Goal: Task Accomplishment & Management: Manage account settings

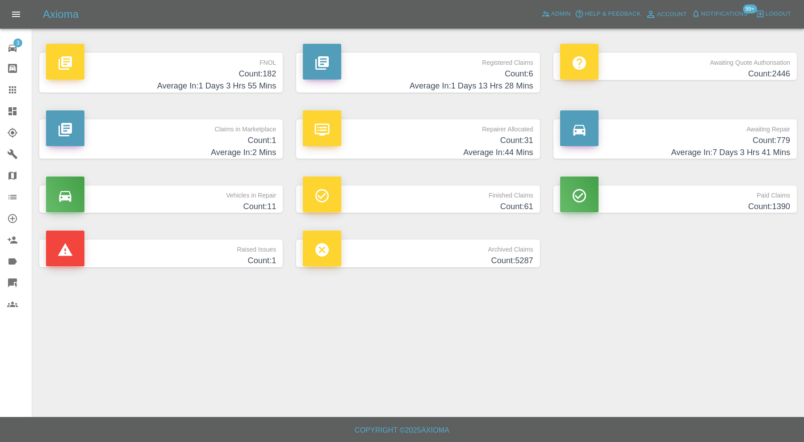
click at [188, 78] on h4 "Count: 182" at bounding box center [161, 74] width 230 height 12
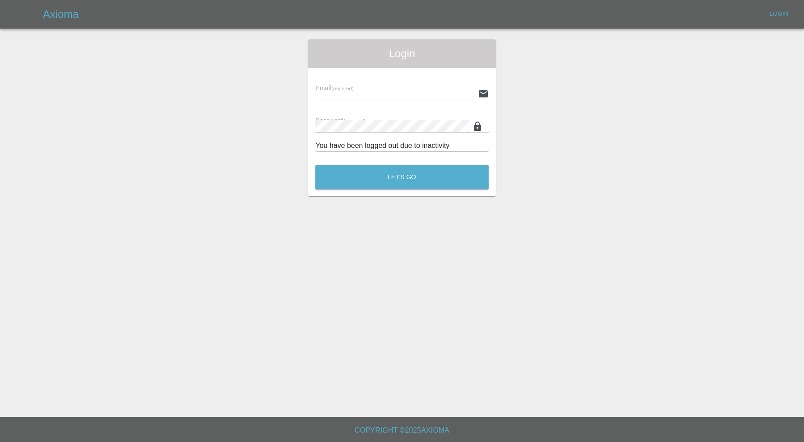
type input "[PERSON_NAME][EMAIL_ADDRESS][PERSON_NAME][DOMAIN_NAME]"
click at [371, 186] on button "Let's Go" at bounding box center [401, 177] width 173 height 25
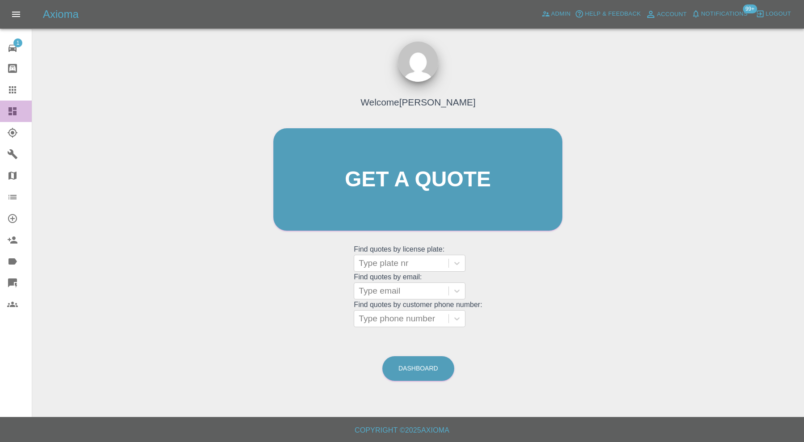
click at [11, 112] on icon at bounding box center [12, 111] width 11 height 11
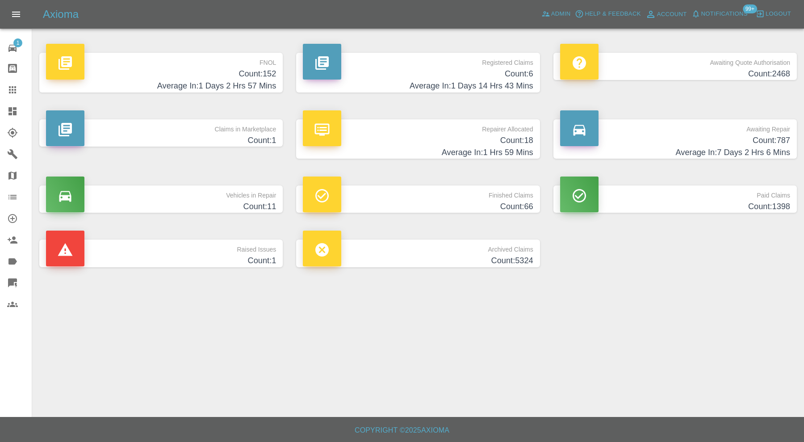
click at [216, 68] on h4 "Count: 152" at bounding box center [161, 74] width 230 height 12
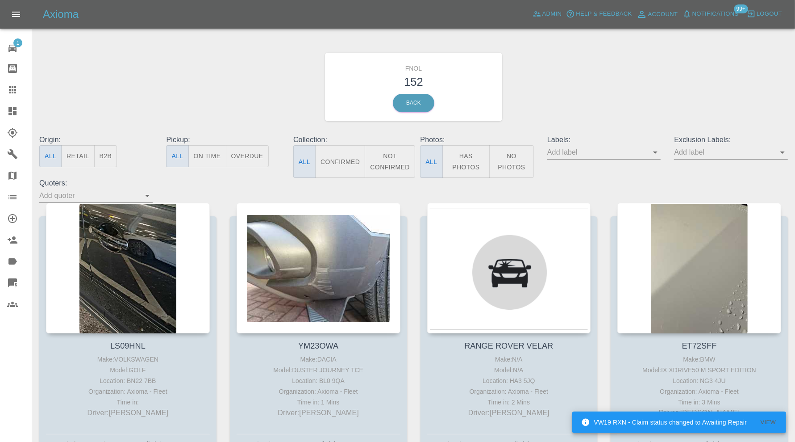
click at [654, 154] on icon "Open" at bounding box center [655, 152] width 11 height 11
type input "geo"
click at [609, 185] on li "George_Carl_Q" at bounding box center [604, 187] width 66 height 16
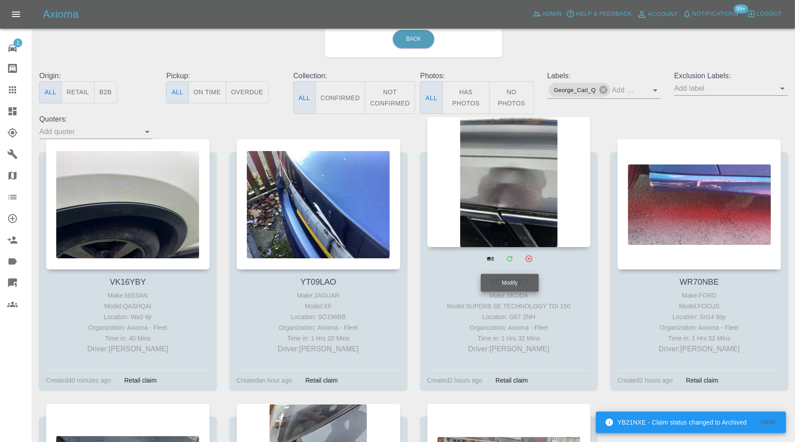
scroll to position [74, 0]
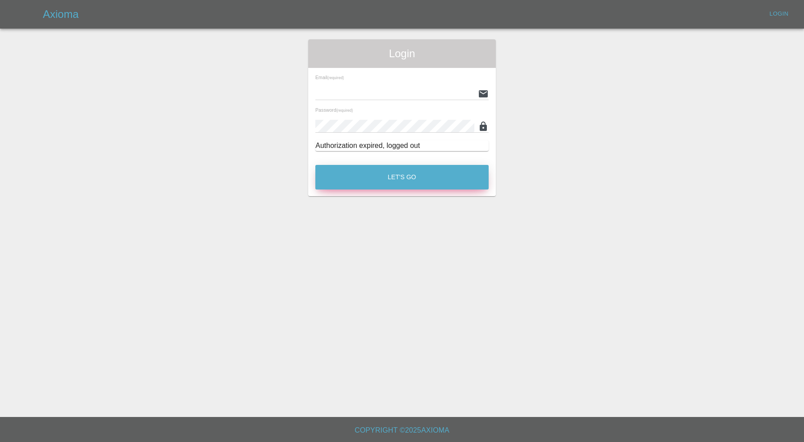
type input "[PERSON_NAME][EMAIL_ADDRESS][PERSON_NAME][DOMAIN_NAME]"
click at [404, 170] on button "Let's Go" at bounding box center [401, 177] width 173 height 25
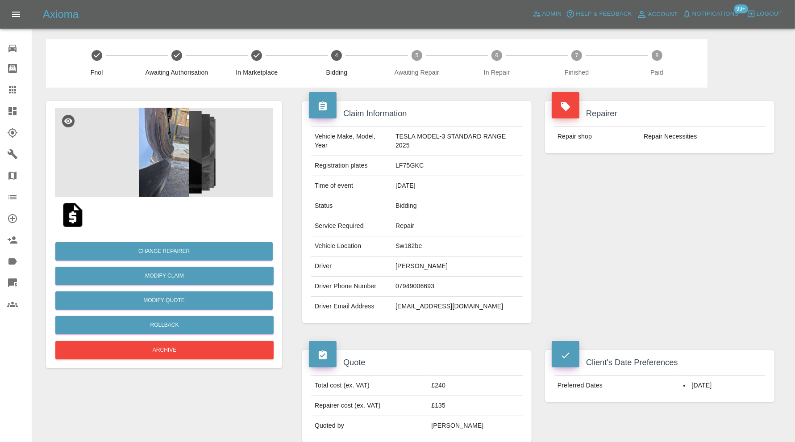
click at [166, 162] on img at bounding box center [164, 152] width 218 height 89
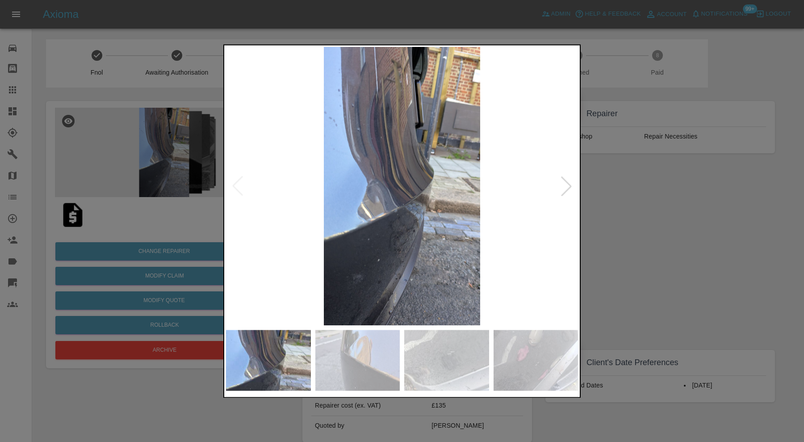
click at [570, 180] on div at bounding box center [566, 186] width 20 height 20
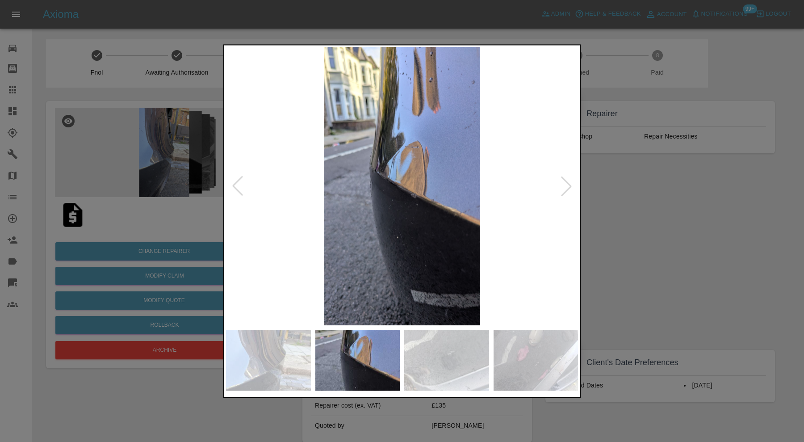
click at [570, 180] on div at bounding box center [566, 186] width 20 height 20
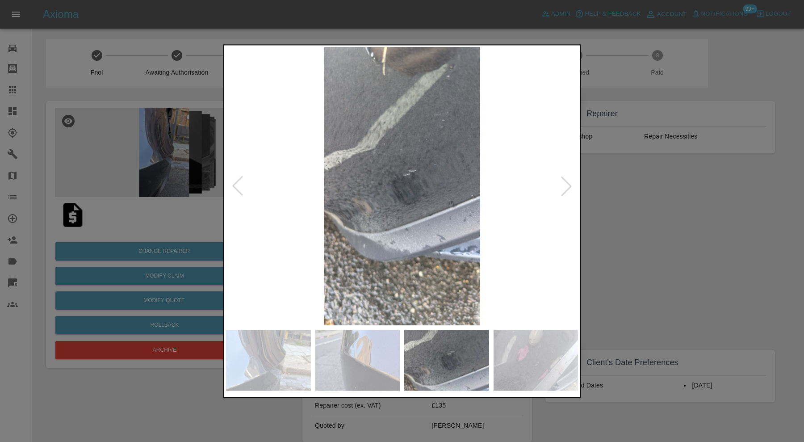
click at [570, 180] on div at bounding box center [566, 186] width 20 height 20
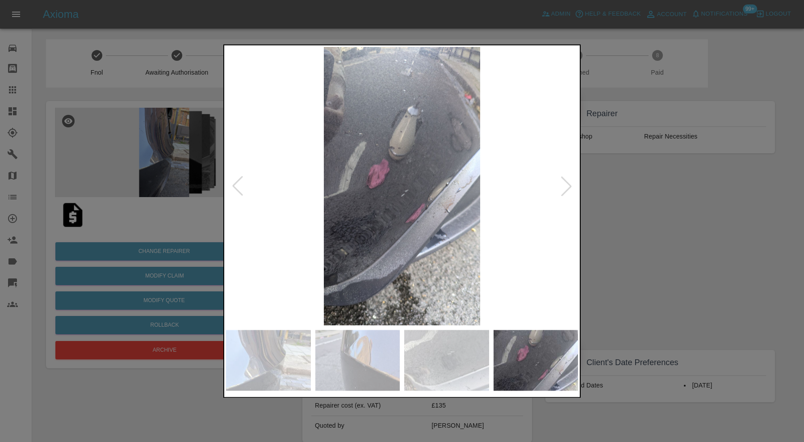
click at [570, 180] on div at bounding box center [566, 186] width 20 height 20
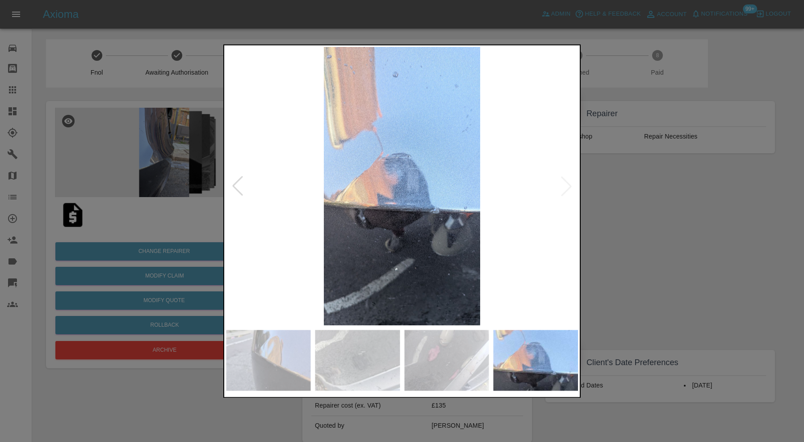
click at [570, 180] on img at bounding box center [402, 186] width 352 height 278
click at [625, 209] on div at bounding box center [402, 221] width 804 height 442
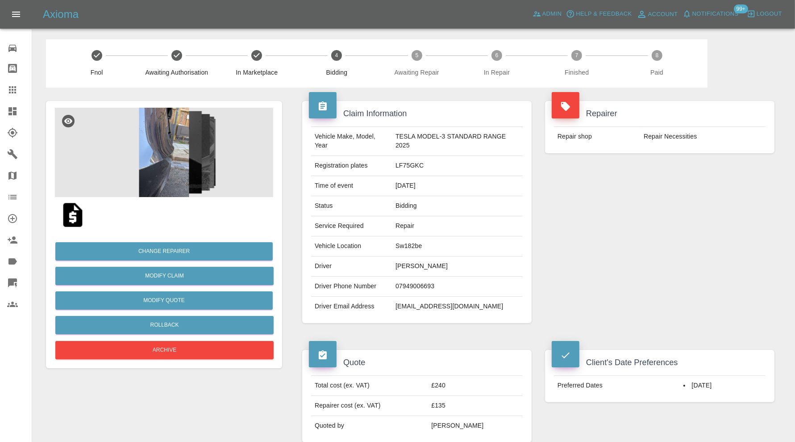
click at [408, 243] on td "Sw182be" at bounding box center [457, 246] width 131 height 20
copy td "Sw182be"
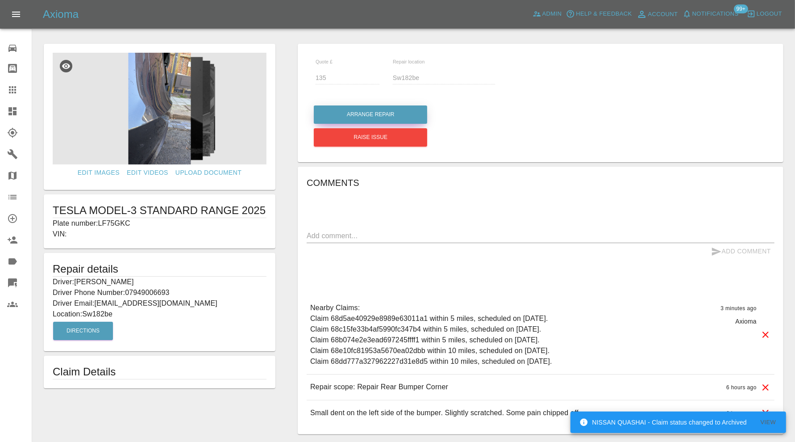
click at [354, 110] on button "Arrange Repair" at bounding box center [370, 114] width 113 height 18
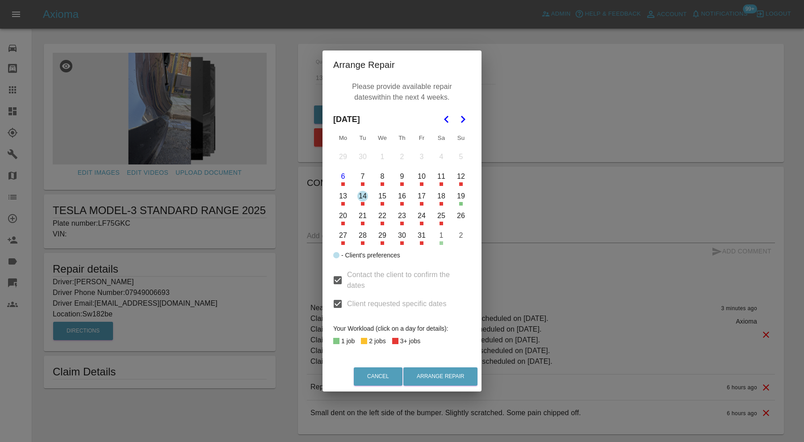
click at [365, 219] on button "21" at bounding box center [362, 215] width 19 height 19
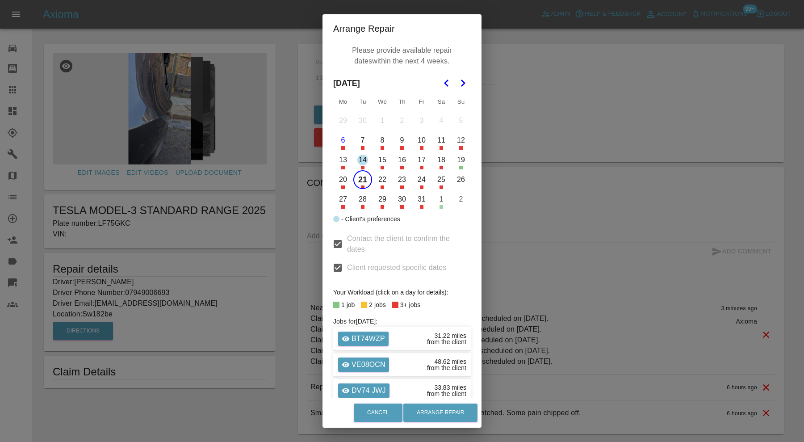
click at [398, 183] on button "23" at bounding box center [401, 179] width 19 height 19
click at [339, 203] on button "27" at bounding box center [342, 199] width 19 height 19
click at [358, 201] on button "28" at bounding box center [362, 199] width 19 height 19
click at [380, 204] on button "29" at bounding box center [382, 199] width 19 height 19
click at [398, 200] on button "30" at bounding box center [401, 199] width 19 height 19
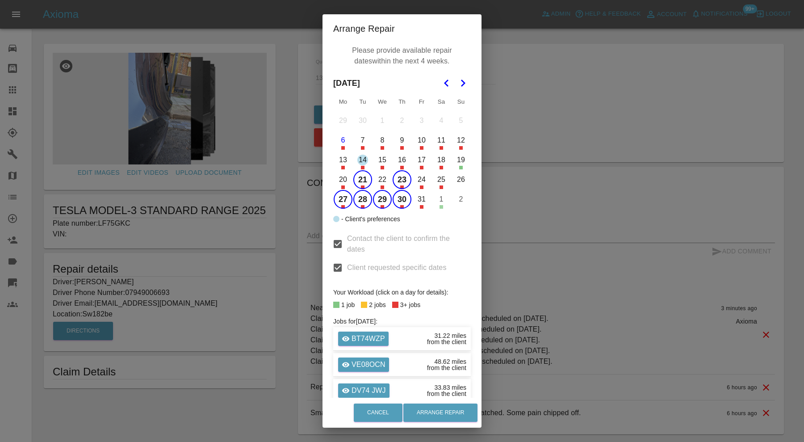
click at [361, 159] on button "14" at bounding box center [362, 159] width 19 height 19
click at [435, 406] on button "Arrange Repair" at bounding box center [440, 412] width 74 height 18
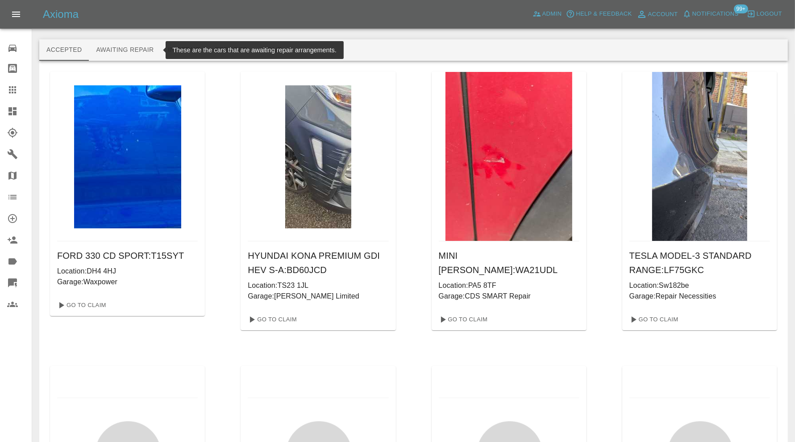
click at [134, 47] on button "Awaiting Repair" at bounding box center [125, 49] width 72 height 21
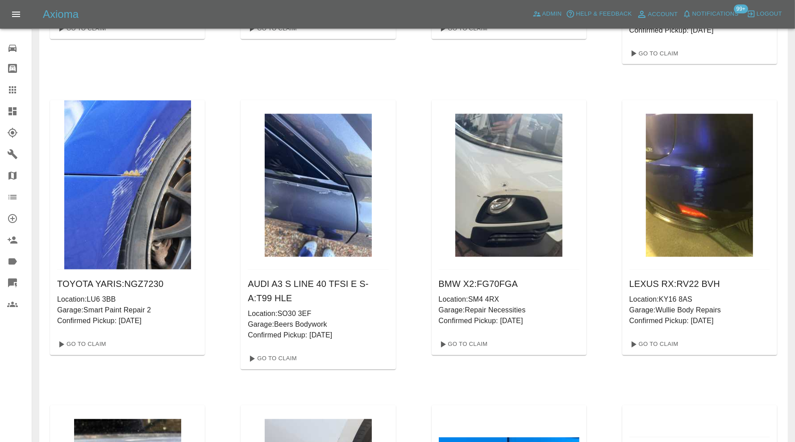
scroll to position [31098, 0]
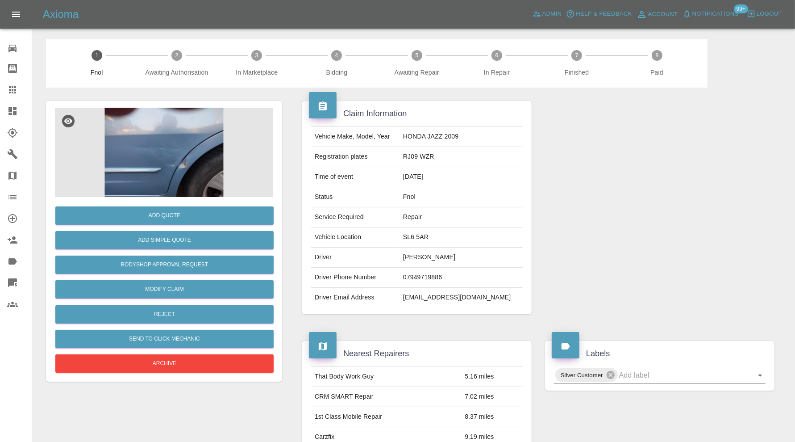
click at [202, 179] on img at bounding box center [164, 152] width 218 height 89
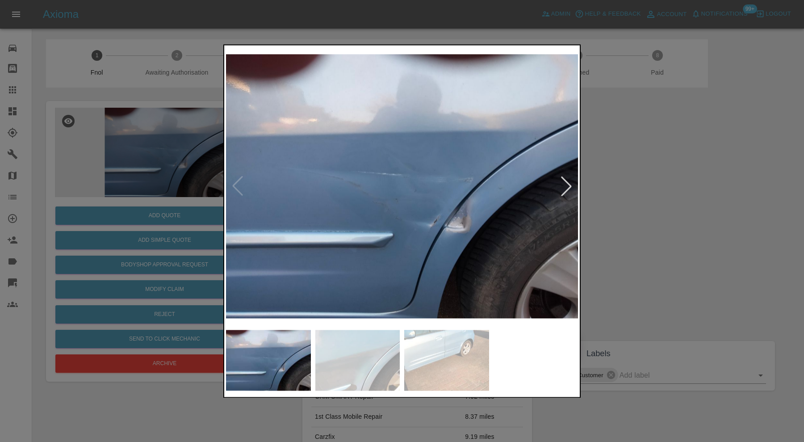
click at [468, 342] on img at bounding box center [446, 359] width 85 height 61
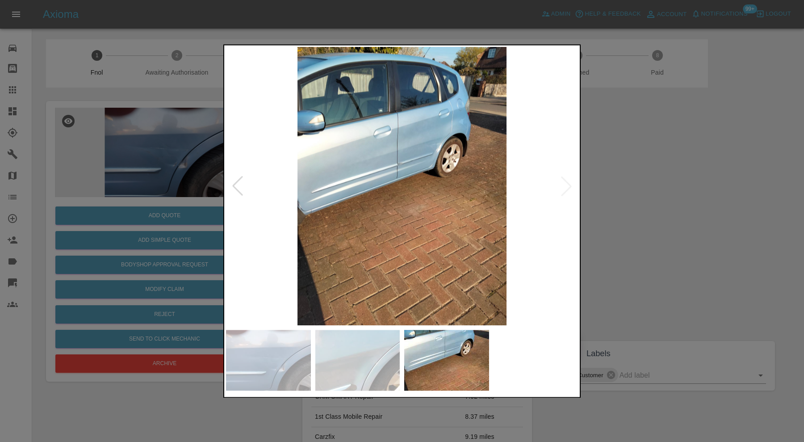
click at [442, 157] on img at bounding box center [402, 186] width 352 height 278
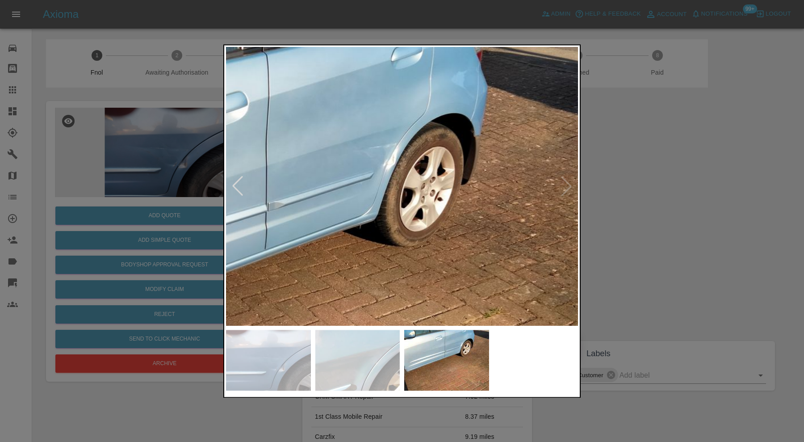
click at [691, 193] on div at bounding box center [402, 221] width 804 height 442
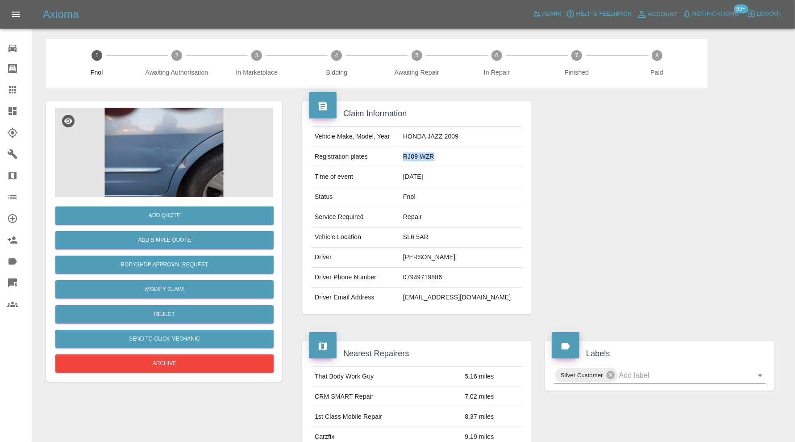
drag, startPoint x: 456, startPoint y: 157, endPoint x: 419, endPoint y: 158, distance: 37.5
click at [419, 158] on td "RJ09 WZR" at bounding box center [461, 157] width 123 height 20
copy td "RJ09 WZR"
click at [13, 83] on link "Claims" at bounding box center [16, 89] width 32 height 21
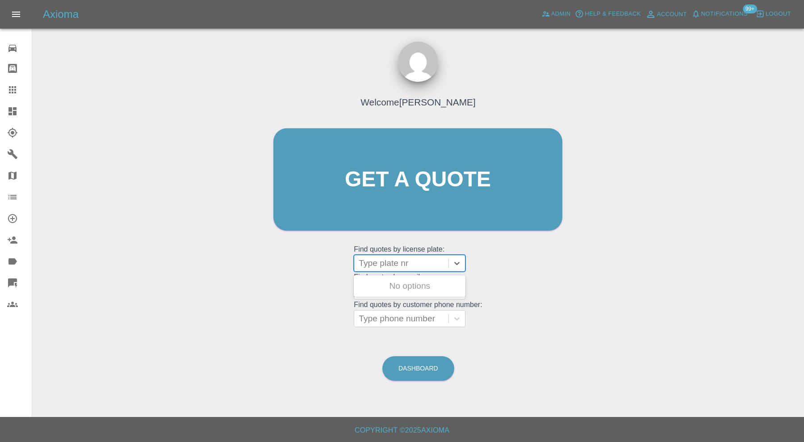
click at [438, 263] on div at bounding box center [401, 263] width 85 height 13
paste input "RJ09 WZR"
type input "RJ09 WZR"
click at [434, 301] on div "RJ09 WZR, Completed" at bounding box center [410, 304] width 112 height 18
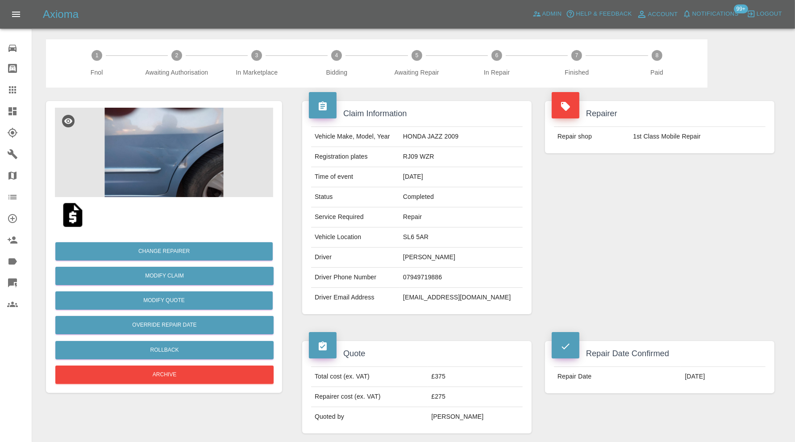
click at [179, 157] on img at bounding box center [164, 152] width 218 height 89
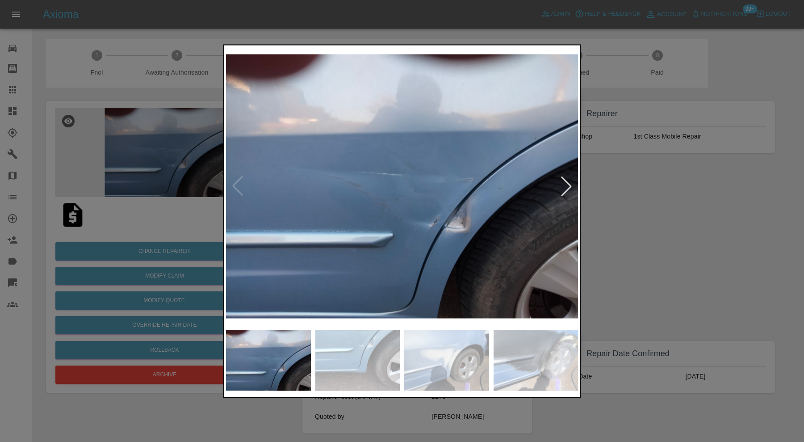
click at [529, 360] on img at bounding box center [535, 359] width 85 height 61
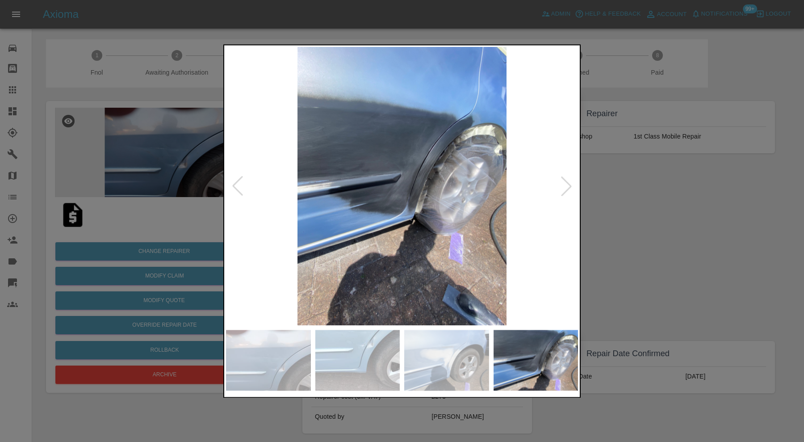
click at [568, 183] on div at bounding box center [566, 186] width 20 height 20
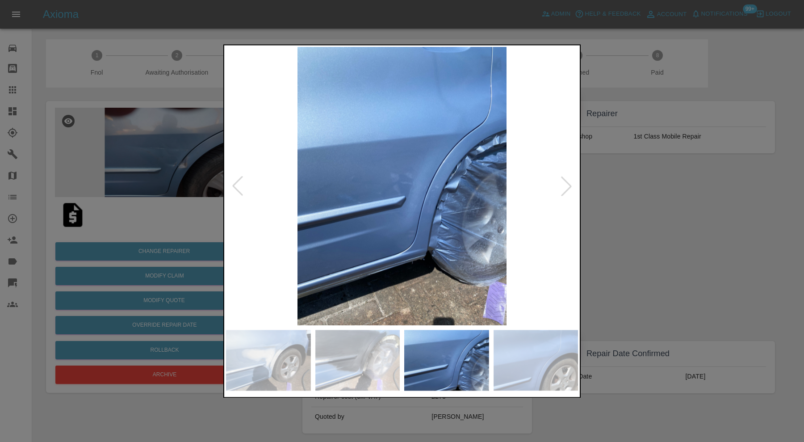
click at [570, 183] on div at bounding box center [566, 186] width 20 height 20
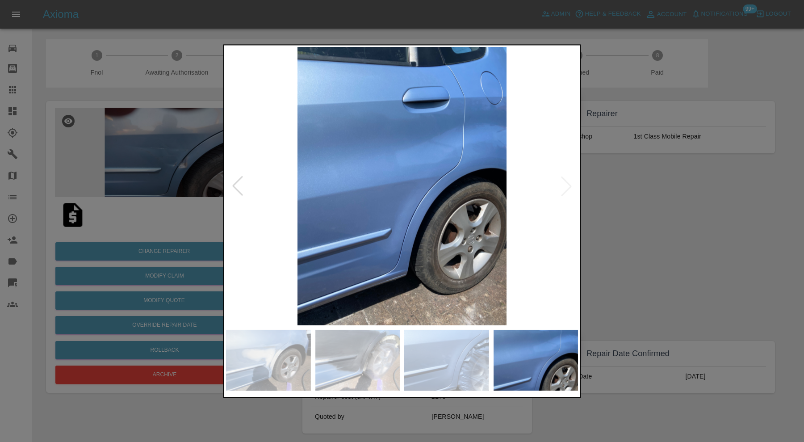
click at [570, 183] on img at bounding box center [402, 186] width 352 height 278
click at [618, 200] on div at bounding box center [402, 221] width 804 height 442
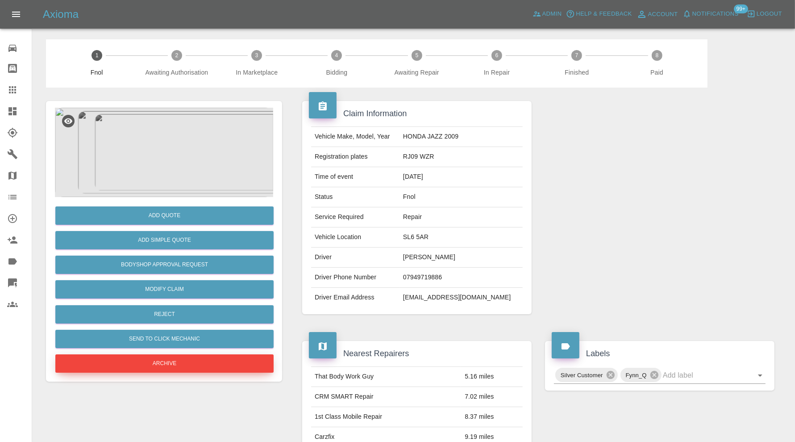
click at [197, 363] on button "Archive" at bounding box center [164, 363] width 218 height 18
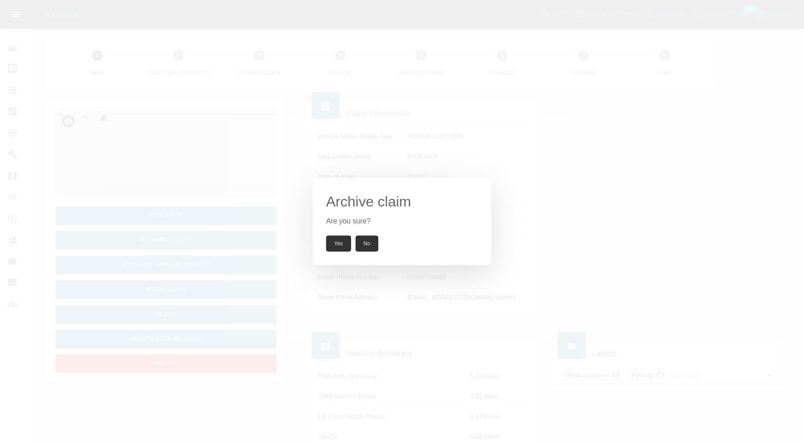
click at [336, 243] on button "Yes" at bounding box center [338, 243] width 25 height 16
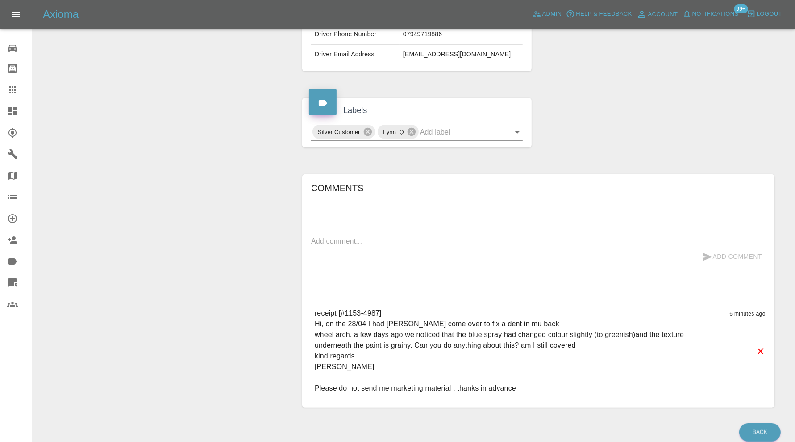
scroll to position [279, 0]
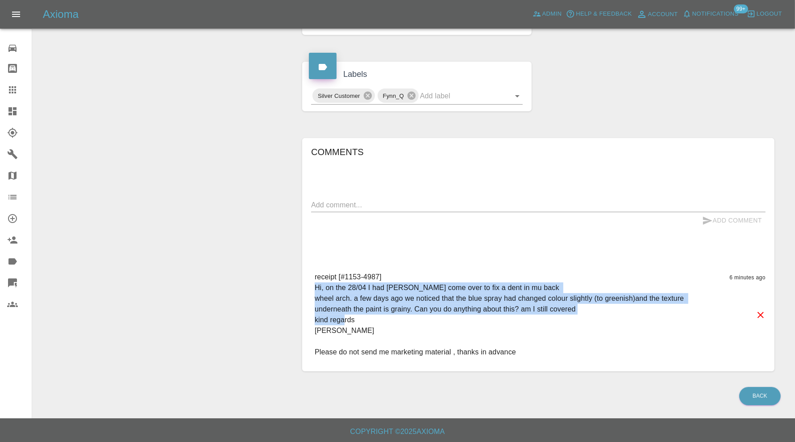
drag, startPoint x: 350, startPoint y: 334, endPoint x: 308, endPoint y: 290, distance: 60.0
click at [308, 290] on div "Comments x Add Comment receipt [#1153-4987] Hi, on the 28/04 I had John come ov…" at bounding box center [538, 254] width 472 height 233
copy p "Hi, on the 28/04 I had John come over to fix a dent in mu back wheel arch. a fe…"
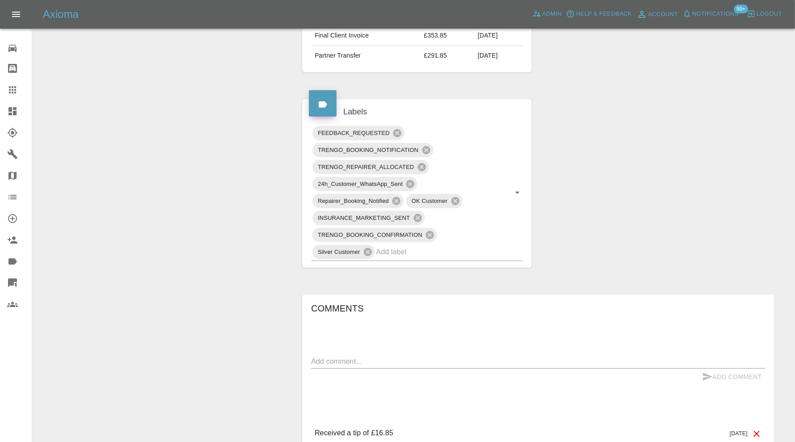
scroll to position [595, 0]
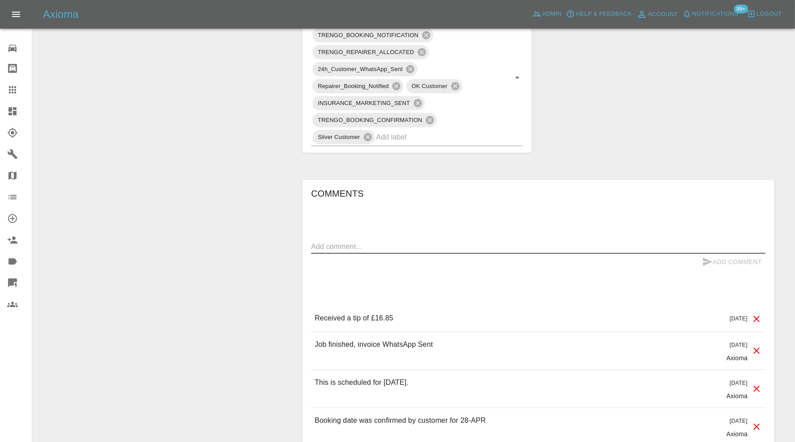
click at [431, 242] on textarea at bounding box center [538, 246] width 454 height 10
paste textarea "Hi, on the 28/04 I had John come over to fix a dent in mu back wheel arch. a fe…"
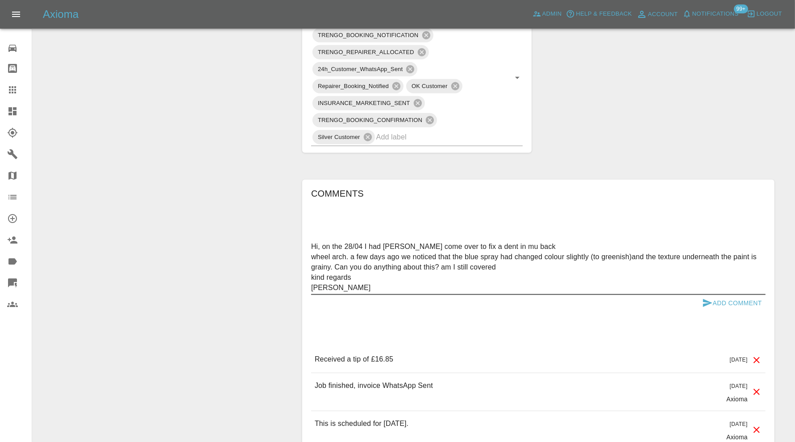
type textarea "Hi, on the 28/04 I had John come over to fix a dent in mu back wheel arch. a fe…"
click at [708, 297] on icon "submit" at bounding box center [707, 302] width 11 height 11
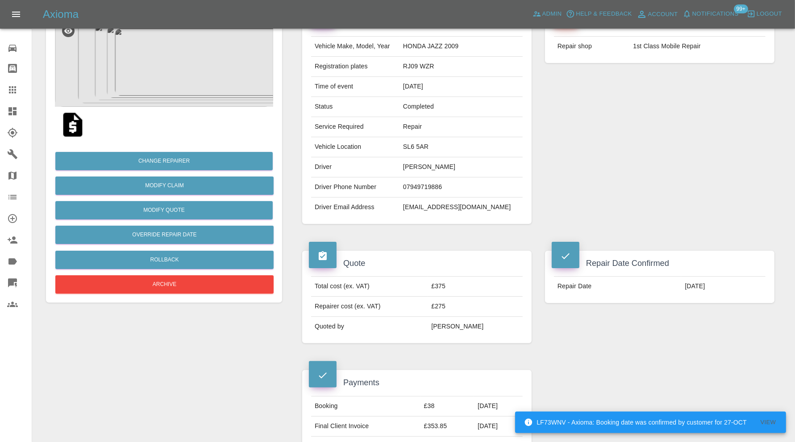
scroll to position [74, 0]
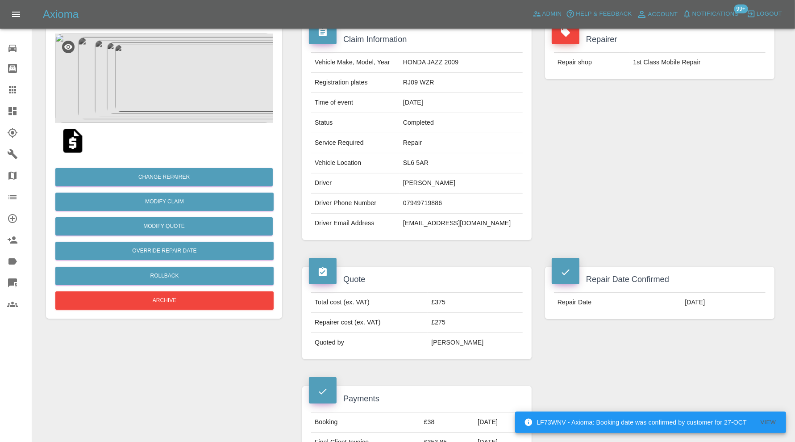
click at [200, 103] on img at bounding box center [164, 77] width 218 height 89
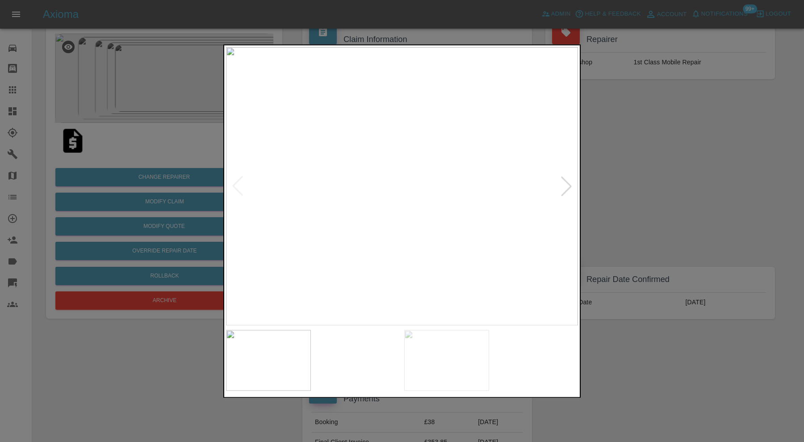
click at [380, 371] on img at bounding box center [357, 359] width 85 height 61
click at [446, 362] on img at bounding box center [446, 359] width 85 height 61
click at [517, 358] on img at bounding box center [535, 359] width 85 height 61
click at [568, 181] on div at bounding box center [566, 186] width 20 height 20
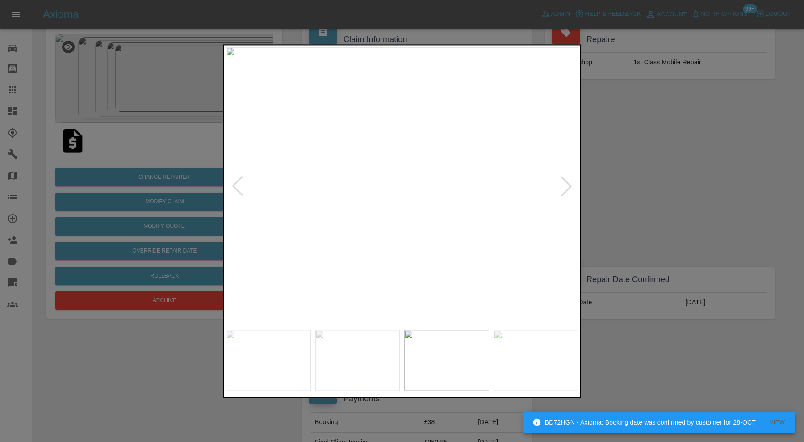
click at [564, 183] on div at bounding box center [566, 186] width 20 height 20
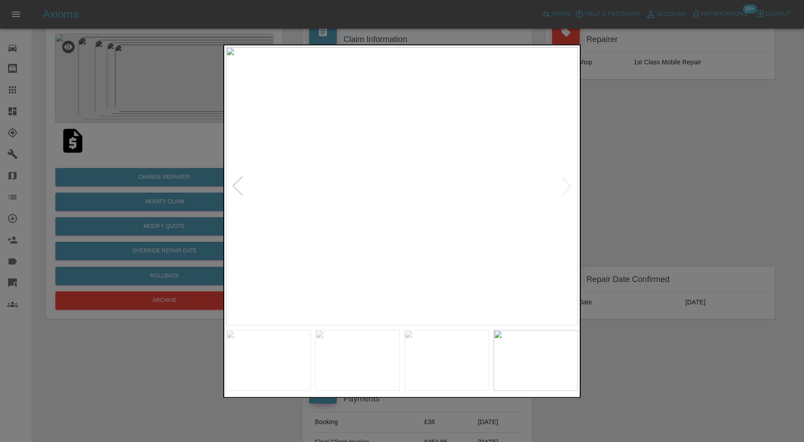
click at [612, 181] on div at bounding box center [402, 221] width 804 height 442
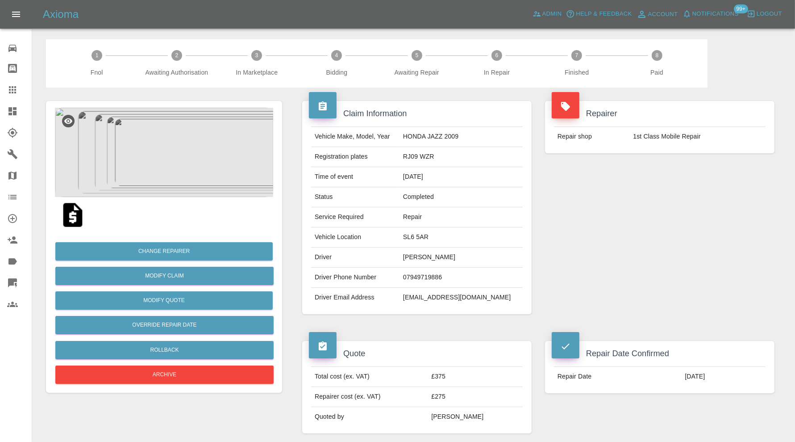
scroll to position [595, 0]
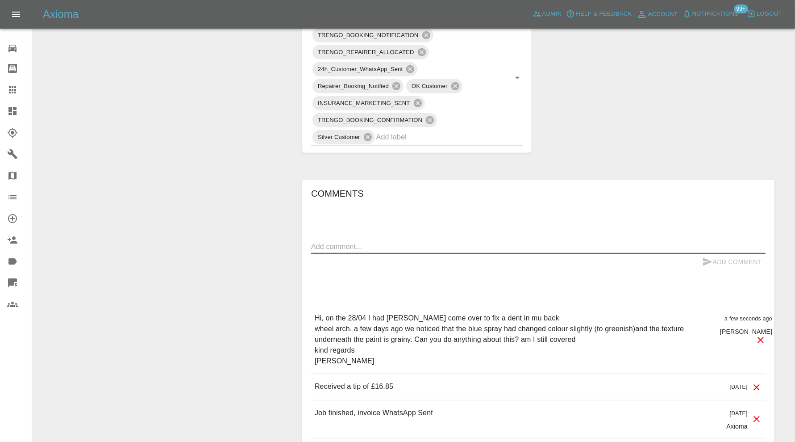
click at [513, 246] on textarea at bounding box center [538, 246] width 454 height 10
type textarea "requesting images"
click at [715, 261] on button "Add Comment" at bounding box center [732, 262] width 67 height 17
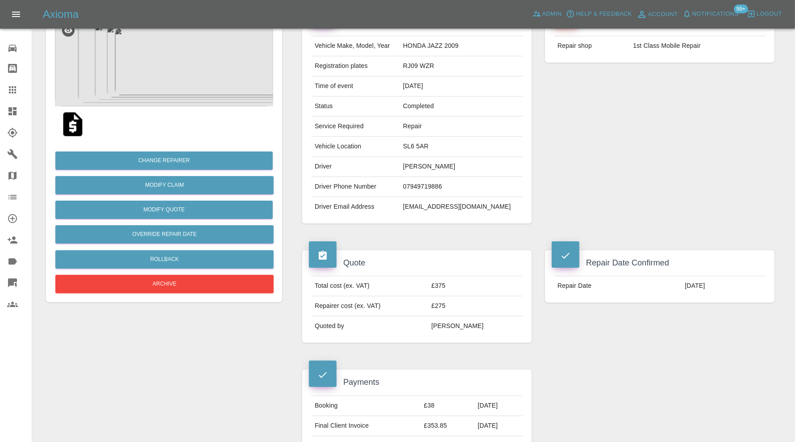
scroll to position [74, 0]
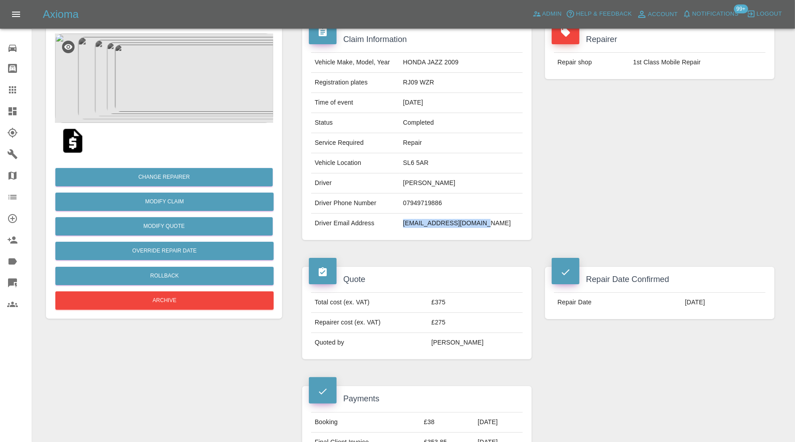
drag, startPoint x: 476, startPoint y: 225, endPoint x: 419, endPoint y: 226, distance: 57.1
click at [419, 226] on td "eddyharding49@gmail.com" at bounding box center [461, 223] width 123 height 20
copy td "eddyharding49@gmail.com"
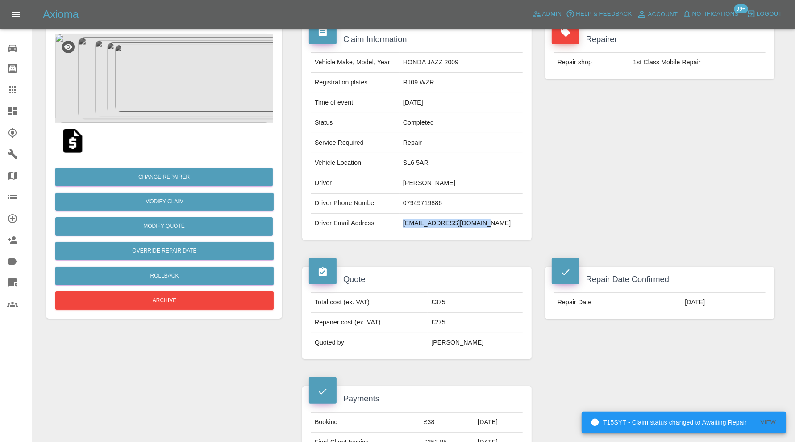
click at [447, 84] on td "RJ09 WZR" at bounding box center [461, 83] width 123 height 20
copy td "RJ09 WZR"
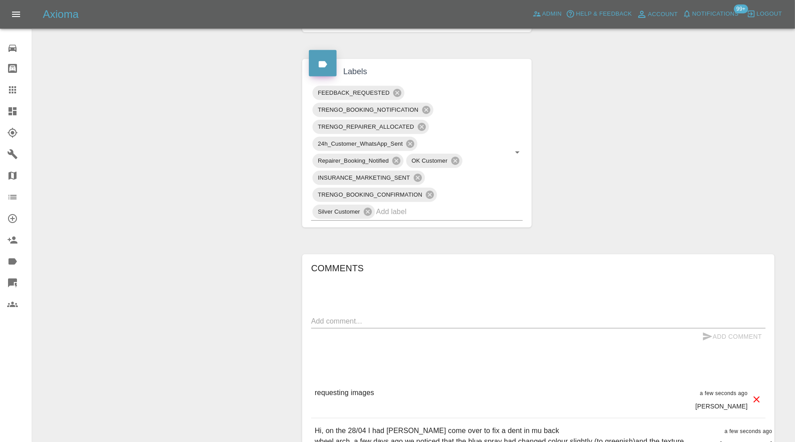
scroll to position [0, 0]
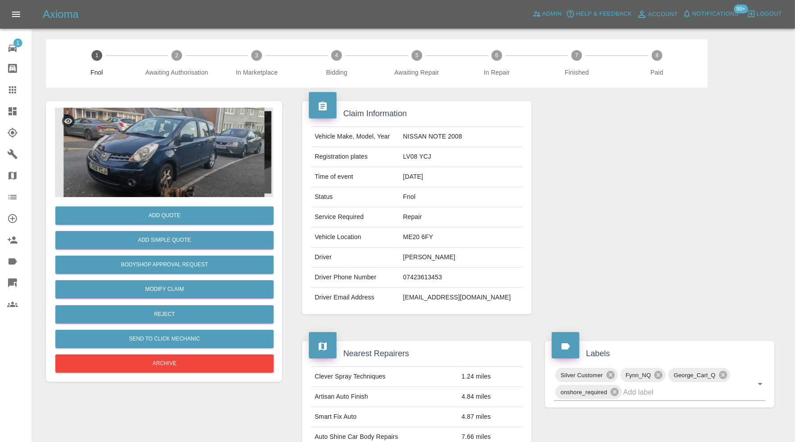
click at [166, 129] on img at bounding box center [164, 152] width 218 height 89
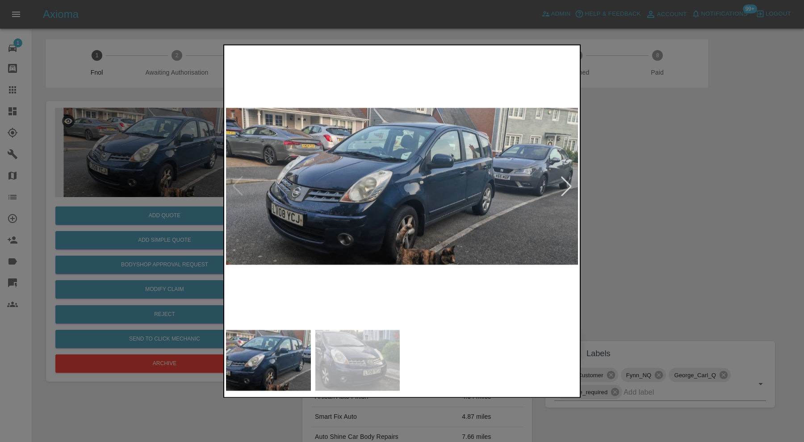
click at [361, 351] on img at bounding box center [357, 359] width 85 height 61
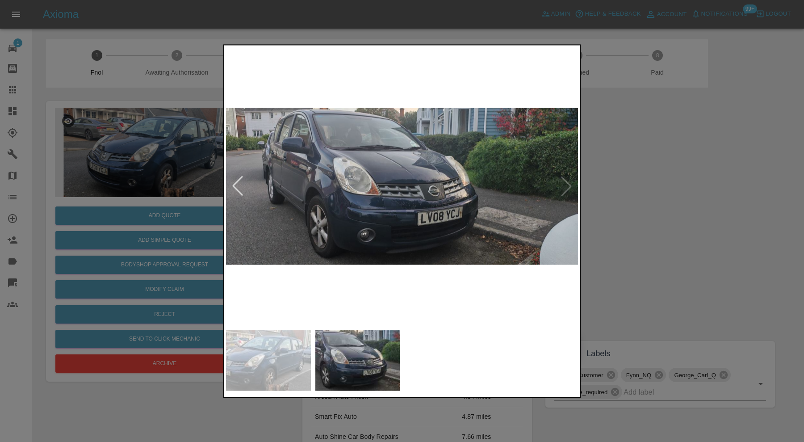
click at [429, 200] on img at bounding box center [402, 186] width 352 height 278
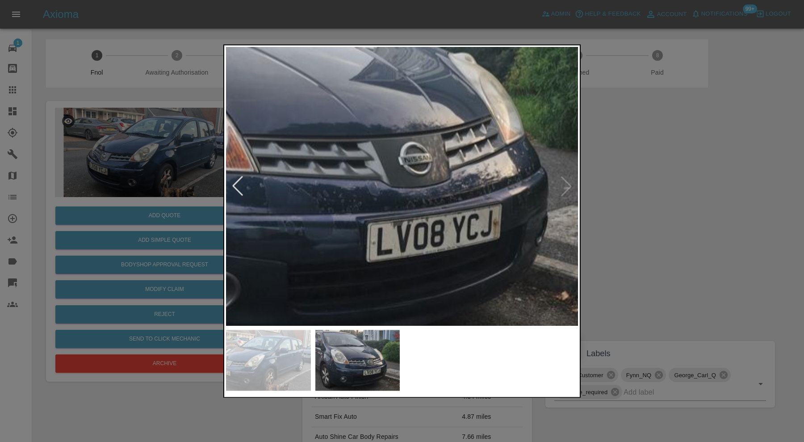
click at [614, 206] on div at bounding box center [402, 221] width 804 height 442
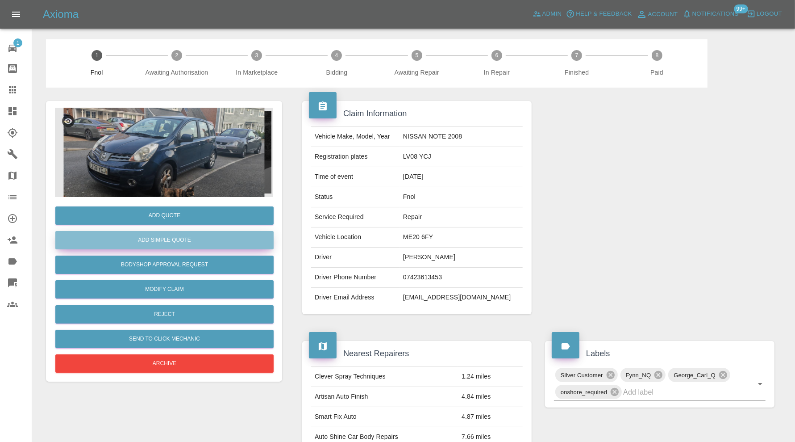
click at [189, 239] on button "Add Simple Quote" at bounding box center [164, 240] width 218 height 18
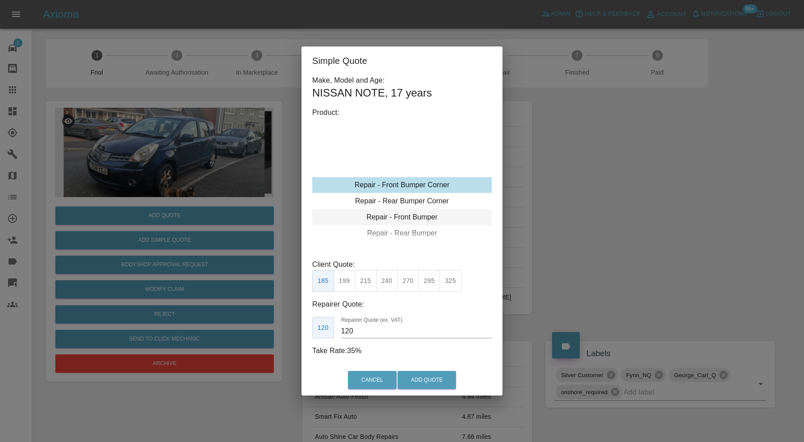
click at [386, 214] on div "Repair - Front Bumper" at bounding box center [401, 217] width 179 height 16
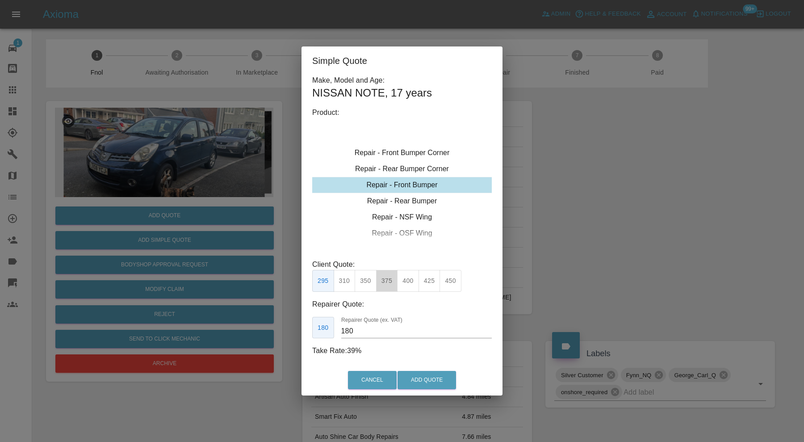
click at [388, 279] on button "375" at bounding box center [387, 281] width 22 height 22
click at [367, 330] on input "220" at bounding box center [416, 331] width 150 height 14
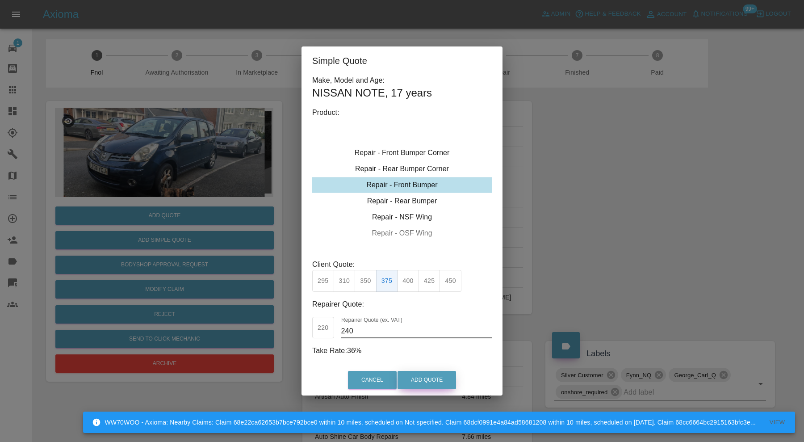
type input "240"
click at [418, 375] on button "Add Quote" at bounding box center [426, 380] width 58 height 18
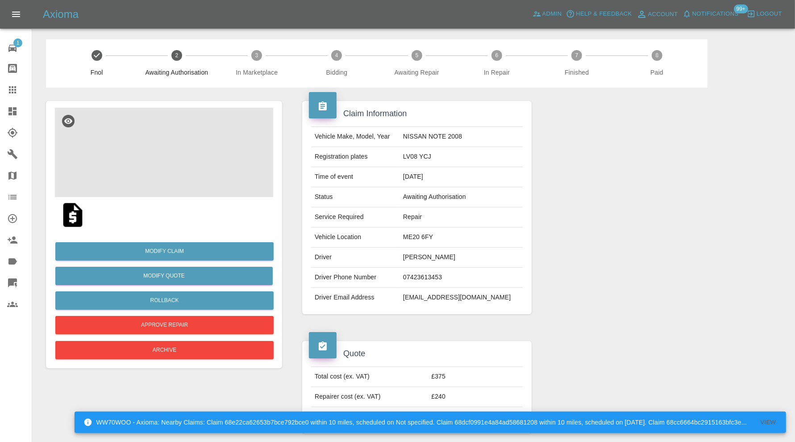
click at [142, 176] on img at bounding box center [164, 152] width 218 height 89
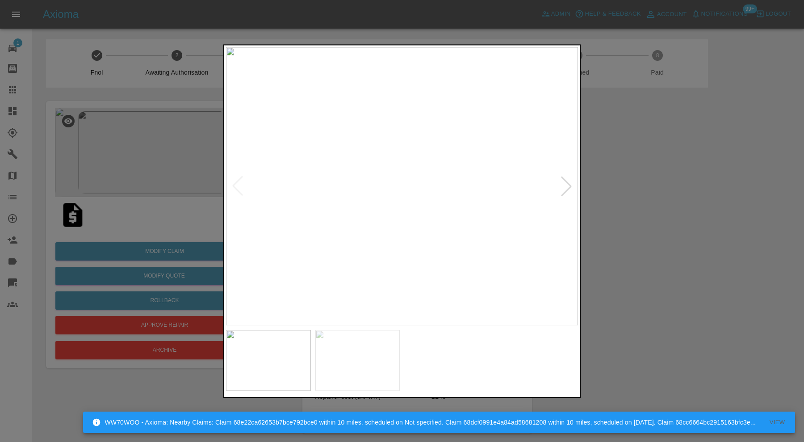
click at [679, 206] on div at bounding box center [402, 221] width 804 height 442
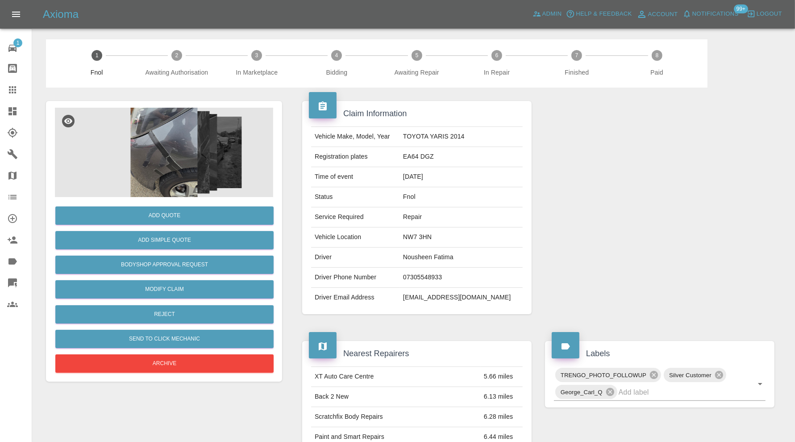
click at [144, 153] on img at bounding box center [164, 152] width 218 height 89
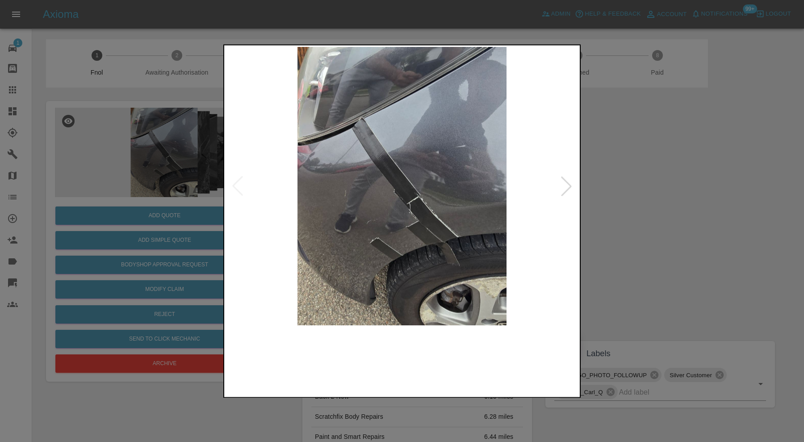
click at [355, 351] on img at bounding box center [357, 359] width 85 height 61
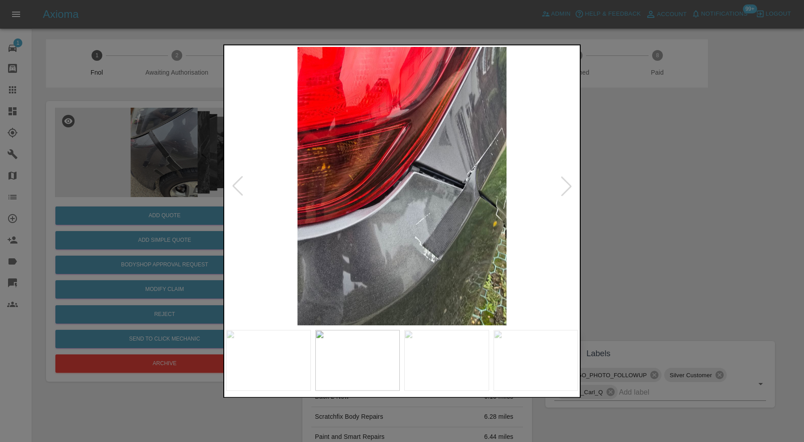
click at [450, 359] on img at bounding box center [446, 359] width 85 height 61
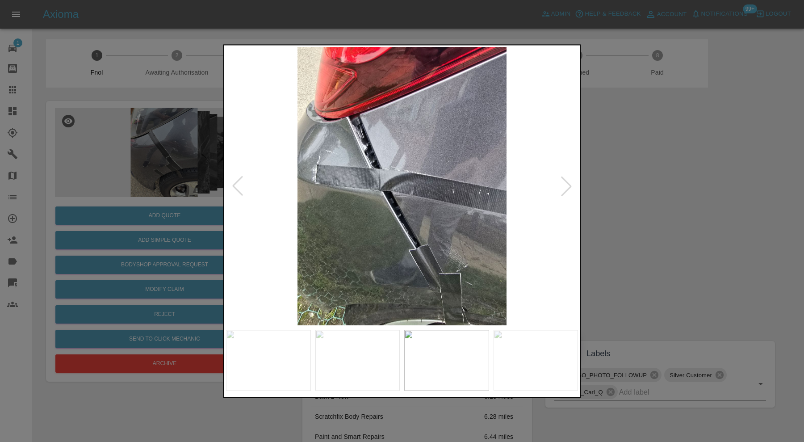
click at [524, 358] on img at bounding box center [535, 359] width 85 height 61
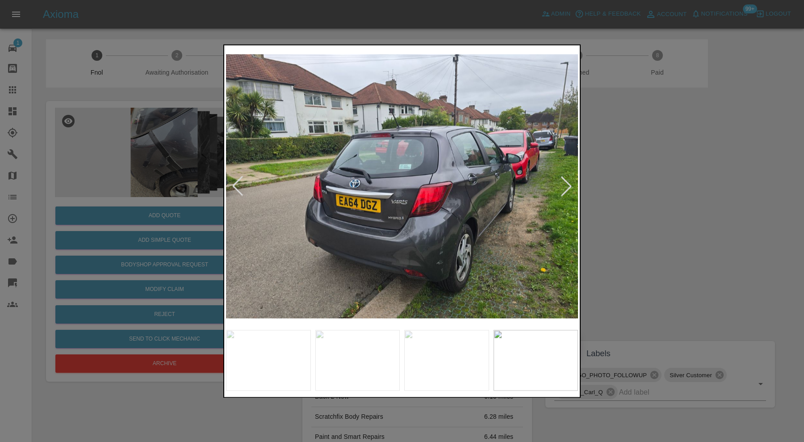
click at [560, 178] on div at bounding box center [566, 186] width 20 height 20
click at [565, 181] on img at bounding box center [402, 186] width 352 height 278
click at [317, 353] on img at bounding box center [357, 359] width 85 height 61
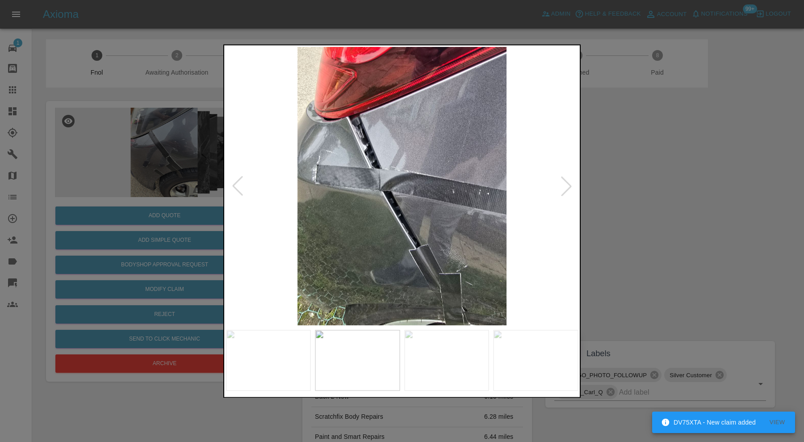
click at [379, 176] on img at bounding box center [402, 186] width 352 height 278
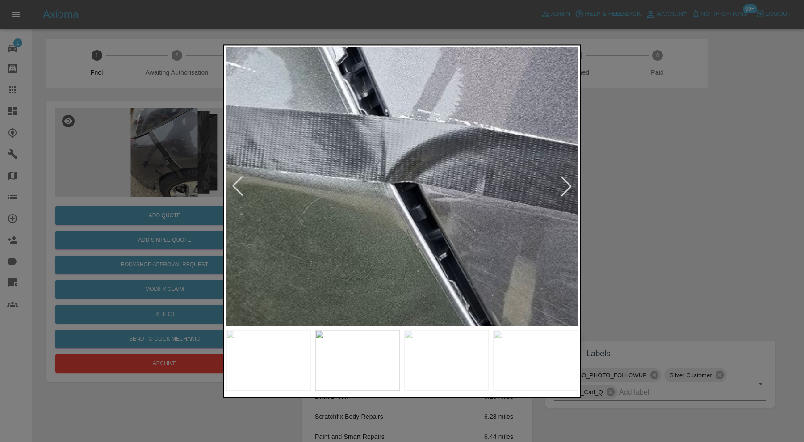
click at [374, 105] on img at bounding box center [449, 168] width 1055 height 835
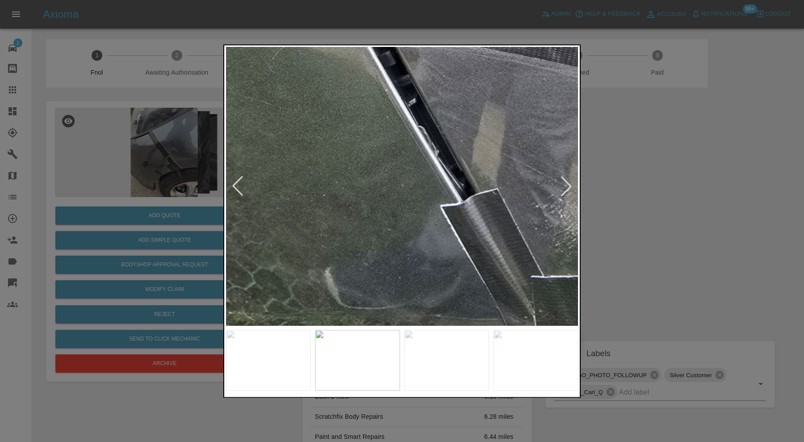
click at [480, 277] on img at bounding box center [419, 14] width 1055 height 835
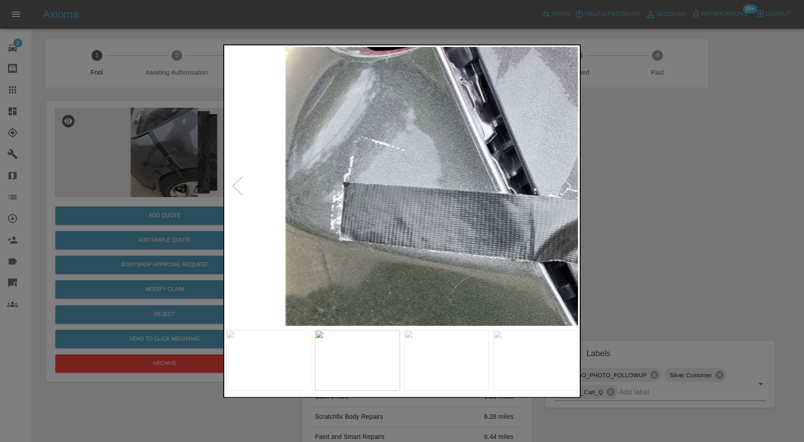
click at [446, 179] on img at bounding box center [598, 247] width 1055 height 835
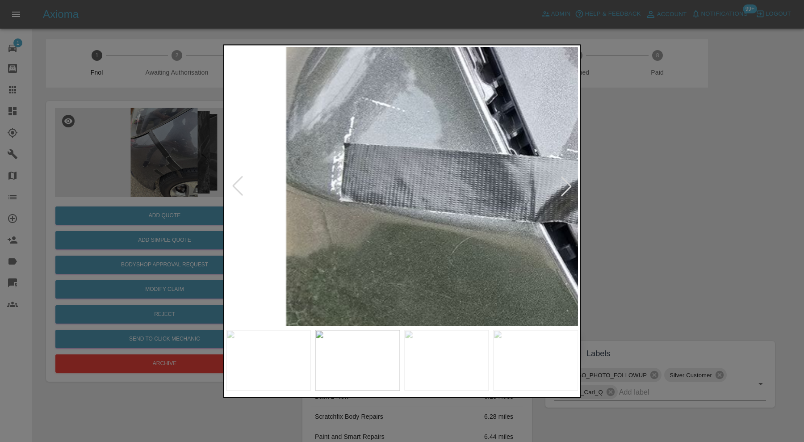
click at [467, 367] on img at bounding box center [446, 359] width 85 height 61
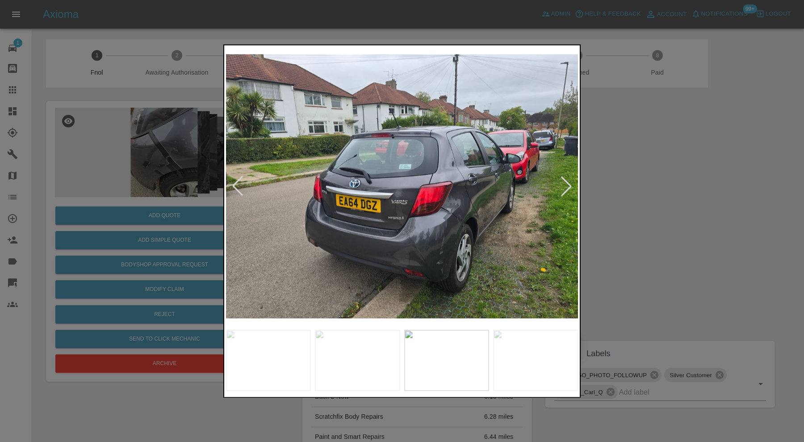
click at [450, 248] on img at bounding box center [402, 186] width 352 height 278
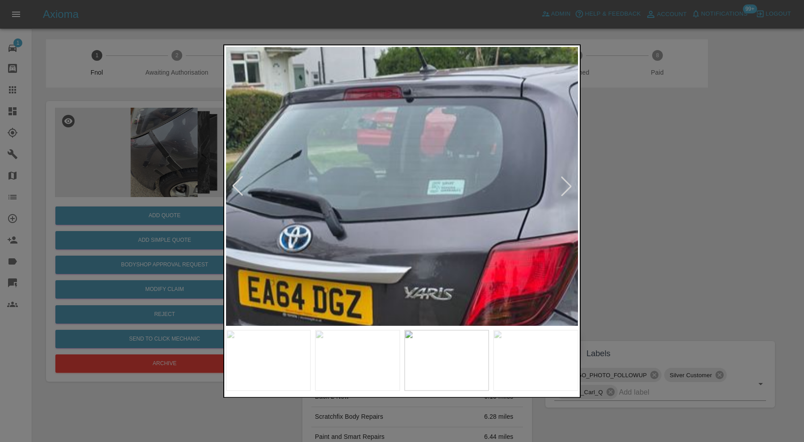
click at [325, 0] on html "Axioma Admin Help & Feedback Account Notifications 99+ Logout 1 Repair home Bod…" at bounding box center [402, 415] width 804 height 831
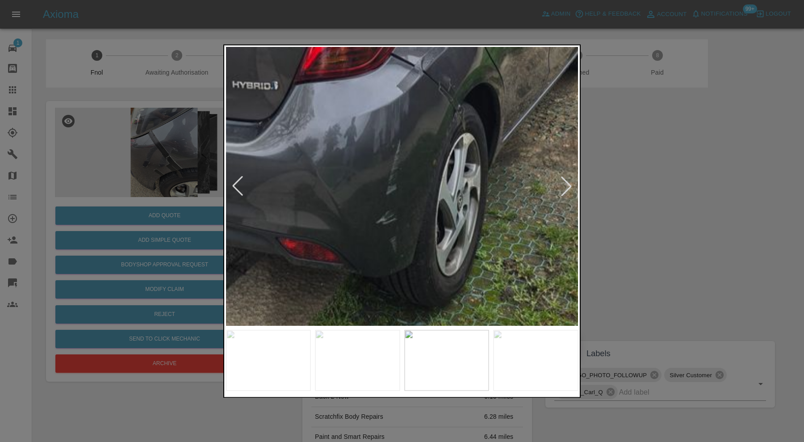
click at [608, 171] on div at bounding box center [402, 221] width 804 height 442
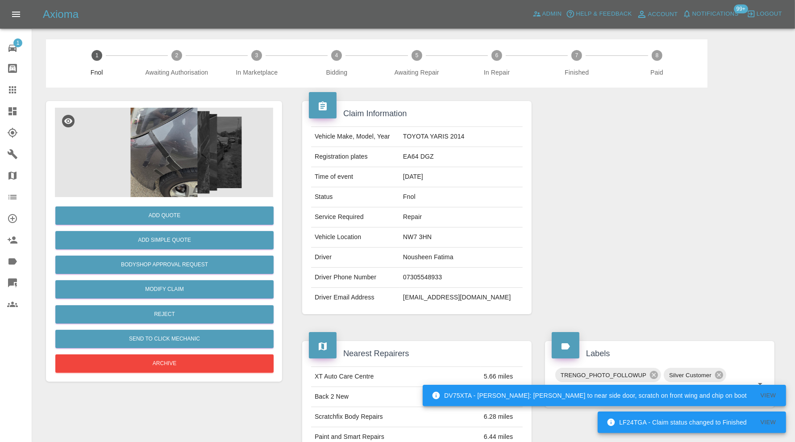
click at [189, 146] on img at bounding box center [164, 152] width 218 height 89
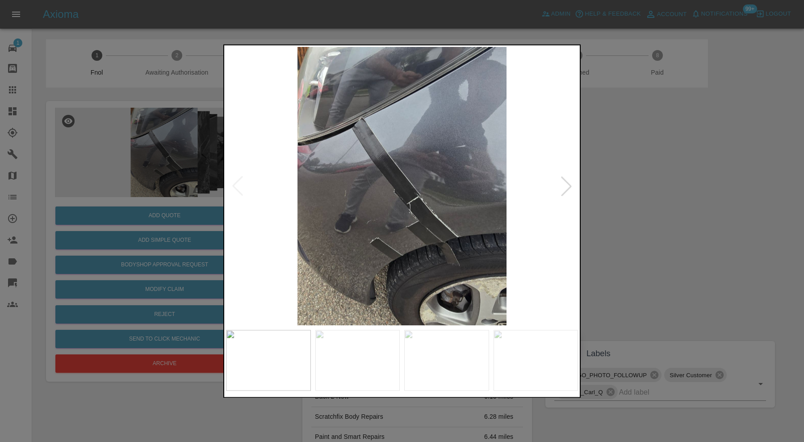
click at [348, 361] on img at bounding box center [357, 359] width 85 height 61
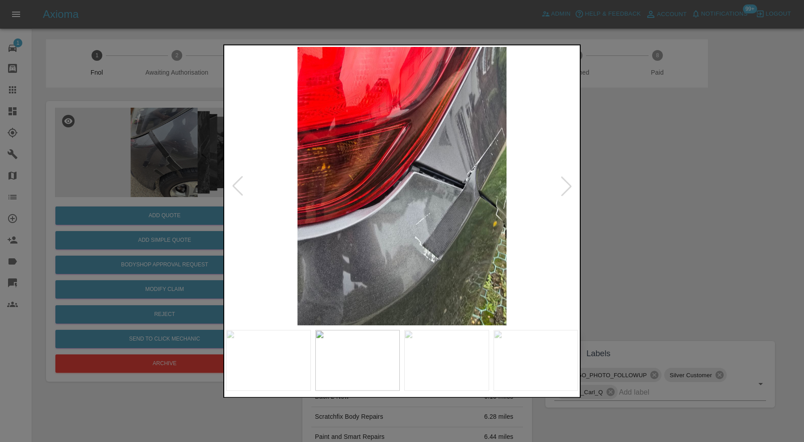
click at [413, 361] on img at bounding box center [446, 359] width 85 height 61
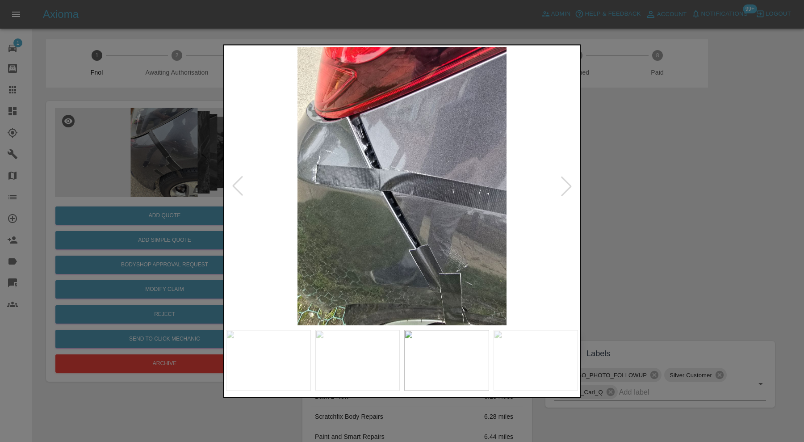
click at [546, 359] on img at bounding box center [535, 359] width 85 height 61
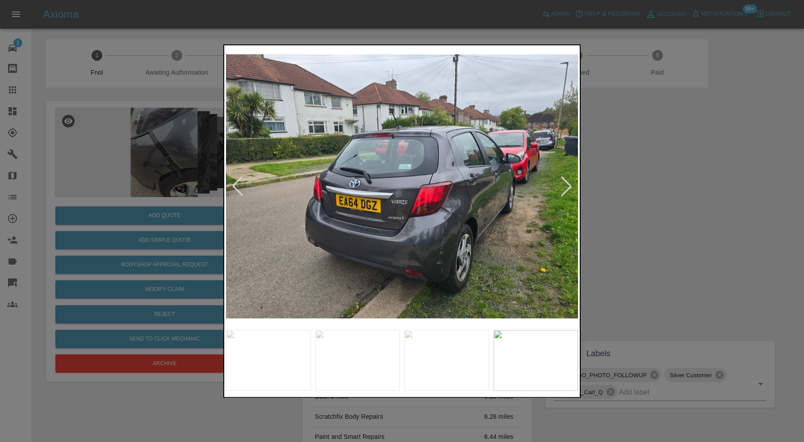
click at [636, 221] on div at bounding box center [402, 221] width 804 height 442
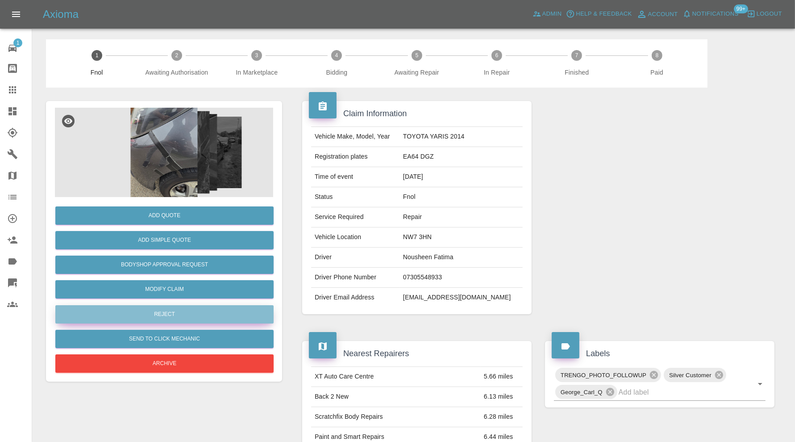
click at [214, 307] on button "Reject" at bounding box center [164, 314] width 218 height 18
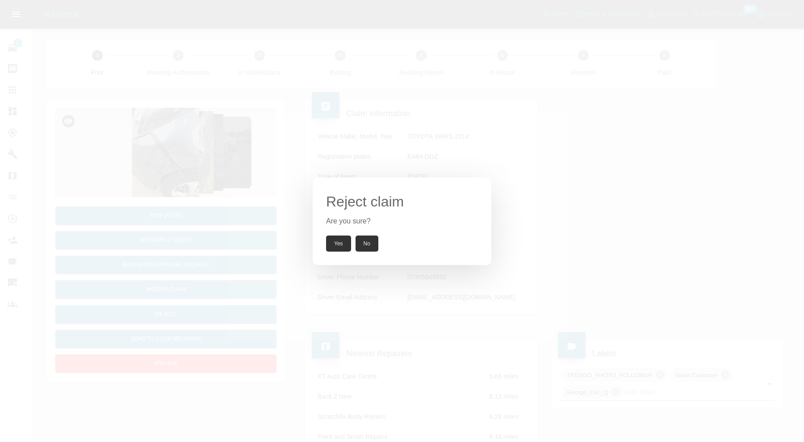
click at [330, 240] on button "Yes" at bounding box center [338, 243] width 25 height 16
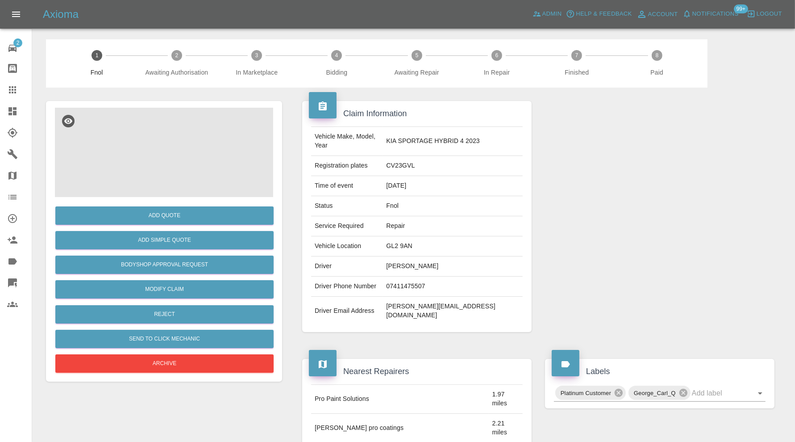
click at [176, 163] on img at bounding box center [164, 152] width 218 height 89
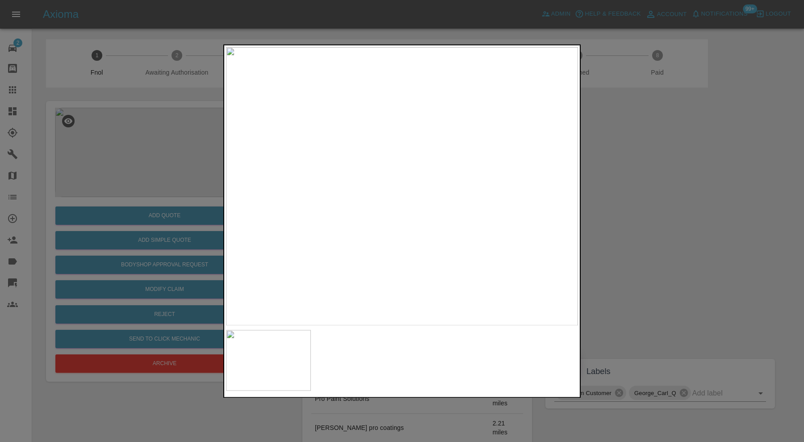
click at [628, 228] on div at bounding box center [402, 221] width 804 height 442
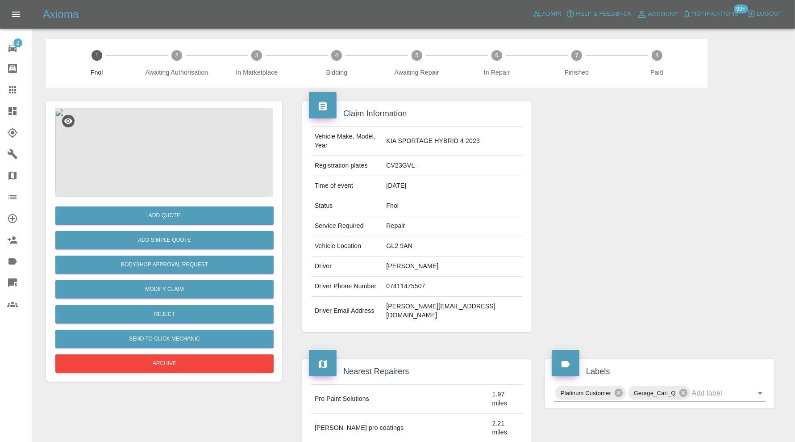
click at [181, 151] on img at bounding box center [164, 152] width 218 height 89
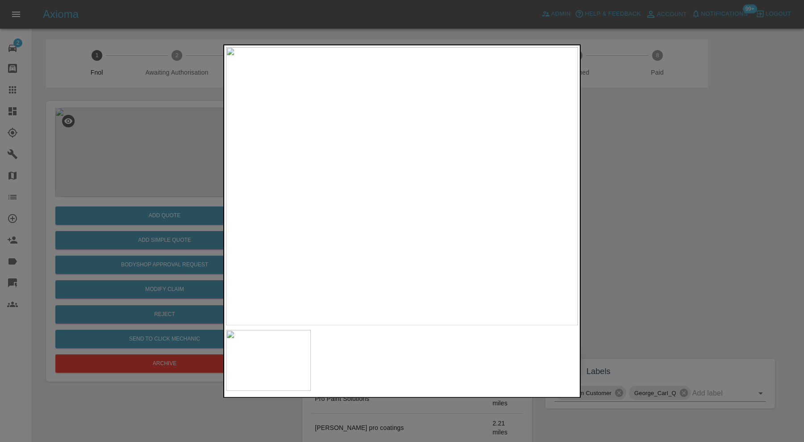
click at [623, 205] on div at bounding box center [402, 221] width 804 height 442
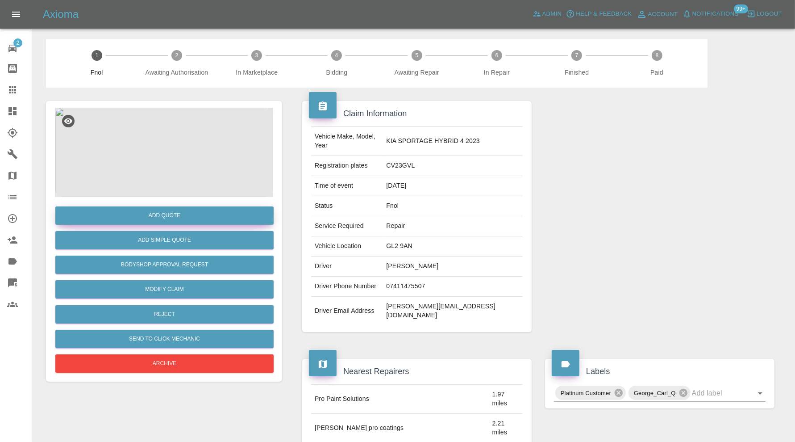
click at [182, 213] on button "Add Quote" at bounding box center [164, 215] width 218 height 18
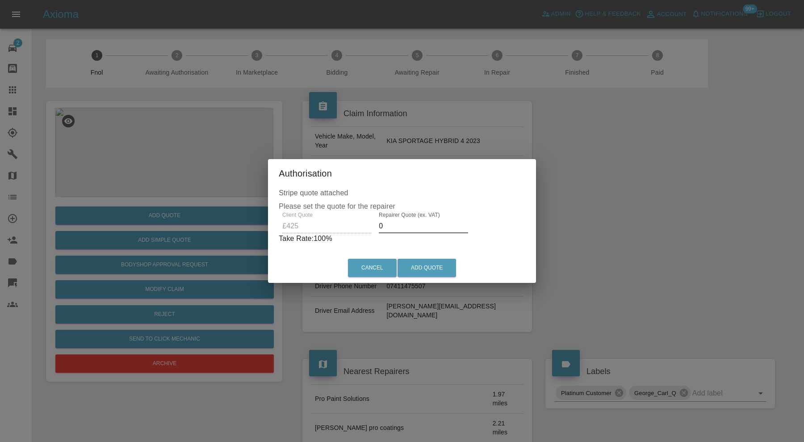
click at [402, 227] on input "0" at bounding box center [423, 226] width 89 height 14
type input "270"
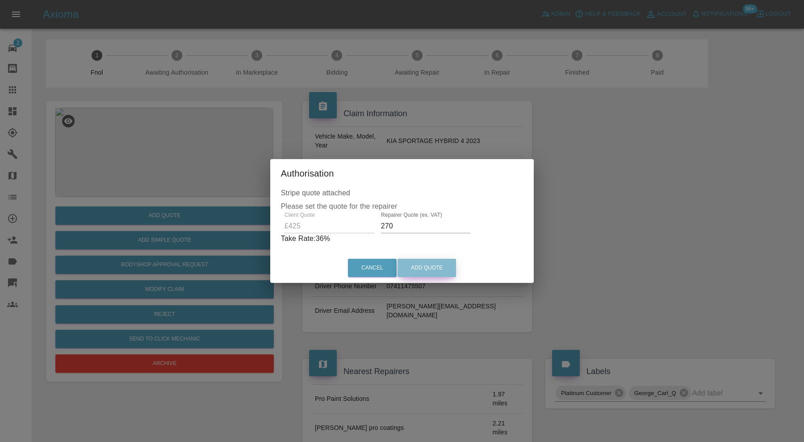
click at [442, 270] on button "Add Quote" at bounding box center [426, 267] width 58 height 18
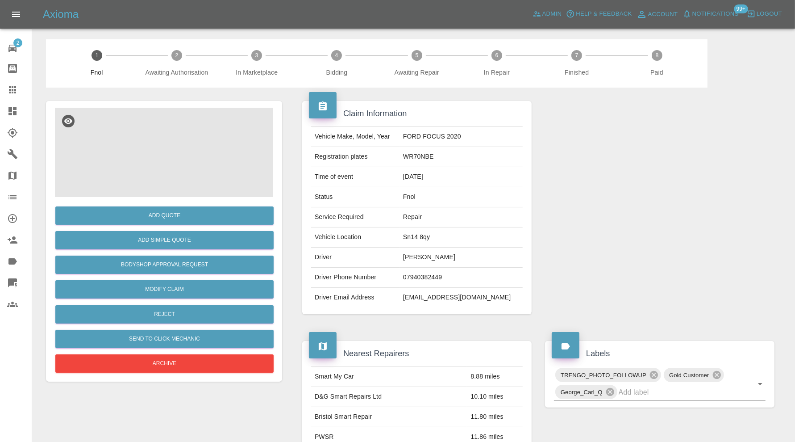
click at [146, 129] on img at bounding box center [164, 152] width 218 height 89
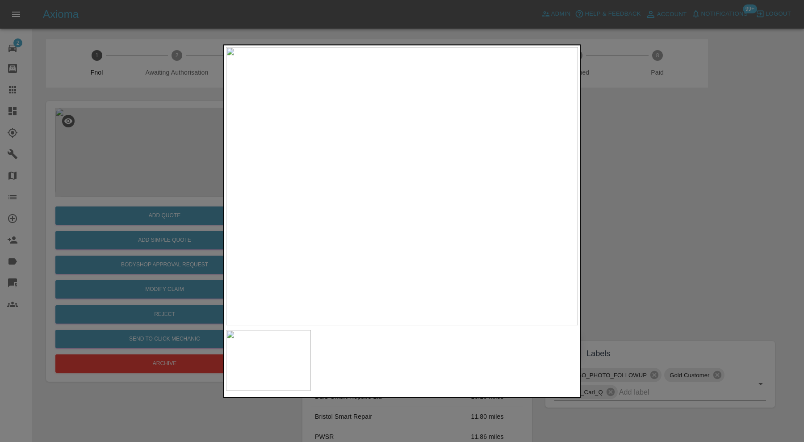
click at [643, 202] on div at bounding box center [402, 221] width 804 height 442
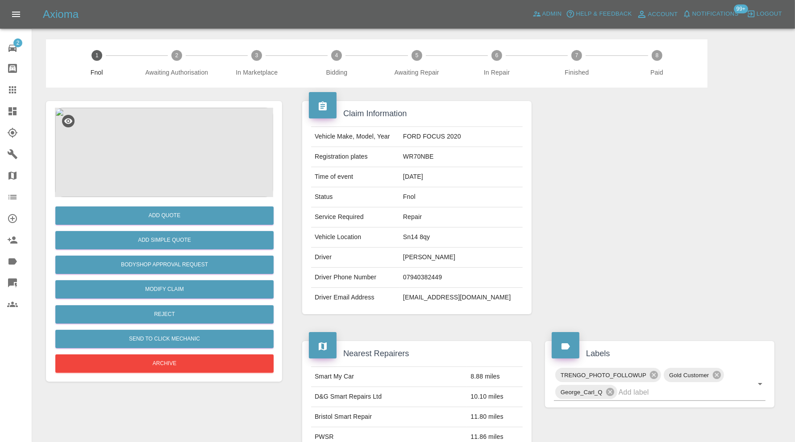
click at [162, 166] on img at bounding box center [164, 152] width 218 height 89
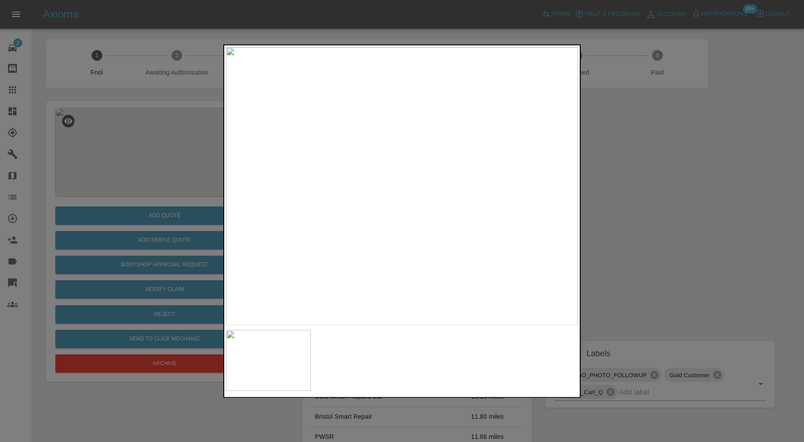
click at [647, 188] on div at bounding box center [402, 221] width 804 height 442
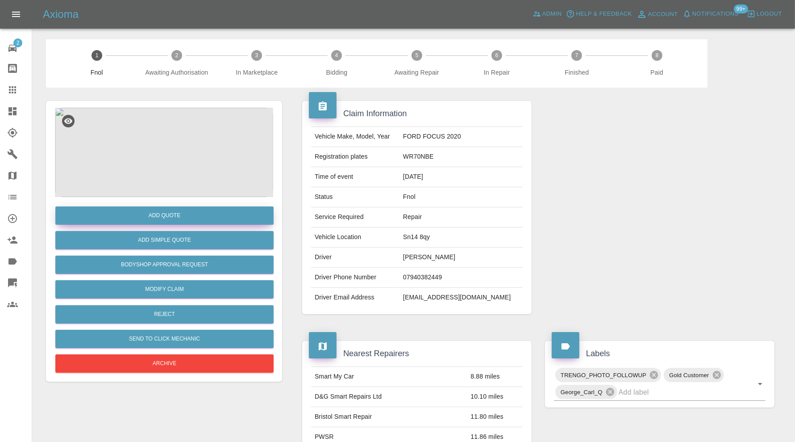
click at [213, 213] on button "Add Quote" at bounding box center [164, 215] width 218 height 18
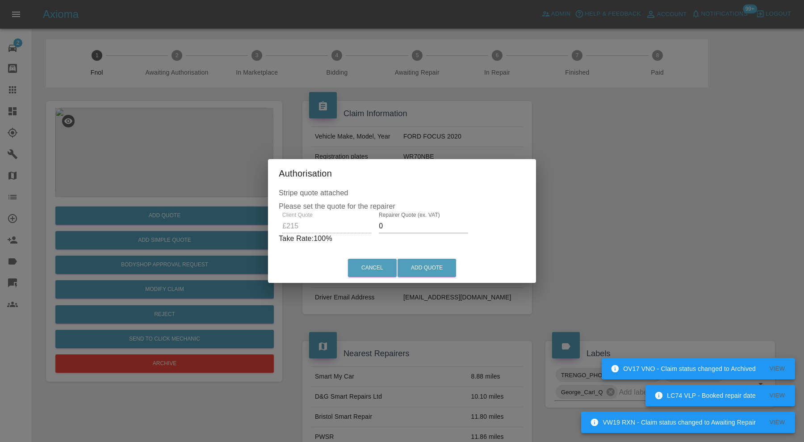
click at [417, 222] on input "0" at bounding box center [423, 226] width 89 height 14
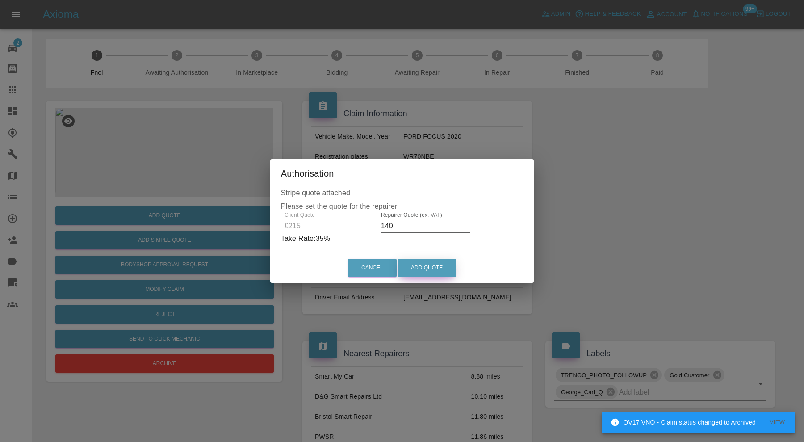
type input "140"
click at [424, 266] on button "Add Quote" at bounding box center [426, 267] width 58 height 18
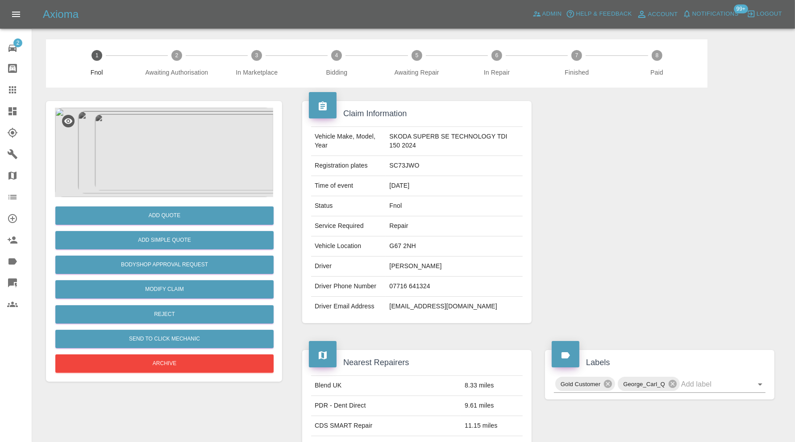
click at [181, 138] on img at bounding box center [164, 152] width 218 height 89
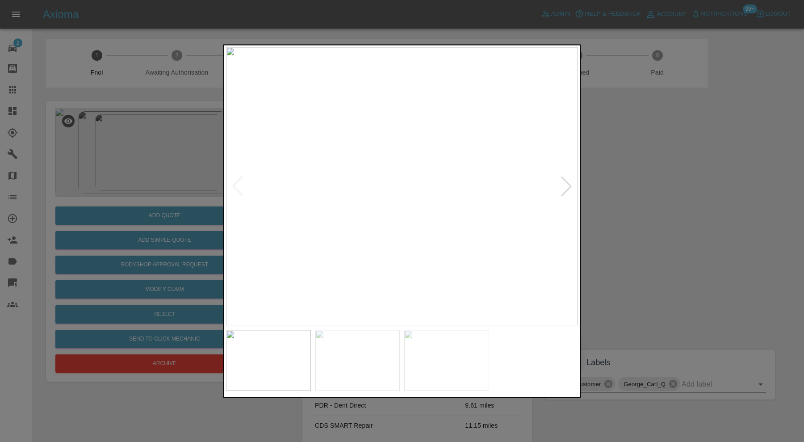
click at [567, 188] on div at bounding box center [566, 186] width 20 height 20
click at [568, 188] on div at bounding box center [566, 186] width 20 height 20
click at [568, 188] on img at bounding box center [402, 186] width 352 height 278
click at [622, 190] on div at bounding box center [402, 221] width 804 height 442
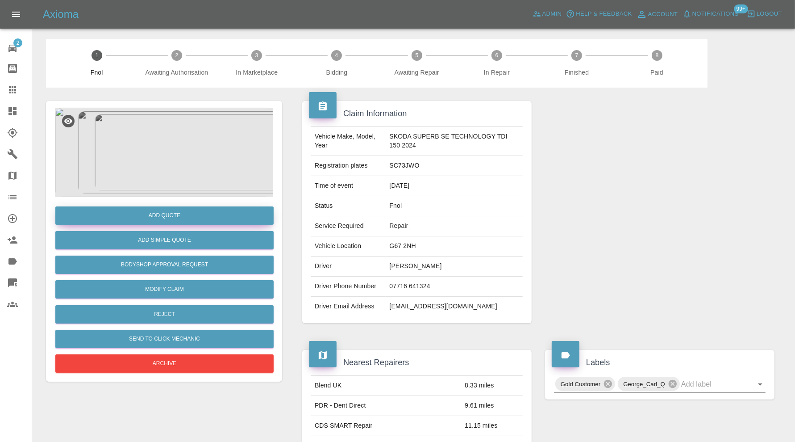
click at [190, 215] on button "Add Quote" at bounding box center [164, 215] width 218 height 18
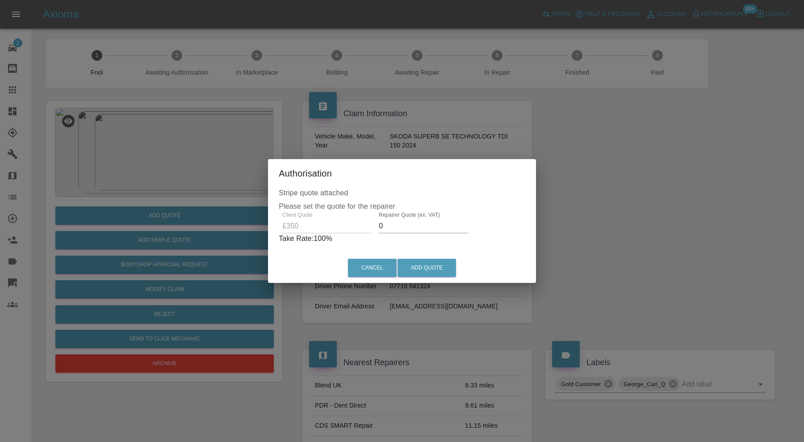
click at [392, 228] on input "0" at bounding box center [423, 226] width 89 height 14
type input "215"
click at [438, 255] on div "Cancel Add Quote" at bounding box center [402, 268] width 264 height 30
click at [438, 263] on button "Add Quote" at bounding box center [426, 267] width 58 height 18
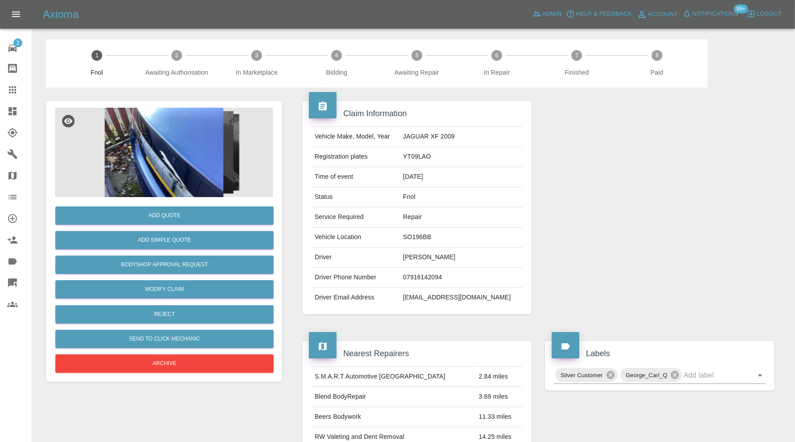
click at [180, 129] on img at bounding box center [164, 152] width 218 height 89
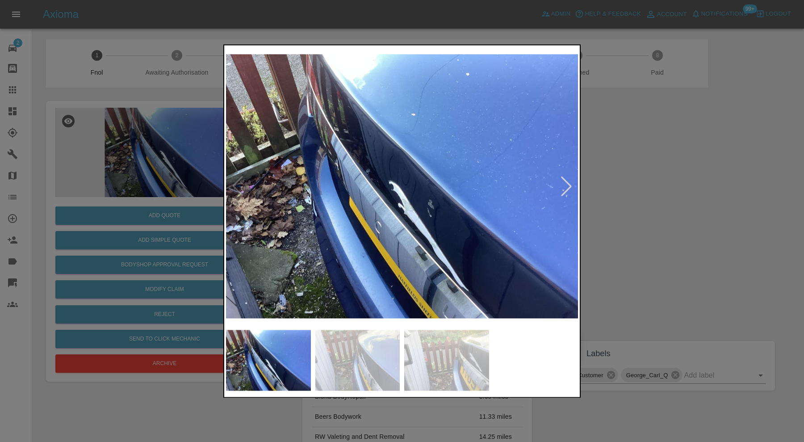
click at [563, 179] on div at bounding box center [566, 186] width 20 height 20
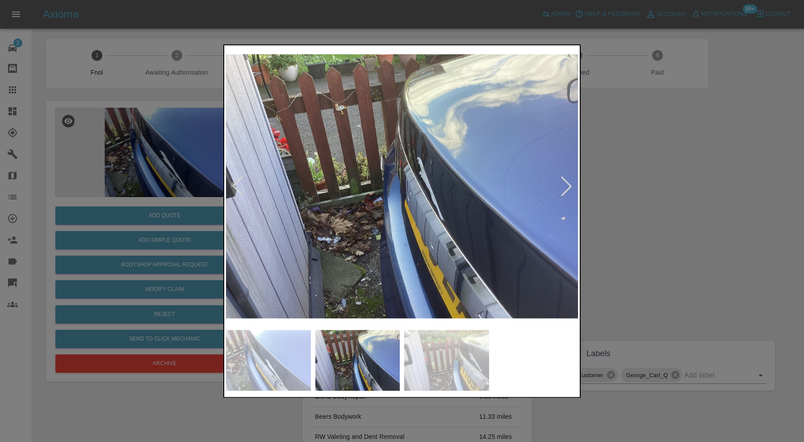
click at [563, 179] on div at bounding box center [566, 186] width 20 height 20
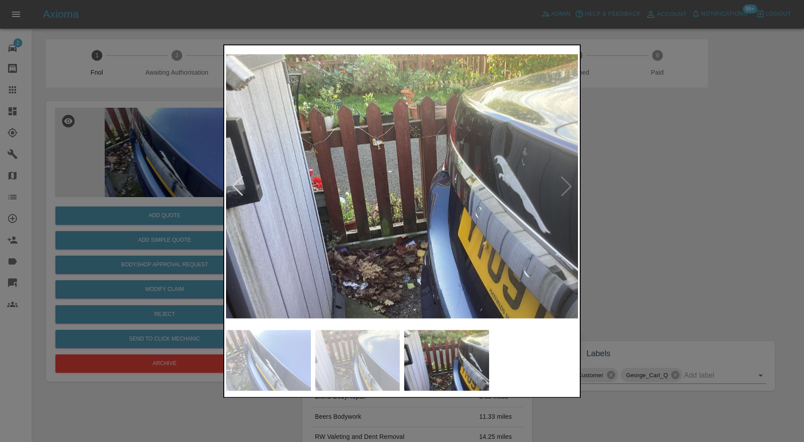
click at [563, 179] on img at bounding box center [402, 186] width 352 height 278
click at [626, 170] on div at bounding box center [402, 221] width 804 height 442
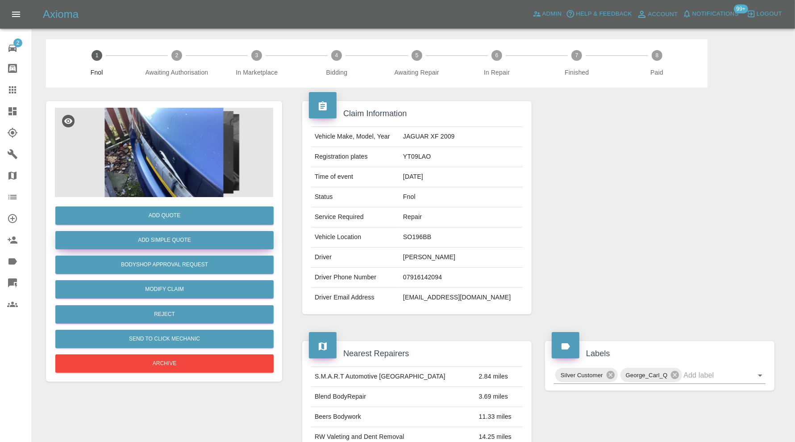
click at [206, 238] on button "Add Simple Quote" at bounding box center [164, 240] width 218 height 18
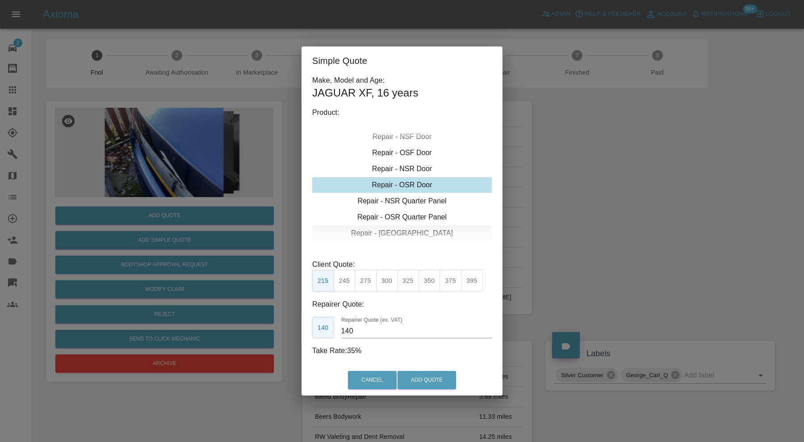
click at [401, 229] on div "Repair - Tailgate" at bounding box center [401, 233] width 179 height 16
click at [429, 279] on button "350" at bounding box center [429, 281] width 22 height 22
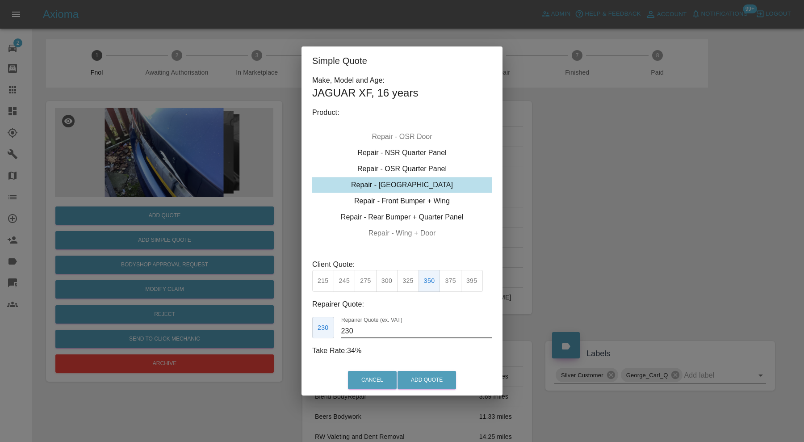
click at [350, 330] on input "230" at bounding box center [416, 331] width 150 height 14
type input "220"
click at [446, 377] on button "Add Quote" at bounding box center [426, 380] width 58 height 18
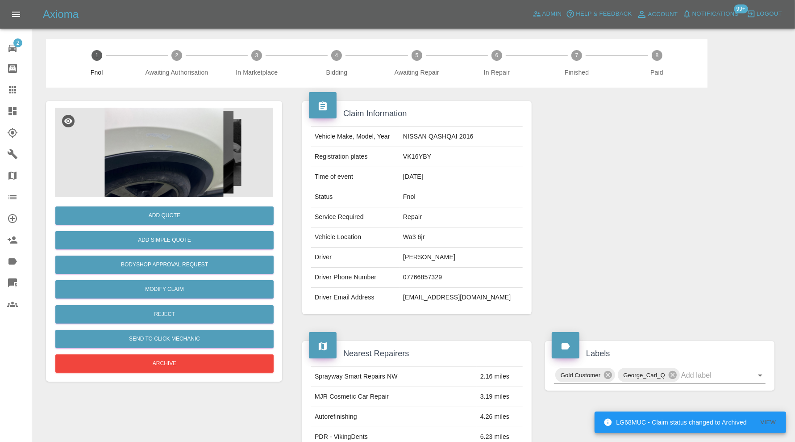
click at [199, 144] on img at bounding box center [164, 152] width 218 height 89
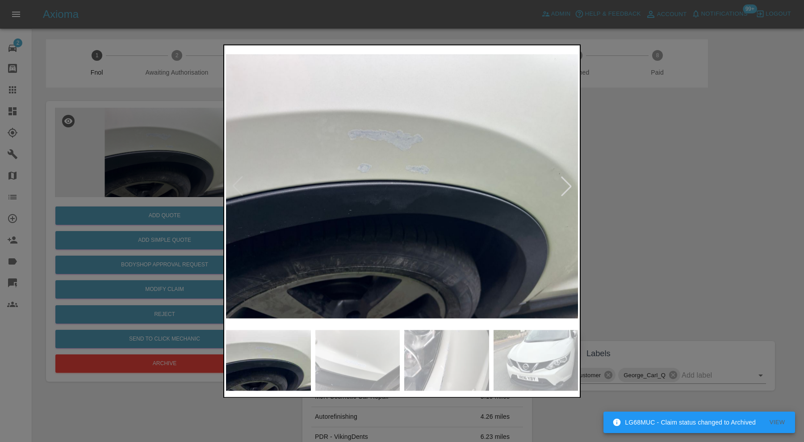
click at [568, 182] on div at bounding box center [566, 186] width 20 height 20
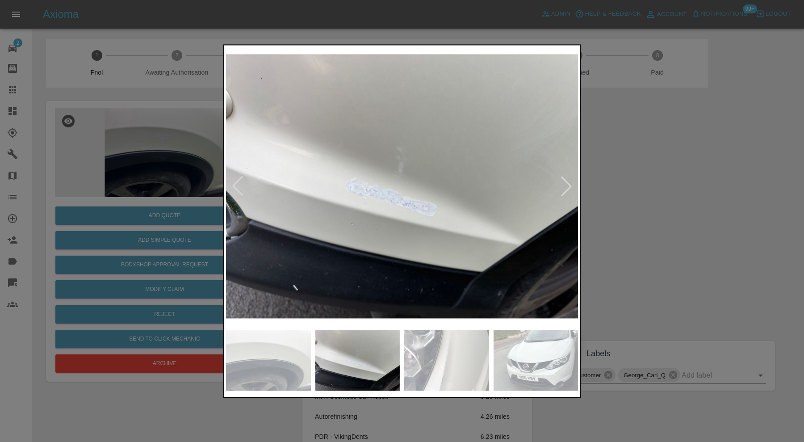
click at [568, 182] on div at bounding box center [566, 186] width 20 height 20
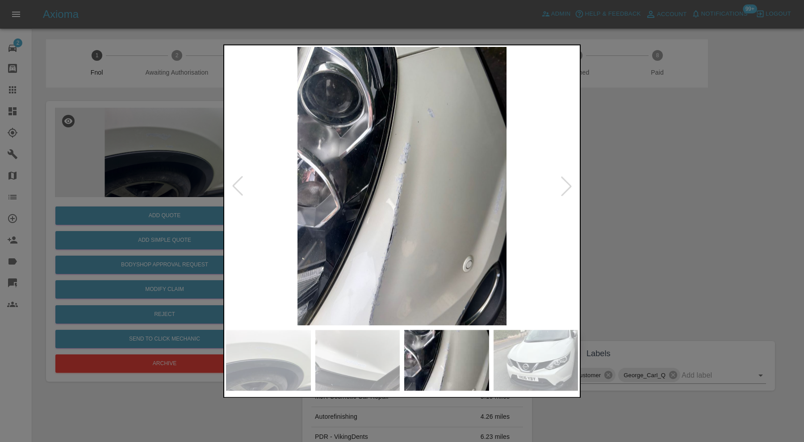
click at [568, 182] on div at bounding box center [566, 186] width 20 height 20
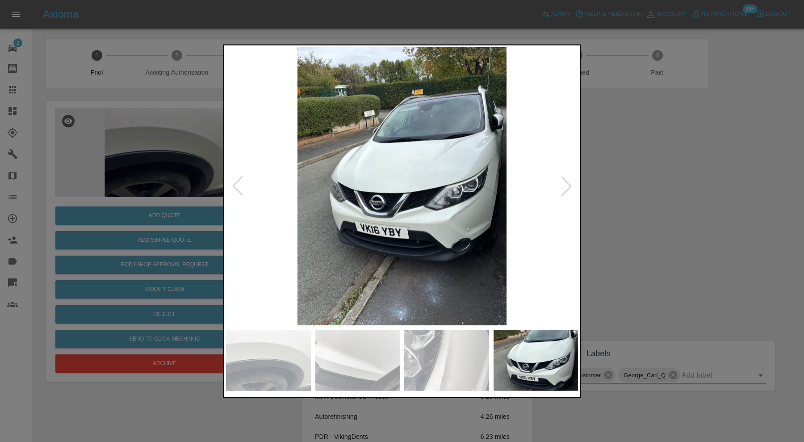
click at [568, 182] on div at bounding box center [566, 186] width 20 height 20
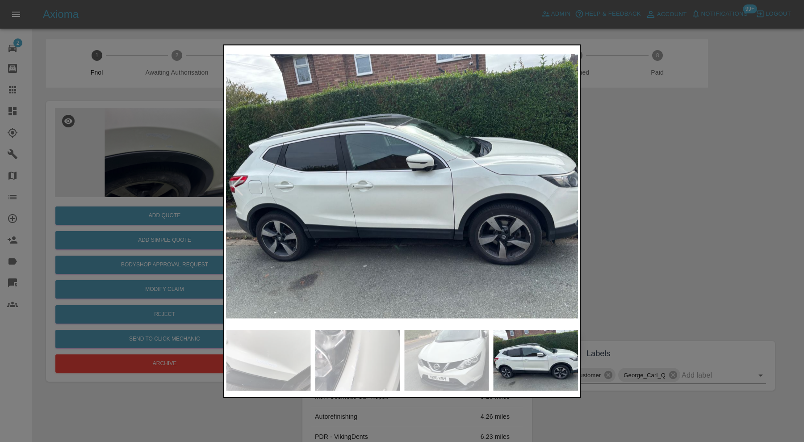
click at [568, 182] on img at bounding box center [402, 186] width 352 height 278
click at [624, 193] on div at bounding box center [402, 221] width 804 height 442
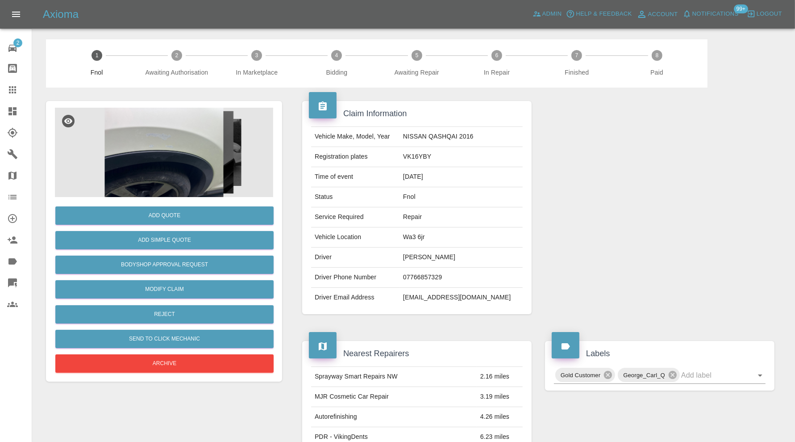
click at [174, 158] on img at bounding box center [164, 152] width 218 height 89
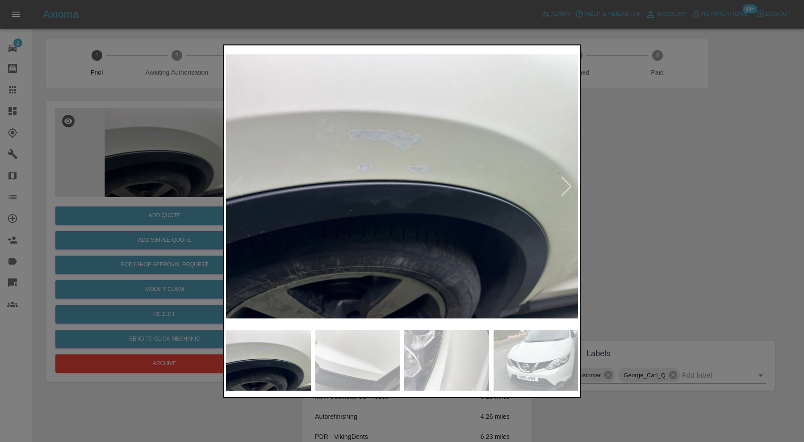
click at [358, 352] on img at bounding box center [357, 359] width 85 height 61
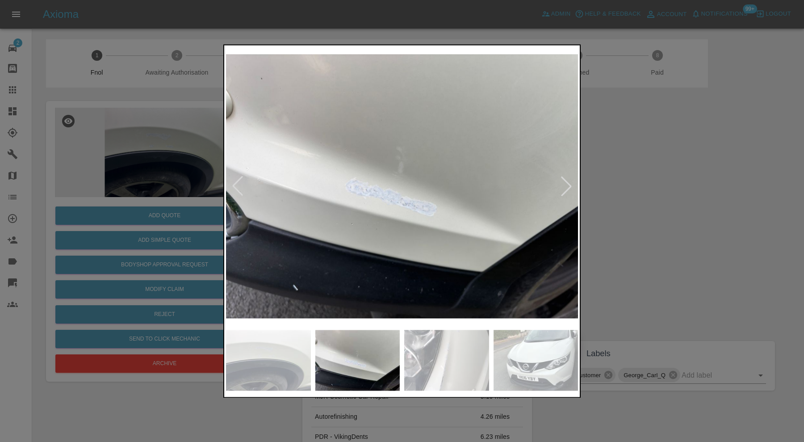
click at [362, 349] on img at bounding box center [357, 359] width 85 height 61
click at [469, 357] on img at bounding box center [446, 359] width 85 height 61
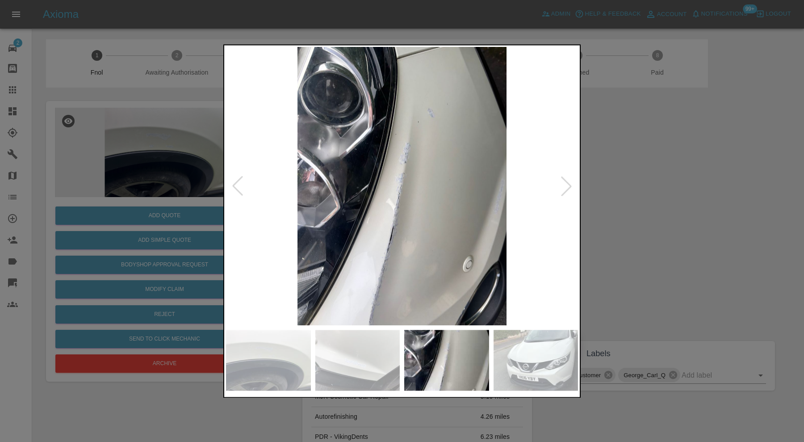
click at [507, 357] on img at bounding box center [535, 359] width 85 height 61
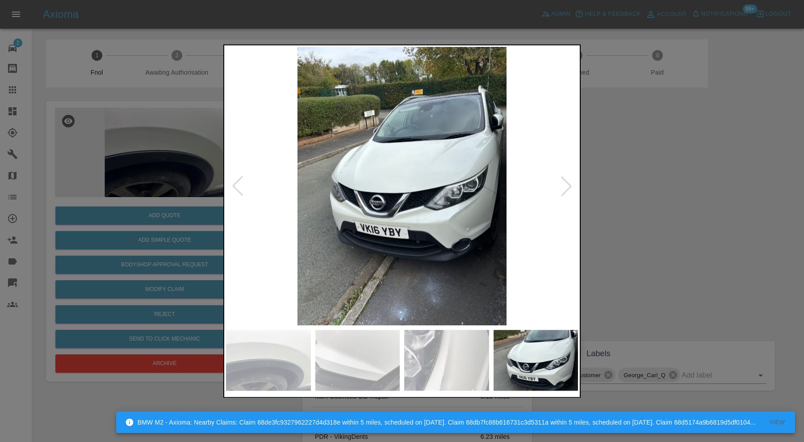
click at [561, 186] on div at bounding box center [566, 186] width 20 height 20
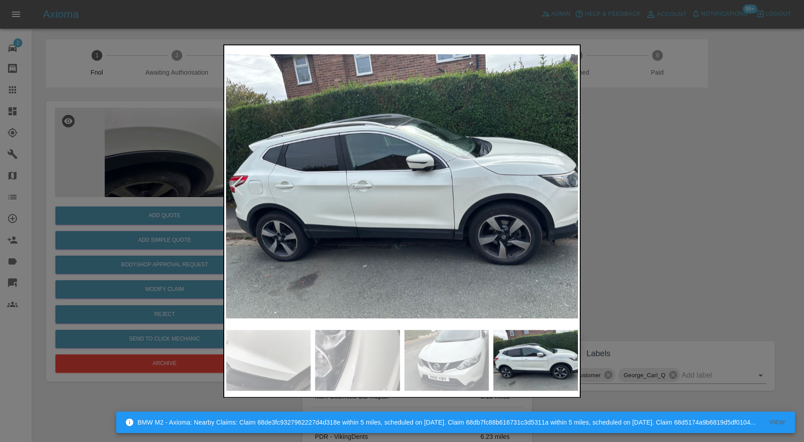
click at [498, 214] on img at bounding box center [402, 186] width 352 height 278
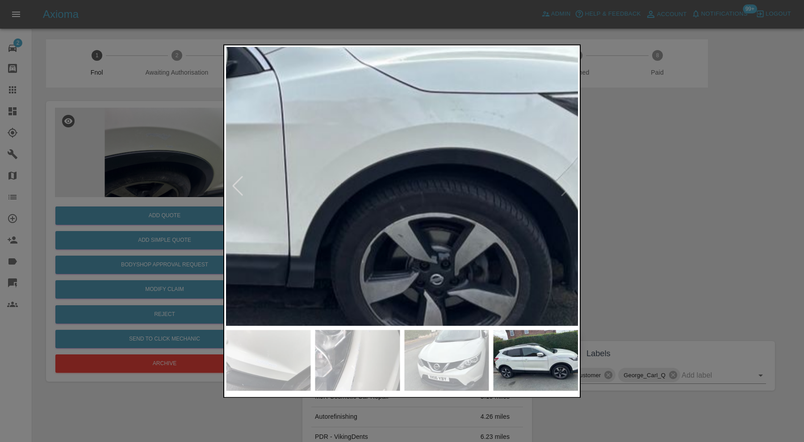
click at [527, 204] on img at bounding box center [131, 127] width 1055 height 835
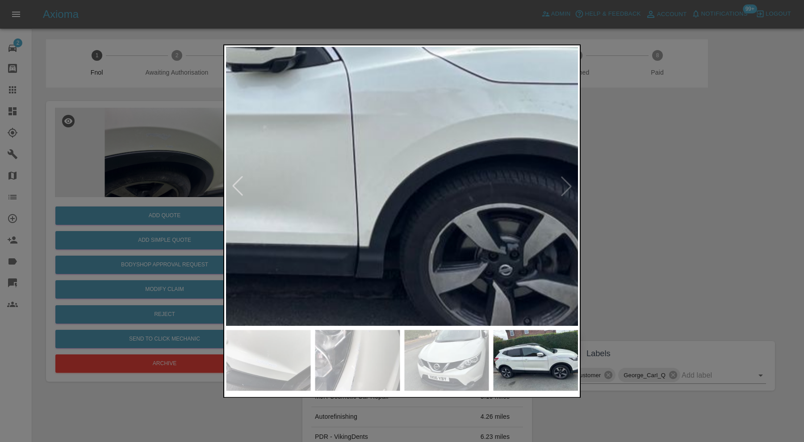
click at [374, 195] on img at bounding box center [200, 117] width 1055 height 835
click at [440, 339] on img at bounding box center [446, 359] width 85 height 61
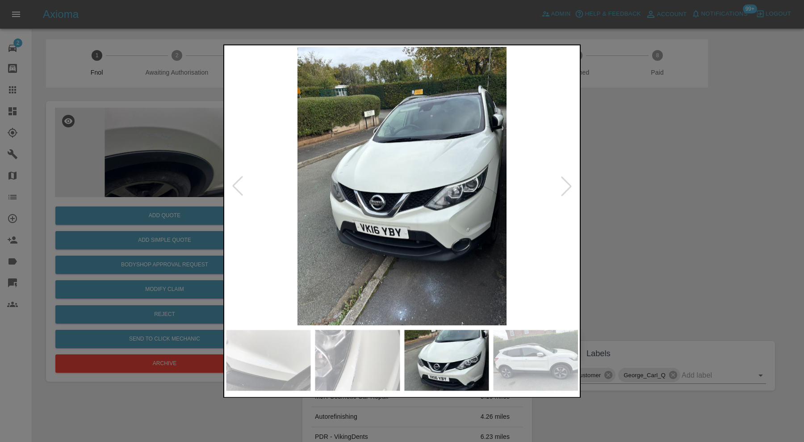
click at [358, 357] on img at bounding box center [357, 359] width 85 height 61
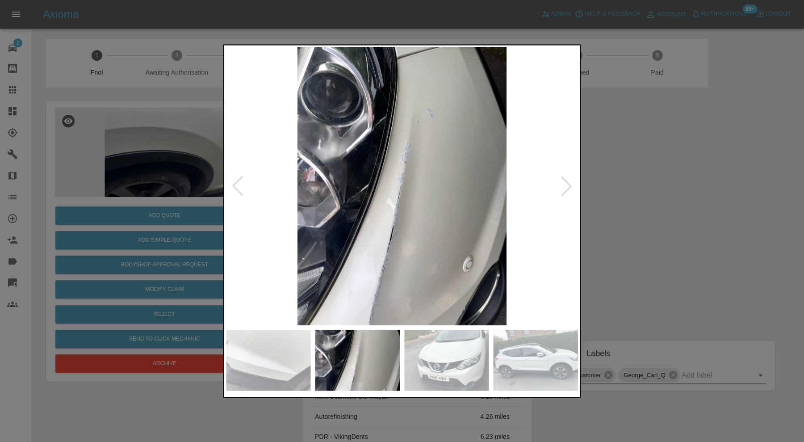
click at [281, 366] on img at bounding box center [268, 359] width 85 height 61
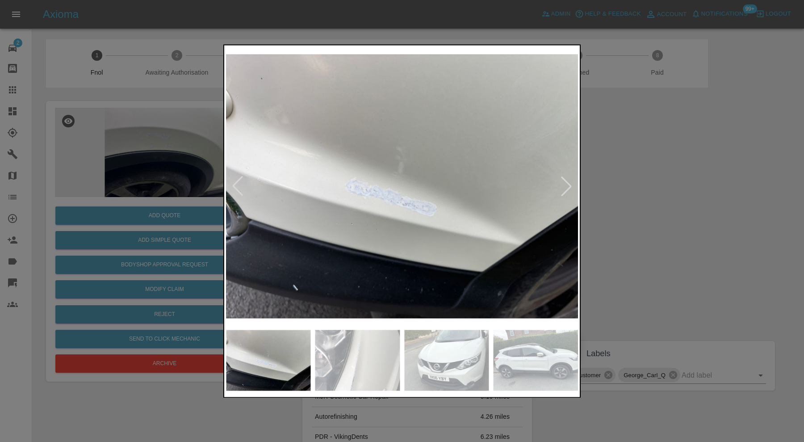
click at [374, 360] on img at bounding box center [357, 359] width 85 height 61
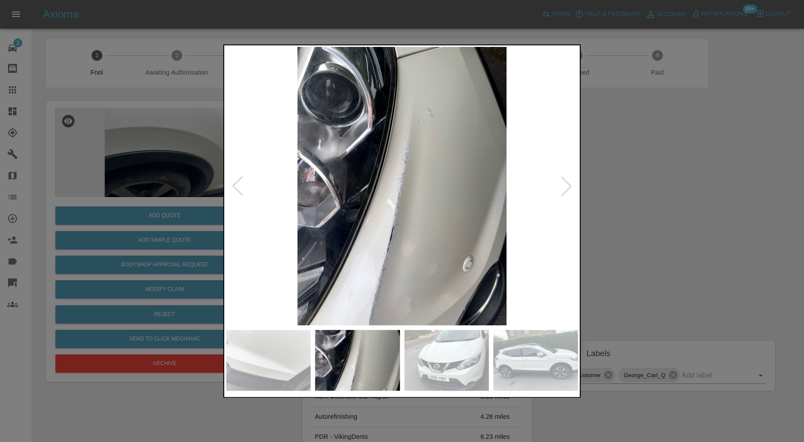
click at [430, 359] on img at bounding box center [446, 359] width 85 height 61
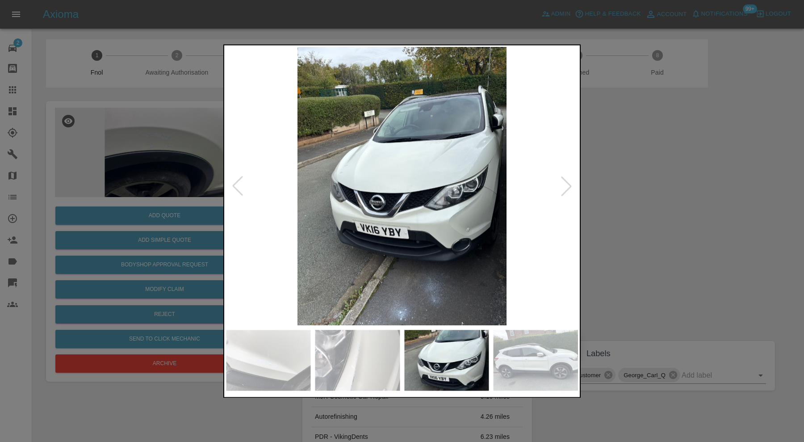
click at [511, 358] on img at bounding box center [535, 359] width 85 height 61
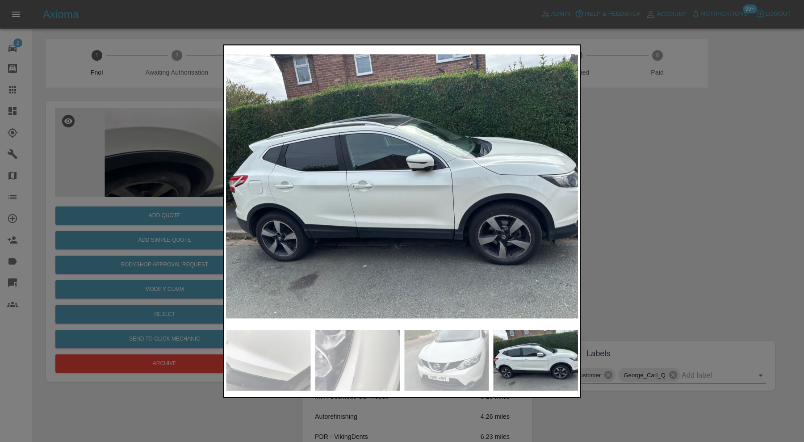
click at [521, 196] on img at bounding box center [402, 186] width 352 height 278
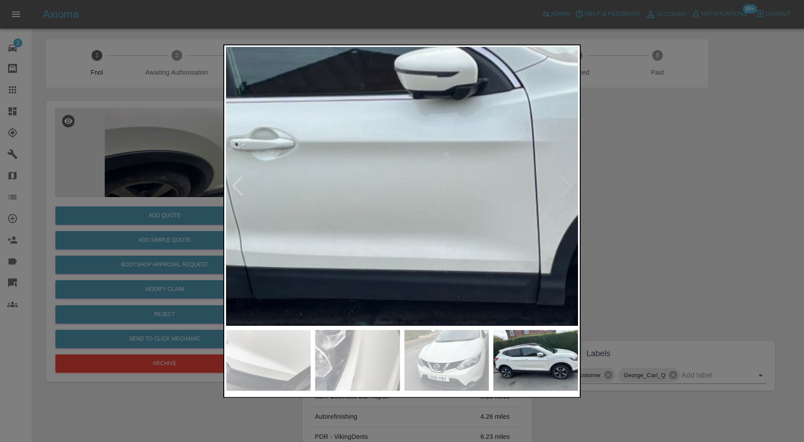
click at [274, 211] on img at bounding box center [381, 144] width 1055 height 835
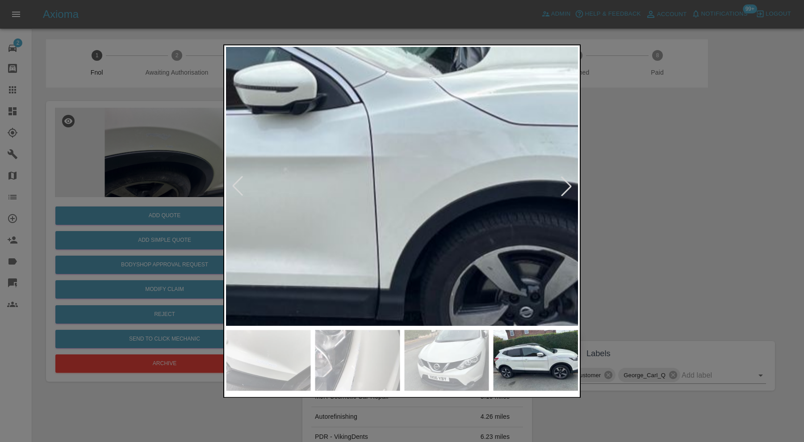
click at [372, 232] on img at bounding box center [220, 159] width 1055 height 835
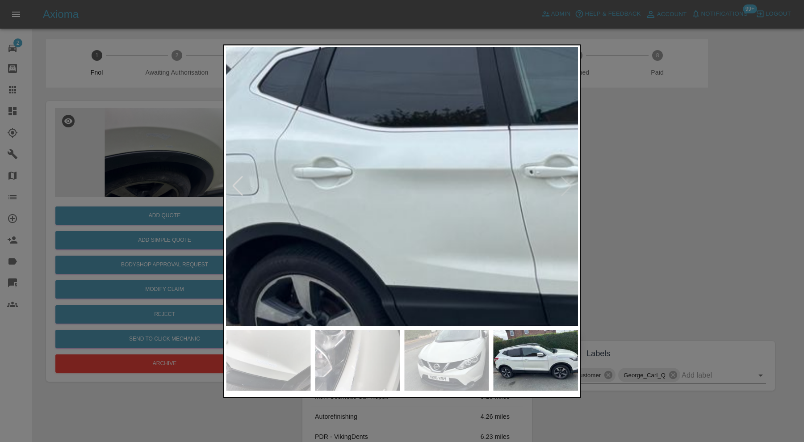
click at [604, 187] on div at bounding box center [402, 221] width 804 height 442
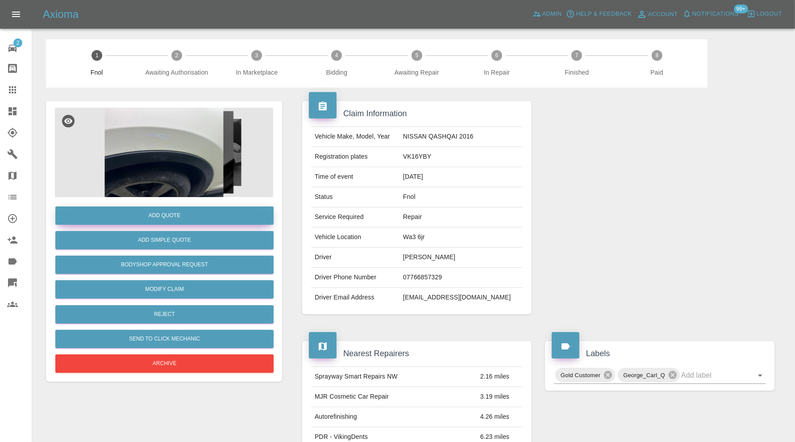
click at [187, 213] on button "Add Quote" at bounding box center [164, 215] width 218 height 18
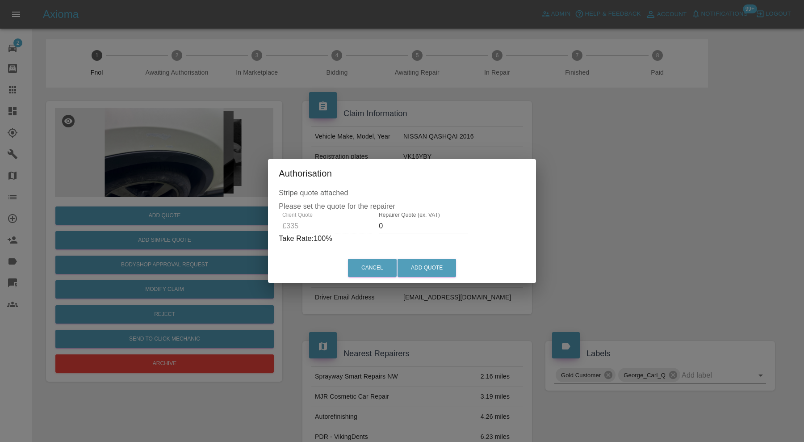
click at [420, 225] on input "0" at bounding box center [423, 226] width 89 height 14
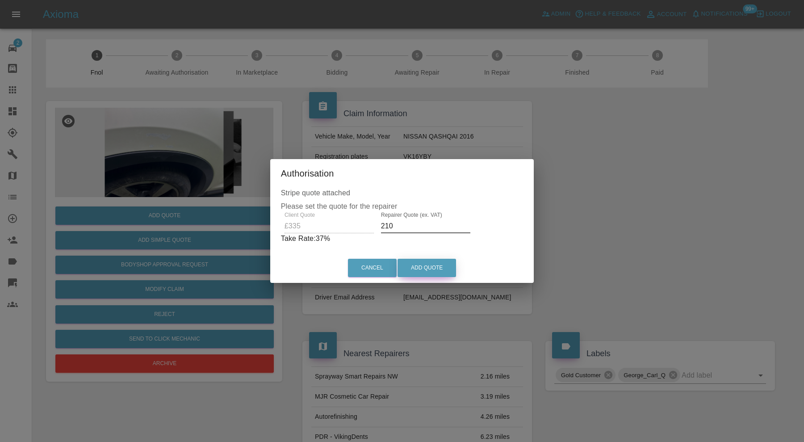
type input "210"
click at [433, 263] on button "Add Quote" at bounding box center [426, 267] width 58 height 18
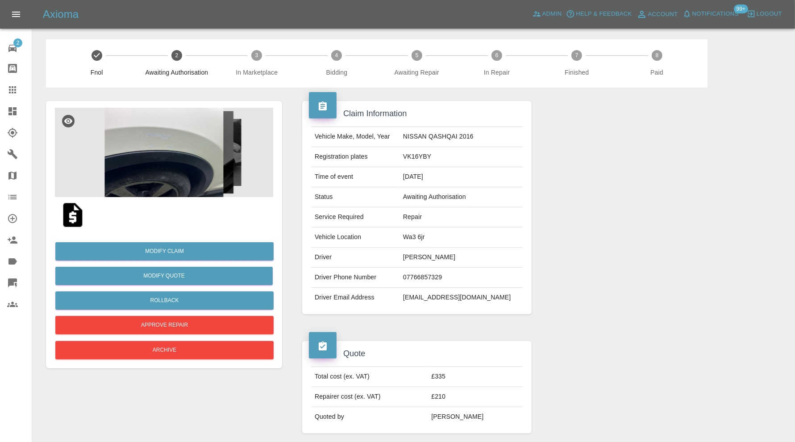
click at [7, 88] on icon at bounding box center [12, 89] width 11 height 11
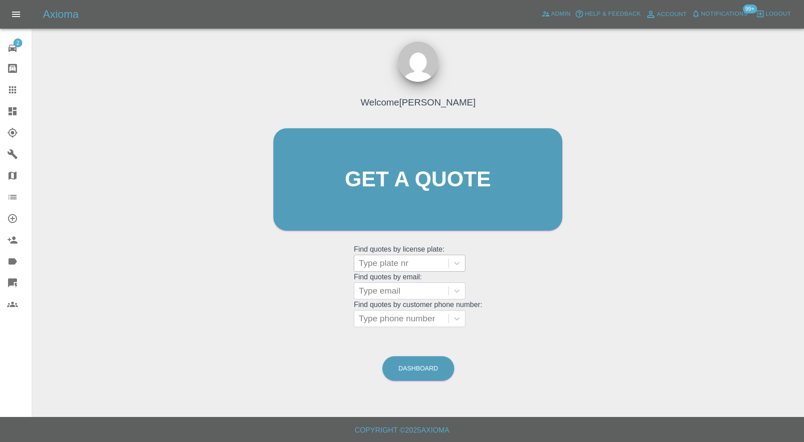
click at [409, 266] on div at bounding box center [401, 263] width 85 height 13
type input "bd19"
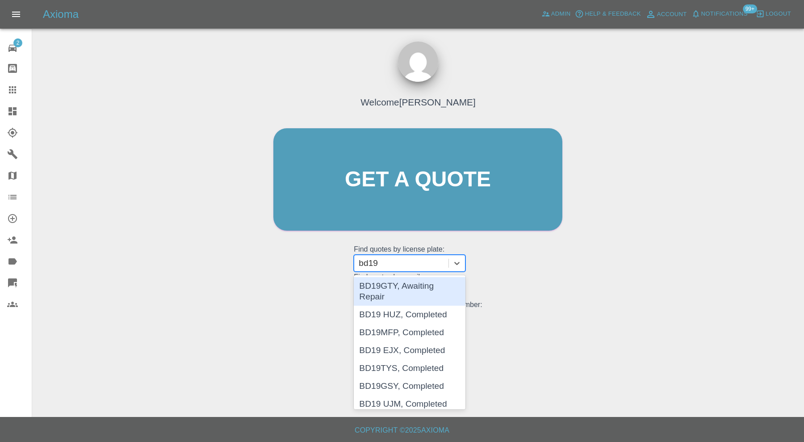
click at [422, 285] on div "BD19GTY, Awaiting Repair" at bounding box center [410, 291] width 112 height 29
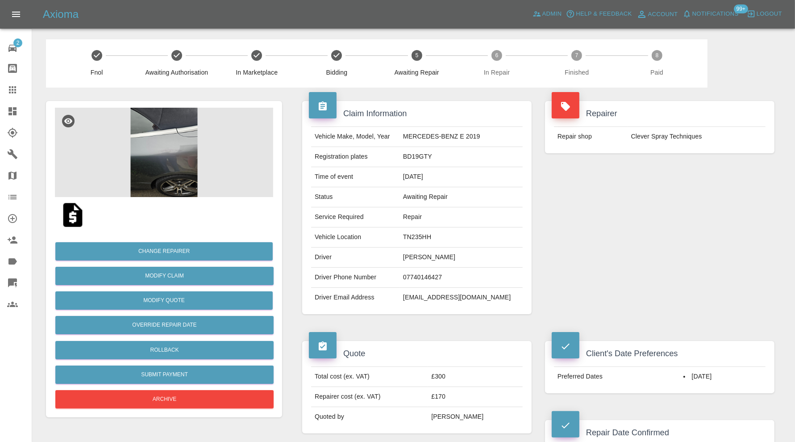
click at [148, 167] on img at bounding box center [164, 152] width 218 height 89
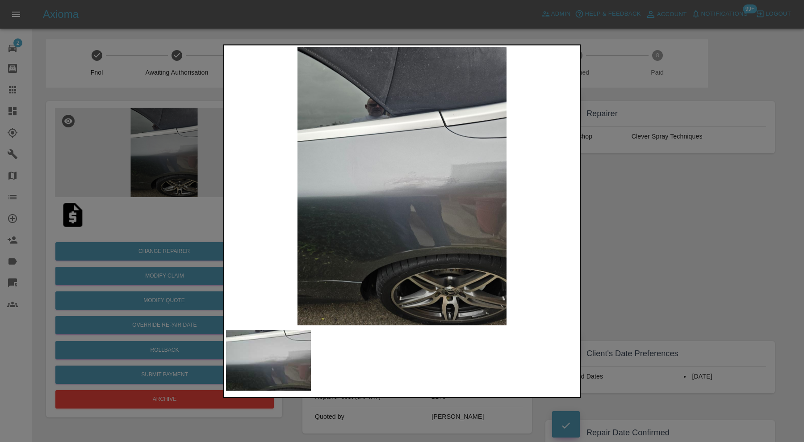
click at [614, 200] on div at bounding box center [402, 221] width 804 height 442
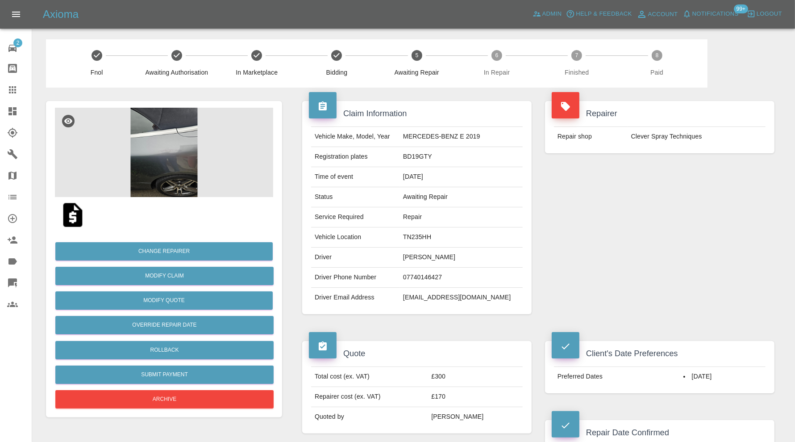
click at [146, 150] on img at bounding box center [164, 152] width 218 height 89
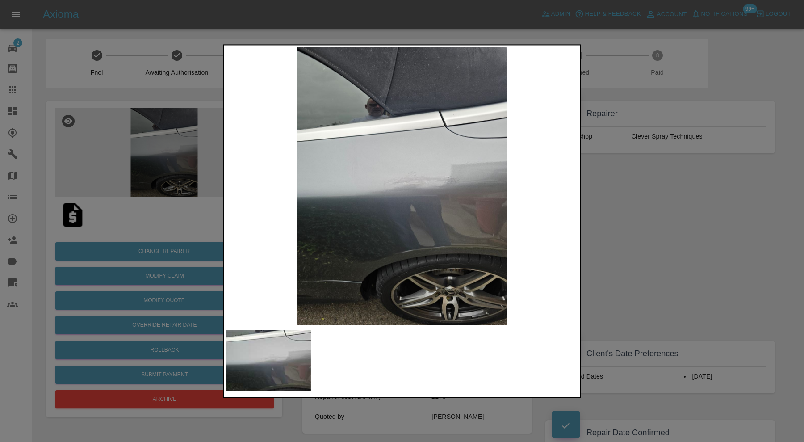
click at [438, 214] on img at bounding box center [402, 186] width 352 height 278
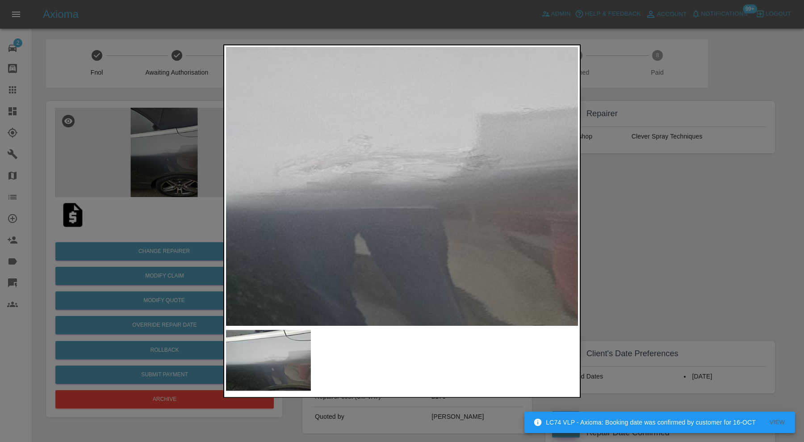
click at [412, 233] on img at bounding box center [328, 178] width 1055 height 835
click at [410, 187] on img at bounding box center [328, 178] width 1055 height 835
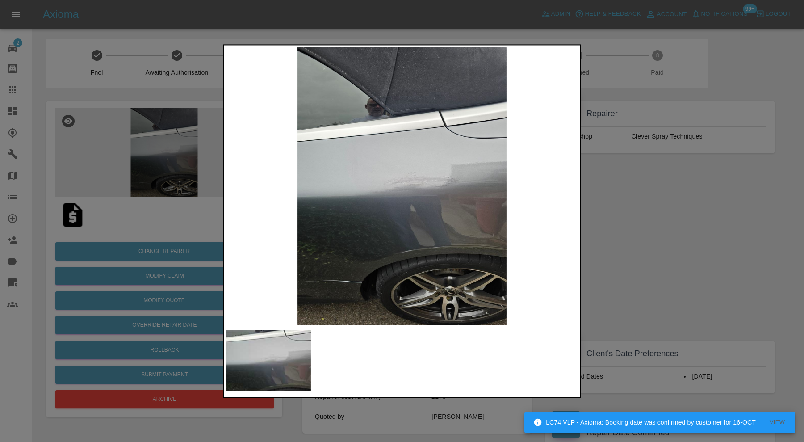
click at [422, 183] on img at bounding box center [402, 186] width 352 height 278
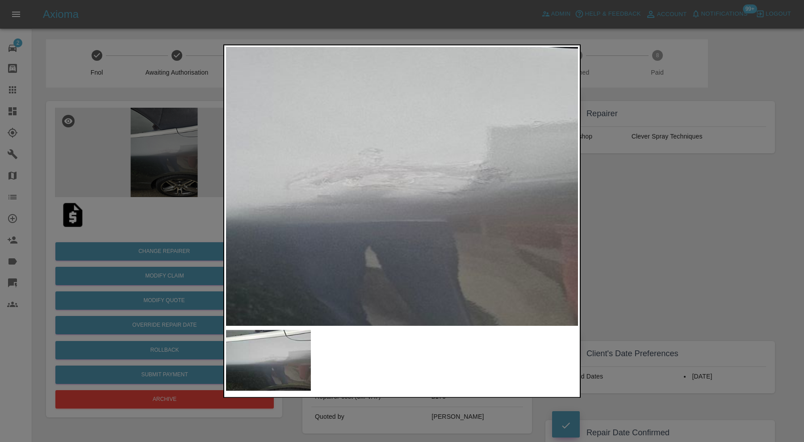
click at [407, 189] on img at bounding box center [339, 192] width 1055 height 835
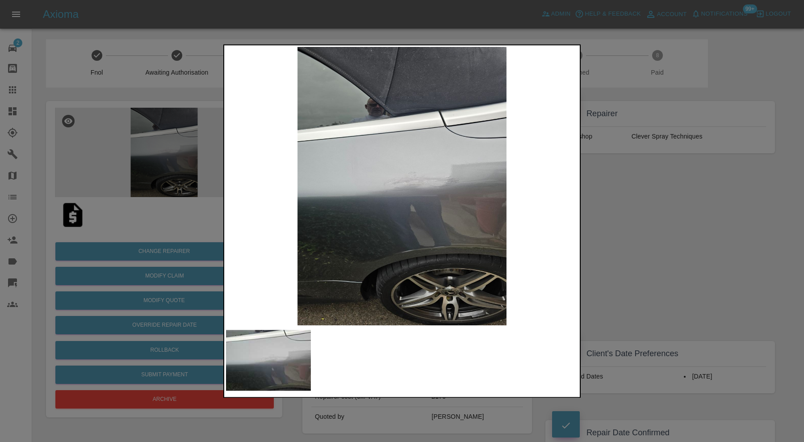
click at [615, 210] on div at bounding box center [402, 221] width 804 height 442
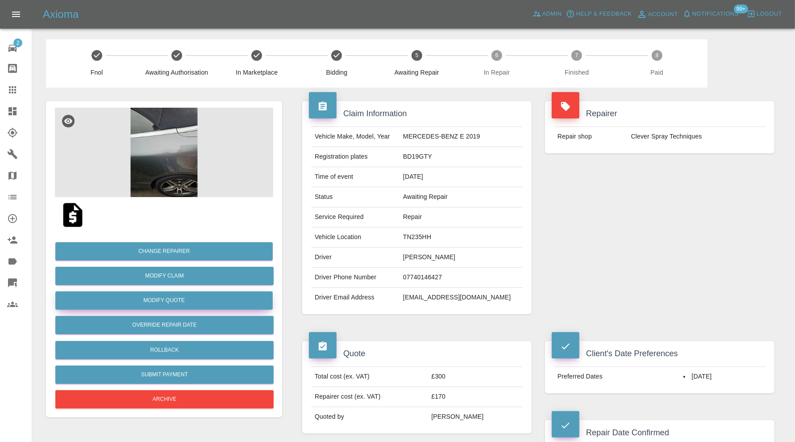
click at [198, 295] on button "Modify Quote" at bounding box center [163, 300] width 217 height 18
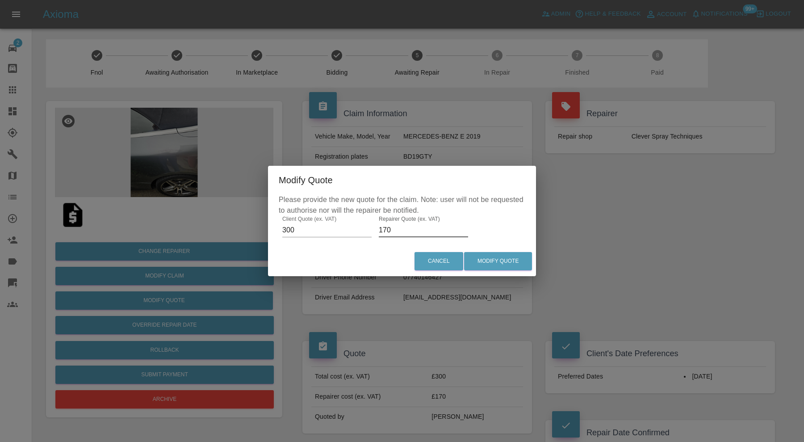
drag, startPoint x: 408, startPoint y: 228, endPoint x: 376, endPoint y: 227, distance: 31.3
click at [376, 227] on div "Please provide the new quote for the claim. Note: user will not be requested to…" at bounding box center [402, 220] width 268 height 52
type input "200"
click at [513, 260] on button "Modify Quote" at bounding box center [498, 261] width 68 height 18
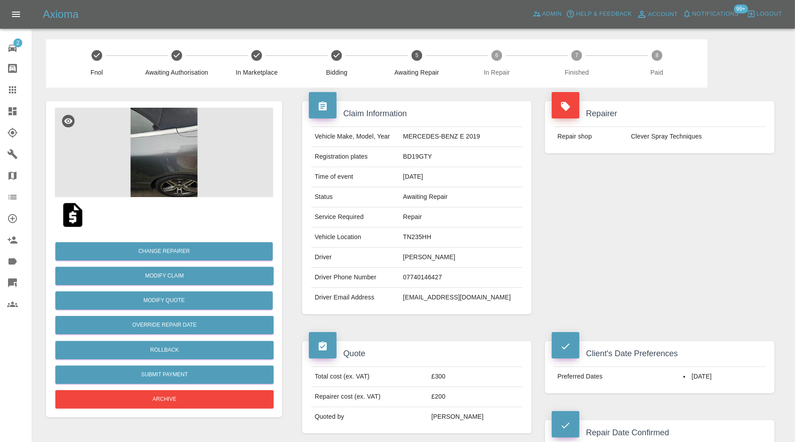
click at [154, 157] on img at bounding box center [164, 152] width 218 height 89
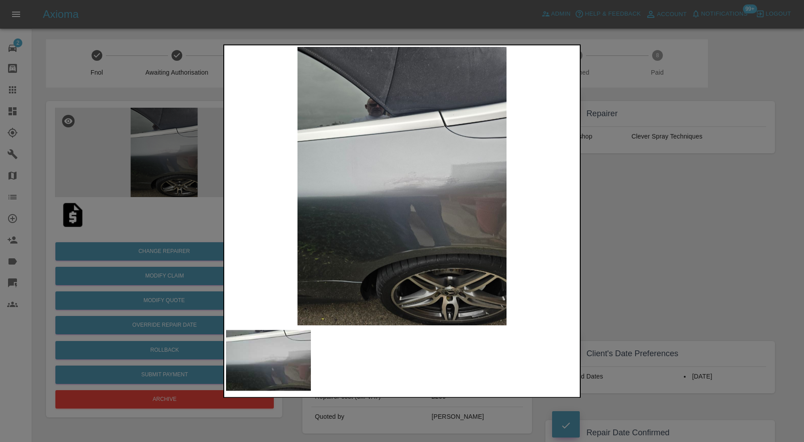
click at [643, 202] on div at bounding box center [402, 221] width 804 height 442
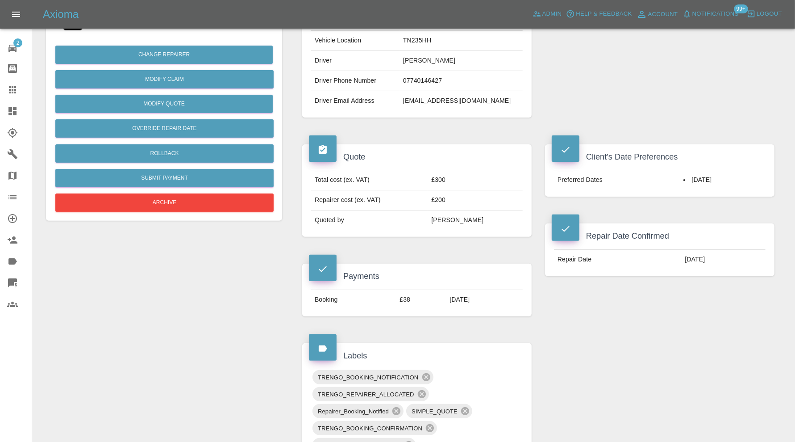
scroll to position [446, 0]
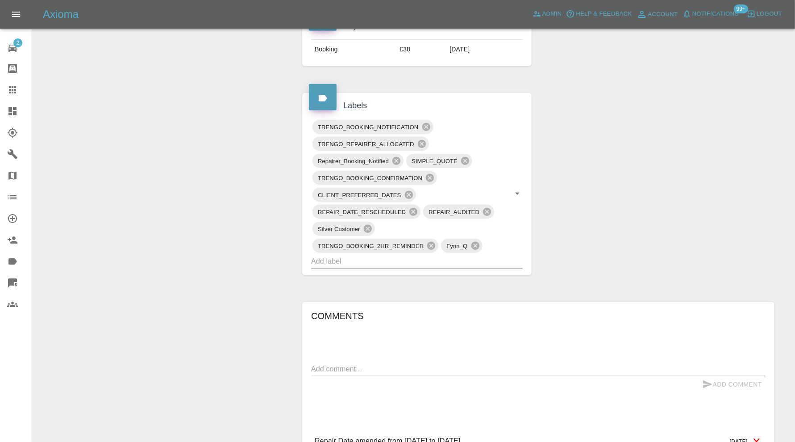
click at [397, 370] on textarea at bounding box center [538, 368] width 454 height 10
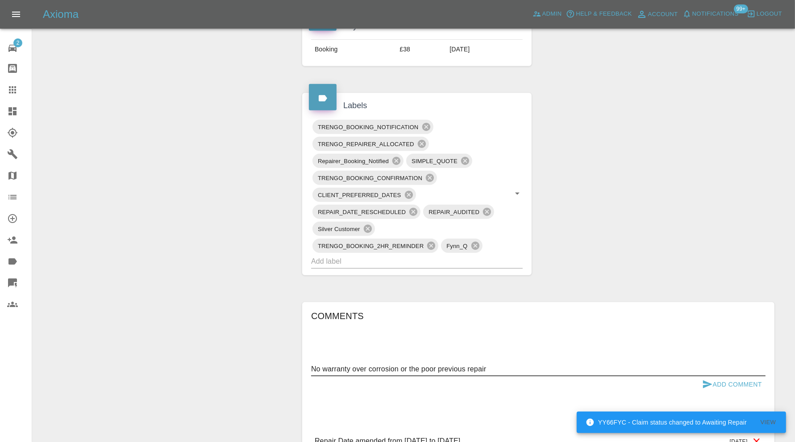
type textarea "No warranty over corrosion or the poor previous repair"
click at [710, 379] on icon "submit" at bounding box center [707, 384] width 11 height 11
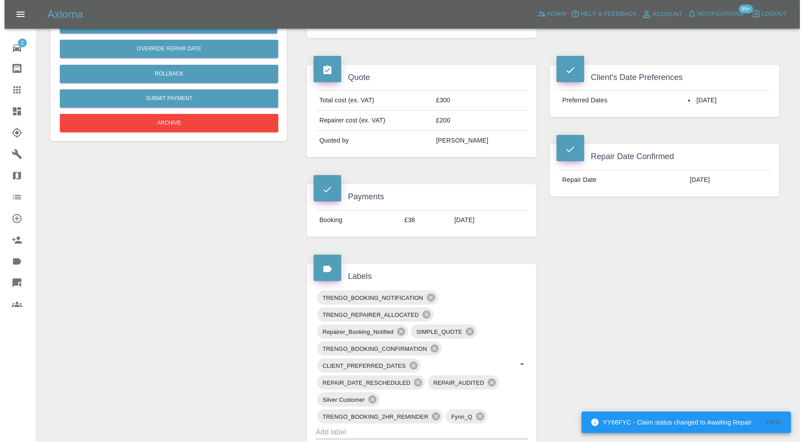
scroll to position [223, 0]
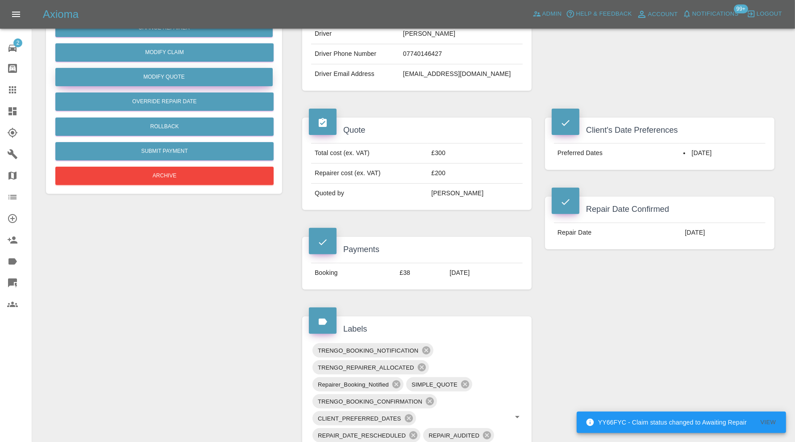
click at [173, 76] on button "Modify Quote" at bounding box center [163, 77] width 217 height 18
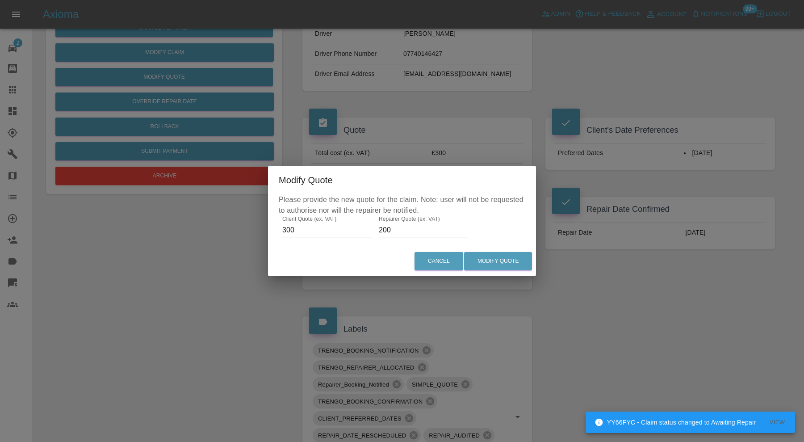
click at [401, 229] on input "200" at bounding box center [423, 230] width 89 height 14
type input "2"
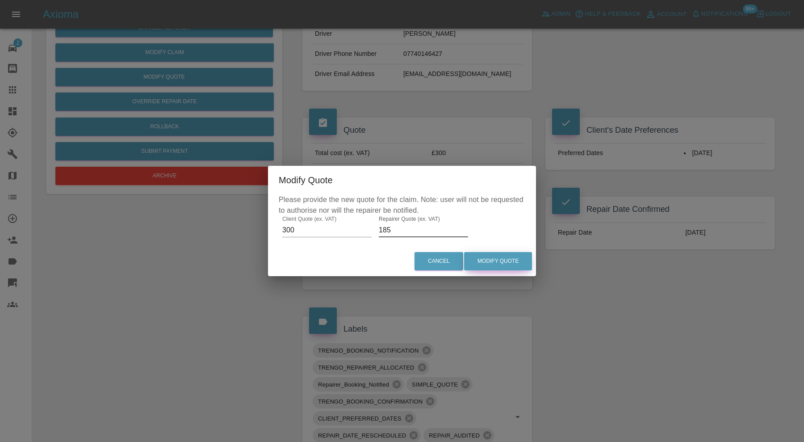
type input "185"
click at [516, 257] on button "Modify Quote" at bounding box center [498, 261] width 68 height 18
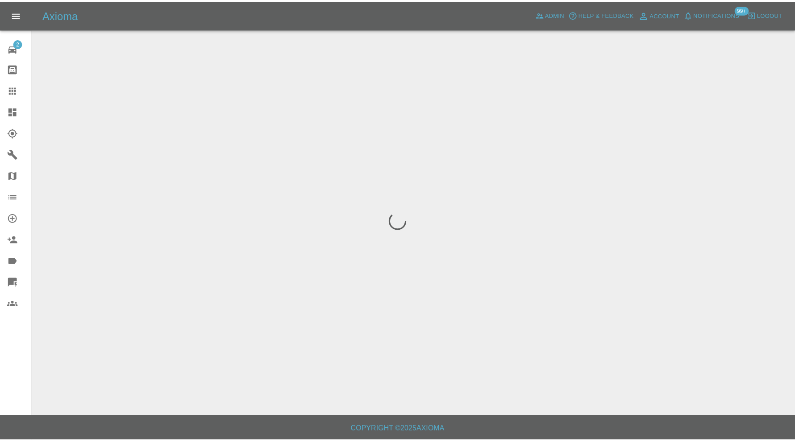
scroll to position [0, 0]
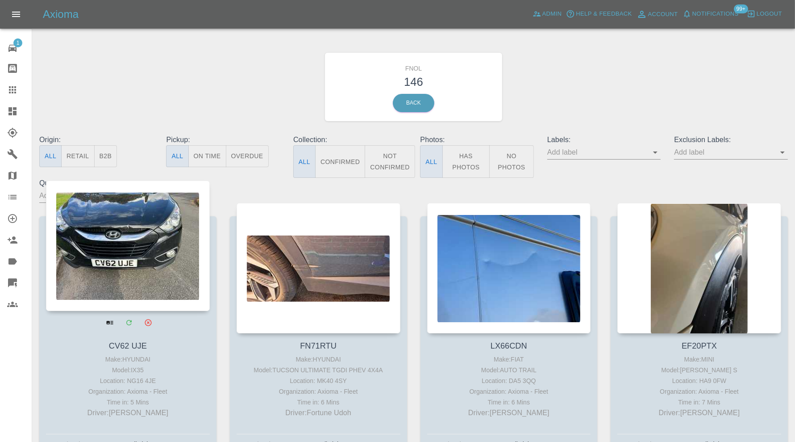
click at [171, 241] on div at bounding box center [128, 245] width 164 height 130
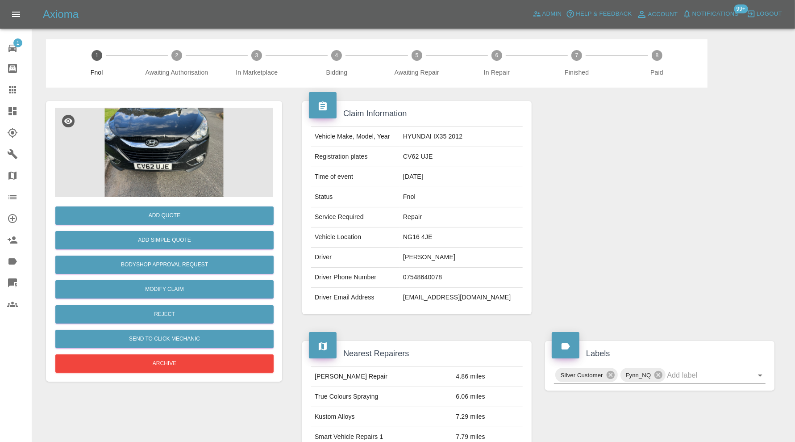
click at [170, 166] on img at bounding box center [164, 152] width 218 height 89
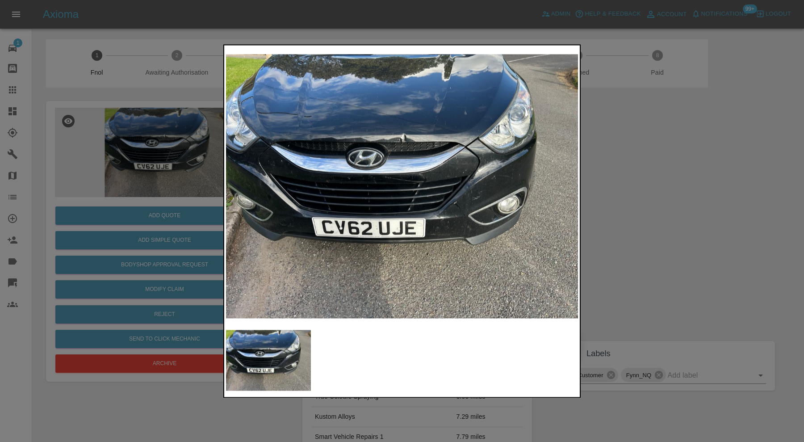
click at [413, 150] on img at bounding box center [402, 186] width 352 height 278
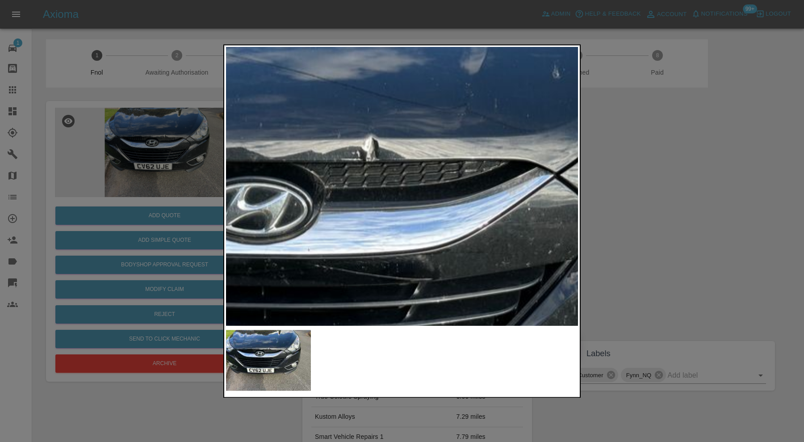
click at [701, 182] on div at bounding box center [402, 221] width 804 height 442
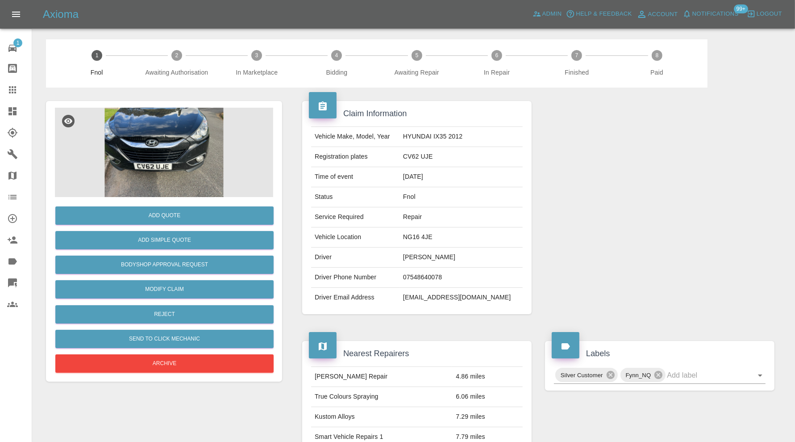
click at [162, 174] on img at bounding box center [164, 152] width 218 height 89
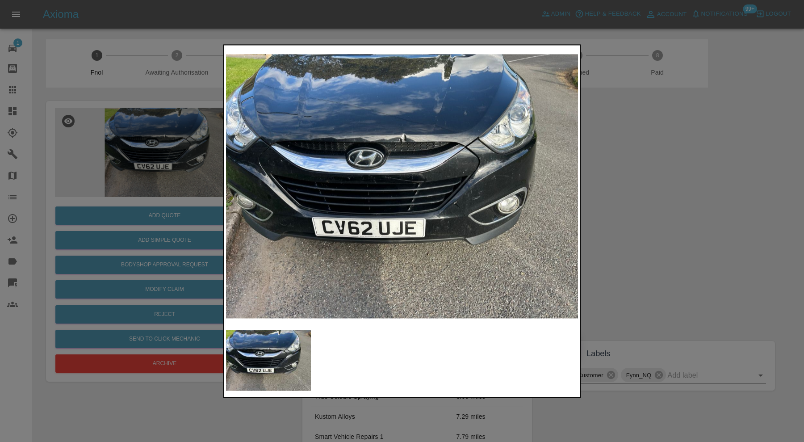
click at [404, 192] on img at bounding box center [402, 186] width 352 height 278
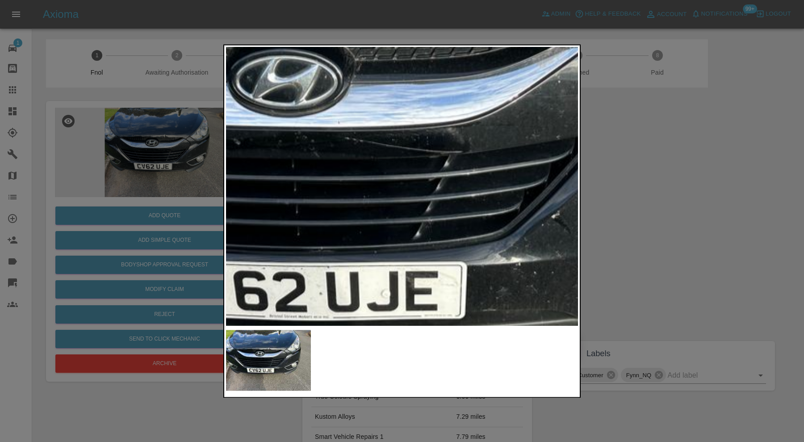
click at [425, 182] on img at bounding box center [395, 166] width 1055 height 835
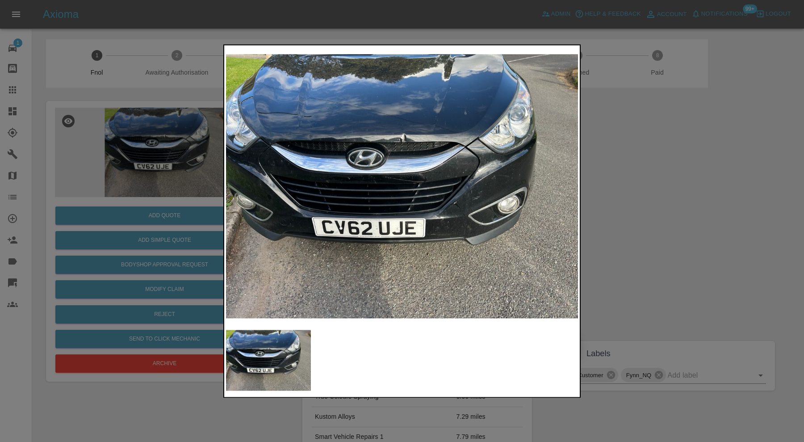
click at [603, 186] on div at bounding box center [402, 221] width 804 height 442
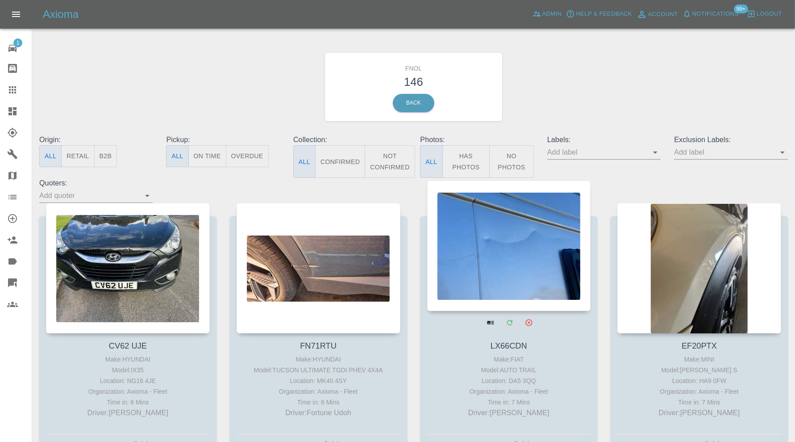
click at [516, 246] on div at bounding box center [509, 245] width 164 height 130
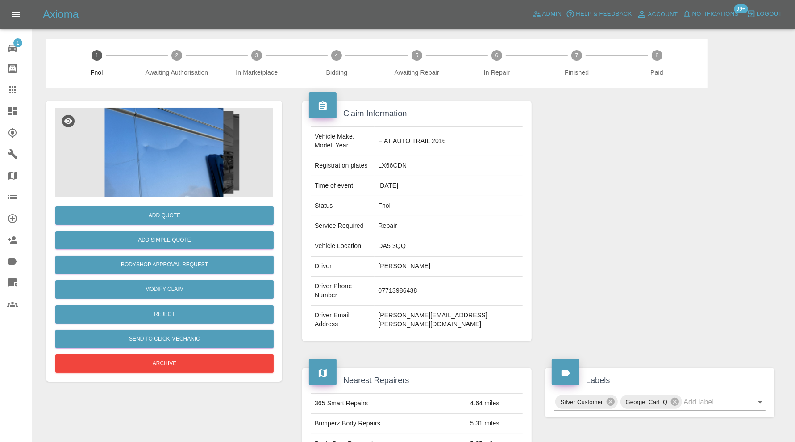
click at [172, 153] on img at bounding box center [164, 152] width 218 height 89
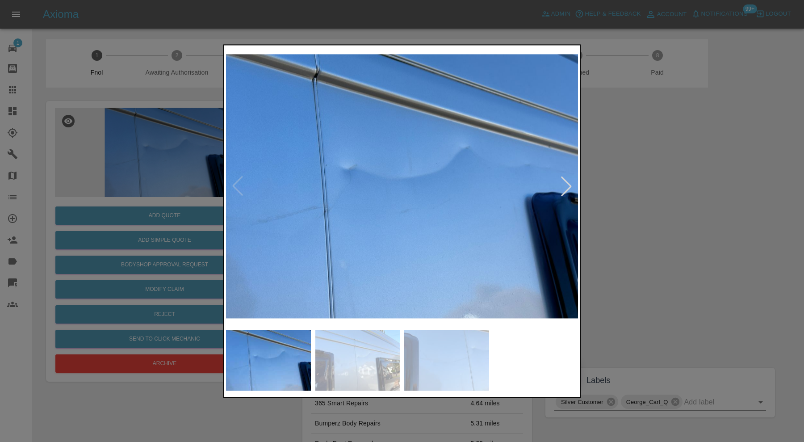
click at [569, 180] on div at bounding box center [566, 186] width 20 height 20
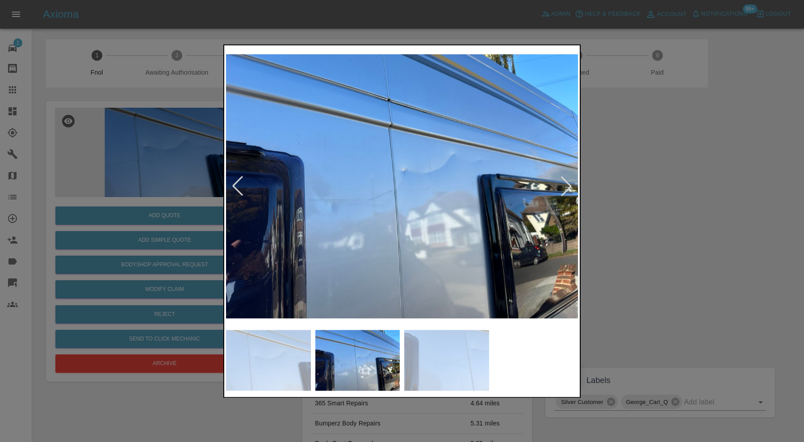
click at [569, 180] on div at bounding box center [566, 186] width 20 height 20
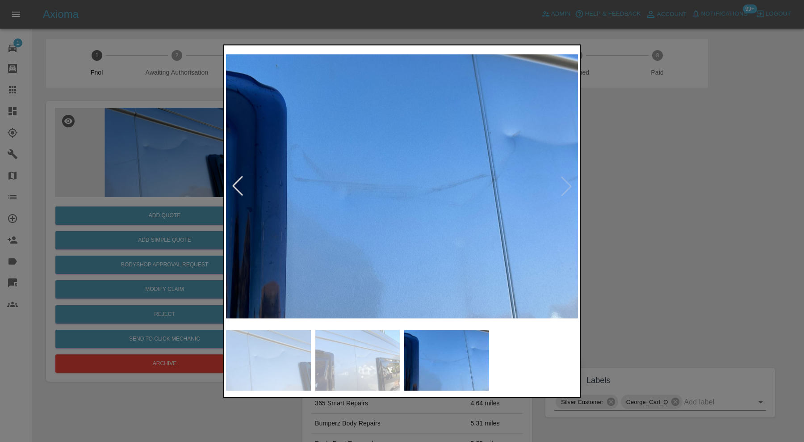
click at [569, 180] on img at bounding box center [402, 186] width 352 height 278
click at [653, 180] on div at bounding box center [402, 221] width 804 height 442
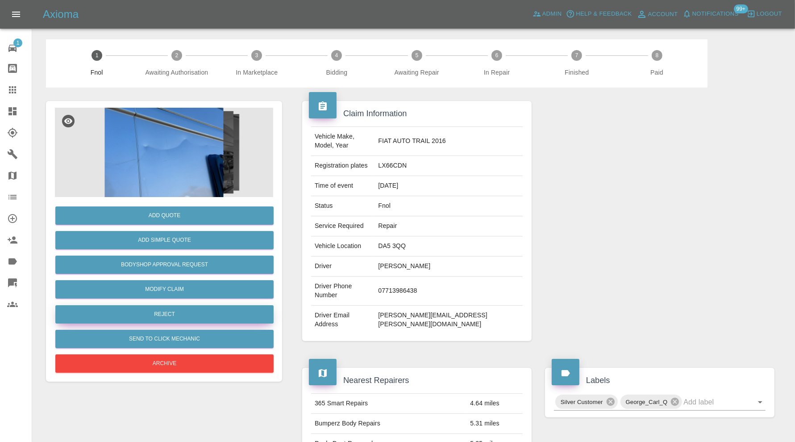
click at [190, 313] on button "Reject" at bounding box center [164, 314] width 218 height 18
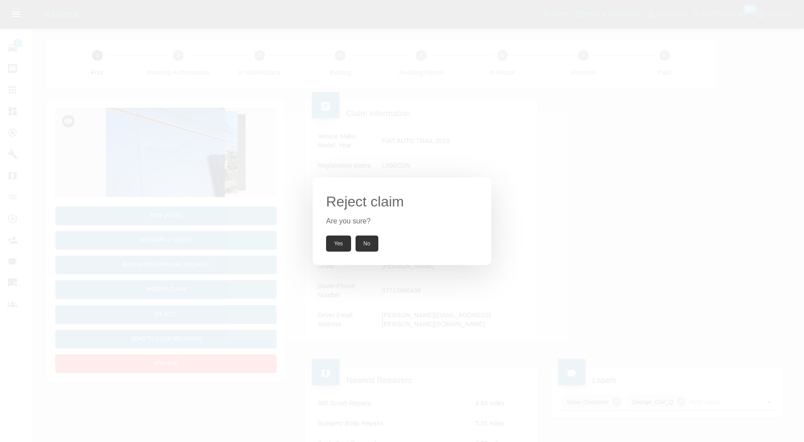
click at [334, 242] on button "Yes" at bounding box center [338, 243] width 25 height 16
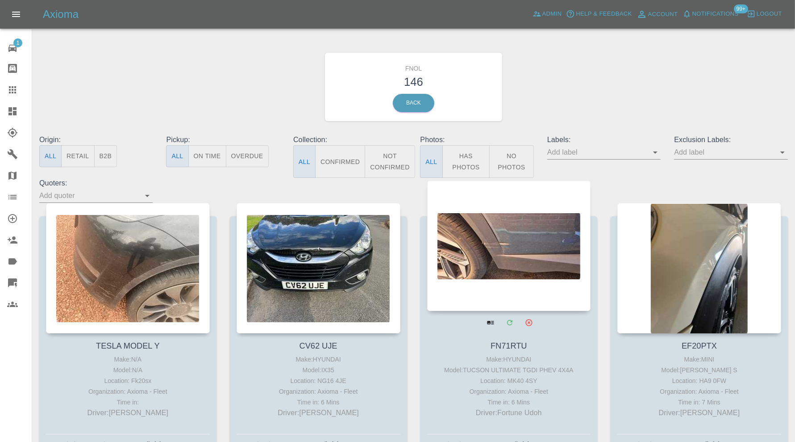
click at [504, 256] on div at bounding box center [509, 245] width 164 height 130
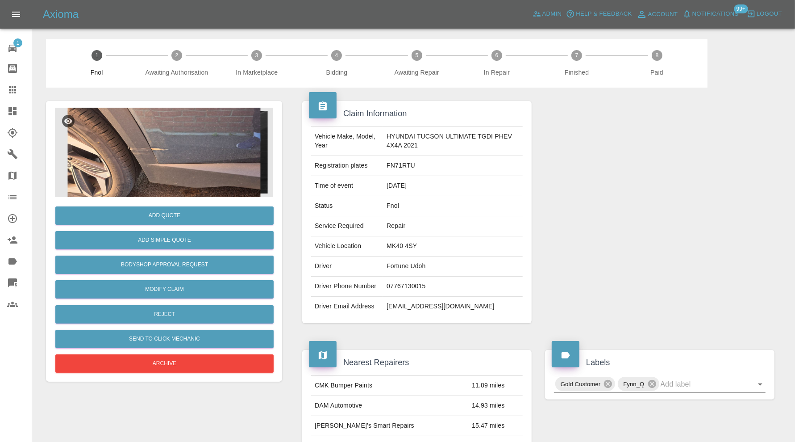
click at [170, 163] on img at bounding box center [164, 152] width 218 height 89
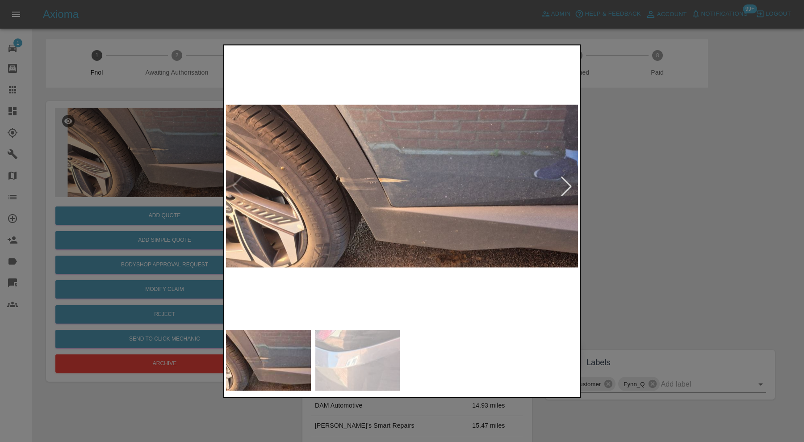
click at [568, 185] on div at bounding box center [566, 186] width 20 height 20
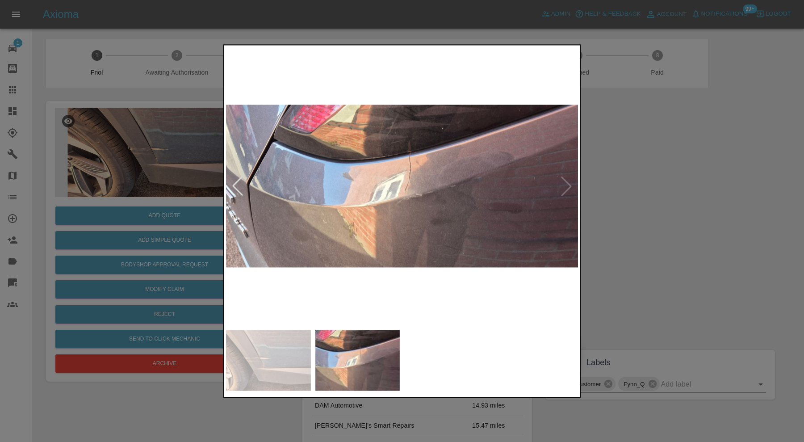
click at [568, 185] on img at bounding box center [402, 186] width 352 height 278
click at [236, 188] on div at bounding box center [238, 186] width 20 height 20
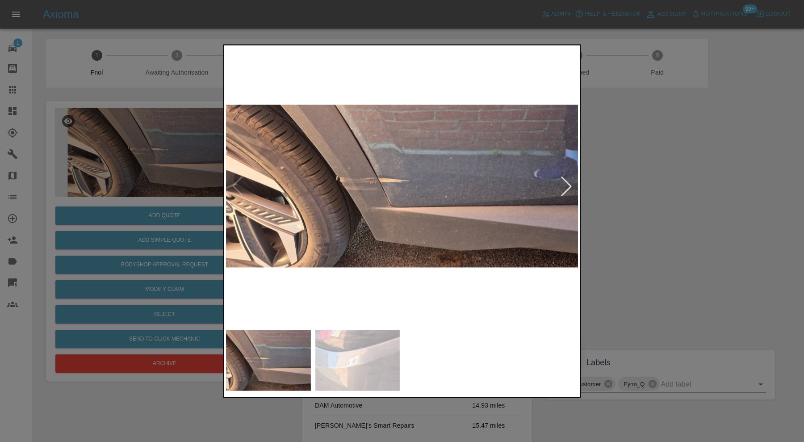
click at [659, 187] on div at bounding box center [402, 221] width 804 height 442
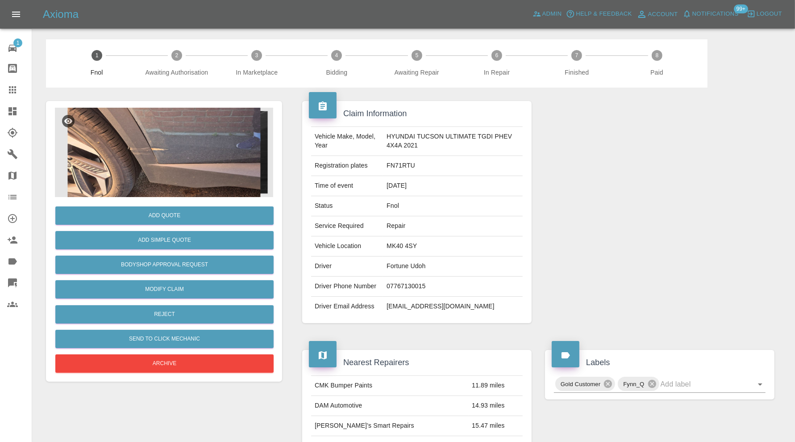
click at [171, 149] on img at bounding box center [164, 152] width 218 height 89
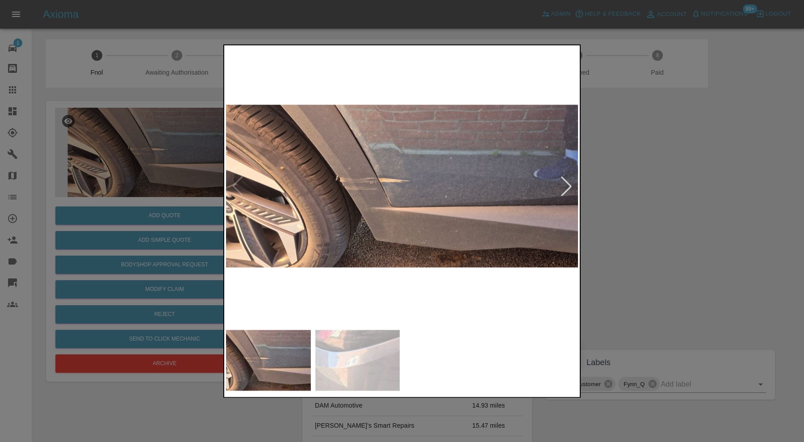
click at [564, 187] on div at bounding box center [566, 186] width 20 height 20
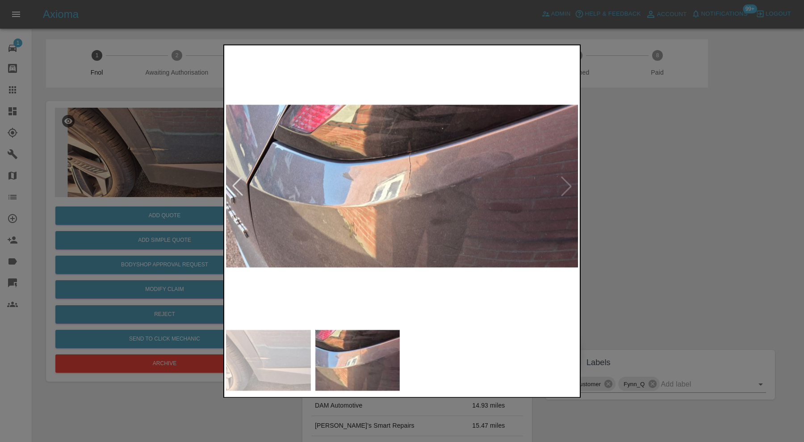
click at [567, 187] on img at bounding box center [402, 186] width 352 height 278
click at [237, 179] on div at bounding box center [238, 186] width 20 height 20
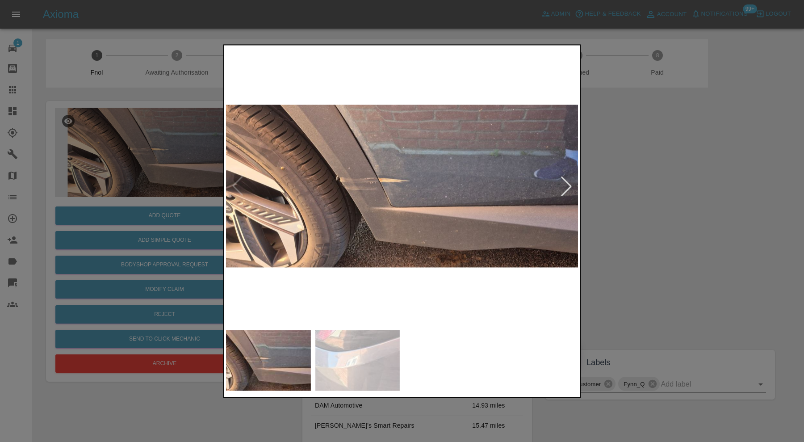
click at [574, 183] on div at bounding box center [566, 186] width 20 height 20
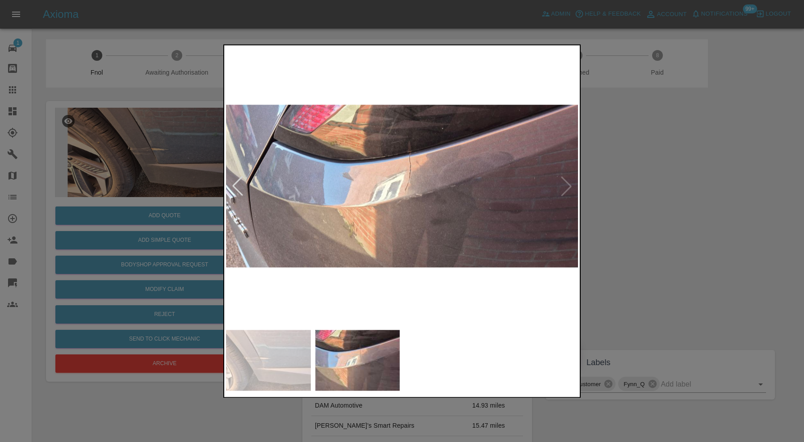
click at [574, 183] on img at bounding box center [402, 186] width 352 height 278
click at [248, 179] on img at bounding box center [402, 186] width 352 height 278
click at [242, 181] on div at bounding box center [238, 186] width 20 height 20
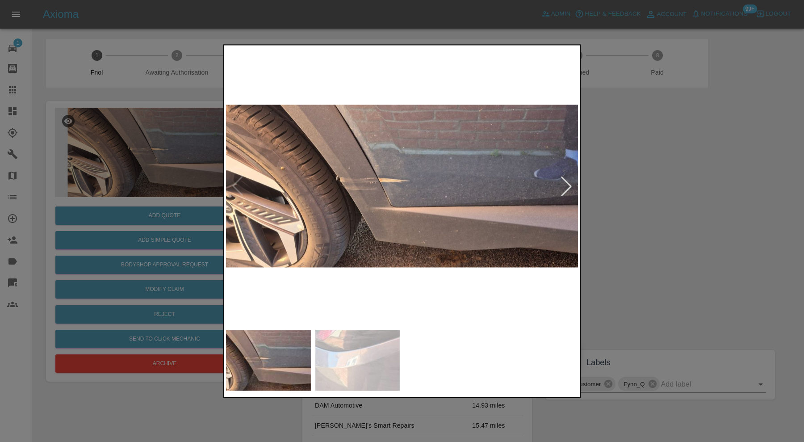
click at [242, 181] on img at bounding box center [402, 186] width 352 height 278
click at [755, 202] on div at bounding box center [402, 221] width 804 height 442
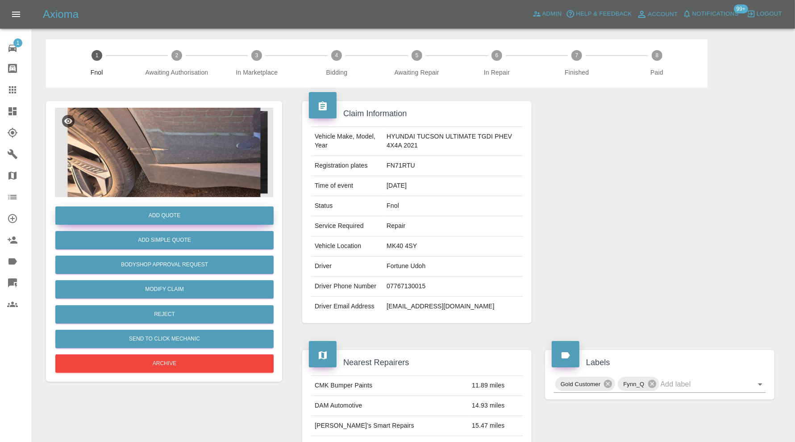
click at [189, 217] on button "Add Quote" at bounding box center [164, 215] width 218 height 18
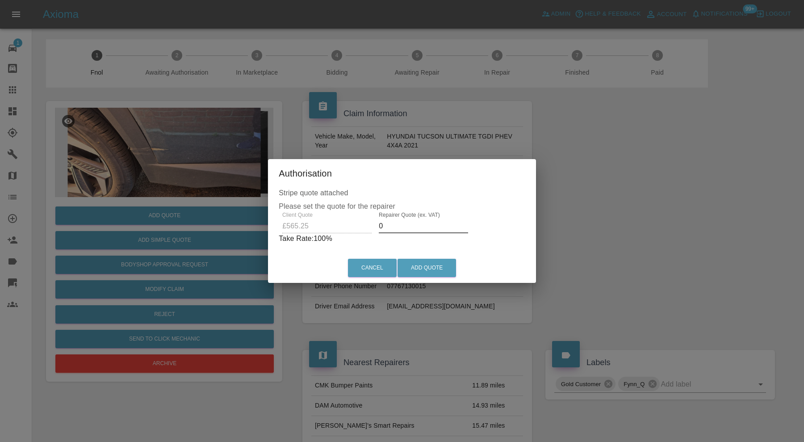
click at [394, 225] on input "0" at bounding box center [423, 226] width 89 height 14
type input "360"
click at [420, 266] on button "Add Quote" at bounding box center [426, 267] width 58 height 18
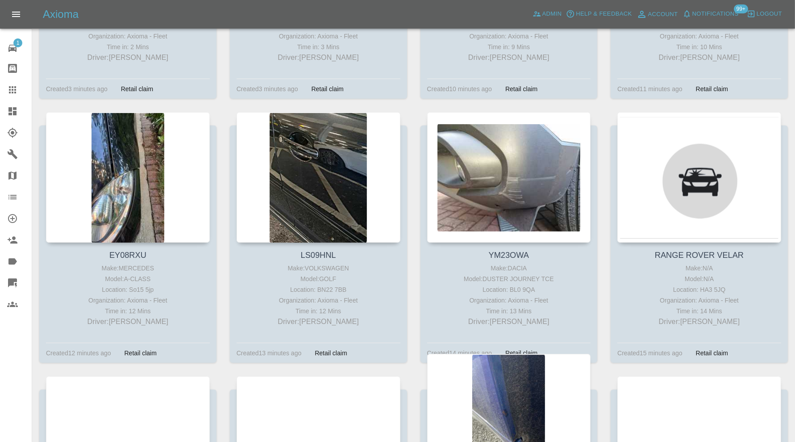
scroll to position [294, 0]
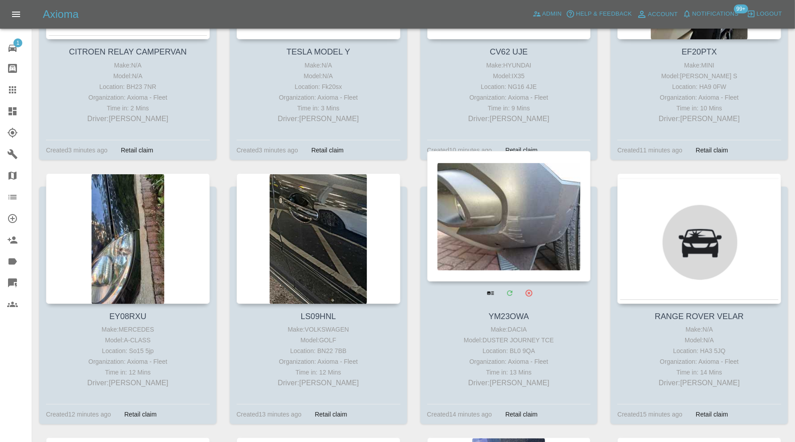
click at [481, 207] on div at bounding box center [509, 216] width 164 height 130
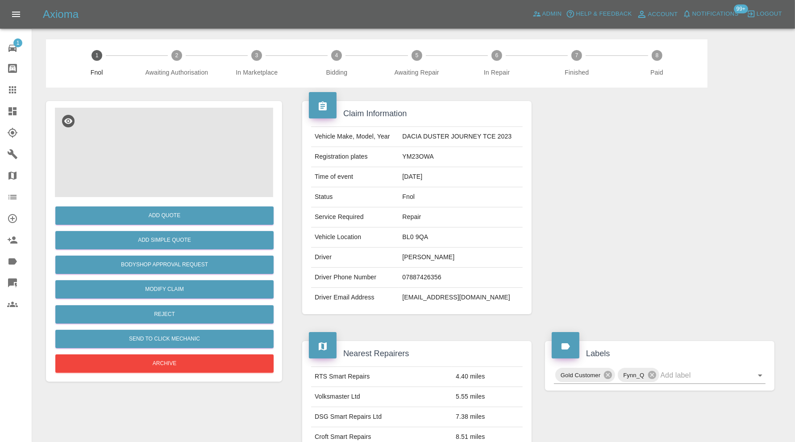
click at [186, 175] on img at bounding box center [164, 152] width 218 height 89
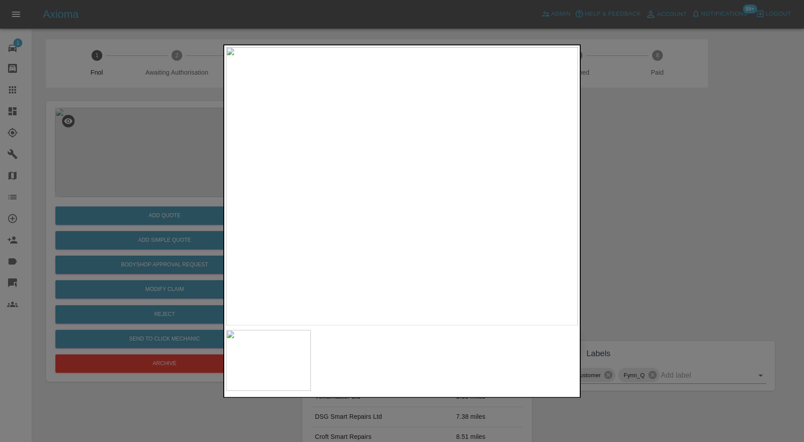
click at [560, 178] on img at bounding box center [402, 186] width 352 height 278
click at [562, 166] on img at bounding box center [402, 186] width 352 height 278
click at [684, 175] on div at bounding box center [402, 221] width 804 height 442
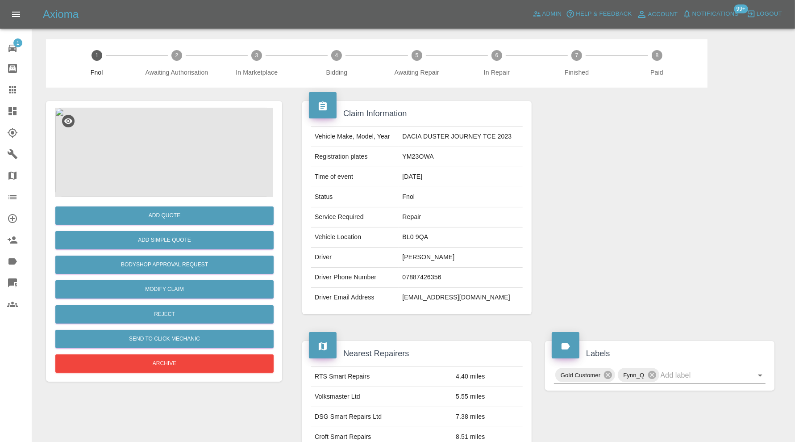
click at [186, 166] on img at bounding box center [164, 152] width 218 height 89
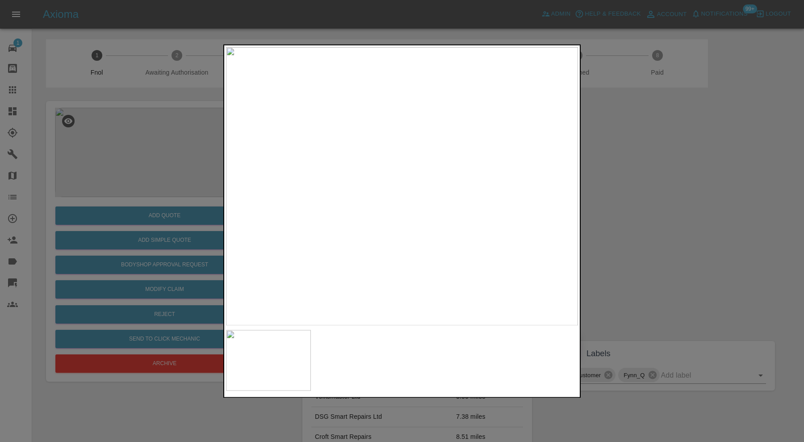
click at [691, 185] on div at bounding box center [402, 221] width 804 height 442
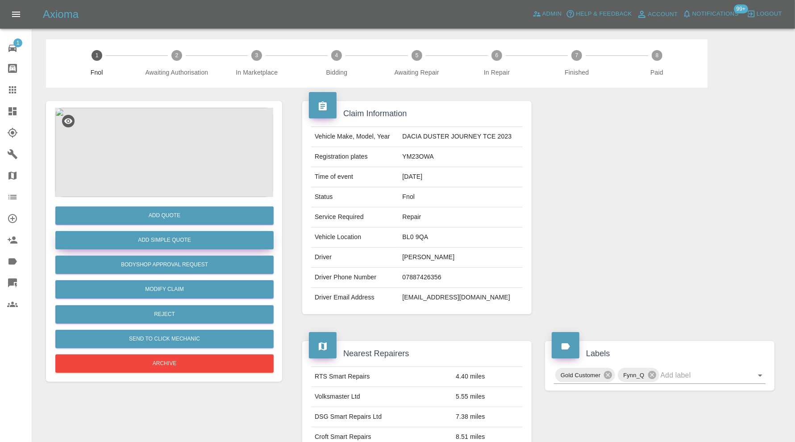
click at [177, 237] on button "Add Simple Quote" at bounding box center [164, 240] width 218 height 18
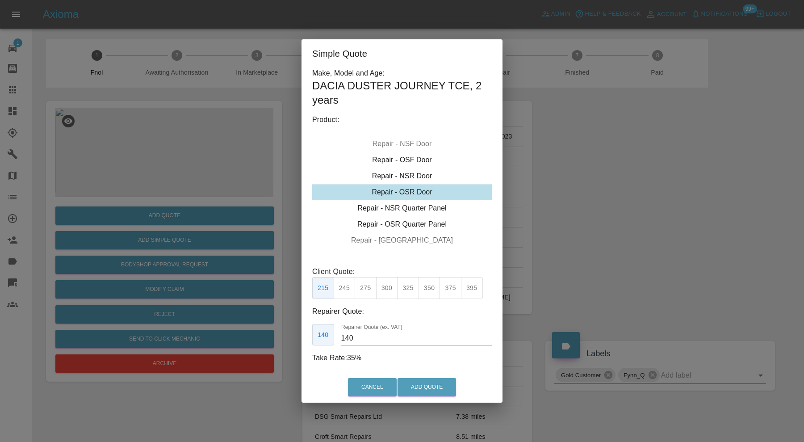
click at [567, 228] on div "Simple Quote Make, Model and Age: DACIA DUSTER JOURNEY TCE , 2 years Product: R…" at bounding box center [402, 221] width 804 height 442
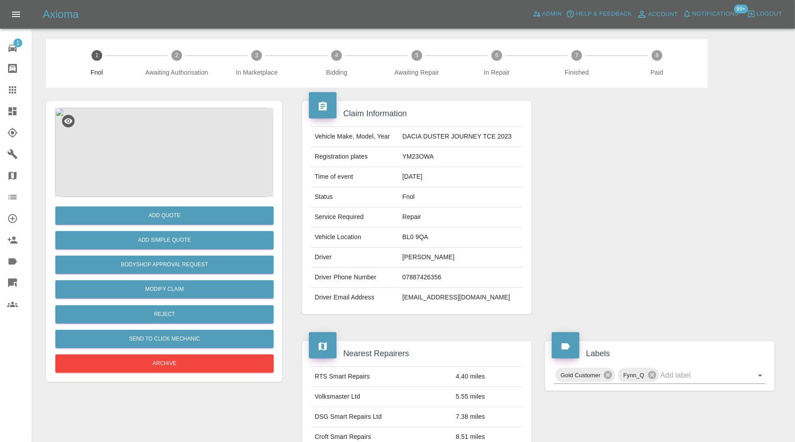
click at [173, 141] on img at bounding box center [164, 152] width 218 height 89
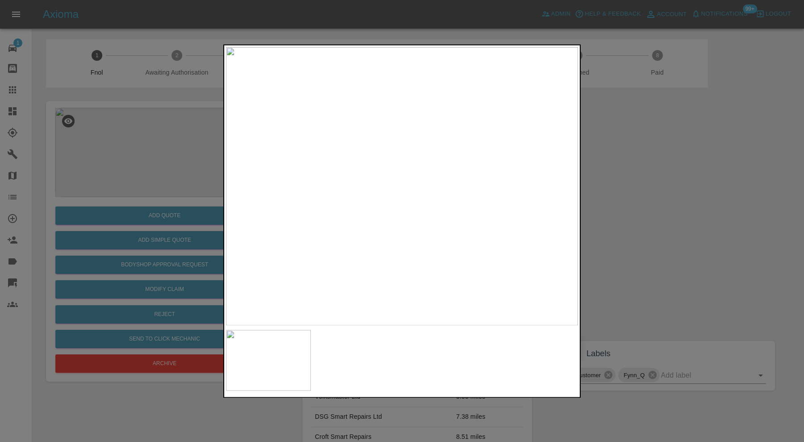
click at [742, 173] on div at bounding box center [402, 221] width 804 height 442
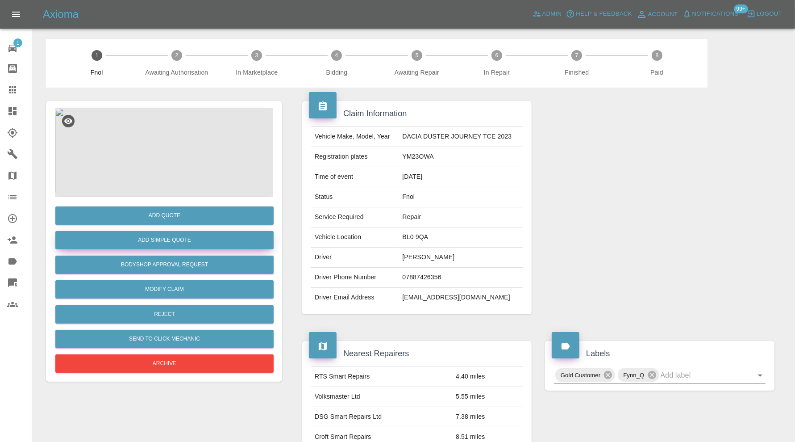
click at [185, 242] on button "Add Simple Quote" at bounding box center [164, 240] width 218 height 18
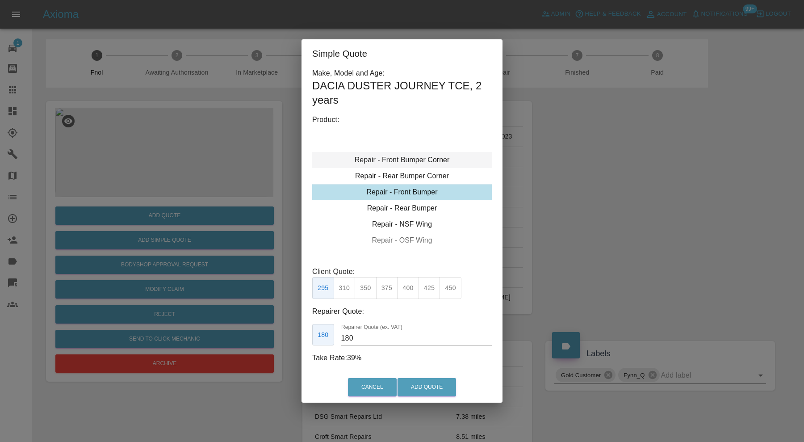
click at [442, 163] on div "Repair - Front Bumper Corner" at bounding box center [401, 160] width 179 height 16
type input "120"
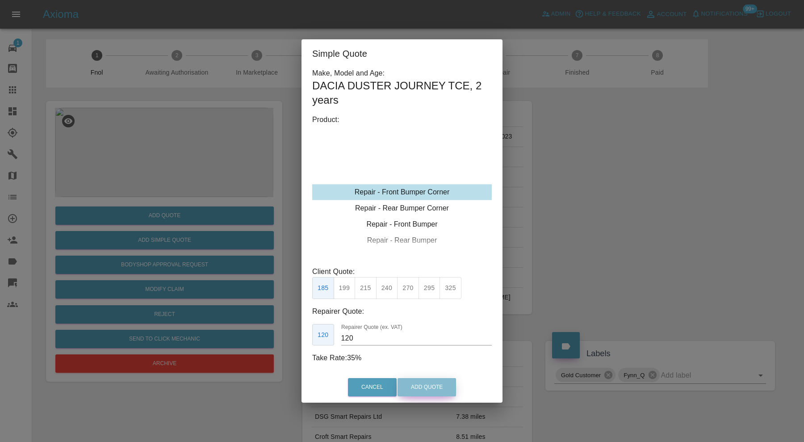
click at [415, 385] on button "Add Quote" at bounding box center [426, 387] width 58 height 18
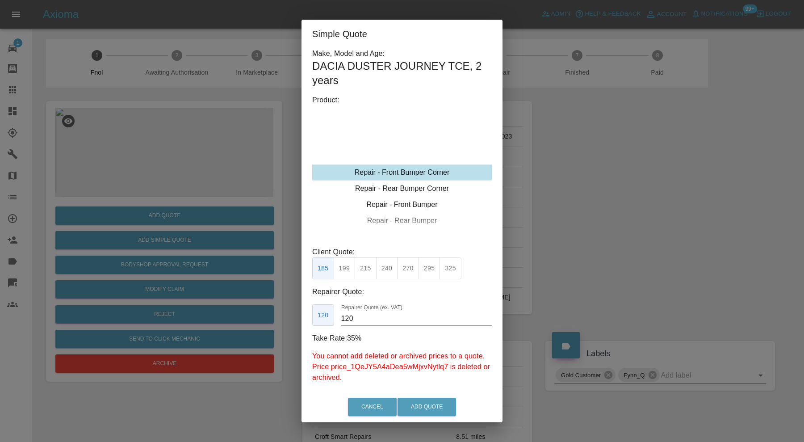
click at [342, 268] on button "199" at bounding box center [344, 268] width 22 height 22
click at [413, 405] on button "Add Quote" at bounding box center [426, 406] width 58 height 18
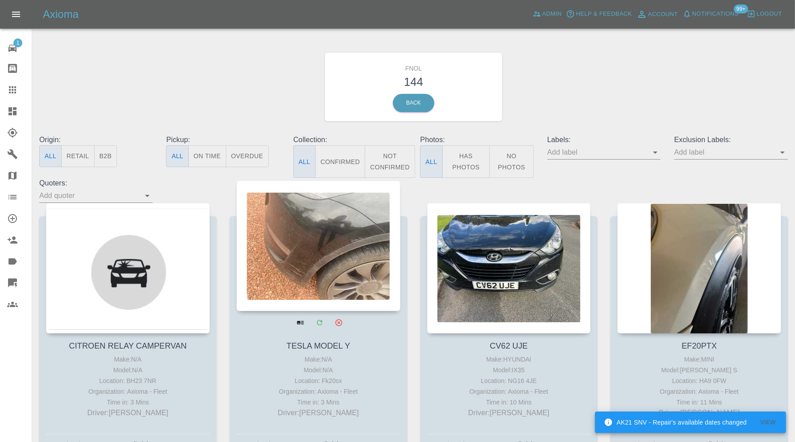
click at [317, 219] on div at bounding box center [319, 245] width 164 height 130
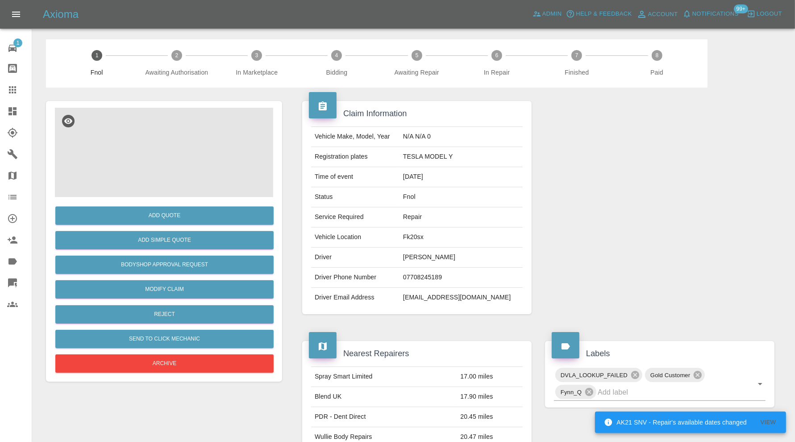
click at [196, 176] on img at bounding box center [164, 152] width 218 height 89
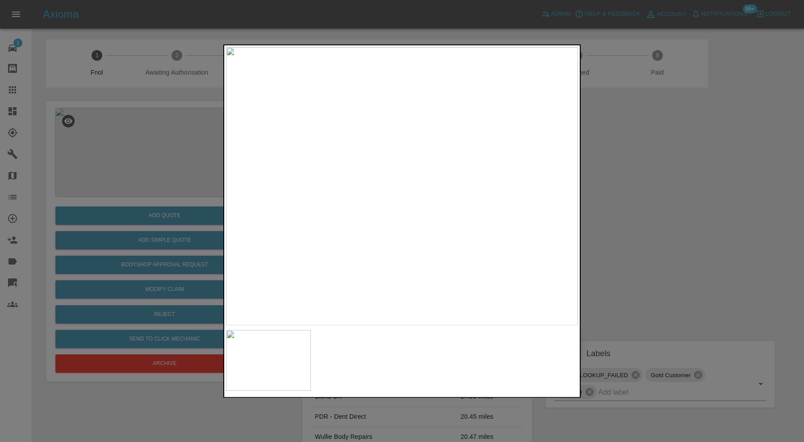
click at [648, 219] on div at bounding box center [402, 221] width 804 height 442
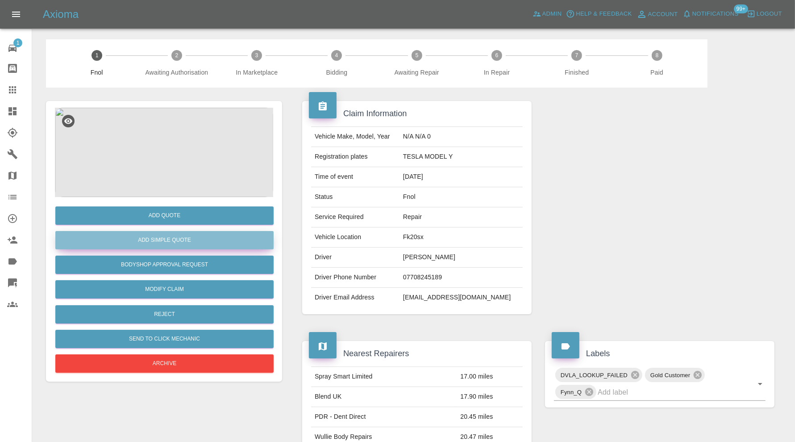
click at [176, 241] on button "Add Simple Quote" at bounding box center [164, 240] width 218 height 18
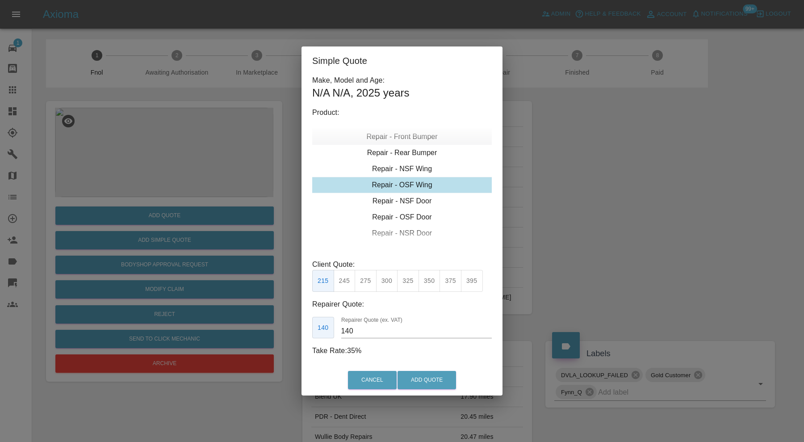
click at [416, 142] on div "Repair - Front Bumper" at bounding box center [401, 137] width 179 height 16
click at [416, 154] on div "Repair - Front Bumper Corner" at bounding box center [401, 153] width 179 height 16
click at [342, 278] on button "199" at bounding box center [344, 281] width 22 height 22
click at [362, 325] on input "120" at bounding box center [416, 331] width 150 height 14
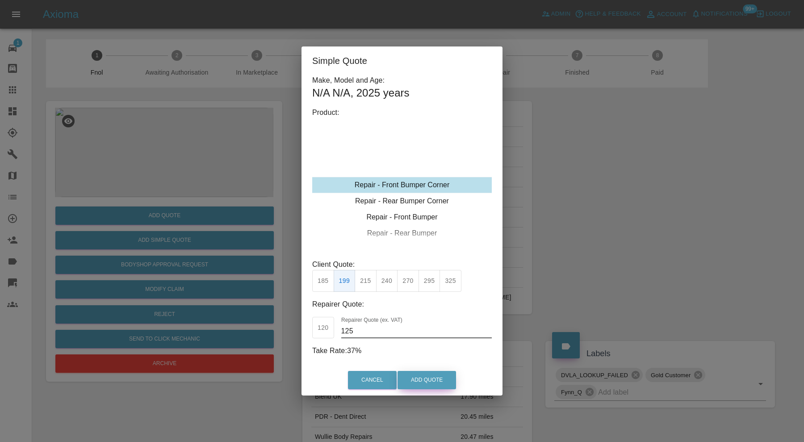
type input "125"
click at [421, 371] on button "Add Quote" at bounding box center [426, 380] width 58 height 18
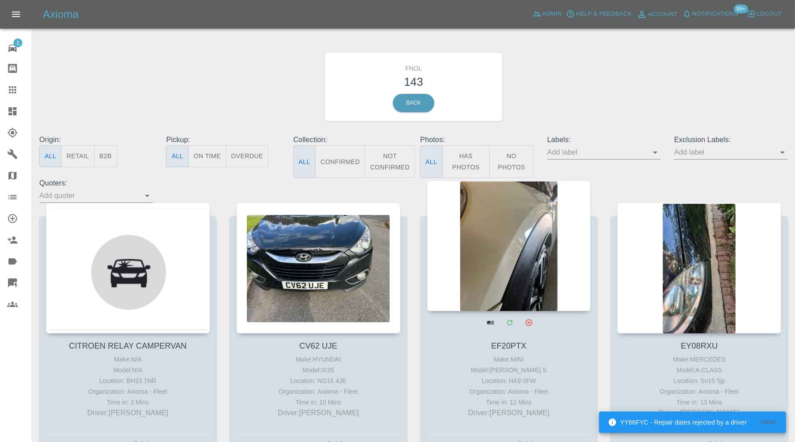
scroll to position [446, 0]
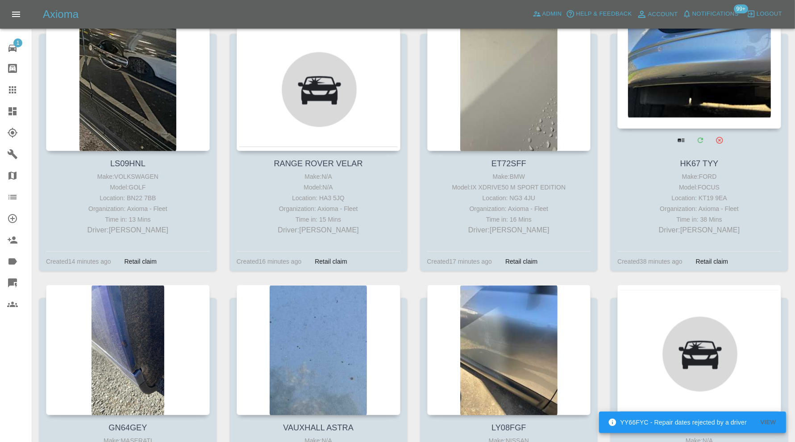
click at [706, 83] on div at bounding box center [699, 63] width 164 height 130
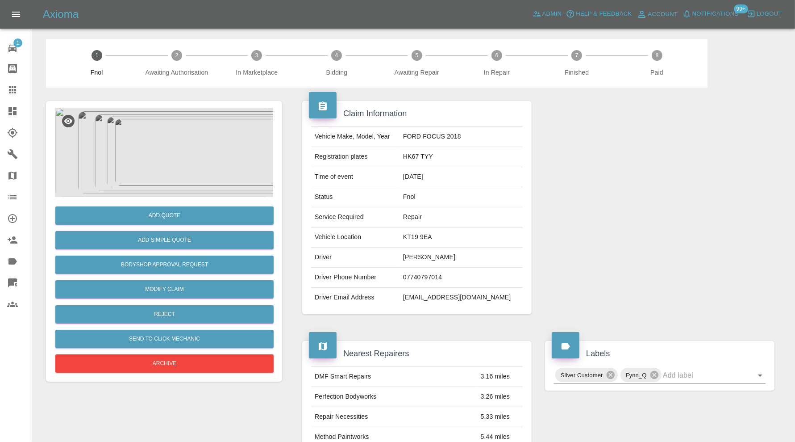
click at [162, 159] on img at bounding box center [164, 152] width 218 height 89
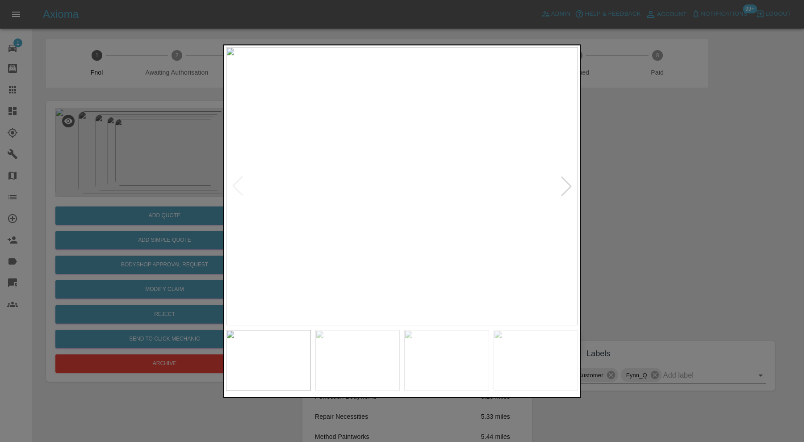
click at [568, 179] on div at bounding box center [566, 186] width 20 height 20
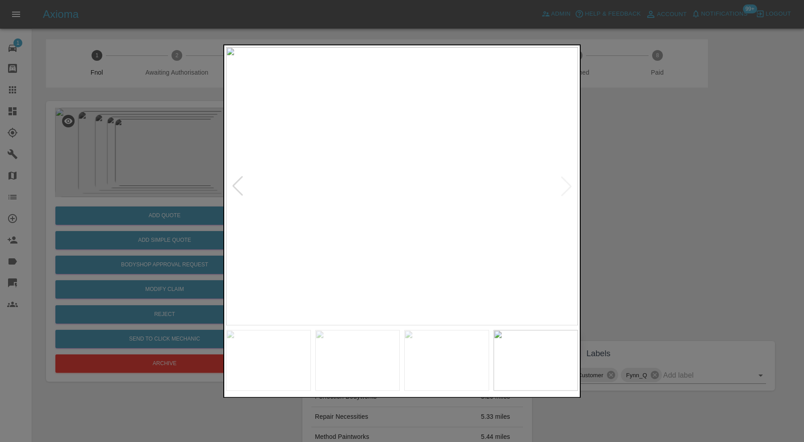
click at [568, 179] on img at bounding box center [402, 186] width 352 height 278
click at [600, 180] on div at bounding box center [402, 221] width 804 height 442
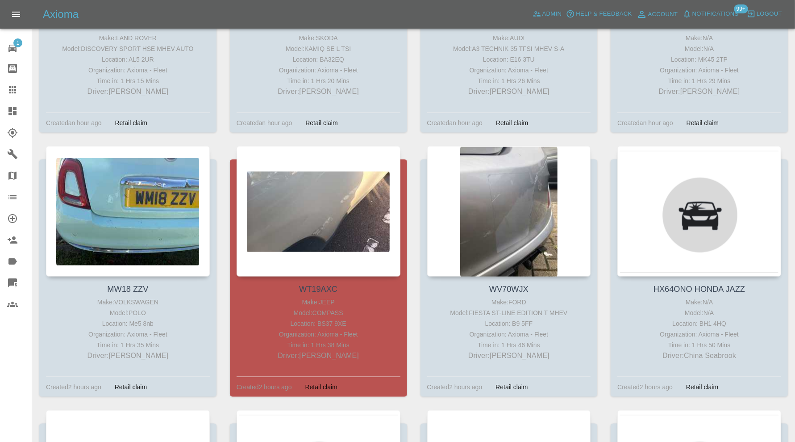
scroll to position [1116, 0]
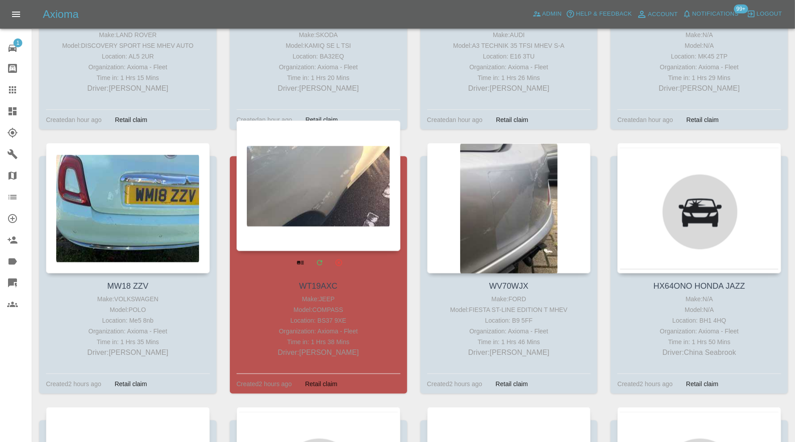
click at [296, 190] on div at bounding box center [319, 186] width 164 height 130
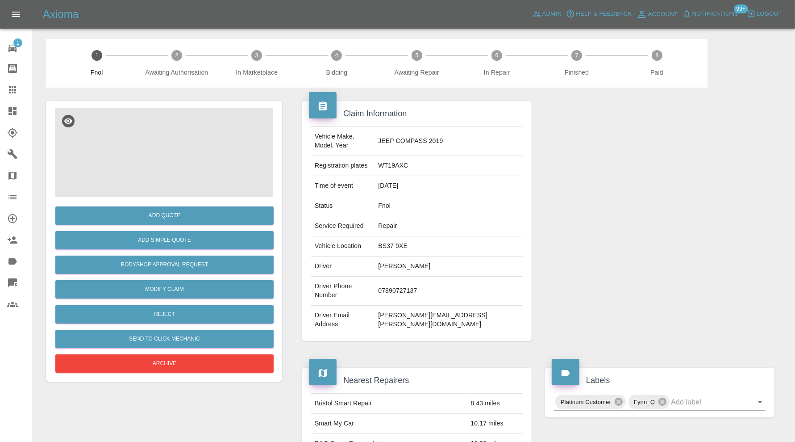
click at [114, 171] on img at bounding box center [164, 152] width 218 height 89
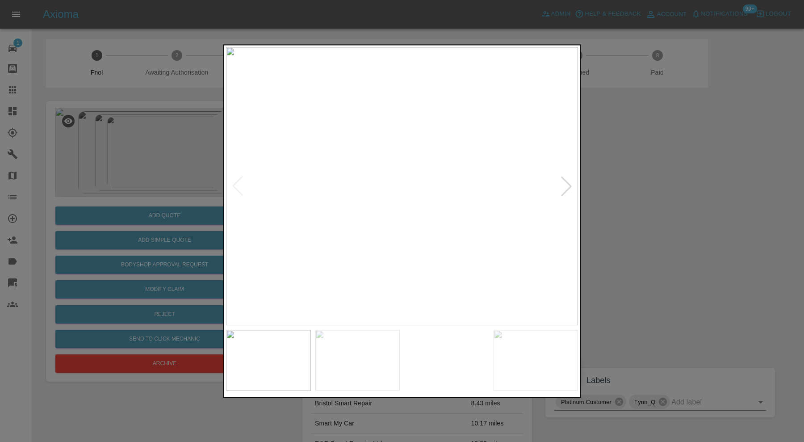
click at [564, 185] on div at bounding box center [566, 186] width 20 height 20
click at [565, 185] on div at bounding box center [566, 186] width 20 height 20
click at [565, 185] on img at bounding box center [402, 186] width 352 height 278
click at [235, 176] on div at bounding box center [238, 186] width 20 height 20
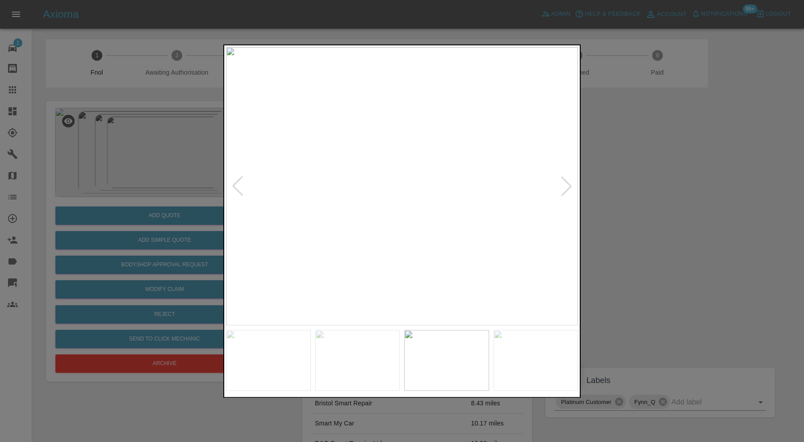
click at [235, 176] on div at bounding box center [238, 186] width 20 height 20
click at [239, 181] on div at bounding box center [238, 186] width 20 height 20
click at [567, 186] on div at bounding box center [566, 186] width 20 height 20
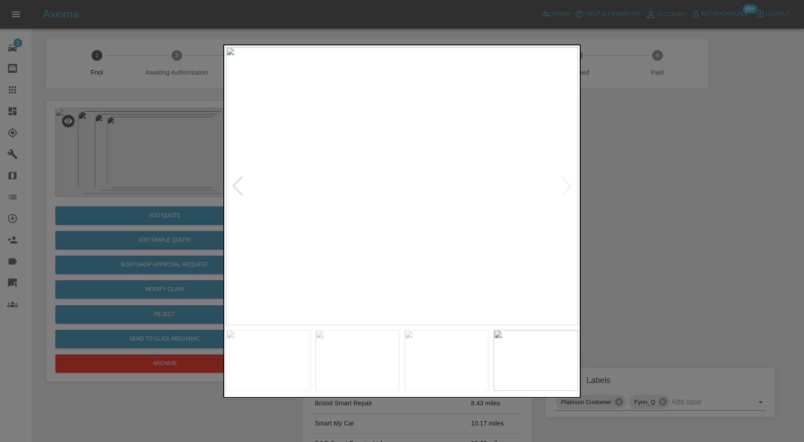
click at [567, 186] on img at bounding box center [402, 186] width 352 height 278
click at [652, 208] on div at bounding box center [402, 221] width 804 height 442
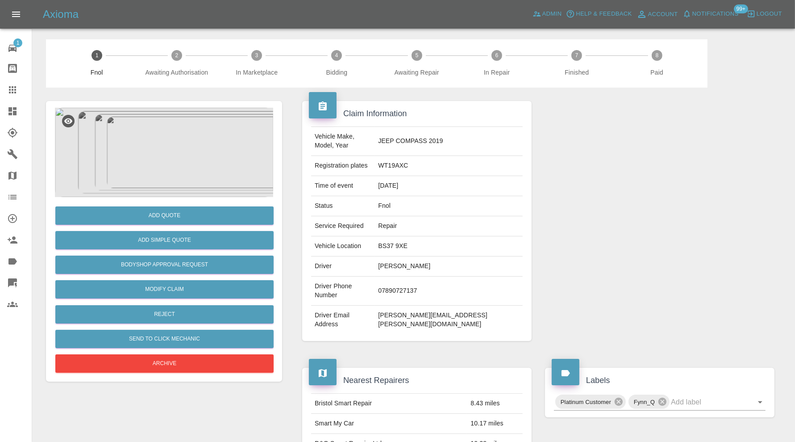
click at [184, 175] on img at bounding box center [164, 152] width 218 height 89
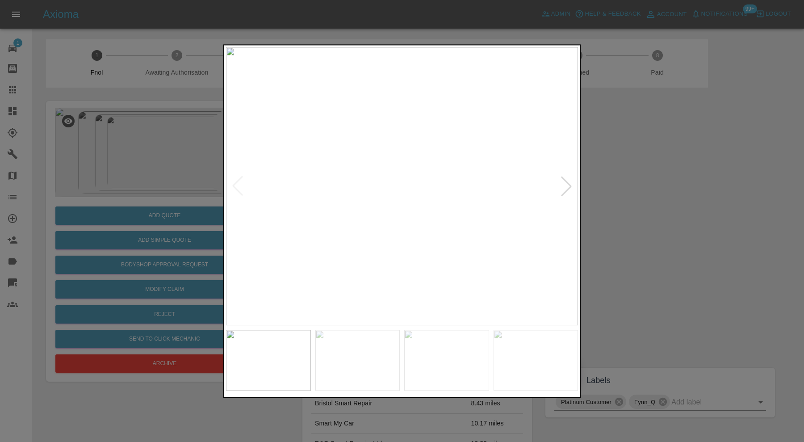
click at [344, 356] on img at bounding box center [357, 359] width 85 height 61
click at [438, 356] on img at bounding box center [446, 359] width 85 height 61
click at [529, 355] on img at bounding box center [535, 359] width 85 height 61
click at [273, 356] on img at bounding box center [268, 359] width 85 height 61
click at [282, 364] on img at bounding box center [268, 359] width 85 height 61
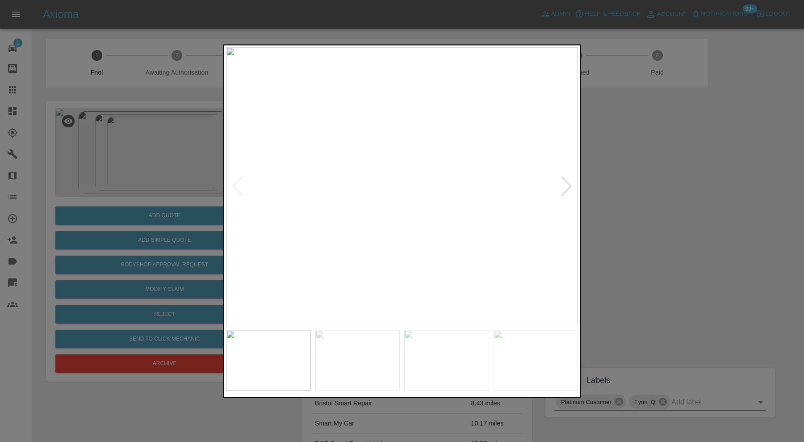
click at [348, 357] on img at bounding box center [357, 359] width 85 height 61
click at [437, 361] on img at bounding box center [446, 359] width 85 height 61
click at [657, 260] on div at bounding box center [402, 221] width 804 height 442
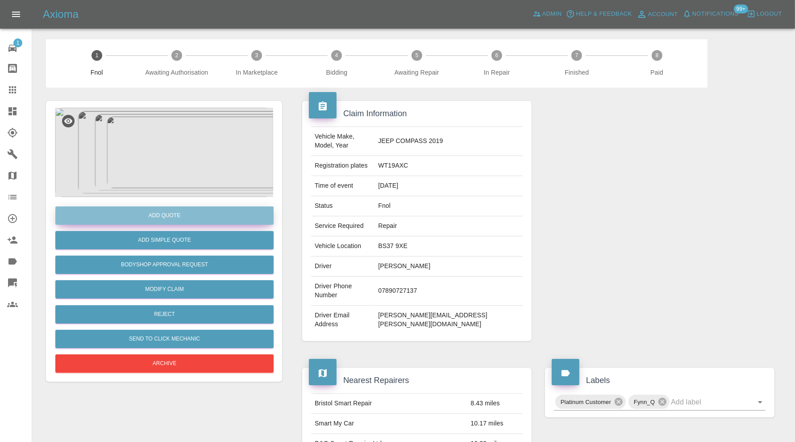
click at [175, 210] on button "Add Quote" at bounding box center [164, 215] width 218 height 18
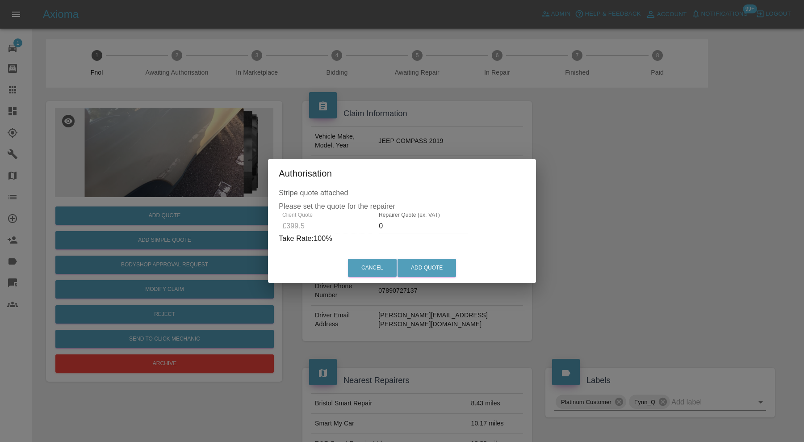
click at [415, 230] on input "0" at bounding box center [423, 226] width 89 height 14
type input "250"
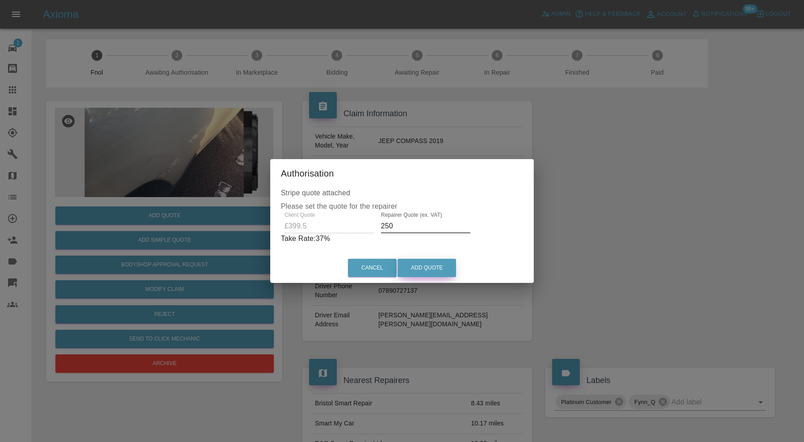
click at [434, 258] on div "Cancel Add Quote" at bounding box center [402, 268] width 264 height 30
click at [434, 261] on button "Add Quote" at bounding box center [426, 267] width 58 height 18
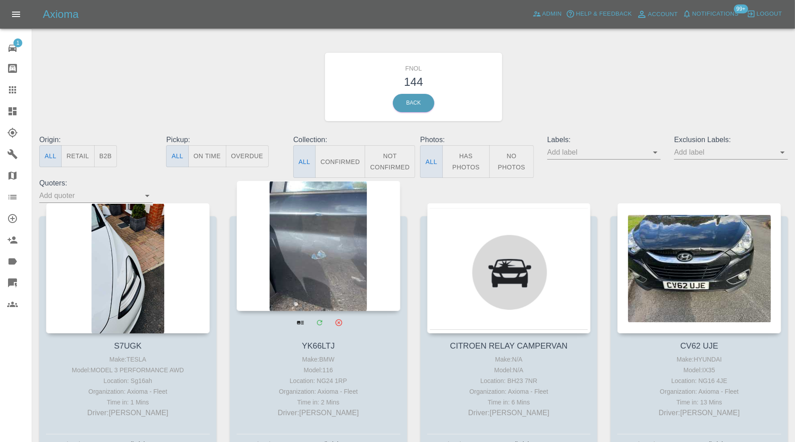
click at [347, 225] on div at bounding box center [319, 245] width 164 height 130
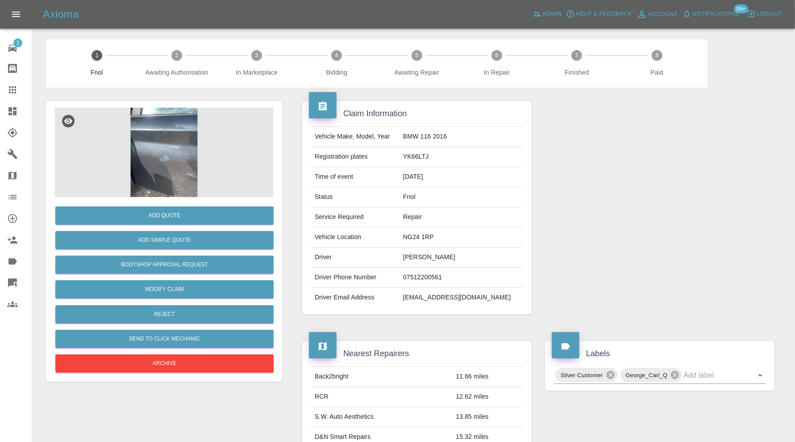
click at [151, 158] on img at bounding box center [164, 152] width 218 height 89
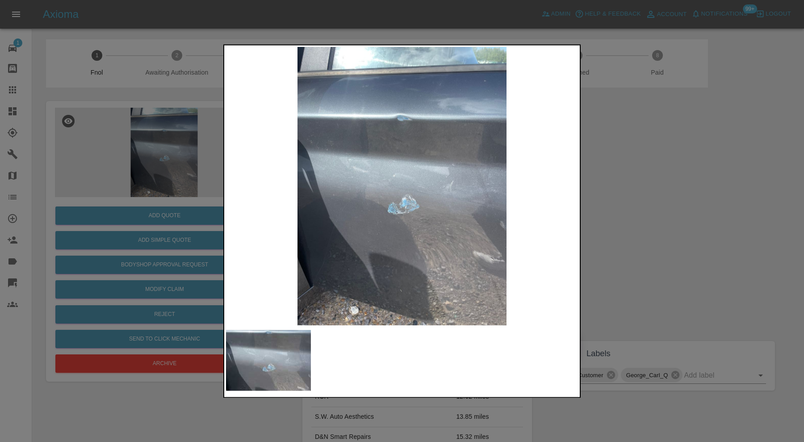
click at [621, 197] on div at bounding box center [402, 221] width 804 height 442
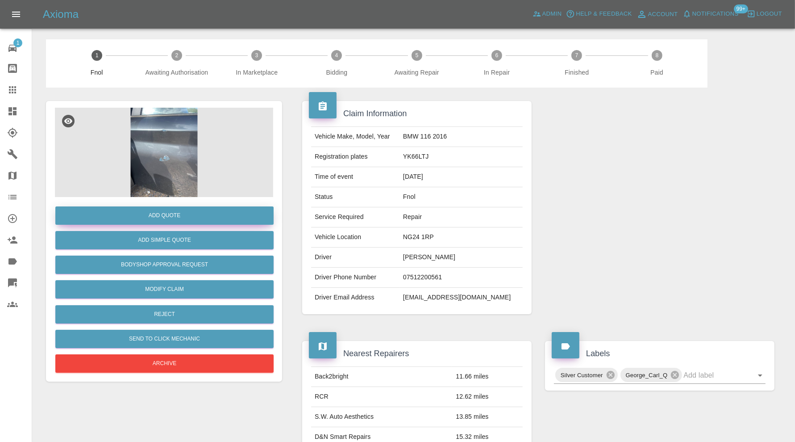
click at [213, 215] on button "Add Quote" at bounding box center [164, 215] width 218 height 18
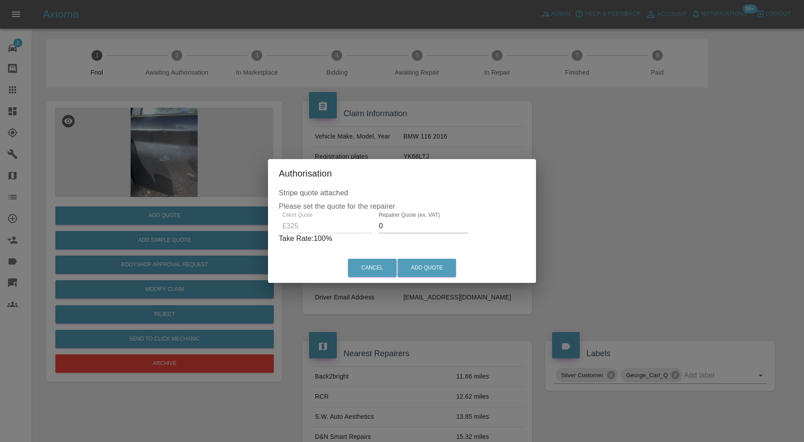
click at [398, 223] on input "0" at bounding box center [423, 226] width 89 height 14
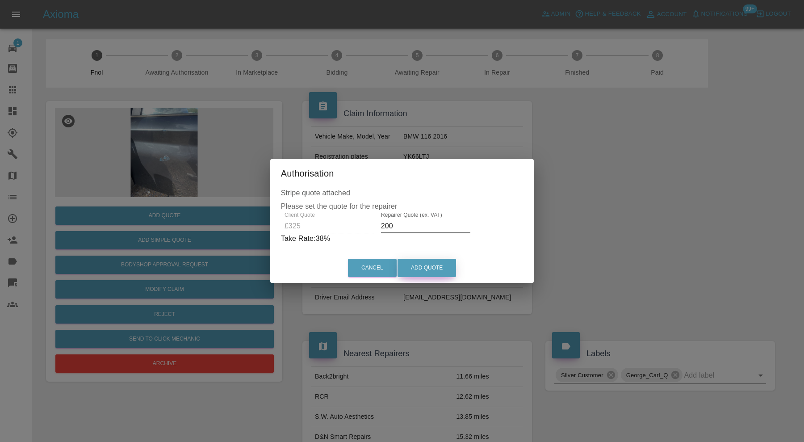
type input "200"
click at [410, 265] on button "Add Quote" at bounding box center [426, 267] width 58 height 18
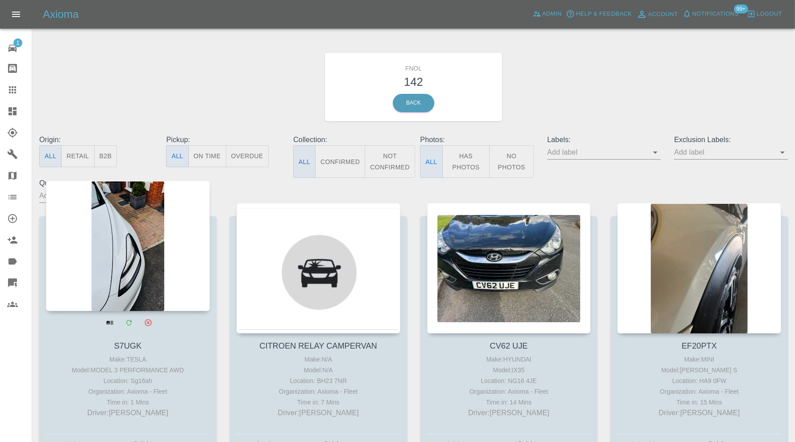
click at [139, 264] on div at bounding box center [128, 245] width 164 height 130
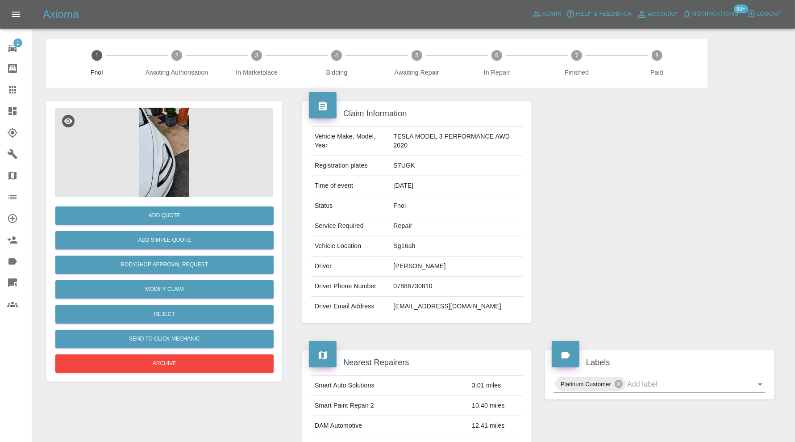
click at [176, 154] on img at bounding box center [164, 152] width 218 height 89
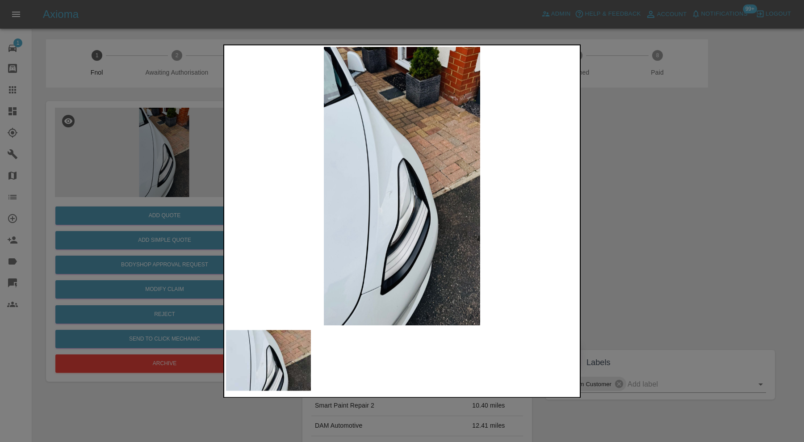
click at [420, 207] on img at bounding box center [402, 186] width 352 height 278
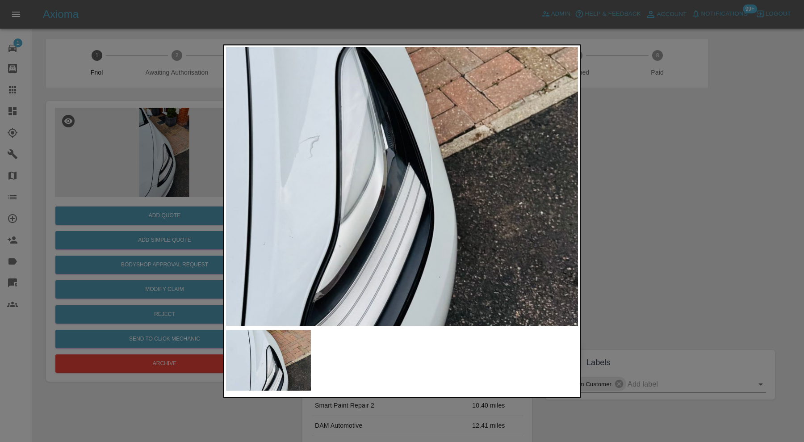
click at [724, 214] on div at bounding box center [402, 221] width 804 height 442
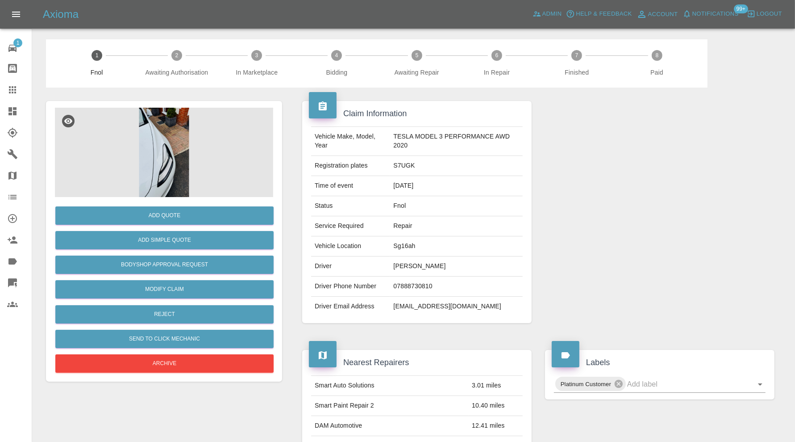
click at [152, 170] on img at bounding box center [164, 152] width 218 height 89
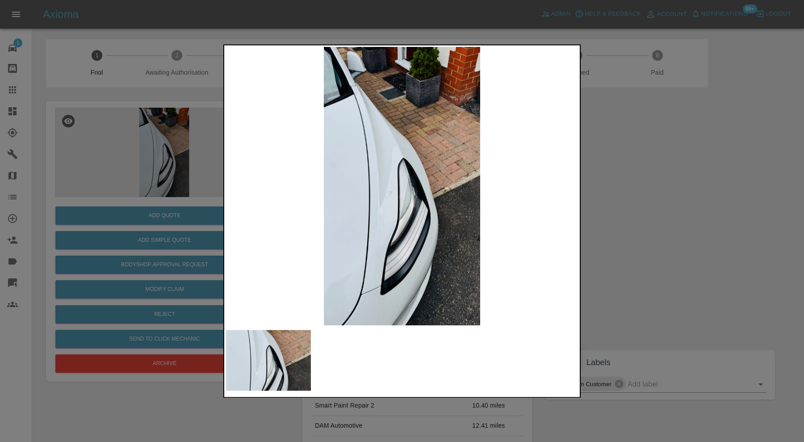
click at [408, 213] on img at bounding box center [402, 186] width 352 height 278
click at [385, 197] on img at bounding box center [402, 186] width 352 height 278
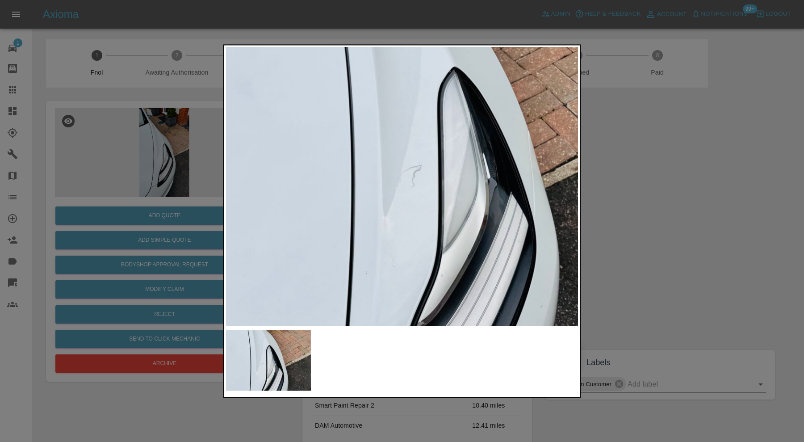
click at [657, 179] on div at bounding box center [402, 221] width 804 height 442
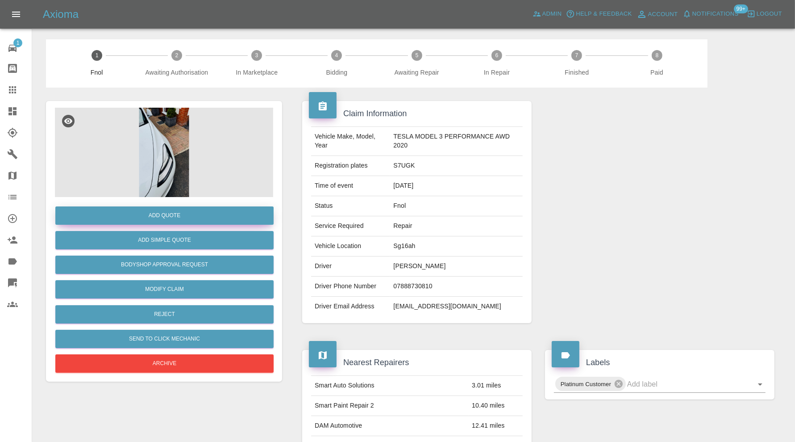
click at [210, 212] on button "Add Quote" at bounding box center [164, 215] width 218 height 18
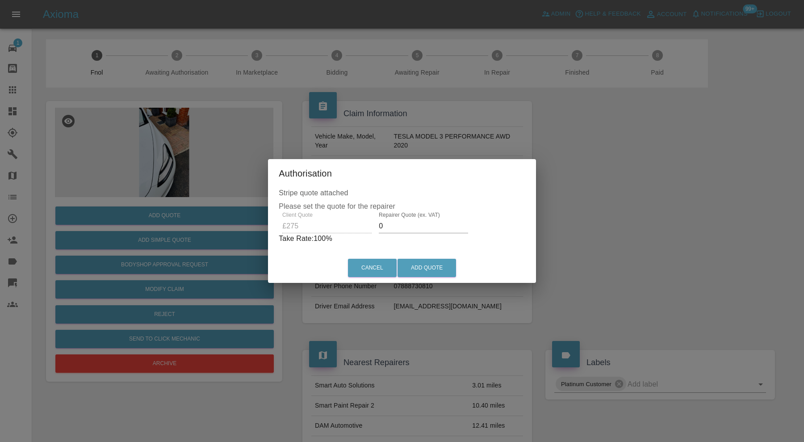
click at [396, 228] on input "0" at bounding box center [423, 226] width 89 height 14
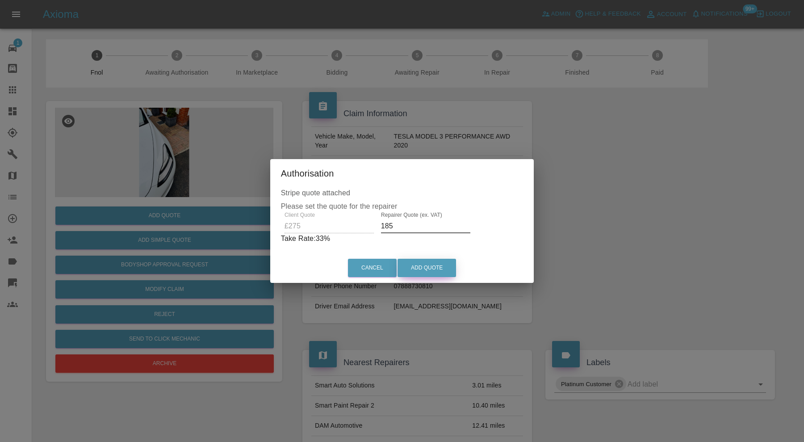
type input "185"
click at [440, 264] on button "Add Quote" at bounding box center [426, 267] width 58 height 18
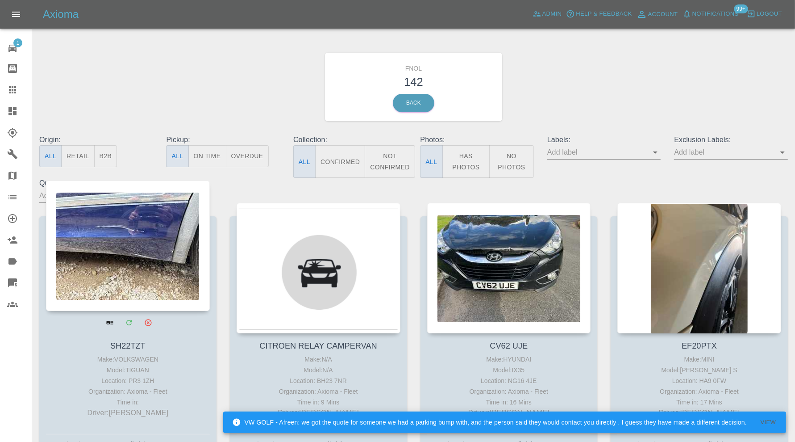
click at [139, 231] on div at bounding box center [128, 245] width 164 height 130
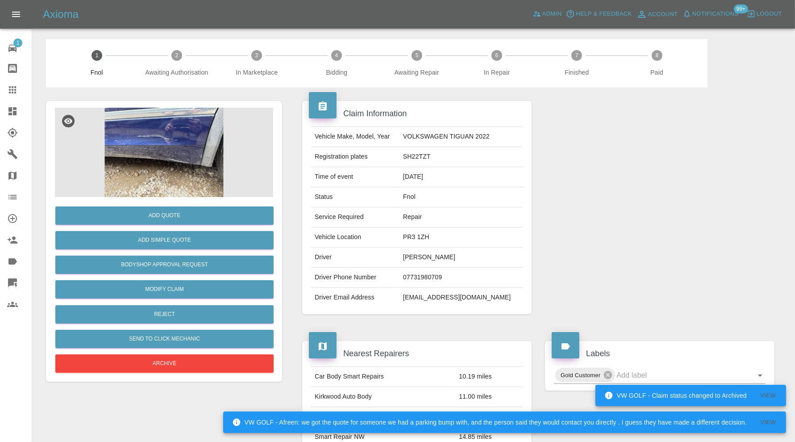
click at [172, 167] on img at bounding box center [164, 152] width 218 height 89
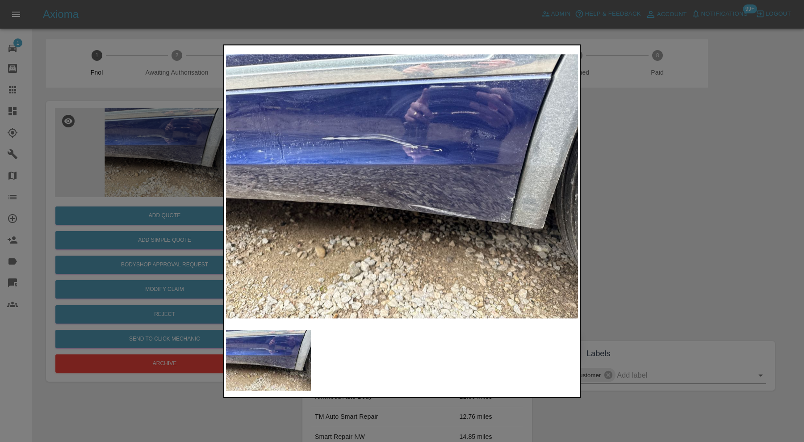
click at [416, 154] on img at bounding box center [402, 186] width 352 height 278
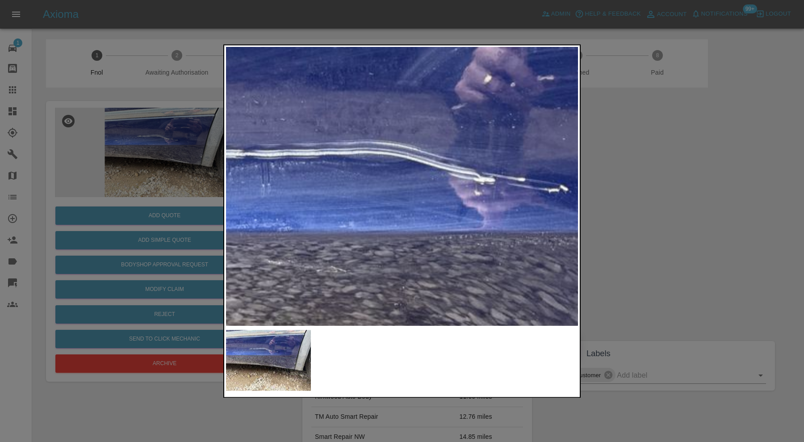
click at [488, 179] on img at bounding box center [447, 297] width 1055 height 835
click at [485, 179] on img at bounding box center [447, 297] width 1055 height 835
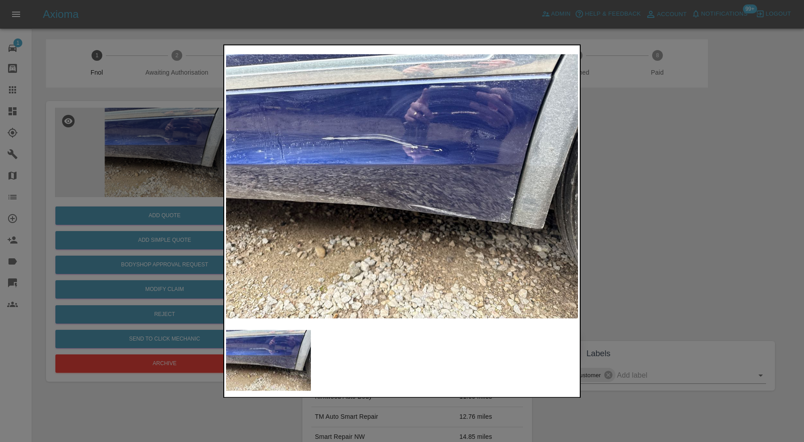
click at [604, 170] on div at bounding box center [402, 221] width 804 height 442
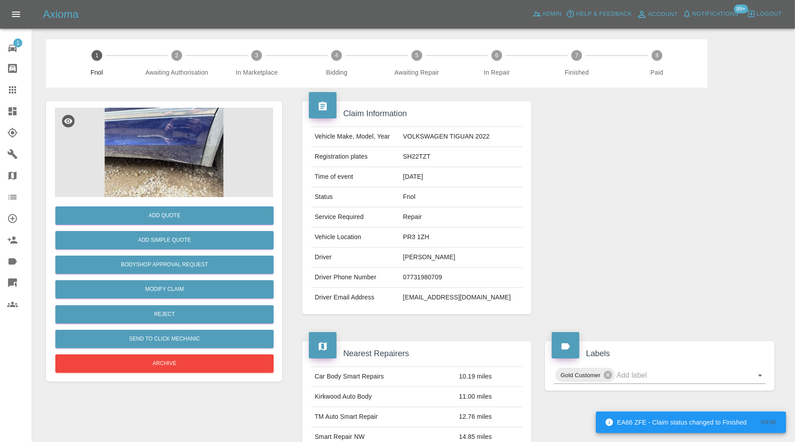
click at [160, 141] on img at bounding box center [164, 152] width 218 height 89
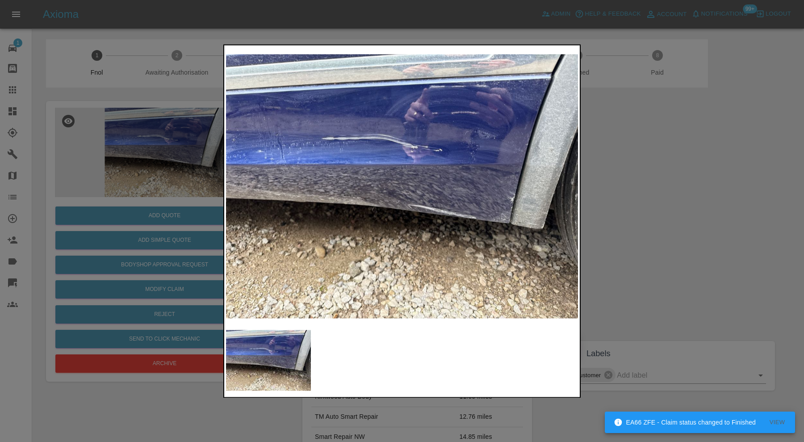
click at [694, 175] on div at bounding box center [402, 221] width 804 height 442
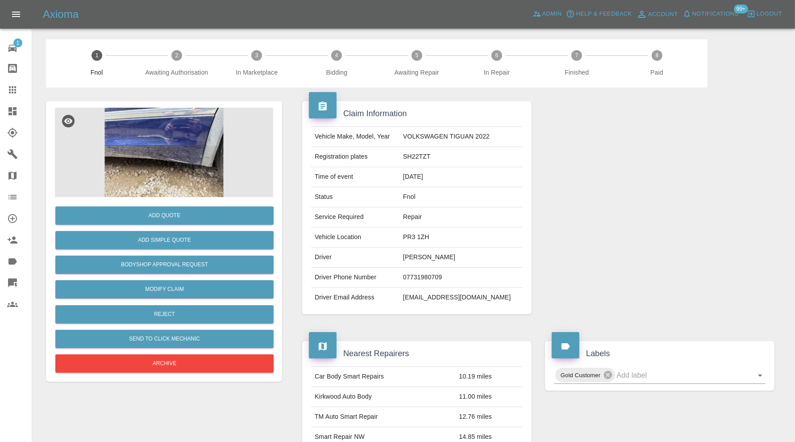
click at [163, 171] on img at bounding box center [164, 152] width 218 height 89
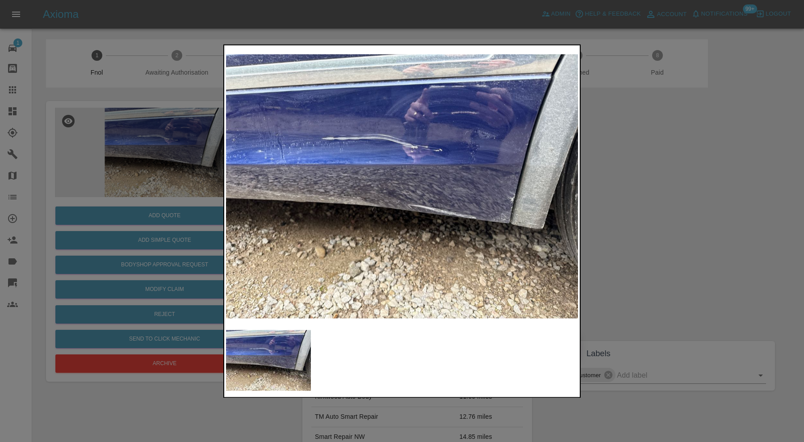
click at [733, 244] on div at bounding box center [402, 221] width 804 height 442
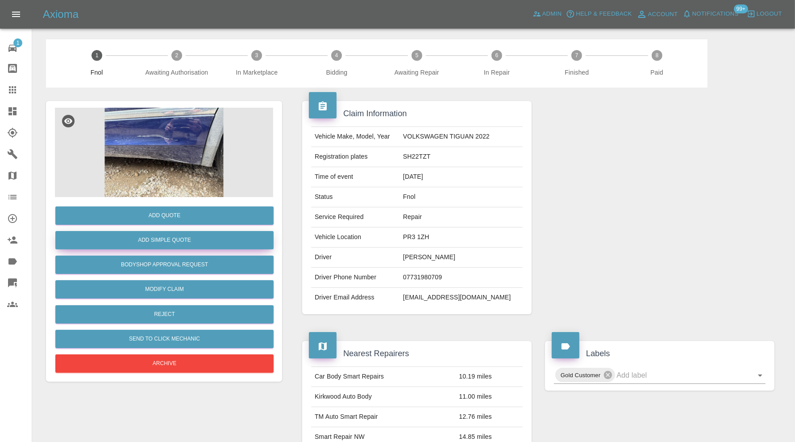
click at [190, 239] on button "Add Simple Quote" at bounding box center [164, 240] width 218 height 18
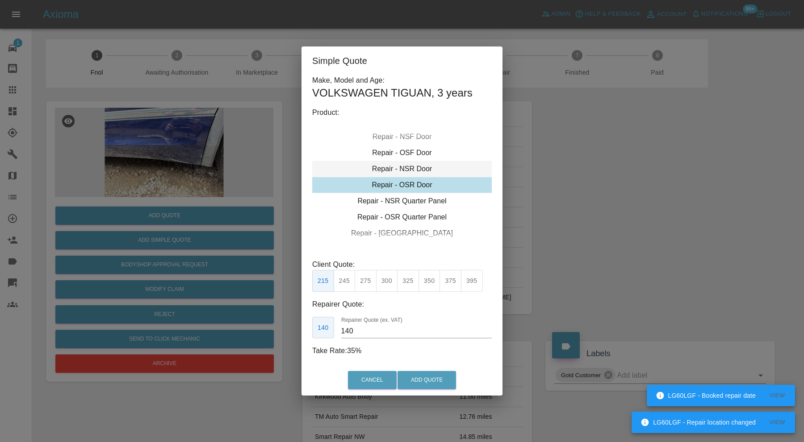
click at [400, 167] on div "Repair - NSR Door" at bounding box center [401, 169] width 179 height 16
click at [346, 279] on button "245" at bounding box center [344, 281] width 22 height 22
type input "160"
click at [443, 384] on button "Add Quote" at bounding box center [426, 380] width 58 height 18
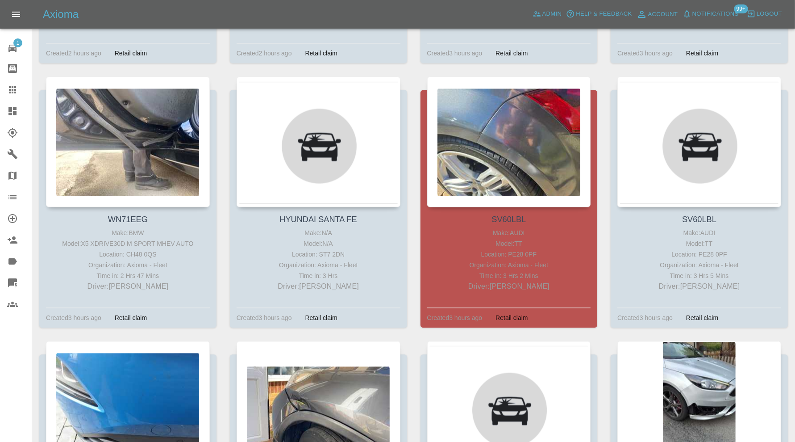
scroll to position [1711, 0]
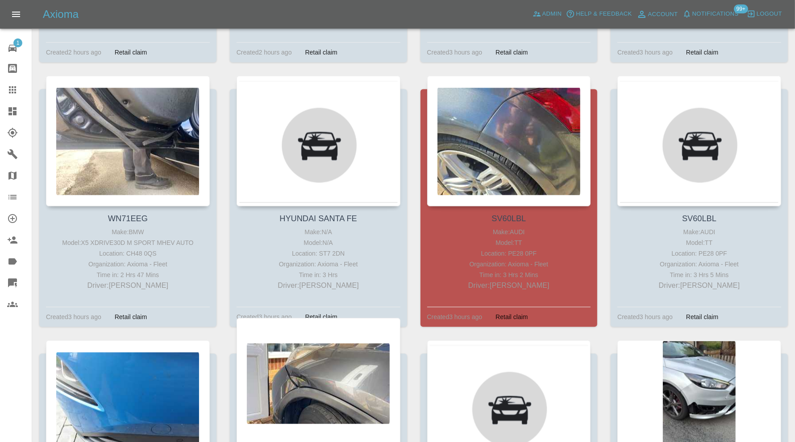
click at [335, 393] on div at bounding box center [319, 382] width 164 height 130
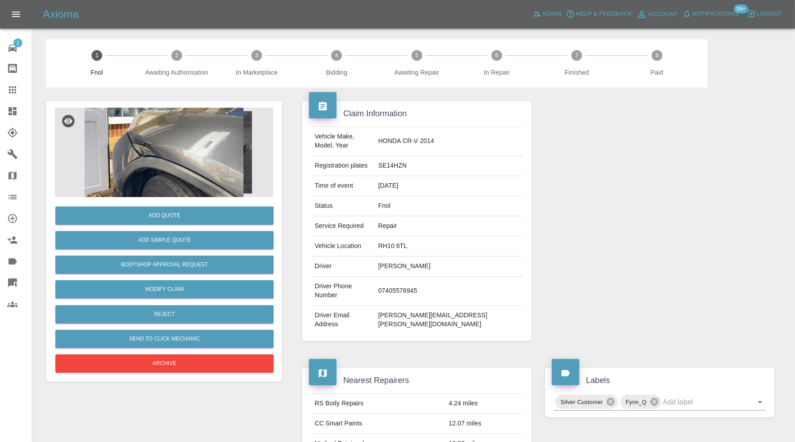
click at [148, 146] on img at bounding box center [164, 152] width 218 height 89
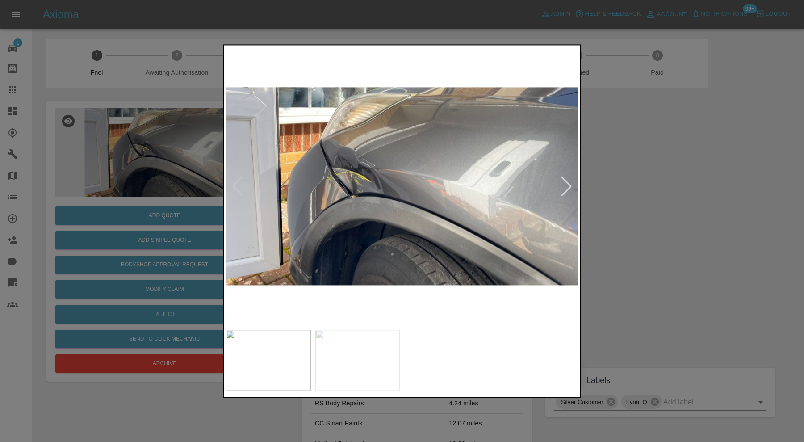
click at [664, 199] on div at bounding box center [402, 221] width 804 height 442
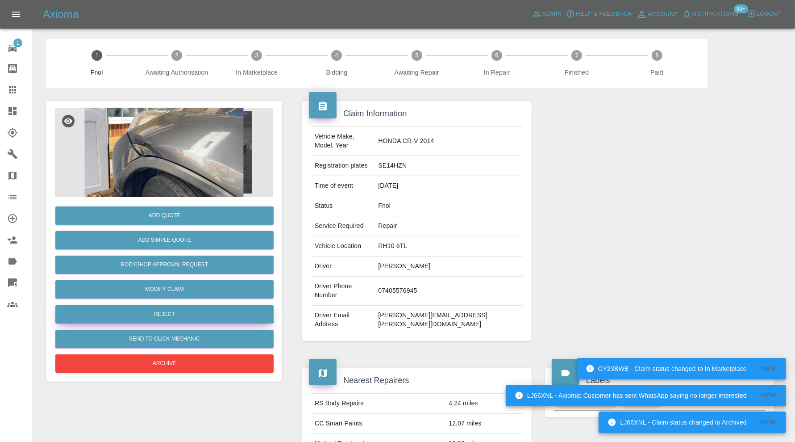
click at [194, 314] on button "Reject" at bounding box center [164, 314] width 218 height 18
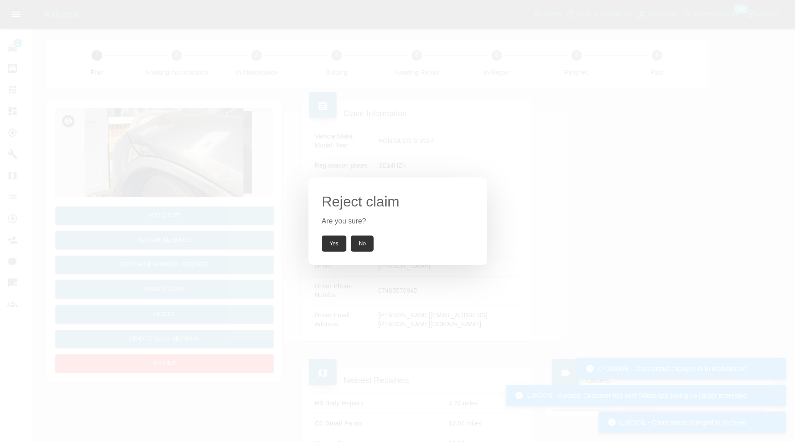
click at [338, 238] on button "Yes" at bounding box center [334, 243] width 25 height 16
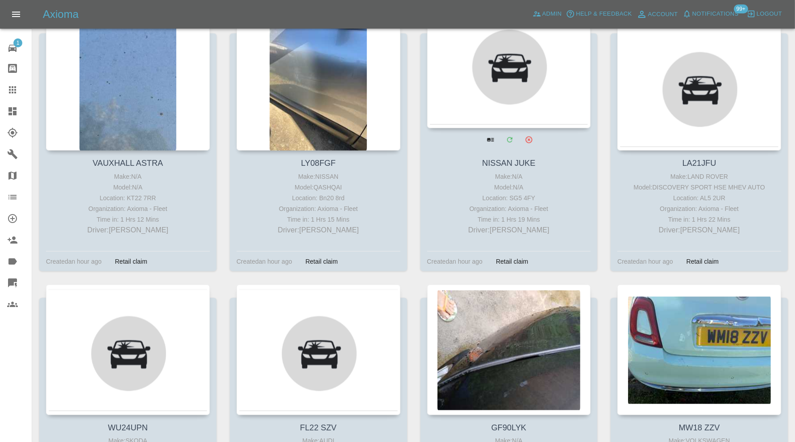
scroll to position [1049, 0]
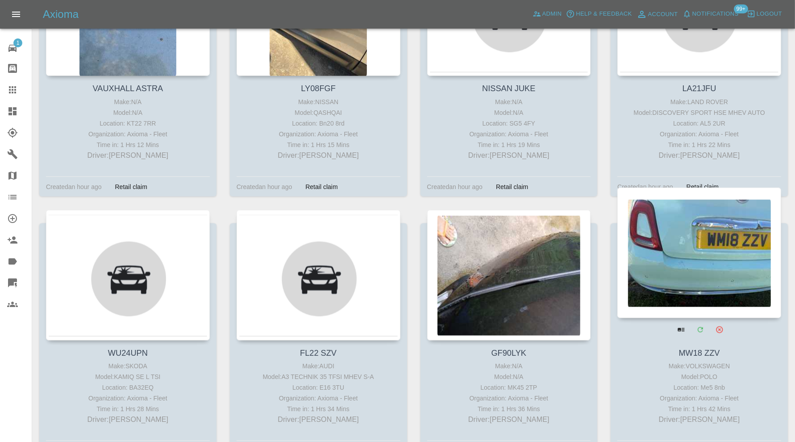
click at [669, 263] on div at bounding box center [699, 253] width 164 height 130
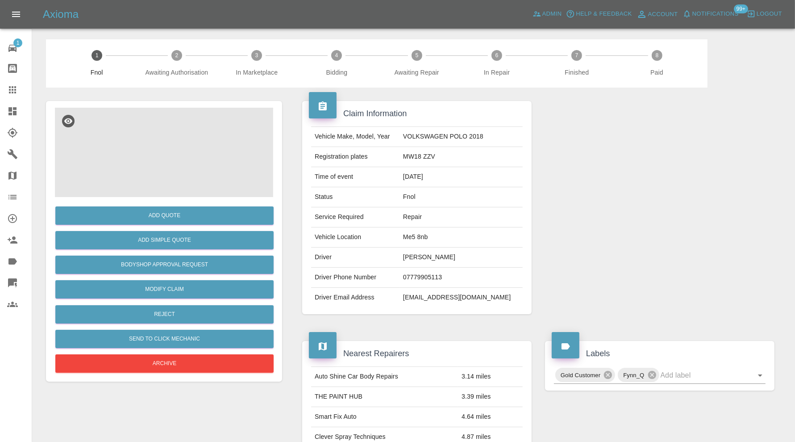
click at [179, 149] on img at bounding box center [164, 152] width 218 height 89
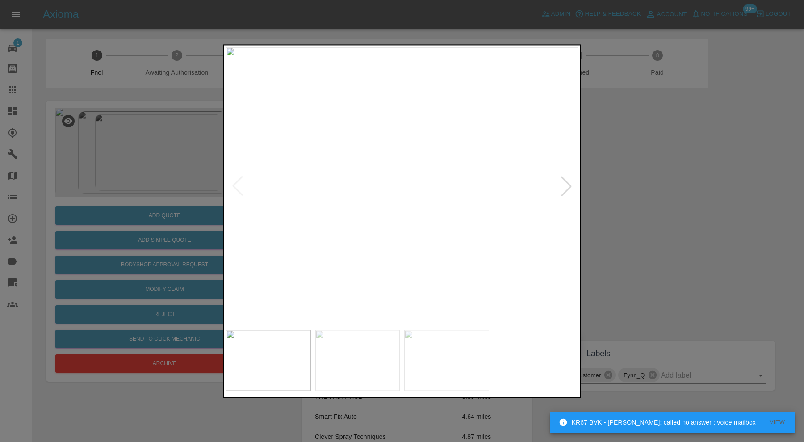
click at [568, 182] on div at bounding box center [566, 186] width 20 height 20
click at [568, 182] on img at bounding box center [402, 186] width 352 height 278
click at [627, 184] on div at bounding box center [402, 221] width 804 height 442
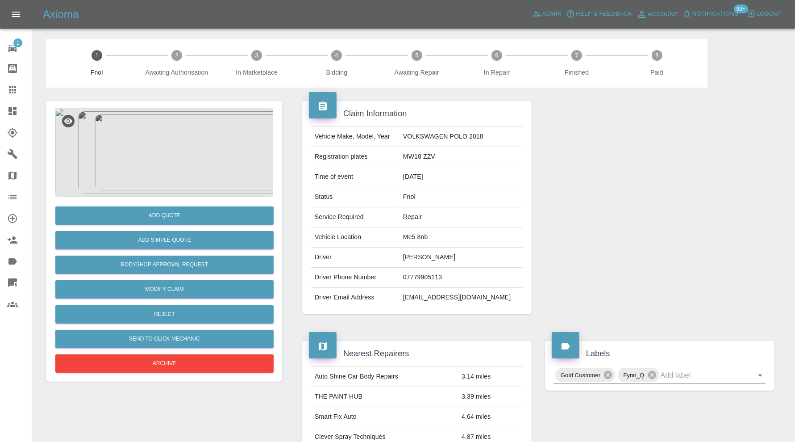
click at [167, 174] on img at bounding box center [164, 152] width 218 height 89
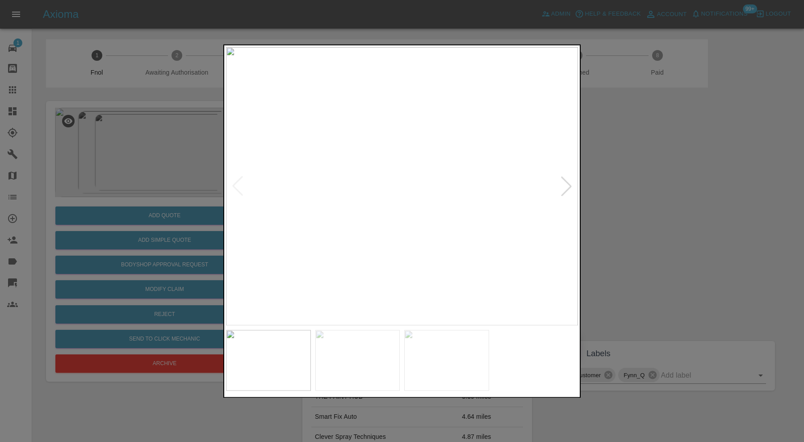
click at [563, 189] on div at bounding box center [566, 186] width 20 height 20
click at [571, 188] on div at bounding box center [566, 186] width 20 height 20
click at [621, 188] on div at bounding box center [402, 221] width 804 height 442
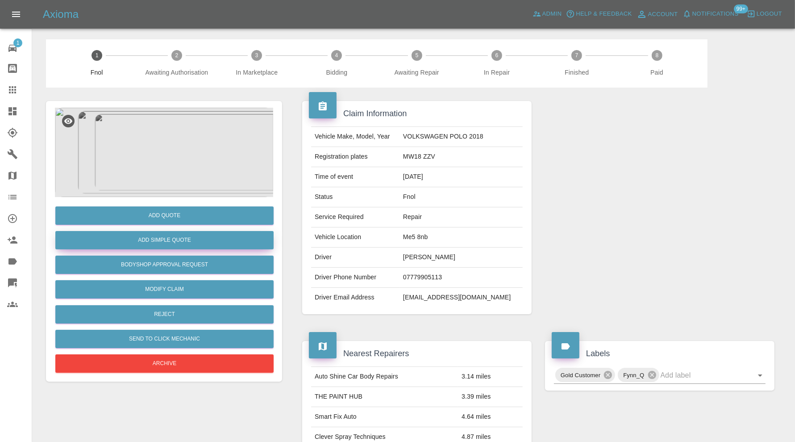
click at [185, 235] on button "Add Simple Quote" at bounding box center [164, 240] width 218 height 18
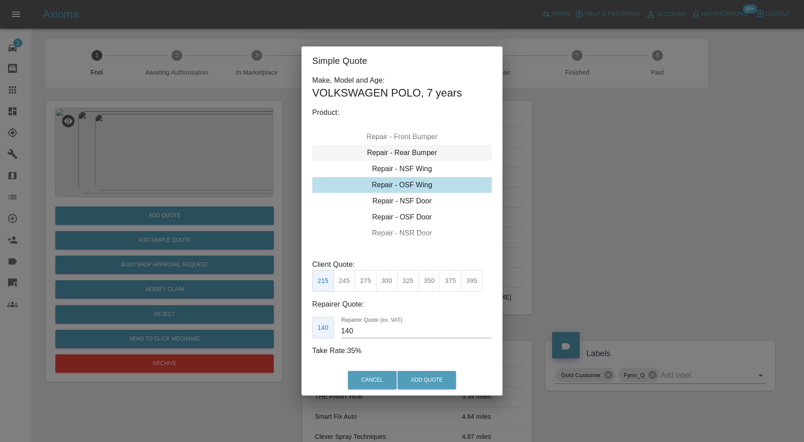
click at [406, 154] on div "Repair - Rear Bumper" at bounding box center [401, 153] width 179 height 16
click at [364, 278] on button "350" at bounding box center [365, 281] width 22 height 22
click at [350, 328] on input "210" at bounding box center [416, 331] width 150 height 14
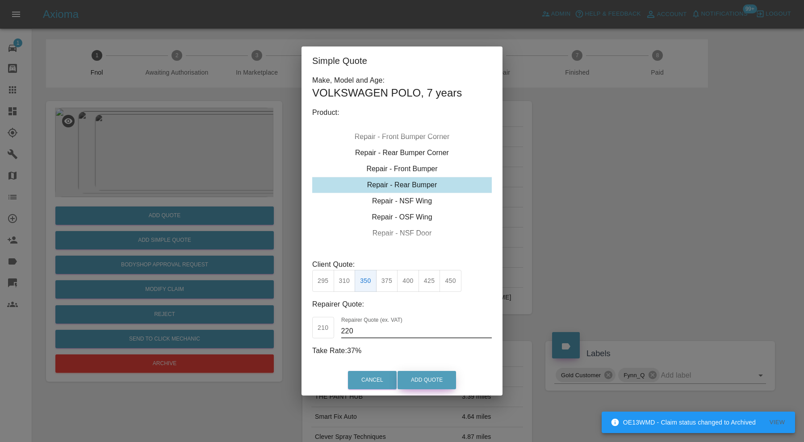
type input "220"
click at [421, 386] on button "Add Quote" at bounding box center [426, 380] width 58 height 18
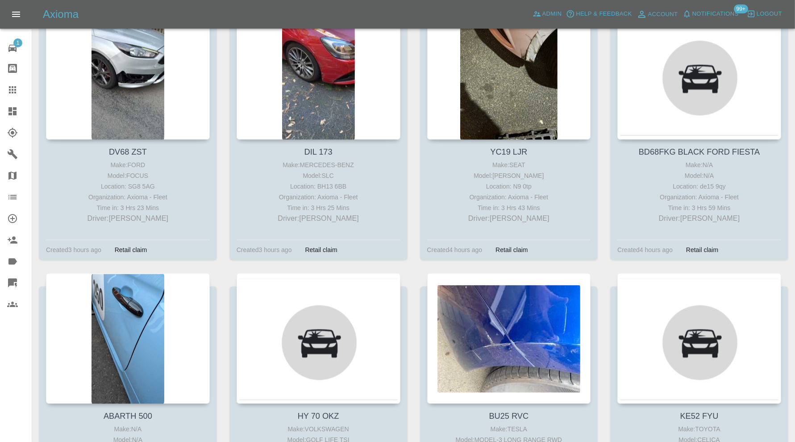
scroll to position [2303, 0]
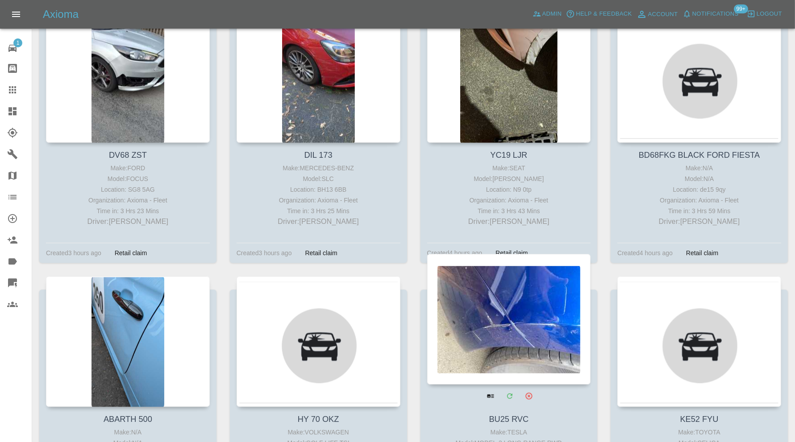
click at [459, 325] on div at bounding box center [509, 319] width 164 height 130
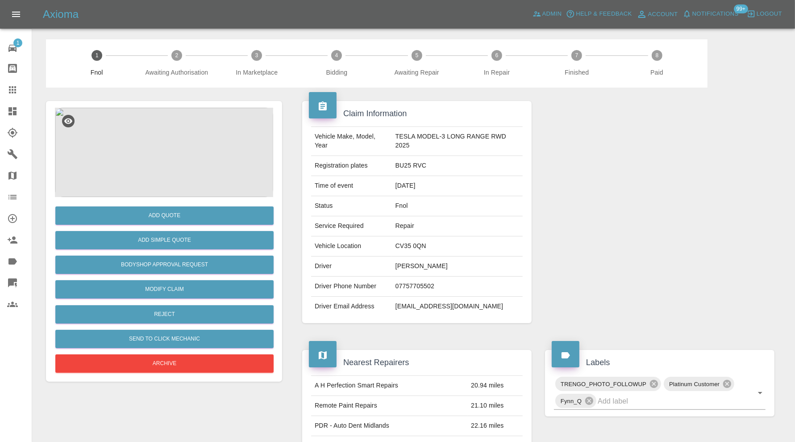
click at [183, 152] on img at bounding box center [164, 152] width 218 height 89
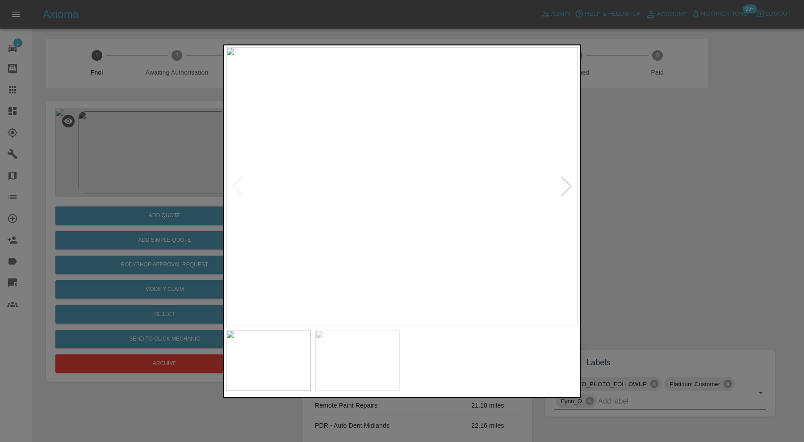
click at [558, 188] on div at bounding box center [566, 186] width 20 height 20
click at [558, 188] on img at bounding box center [402, 186] width 352 height 278
click at [649, 176] on div at bounding box center [402, 221] width 804 height 442
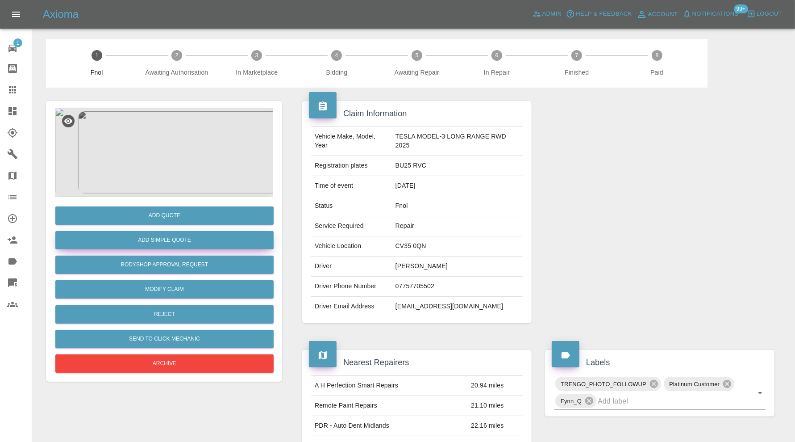
click at [164, 244] on button "Add Simple Quote" at bounding box center [164, 240] width 218 height 18
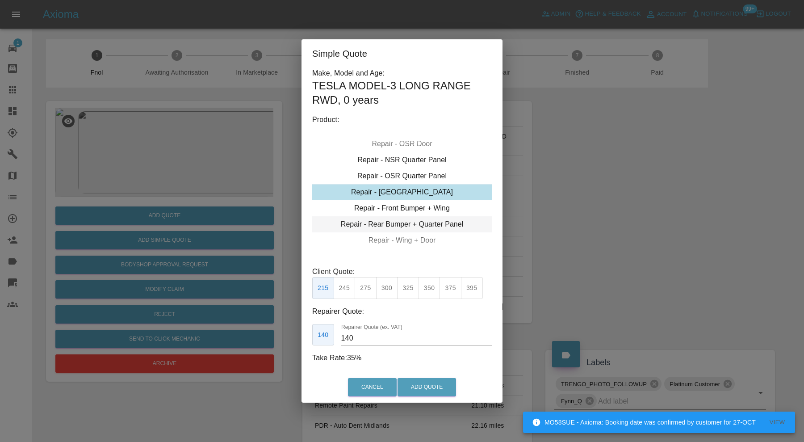
click at [421, 221] on div "Repair - Rear Bumper + Quarter Panel" at bounding box center [401, 224] width 179 height 16
click at [363, 284] on button "350" at bounding box center [365, 288] width 22 height 22
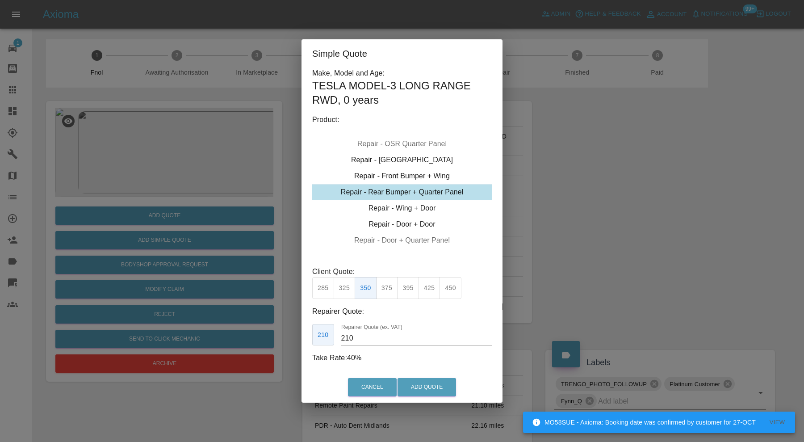
click at [367, 330] on label "Repairer Quote (ex. VAT)" at bounding box center [371, 327] width 61 height 8
click at [367, 331] on input "210" at bounding box center [416, 338] width 150 height 14
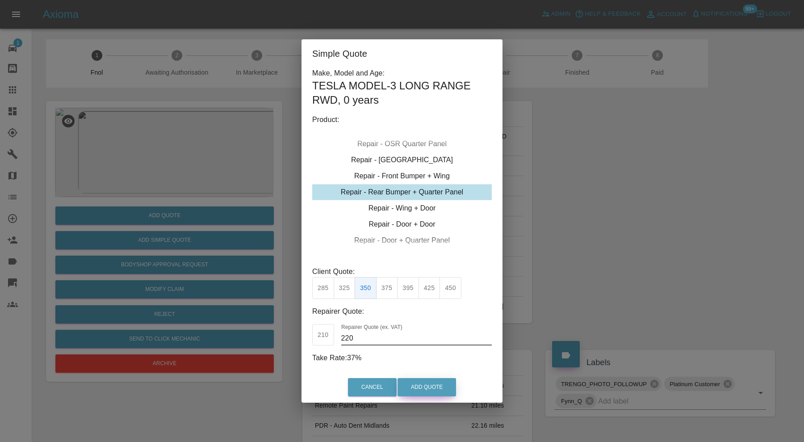
type input "220"
click at [435, 385] on button "Add Quote" at bounding box center [426, 387] width 58 height 18
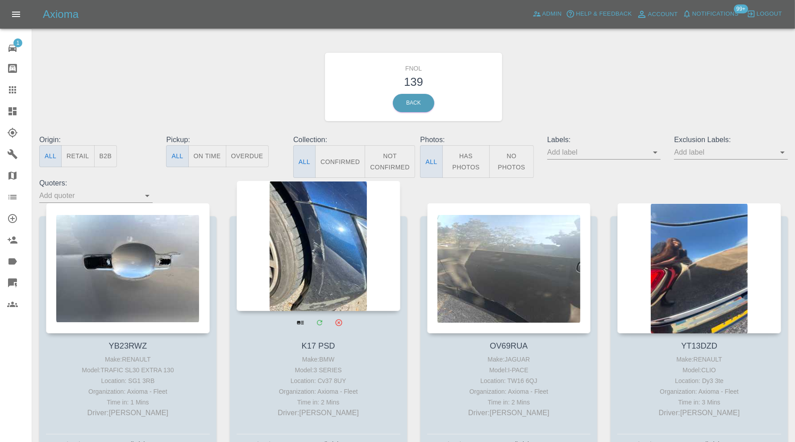
click at [313, 238] on div at bounding box center [319, 245] width 164 height 130
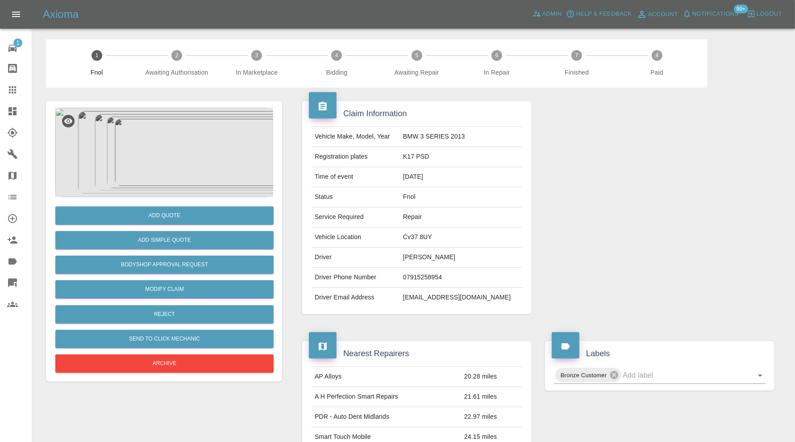
click at [168, 150] on img at bounding box center [164, 152] width 218 height 89
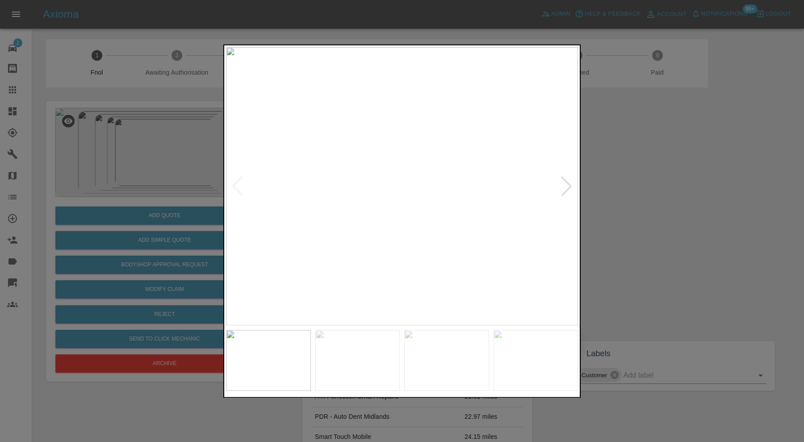
click at [571, 176] on div at bounding box center [566, 186] width 20 height 20
click at [649, 188] on div at bounding box center [402, 221] width 804 height 442
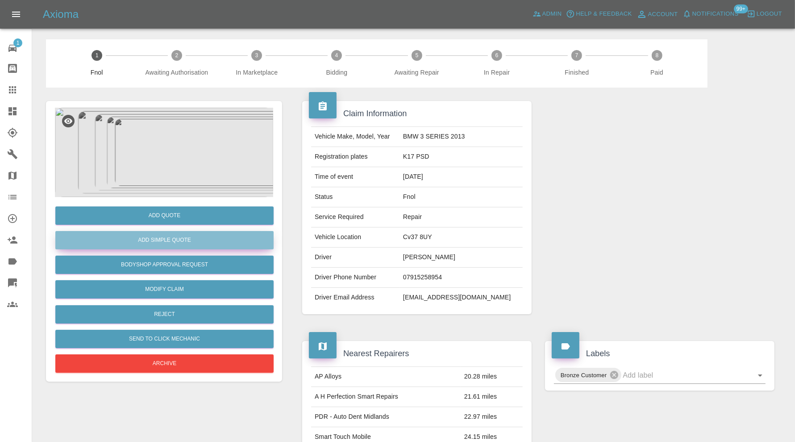
click at [192, 243] on button "Add Simple Quote" at bounding box center [164, 240] width 218 height 18
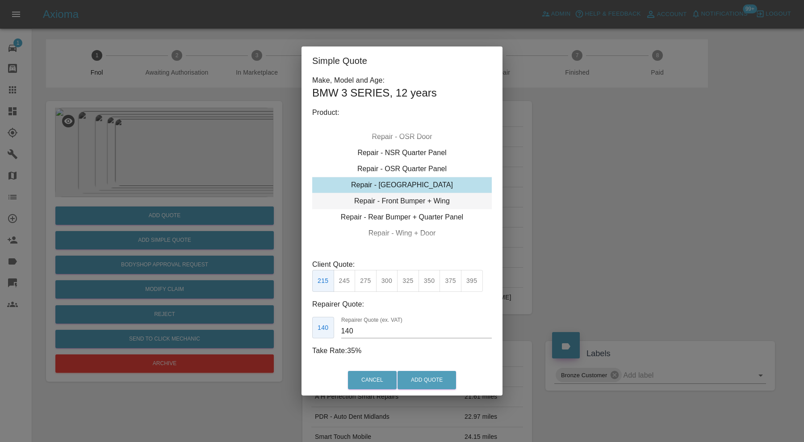
click at [415, 203] on div "Repair - Front Bumper + Wing" at bounding box center [401, 201] width 179 height 16
type input "195"
click at [578, 179] on div "Simple Quote Make, Model and Age: BMW 3 SERIES , 12 years Product: Repair - Fro…" at bounding box center [402, 221] width 804 height 442
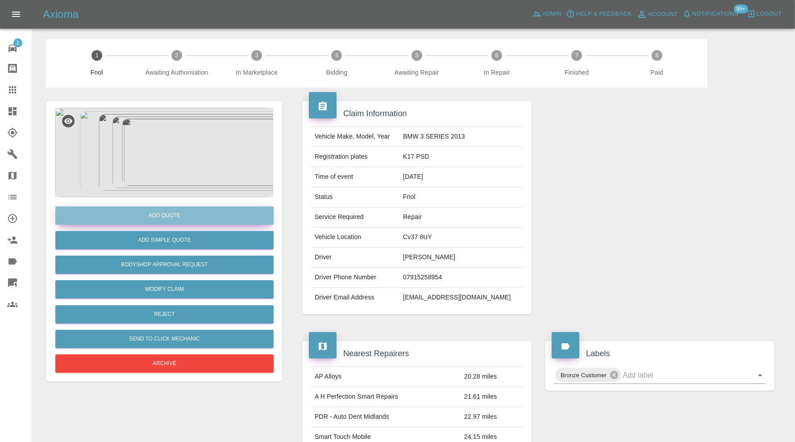
click at [204, 216] on button "Add Quote" at bounding box center [164, 215] width 218 height 18
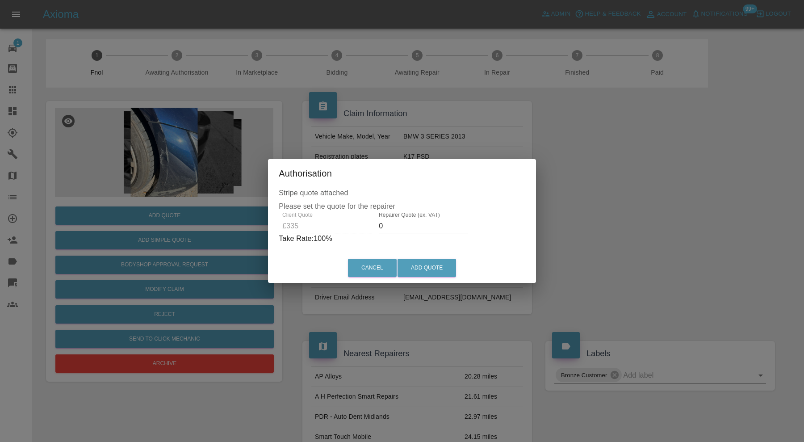
click at [437, 224] on input "0" at bounding box center [423, 226] width 89 height 14
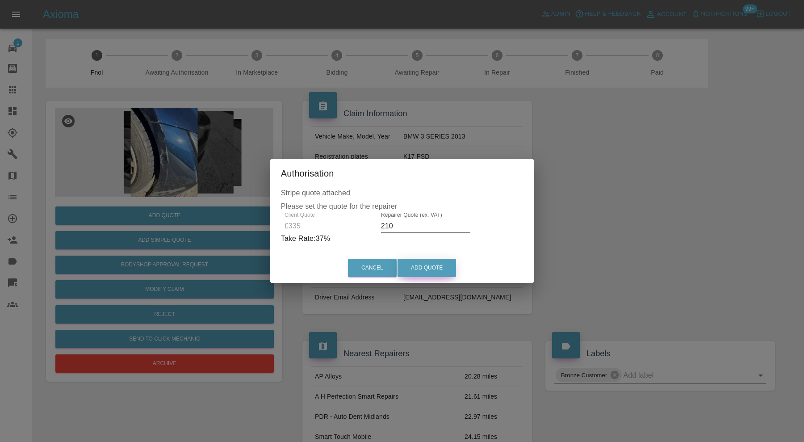
type input "210"
click at [438, 265] on button "Add Quote" at bounding box center [426, 267] width 58 height 18
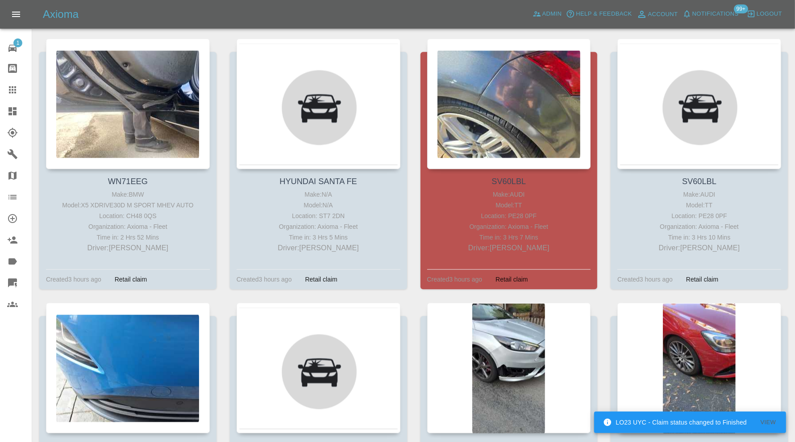
scroll to position [1864, 0]
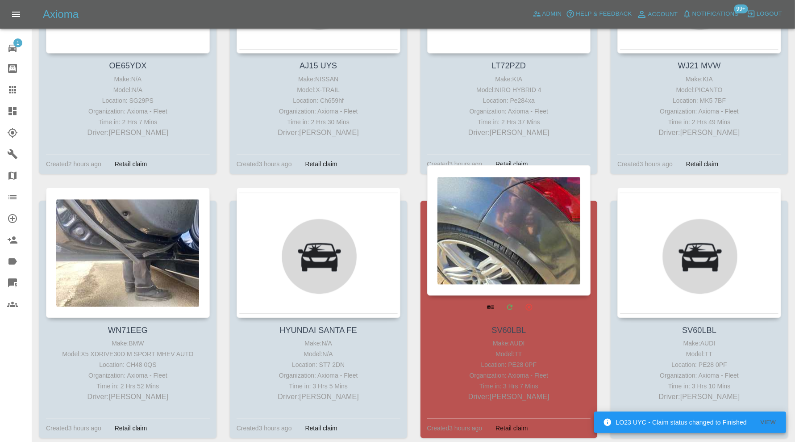
click at [469, 274] on div at bounding box center [509, 230] width 164 height 130
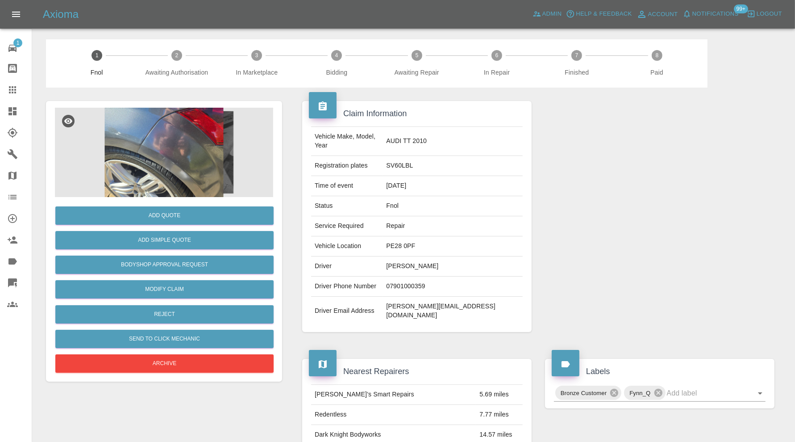
click at [204, 147] on img at bounding box center [164, 152] width 218 height 89
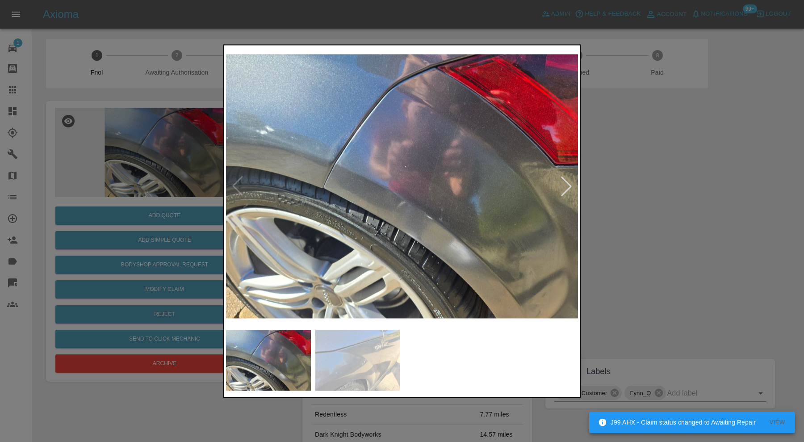
click at [567, 184] on div at bounding box center [566, 186] width 20 height 20
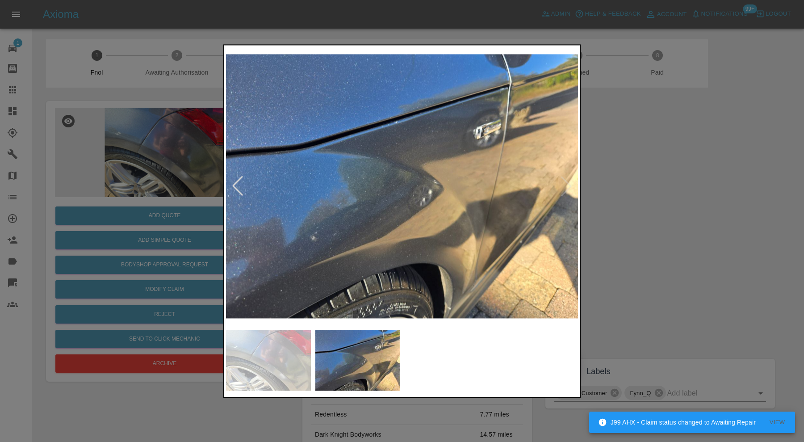
click at [565, 183] on img at bounding box center [402, 186] width 352 height 278
click at [242, 188] on div at bounding box center [238, 186] width 20 height 20
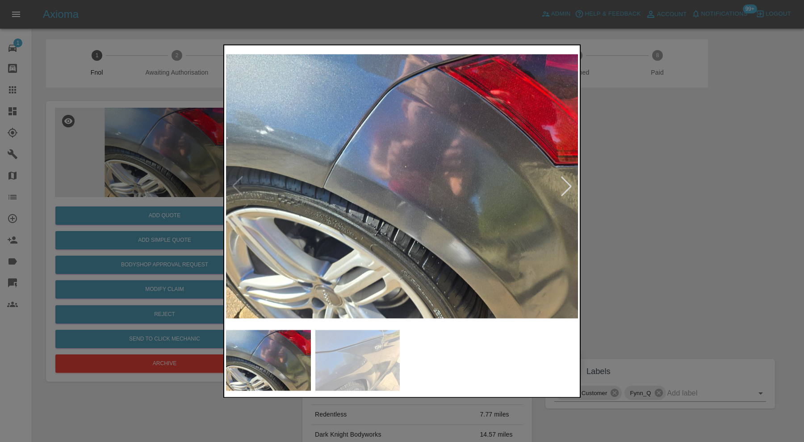
click at [242, 188] on img at bounding box center [402, 186] width 352 height 278
click at [635, 195] on div at bounding box center [402, 221] width 804 height 442
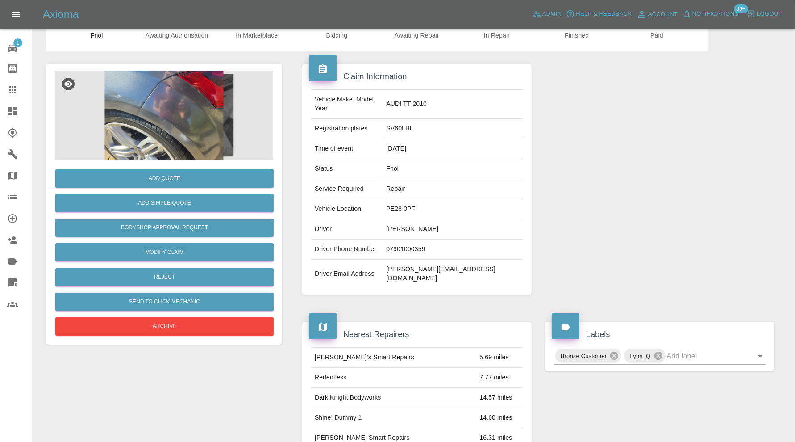
scroll to position [33, 0]
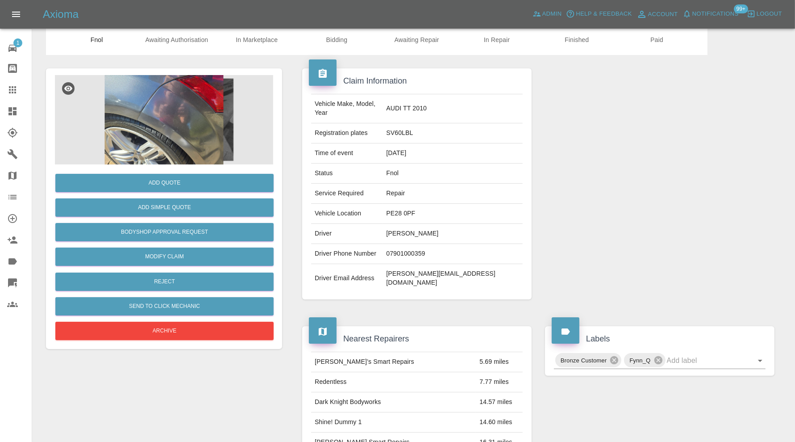
click at [196, 141] on img at bounding box center [164, 119] width 218 height 89
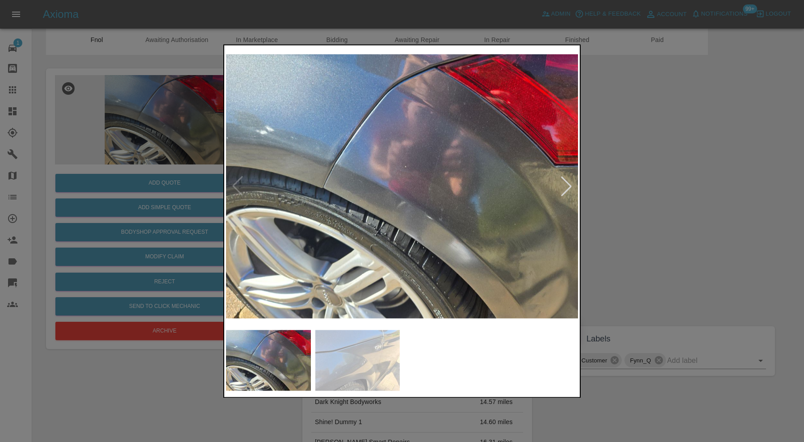
click at [566, 182] on div at bounding box center [566, 186] width 20 height 20
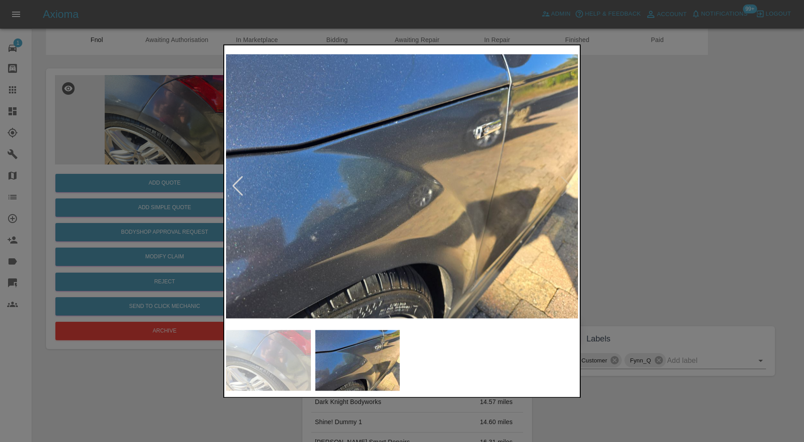
click at [570, 188] on img at bounding box center [402, 186] width 352 height 278
click at [643, 173] on div at bounding box center [402, 221] width 804 height 442
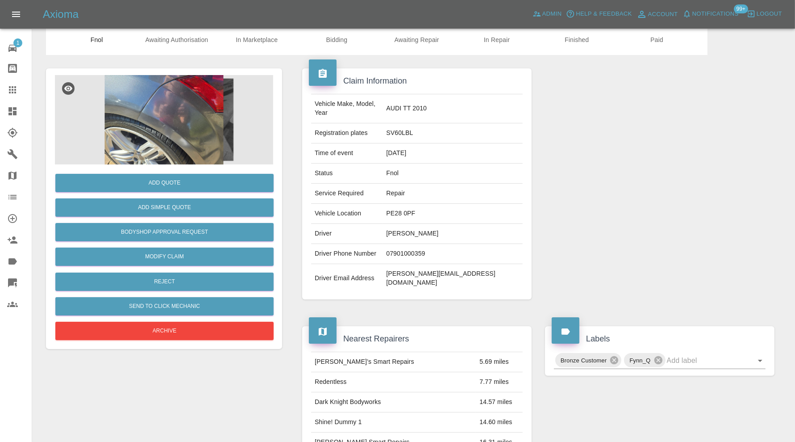
click at [150, 121] on img at bounding box center [164, 119] width 218 height 89
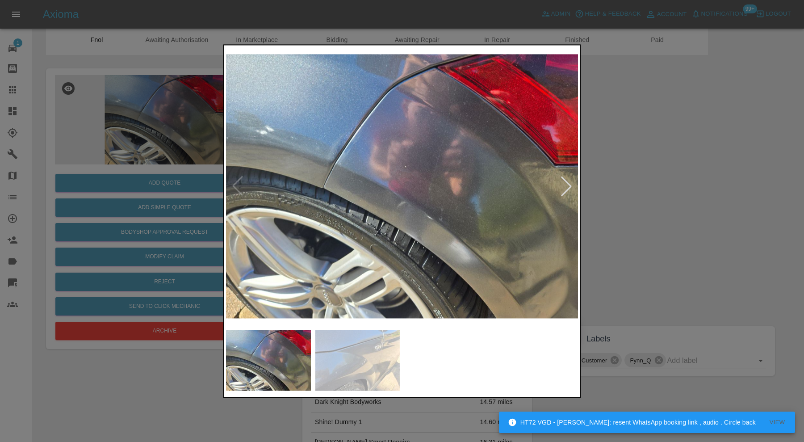
click at [659, 144] on div at bounding box center [402, 221] width 804 height 442
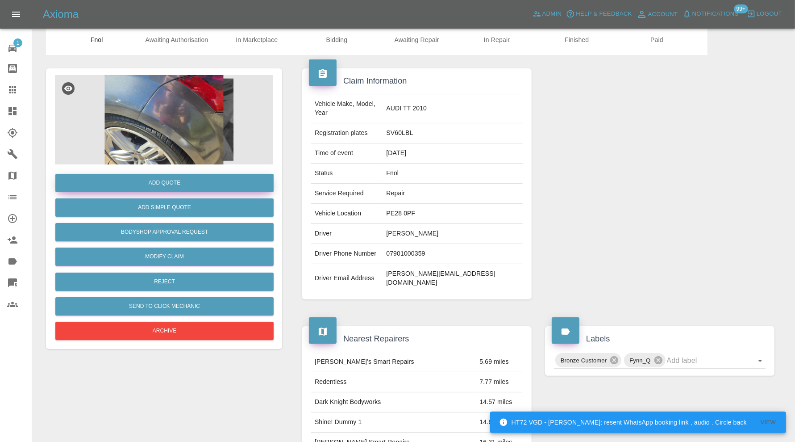
click at [189, 175] on button "Add Quote" at bounding box center [164, 183] width 218 height 18
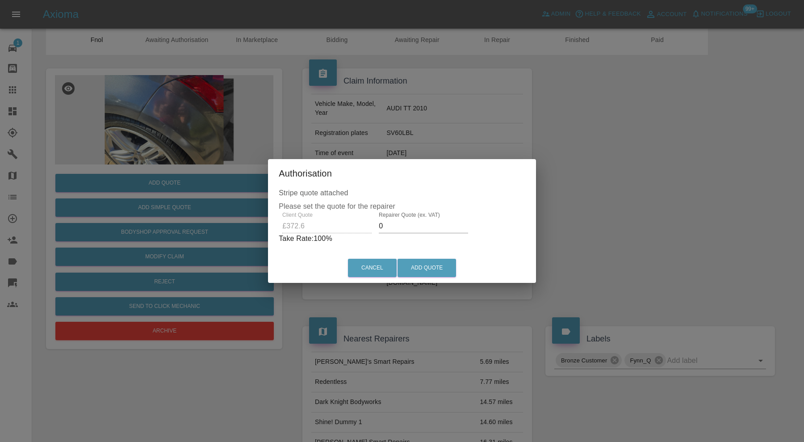
click at [405, 233] on p "Take Rate: 100 %" at bounding box center [402, 238] width 246 height 11
click at [409, 219] on input "0" at bounding box center [423, 226] width 89 height 14
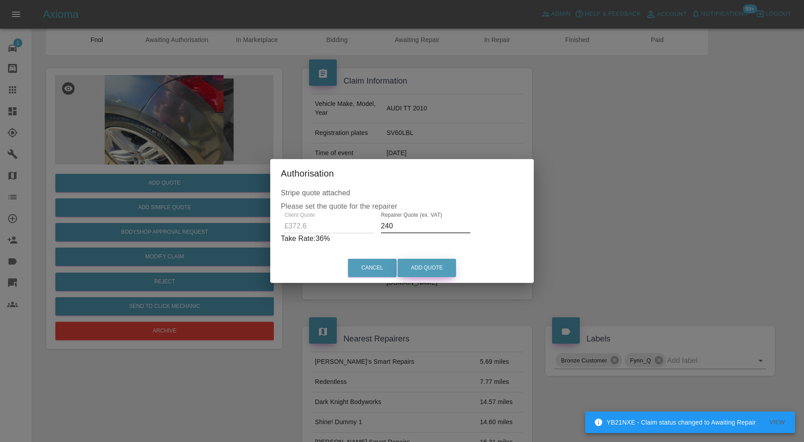
type input "240"
click at [423, 265] on button "Add Quote" at bounding box center [426, 267] width 58 height 18
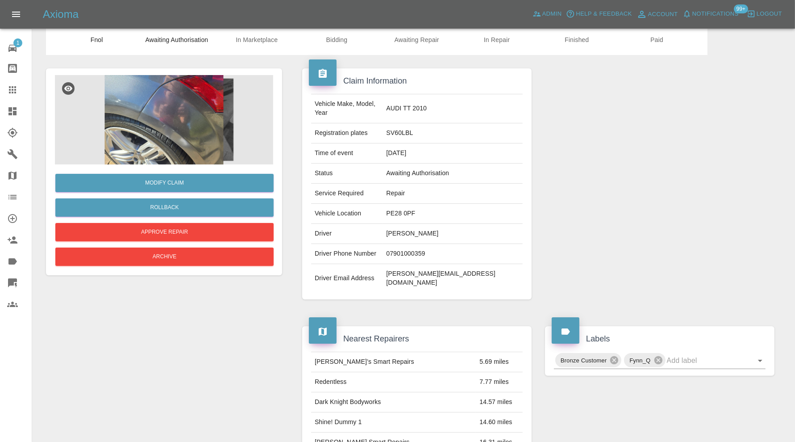
scroll to position [0, 0]
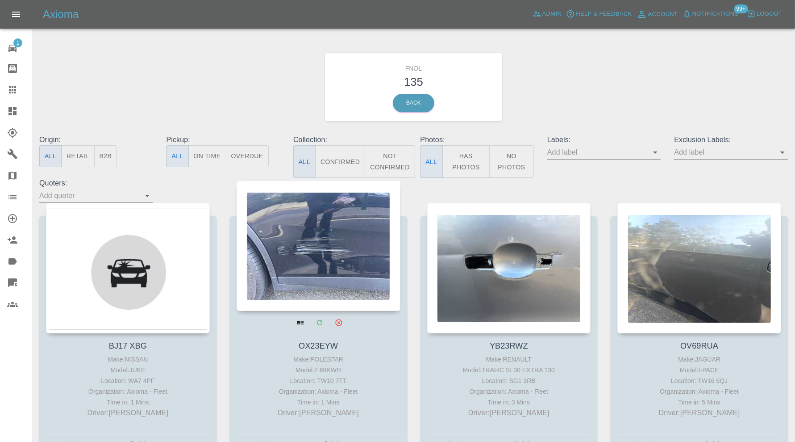
click at [325, 253] on div at bounding box center [319, 245] width 164 height 130
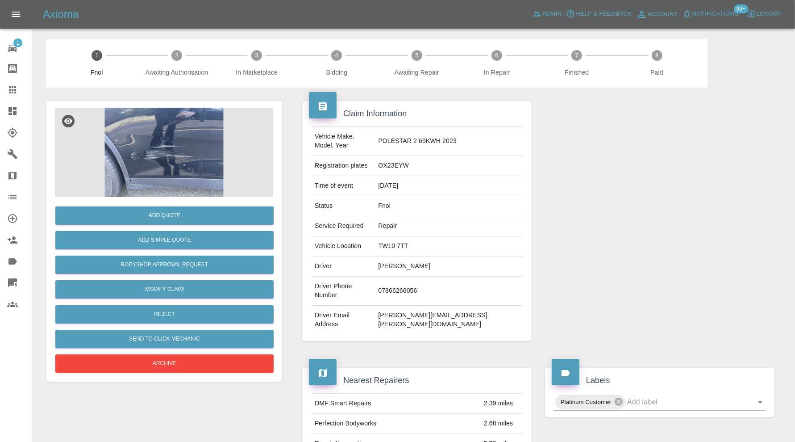
click at [198, 158] on img at bounding box center [164, 152] width 218 height 89
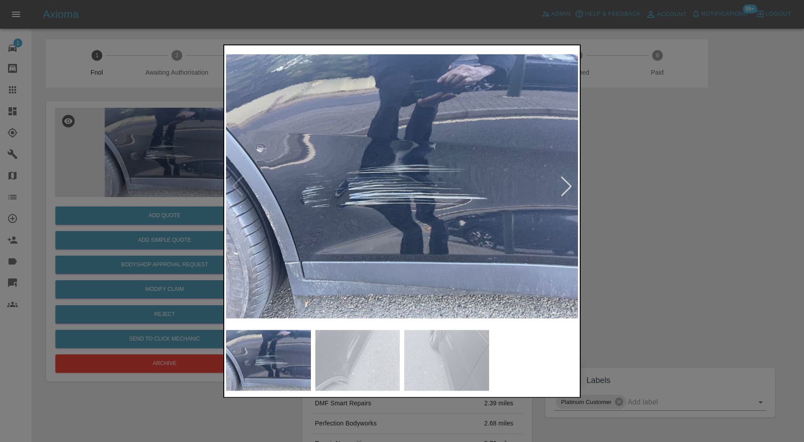
click at [560, 189] on div at bounding box center [566, 186] width 20 height 20
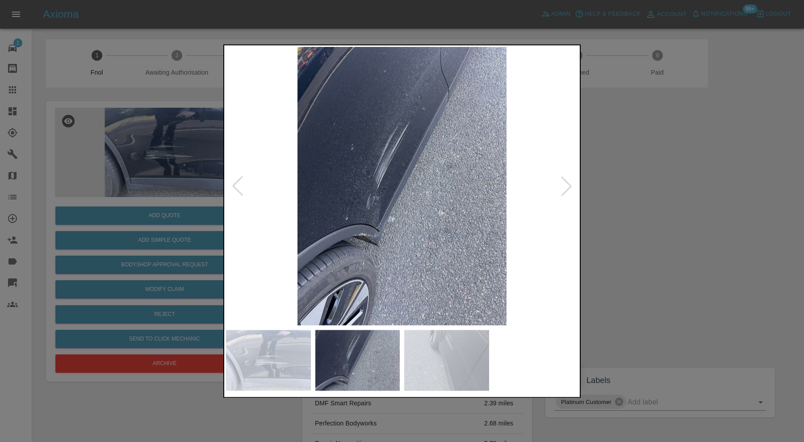
click at [562, 189] on div at bounding box center [566, 186] width 20 height 20
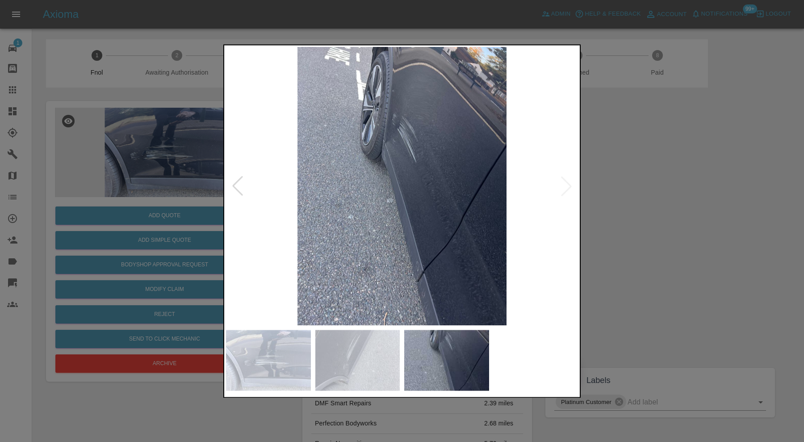
click at [562, 189] on img at bounding box center [402, 186] width 352 height 278
click at [367, 361] on img at bounding box center [357, 359] width 85 height 61
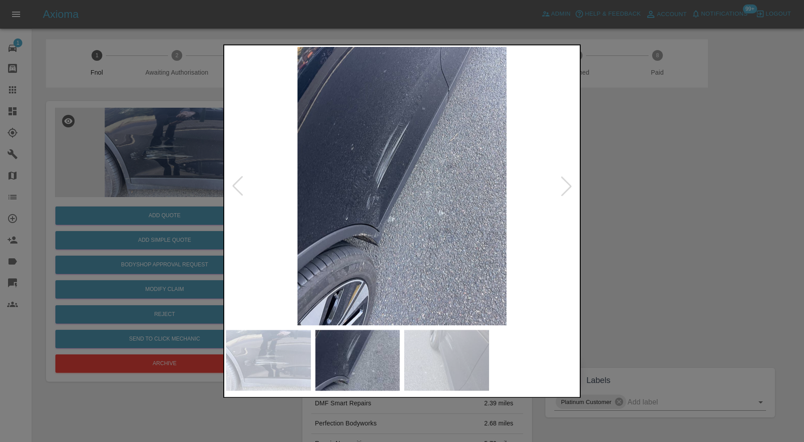
click at [281, 362] on img at bounding box center [268, 359] width 85 height 61
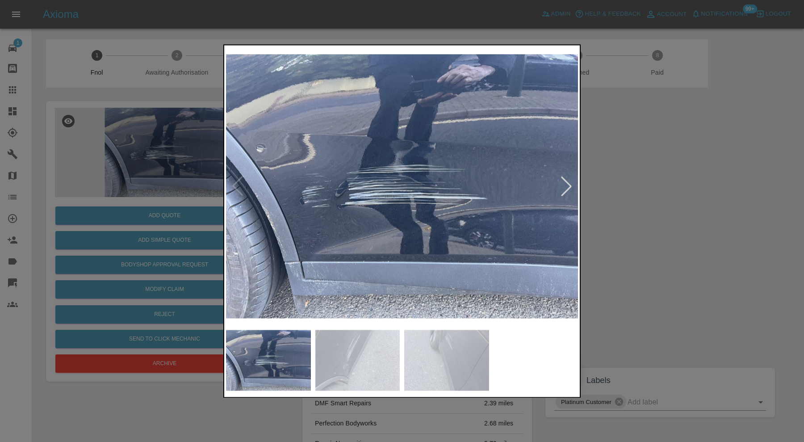
click at [628, 180] on div at bounding box center [402, 221] width 804 height 442
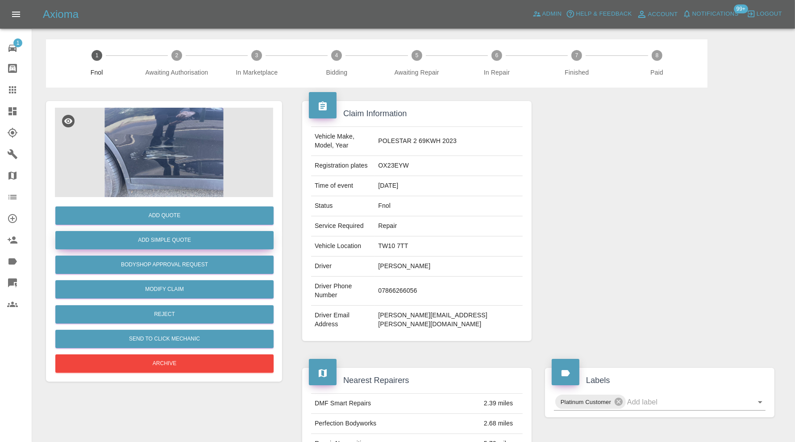
click at [197, 242] on button "Add Simple Quote" at bounding box center [164, 240] width 218 height 18
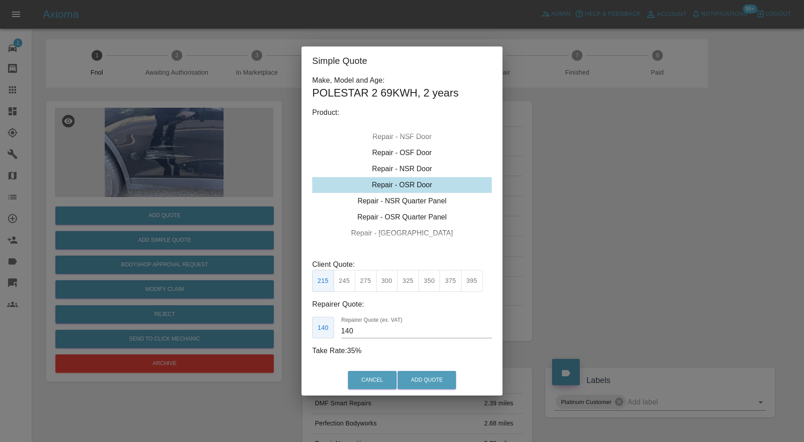
click at [404, 185] on div "Repair - OSR Door" at bounding box center [401, 185] width 179 height 16
click at [445, 282] on button "375" at bounding box center [450, 281] width 22 height 22
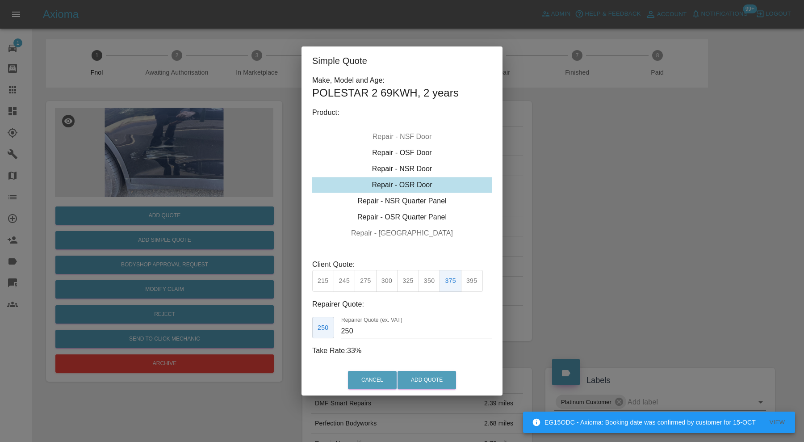
click at [467, 285] on button "395" at bounding box center [472, 281] width 22 height 22
click at [362, 330] on input "265" at bounding box center [416, 331] width 150 height 14
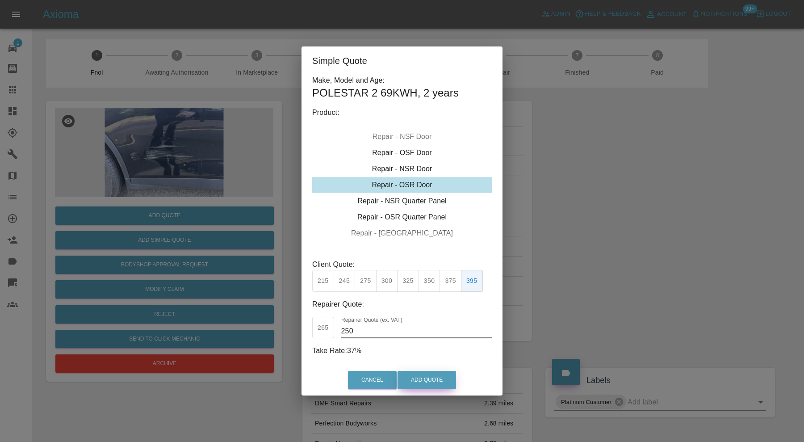
type input "250"
click at [438, 383] on button "Add Quote" at bounding box center [426, 380] width 58 height 18
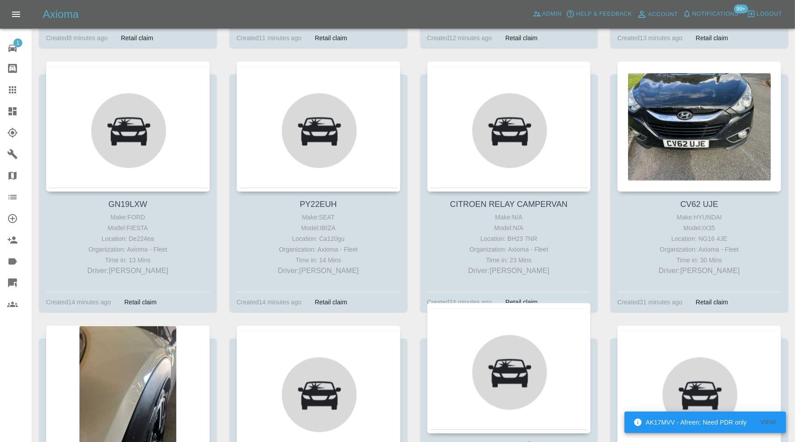
scroll to position [871, 0]
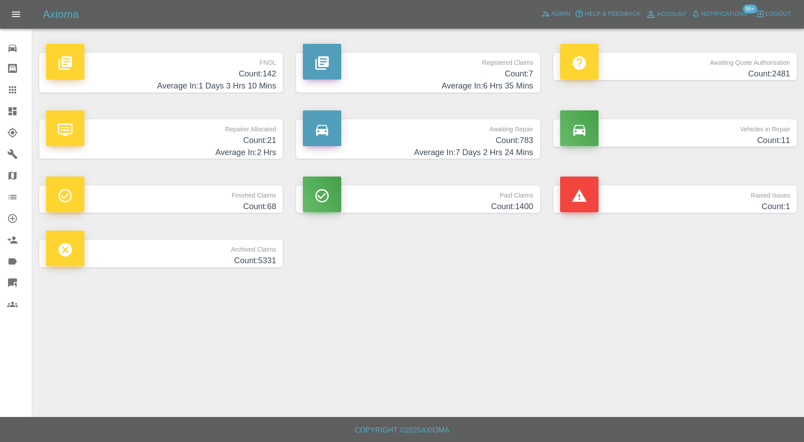
click at [413, 138] on h4 "Count: 783" at bounding box center [418, 140] width 230 height 12
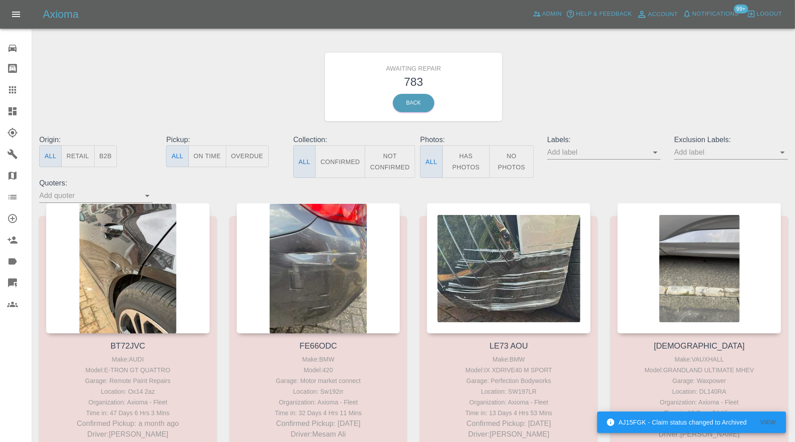
click at [20, 110] on div at bounding box center [19, 111] width 25 height 11
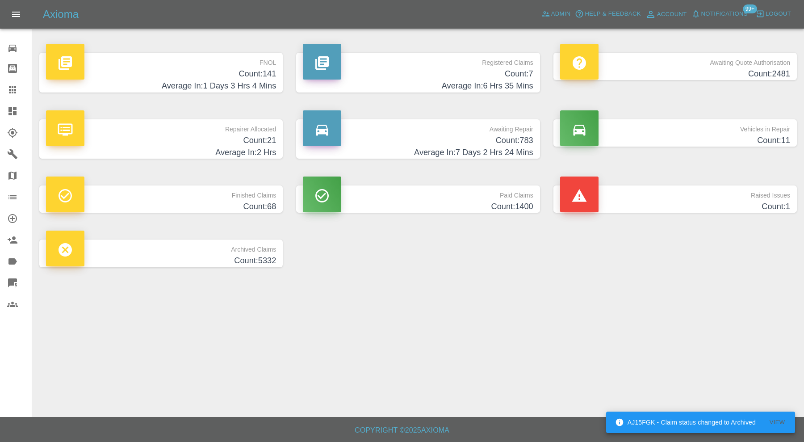
click at [247, 141] on h4 "Count: 21" at bounding box center [161, 140] width 230 height 12
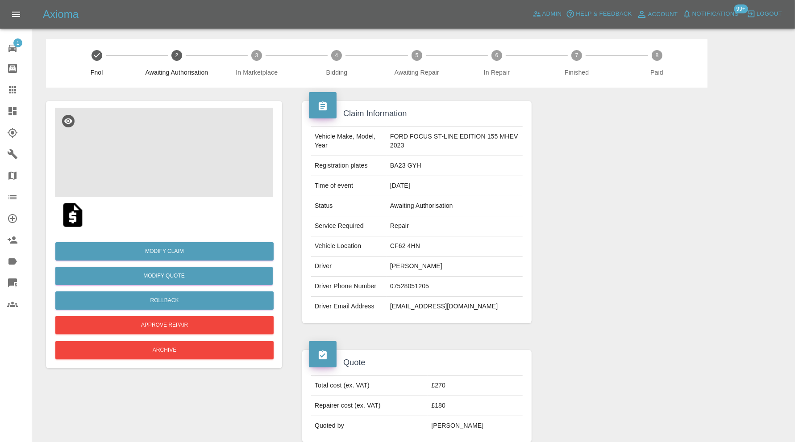
click at [170, 145] on img at bounding box center [164, 152] width 218 height 89
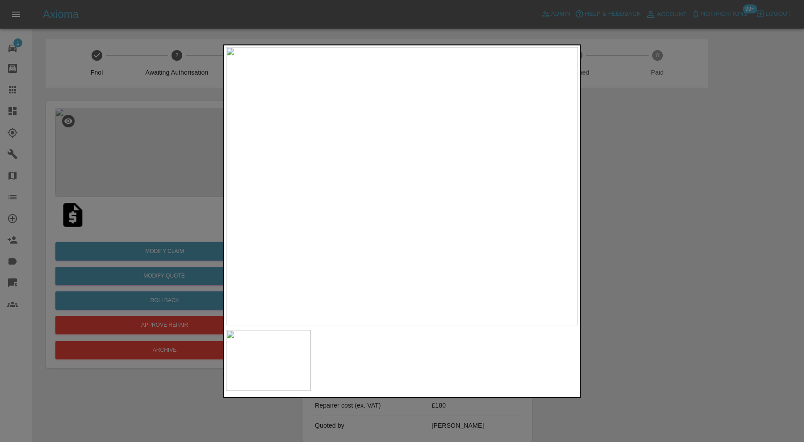
click at [648, 188] on div at bounding box center [402, 221] width 804 height 442
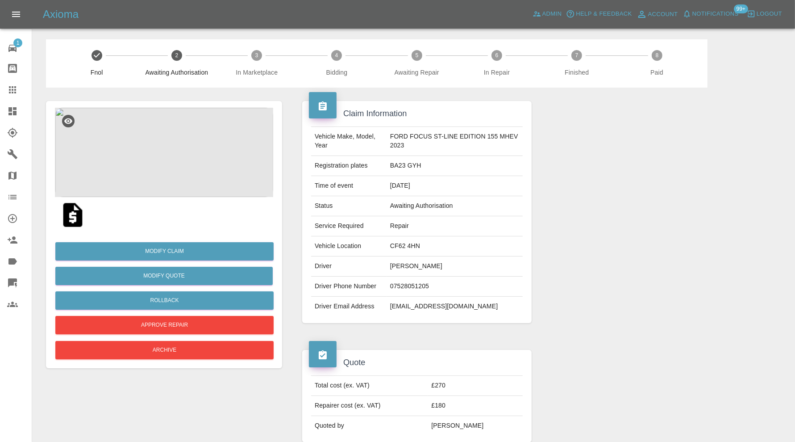
click at [190, 157] on img at bounding box center [164, 152] width 218 height 89
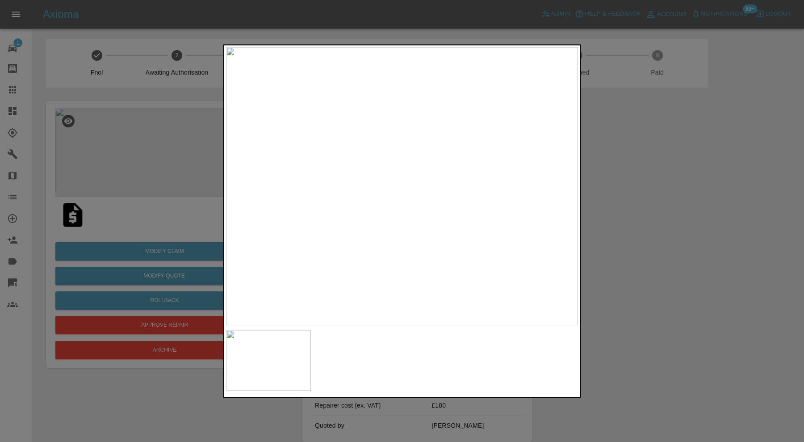
click at [360, 217] on img at bounding box center [402, 186] width 352 height 278
click at [448, 171] on img at bounding box center [494, 118] width 1055 height 835
click at [607, 169] on div at bounding box center [402, 221] width 804 height 442
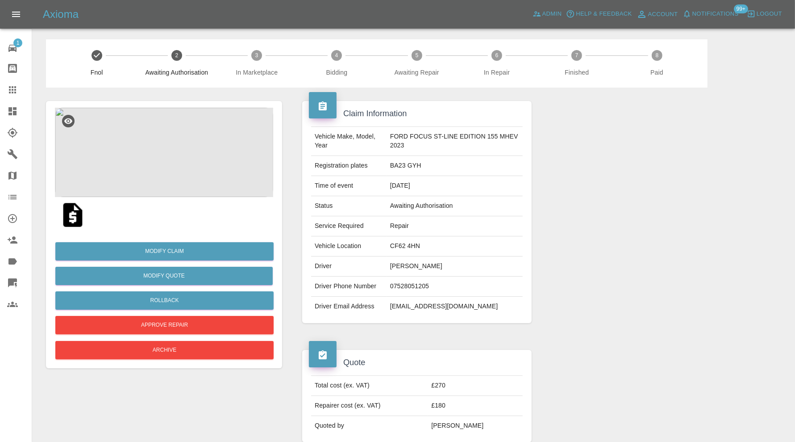
click at [184, 154] on img at bounding box center [164, 152] width 218 height 89
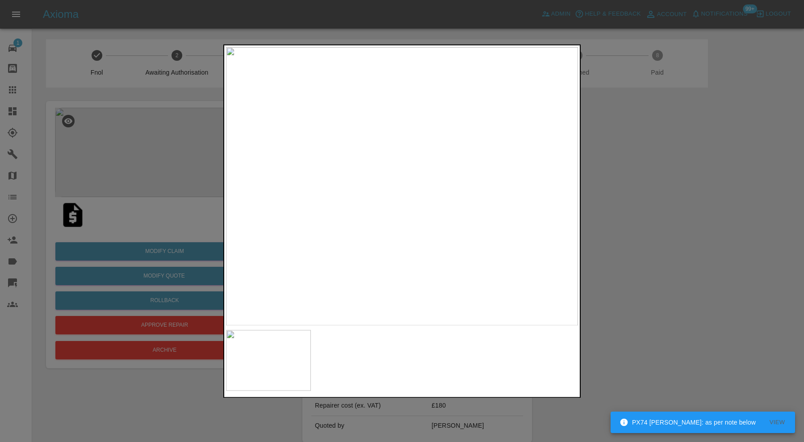
click at [587, 224] on div at bounding box center [402, 221] width 804 height 442
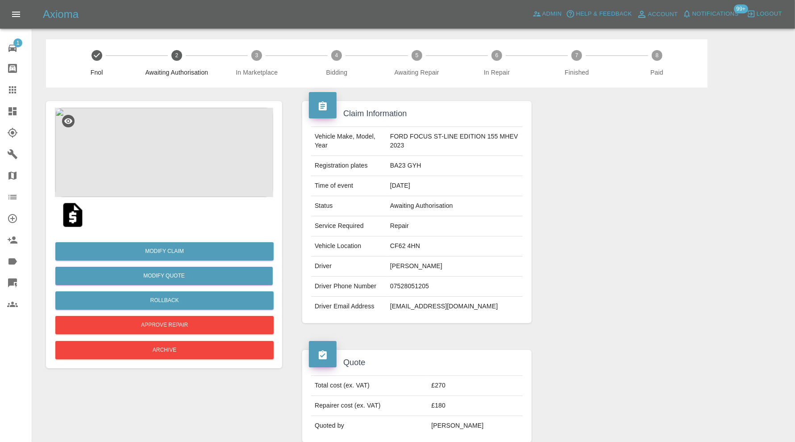
click at [147, 148] on img at bounding box center [164, 152] width 218 height 89
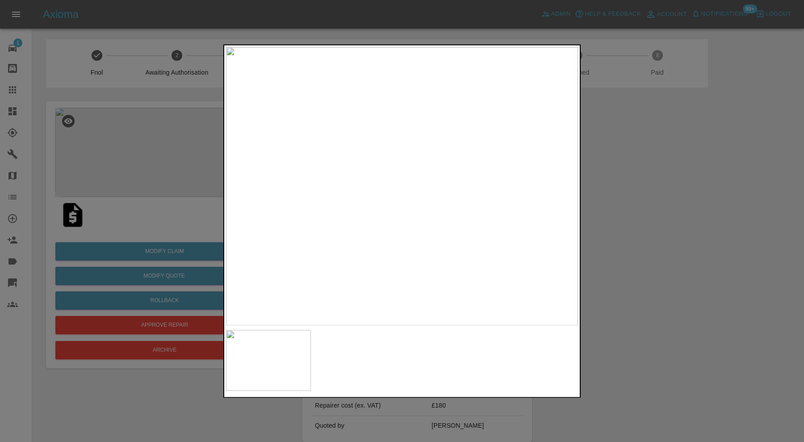
click at [670, 254] on div at bounding box center [402, 221] width 804 height 442
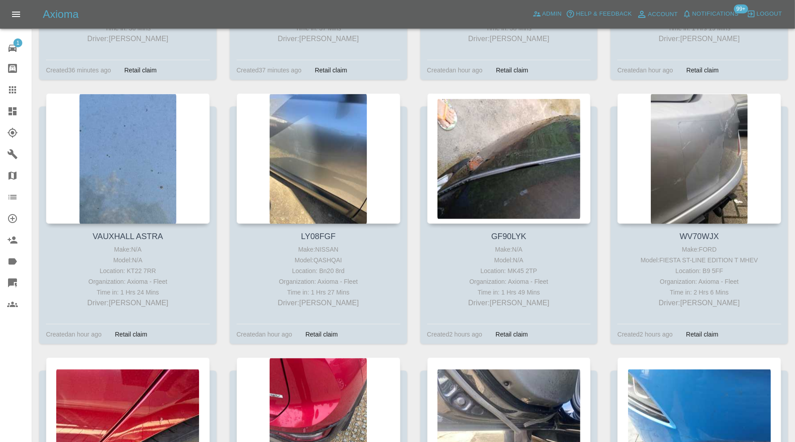
scroll to position [1149, 0]
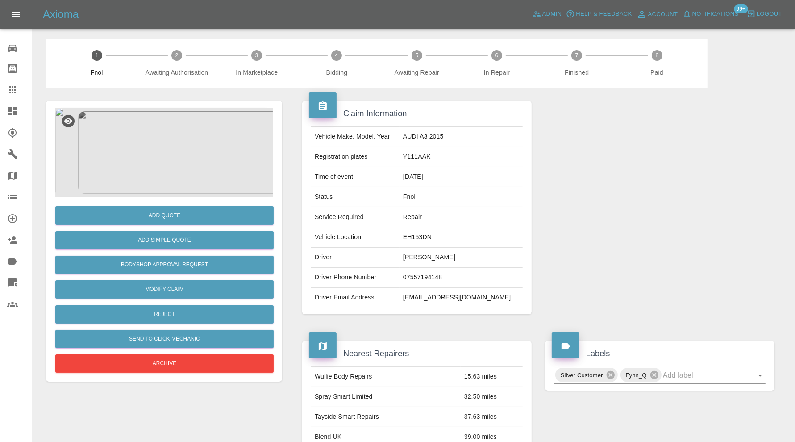
click at [178, 154] on img at bounding box center [164, 152] width 218 height 89
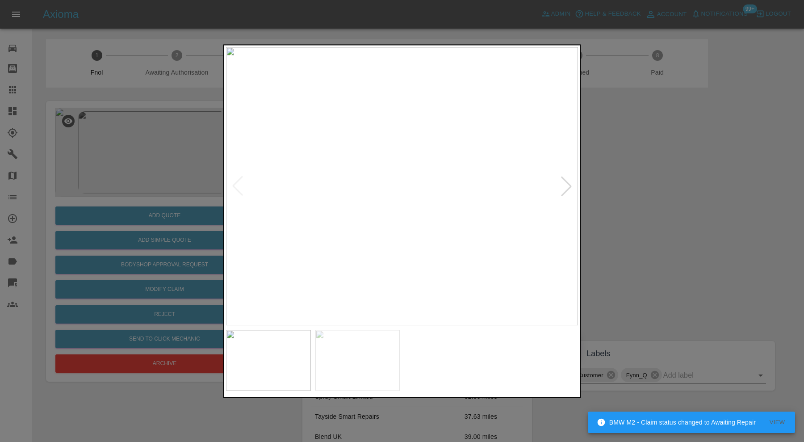
click at [564, 180] on div at bounding box center [566, 186] width 20 height 20
click at [564, 180] on img at bounding box center [402, 186] width 352 height 278
click at [237, 184] on div at bounding box center [238, 186] width 20 height 20
click at [659, 204] on div at bounding box center [402, 221] width 804 height 442
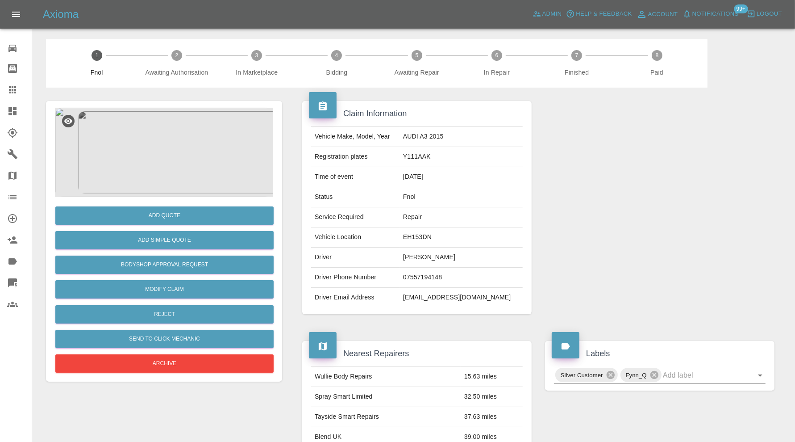
click at [149, 169] on img at bounding box center [164, 152] width 218 height 89
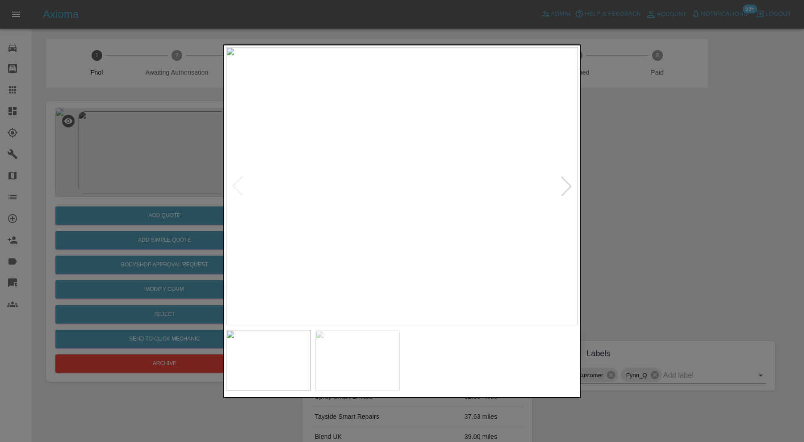
click at [342, 349] on img at bounding box center [357, 359] width 85 height 61
click at [627, 189] on div at bounding box center [402, 221] width 804 height 442
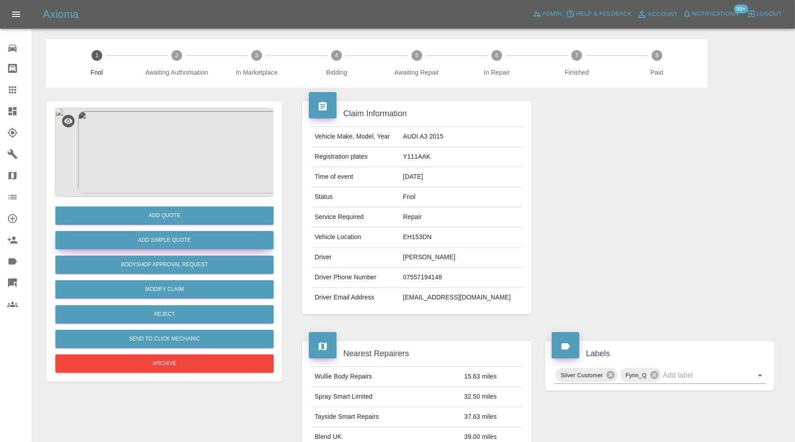
click at [203, 238] on button "Add Simple Quote" at bounding box center [164, 240] width 218 height 18
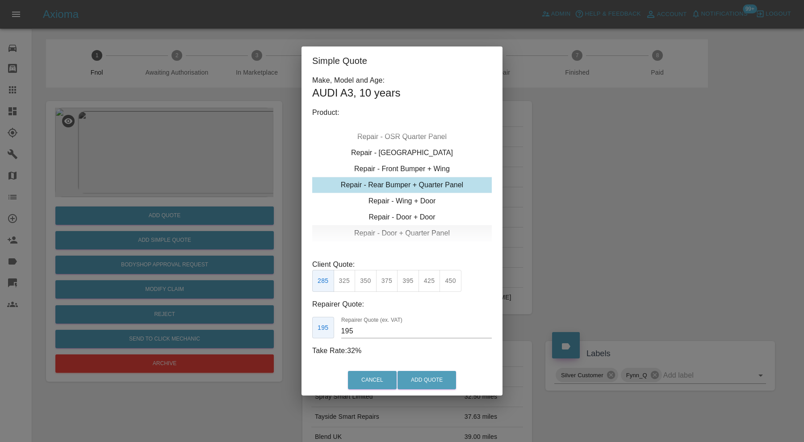
click at [429, 232] on div "Repair - Door + Quarter Panel" at bounding box center [401, 233] width 179 height 16
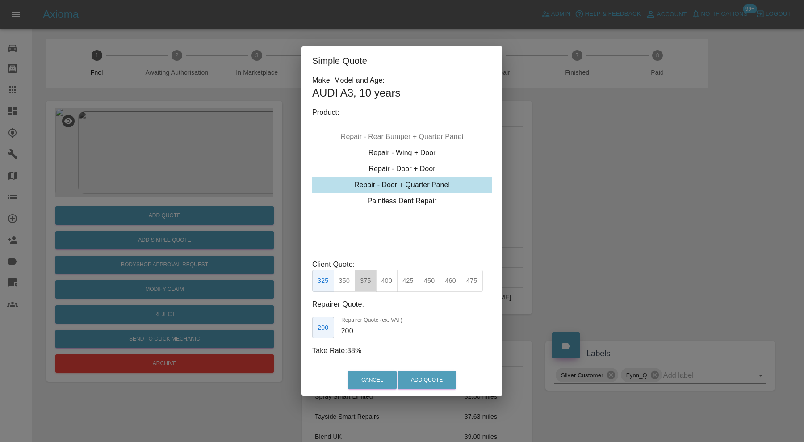
click at [367, 280] on button "375" at bounding box center [365, 281] width 22 height 22
click at [360, 331] on input "230" at bounding box center [416, 331] width 150 height 14
type input "245"
click at [422, 377] on button "Add Quote" at bounding box center [426, 380] width 58 height 18
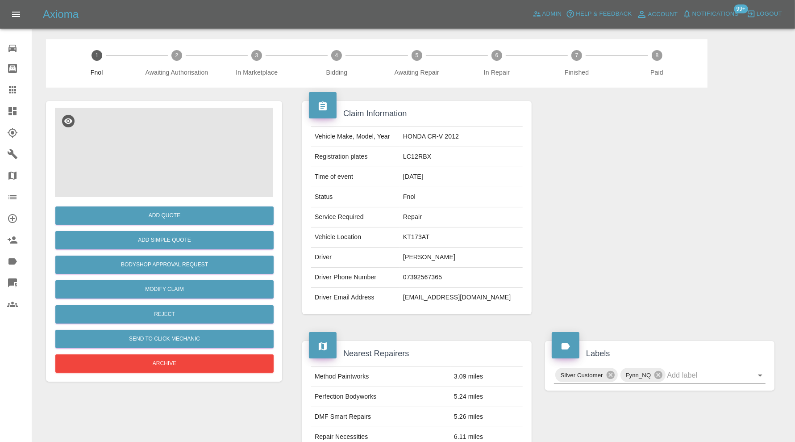
click at [157, 191] on img at bounding box center [164, 152] width 218 height 89
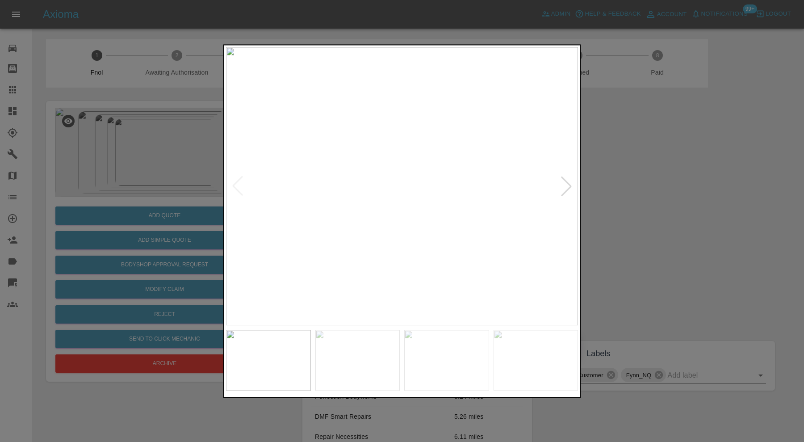
click at [559, 185] on div at bounding box center [566, 186] width 20 height 20
click at [564, 183] on div at bounding box center [566, 186] width 20 height 20
click at [565, 183] on div at bounding box center [566, 186] width 20 height 20
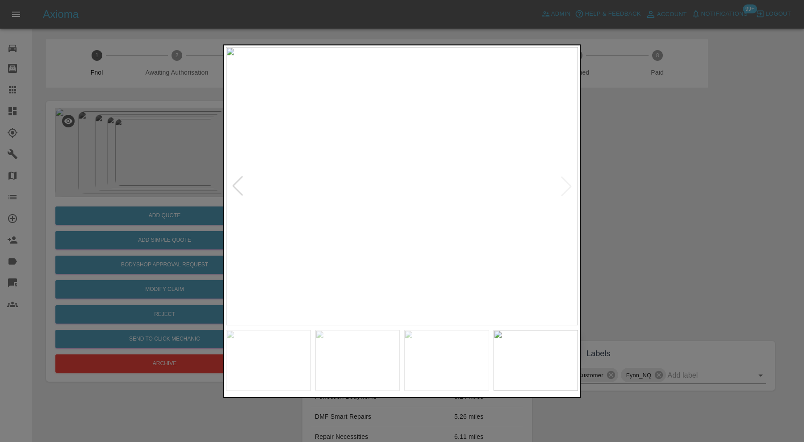
click at [565, 183] on img at bounding box center [402, 186] width 352 height 278
click at [638, 183] on div at bounding box center [402, 221] width 804 height 442
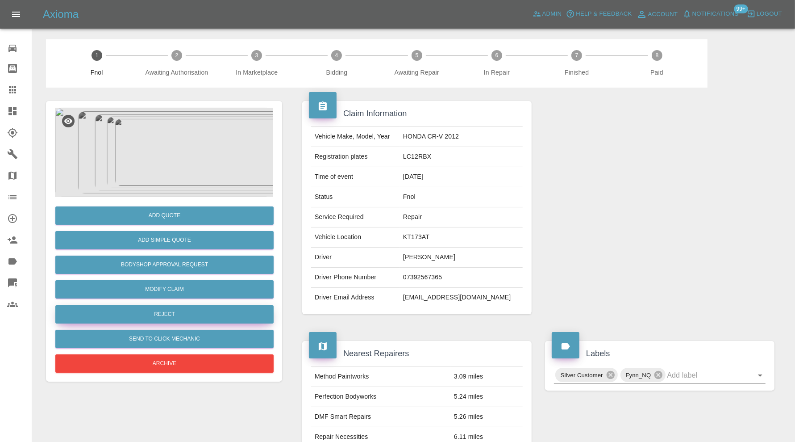
click at [215, 310] on button "Reject" at bounding box center [164, 314] width 218 height 18
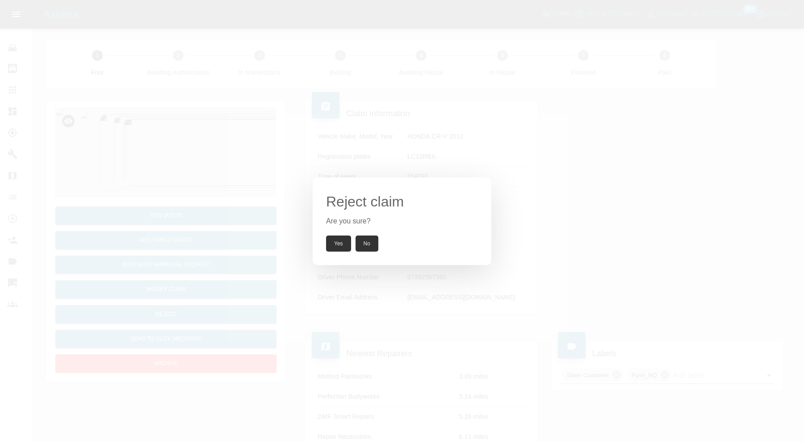
click at [345, 240] on button "Yes" at bounding box center [338, 243] width 25 height 16
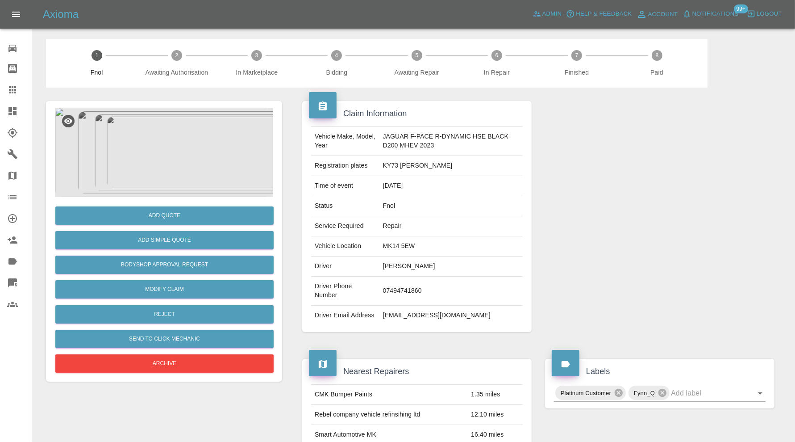
click at [158, 160] on img at bounding box center [164, 152] width 218 height 89
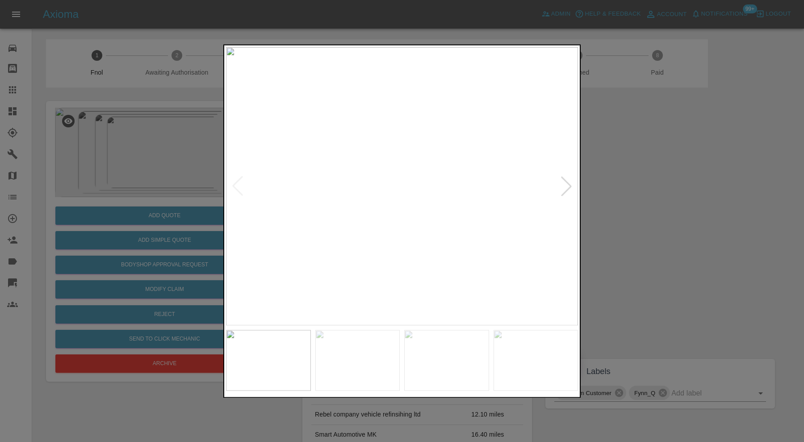
click at [356, 355] on img at bounding box center [357, 359] width 85 height 61
click at [434, 354] on img at bounding box center [446, 359] width 85 height 61
click at [538, 354] on img at bounding box center [535, 359] width 85 height 61
click at [287, 346] on img at bounding box center [268, 359] width 85 height 61
click at [360, 350] on img at bounding box center [357, 359] width 85 height 61
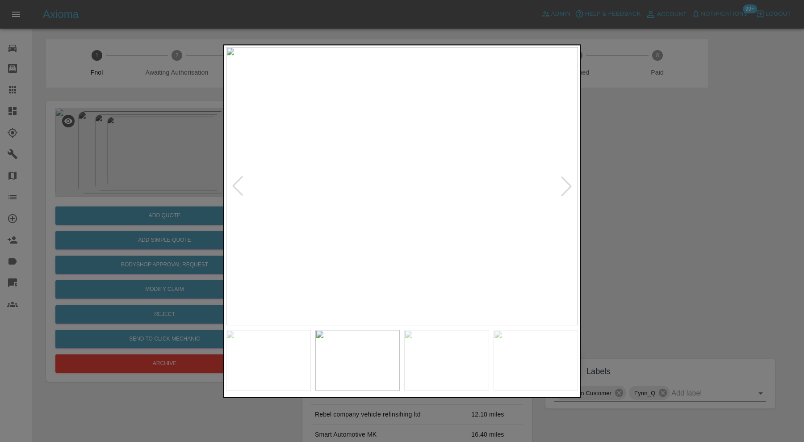
click at [258, 353] on img at bounding box center [268, 359] width 85 height 61
click at [406, 352] on img at bounding box center [446, 359] width 85 height 61
click at [517, 346] on img at bounding box center [535, 359] width 85 height 61
click at [623, 228] on div at bounding box center [402, 221] width 804 height 442
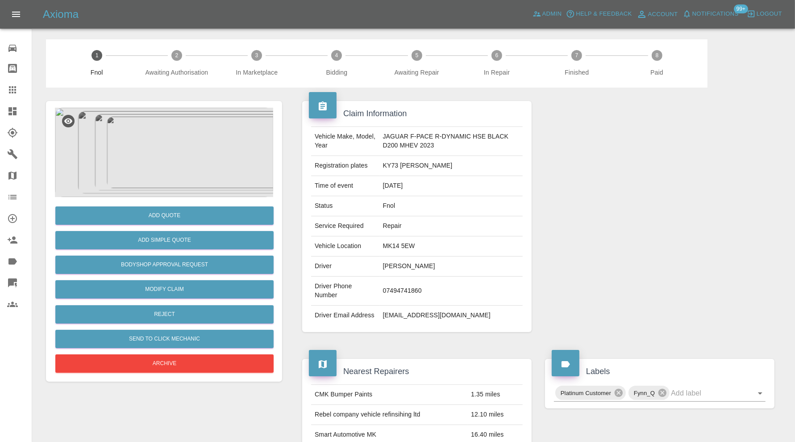
click at [174, 172] on img at bounding box center [164, 152] width 218 height 89
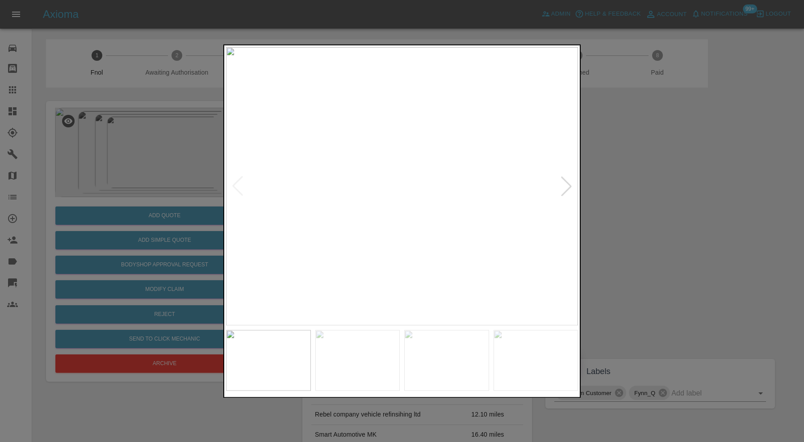
click at [360, 348] on img at bounding box center [357, 359] width 85 height 61
click at [633, 227] on div at bounding box center [402, 221] width 804 height 442
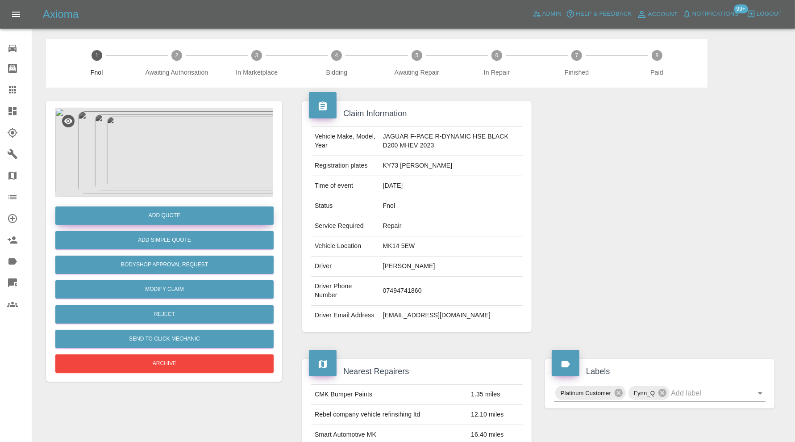
click at [208, 214] on button "Add Quote" at bounding box center [164, 215] width 218 height 18
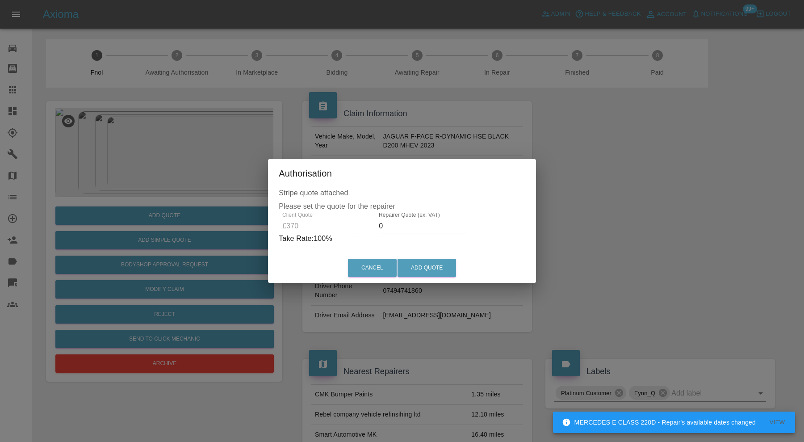
click at [395, 227] on input "0" at bounding box center [423, 226] width 89 height 14
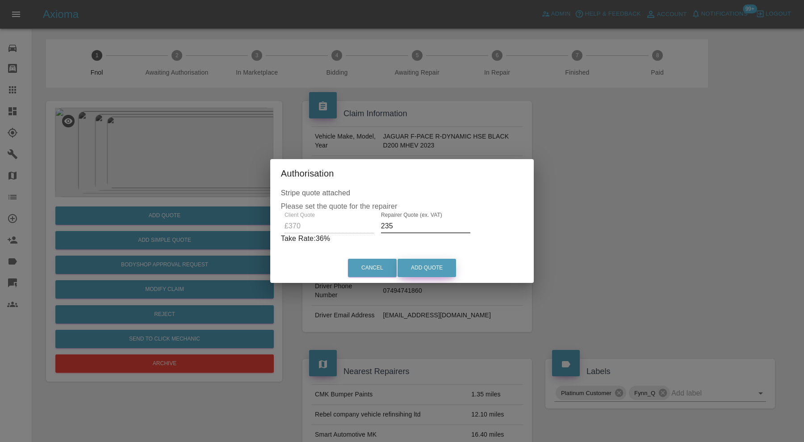
type input "235"
click at [427, 270] on button "Add Quote" at bounding box center [426, 267] width 58 height 18
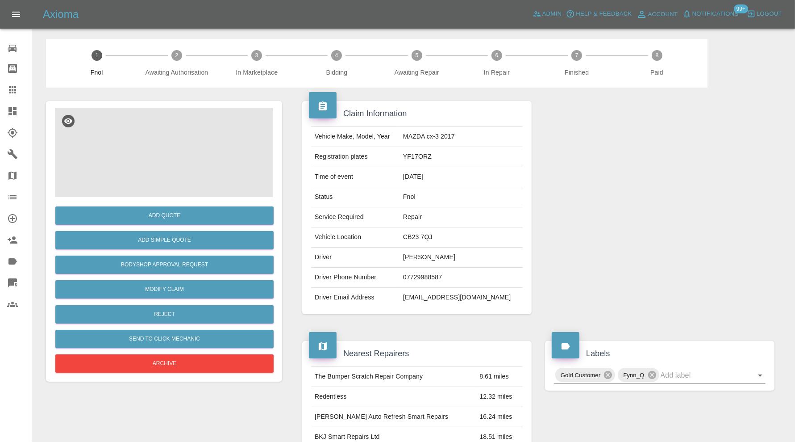
click at [158, 161] on img at bounding box center [164, 152] width 218 height 89
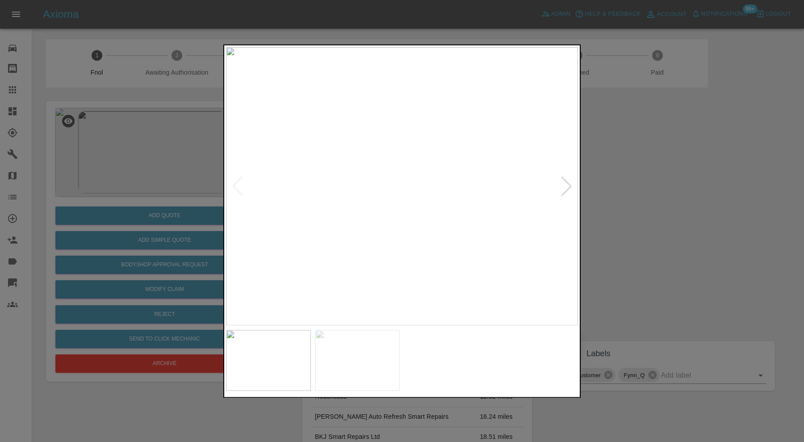
click at [567, 190] on div at bounding box center [566, 186] width 20 height 20
click at [605, 189] on div at bounding box center [402, 221] width 804 height 442
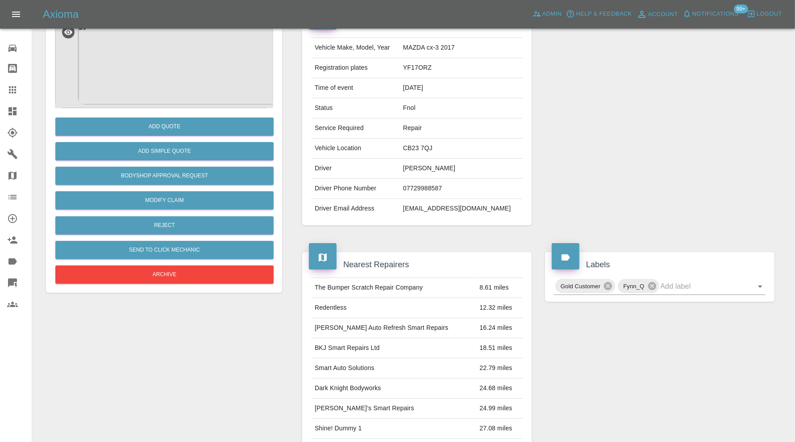
scroll to position [15, 0]
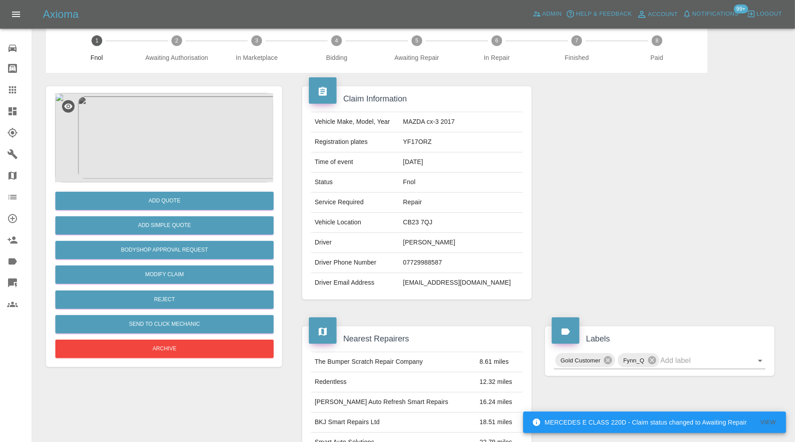
click at [183, 140] on img at bounding box center [164, 137] width 218 height 89
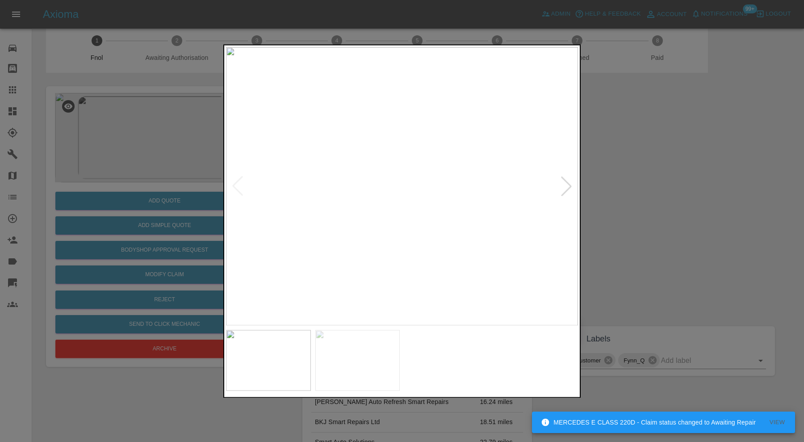
click at [563, 184] on div at bounding box center [566, 186] width 20 height 20
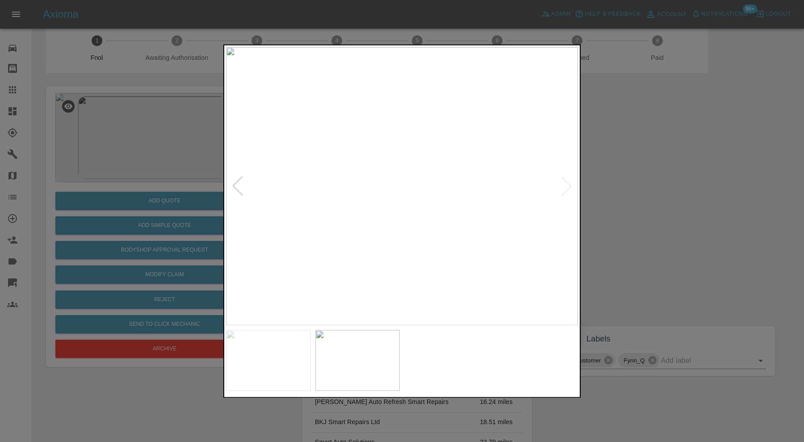
click at [566, 190] on img at bounding box center [402, 186] width 352 height 278
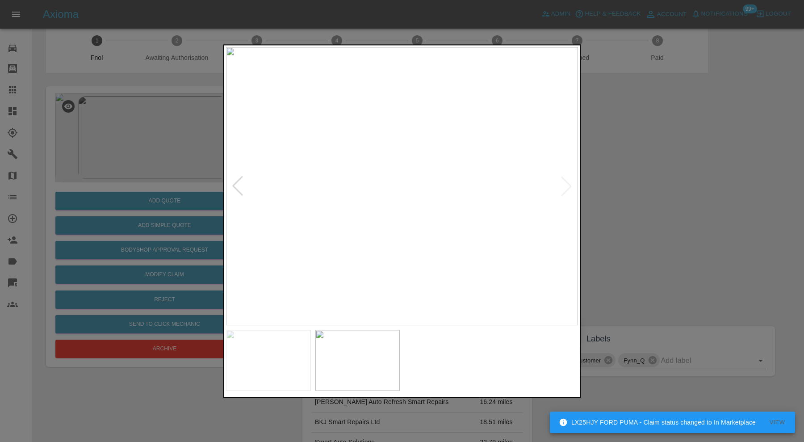
click at [642, 220] on div at bounding box center [402, 221] width 804 height 442
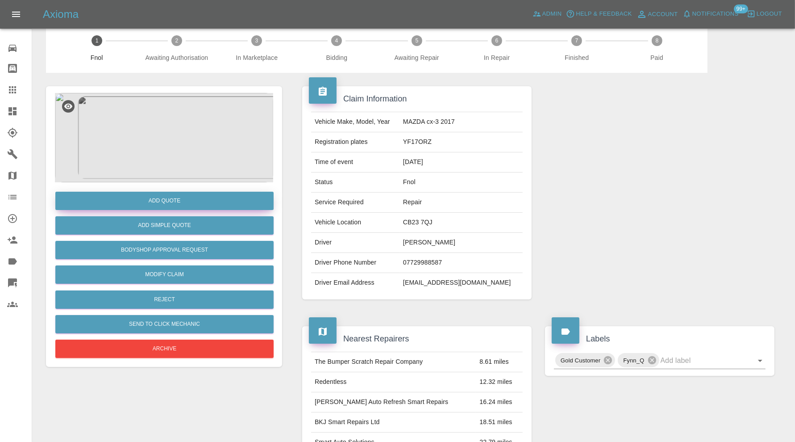
click at [198, 196] on button "Add Quote" at bounding box center [164, 201] width 218 height 18
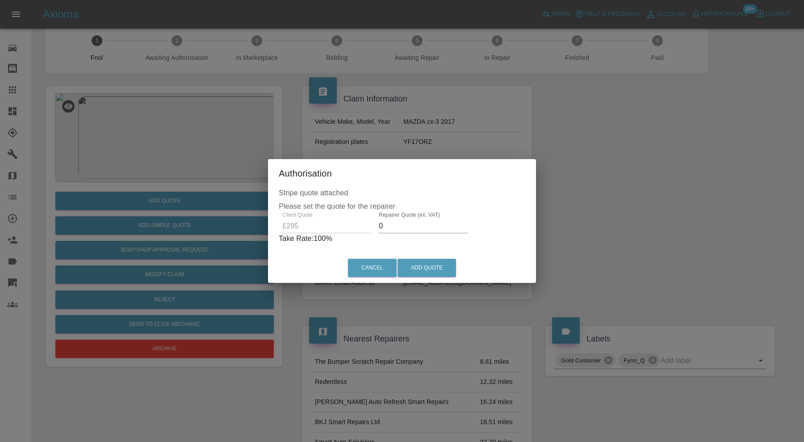
click at [398, 225] on input "0" at bounding box center [423, 226] width 89 height 14
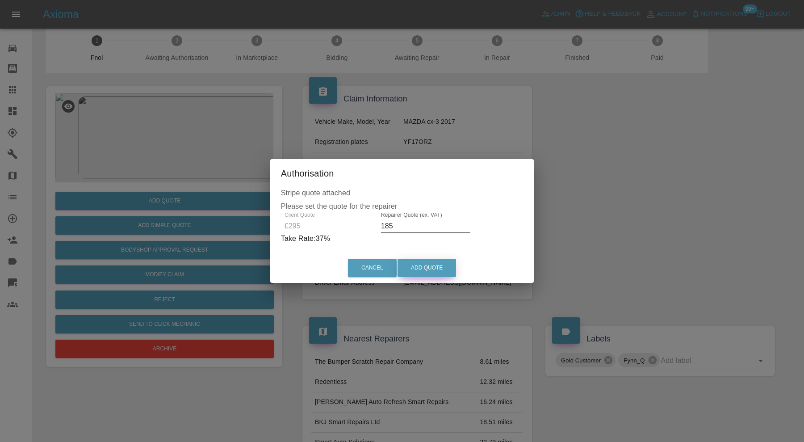
type input "185"
click at [422, 269] on button "Add Quote" at bounding box center [426, 267] width 58 height 18
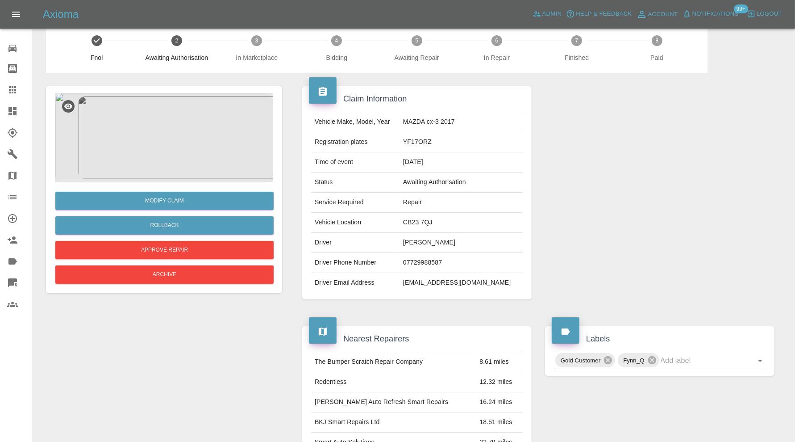
scroll to position [0, 0]
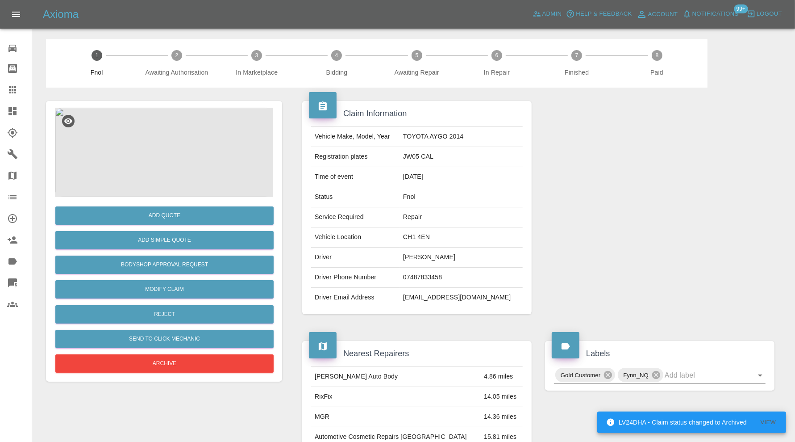
click at [166, 148] on img at bounding box center [164, 152] width 218 height 89
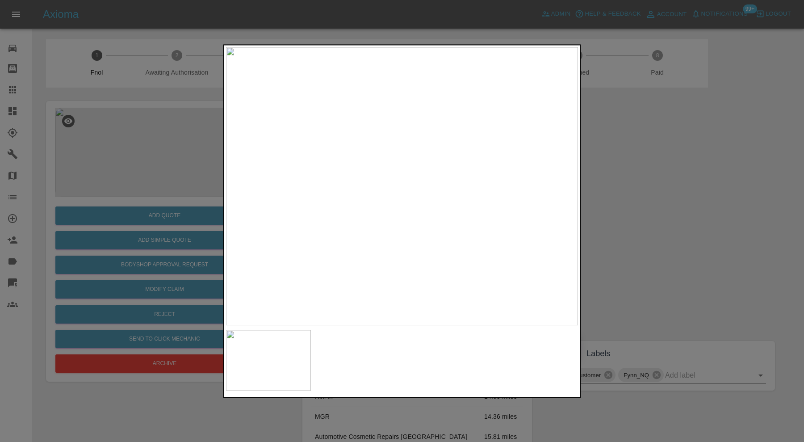
click at [649, 168] on div at bounding box center [402, 221] width 804 height 442
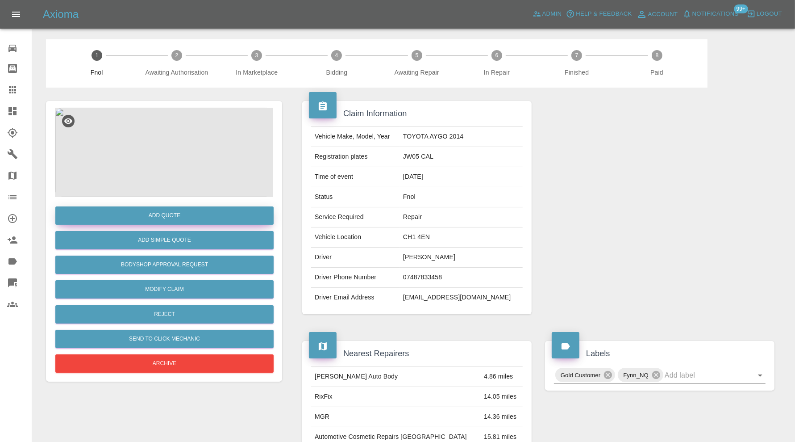
click at [207, 218] on button "Add Quote" at bounding box center [164, 215] width 218 height 18
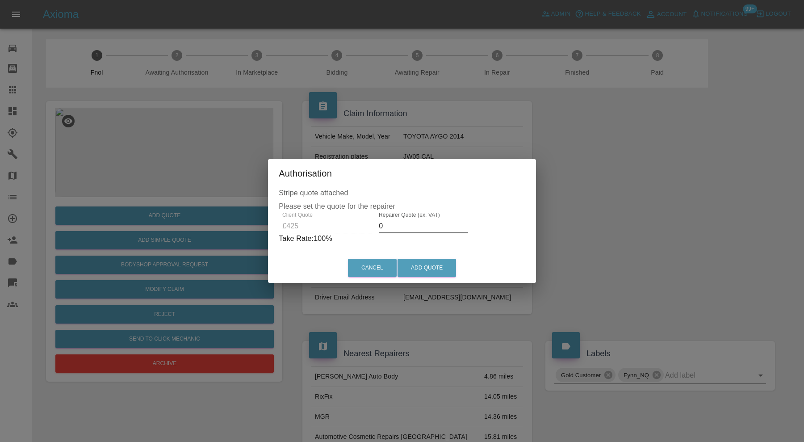
click at [400, 230] on input "0" at bounding box center [423, 226] width 89 height 14
type input "270"
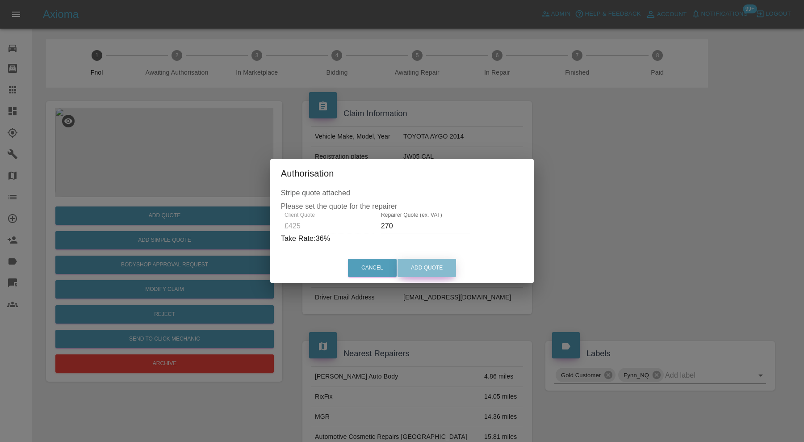
click at [429, 265] on button "Add Quote" at bounding box center [426, 267] width 58 height 18
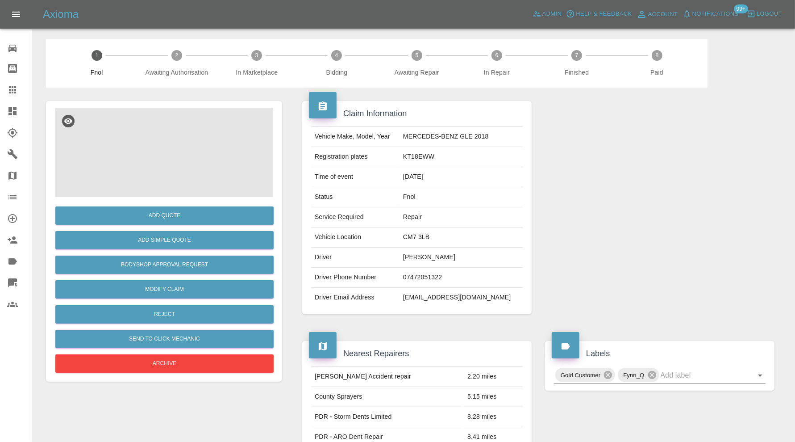
click at [171, 165] on img at bounding box center [164, 152] width 218 height 89
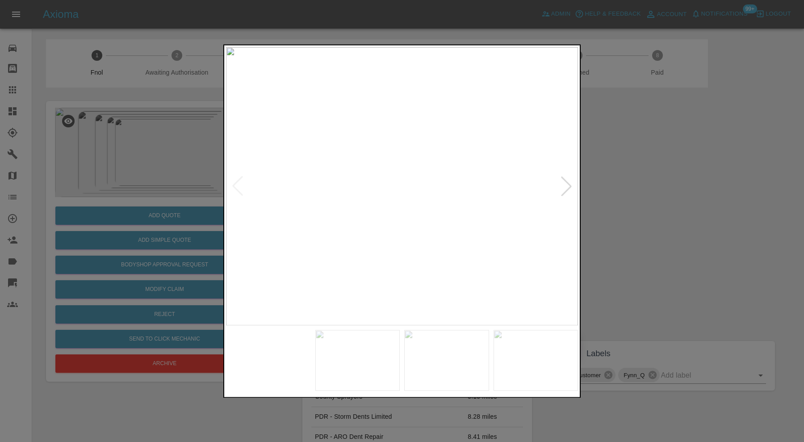
click at [324, 381] on img at bounding box center [357, 359] width 85 height 61
click at [427, 353] on img at bounding box center [446, 359] width 85 height 61
click at [500, 363] on img at bounding box center [535, 359] width 85 height 61
click at [567, 183] on div at bounding box center [566, 186] width 20 height 20
click at [567, 183] on img at bounding box center [402, 186] width 352 height 278
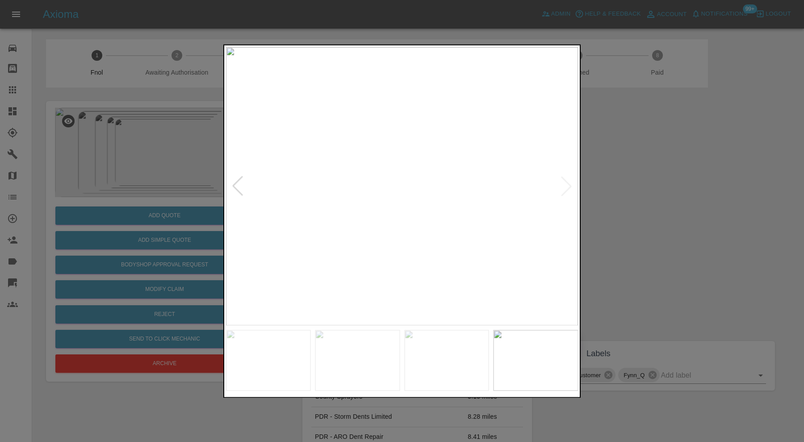
click at [634, 195] on div at bounding box center [402, 221] width 804 height 442
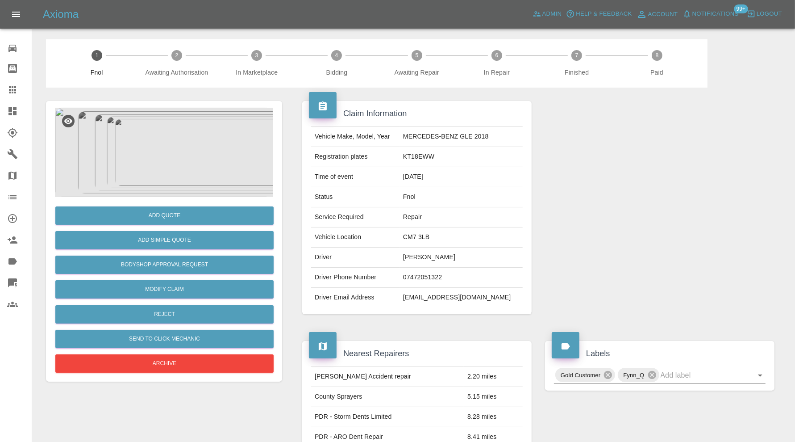
click at [180, 163] on img at bounding box center [164, 152] width 218 height 89
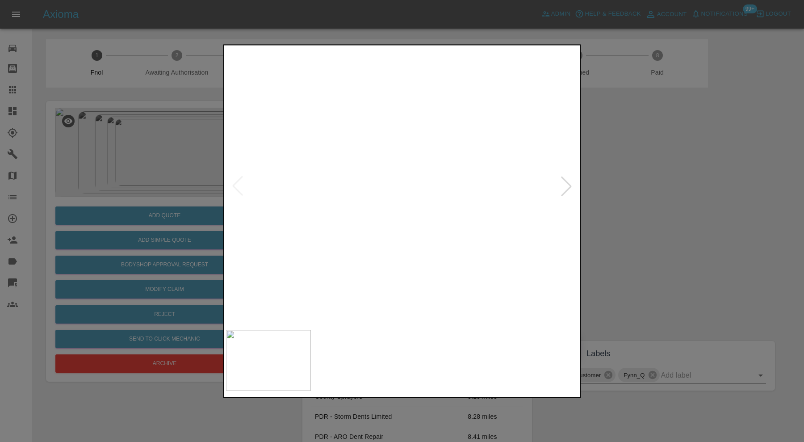
click at [398, 183] on img at bounding box center [402, 186] width 352 height 278
click at [461, 228] on img at bounding box center [411, 192] width 1055 height 835
click at [373, 343] on img at bounding box center [357, 359] width 85 height 61
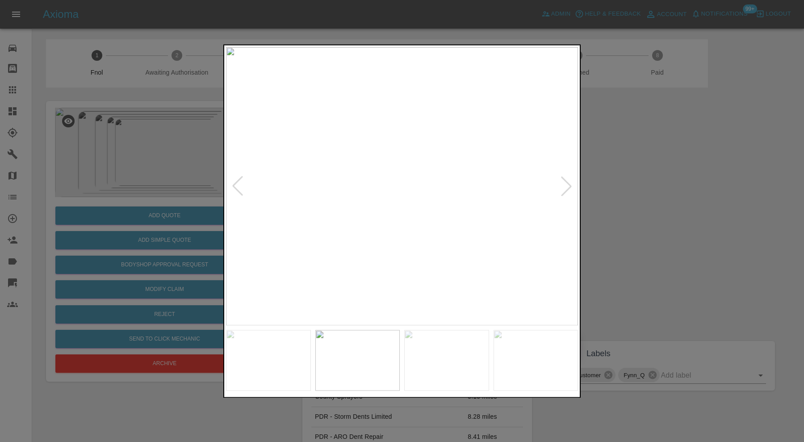
click at [456, 367] on img at bounding box center [446, 359] width 85 height 61
click at [529, 369] on img at bounding box center [535, 359] width 85 height 61
click at [342, 371] on img at bounding box center [357, 359] width 85 height 61
click at [544, 363] on img at bounding box center [535, 359] width 85 height 61
click at [450, 364] on img at bounding box center [446, 359] width 85 height 61
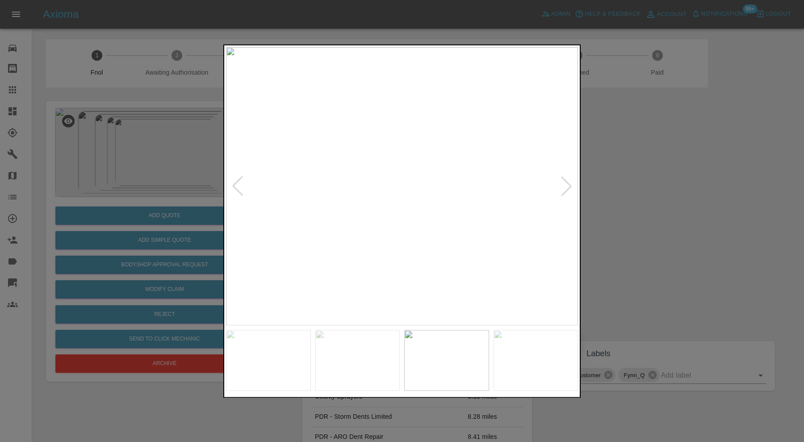
click at [568, 188] on div at bounding box center [566, 186] width 20 height 20
click at [568, 188] on img at bounding box center [402, 186] width 352 height 278
click at [604, 203] on div at bounding box center [402, 221] width 804 height 442
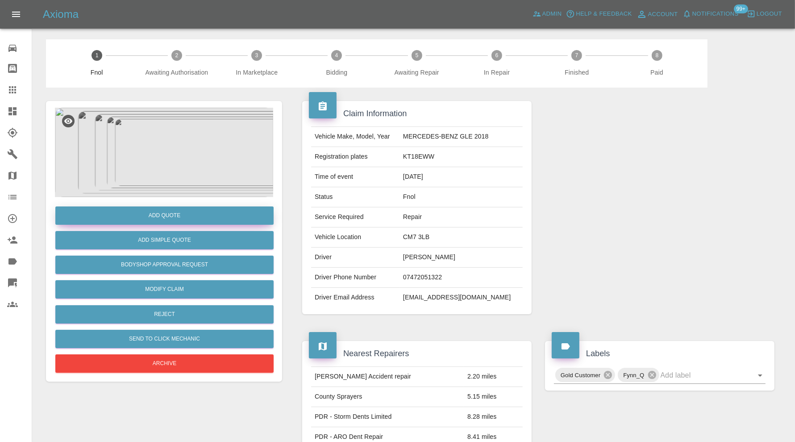
click at [174, 212] on button "Add Quote" at bounding box center [164, 215] width 218 height 18
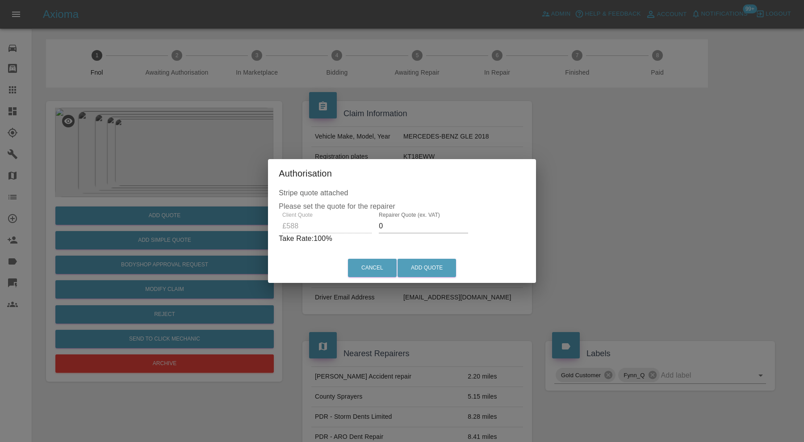
click at [413, 225] on input "0" at bounding box center [423, 226] width 89 height 14
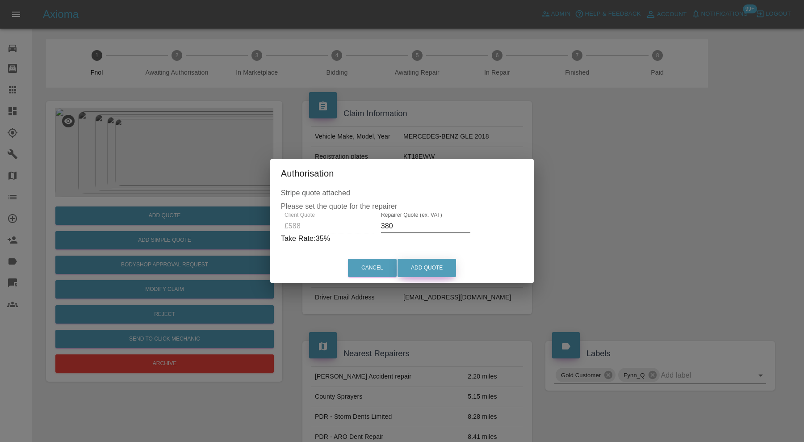
type input "380"
click at [420, 274] on button "Add Quote" at bounding box center [426, 267] width 58 height 18
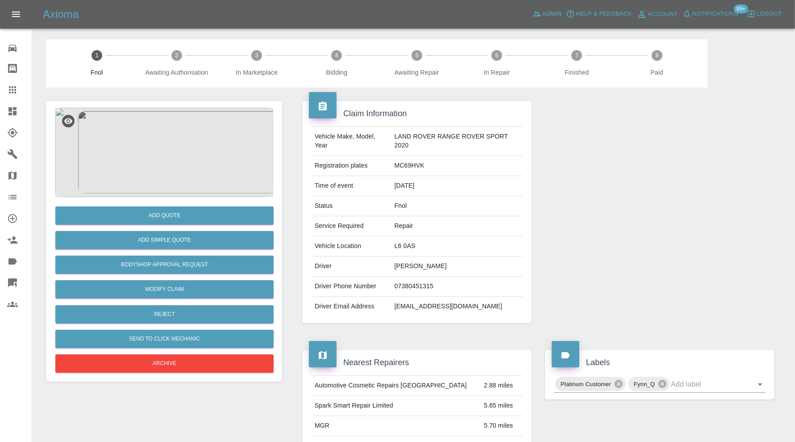
click at [179, 120] on img at bounding box center [164, 152] width 218 height 89
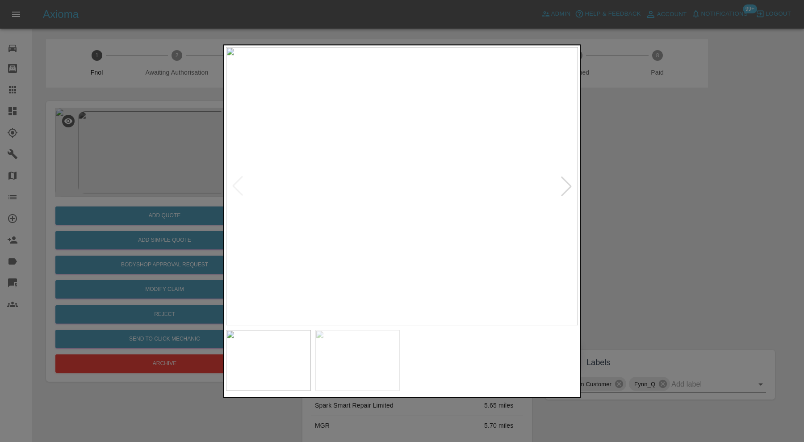
click at [648, 165] on div at bounding box center [402, 221] width 804 height 442
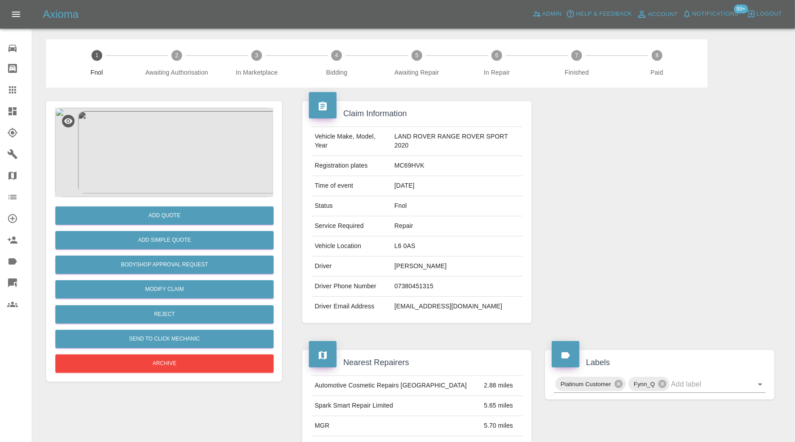
click at [192, 158] on img at bounding box center [164, 152] width 218 height 89
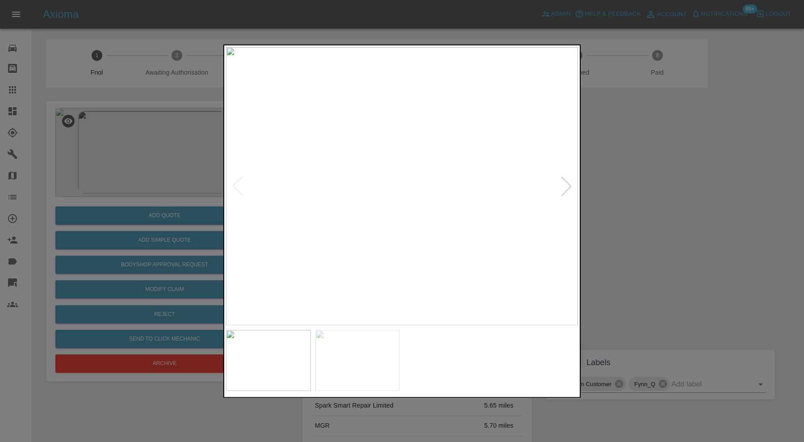
click at [403, 171] on img at bounding box center [402, 186] width 352 height 278
click at [341, 388] on img at bounding box center [357, 359] width 85 height 61
click at [393, 180] on img at bounding box center [402, 186] width 352 height 278
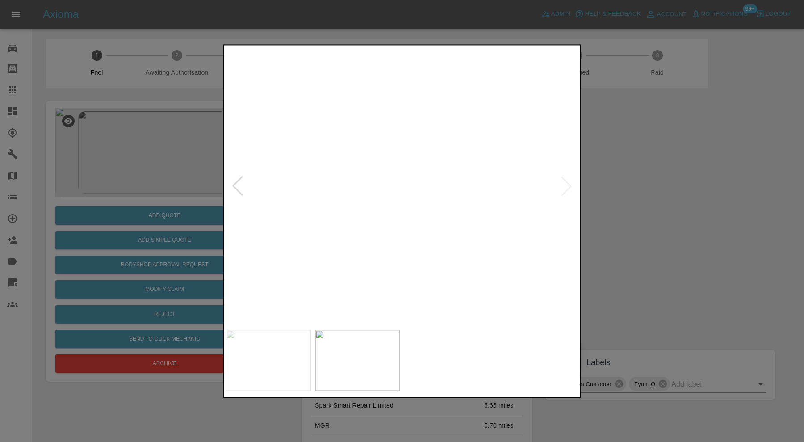
click at [441, 173] on img at bounding box center [427, 201] width 1055 height 835
click at [660, 170] on div at bounding box center [402, 221] width 804 height 442
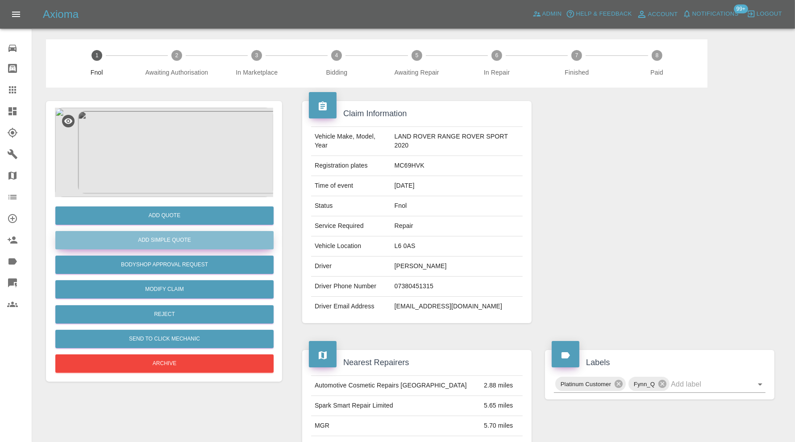
click at [206, 239] on button "Add Simple Quote" at bounding box center [164, 240] width 218 height 18
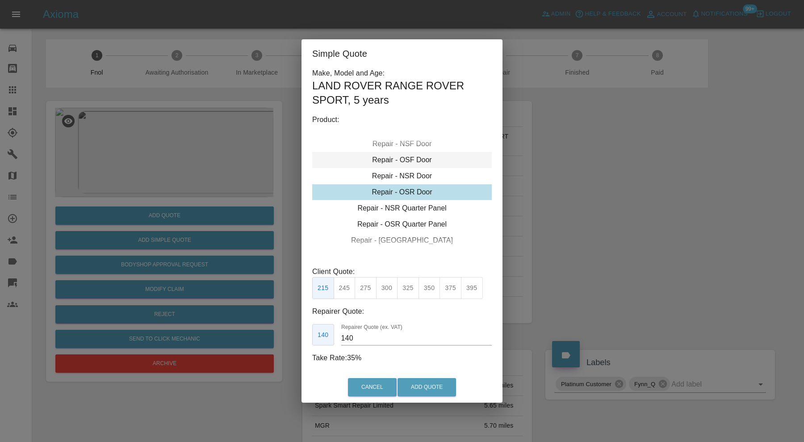
click at [426, 163] on div "Repair - OSF Door" at bounding box center [401, 160] width 179 height 16
click at [446, 285] on button "375" at bounding box center [450, 288] width 22 height 22
click at [471, 289] on button "395" at bounding box center [472, 288] width 22 height 22
type input "265"
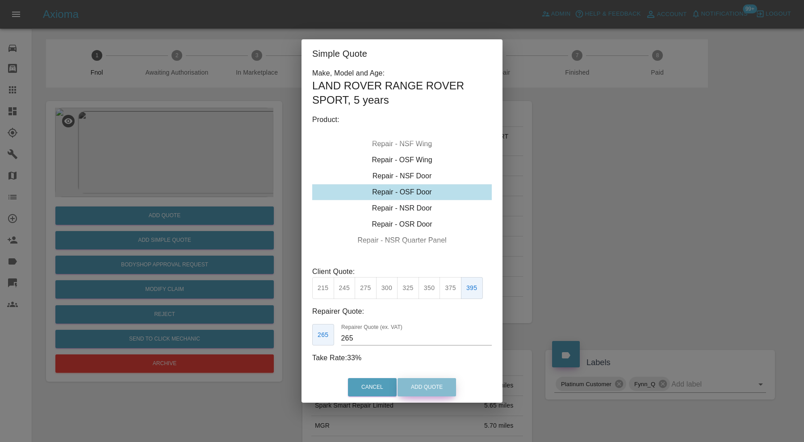
click at [438, 386] on button "Add Quote" at bounding box center [426, 387] width 58 height 18
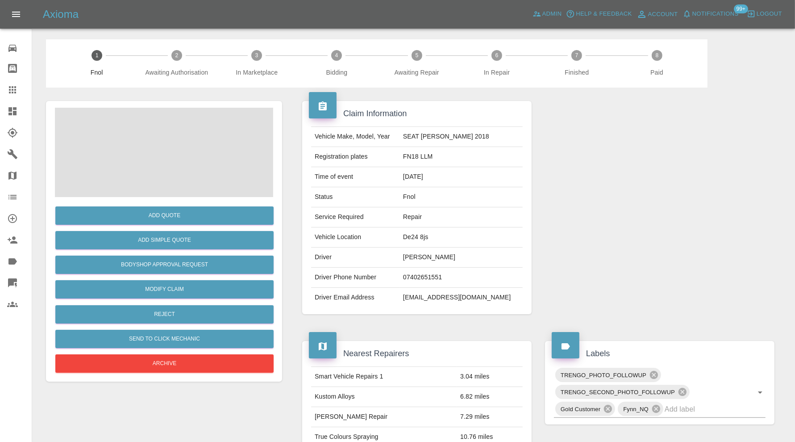
click at [171, 154] on span at bounding box center [164, 152] width 218 height 89
click at [171, 154] on img at bounding box center [164, 152] width 218 height 89
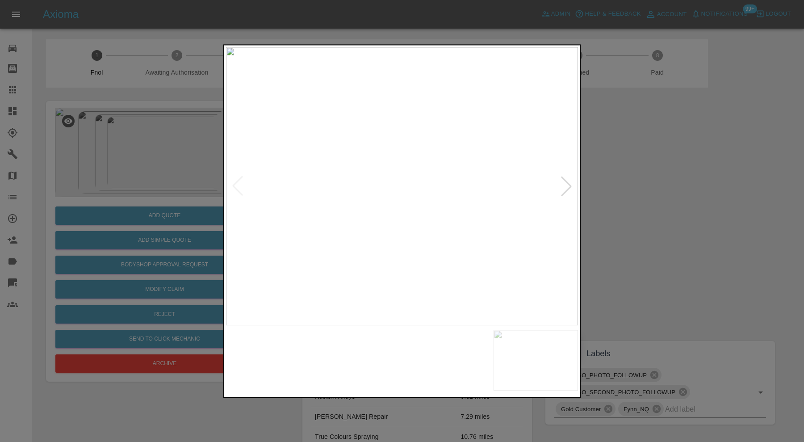
click at [358, 359] on img at bounding box center [357, 359] width 85 height 61
click at [429, 357] on img at bounding box center [446, 359] width 85 height 61
click at [506, 346] on img at bounding box center [535, 359] width 85 height 61
click at [571, 184] on img at bounding box center [402, 186] width 352 height 278
click at [658, 196] on div at bounding box center [402, 221] width 804 height 442
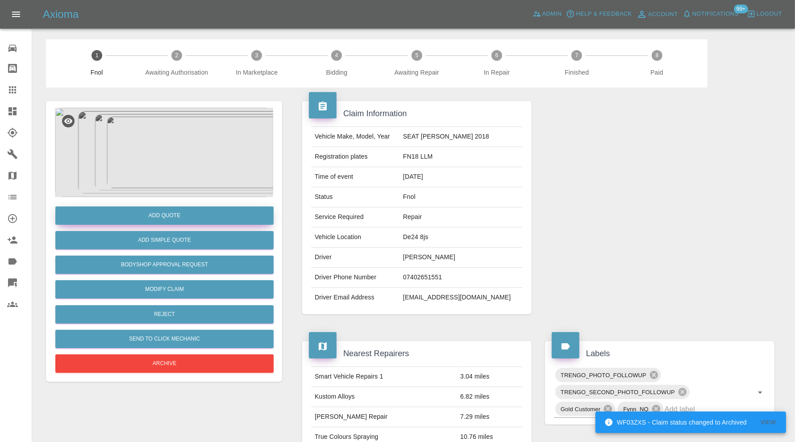
click at [188, 216] on button "Add Quote" at bounding box center [164, 215] width 218 height 18
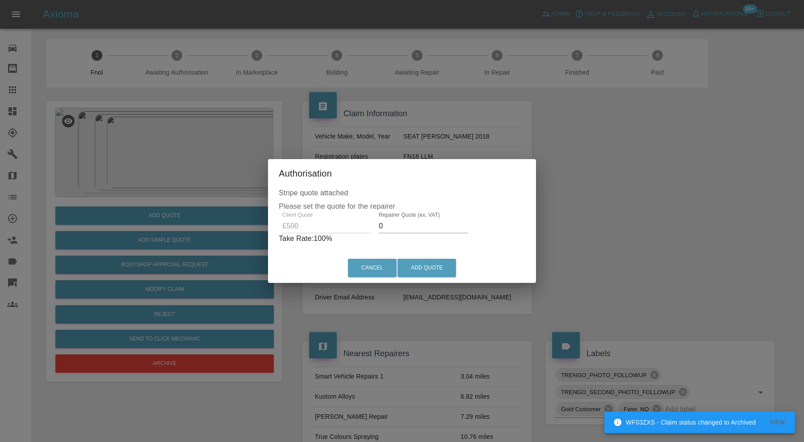
click at [413, 221] on input "0" at bounding box center [423, 226] width 89 height 14
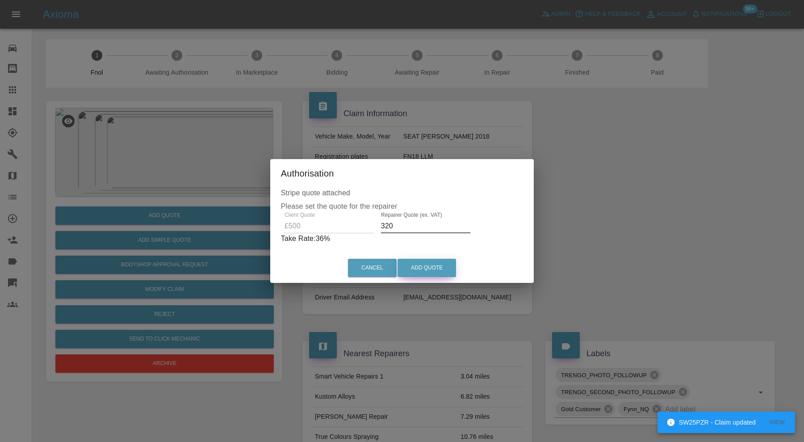
type input "320"
click at [413, 267] on button "Add Quote" at bounding box center [426, 267] width 58 height 18
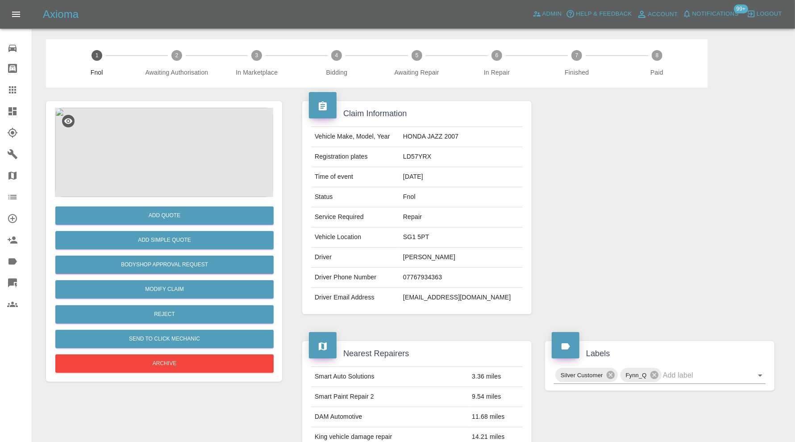
click at [177, 152] on img at bounding box center [164, 152] width 218 height 89
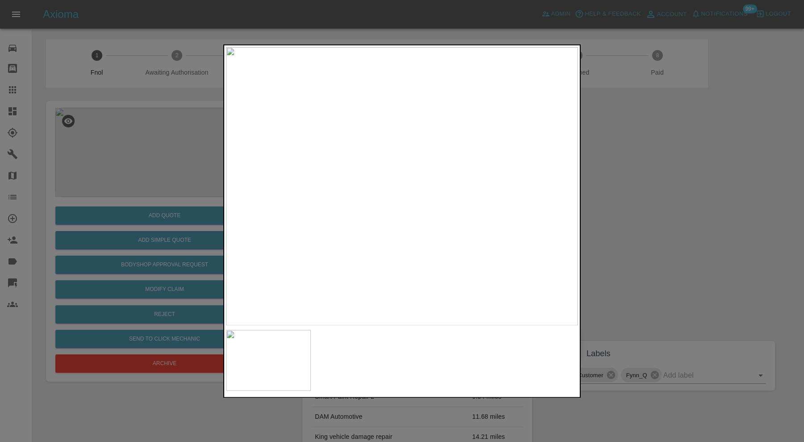
click at [626, 179] on div at bounding box center [402, 221] width 804 height 442
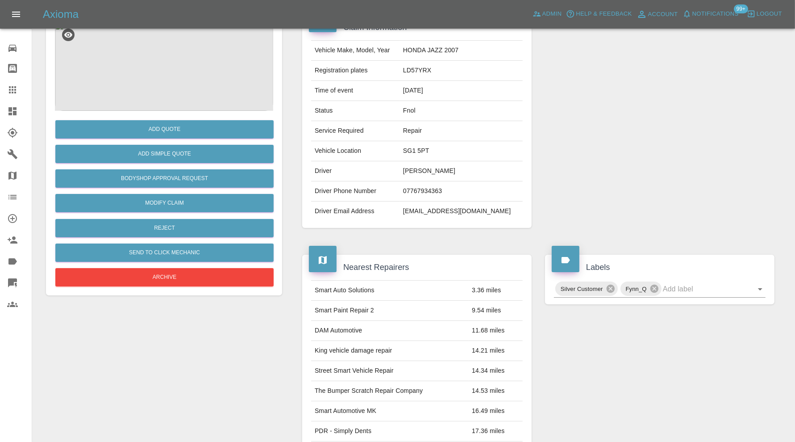
scroll to position [33, 0]
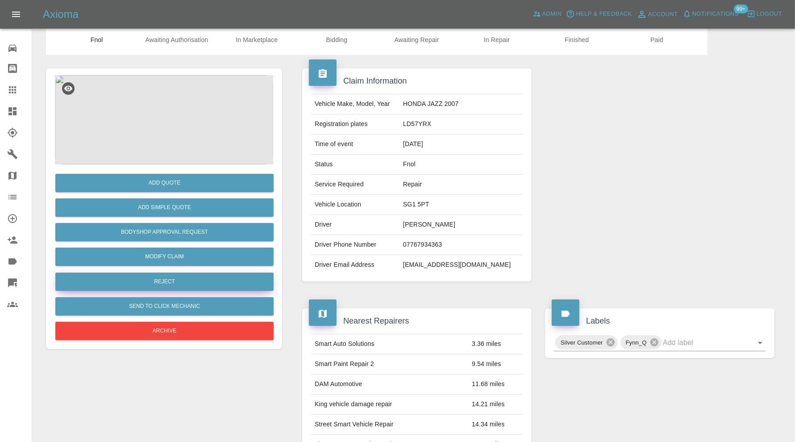
click at [214, 277] on button "Reject" at bounding box center [164, 281] width 218 height 18
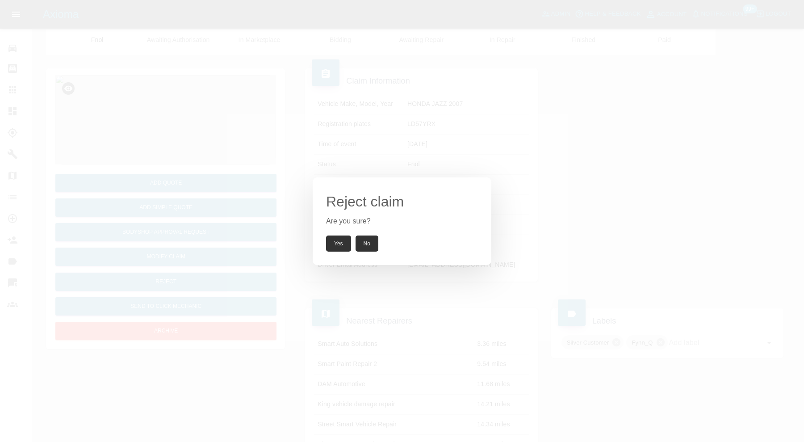
click at [340, 242] on button "Yes" at bounding box center [338, 243] width 25 height 16
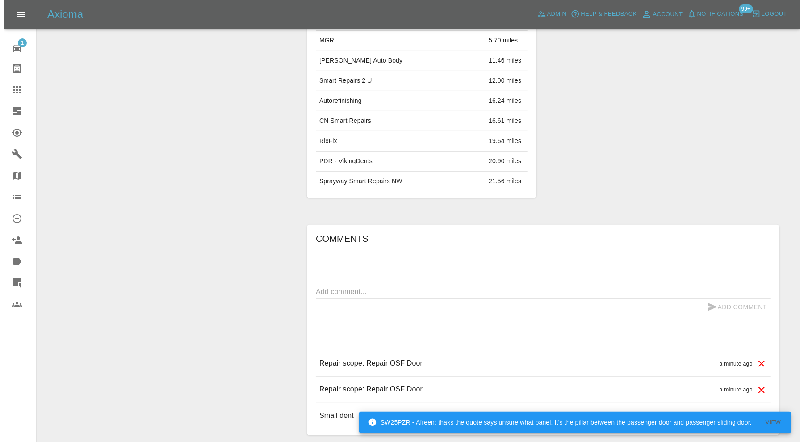
scroll to position [567, 0]
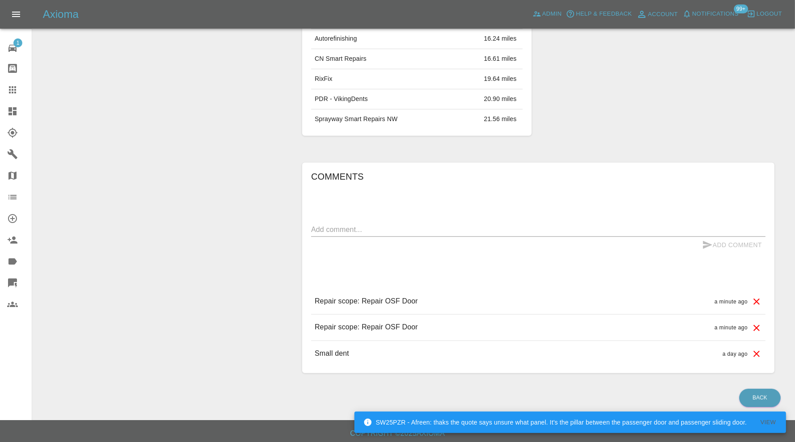
click at [757, 325] on icon at bounding box center [757, 328] width 6 height 6
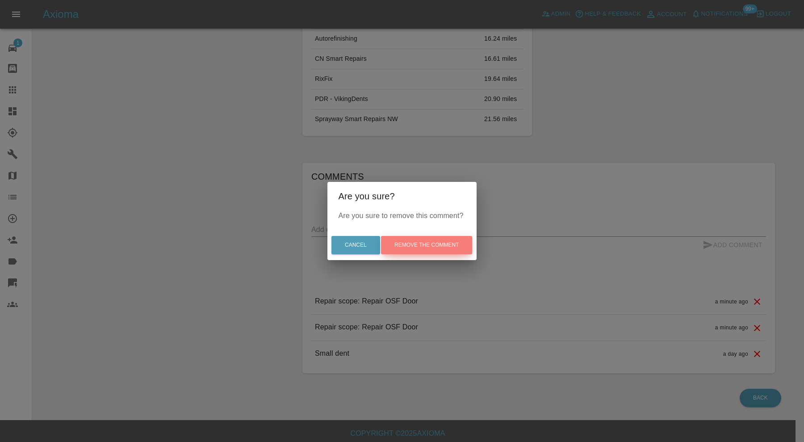
click at [457, 247] on button "Remove the comment" at bounding box center [426, 245] width 91 height 18
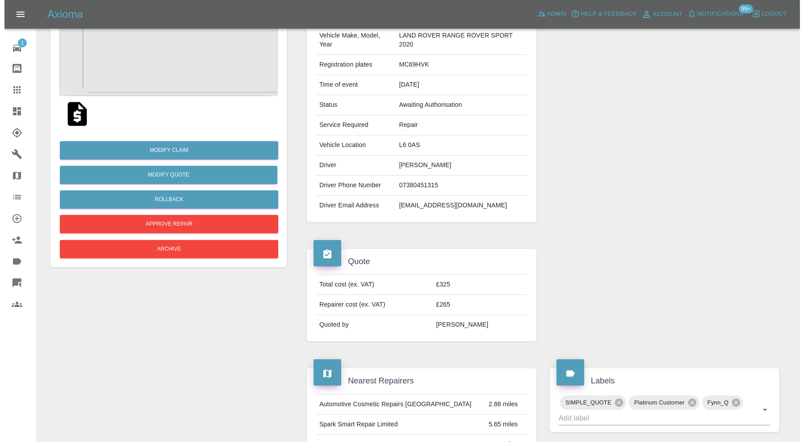
scroll to position [94, 0]
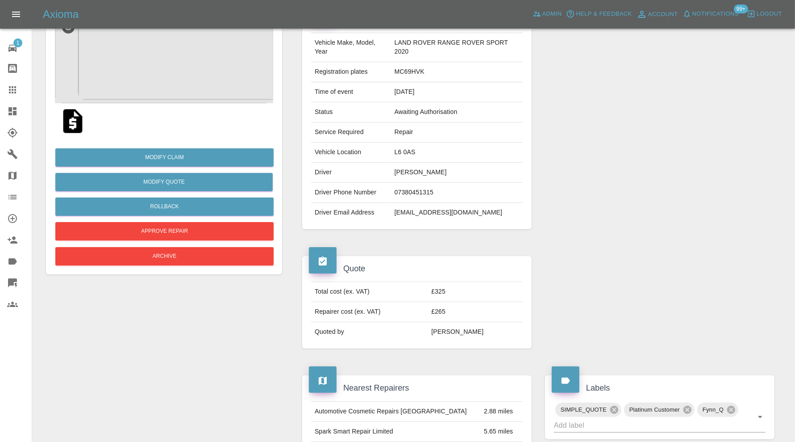
click at [437, 208] on td "[EMAIL_ADDRESS][DOMAIN_NAME]" at bounding box center [457, 213] width 132 height 20
copy td "[EMAIL_ADDRESS][DOMAIN_NAME]"
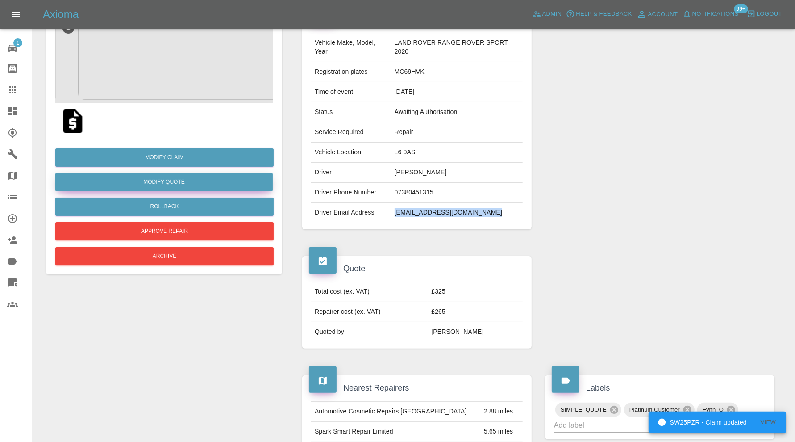
click at [195, 183] on button "Modify Quote" at bounding box center [163, 182] width 217 height 18
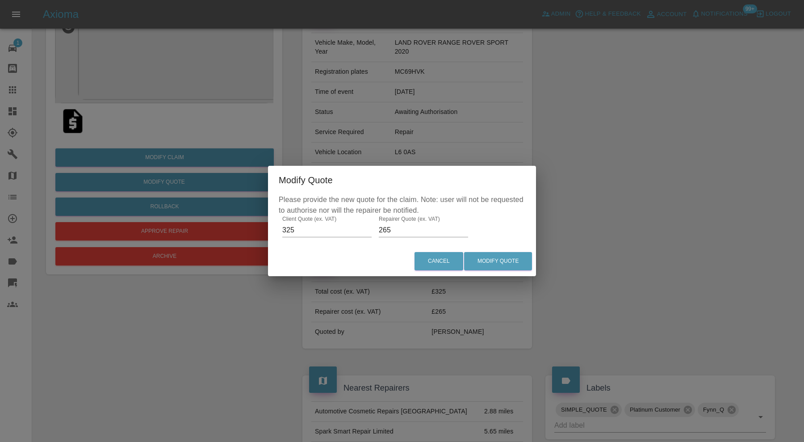
click at [302, 232] on input "325" at bounding box center [326, 230] width 89 height 14
type input "395"
click at [393, 228] on input "265" at bounding box center [423, 230] width 89 height 14
type input "260"
click at [496, 264] on button "Modify Quote" at bounding box center [498, 261] width 68 height 18
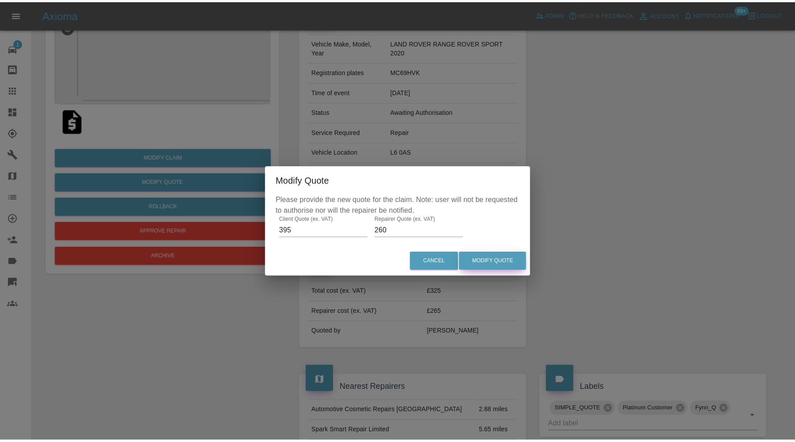
scroll to position [0, 0]
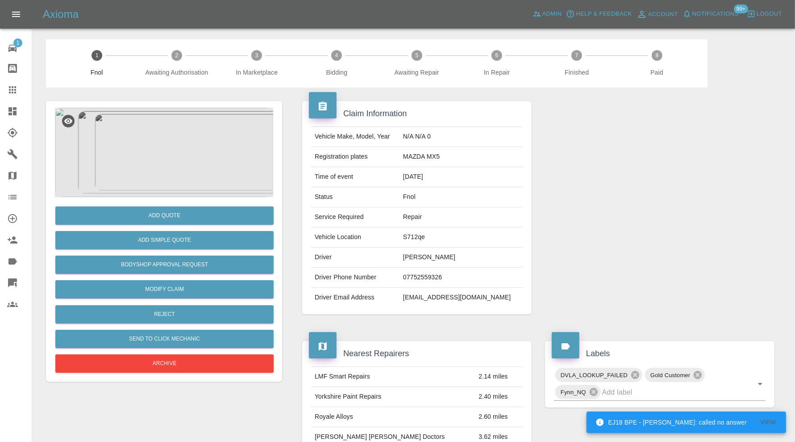
click at [158, 142] on img at bounding box center [164, 152] width 218 height 89
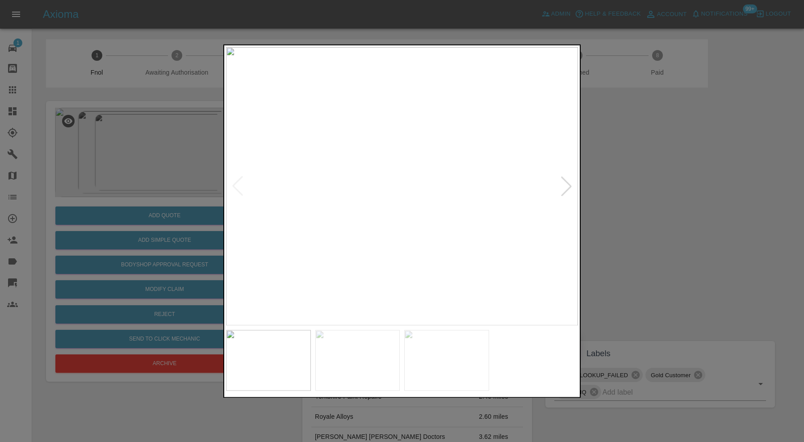
click at [569, 186] on div at bounding box center [566, 186] width 20 height 20
click at [654, 177] on div at bounding box center [402, 221] width 804 height 442
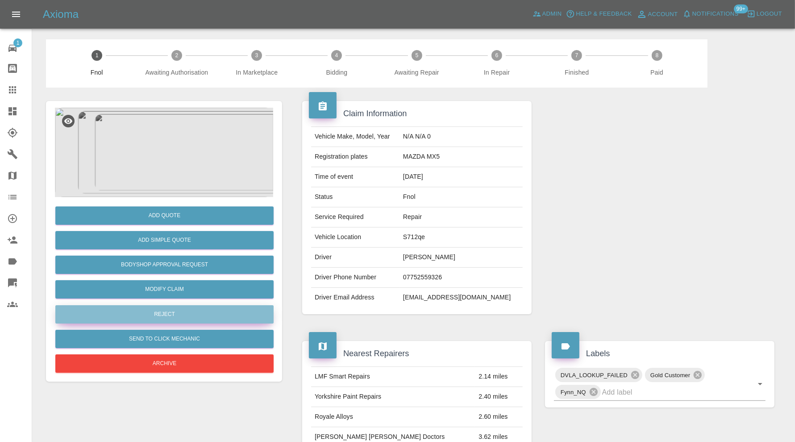
click at [192, 315] on button "Reject" at bounding box center [164, 314] width 218 height 18
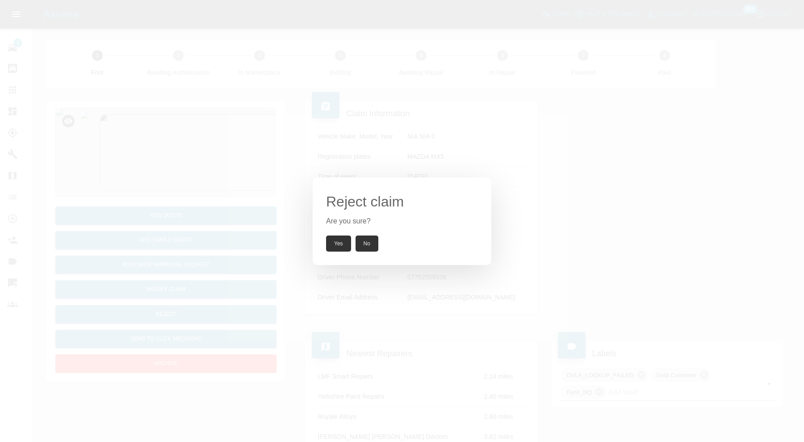
click at [333, 243] on button "Yes" at bounding box center [338, 243] width 25 height 16
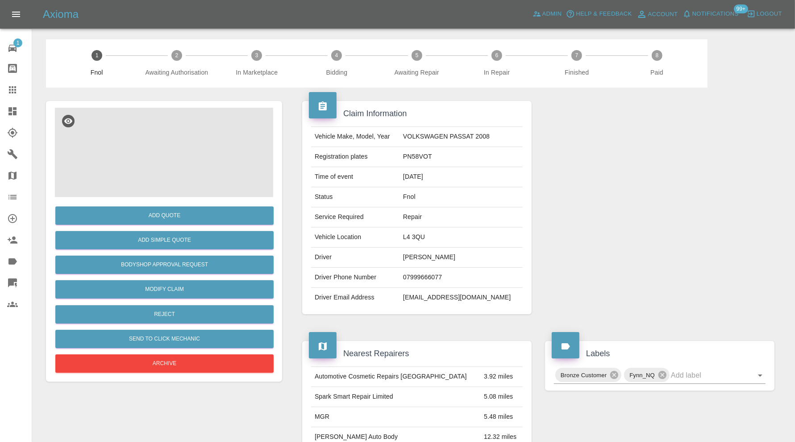
click at [189, 161] on img at bounding box center [164, 152] width 218 height 89
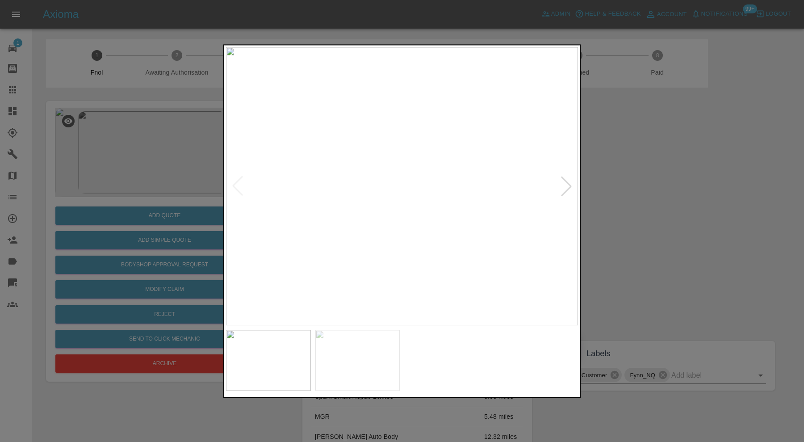
click at [564, 190] on div at bounding box center [566, 186] width 20 height 20
click at [562, 187] on img at bounding box center [402, 186] width 352 height 278
click at [637, 179] on div at bounding box center [402, 221] width 804 height 442
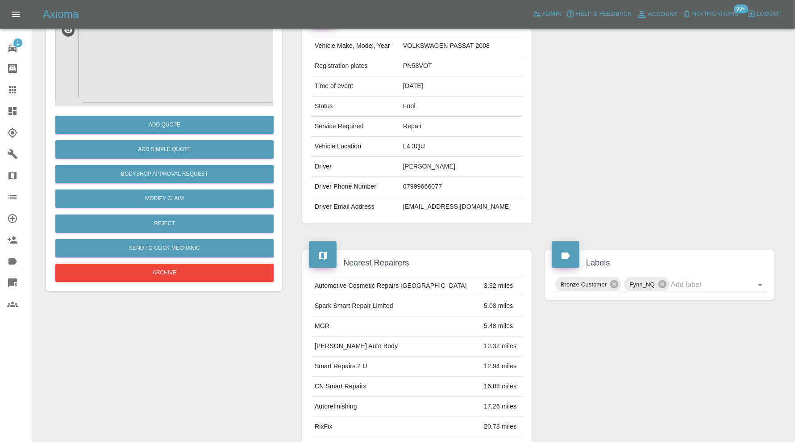
scroll to position [89, 0]
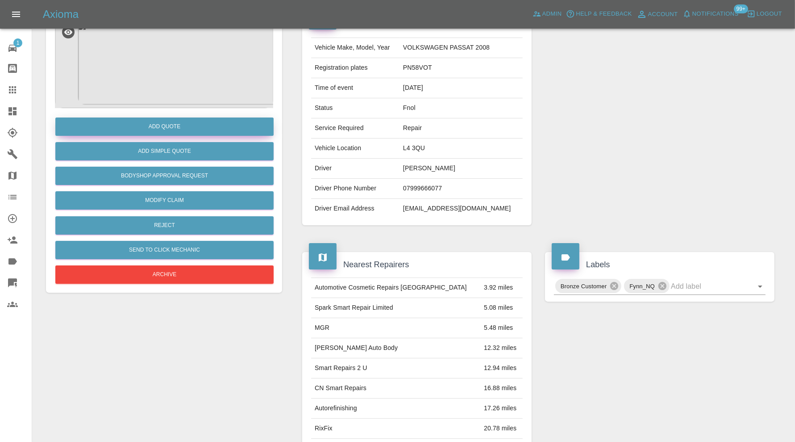
click at [210, 127] on button "Add Quote" at bounding box center [164, 126] width 218 height 18
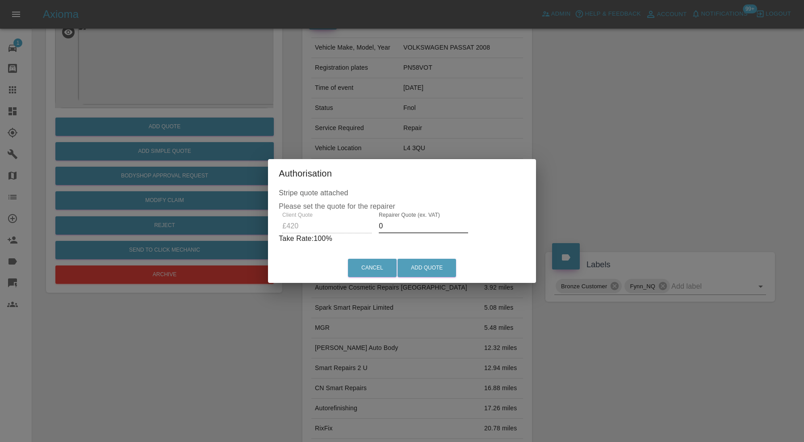
click at [388, 229] on input "0" at bounding box center [423, 226] width 89 height 14
type input "270"
click at [443, 269] on button "Add Quote" at bounding box center [426, 267] width 58 height 18
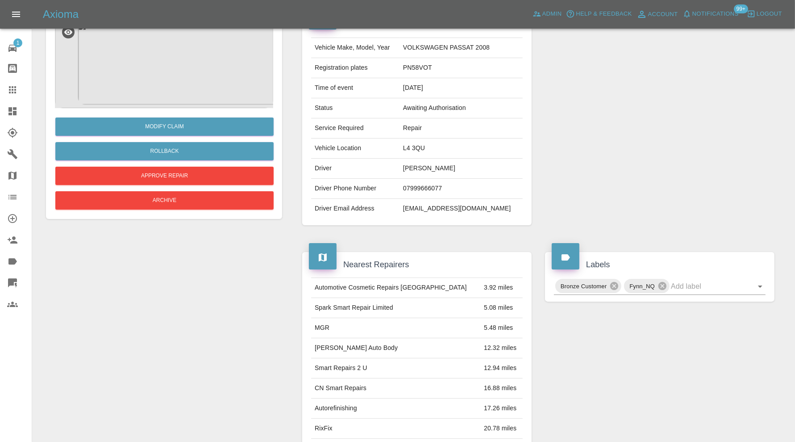
scroll to position [0, 0]
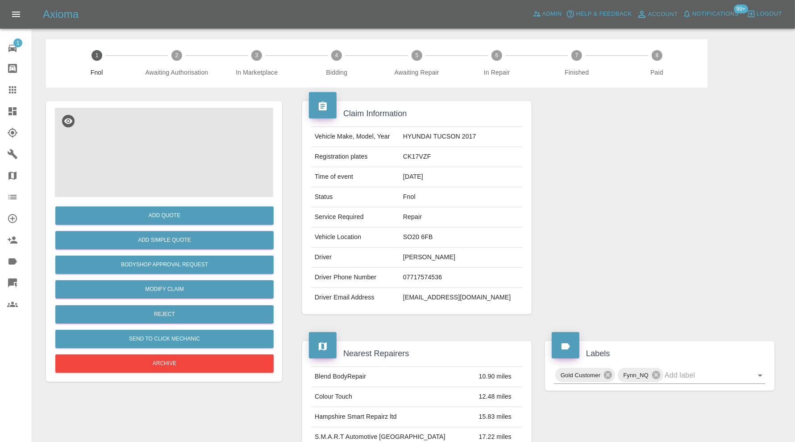
click at [154, 168] on img at bounding box center [164, 152] width 218 height 89
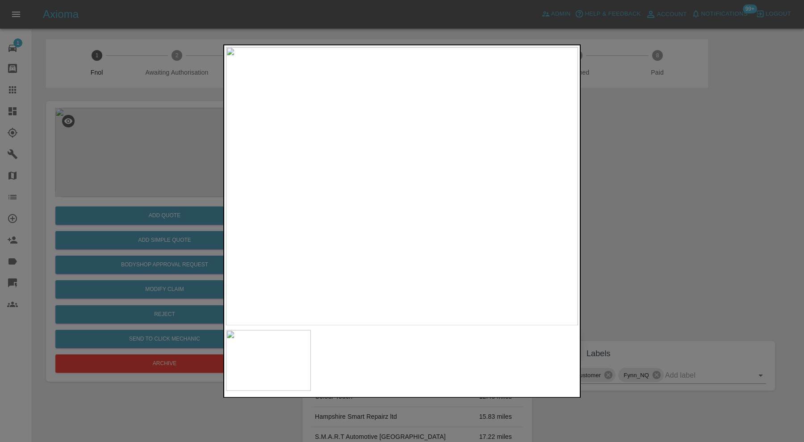
click at [629, 208] on div at bounding box center [402, 221] width 804 height 442
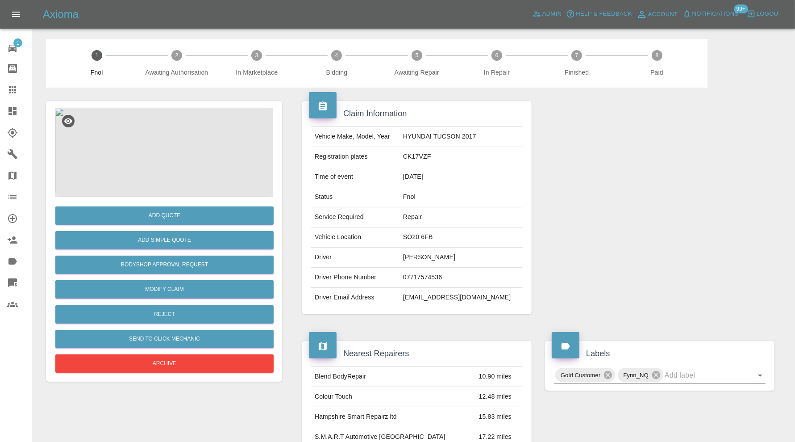
click at [158, 149] on img at bounding box center [164, 152] width 218 height 89
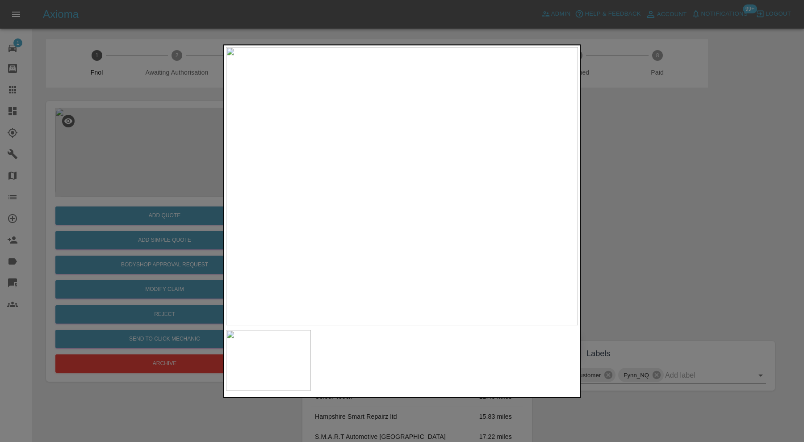
click at [718, 179] on div at bounding box center [402, 221] width 804 height 442
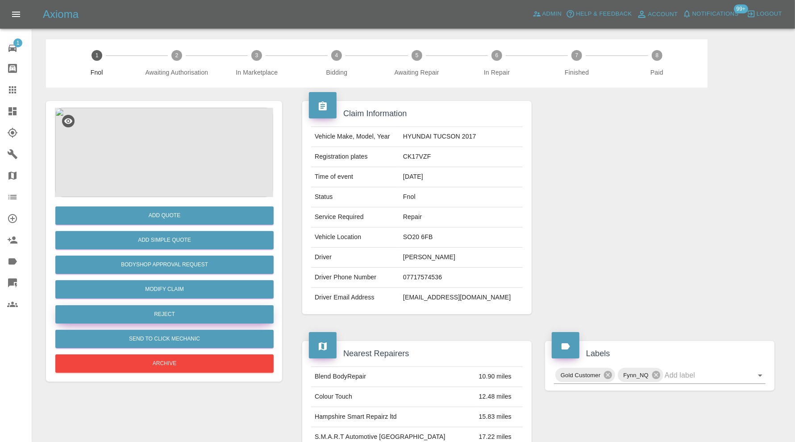
click at [183, 317] on button "Reject" at bounding box center [164, 314] width 218 height 18
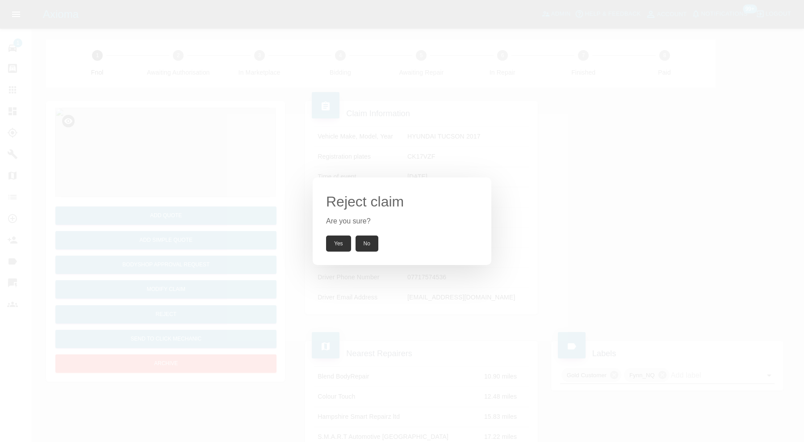
click at [335, 241] on button "Yes" at bounding box center [338, 243] width 25 height 16
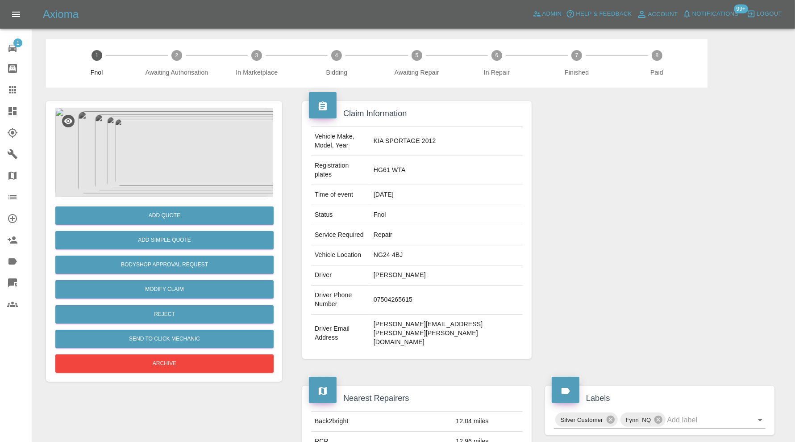
click at [175, 171] on img at bounding box center [164, 152] width 218 height 89
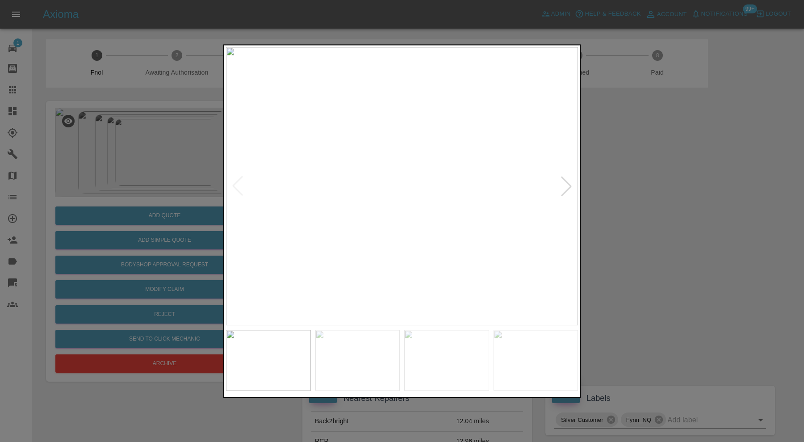
click at [344, 364] on img at bounding box center [357, 359] width 85 height 61
click at [429, 366] on img at bounding box center [446, 359] width 85 height 61
click at [742, 254] on div at bounding box center [402, 221] width 804 height 442
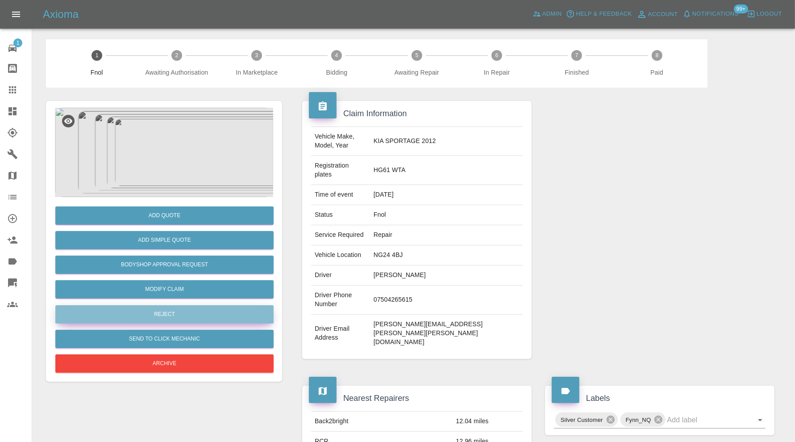
click at [204, 311] on button "Reject" at bounding box center [164, 314] width 218 height 18
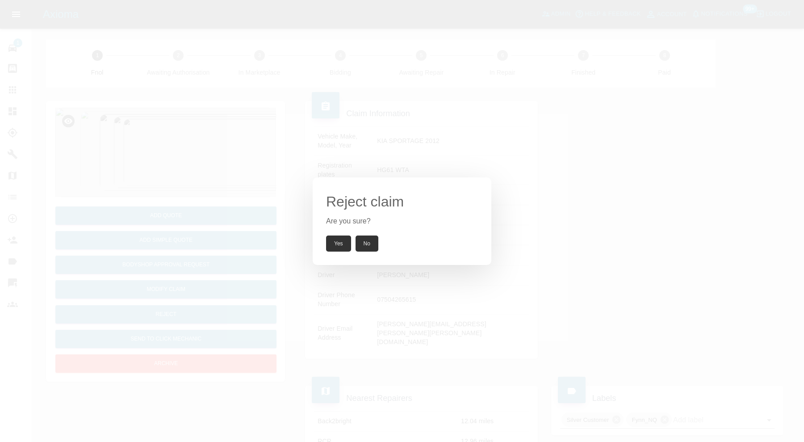
click at [335, 238] on button "Yes" at bounding box center [338, 243] width 25 height 16
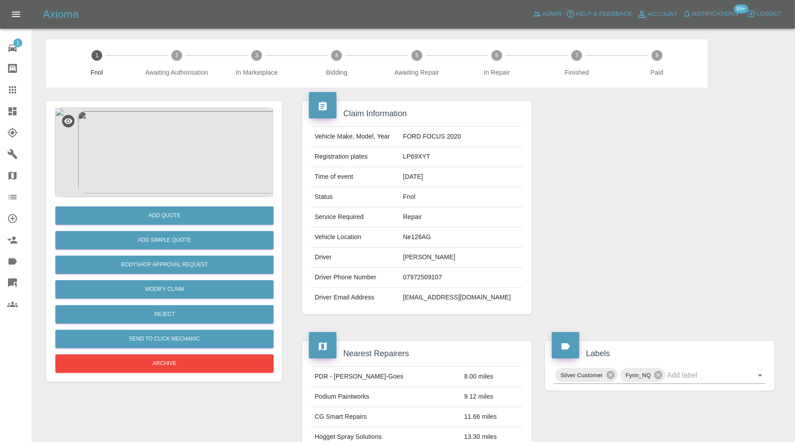
click at [193, 158] on img at bounding box center [164, 152] width 218 height 89
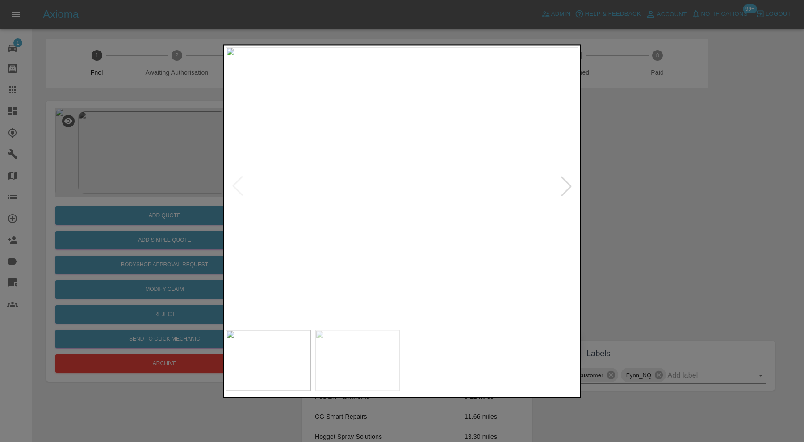
click at [424, 173] on img at bounding box center [402, 186] width 352 height 278
click at [460, 162] on img at bounding box center [334, 259] width 1055 height 835
click at [380, 376] on img at bounding box center [357, 359] width 85 height 61
click at [609, 169] on div at bounding box center [402, 221] width 804 height 442
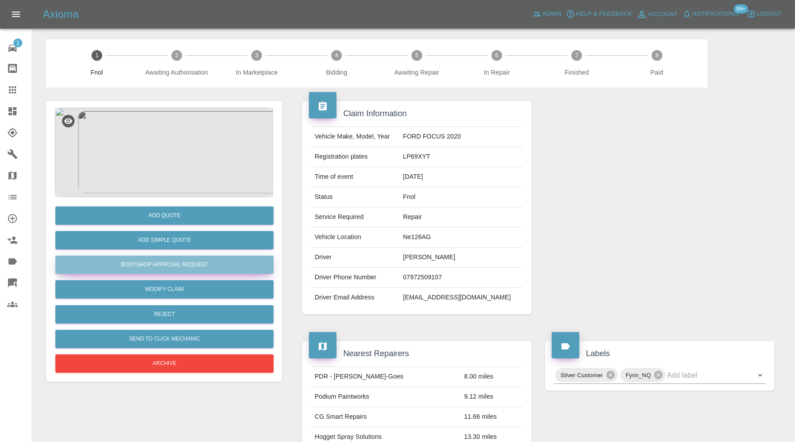
click at [201, 261] on button "Bodyshop Approval Request" at bounding box center [164, 264] width 218 height 18
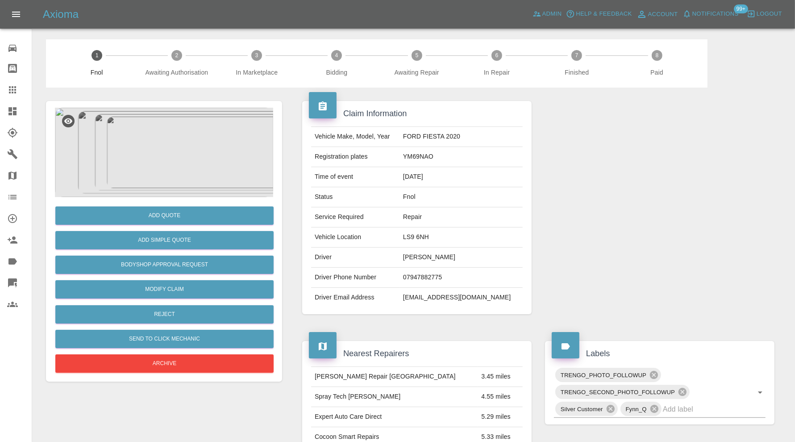
click at [166, 143] on img at bounding box center [164, 152] width 218 height 89
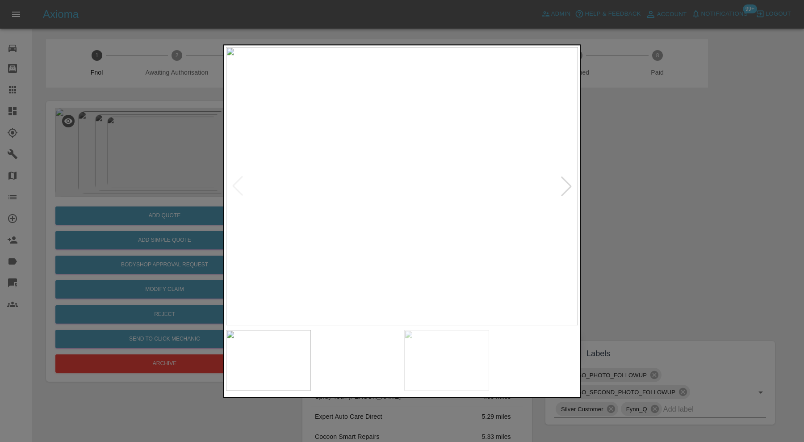
click at [339, 364] on img at bounding box center [357, 359] width 85 height 61
click at [440, 360] on img at bounding box center [446, 359] width 85 height 61
click at [516, 346] on img at bounding box center [535, 359] width 85 height 61
click at [564, 182] on img at bounding box center [402, 186] width 352 height 278
click at [358, 349] on img at bounding box center [357, 359] width 85 height 61
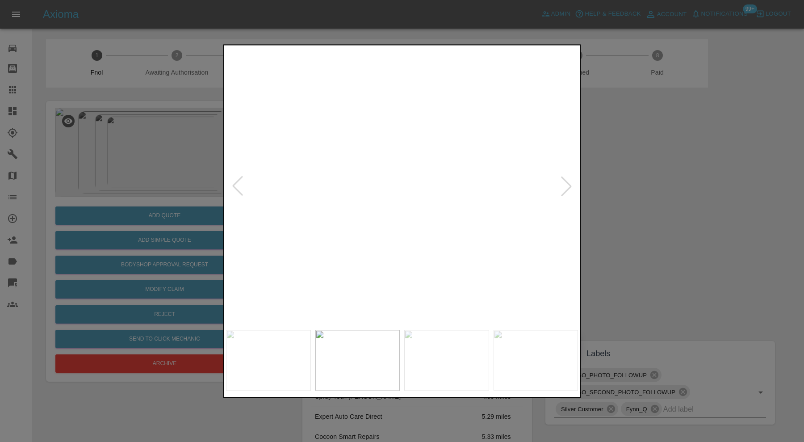
click at [274, 356] on img at bounding box center [268, 359] width 85 height 61
click at [696, 210] on div at bounding box center [402, 221] width 804 height 442
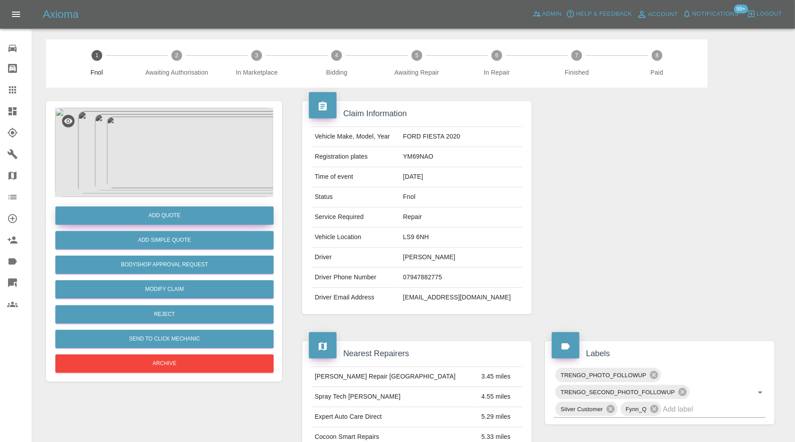
click at [195, 214] on button "Add Quote" at bounding box center [164, 215] width 218 height 18
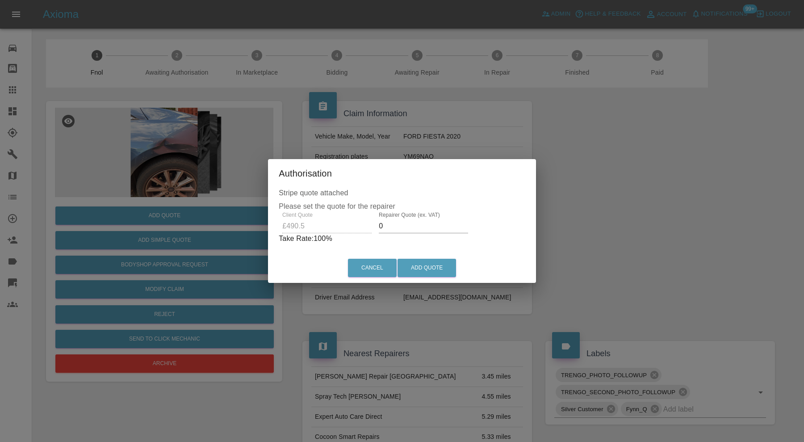
click at [441, 230] on input "0" at bounding box center [423, 226] width 89 height 14
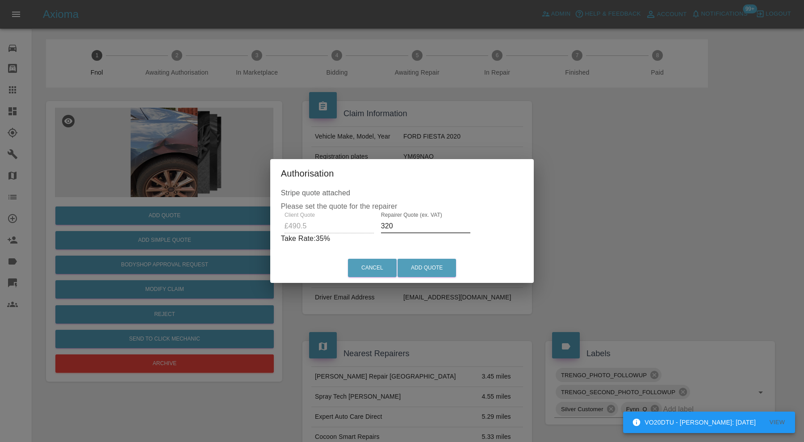
type input "320"
click at [423, 277] on div "Cancel Add Quote" at bounding box center [402, 268] width 264 height 30
click at [429, 271] on button "Add Quote" at bounding box center [426, 267] width 58 height 18
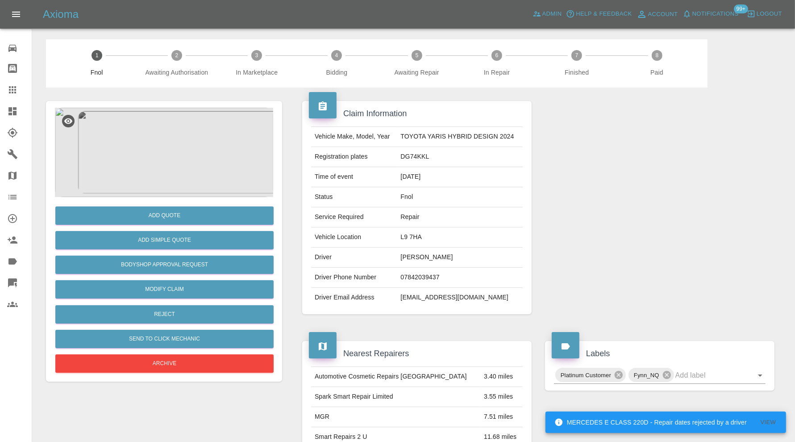
click at [176, 153] on img at bounding box center [164, 152] width 218 height 89
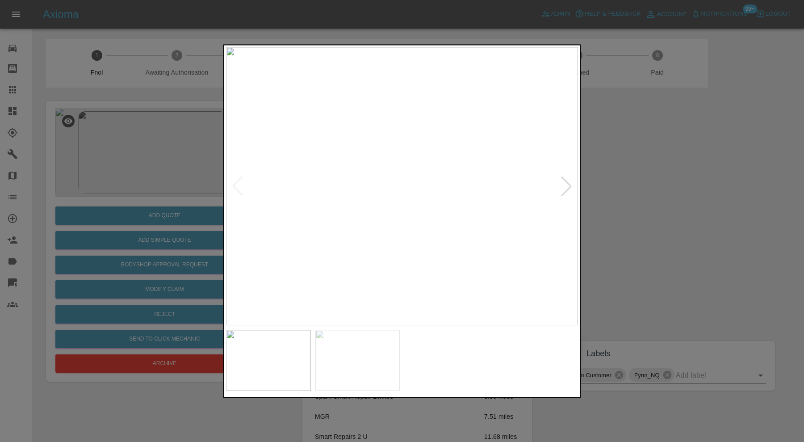
click at [372, 361] on img at bounding box center [357, 359] width 85 height 61
click at [652, 204] on div at bounding box center [402, 221] width 804 height 442
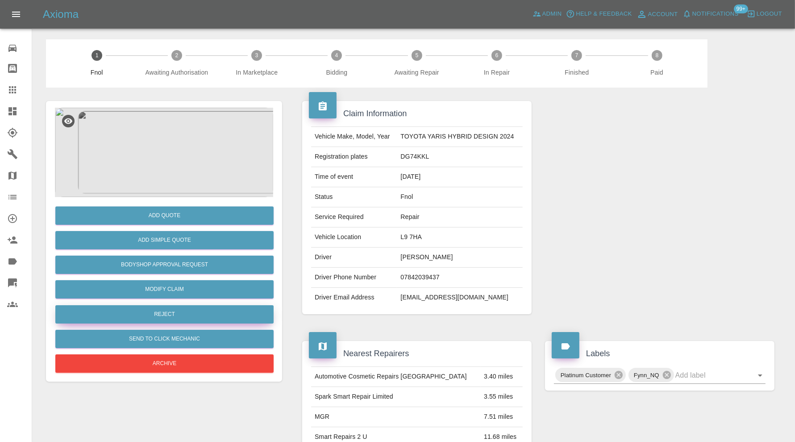
click at [194, 317] on button "Reject" at bounding box center [164, 314] width 218 height 18
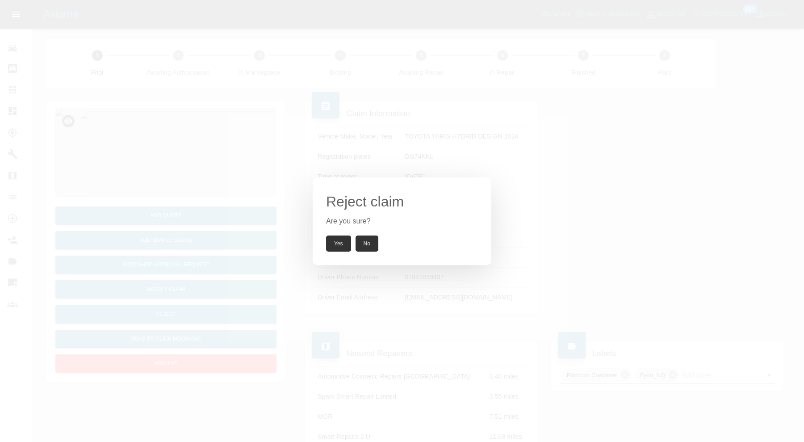
click at [339, 242] on button "Yes" at bounding box center [338, 243] width 25 height 16
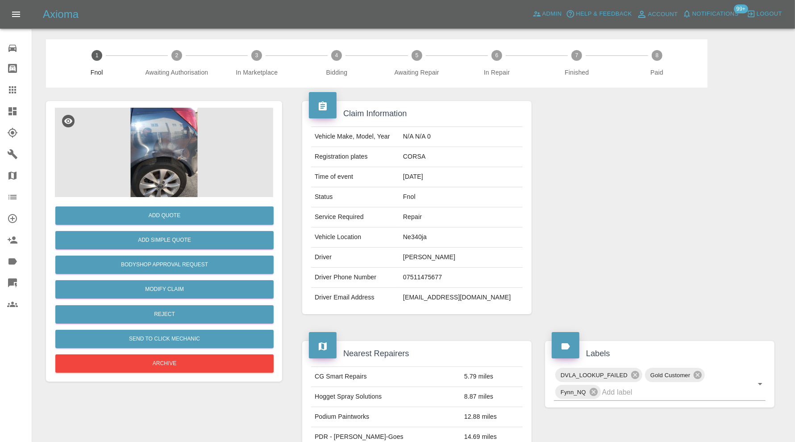
click at [167, 133] on img at bounding box center [164, 152] width 218 height 89
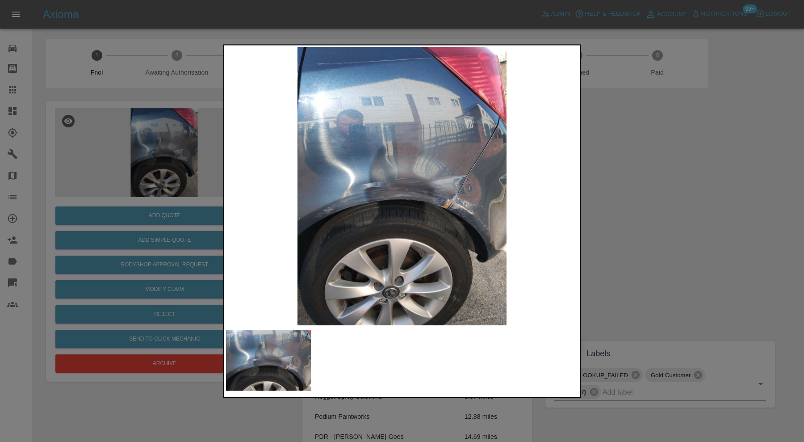
click at [421, 202] on img at bounding box center [402, 186] width 352 height 278
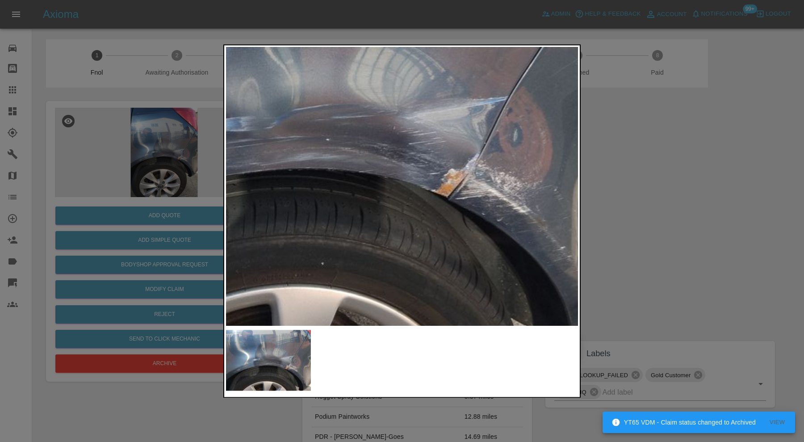
click at [463, 228] on img at bounding box center [312, 129] width 1055 height 835
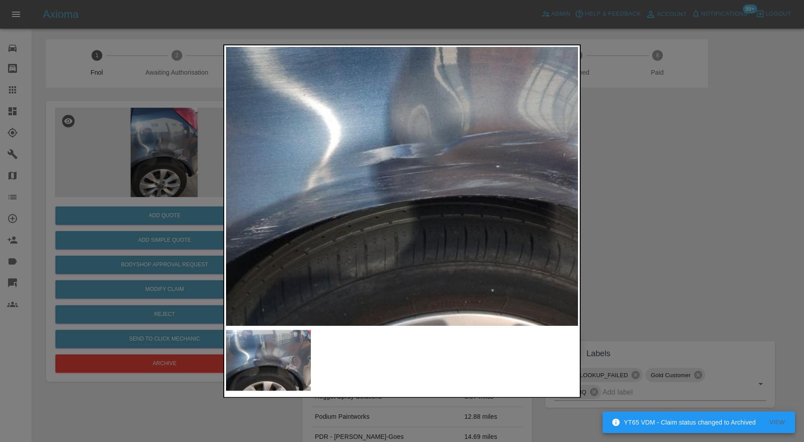
click at [367, 219] on img at bounding box center [482, 156] width 1055 height 835
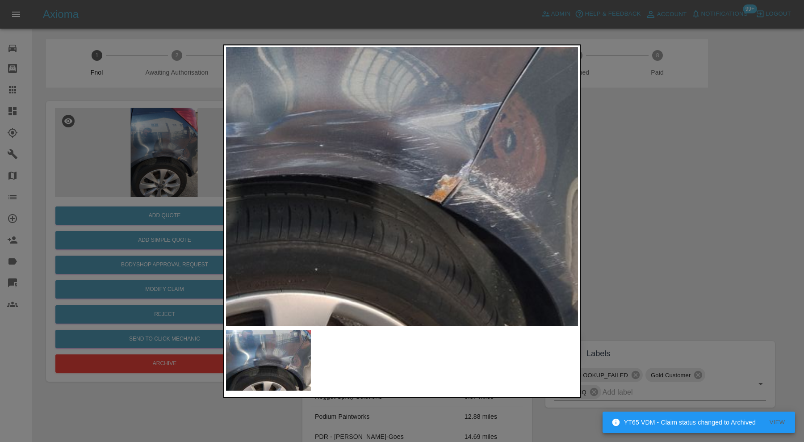
click at [721, 195] on div at bounding box center [402, 221] width 804 height 442
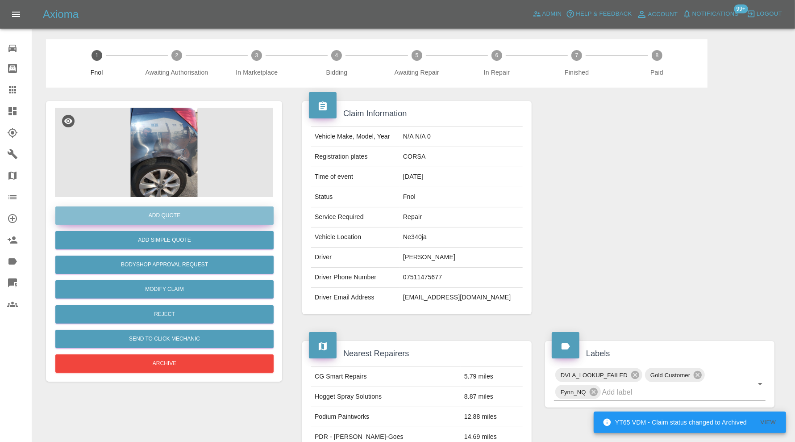
click at [180, 215] on button "Add Quote" at bounding box center [164, 215] width 218 height 18
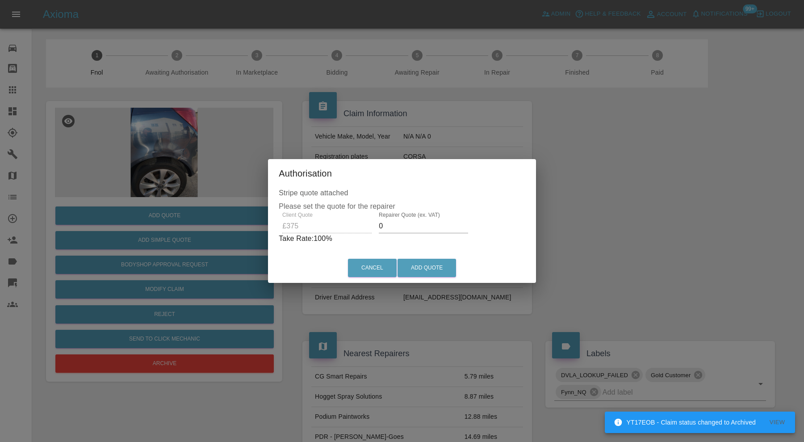
click at [393, 228] on input "0" at bounding box center [423, 226] width 89 height 14
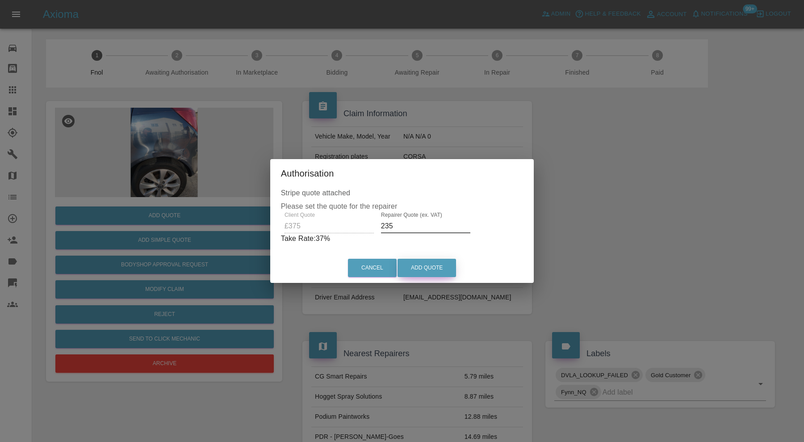
type input "235"
click at [432, 269] on button "Add Quote" at bounding box center [426, 267] width 58 height 18
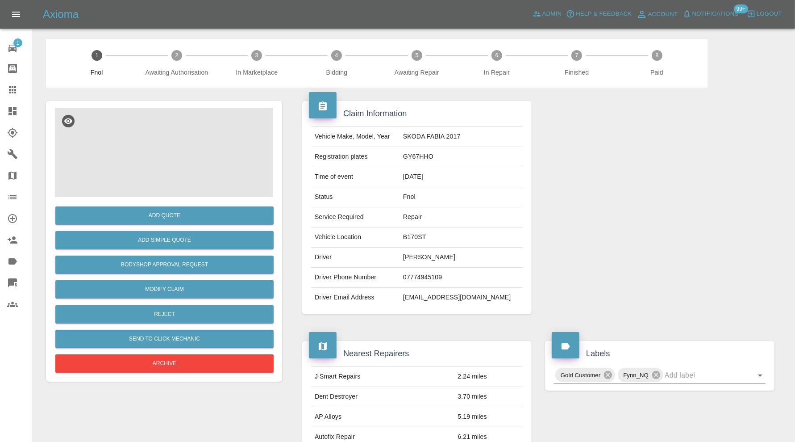
click at [153, 150] on img at bounding box center [164, 152] width 218 height 89
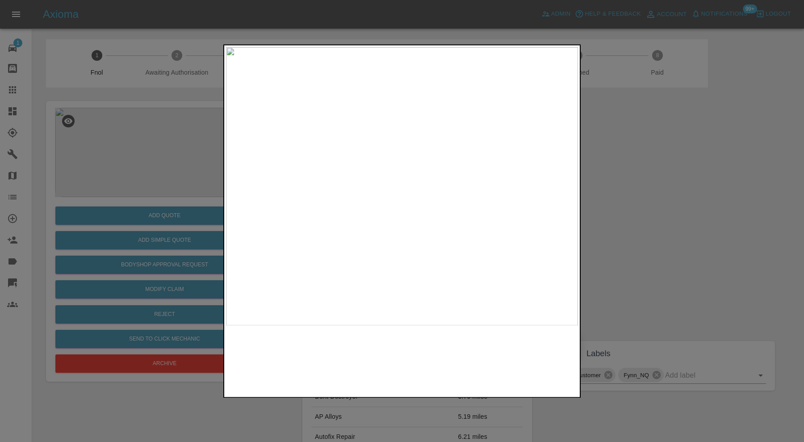
click at [383, 228] on img at bounding box center [402, 186] width 352 height 278
click at [656, 254] on div at bounding box center [402, 221] width 804 height 442
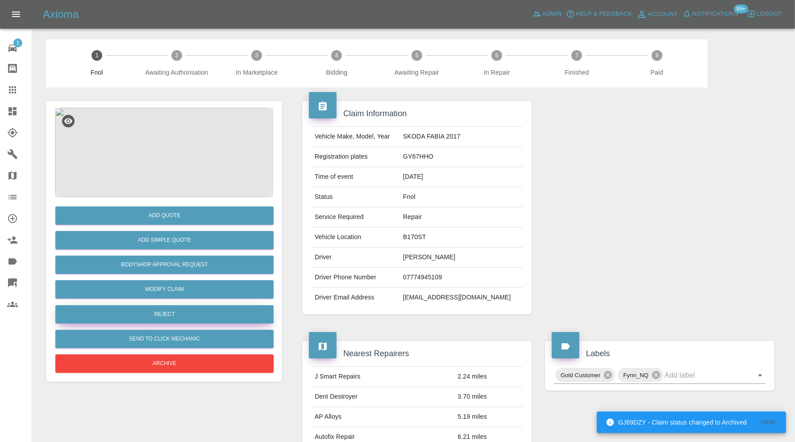
click at [172, 313] on button "Reject" at bounding box center [164, 314] width 218 height 18
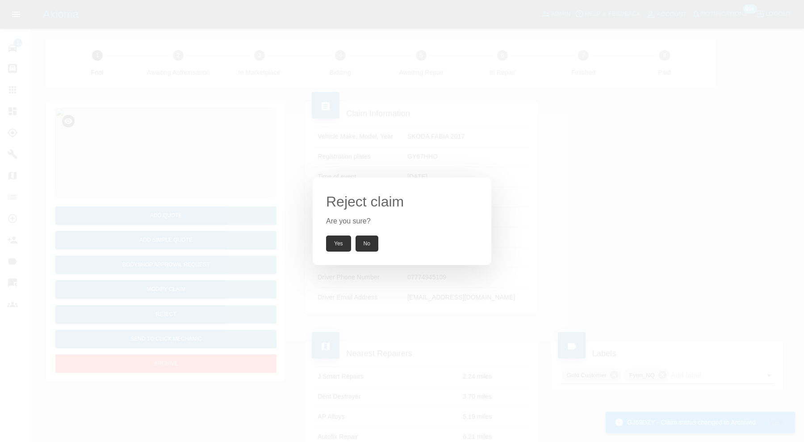
click at [334, 242] on button "Yes" at bounding box center [338, 243] width 25 height 16
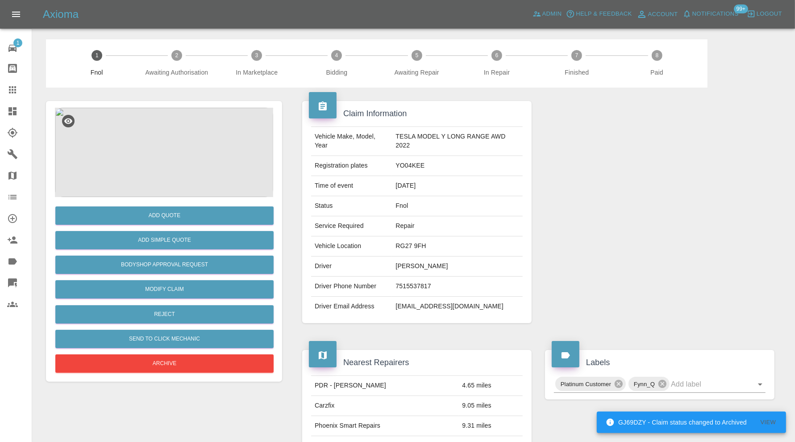
click at [193, 149] on img at bounding box center [164, 152] width 218 height 89
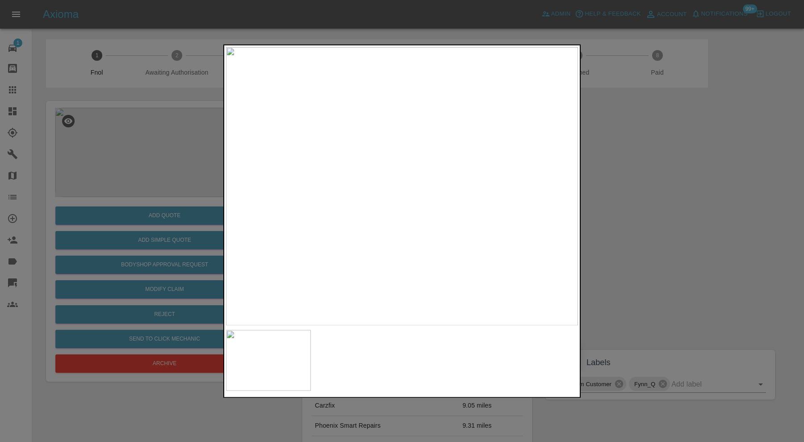
click at [646, 204] on div at bounding box center [402, 221] width 804 height 442
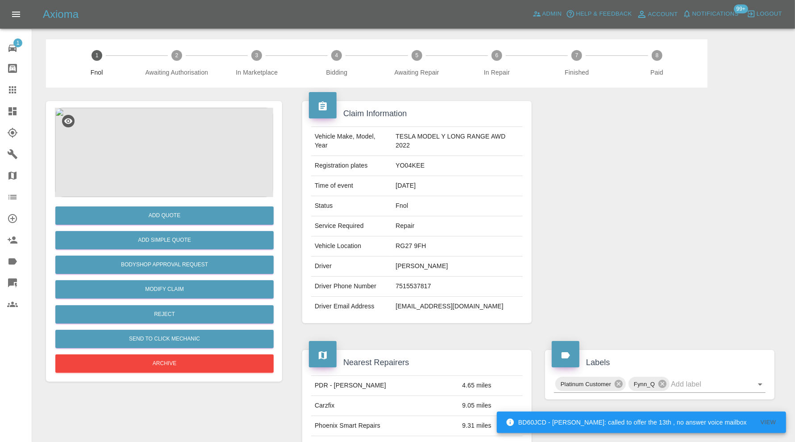
click at [172, 154] on img at bounding box center [164, 152] width 218 height 89
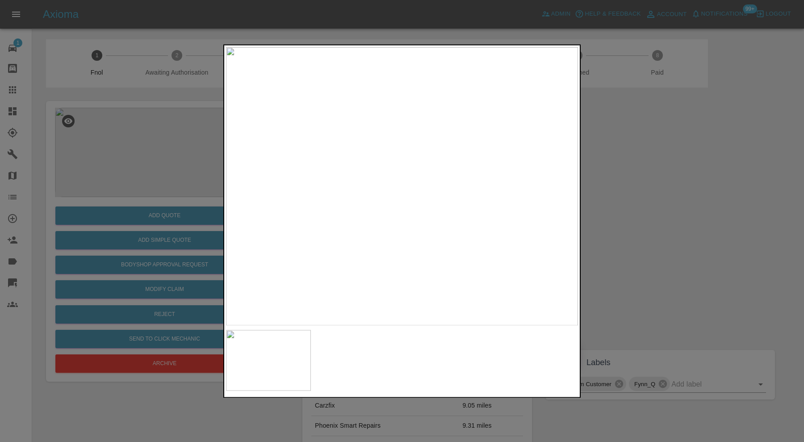
click at [658, 228] on div at bounding box center [402, 221] width 804 height 442
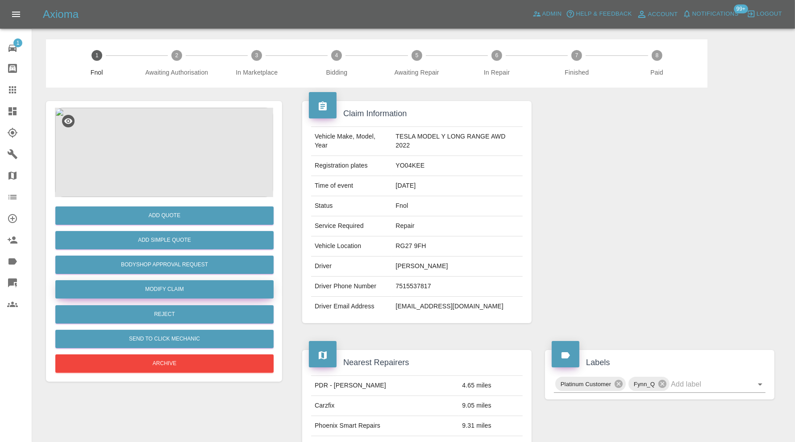
click at [184, 290] on link "Modify Claim" at bounding box center [164, 289] width 218 height 18
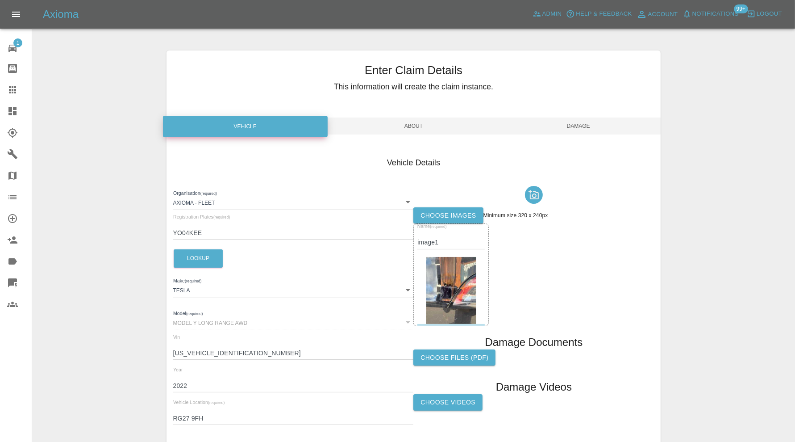
click at [422, 124] on span "About" at bounding box center [413, 125] width 165 height 17
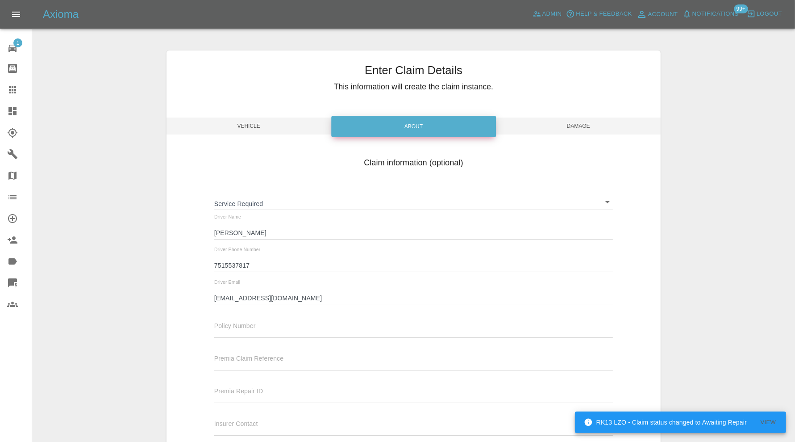
click at [216, 267] on input "7515537817" at bounding box center [413, 265] width 399 height 13
type input "07515537817"
click at [582, 125] on span "Damage" at bounding box center [578, 125] width 165 height 17
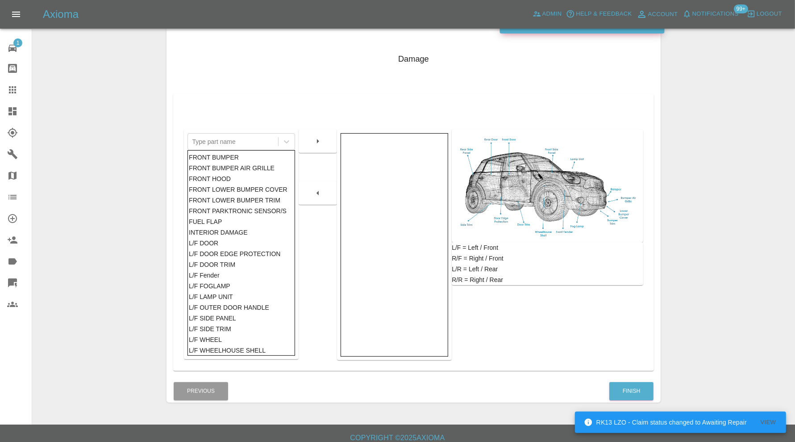
scroll to position [111, 0]
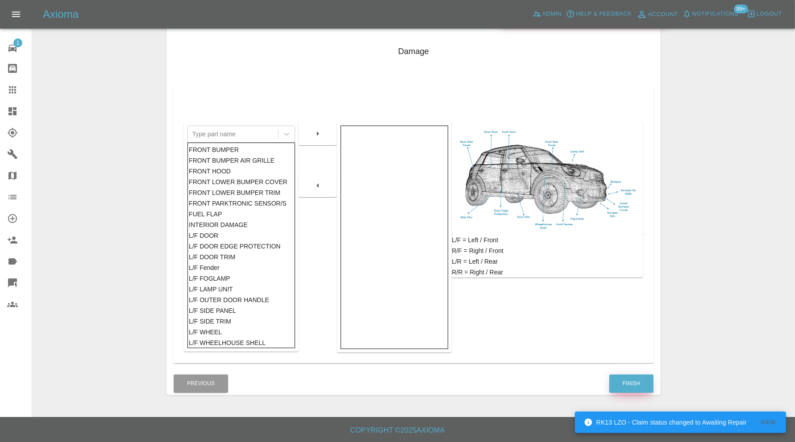
click at [622, 375] on button "Finish" at bounding box center [631, 383] width 44 height 18
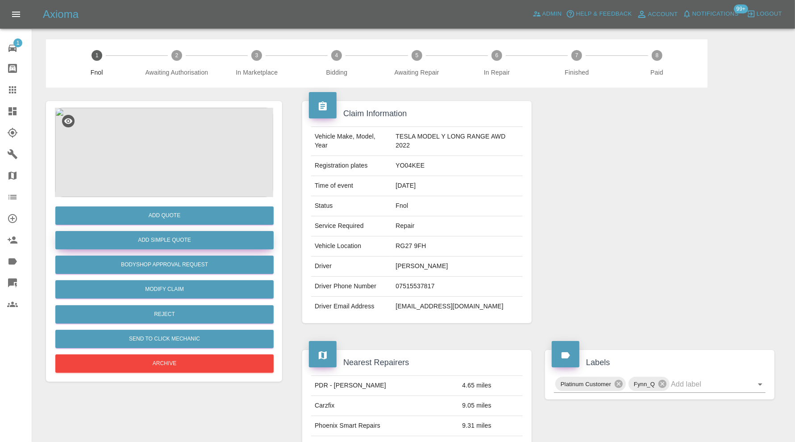
click at [227, 240] on button "Add Simple Quote" at bounding box center [164, 240] width 218 height 18
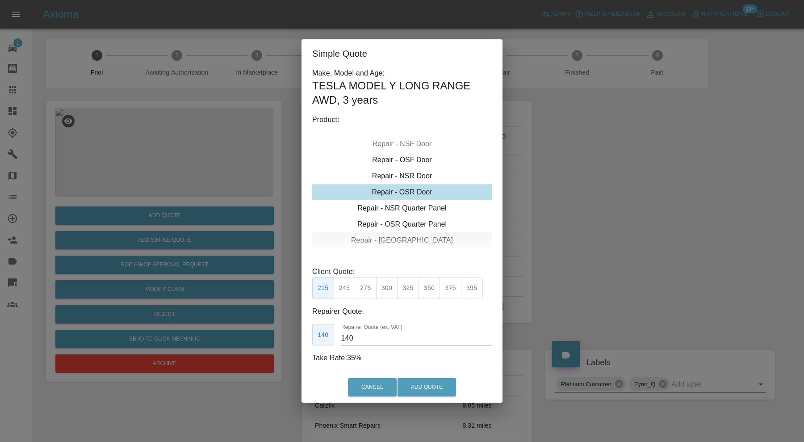
click at [399, 241] on div "Repair - [GEOGRAPHIC_DATA]" at bounding box center [401, 240] width 179 height 16
click at [409, 286] on button "325" at bounding box center [408, 288] width 22 height 22
type input "210"
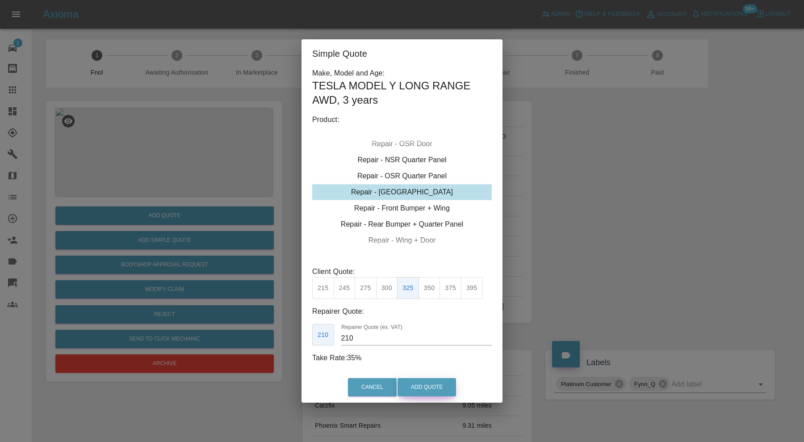
click at [431, 389] on button "Add Quote" at bounding box center [426, 387] width 58 height 18
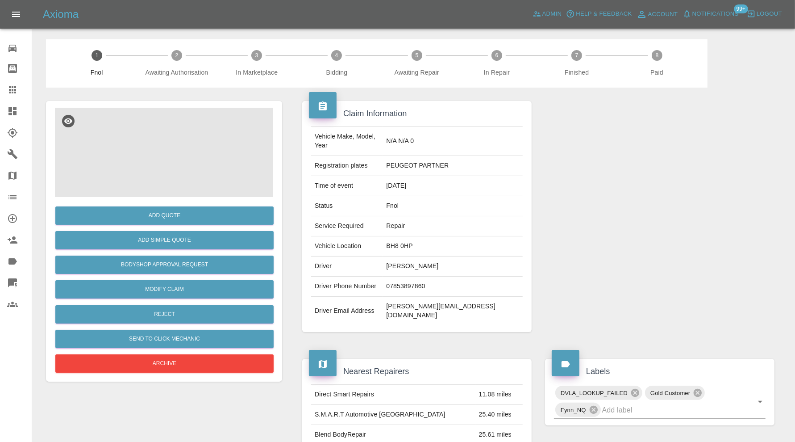
click at [162, 149] on img at bounding box center [164, 152] width 218 height 89
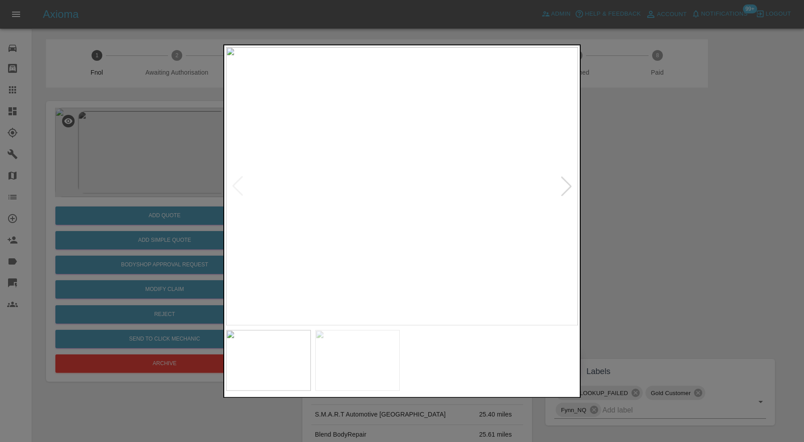
click at [359, 353] on img at bounding box center [357, 359] width 85 height 61
click at [330, 359] on img at bounding box center [357, 359] width 85 height 61
click at [671, 253] on div at bounding box center [402, 221] width 804 height 442
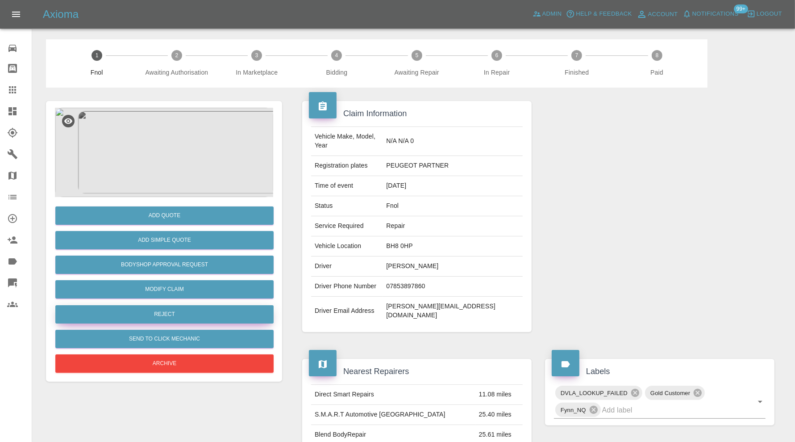
click at [225, 308] on button "Reject" at bounding box center [164, 314] width 218 height 18
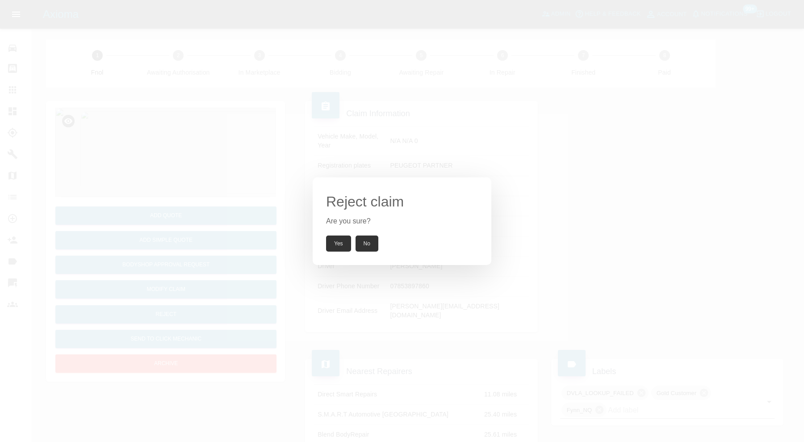
click at [331, 239] on button "Yes" at bounding box center [338, 243] width 25 height 16
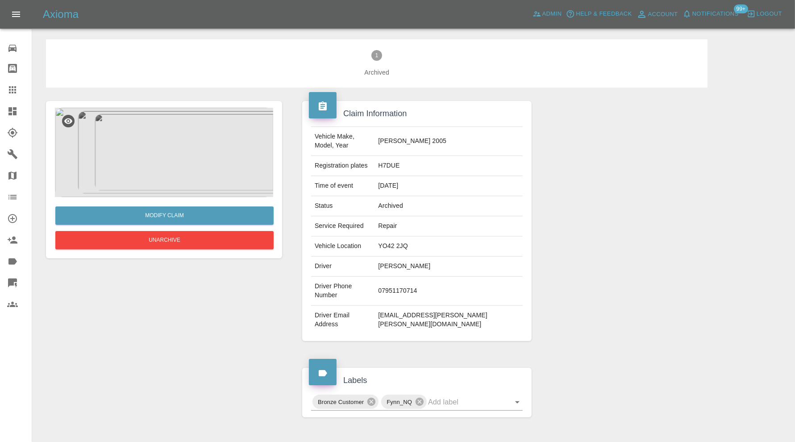
click at [177, 158] on img at bounding box center [164, 152] width 218 height 89
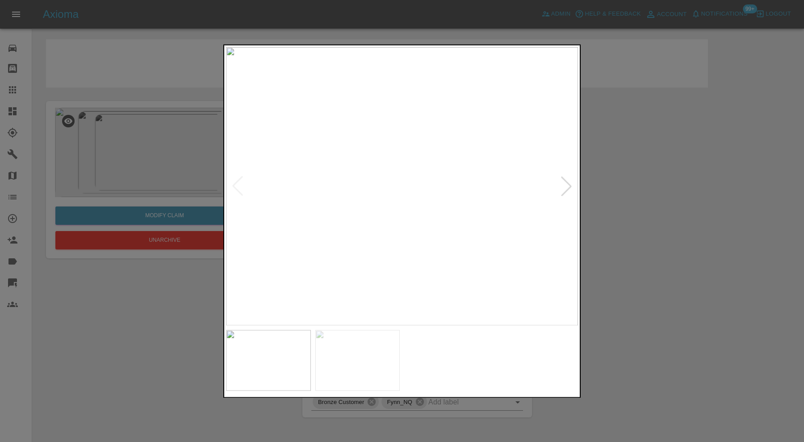
click at [372, 353] on img at bounding box center [357, 359] width 85 height 61
click at [664, 234] on div at bounding box center [402, 221] width 804 height 442
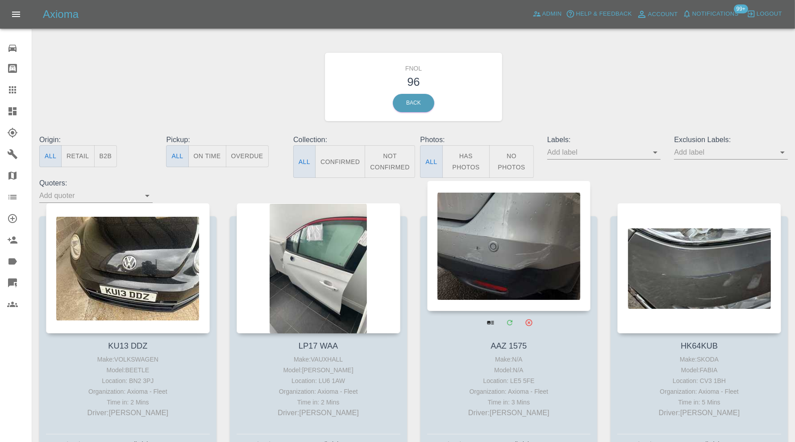
click at [518, 235] on div at bounding box center [509, 245] width 164 height 130
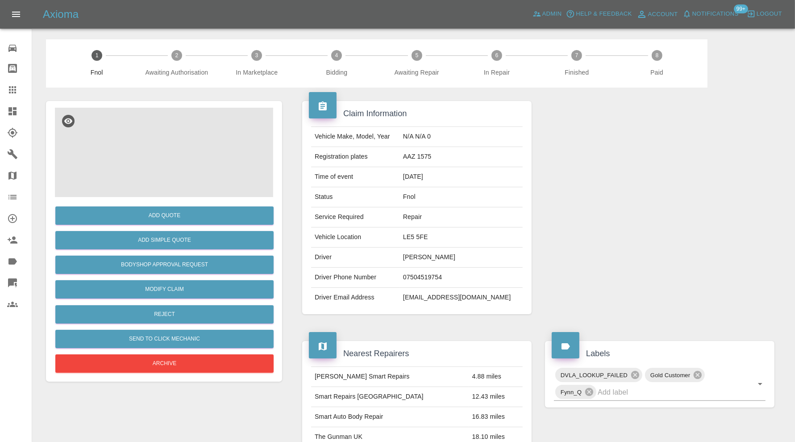
click at [186, 155] on img at bounding box center [164, 152] width 218 height 89
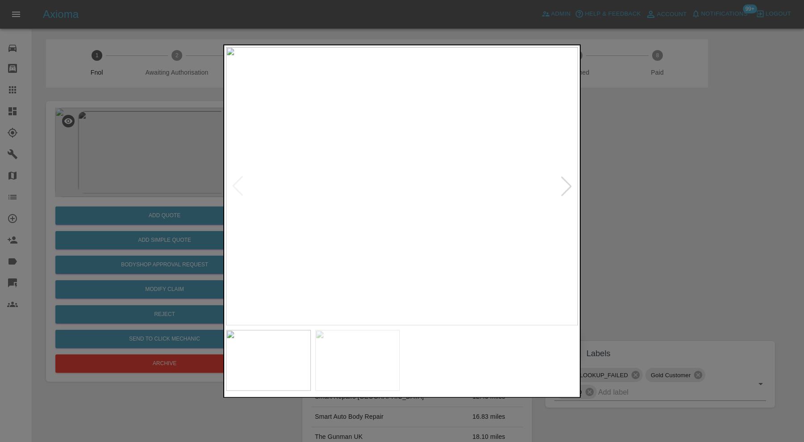
click at [561, 182] on div at bounding box center [566, 186] width 20 height 20
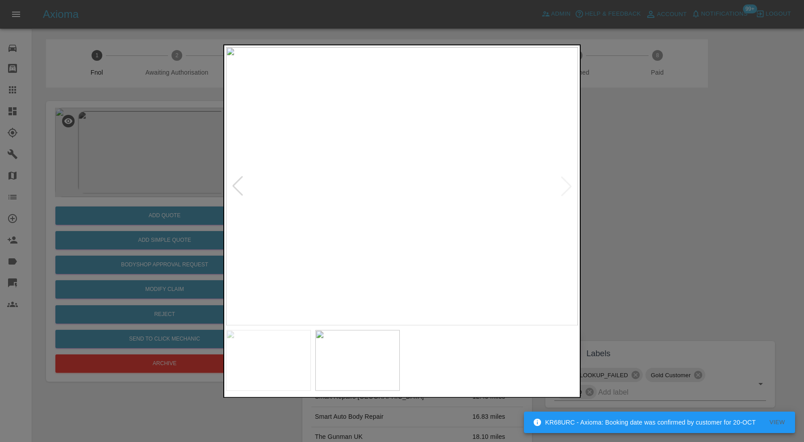
click at [295, 348] on img at bounding box center [268, 359] width 85 height 61
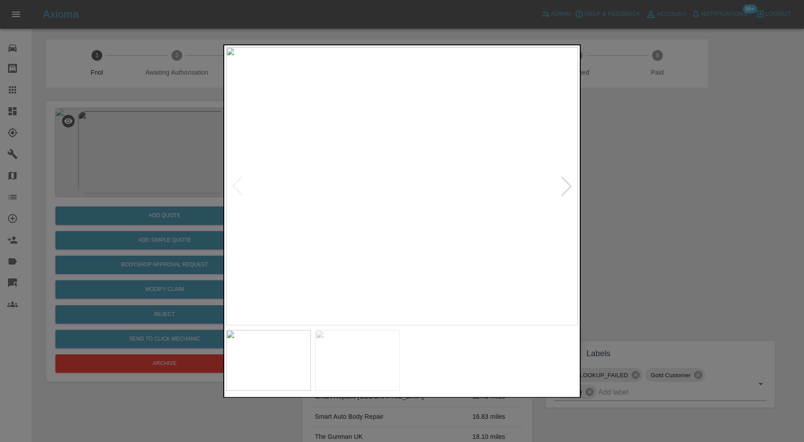
click at [565, 190] on div at bounding box center [566, 186] width 20 height 20
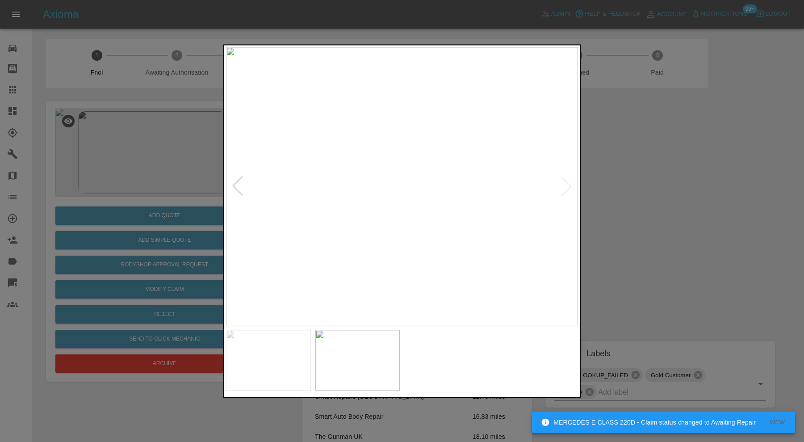
click at [632, 192] on div at bounding box center [402, 221] width 804 height 442
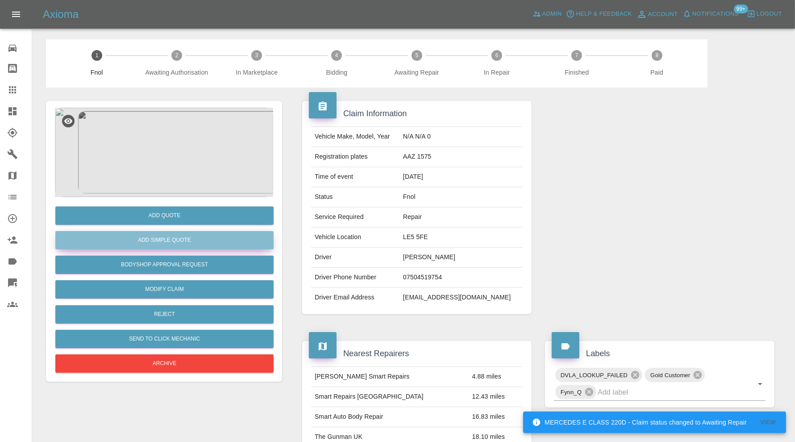
click at [186, 236] on button "Add Simple Quote" at bounding box center [164, 240] width 218 height 18
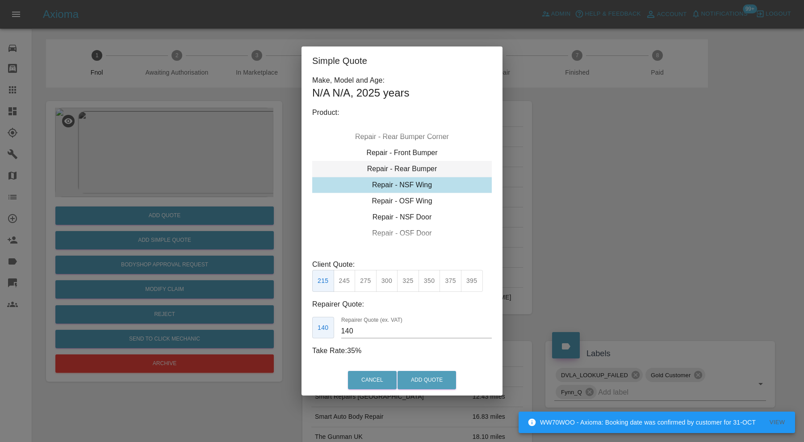
click at [400, 175] on div "Repair - Rear Bumper" at bounding box center [401, 169] width 179 height 16
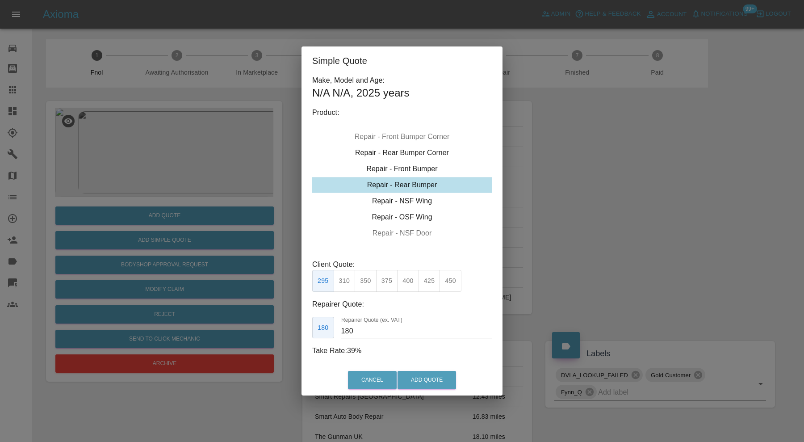
click at [365, 282] on button "350" at bounding box center [365, 281] width 22 height 22
click at [378, 331] on input "210" at bounding box center [416, 331] width 150 height 14
type input "220"
click at [412, 375] on button "Add Quote" at bounding box center [426, 380] width 58 height 18
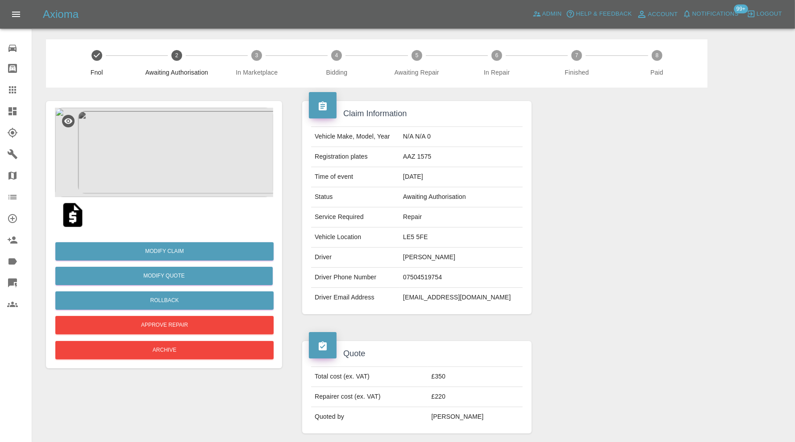
click at [6, 111] on link "Dashboard" at bounding box center [16, 110] width 32 height 21
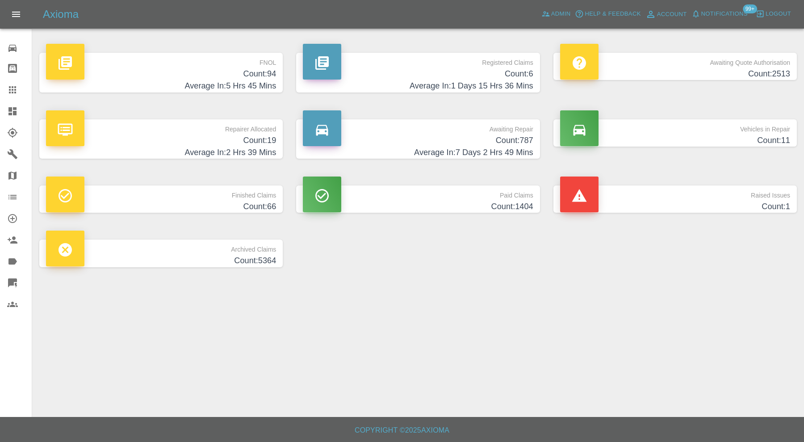
click at [230, 75] on h4 "Count: 94" at bounding box center [161, 74] width 230 height 12
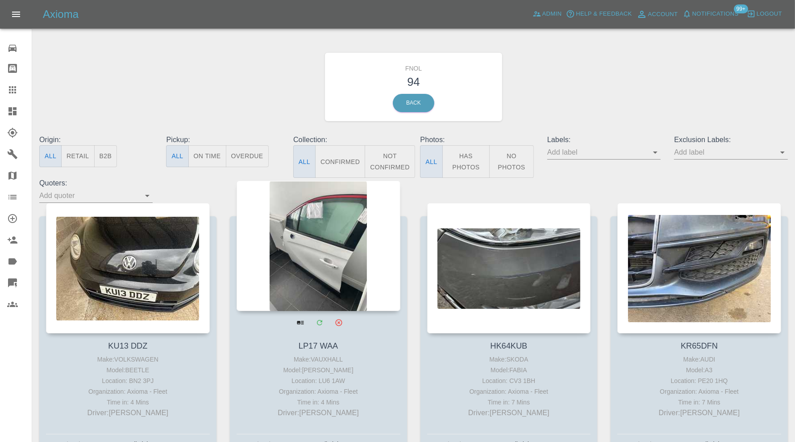
click at [308, 254] on div at bounding box center [319, 245] width 164 height 130
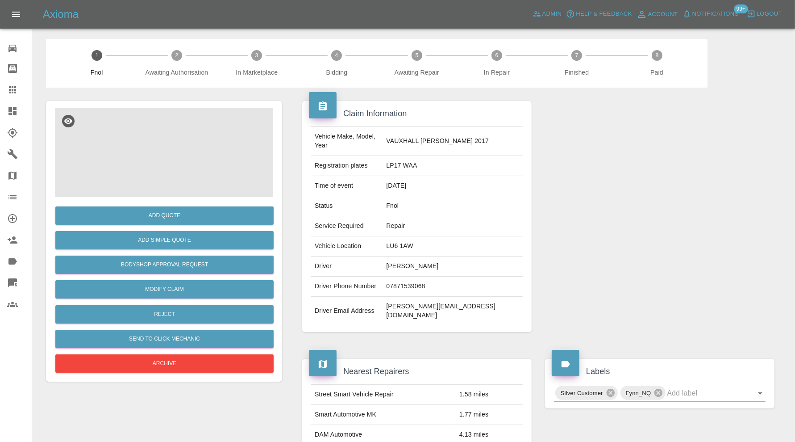
click at [179, 144] on img at bounding box center [164, 152] width 218 height 89
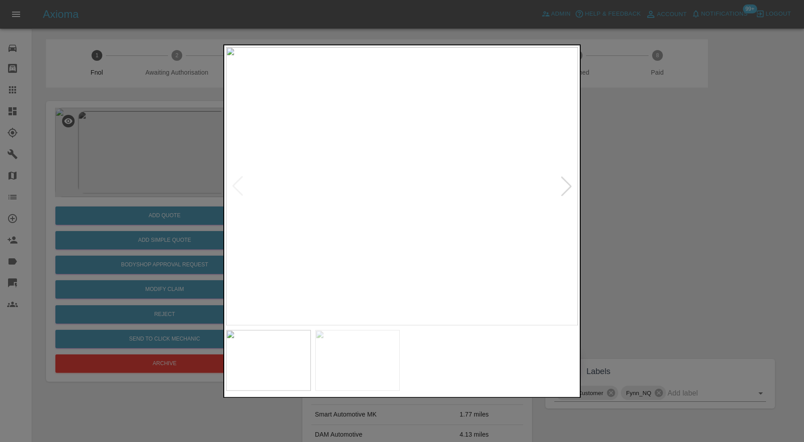
click at [566, 186] on div at bounding box center [566, 186] width 20 height 20
click at [565, 187] on img at bounding box center [402, 186] width 352 height 278
click at [636, 218] on div at bounding box center [402, 221] width 804 height 442
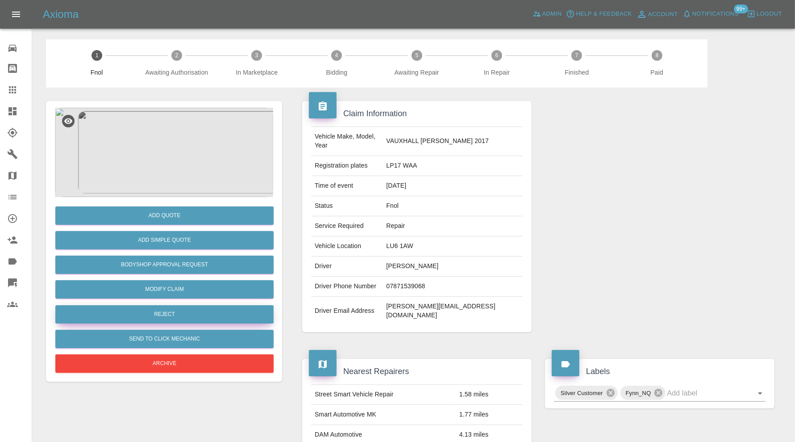
click at [174, 306] on button "Reject" at bounding box center [164, 314] width 218 height 18
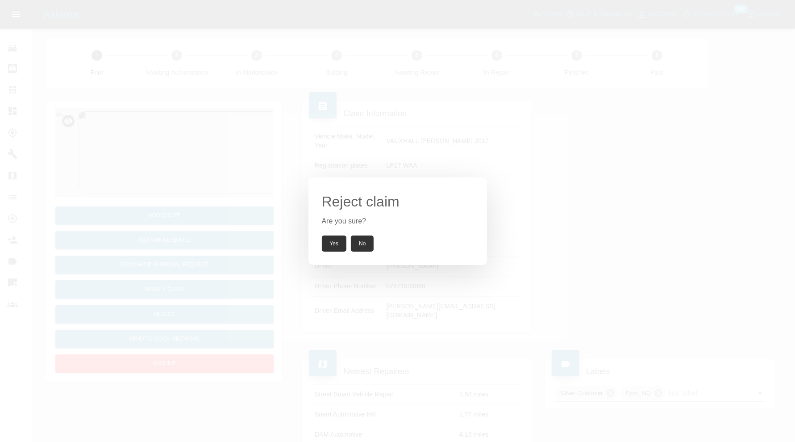
click at [342, 243] on button "Yes" at bounding box center [334, 243] width 25 height 16
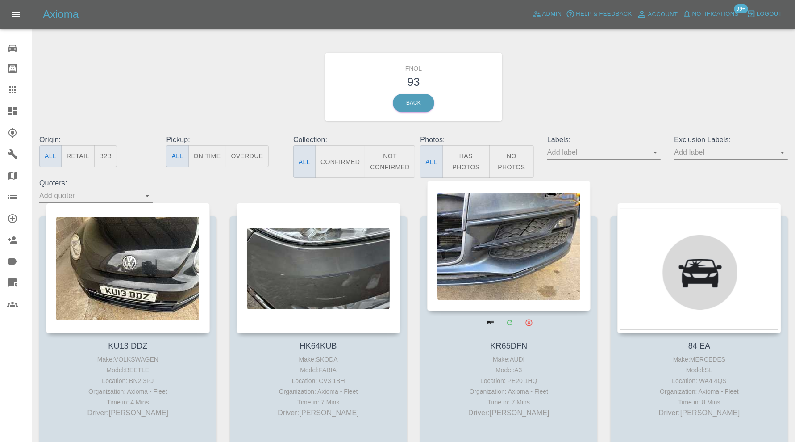
click at [488, 250] on div at bounding box center [509, 245] width 164 height 130
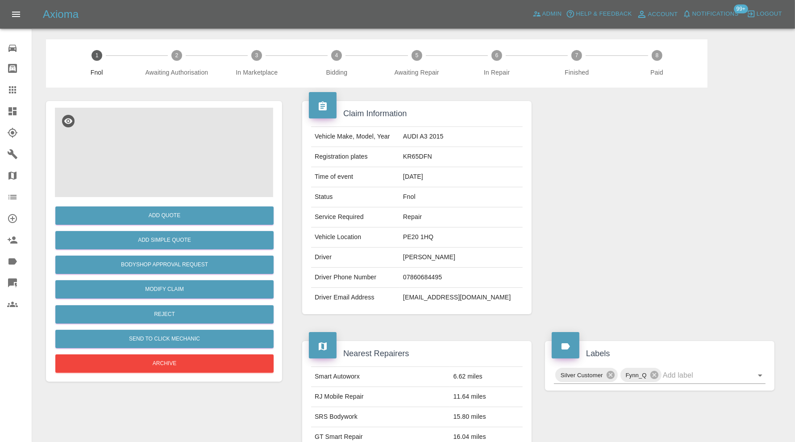
click at [196, 150] on img at bounding box center [164, 152] width 218 height 89
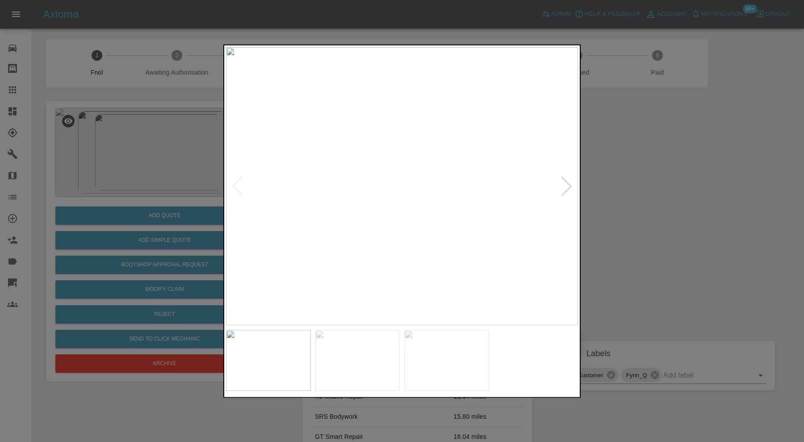
click at [704, 183] on div at bounding box center [402, 221] width 804 height 442
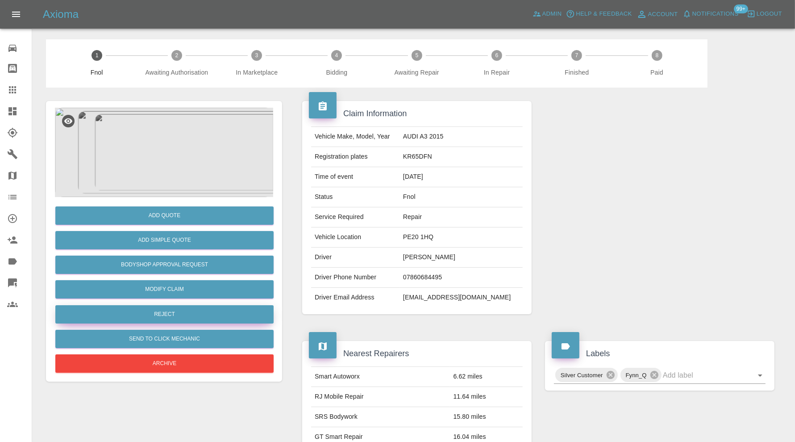
click at [170, 312] on button "Reject" at bounding box center [164, 314] width 218 height 18
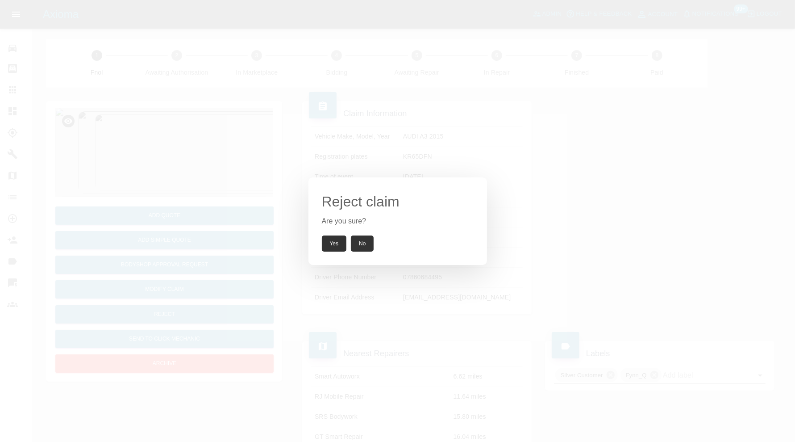
click at [337, 242] on button "Yes" at bounding box center [334, 243] width 25 height 16
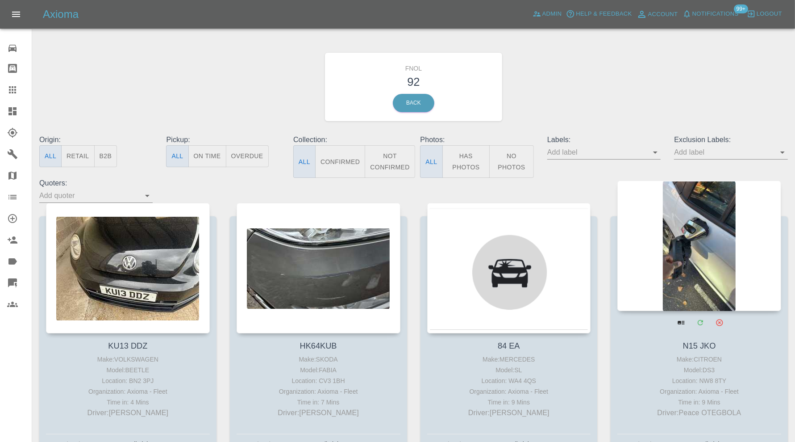
click at [709, 251] on div at bounding box center [699, 245] width 164 height 130
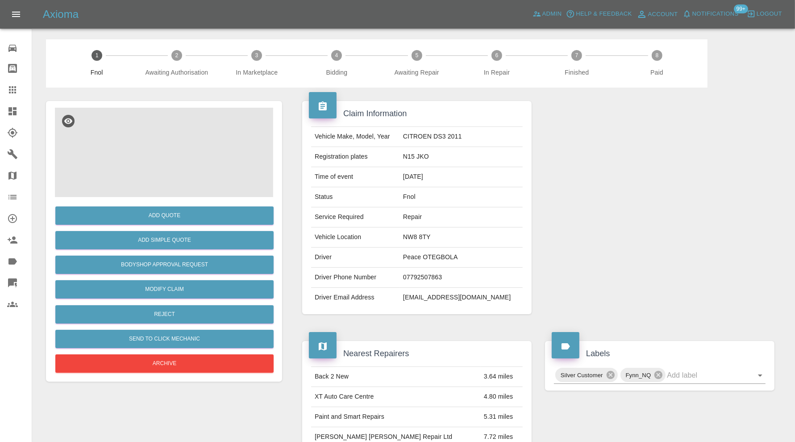
click at [149, 156] on img at bounding box center [164, 152] width 218 height 89
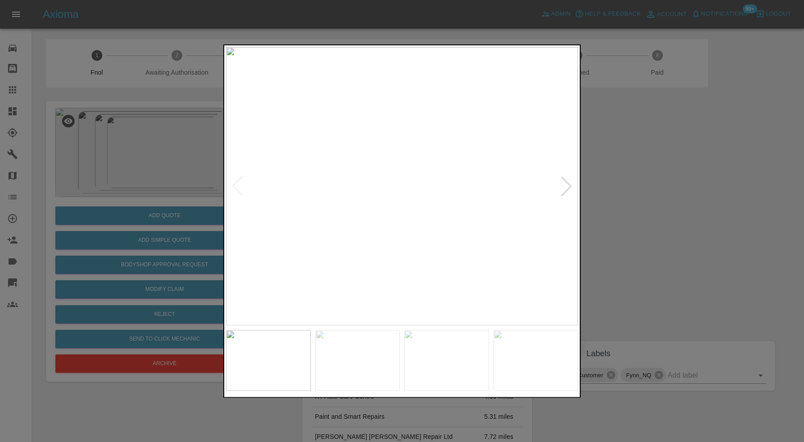
click at [421, 362] on img at bounding box center [446, 359] width 85 height 61
click at [533, 346] on img at bounding box center [535, 359] width 85 height 61
click at [670, 225] on div at bounding box center [402, 221] width 804 height 442
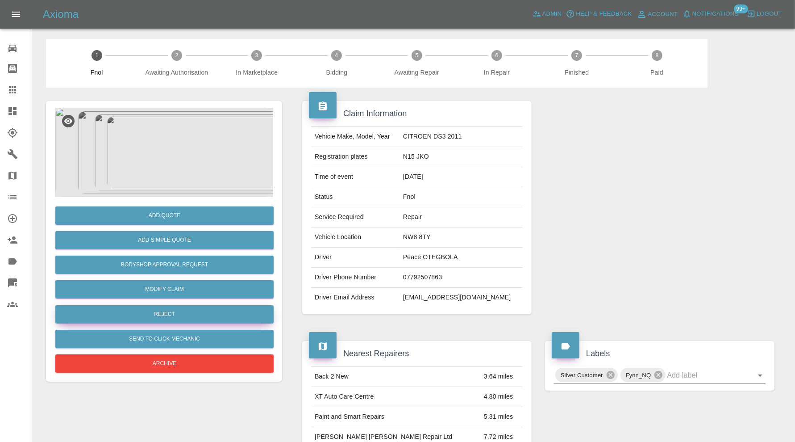
click at [165, 309] on button "Reject" at bounding box center [164, 314] width 218 height 18
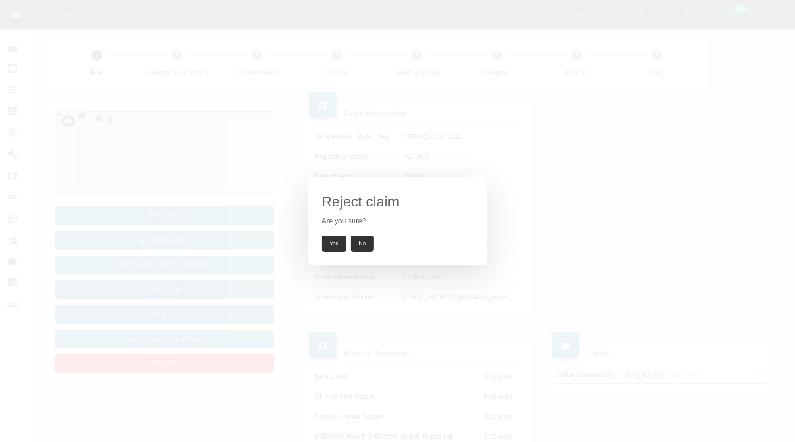
click at [328, 243] on button "Yes" at bounding box center [334, 243] width 25 height 16
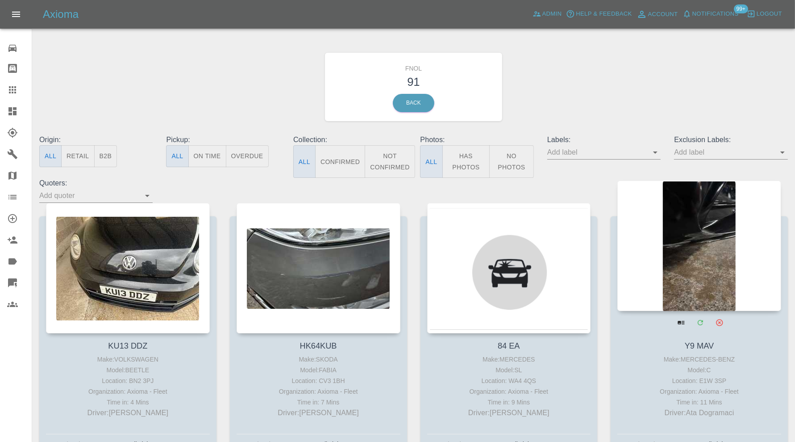
click at [710, 246] on div at bounding box center [699, 245] width 164 height 130
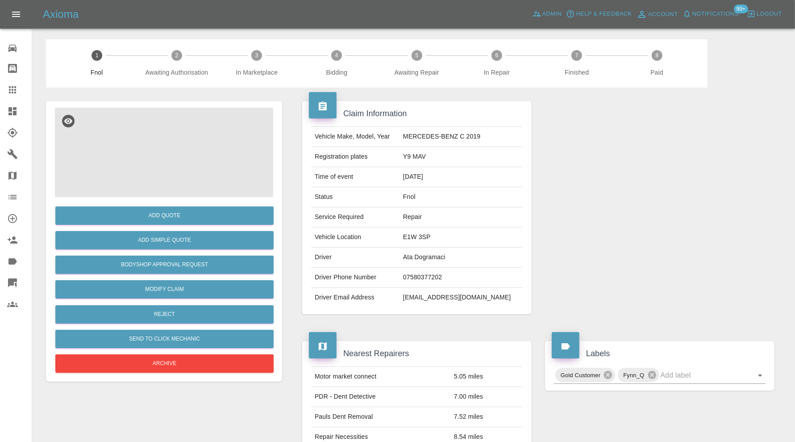
click at [164, 152] on img at bounding box center [164, 152] width 218 height 89
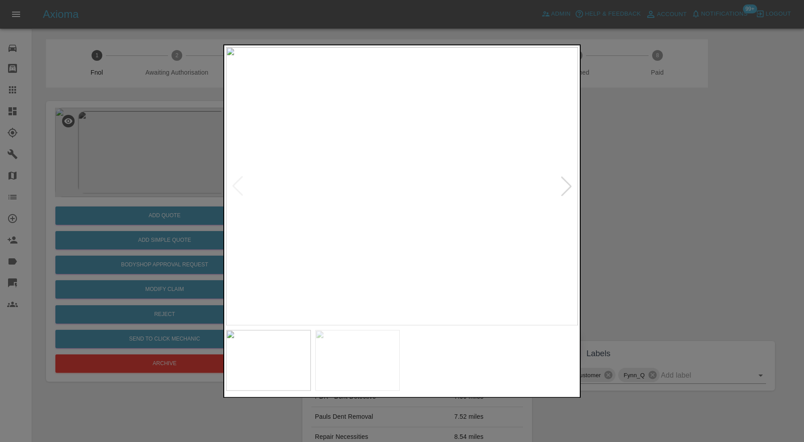
click at [565, 185] on div at bounding box center [566, 186] width 20 height 20
click at [240, 182] on div at bounding box center [238, 186] width 20 height 20
click at [565, 190] on div at bounding box center [566, 186] width 20 height 20
click at [631, 201] on div at bounding box center [402, 221] width 804 height 442
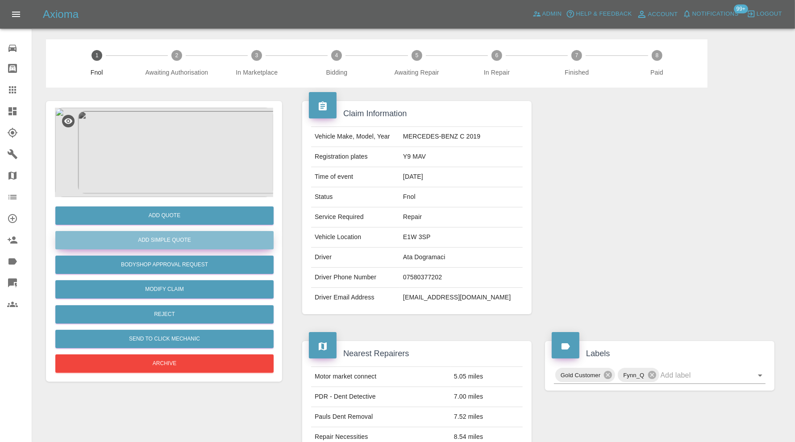
click at [219, 237] on button "Add Simple Quote" at bounding box center [164, 240] width 218 height 18
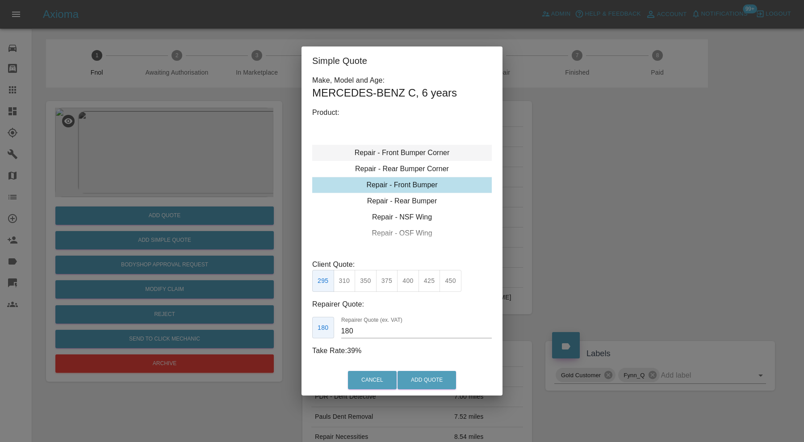
click at [427, 153] on div "Repair - Front Bumper Corner" at bounding box center [401, 153] width 179 height 16
type input "120"
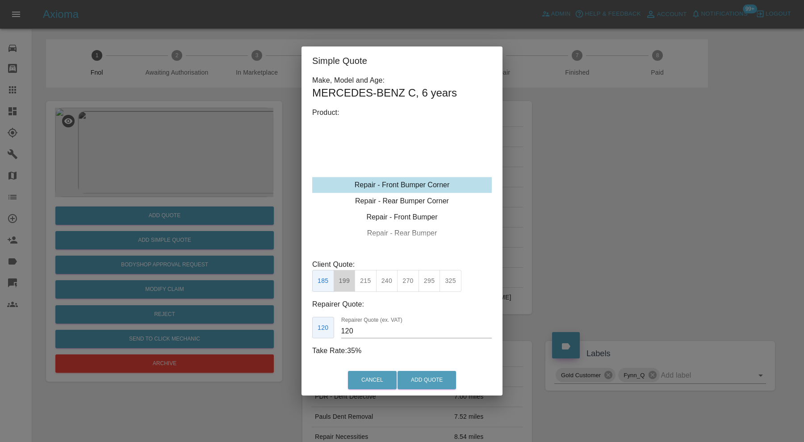
click at [346, 280] on button "199" at bounding box center [344, 281] width 22 height 22
click at [423, 379] on button "Add Quote" at bounding box center [426, 380] width 58 height 18
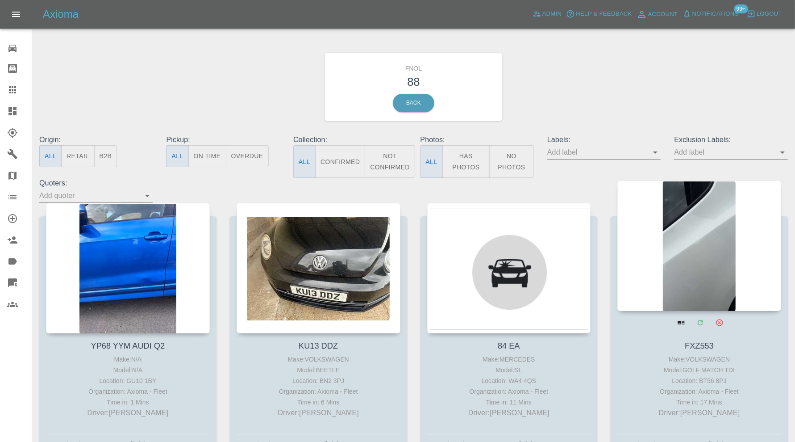
click at [706, 263] on div at bounding box center [699, 245] width 164 height 130
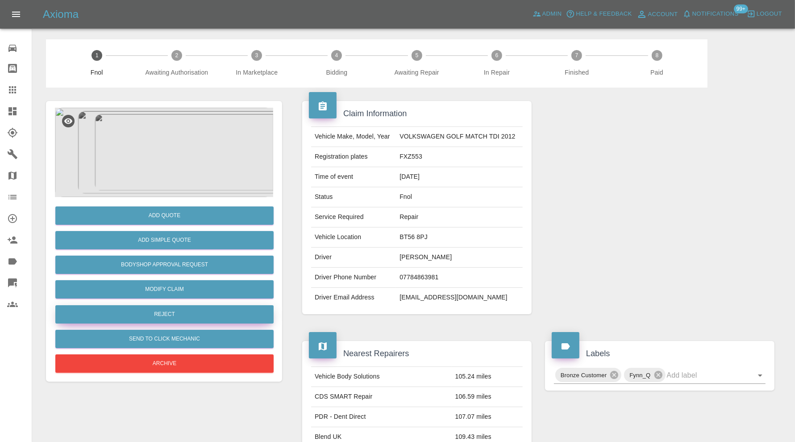
click at [194, 310] on button "Reject" at bounding box center [164, 314] width 218 height 18
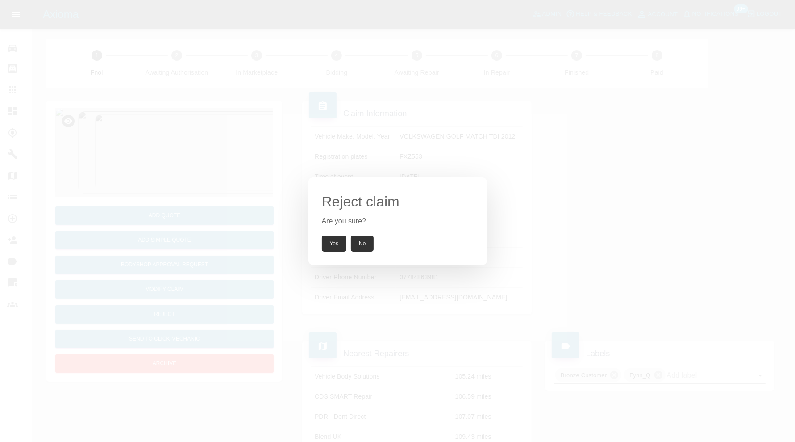
click at [340, 242] on button "Yes" at bounding box center [334, 243] width 25 height 16
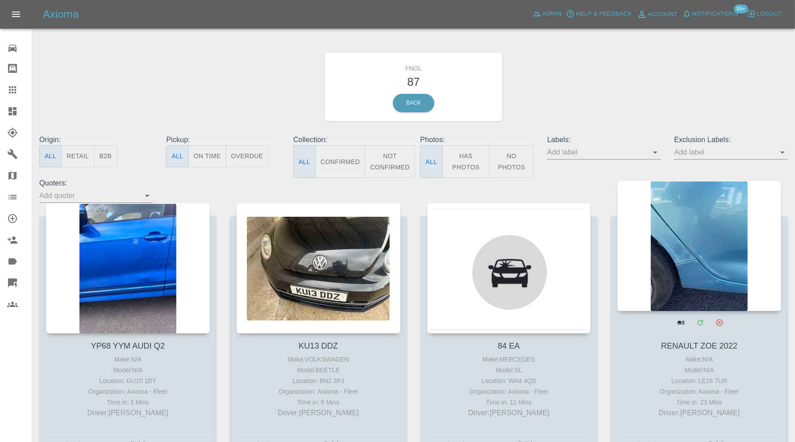
click at [716, 274] on div at bounding box center [699, 245] width 164 height 130
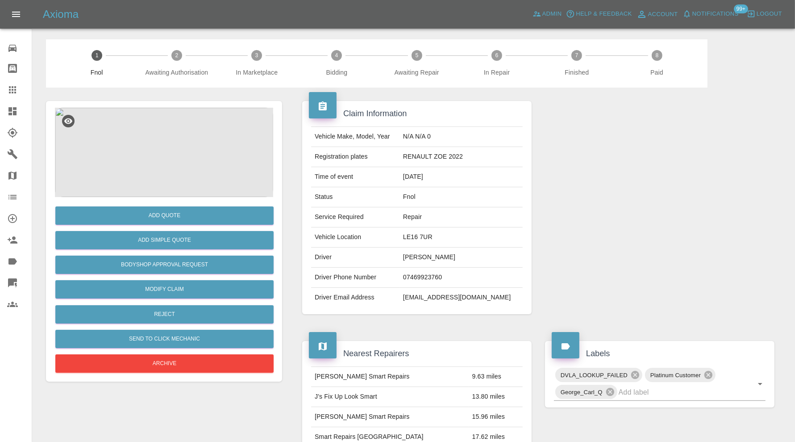
click at [204, 132] on img at bounding box center [164, 152] width 218 height 89
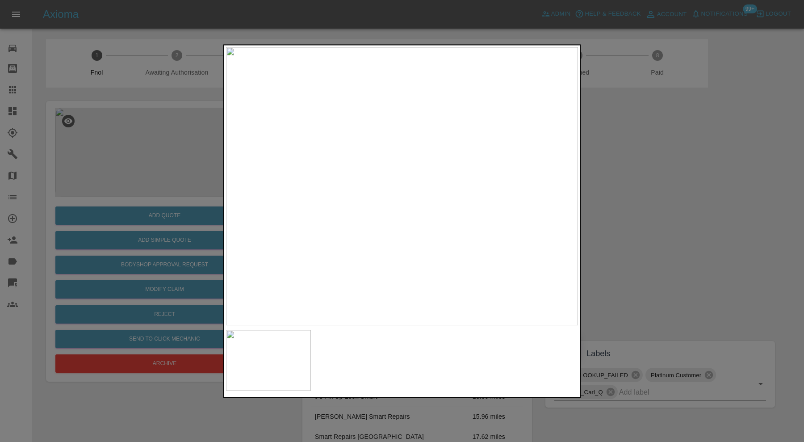
click at [446, 203] on img at bounding box center [402, 186] width 352 height 278
click at [657, 245] on div at bounding box center [402, 221] width 804 height 442
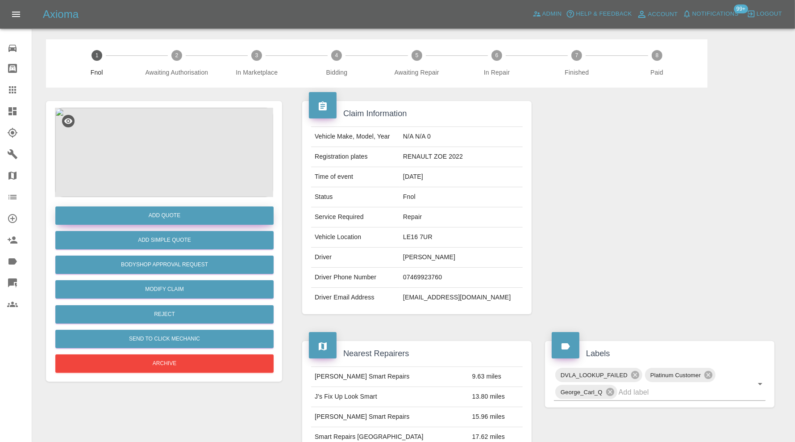
click at [190, 216] on button "Add Quote" at bounding box center [164, 215] width 218 height 18
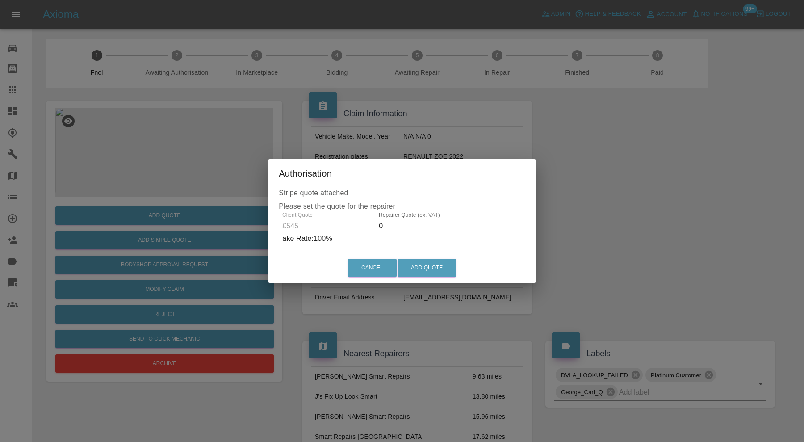
click at [411, 225] on input "0" at bounding box center [423, 226] width 89 height 14
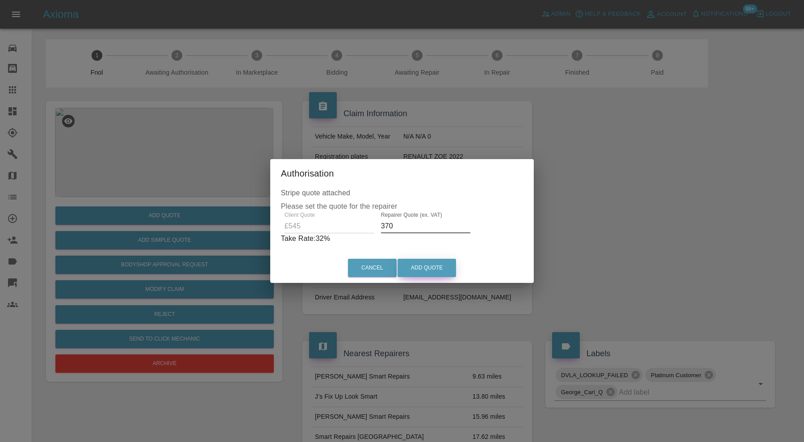
type input "370"
click at [425, 266] on button "Add Quote" at bounding box center [426, 267] width 58 height 18
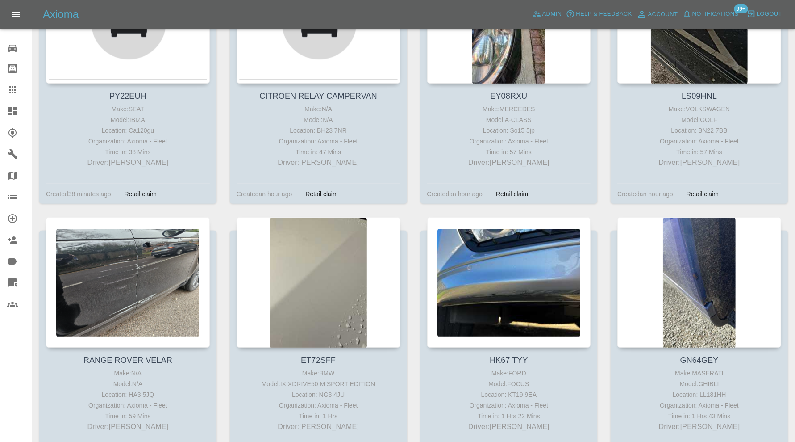
scroll to position [521, 0]
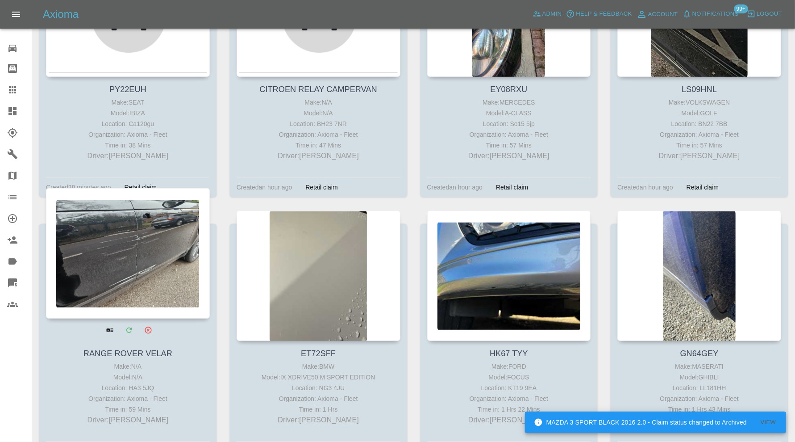
click at [149, 265] on div at bounding box center [128, 253] width 164 height 130
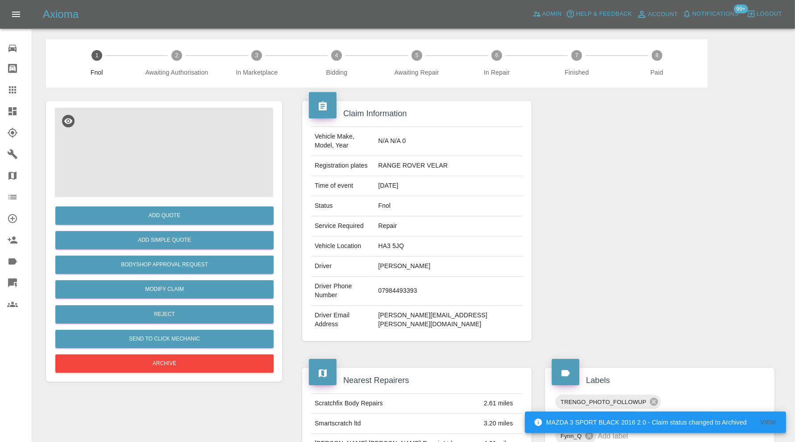
click at [172, 172] on img at bounding box center [164, 152] width 218 height 89
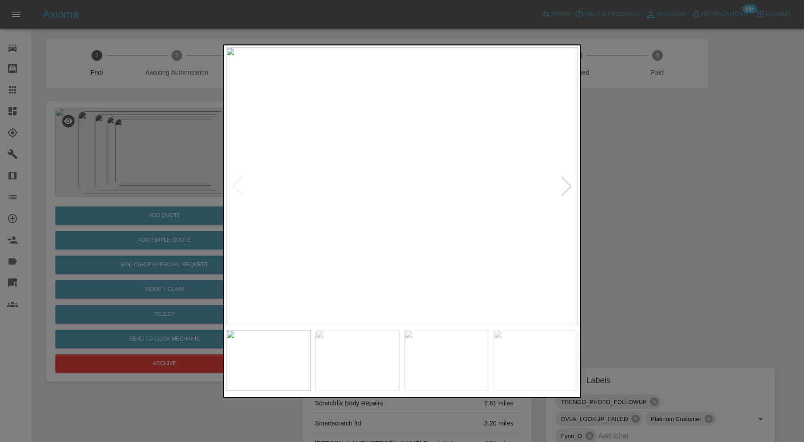
click at [569, 178] on div at bounding box center [566, 186] width 20 height 20
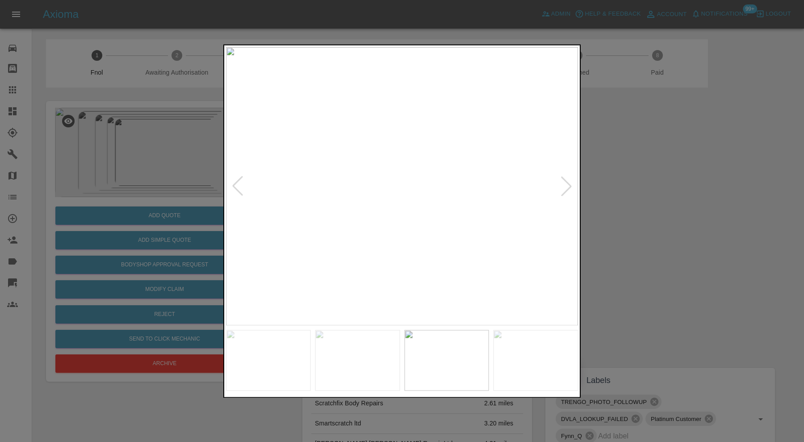
click at [568, 185] on div at bounding box center [566, 186] width 20 height 20
click at [568, 185] on img at bounding box center [402, 186] width 352 height 278
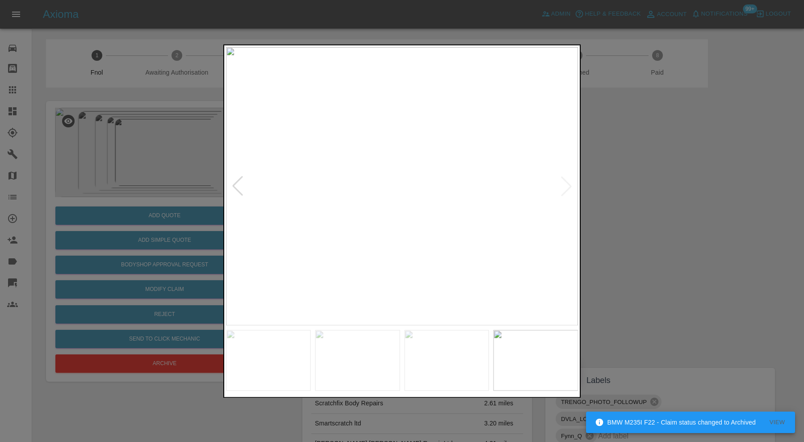
click at [242, 177] on div at bounding box center [238, 186] width 20 height 20
click at [238, 183] on div at bounding box center [238, 186] width 20 height 20
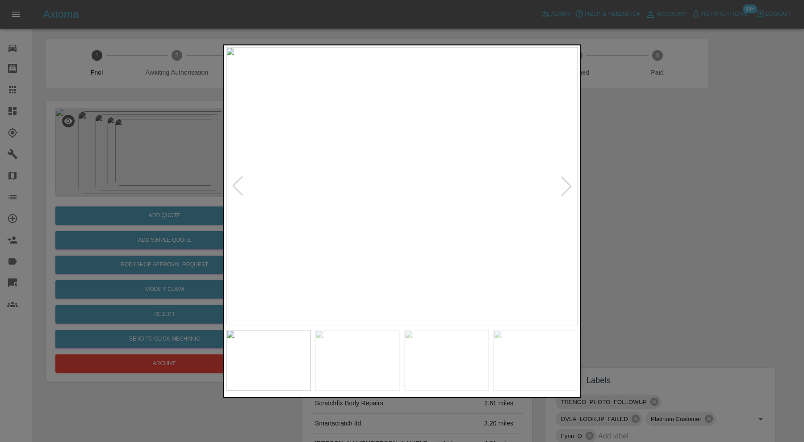
click at [238, 183] on div at bounding box center [238, 186] width 20 height 20
click at [684, 242] on div at bounding box center [402, 221] width 804 height 442
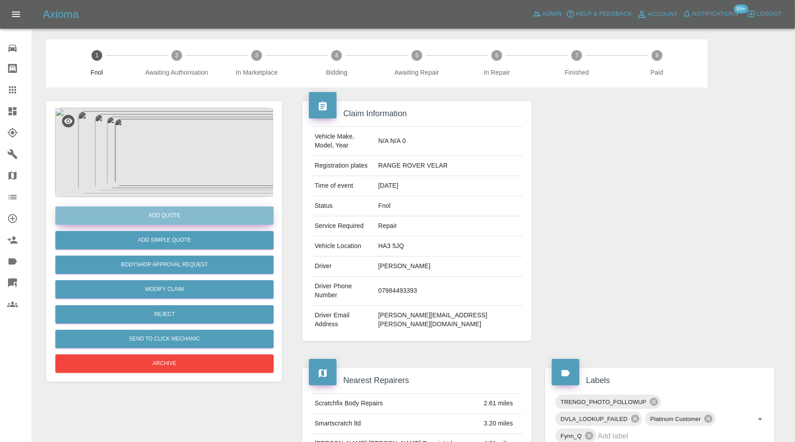
click at [200, 217] on button "Add Quote" at bounding box center [164, 215] width 218 height 18
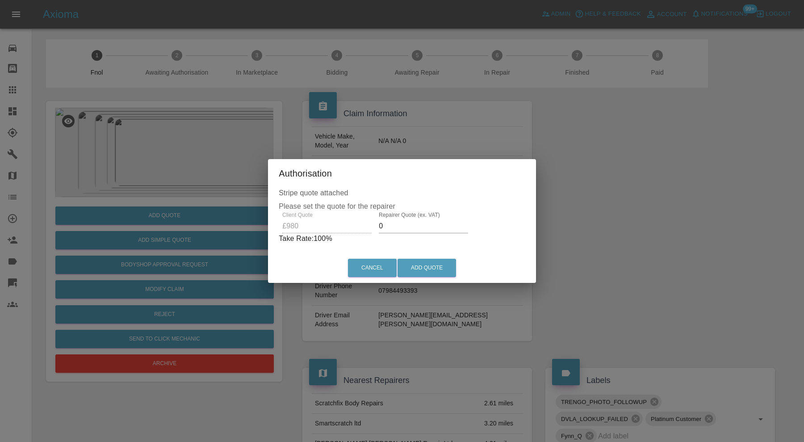
click at [443, 228] on input "0" at bounding box center [423, 226] width 89 height 14
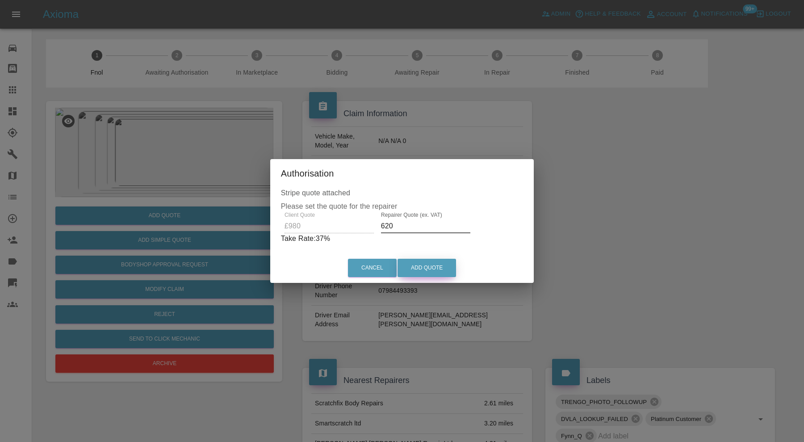
type input "620"
click at [438, 262] on button "Add Quote" at bounding box center [426, 267] width 58 height 18
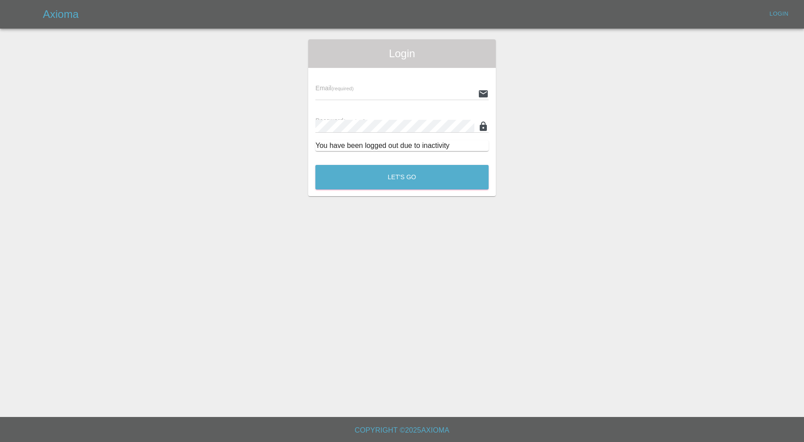
type input "carl.ainsworth@axioma.co.uk"
click at [397, 177] on button "Let's Go" at bounding box center [401, 177] width 173 height 25
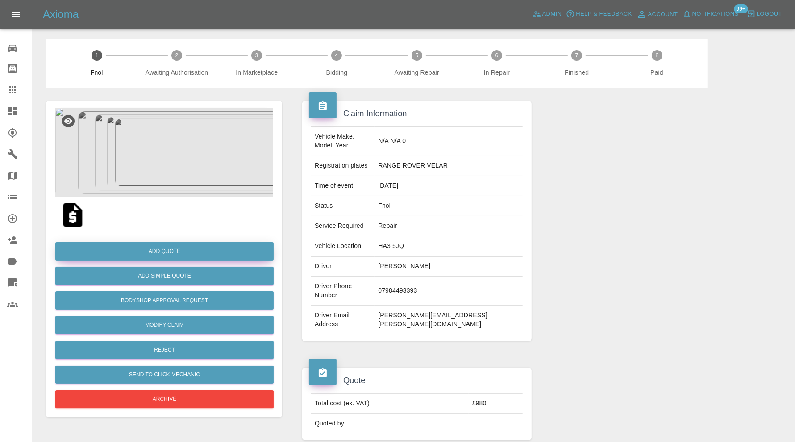
click at [190, 248] on button "Add Quote" at bounding box center [164, 251] width 218 height 18
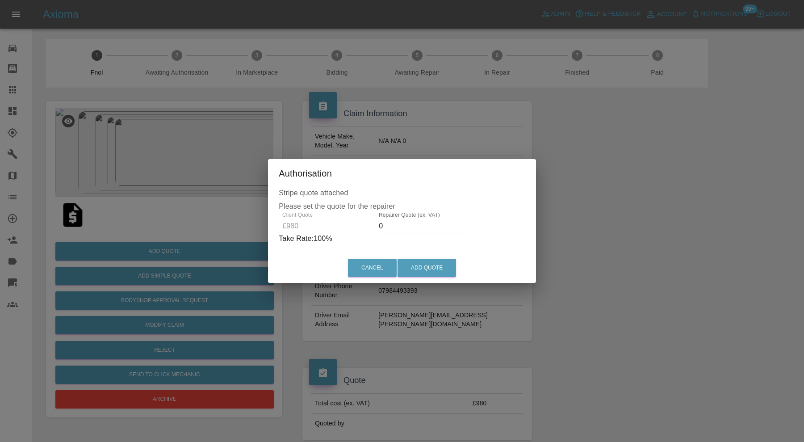
click at [400, 228] on input "0" at bounding box center [423, 226] width 89 height 14
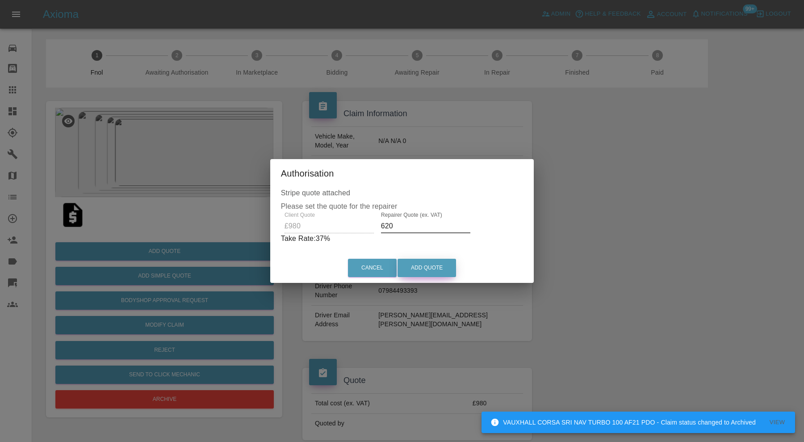
type input "620"
click at [415, 267] on button "Add Quote" at bounding box center [426, 267] width 58 height 18
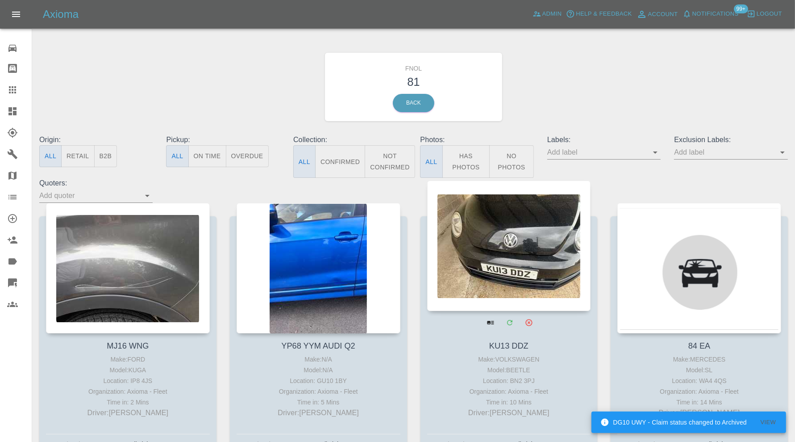
click at [464, 239] on div at bounding box center [509, 245] width 164 height 130
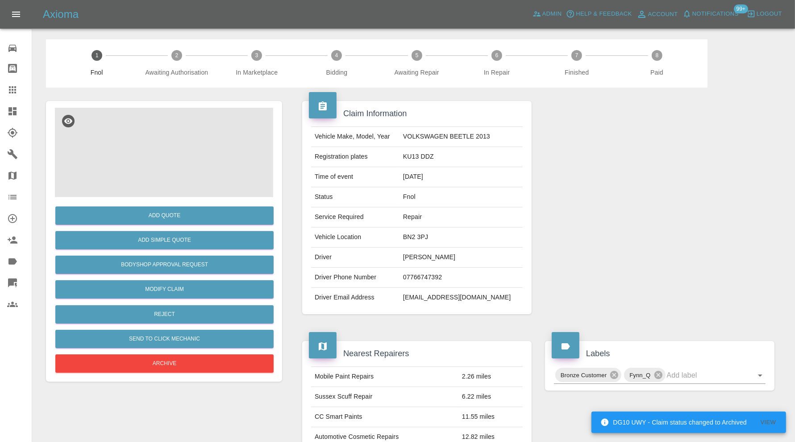
click at [161, 148] on img at bounding box center [164, 152] width 218 height 89
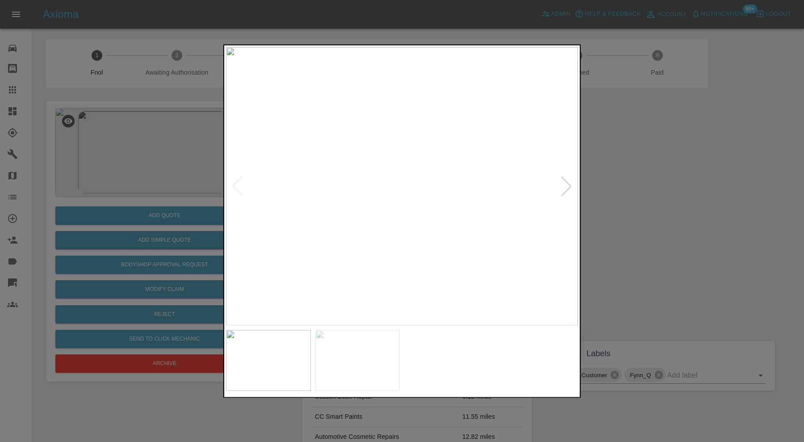
click at [386, 341] on img at bounding box center [357, 359] width 85 height 61
click at [710, 182] on div at bounding box center [402, 221] width 804 height 442
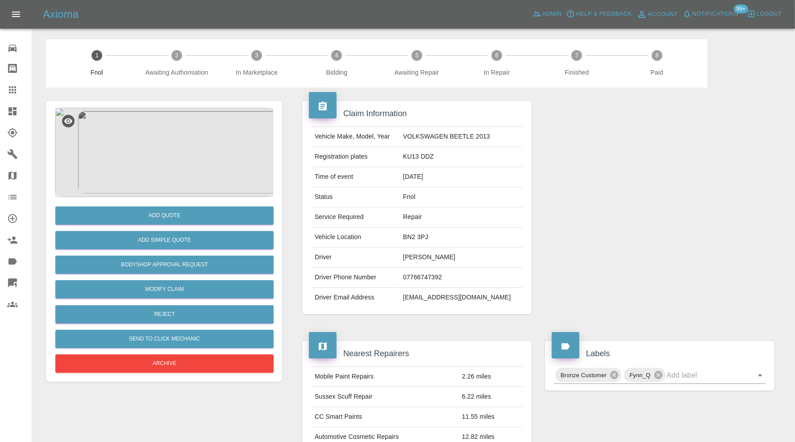
click at [190, 163] on img at bounding box center [164, 152] width 218 height 89
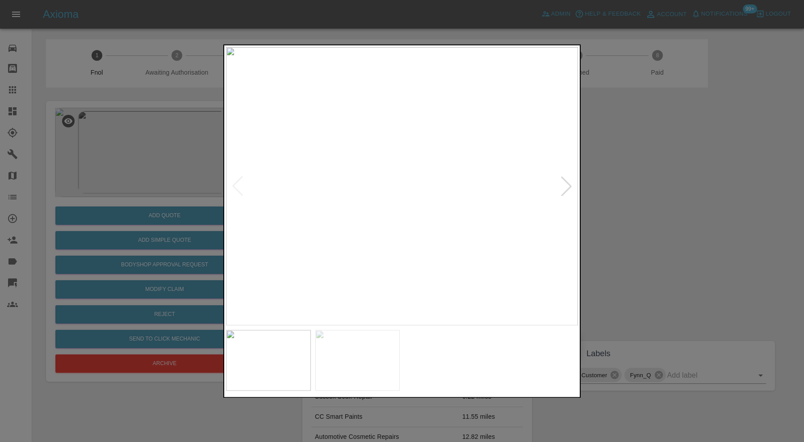
click at [370, 340] on img at bounding box center [357, 359] width 85 height 61
click at [654, 138] on div at bounding box center [402, 221] width 804 height 442
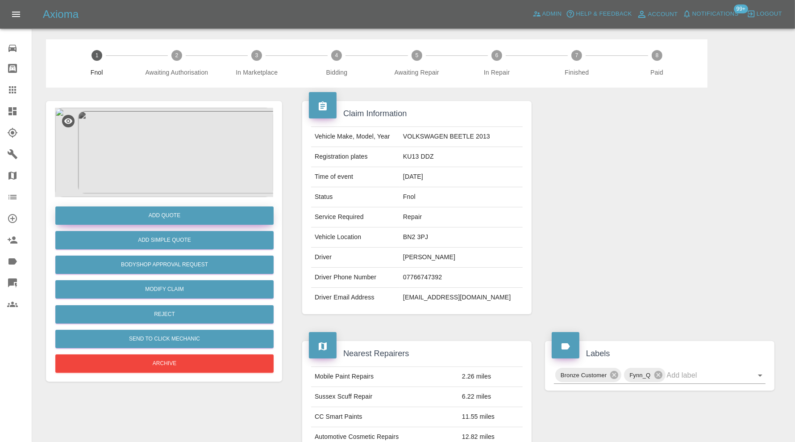
click at [201, 215] on button "Add Quote" at bounding box center [164, 215] width 218 height 18
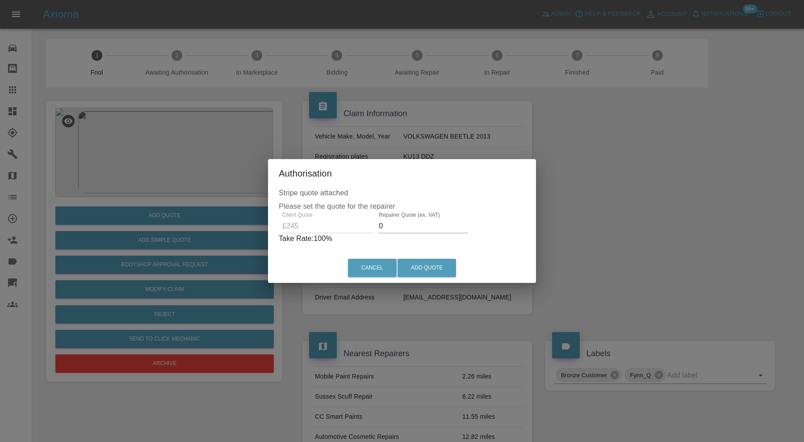
click at [455, 223] on input "0" at bounding box center [423, 226] width 89 height 14
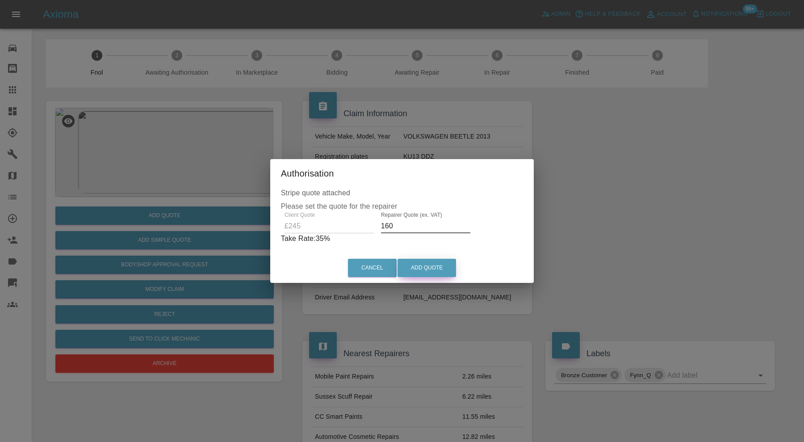
type input "160"
click at [440, 261] on button "Add Quote" at bounding box center [426, 267] width 58 height 18
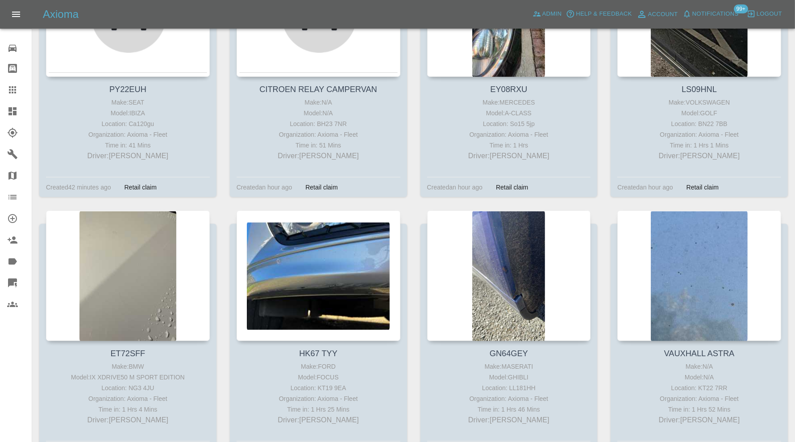
scroll to position [670, 0]
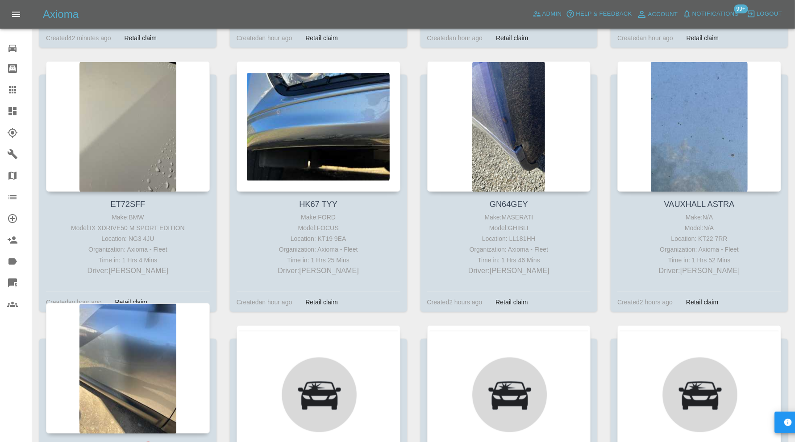
click at [175, 341] on div at bounding box center [128, 368] width 164 height 130
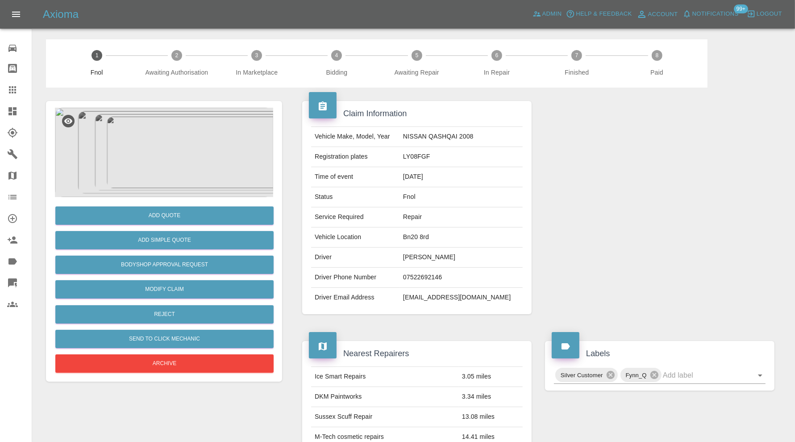
click at [196, 146] on img at bounding box center [164, 152] width 218 height 89
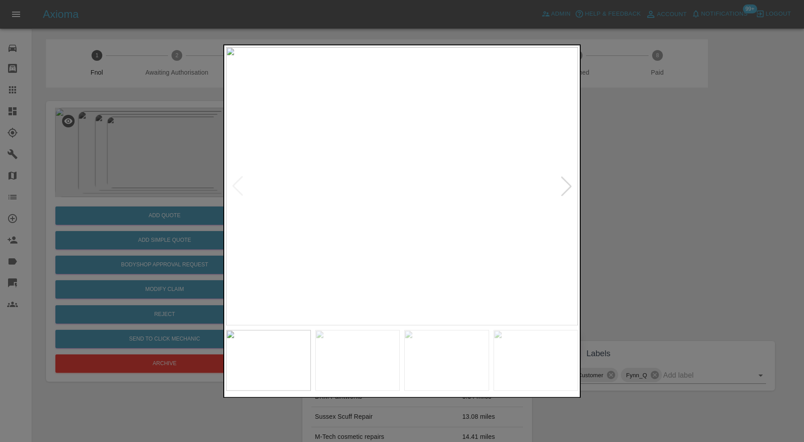
click at [358, 354] on img at bounding box center [357, 359] width 85 height 61
click at [447, 357] on img at bounding box center [446, 359] width 85 height 61
click at [528, 352] on img at bounding box center [535, 359] width 85 height 61
click at [573, 187] on img at bounding box center [402, 186] width 352 height 278
click at [571, 184] on img at bounding box center [402, 186] width 352 height 278
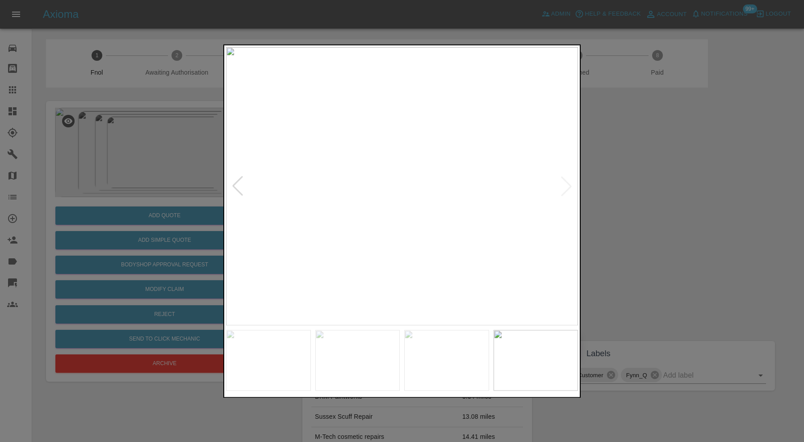
click at [696, 189] on div at bounding box center [402, 221] width 804 height 442
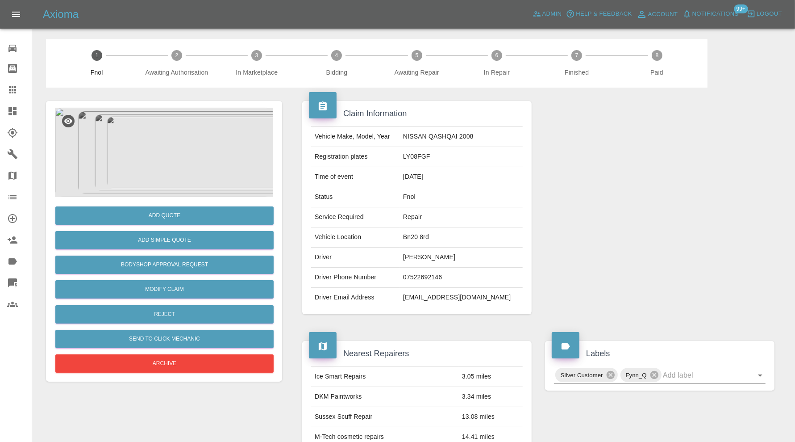
click at [159, 130] on img at bounding box center [164, 152] width 218 height 89
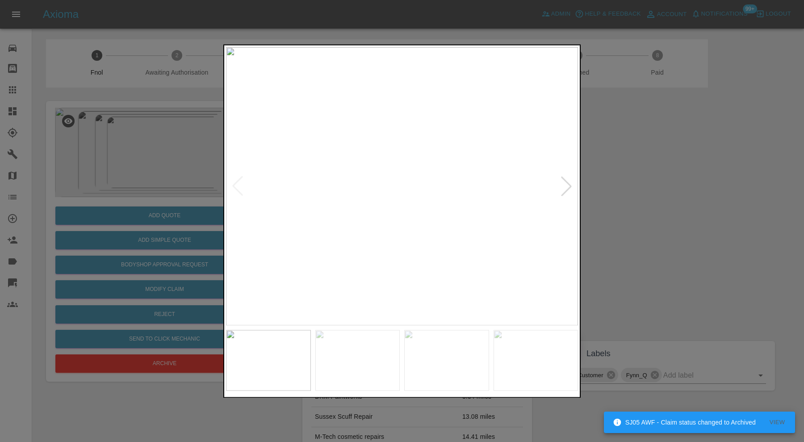
click at [565, 178] on div at bounding box center [566, 186] width 20 height 20
click at [565, 181] on div at bounding box center [566, 186] width 20 height 20
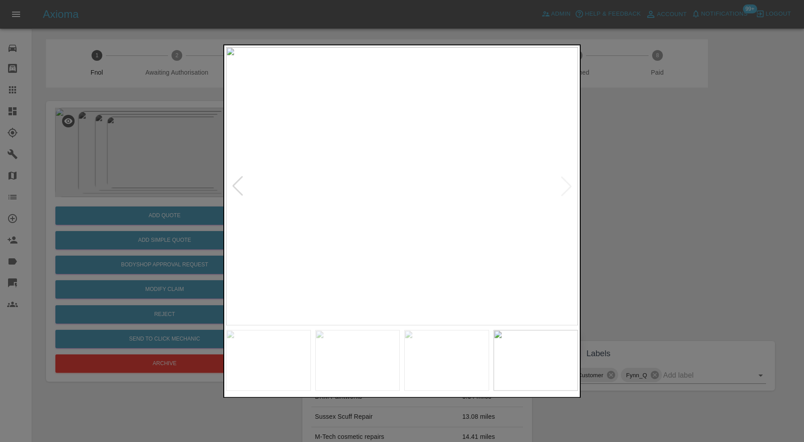
click at [565, 181] on img at bounding box center [402, 186] width 352 height 278
click at [645, 239] on div at bounding box center [402, 221] width 804 height 442
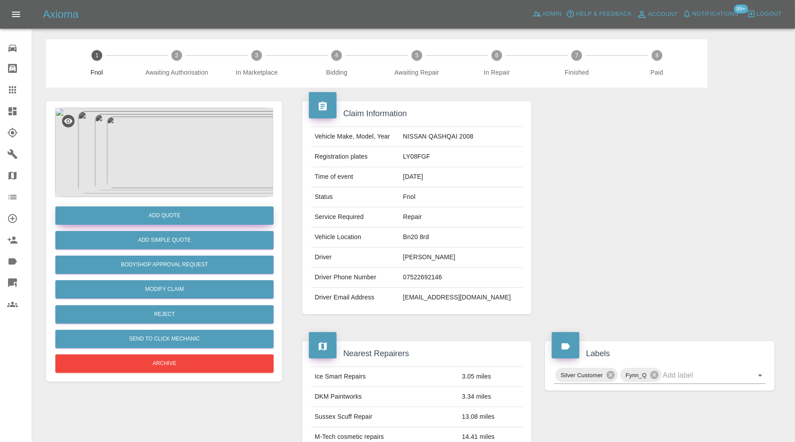
click at [192, 215] on button "Add Quote" at bounding box center [164, 215] width 218 height 18
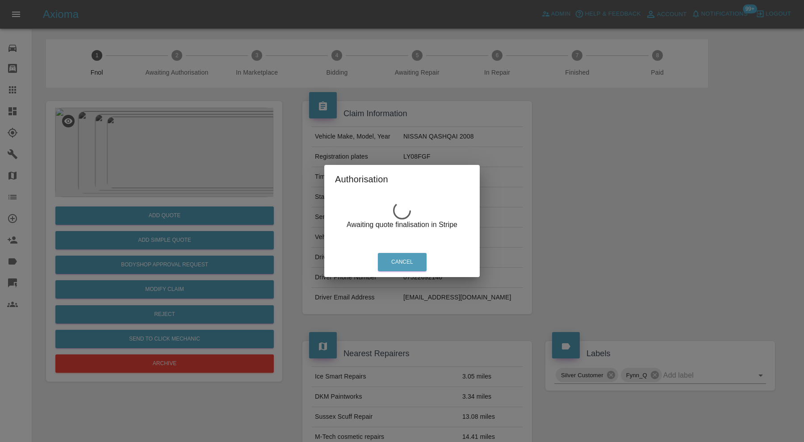
click at [171, 154] on div "Authorisation Awaiting quote finalisation in Stripe Cancel" at bounding box center [402, 221] width 804 height 442
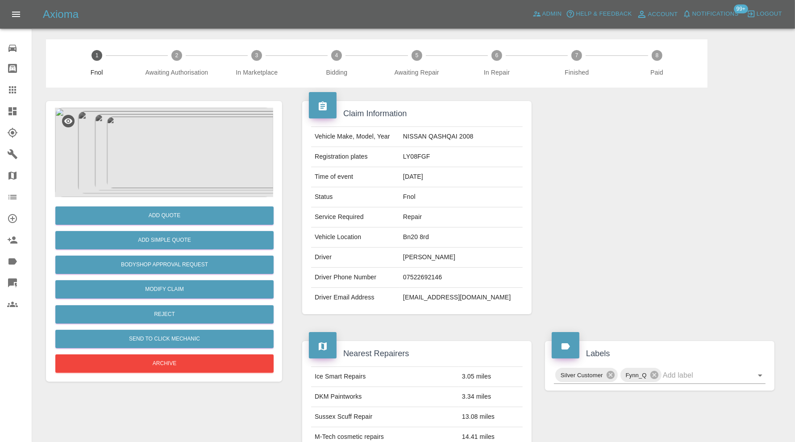
click at [175, 150] on img at bounding box center [164, 152] width 218 height 89
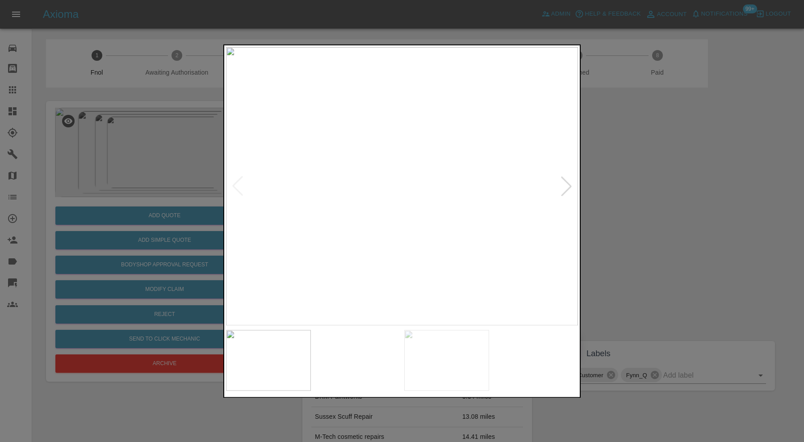
click at [576, 179] on img at bounding box center [402, 186] width 352 height 278
click at [574, 184] on div at bounding box center [566, 186] width 20 height 20
click at [574, 184] on img at bounding box center [402, 186] width 352 height 278
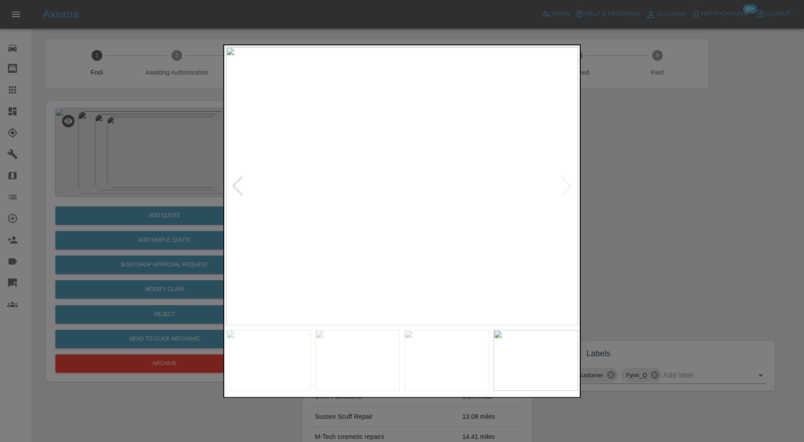
click at [634, 179] on div at bounding box center [402, 221] width 804 height 442
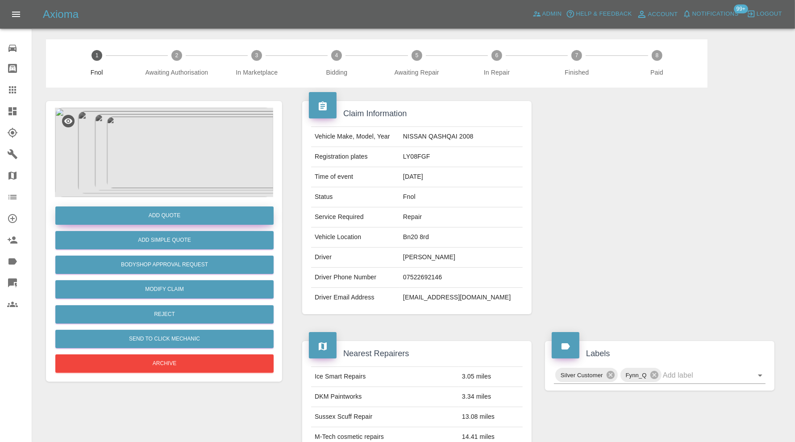
click at [148, 216] on button "Add Quote" at bounding box center [164, 215] width 218 height 18
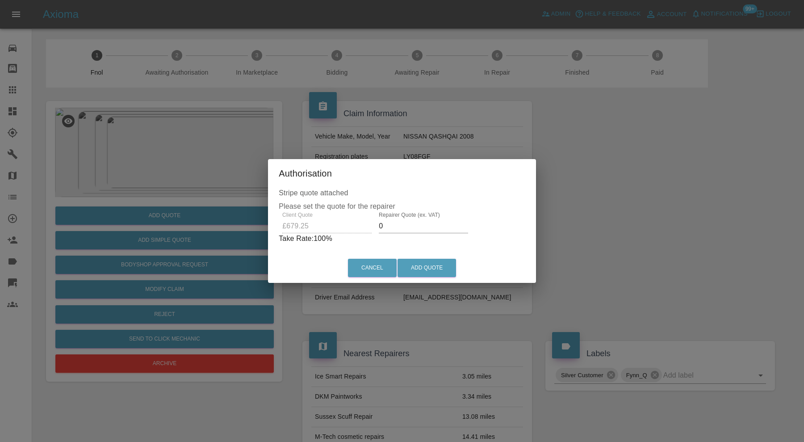
click at [413, 224] on input "0" at bounding box center [423, 226] width 89 height 14
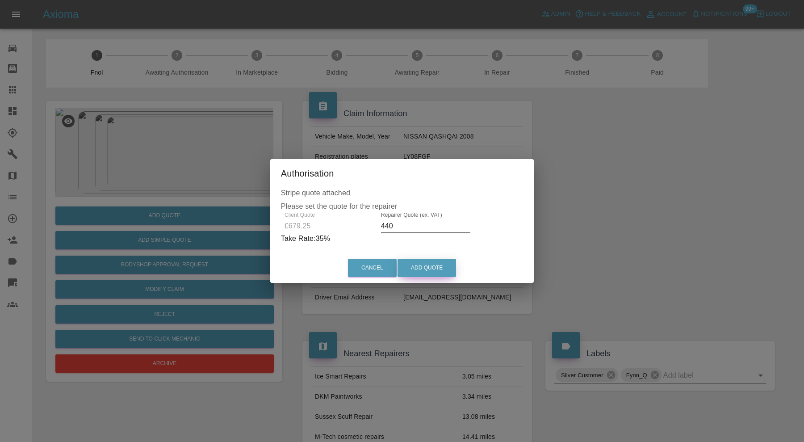
type input "440"
click at [435, 262] on button "Add Quote" at bounding box center [426, 267] width 58 height 18
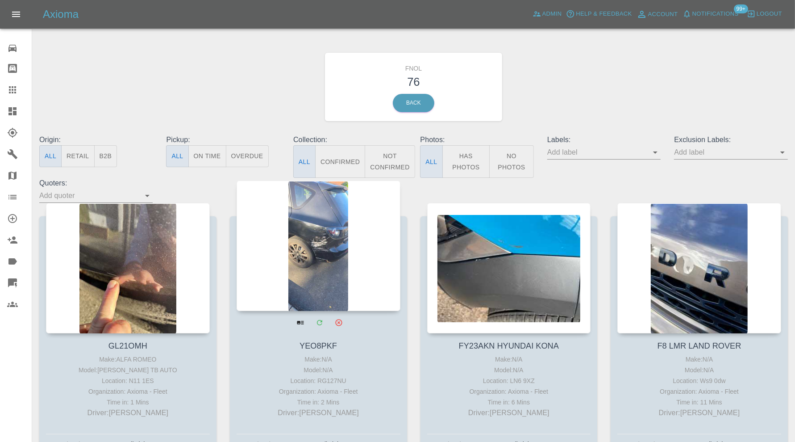
click at [313, 244] on div at bounding box center [319, 245] width 164 height 130
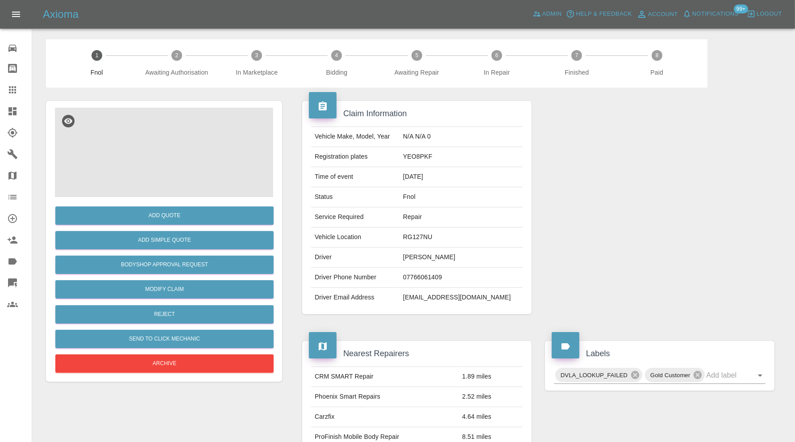
click at [161, 143] on img at bounding box center [164, 152] width 218 height 89
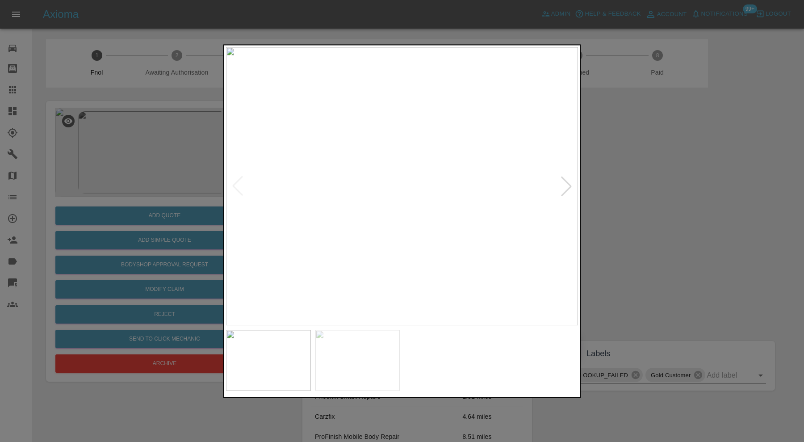
click at [363, 353] on img at bounding box center [357, 359] width 85 height 61
click at [411, 171] on img at bounding box center [402, 186] width 352 height 278
click at [622, 161] on div at bounding box center [402, 221] width 804 height 442
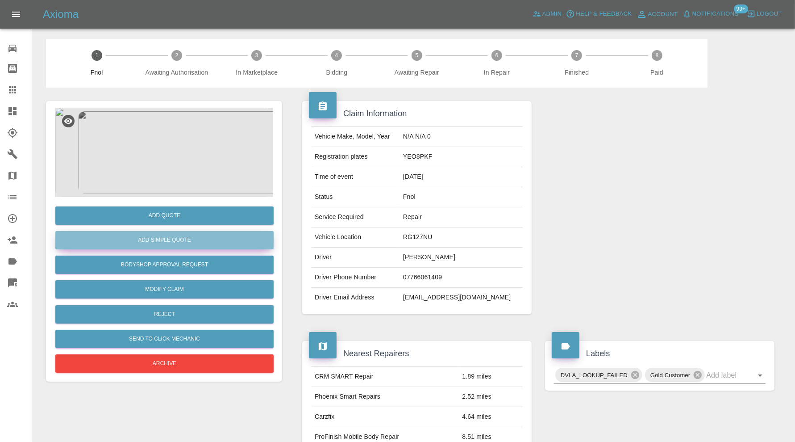
click at [217, 245] on button "Add Simple Quote" at bounding box center [164, 240] width 218 height 18
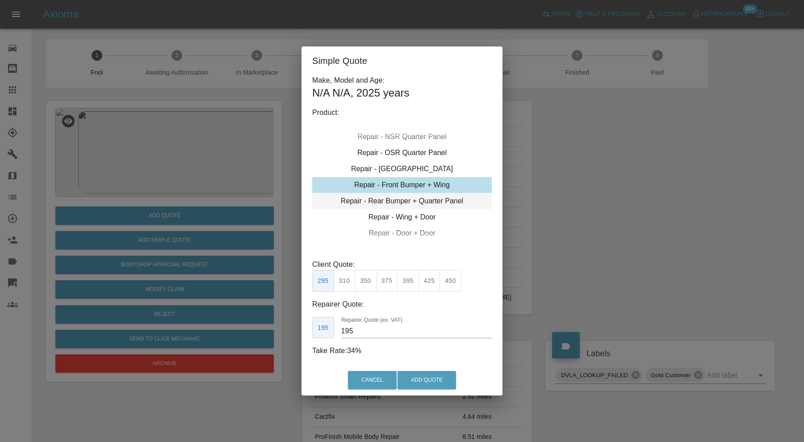
click at [435, 199] on div "Repair - Rear Bumper + Quarter Panel" at bounding box center [401, 201] width 179 height 16
click at [430, 275] on button "425" at bounding box center [429, 281] width 22 height 22
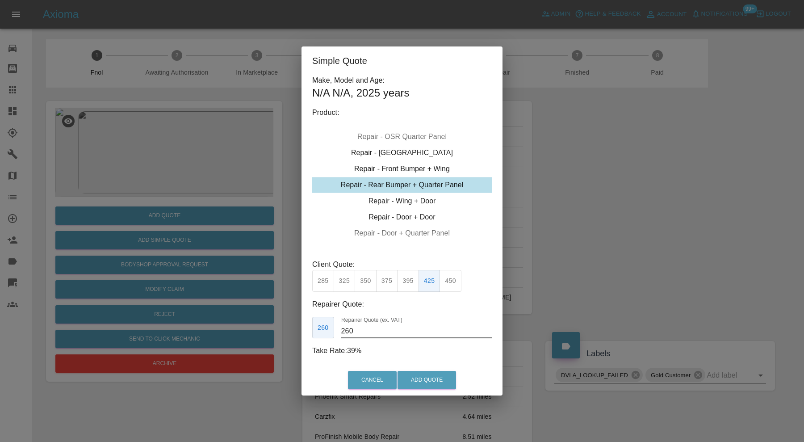
click at [378, 326] on input "260" at bounding box center [416, 331] width 150 height 14
type input "270"
click at [426, 392] on div "Cancel Add Quote" at bounding box center [401, 380] width 201 height 30
click at [429, 384] on button "Add Quote" at bounding box center [426, 380] width 58 height 18
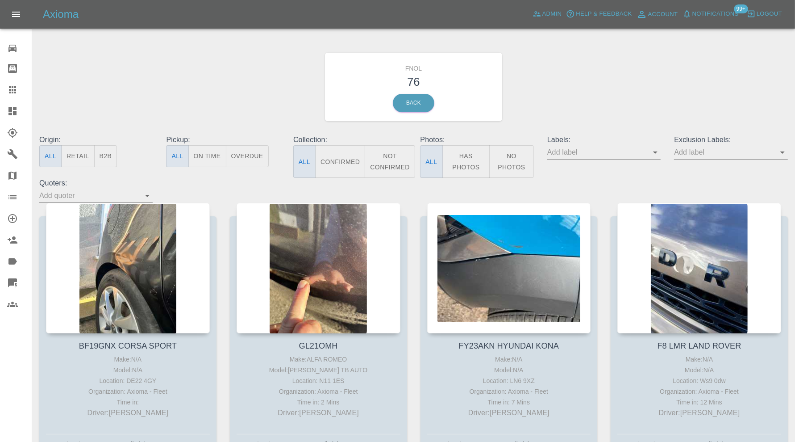
click at [15, 87] on icon at bounding box center [12, 89] width 7 height 7
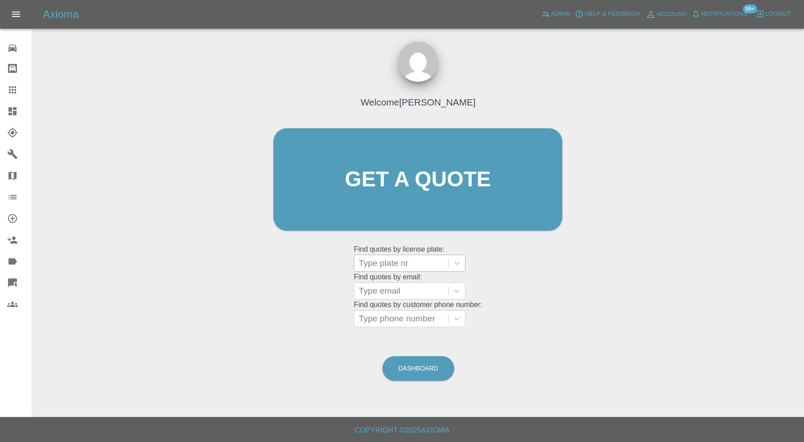
click at [379, 255] on div "Type plate nr" at bounding box center [410, 262] width 112 height 17
paste input "LF24UVJ"
type input "LF24UVJ"
click at [411, 287] on div "LF24UVJ, Finished" at bounding box center [410, 286] width 112 height 18
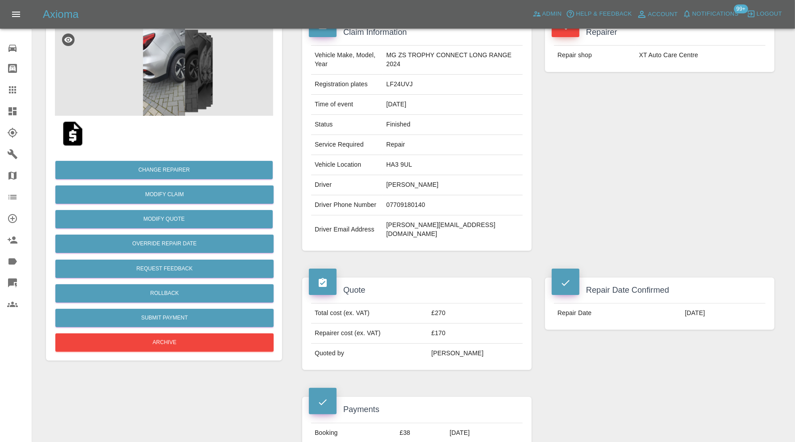
scroll to position [74, 0]
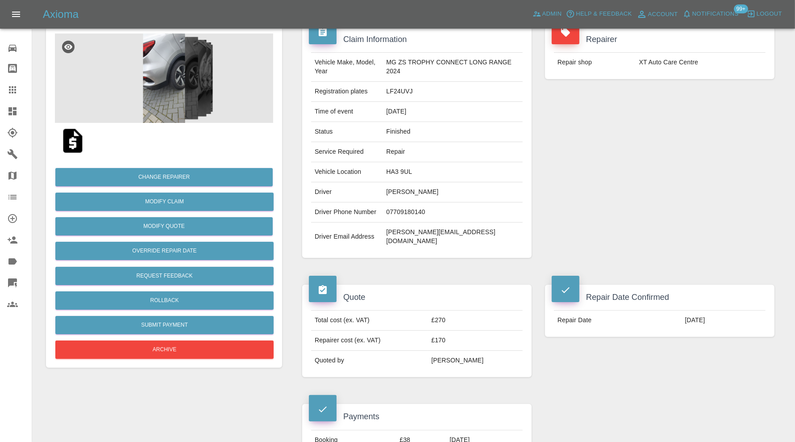
click at [73, 138] on img at bounding box center [72, 140] width 29 height 29
click at [8, 108] on icon at bounding box center [12, 111] width 11 height 11
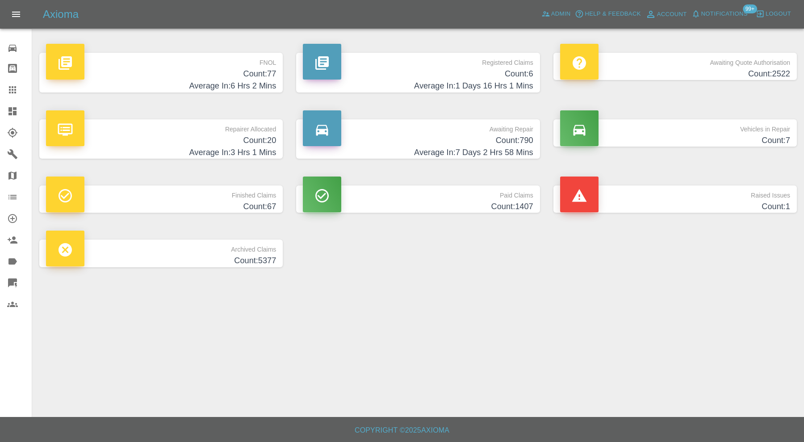
click at [209, 68] on h4 "Count: 77" at bounding box center [161, 74] width 230 height 12
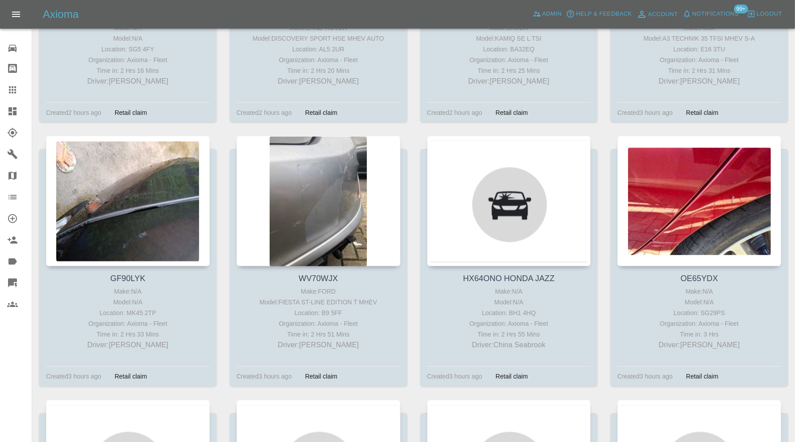
scroll to position [1484, 0]
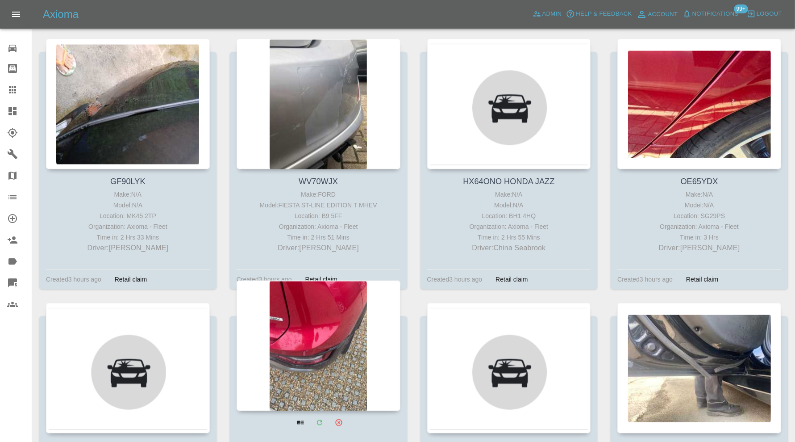
click at [346, 326] on div at bounding box center [319, 345] width 164 height 130
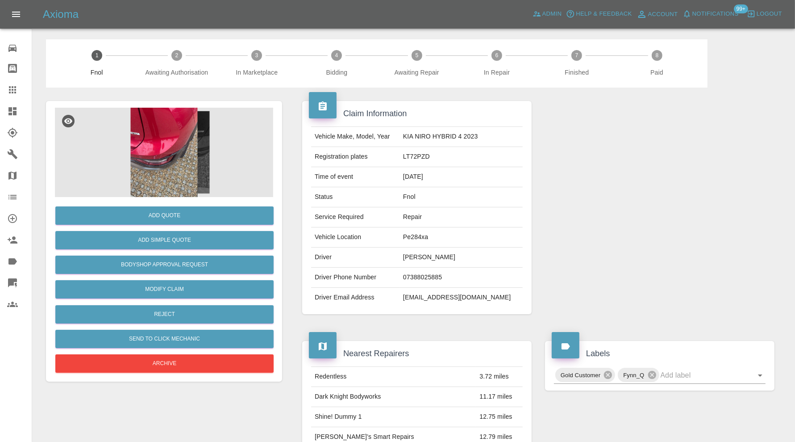
click at [167, 158] on img at bounding box center [164, 152] width 218 height 89
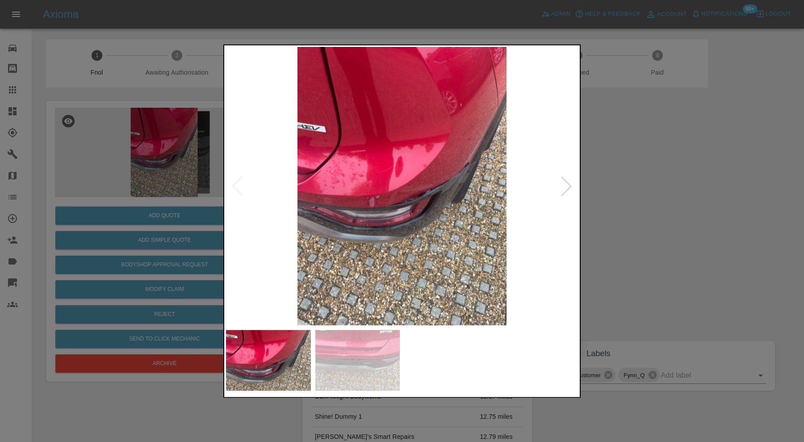
click at [561, 193] on div at bounding box center [566, 186] width 20 height 20
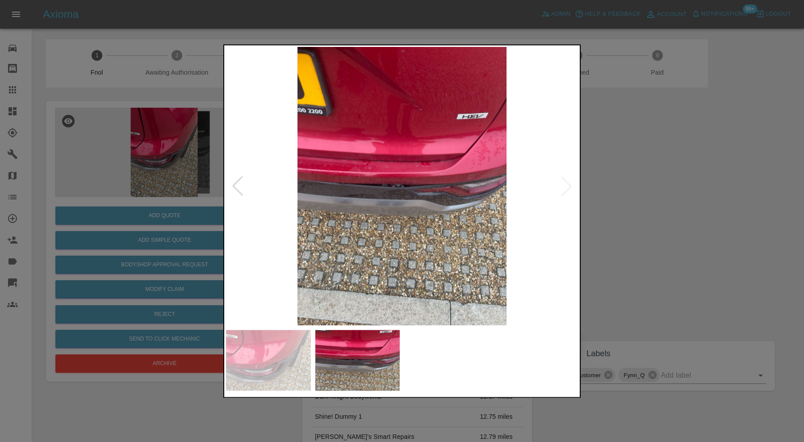
click at [560, 191] on img at bounding box center [402, 186] width 352 height 278
click at [563, 195] on img at bounding box center [402, 186] width 352 height 278
click at [237, 180] on div at bounding box center [238, 186] width 20 height 20
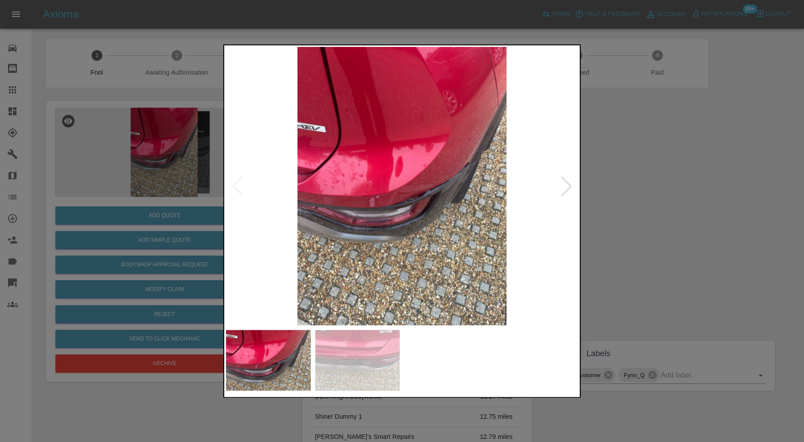
click at [623, 209] on div at bounding box center [402, 221] width 804 height 442
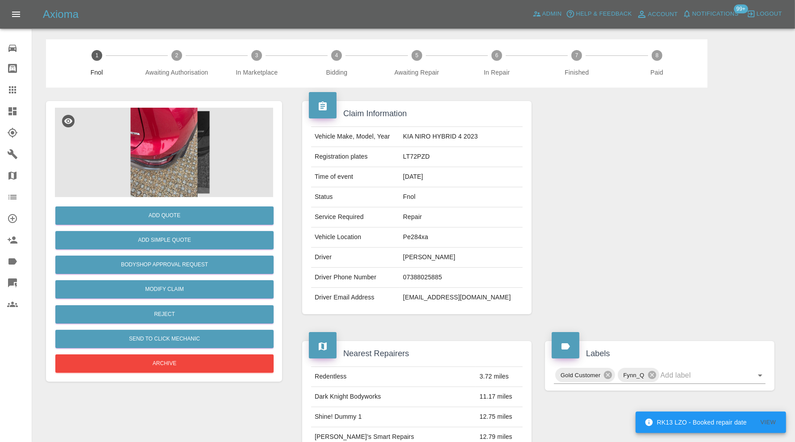
click at [160, 151] on img at bounding box center [164, 152] width 218 height 89
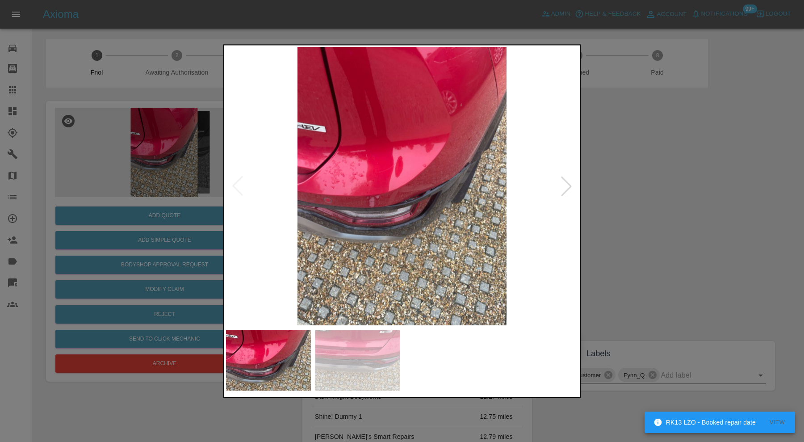
click at [605, 193] on div at bounding box center [402, 221] width 804 height 442
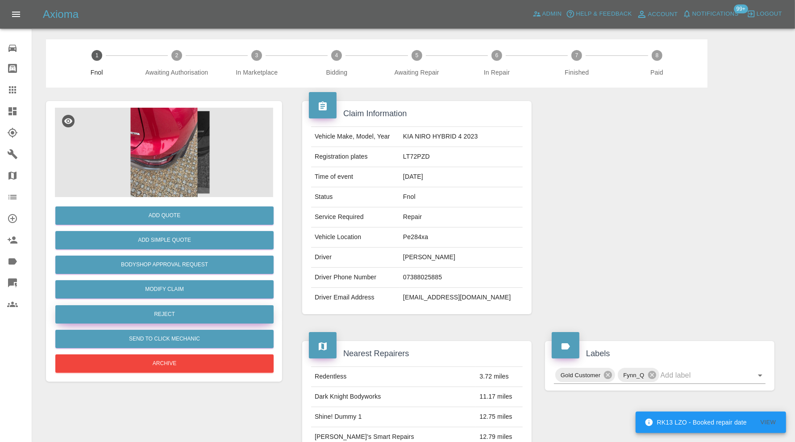
click at [174, 310] on button "Reject" at bounding box center [164, 314] width 218 height 18
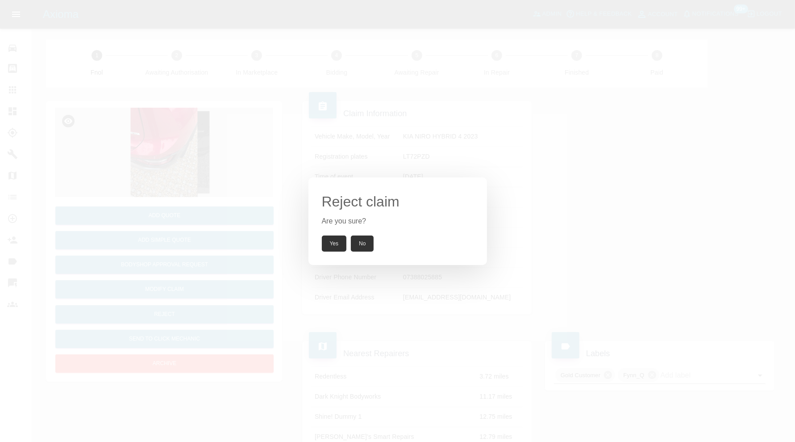
click at [331, 242] on button "Yes" at bounding box center [334, 243] width 25 height 16
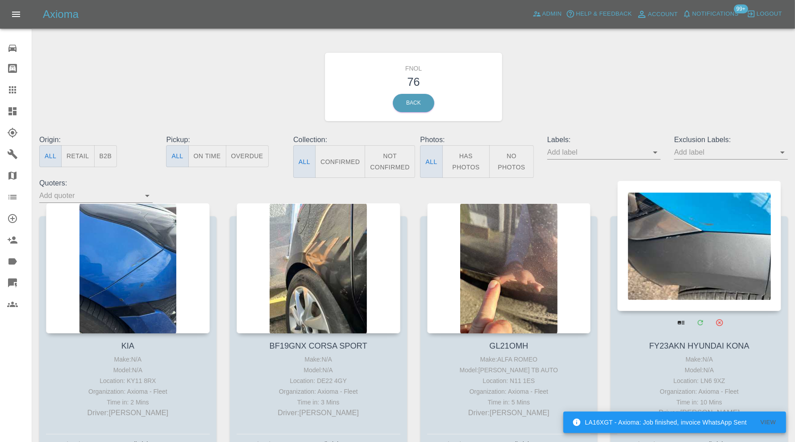
click at [704, 211] on div at bounding box center [699, 245] width 164 height 130
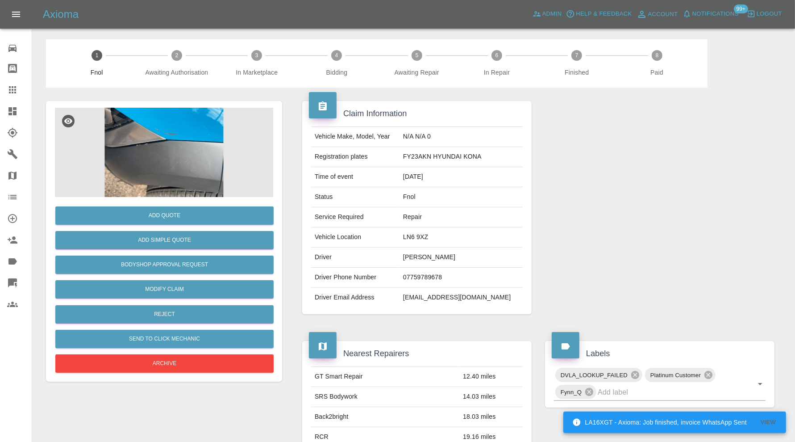
click at [163, 153] on img at bounding box center [164, 152] width 218 height 89
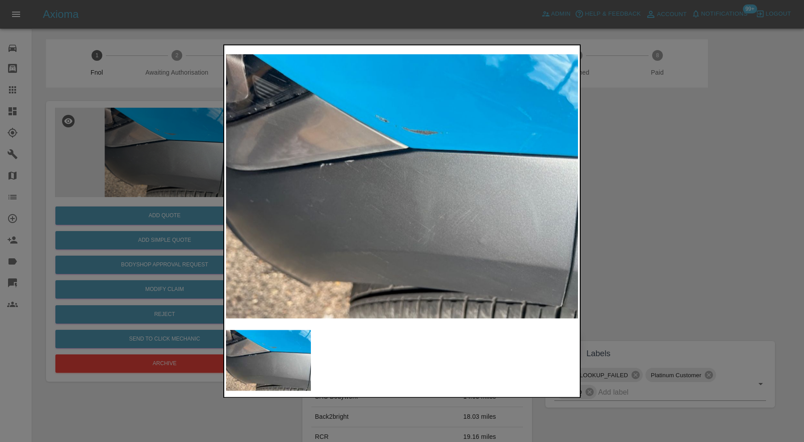
click at [630, 204] on div at bounding box center [402, 221] width 804 height 442
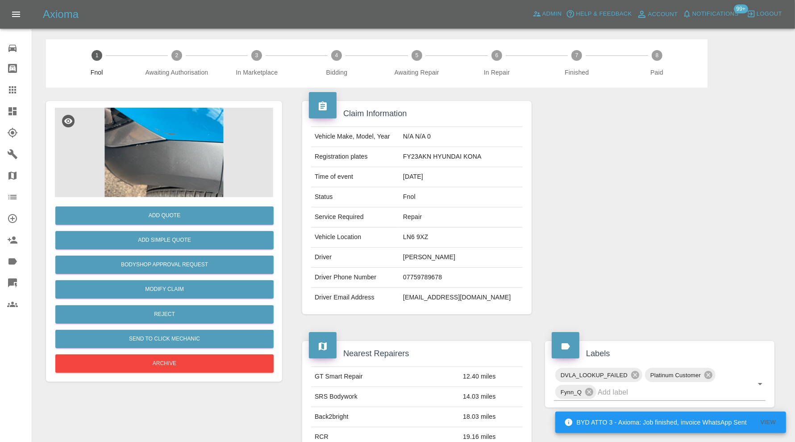
click at [177, 153] on img at bounding box center [164, 152] width 218 height 89
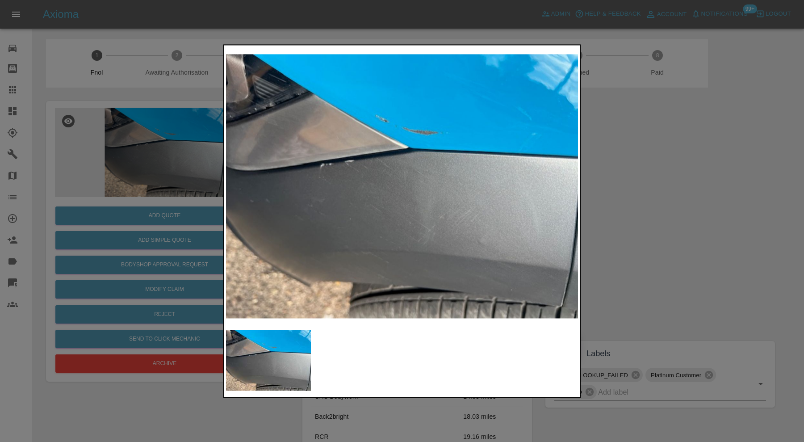
click at [660, 210] on div at bounding box center [402, 221] width 804 height 442
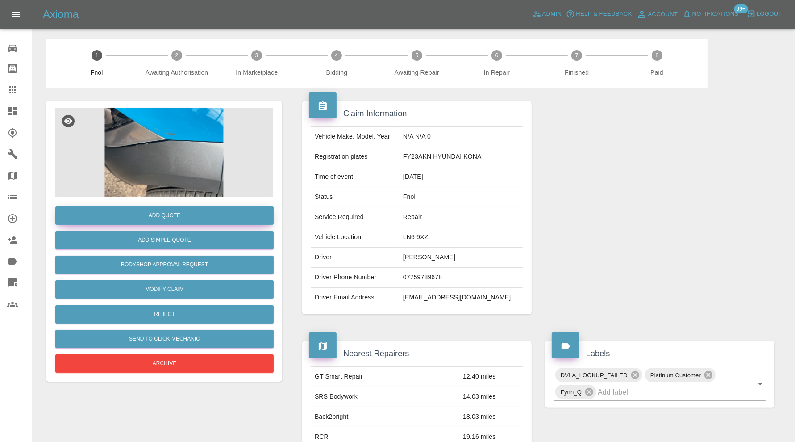
click at [204, 218] on button "Add Quote" at bounding box center [164, 215] width 218 height 18
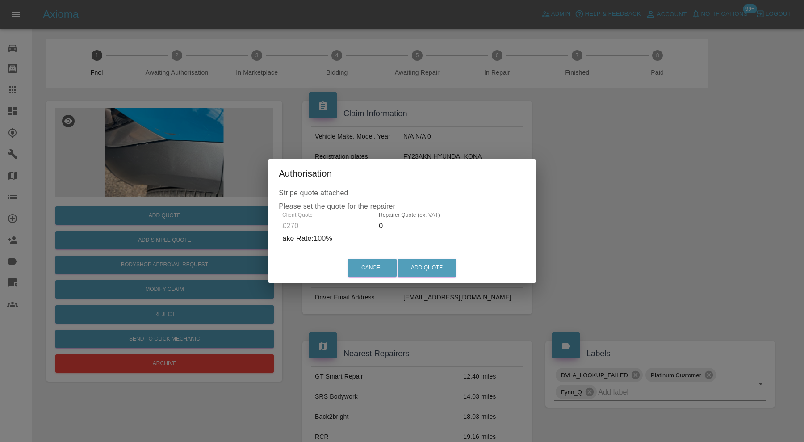
click at [418, 224] on input "0" at bounding box center [423, 226] width 89 height 14
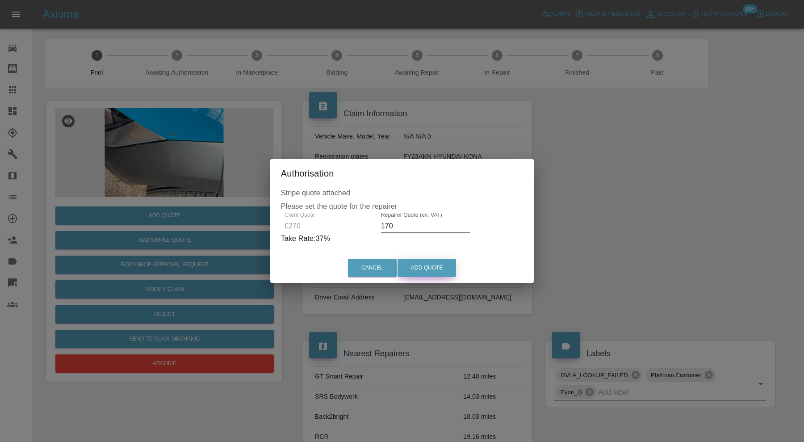
type input "170"
click at [439, 263] on button "Add Quote" at bounding box center [426, 267] width 58 height 18
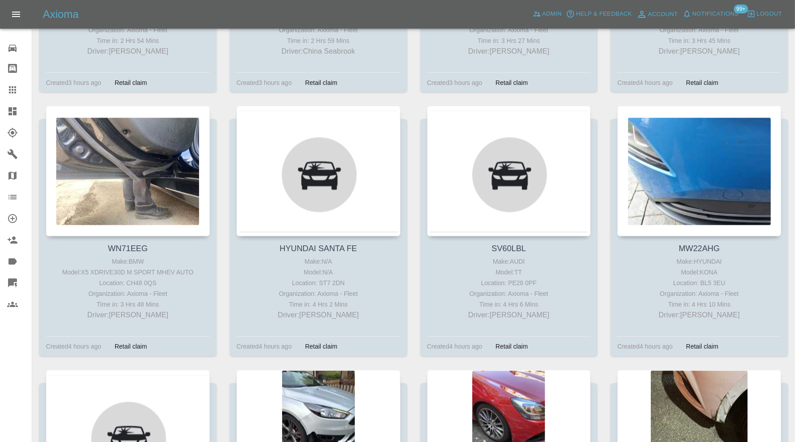
scroll to position [2005, 0]
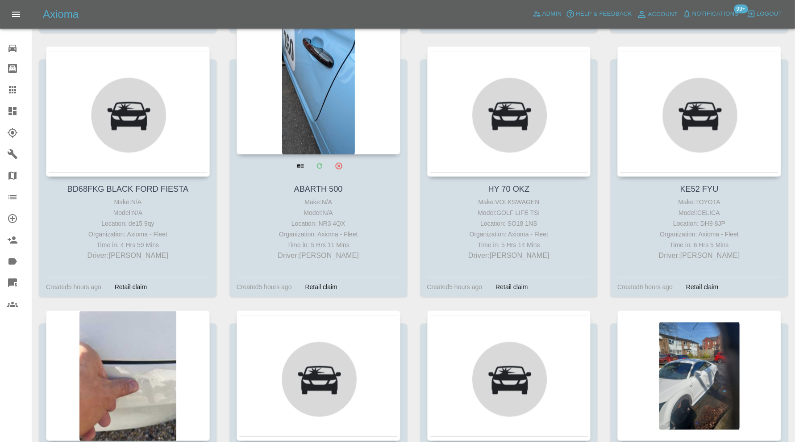
click at [322, 103] on div at bounding box center [319, 89] width 164 height 130
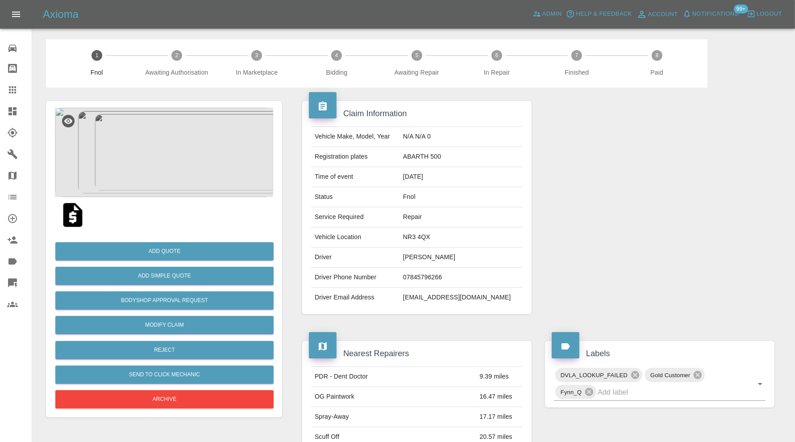
click at [175, 165] on img at bounding box center [164, 152] width 218 height 89
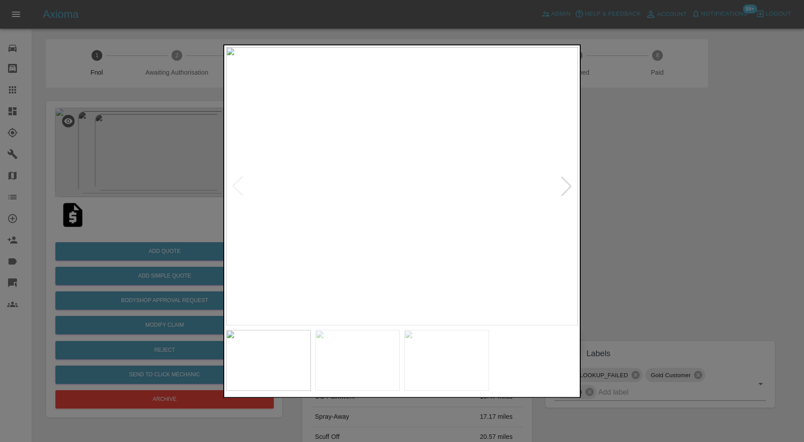
click at [568, 184] on div at bounding box center [566, 186] width 20 height 20
click at [568, 184] on img at bounding box center [402, 186] width 352 height 278
click at [294, 359] on img at bounding box center [268, 359] width 85 height 61
click at [565, 170] on img at bounding box center [402, 186] width 352 height 278
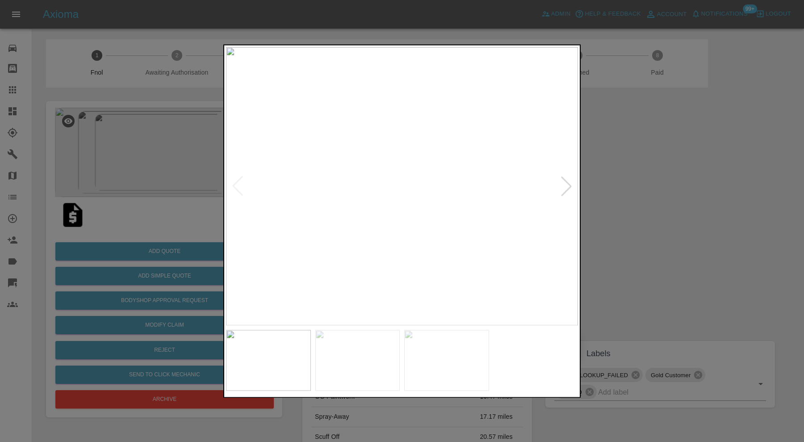
click at [565, 172] on img at bounding box center [402, 186] width 352 height 278
click at [566, 181] on div at bounding box center [566, 186] width 20 height 20
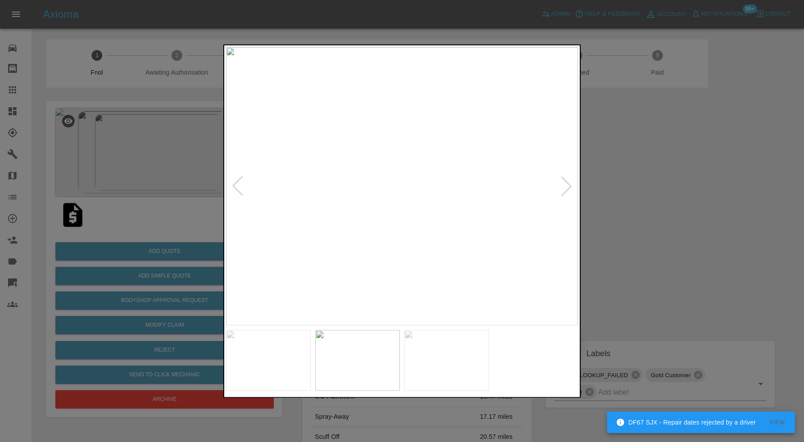
click at [566, 181] on div at bounding box center [566, 186] width 20 height 20
click at [566, 181] on img at bounding box center [402, 186] width 352 height 278
click at [617, 175] on div at bounding box center [402, 221] width 804 height 442
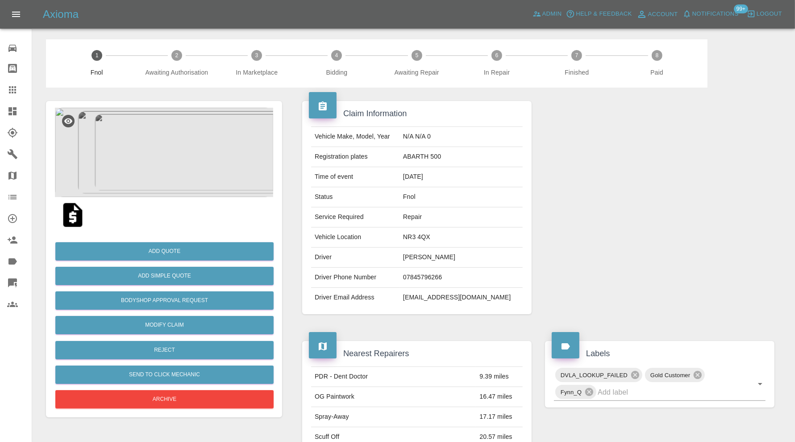
click at [164, 144] on img at bounding box center [164, 152] width 218 height 89
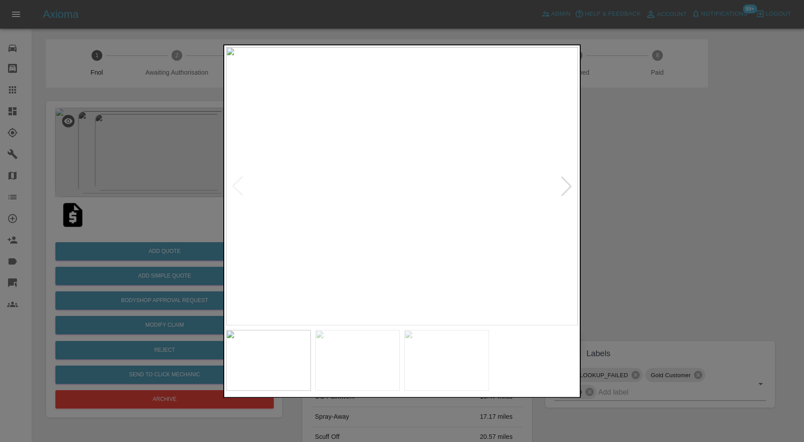
click at [700, 192] on div at bounding box center [402, 221] width 804 height 442
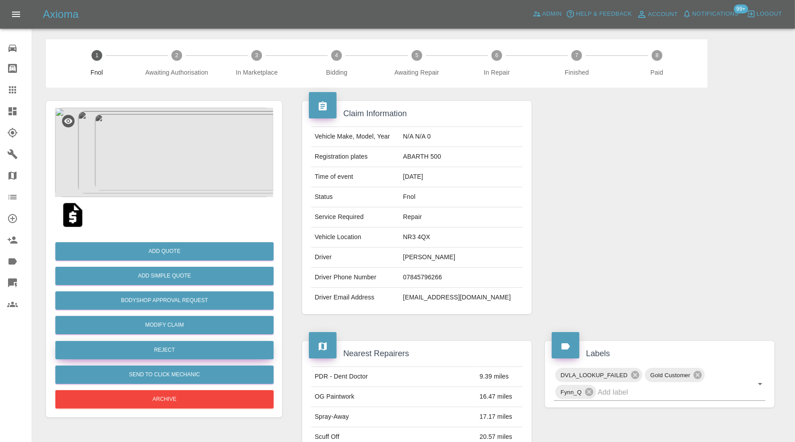
click at [162, 347] on button "Reject" at bounding box center [164, 350] width 218 height 18
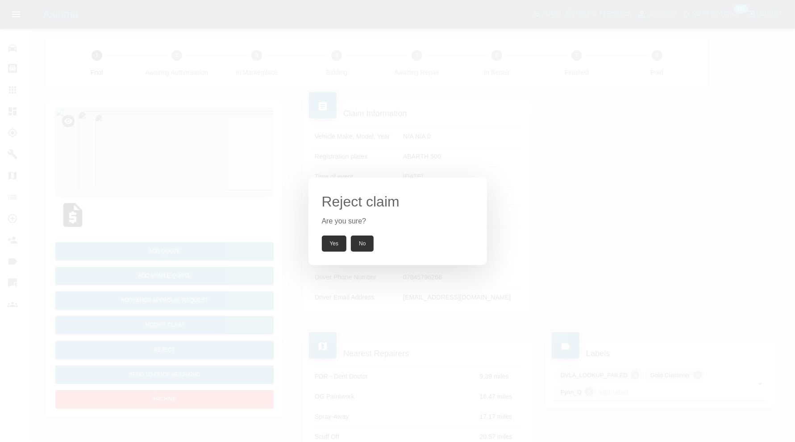
drag, startPoint x: 325, startPoint y: 241, endPoint x: 259, endPoint y: 129, distance: 129.7
click at [325, 241] on button "Yes" at bounding box center [334, 243] width 25 height 16
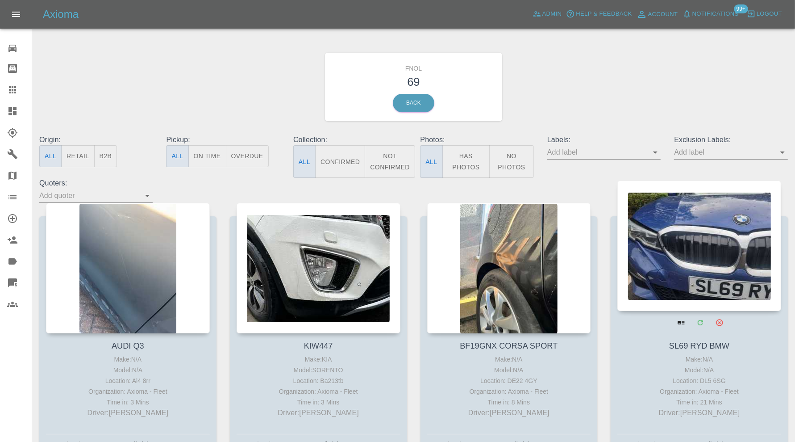
click at [708, 268] on div at bounding box center [699, 245] width 164 height 130
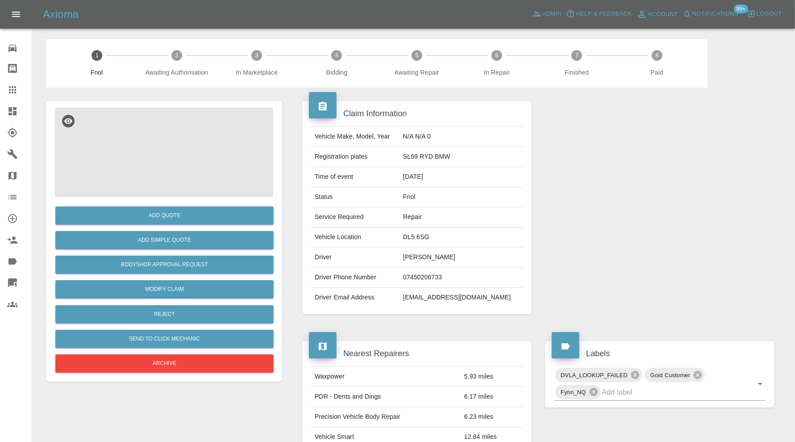
click at [158, 134] on img at bounding box center [164, 152] width 218 height 89
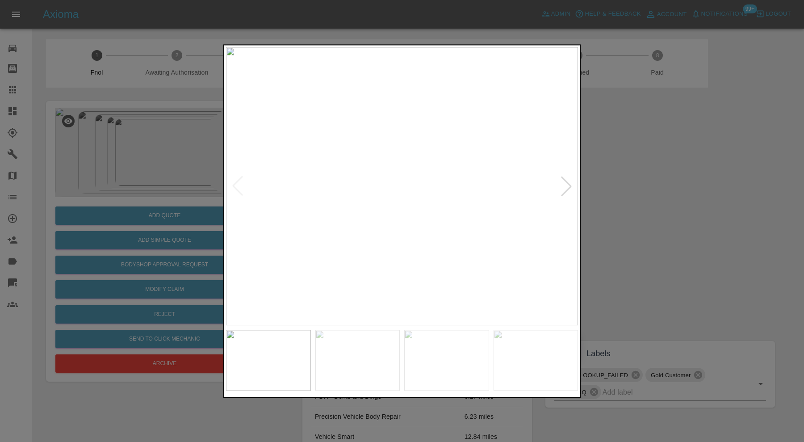
click at [573, 182] on div at bounding box center [566, 186] width 20 height 20
click at [573, 183] on div at bounding box center [566, 186] width 20 height 20
click at [693, 195] on div at bounding box center [402, 221] width 804 height 442
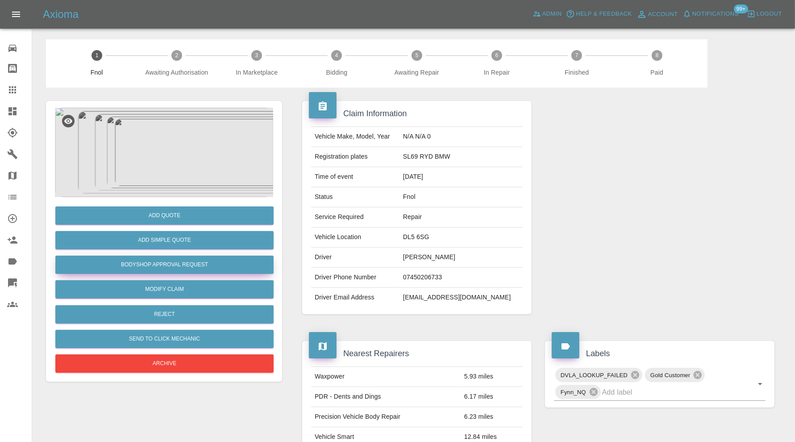
click at [216, 261] on button "Bodyshop Approval Request" at bounding box center [164, 264] width 218 height 18
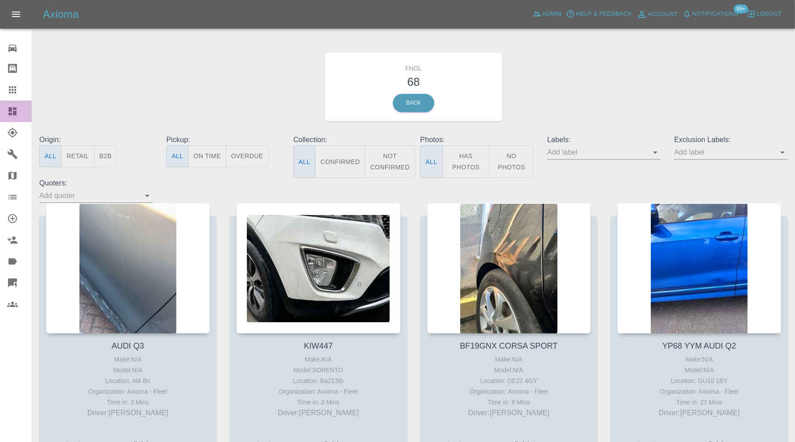
click at [14, 106] on icon at bounding box center [12, 111] width 11 height 11
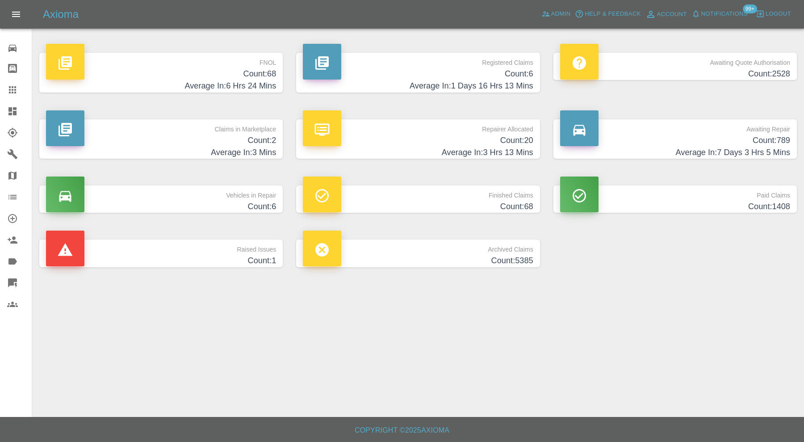
click at [229, 257] on h4 "Count: 1" at bounding box center [161, 260] width 230 height 12
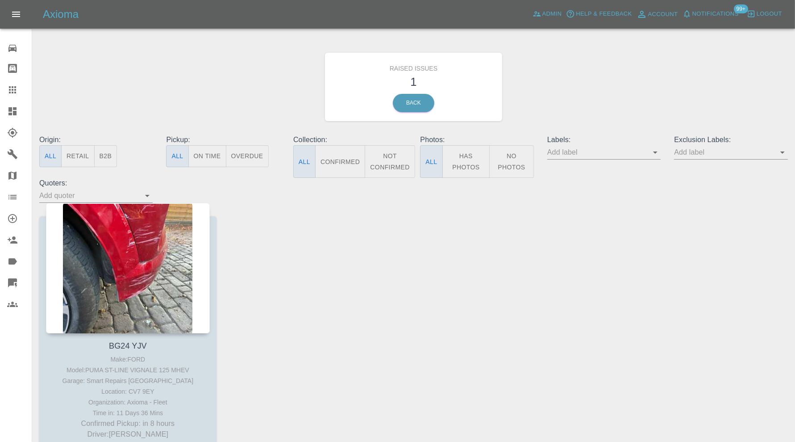
click at [13, 108] on icon at bounding box center [12, 111] width 8 height 8
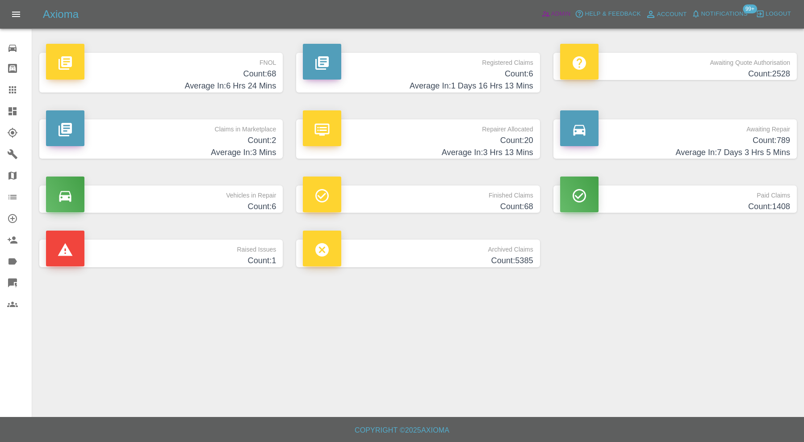
click at [554, 16] on span "Admin" at bounding box center [561, 14] width 20 height 10
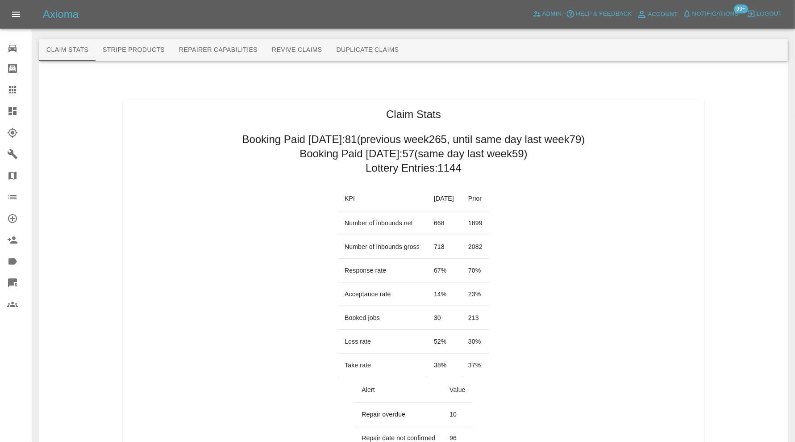
scroll to position [74, 0]
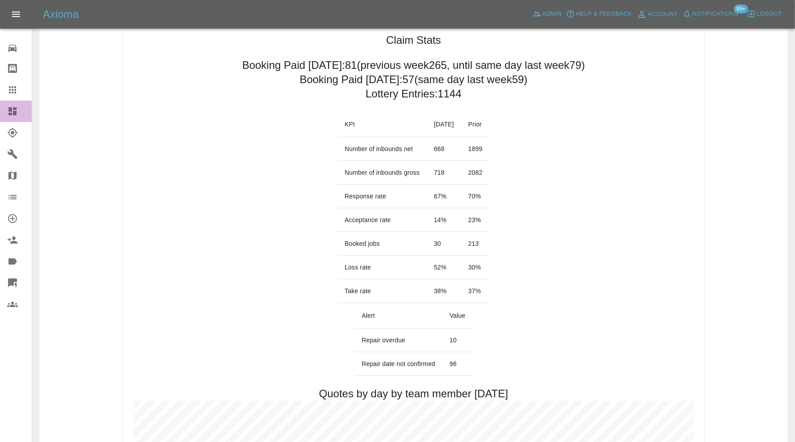
click at [12, 104] on link "Dashboard" at bounding box center [16, 110] width 32 height 21
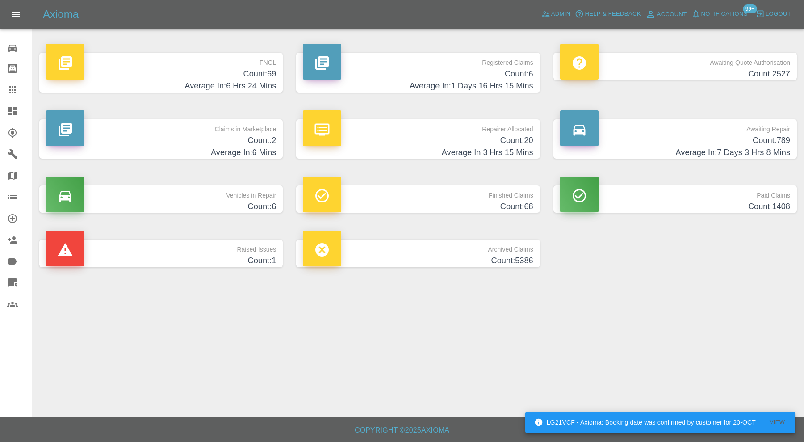
click at [221, 136] on h4 "Count: 2" at bounding box center [161, 140] width 230 height 12
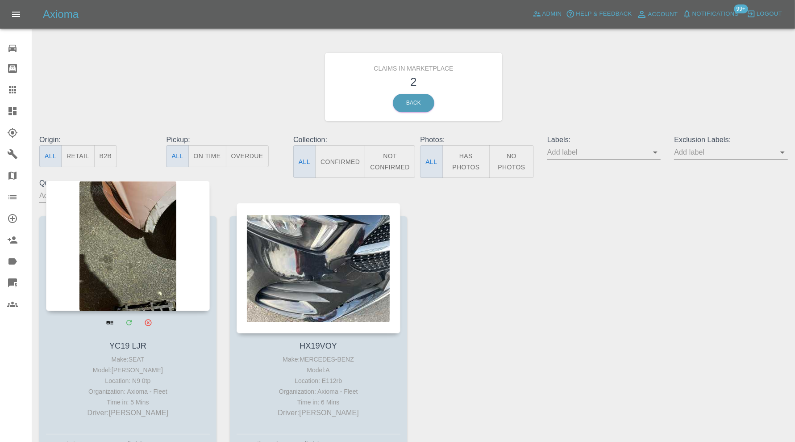
click at [125, 258] on div at bounding box center [128, 245] width 164 height 130
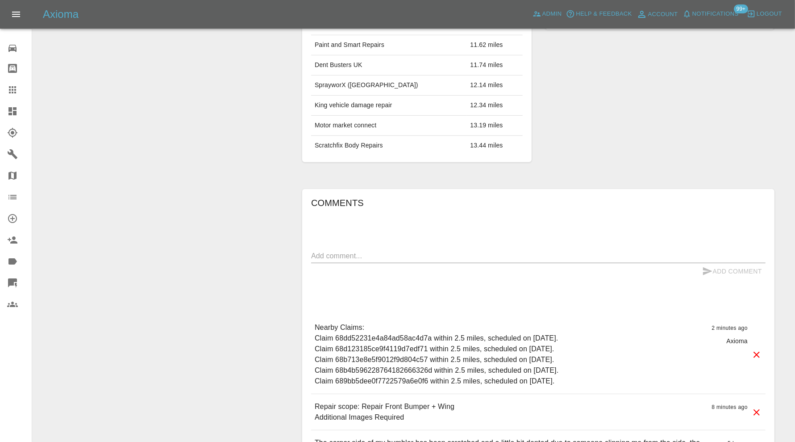
scroll to position [521, 0]
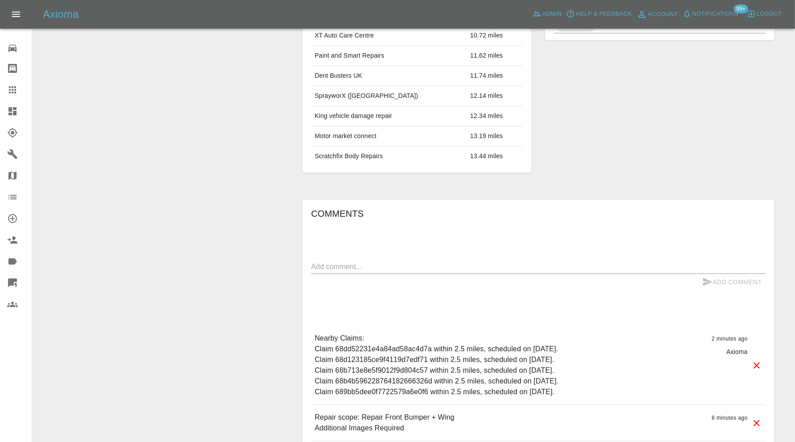
click at [386, 266] on textarea at bounding box center [538, 266] width 454 height 10
type textarea "requesting further images"
click at [722, 277] on button "Add Comment" at bounding box center [732, 282] width 67 height 17
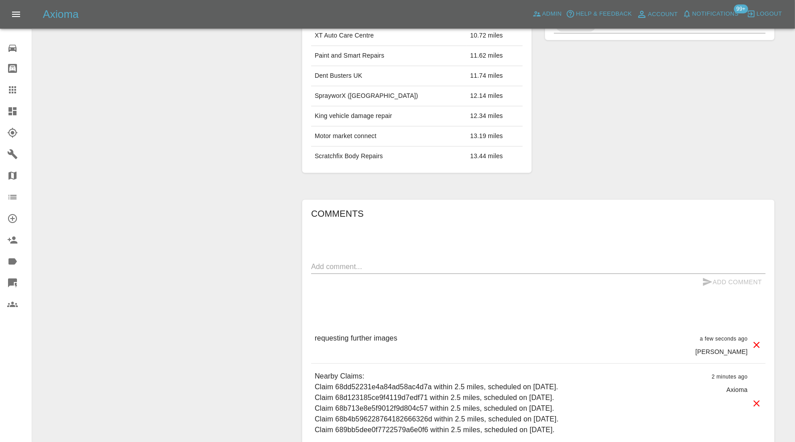
scroll to position [0, 0]
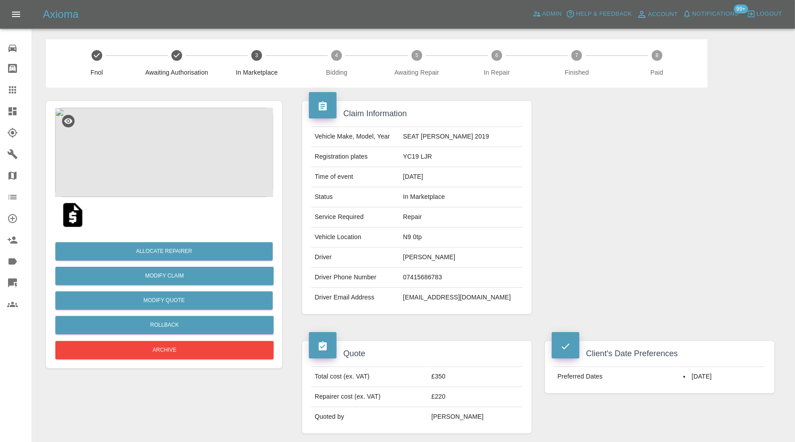
click at [432, 238] on td "N9 0tp" at bounding box center [461, 237] width 123 height 20
copy td "N9 0tp"
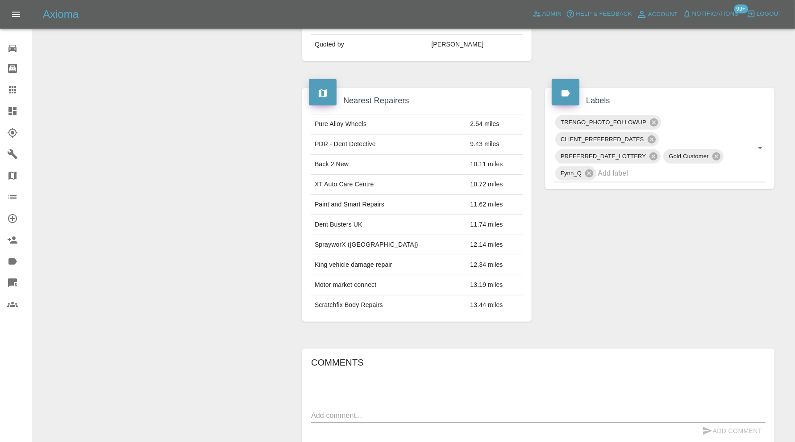
scroll to position [521, 0]
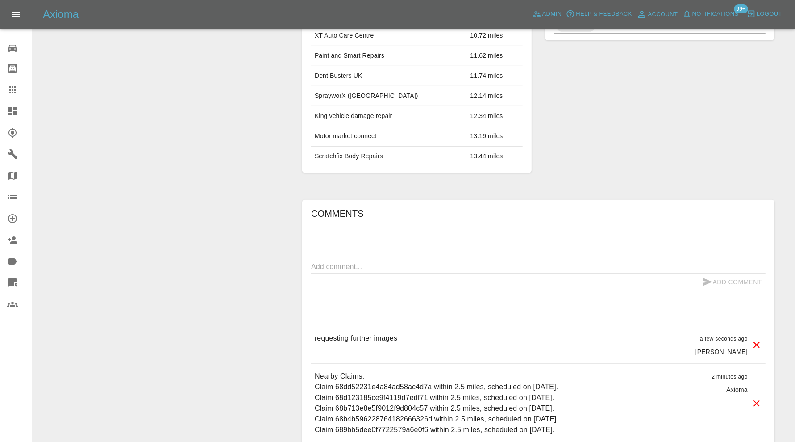
click at [404, 261] on textarea at bounding box center [538, 266] width 454 height 10
type textarea "checking space"
click at [721, 279] on button "Add Comment" at bounding box center [732, 282] width 67 height 17
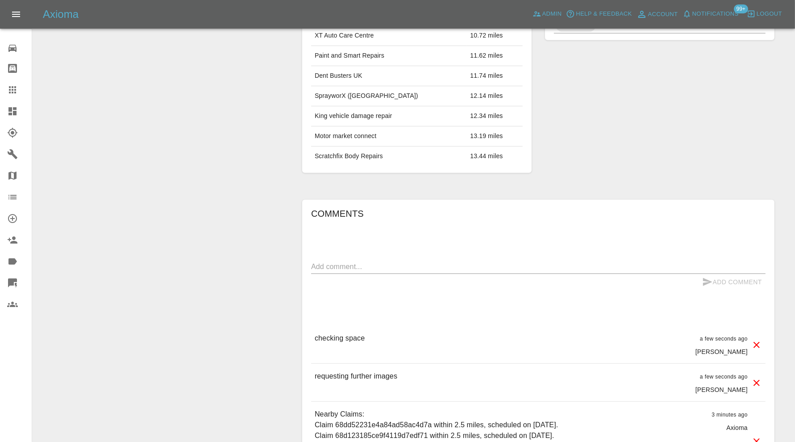
scroll to position [372, 0]
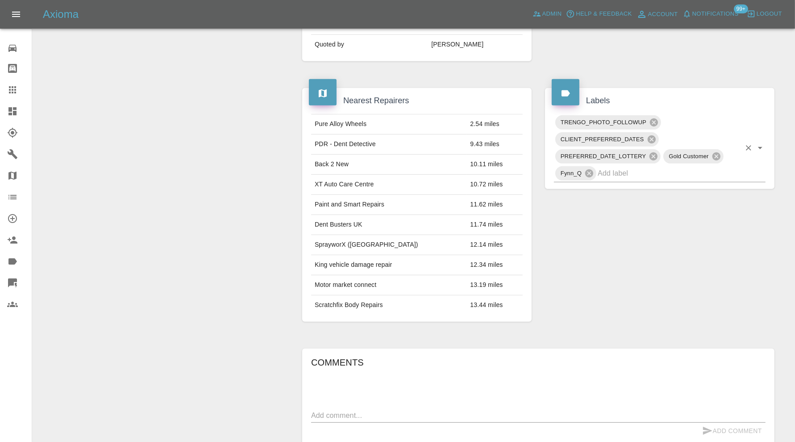
click at [622, 171] on input "text" at bounding box center [669, 173] width 143 height 14
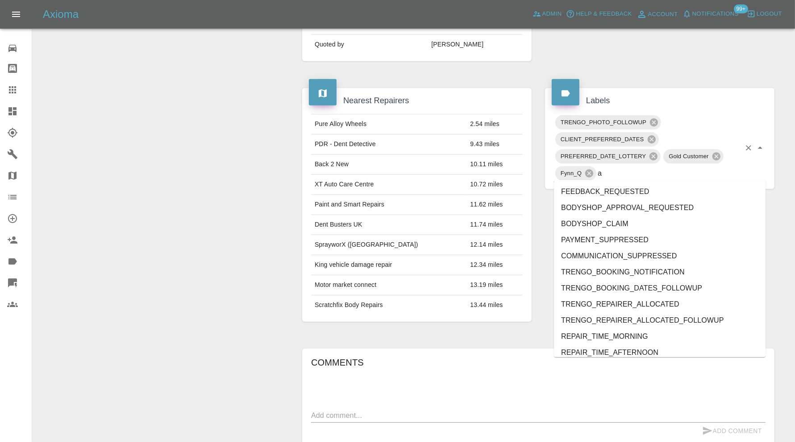
type input "au"
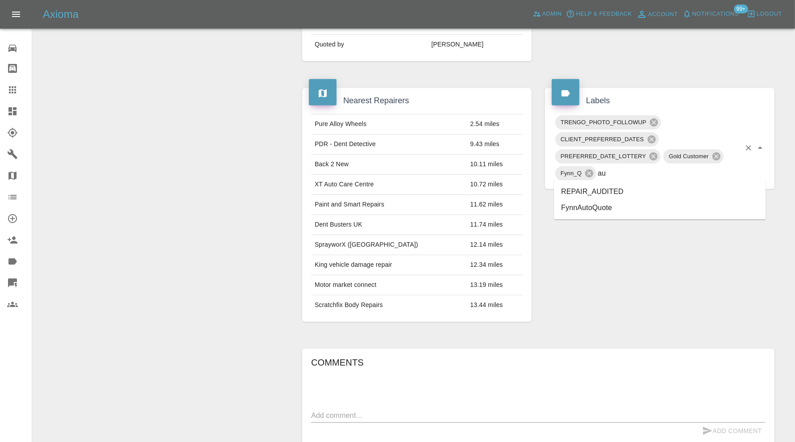
click at [595, 188] on li "REPAIR_AUDITED" at bounding box center [660, 191] width 212 height 16
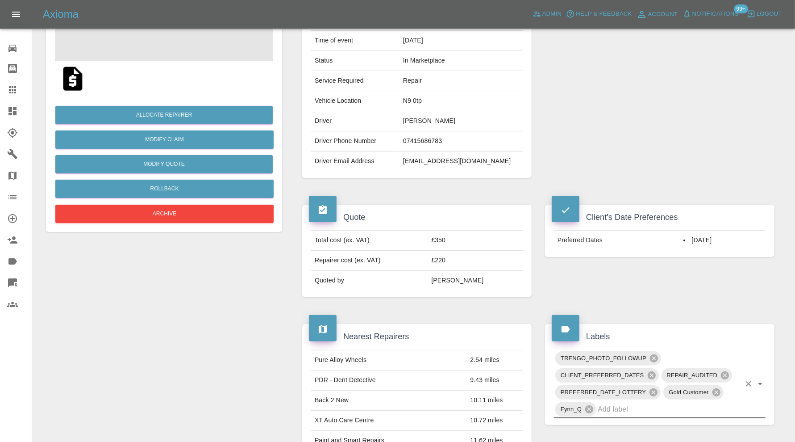
scroll to position [0, 0]
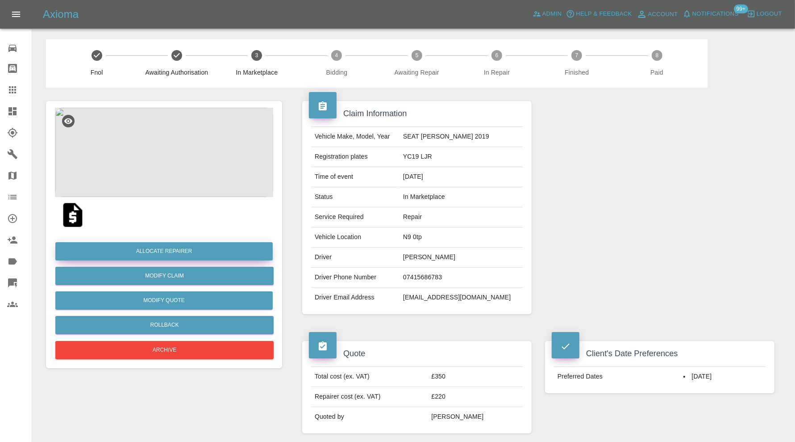
click at [149, 246] on button "Allocate Repairer" at bounding box center [163, 251] width 217 height 18
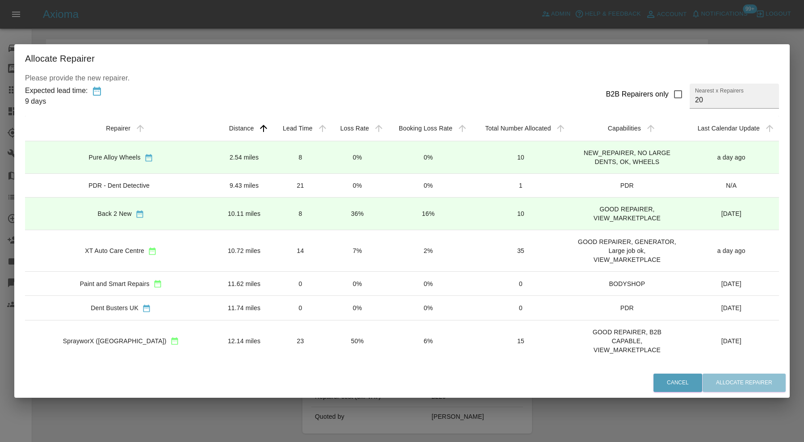
click at [217, 160] on td "2.54 miles" at bounding box center [244, 157] width 55 height 33
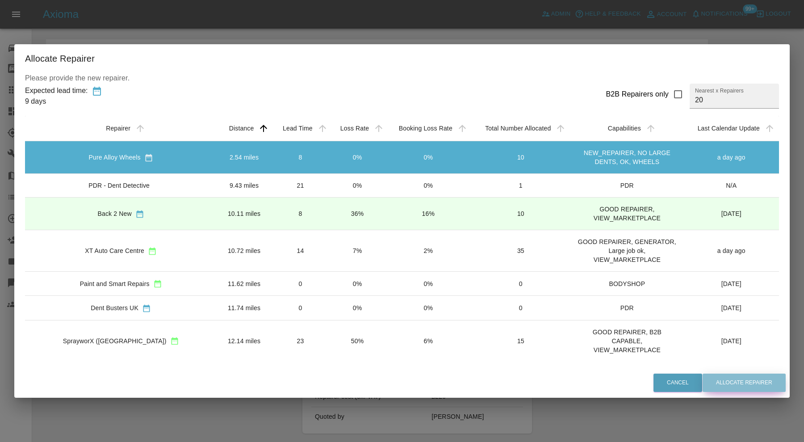
click at [723, 377] on button "Allocate Repairer" at bounding box center [743, 382] width 83 height 18
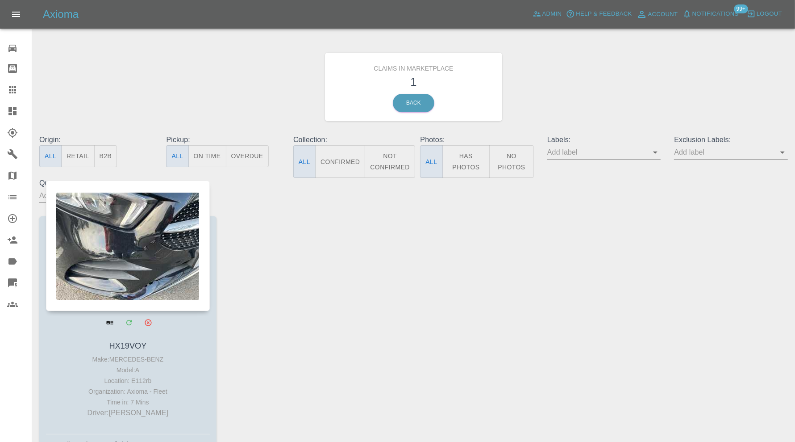
click at [178, 223] on div at bounding box center [128, 245] width 164 height 130
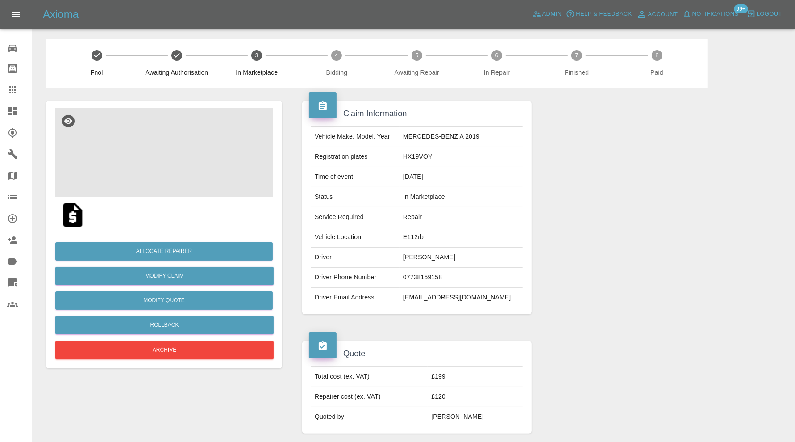
click at [174, 161] on img at bounding box center [164, 152] width 218 height 89
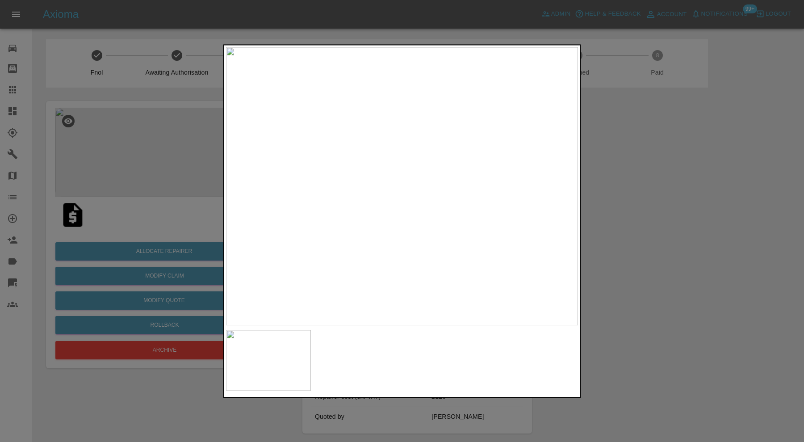
click at [300, 224] on img at bounding box center [402, 186] width 352 height 278
click at [291, 362] on img at bounding box center [268, 359] width 85 height 61
click at [664, 284] on div at bounding box center [402, 221] width 804 height 442
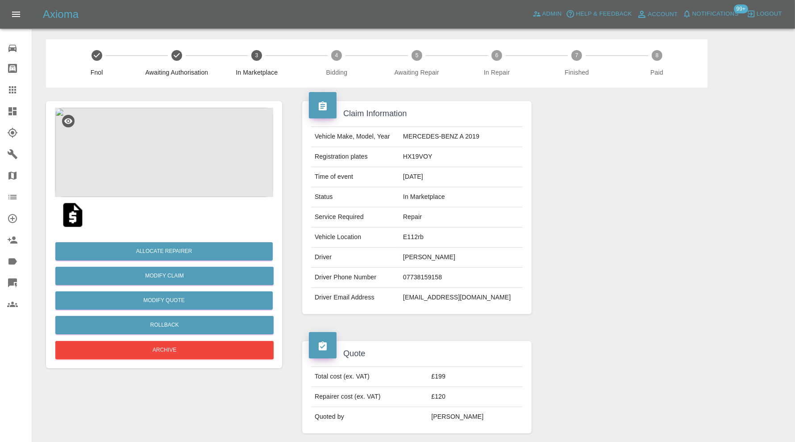
click at [190, 182] on img at bounding box center [164, 152] width 218 height 89
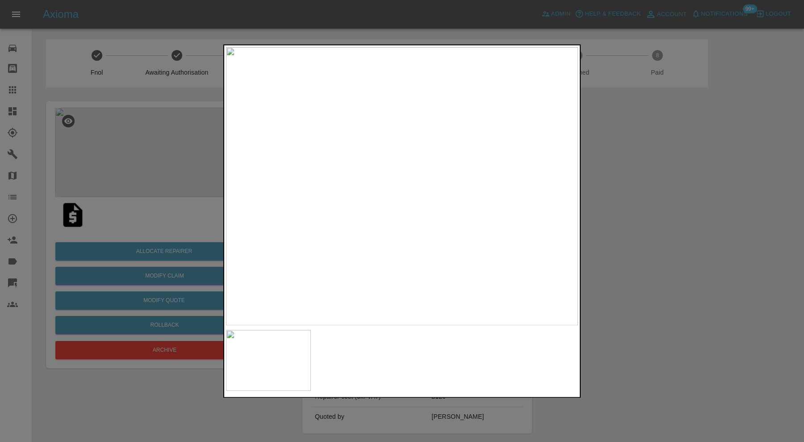
click at [640, 255] on div at bounding box center [402, 221] width 804 height 442
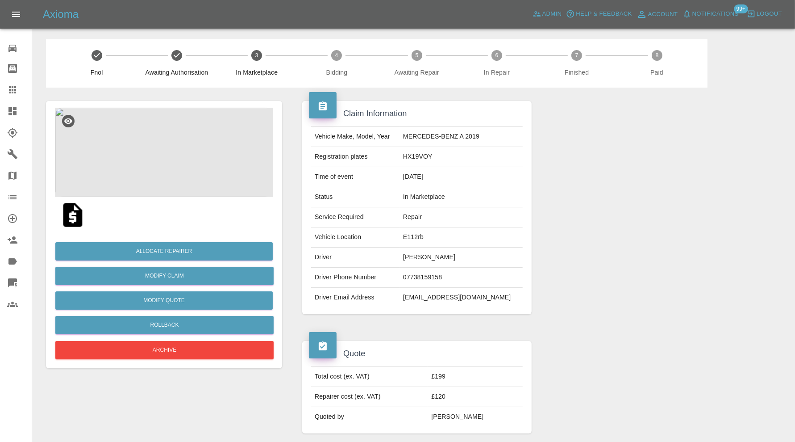
click at [634, 203] on div at bounding box center [659, 208] width 243 height 240
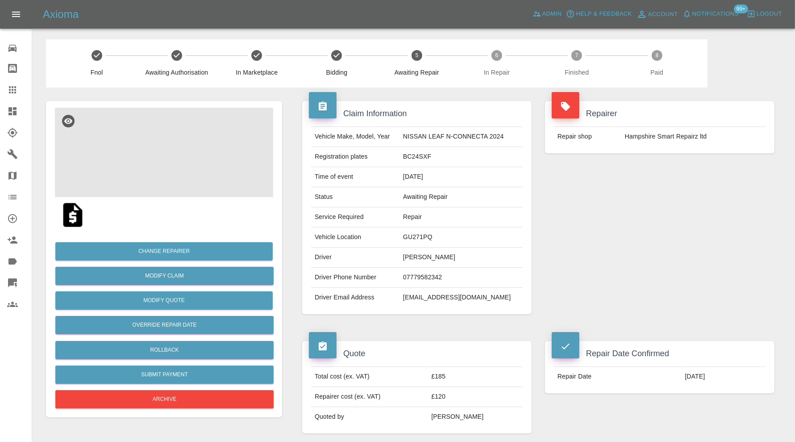
click at [182, 151] on img at bounding box center [164, 152] width 218 height 89
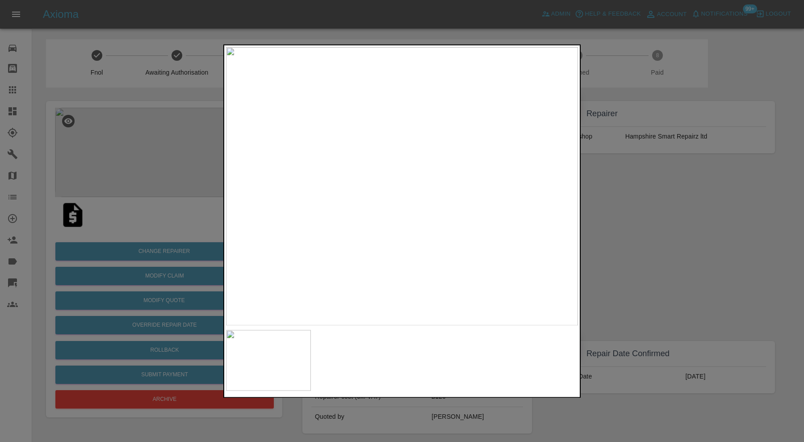
click at [660, 211] on div at bounding box center [402, 221] width 804 height 442
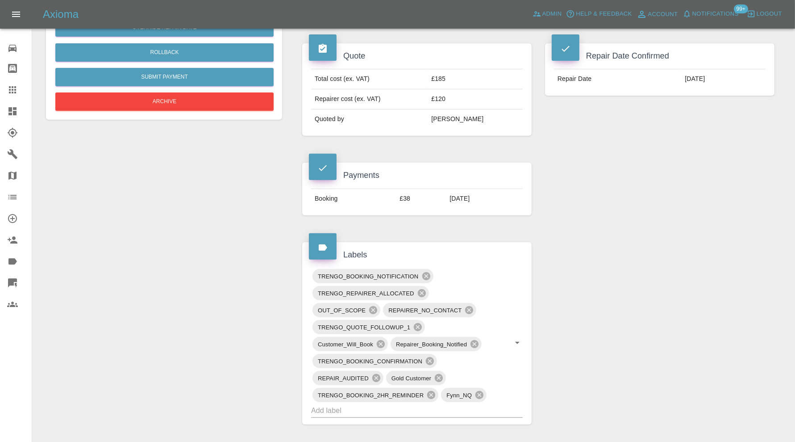
scroll to position [670, 0]
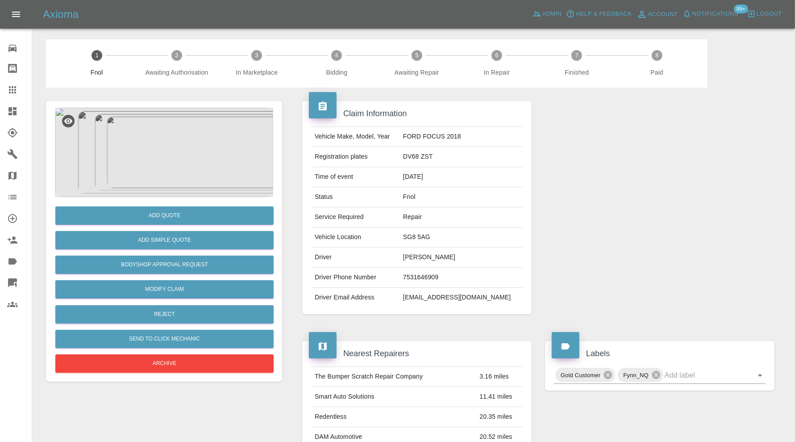
click at [171, 153] on img at bounding box center [164, 152] width 218 height 89
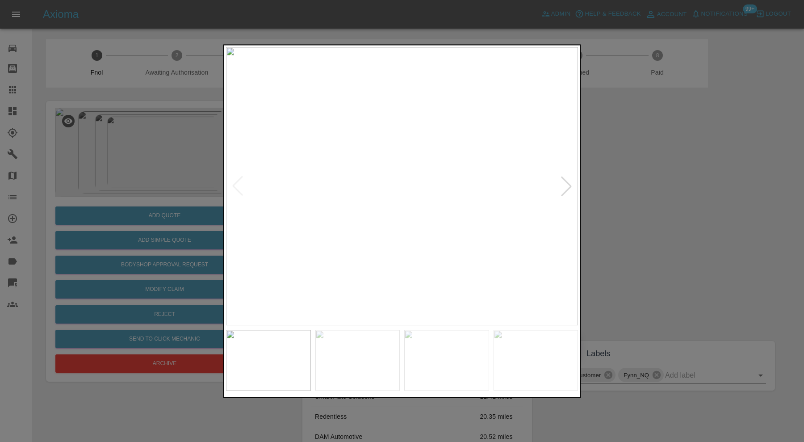
click at [628, 196] on div at bounding box center [402, 221] width 804 height 442
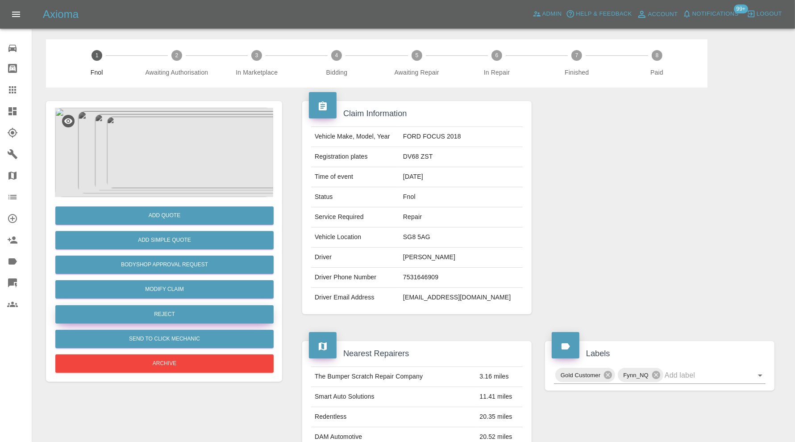
click at [222, 313] on button "Reject" at bounding box center [164, 314] width 218 height 18
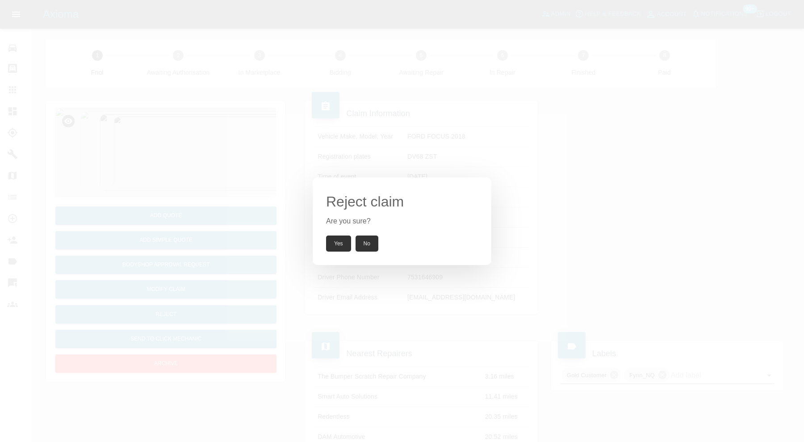
click at [333, 242] on button "Yes" at bounding box center [338, 243] width 25 height 16
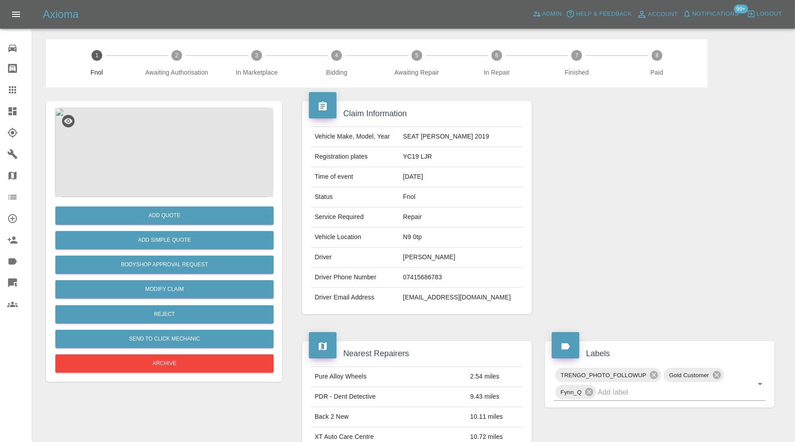
click at [182, 157] on img at bounding box center [164, 152] width 218 height 89
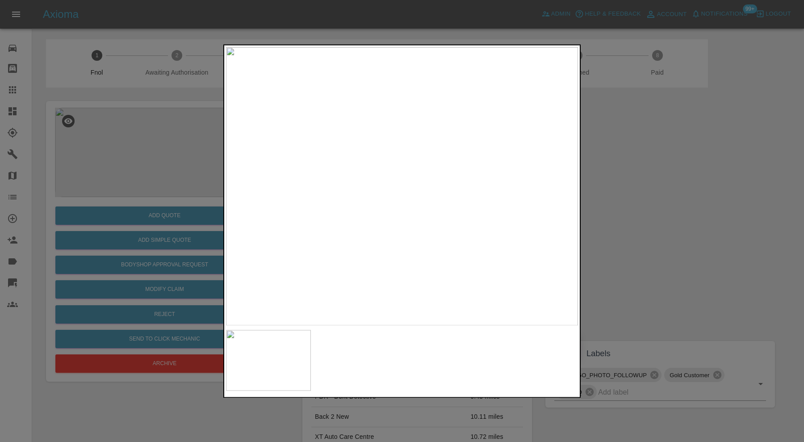
click at [626, 204] on div at bounding box center [402, 221] width 804 height 442
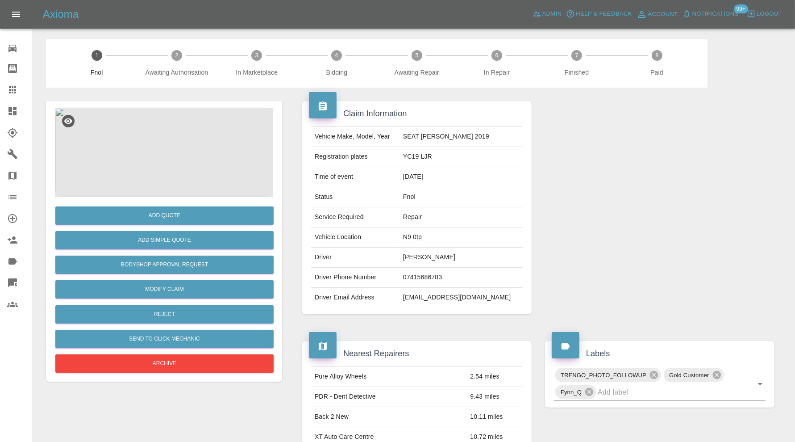
click at [194, 146] on img at bounding box center [164, 152] width 218 height 89
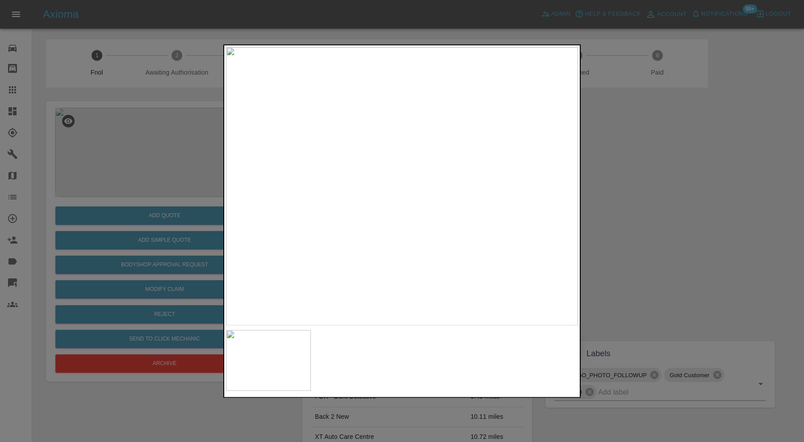
click at [600, 199] on div at bounding box center [402, 221] width 804 height 442
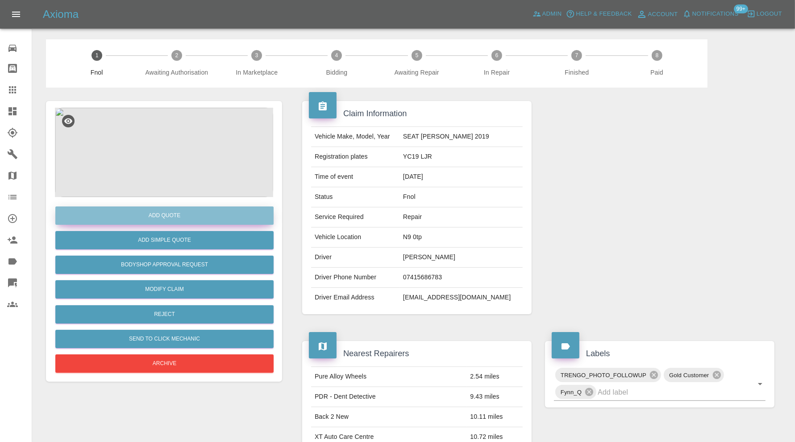
click at [219, 214] on button "Add Quote" at bounding box center [164, 215] width 218 height 18
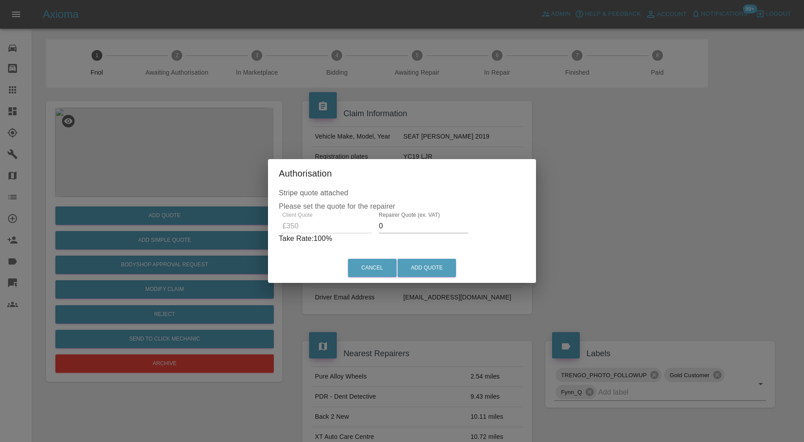
click at [400, 227] on input "0" at bounding box center [423, 226] width 89 height 14
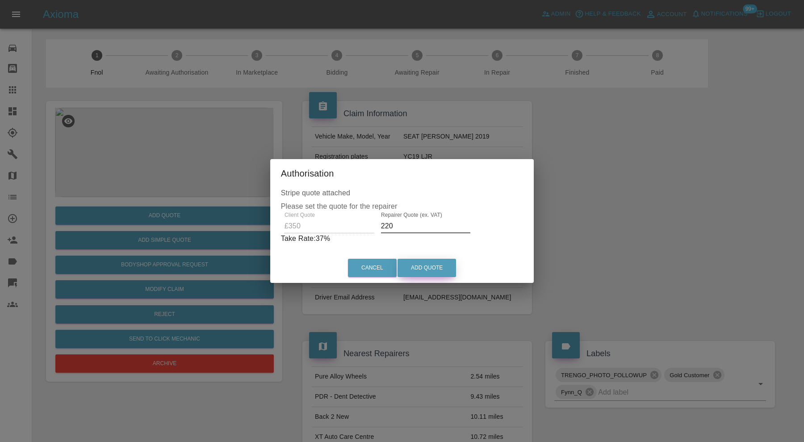
type input "220"
click at [427, 265] on button "Add Quote" at bounding box center [426, 267] width 58 height 18
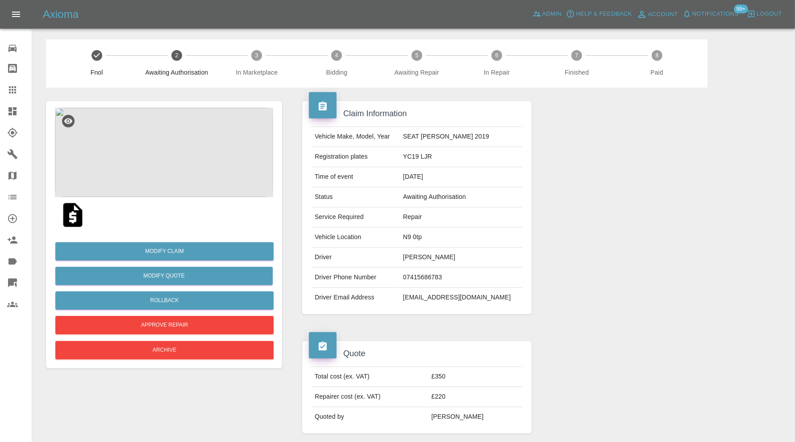
drag, startPoint x: 13, startPoint y: 86, endPoint x: 172, endPoint y: 171, distance: 180.6
click at [13, 86] on icon at bounding box center [12, 89] width 7 height 7
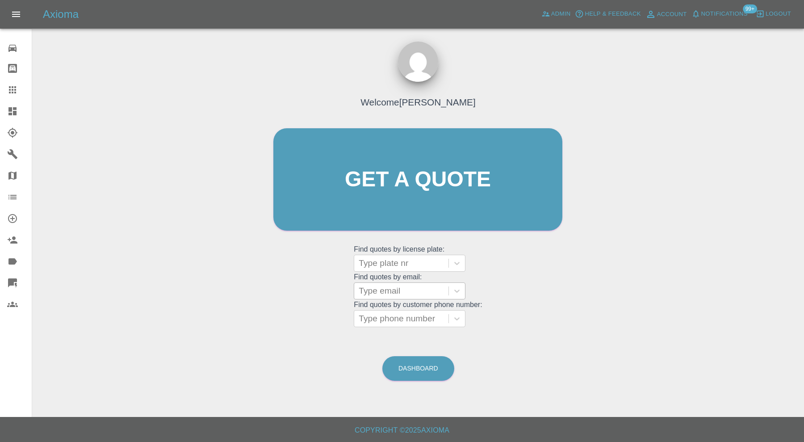
click at [418, 287] on div at bounding box center [401, 290] width 85 height 13
paste input "toteng73@hotmail.co.uk"
type input "toteng73@hotmail.co.uk"
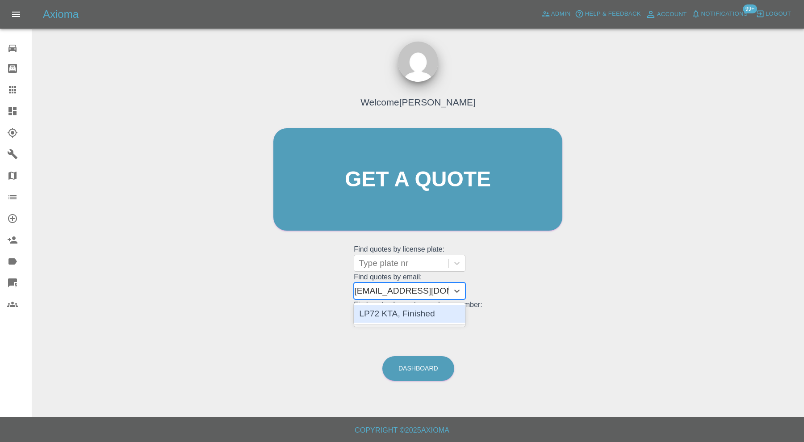
click at [426, 314] on div "LP72 KTA, Finished" at bounding box center [410, 313] width 112 height 18
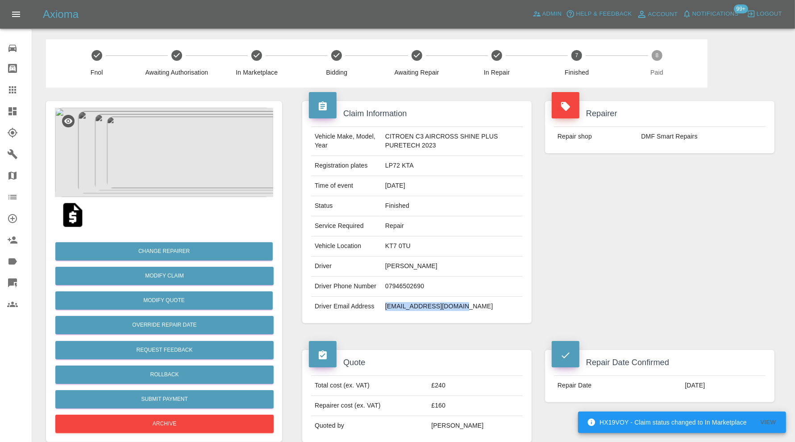
drag, startPoint x: 467, startPoint y: 306, endPoint x: 381, endPoint y: 312, distance: 85.9
click at [382, 312] on td "toteng73@hotmail.co.uk" at bounding box center [452, 306] width 141 height 20
copy td "toteng73@hotmail.co.uk"
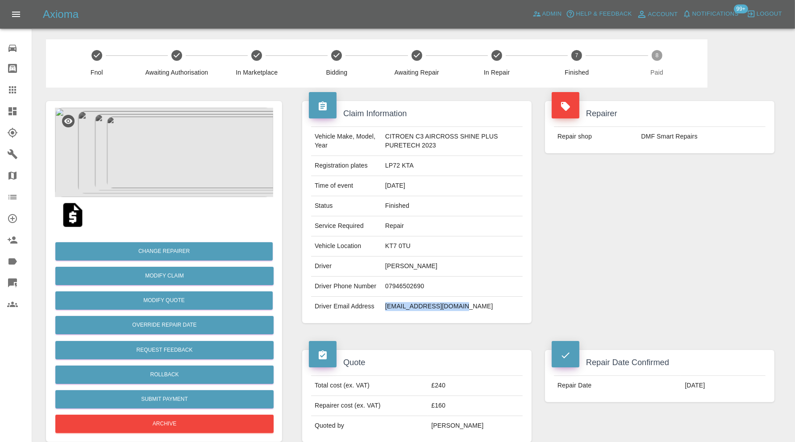
click at [15, 90] on icon at bounding box center [12, 89] width 7 height 7
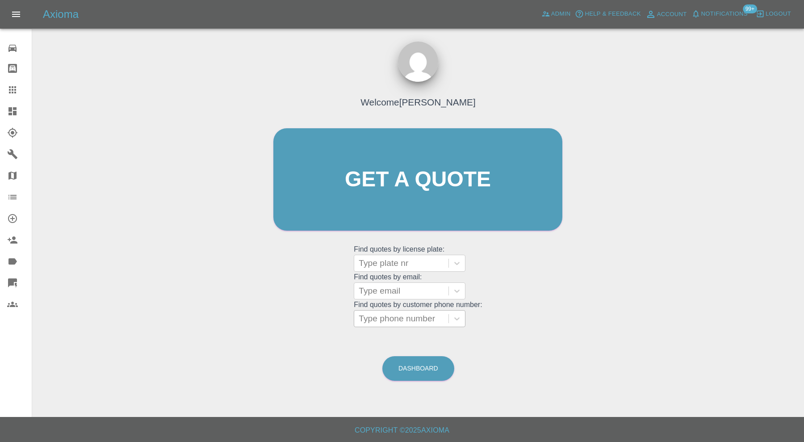
click at [434, 316] on div at bounding box center [401, 318] width 85 height 13
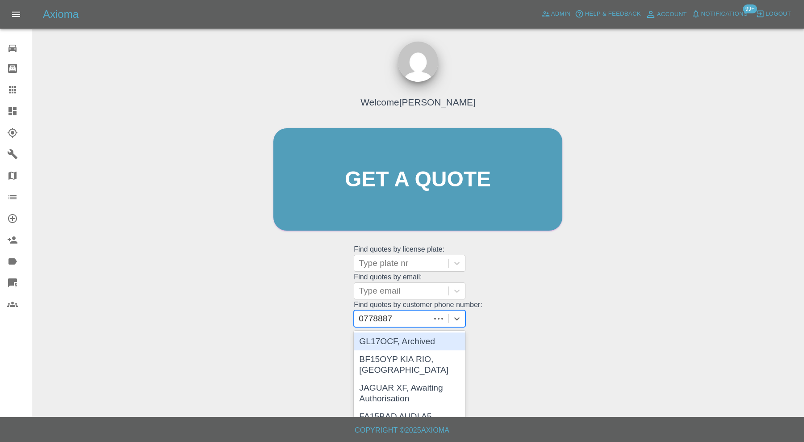
type input "07788877"
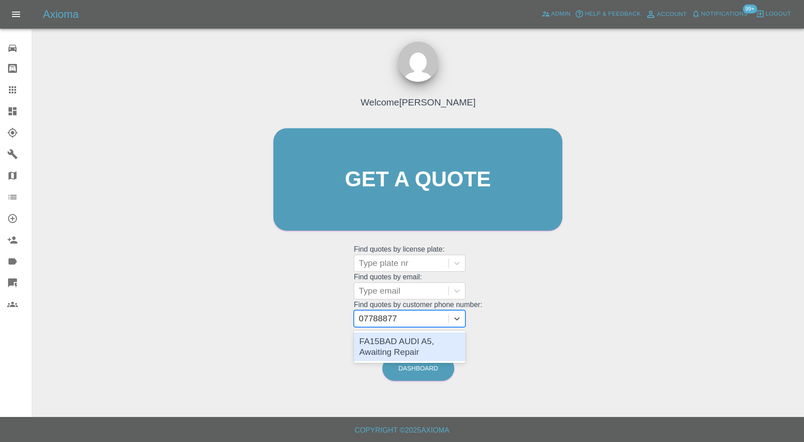
click at [430, 338] on div "FA15BAD AUDI A5, Awaiting Repair" at bounding box center [410, 346] width 112 height 29
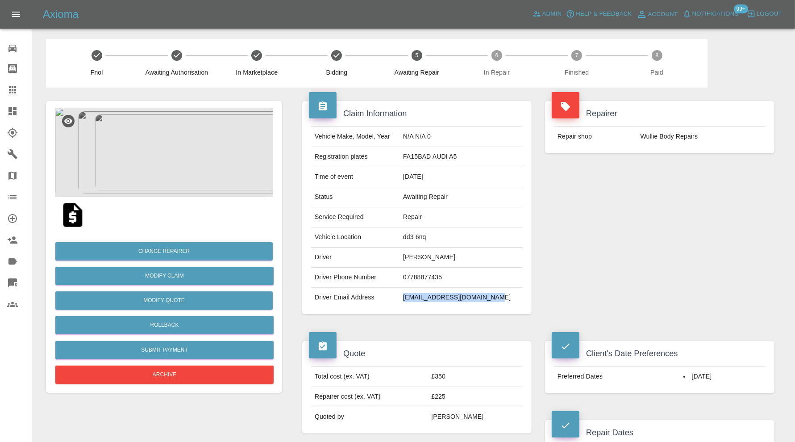
drag, startPoint x: 513, startPoint y: 296, endPoint x: 407, endPoint y: 300, distance: 106.8
click at [407, 300] on tr "Driver Email Address rananaveed_786@hotmail.com" at bounding box center [417, 298] width 212 height 20
copy tr "rananaveed_786@hotmail.com"
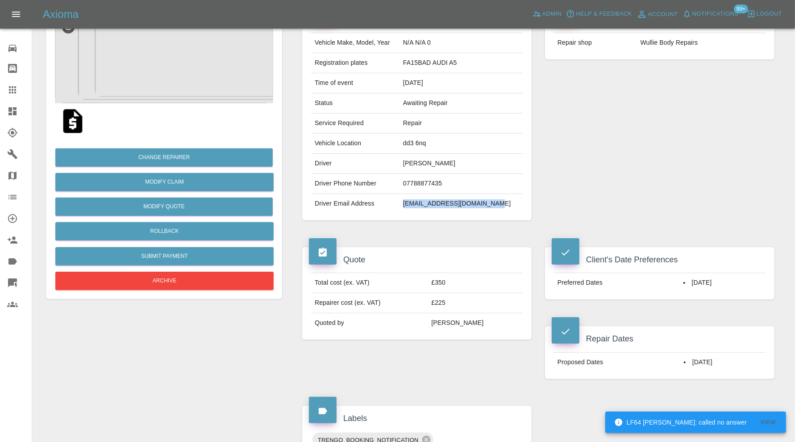
scroll to position [149, 0]
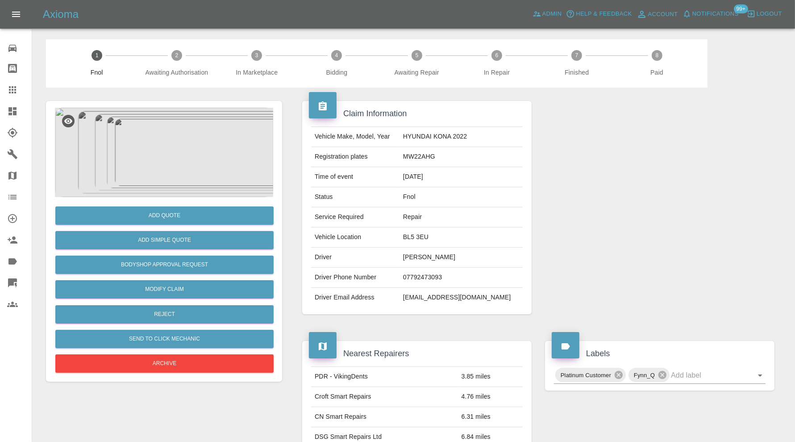
click at [174, 146] on img at bounding box center [164, 152] width 218 height 89
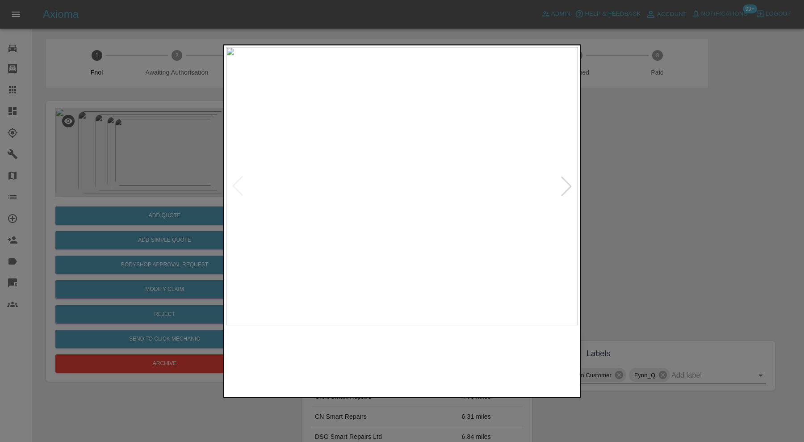
click at [344, 368] on img at bounding box center [357, 359] width 85 height 61
click at [408, 359] on img at bounding box center [446, 359] width 85 height 61
click at [533, 358] on img at bounding box center [535, 359] width 85 height 61
click at [571, 190] on div at bounding box center [566, 186] width 20 height 20
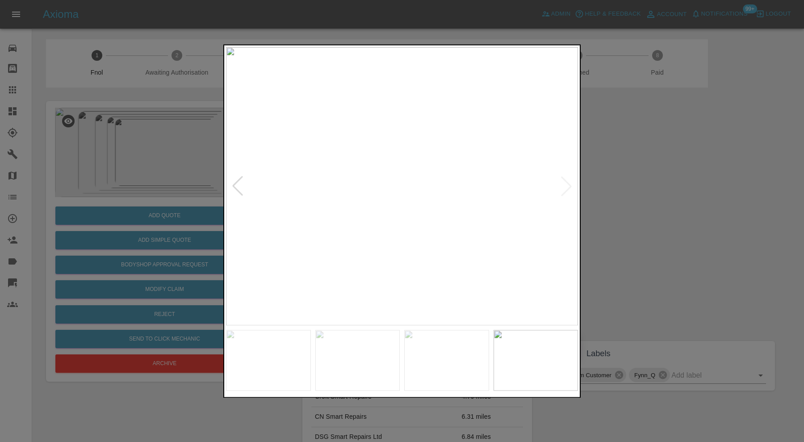
click at [571, 186] on img at bounding box center [402, 186] width 352 height 278
click at [622, 189] on div at bounding box center [402, 221] width 804 height 442
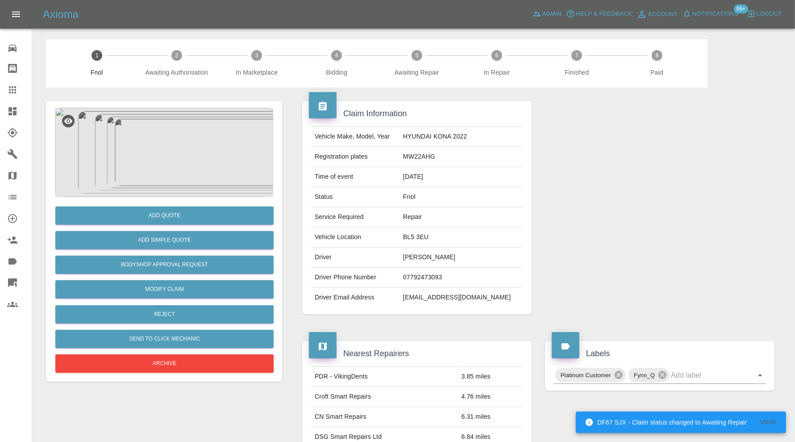
click at [159, 163] on img at bounding box center [164, 152] width 218 height 89
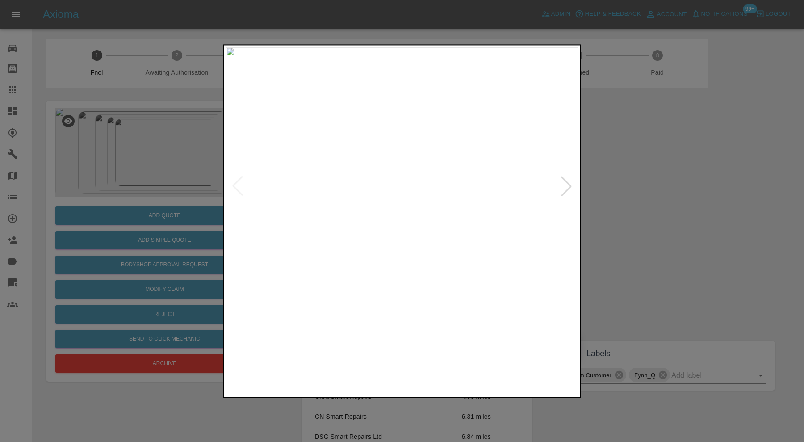
click at [361, 360] on img at bounding box center [357, 359] width 85 height 61
click at [275, 361] on img at bounding box center [268, 359] width 85 height 61
click at [463, 361] on img at bounding box center [446, 359] width 85 height 61
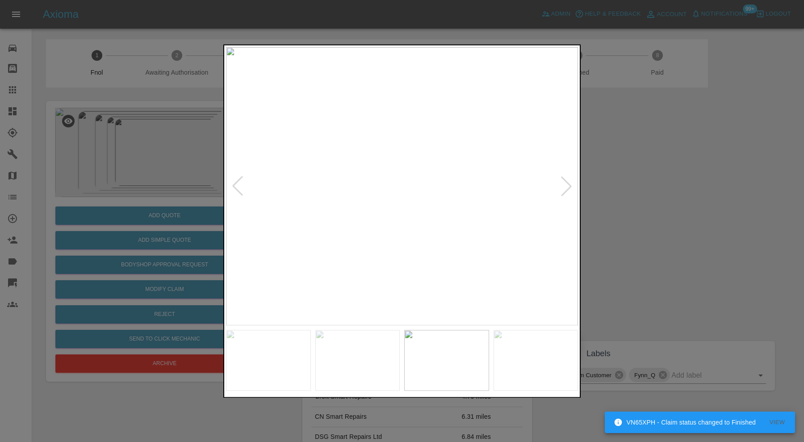
click at [571, 181] on div at bounding box center [566, 186] width 20 height 20
click at [571, 181] on img at bounding box center [402, 186] width 352 height 278
click at [650, 203] on div at bounding box center [402, 221] width 804 height 442
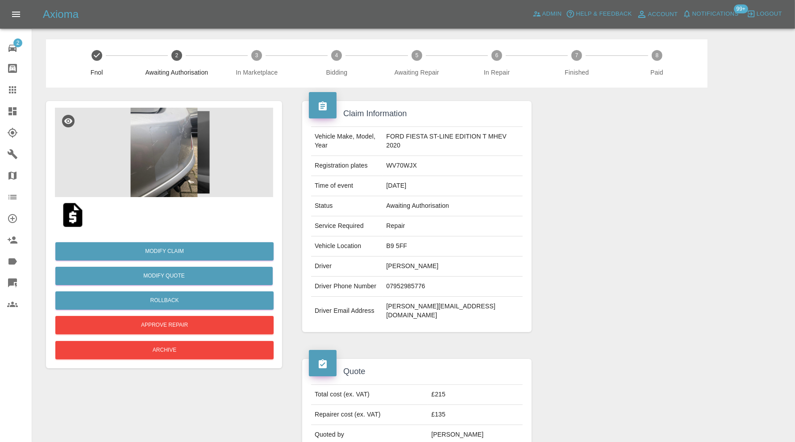
click at [158, 154] on img at bounding box center [164, 152] width 218 height 89
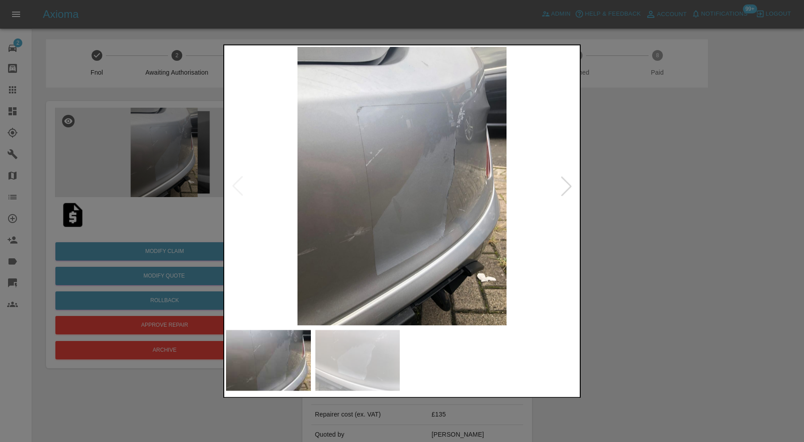
click at [572, 182] on div at bounding box center [566, 186] width 20 height 20
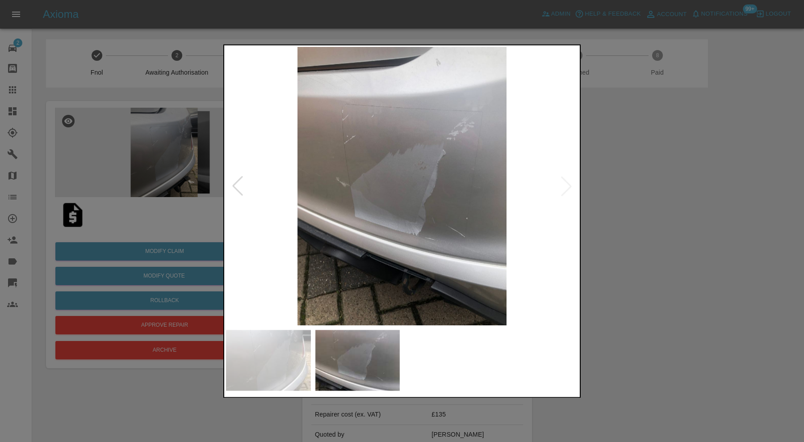
click at [565, 190] on img at bounding box center [402, 186] width 352 height 278
click at [233, 185] on div at bounding box center [238, 186] width 20 height 20
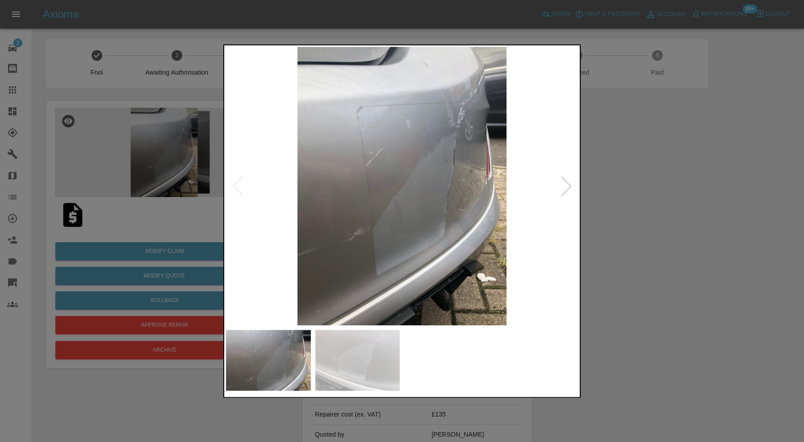
click at [233, 185] on img at bounding box center [402, 186] width 352 height 278
click at [655, 232] on div at bounding box center [402, 221] width 804 height 442
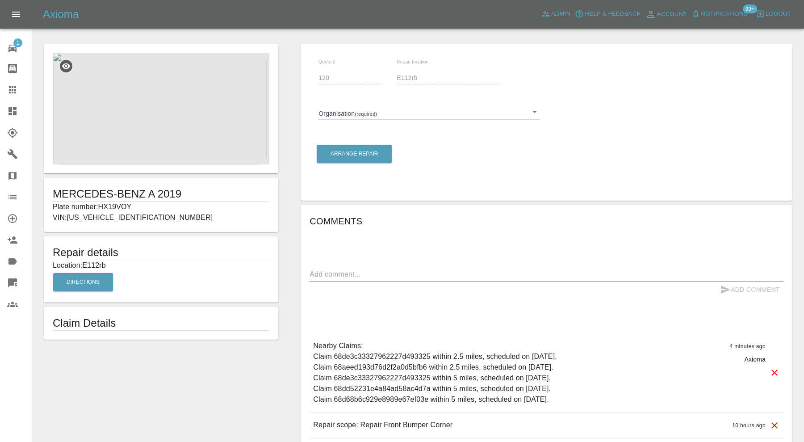
click at [402, 117] on body "Axioma Admin Help & Feedback Account Notifications 99+ Logout 1 Repair home Bod…" at bounding box center [402, 256] width 804 height 513
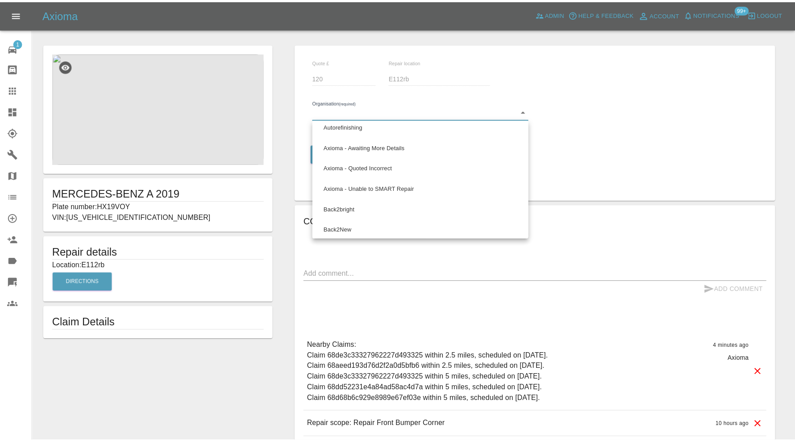
scroll to position [446, 0]
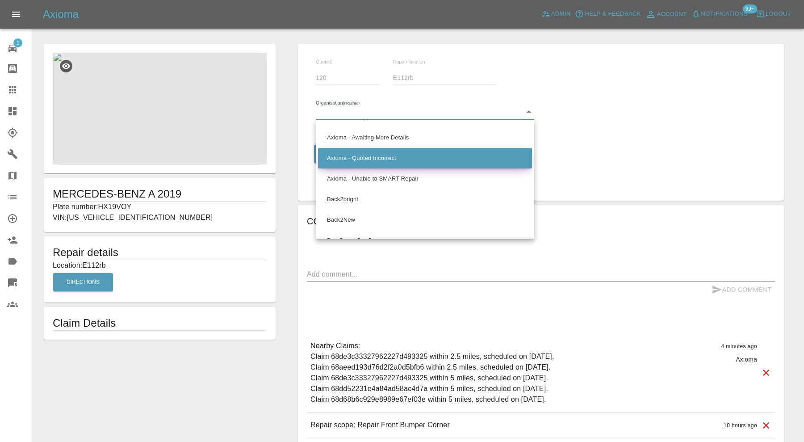
click at [409, 150] on li "Axioma - Quoted Incorrect" at bounding box center [425, 158] width 214 height 21
type input "66cdd85c5c84a2557c7b49b2"
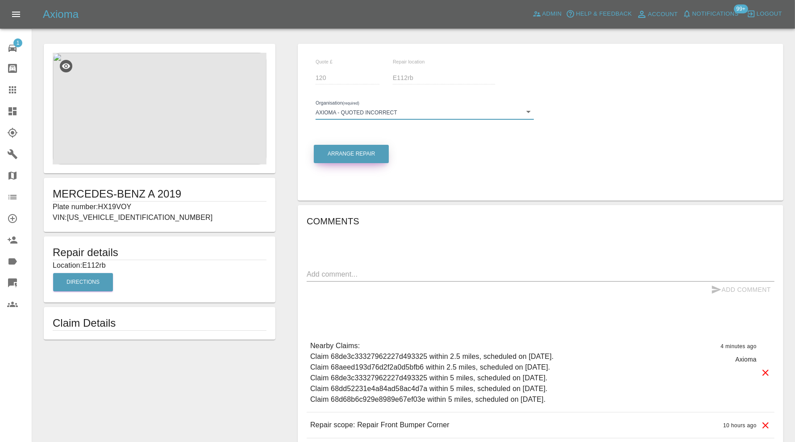
click at [379, 153] on button "Arrange Repair" at bounding box center [351, 154] width 75 height 18
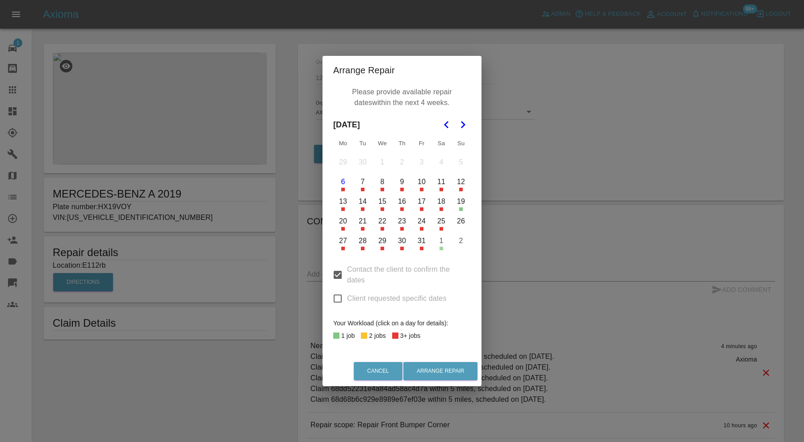
click at [336, 271] on input "Contact the client to confirm the dates" at bounding box center [337, 274] width 19 height 19
checkbox input "false"
click at [342, 180] on button "6" at bounding box center [342, 181] width 19 height 19
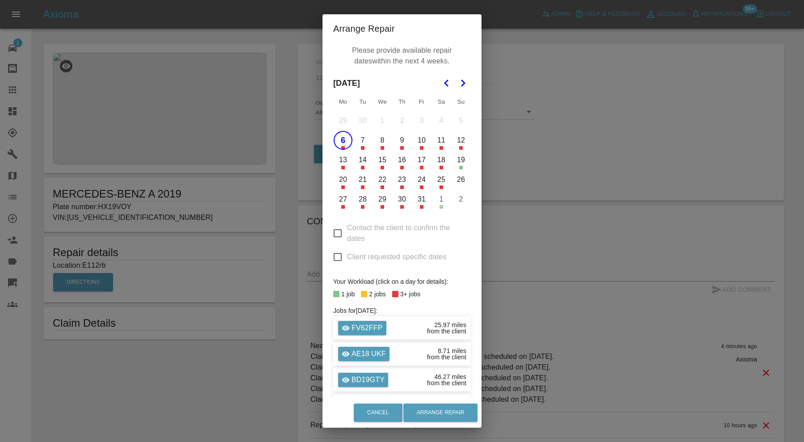
click at [359, 150] on td "7" at bounding box center [363, 140] width 20 height 20
click at [359, 143] on button "7" at bounding box center [362, 140] width 19 height 19
click at [378, 142] on button "8" at bounding box center [382, 140] width 19 height 19
click at [449, 409] on button "Arrange Repair" at bounding box center [440, 412] width 74 height 18
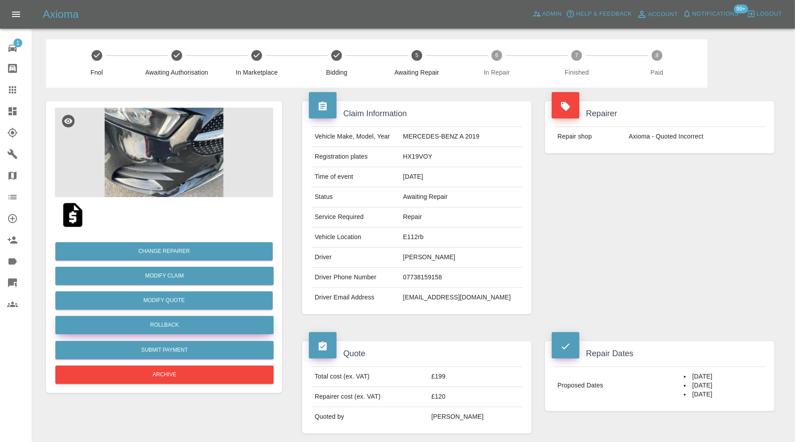
click at [220, 324] on button "Rollback" at bounding box center [164, 325] width 218 height 18
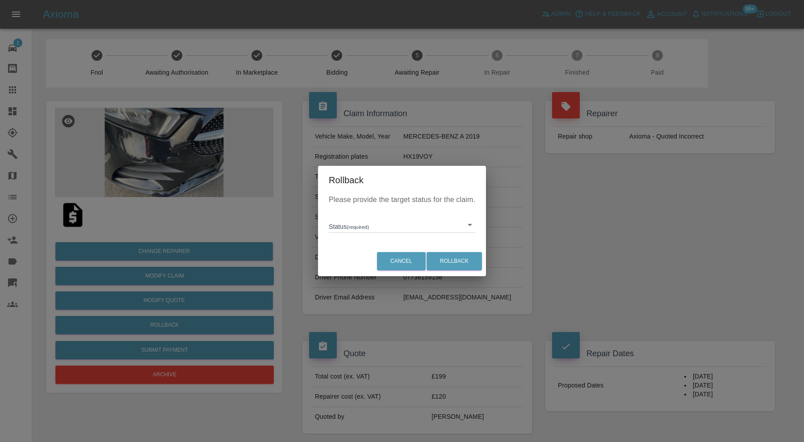
click at [395, 218] on body "Axioma Admin Help & Feedback Account Notifications 99+ Logout 1 Repair home Bod…" at bounding box center [402, 444] width 804 height 889
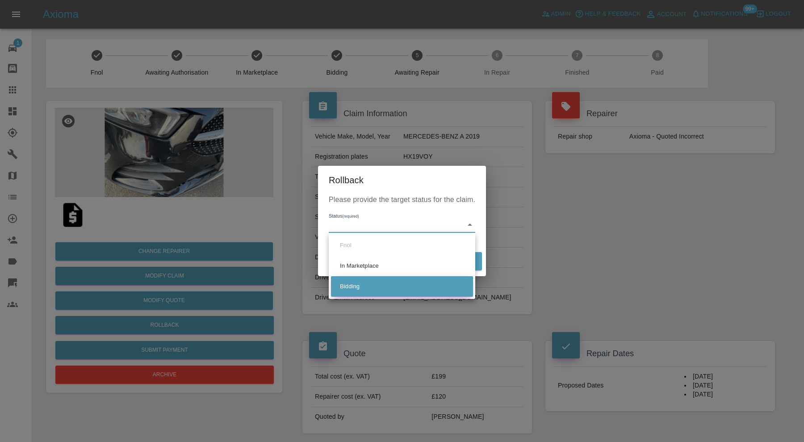
click at [370, 281] on li "Bidding" at bounding box center [402, 286] width 142 height 21
type input "bidding"
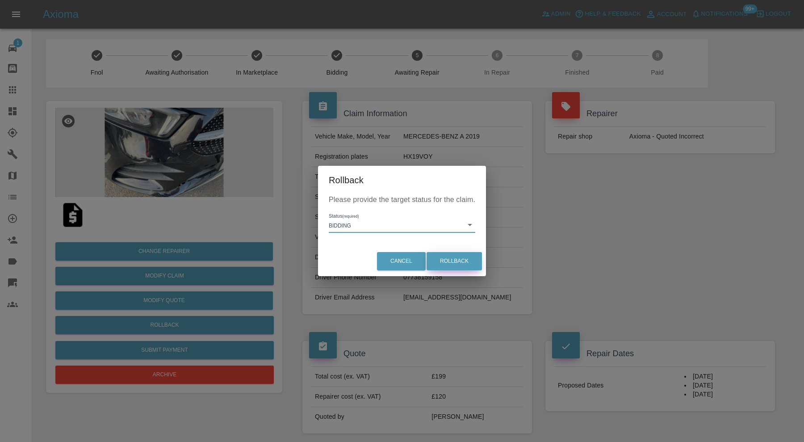
click at [444, 262] on button "Rollback" at bounding box center [453, 261] width 55 height 18
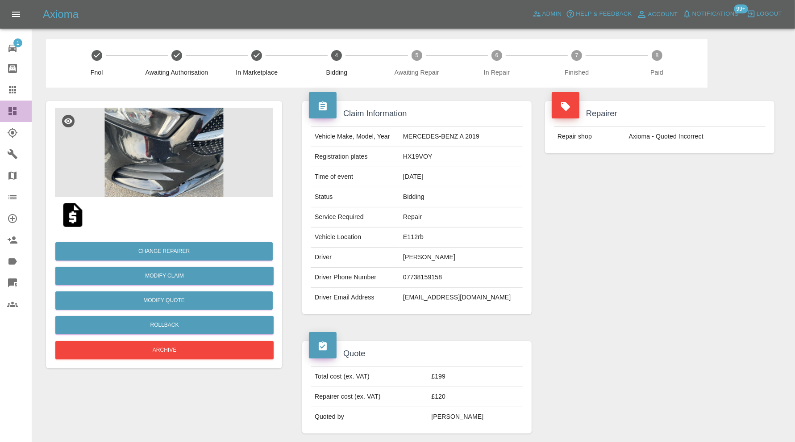
click at [15, 108] on icon at bounding box center [12, 111] width 8 height 8
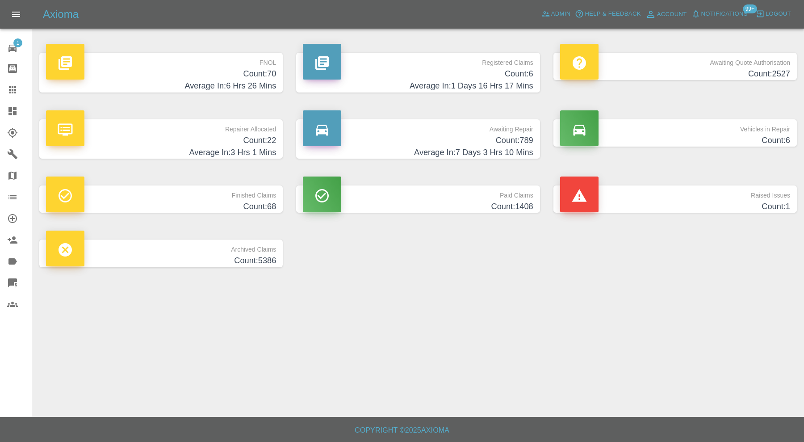
click at [677, 200] on h4 "Count: 1" at bounding box center [675, 206] width 230 height 12
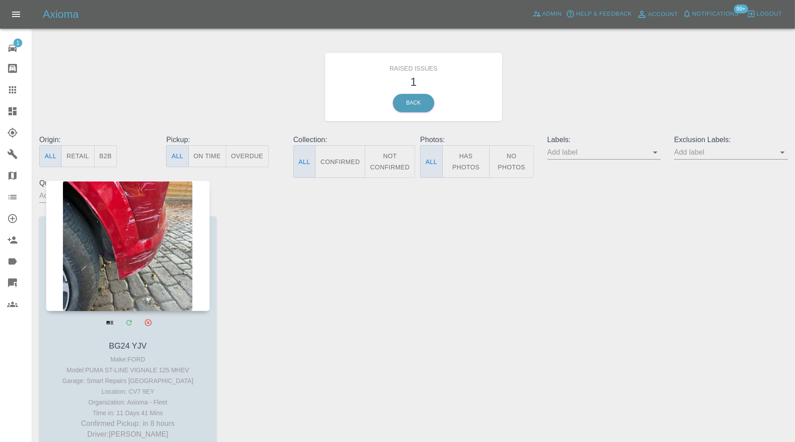
click at [139, 276] on div at bounding box center [128, 245] width 164 height 130
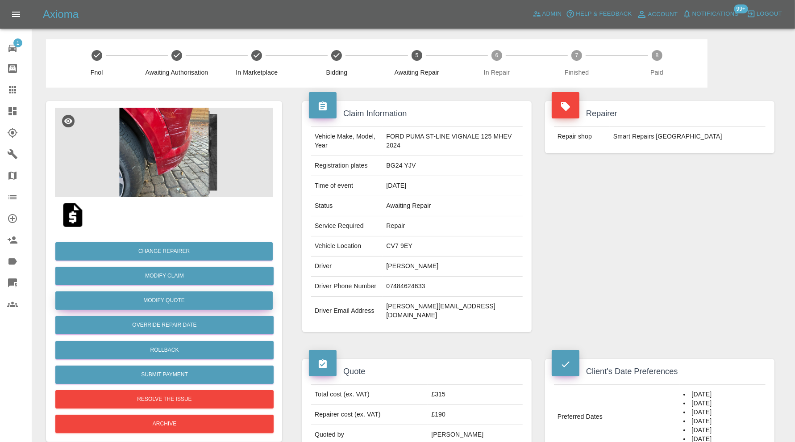
click at [188, 301] on button "Modify Quote" at bounding box center [163, 300] width 217 height 18
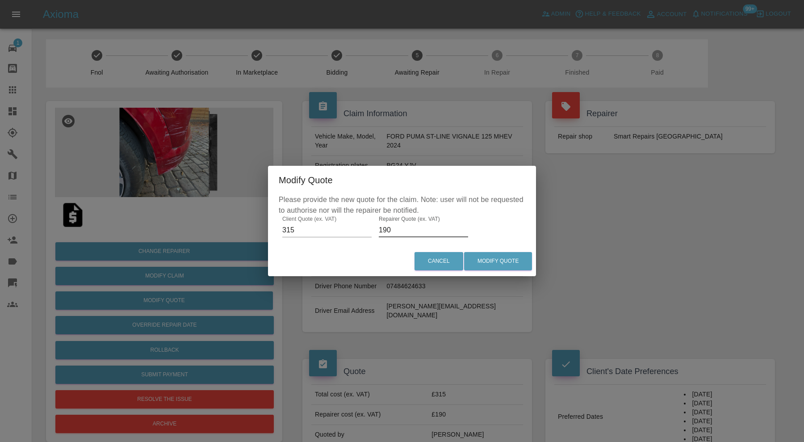
drag, startPoint x: 406, startPoint y: 232, endPoint x: 369, endPoint y: 237, distance: 37.3
click at [369, 237] on div "Please provide the new quote for the claim. Note: user will not be requested to…" at bounding box center [402, 220] width 268 height 52
type input "200"
click at [510, 256] on button "Modify Quote" at bounding box center [498, 261] width 68 height 18
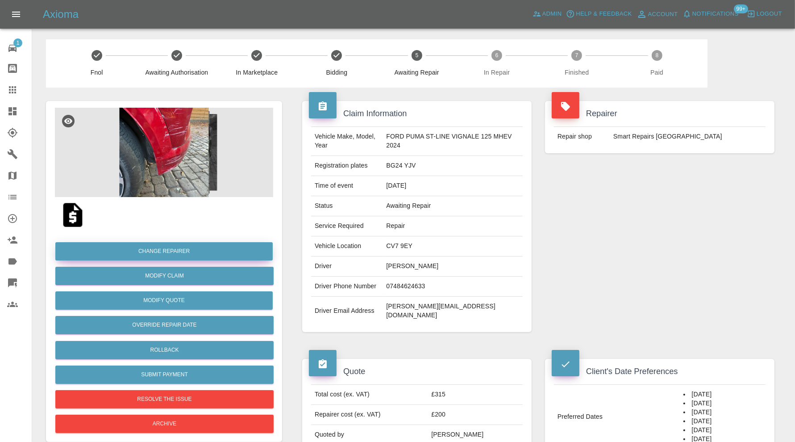
click at [188, 251] on button "Change Repairer" at bounding box center [163, 251] width 217 height 18
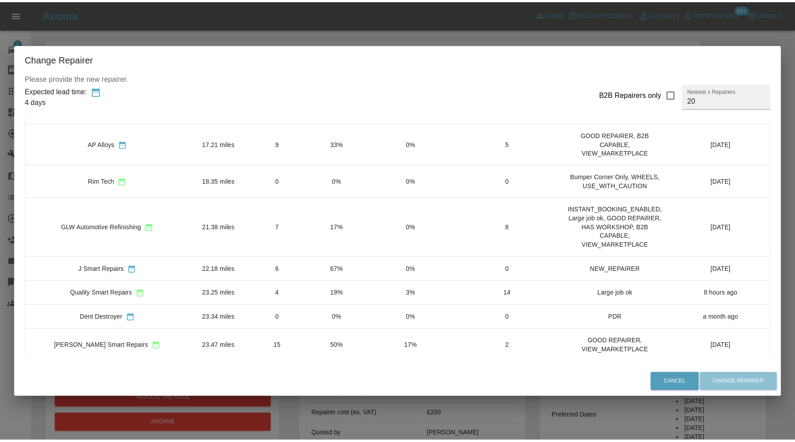
scroll to position [297, 0]
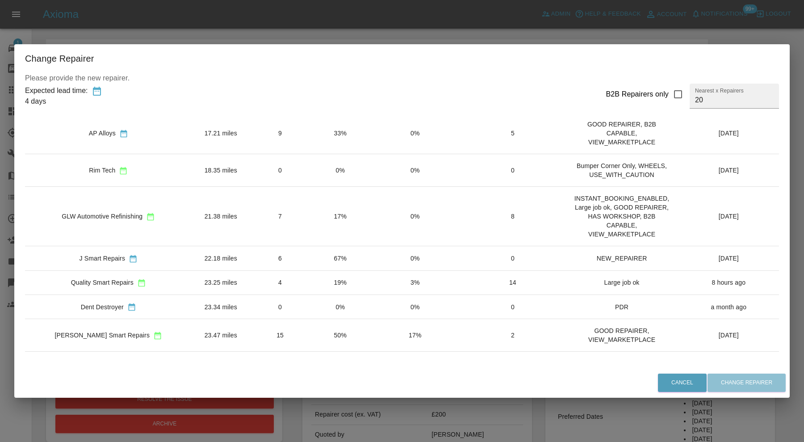
click at [212, 212] on td "21.38 miles" at bounding box center [221, 216] width 58 height 59
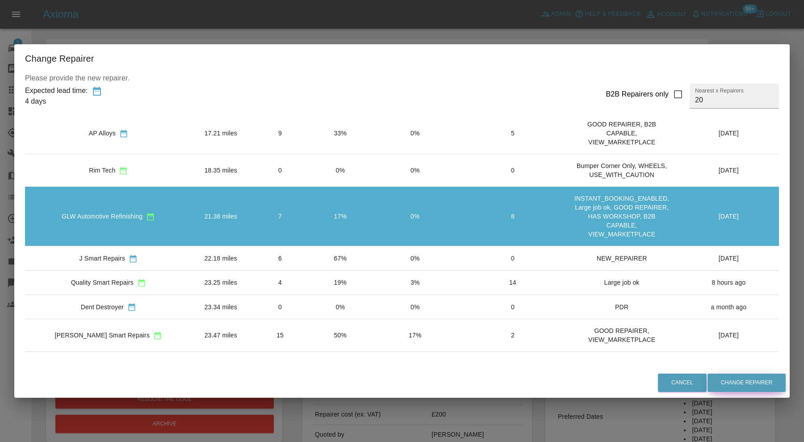
click at [746, 382] on button "Change Repairer" at bounding box center [746, 382] width 78 height 18
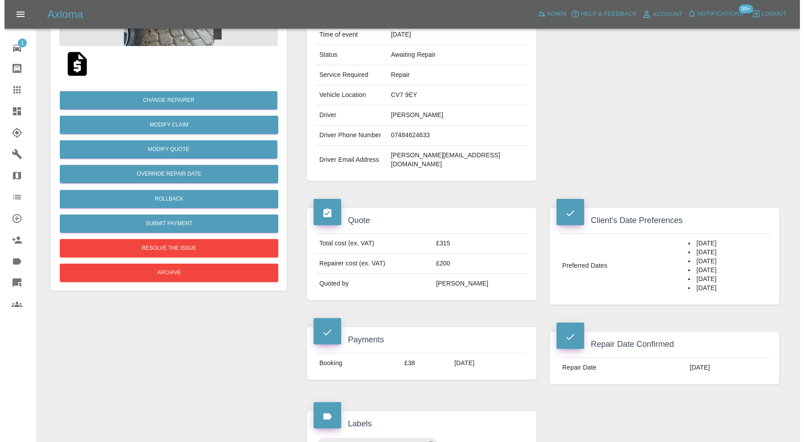
scroll to position [149, 0]
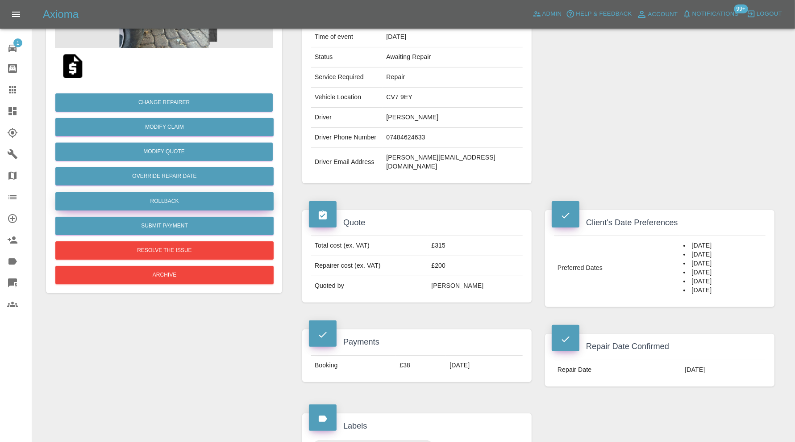
click at [190, 200] on button "Rollback" at bounding box center [164, 201] width 218 height 18
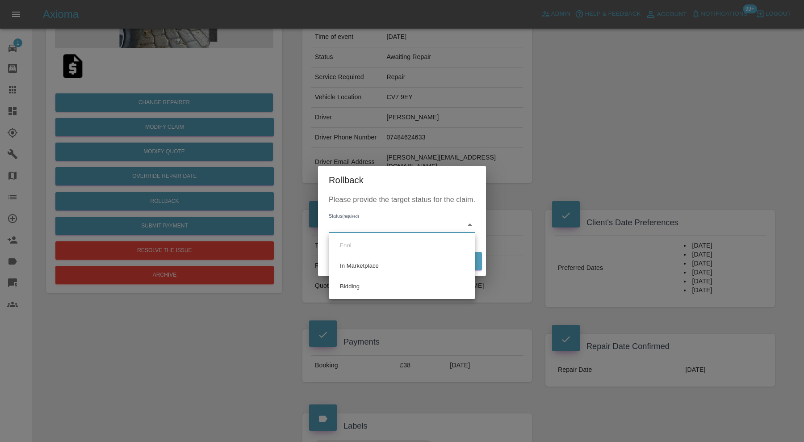
click at [379, 279] on li "Bidding" at bounding box center [402, 286] width 142 height 21
type input "bidding"
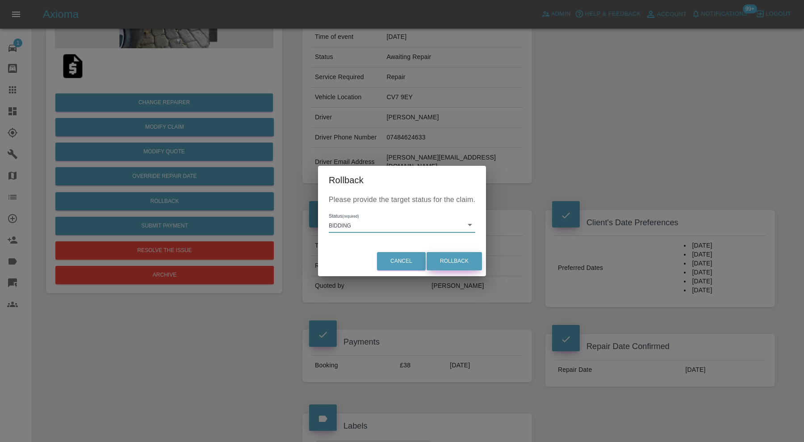
click at [464, 259] on button "Rollback" at bounding box center [453, 261] width 55 height 18
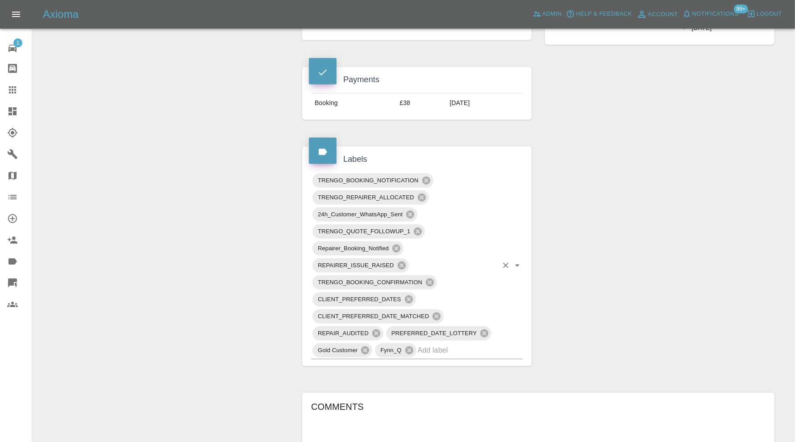
scroll to position [446, 0]
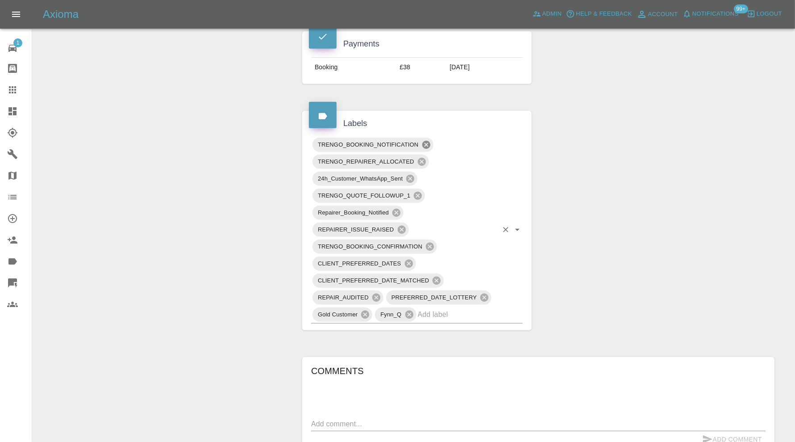
click at [425, 140] on icon at bounding box center [426, 145] width 10 height 10
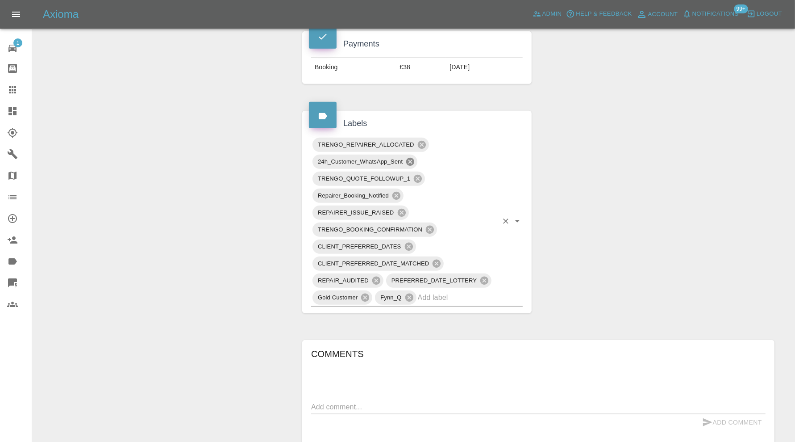
click at [413, 158] on icon at bounding box center [410, 162] width 8 height 8
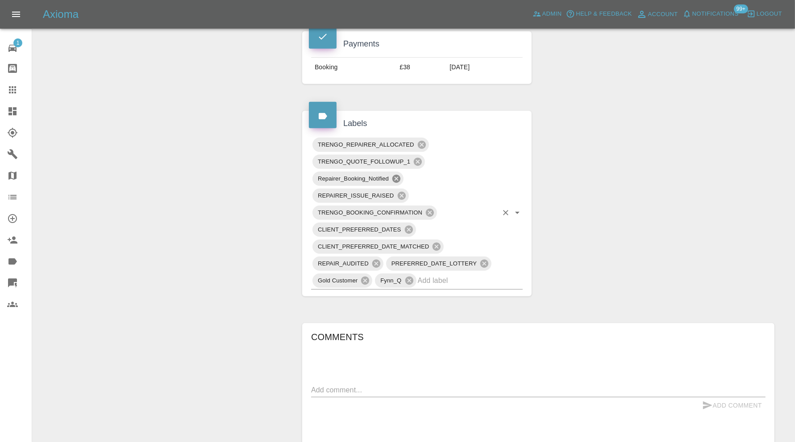
click at [396, 175] on icon at bounding box center [396, 179] width 8 height 8
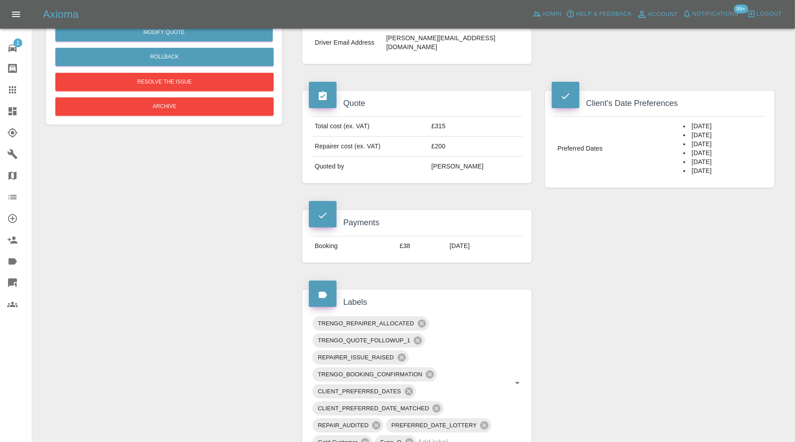
scroll to position [223, 0]
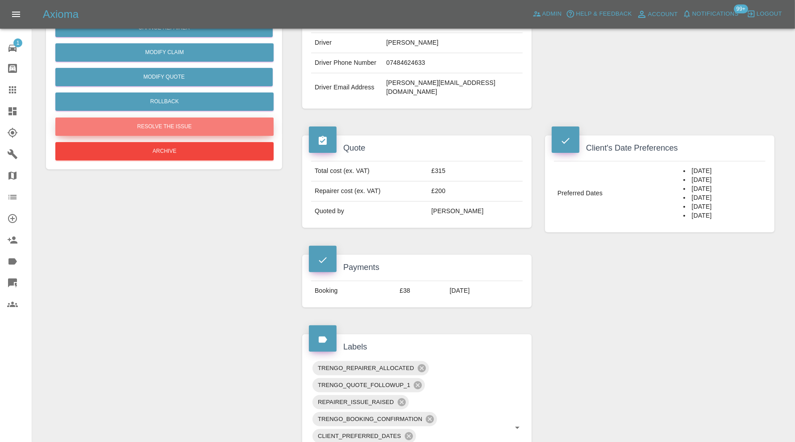
click at [154, 123] on button "Resolve the issue" at bounding box center [164, 126] width 218 height 18
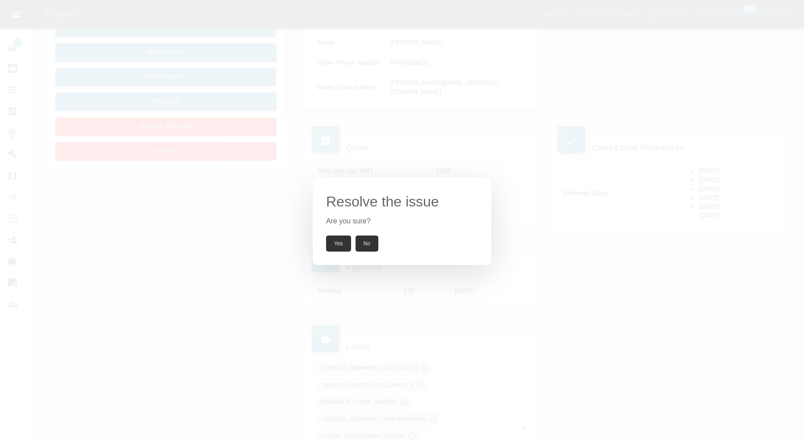
click at [334, 242] on button "Yes" at bounding box center [338, 243] width 25 height 16
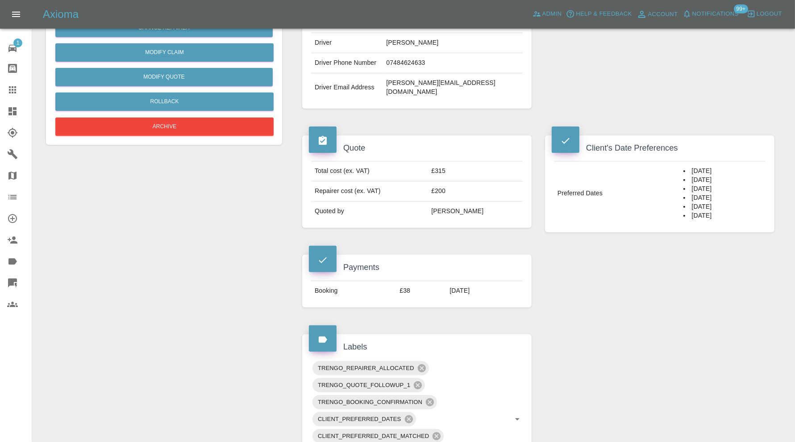
scroll to position [372, 0]
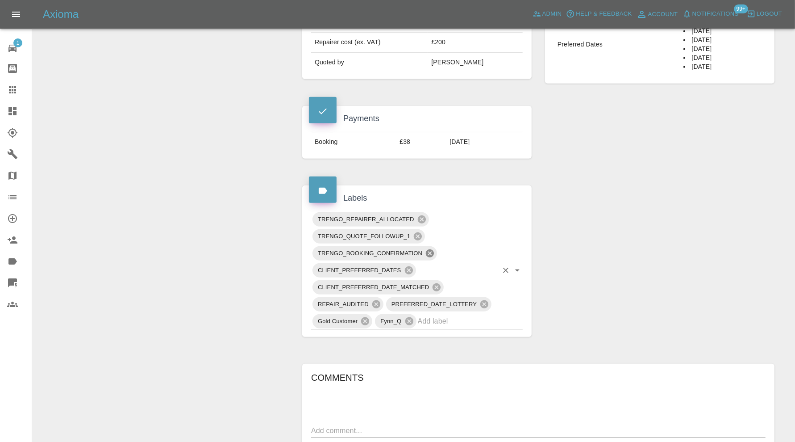
click at [433, 249] on icon at bounding box center [430, 253] width 8 height 8
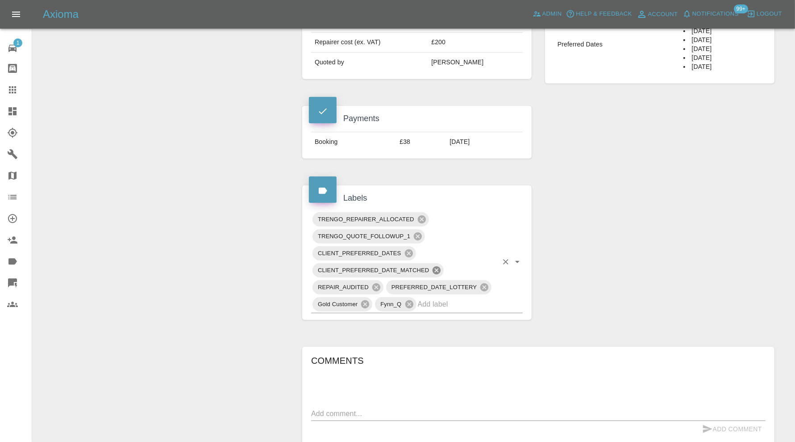
click at [437, 266] on icon at bounding box center [437, 270] width 8 height 8
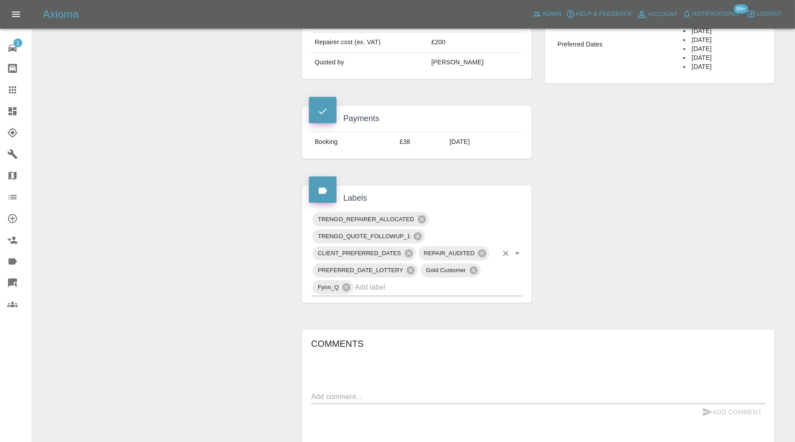
click at [406, 280] on input "text" at bounding box center [426, 287] width 143 height 14
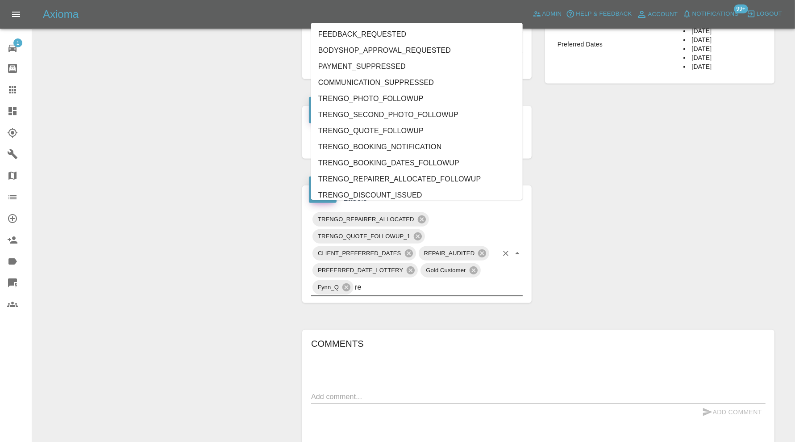
type input "rea"
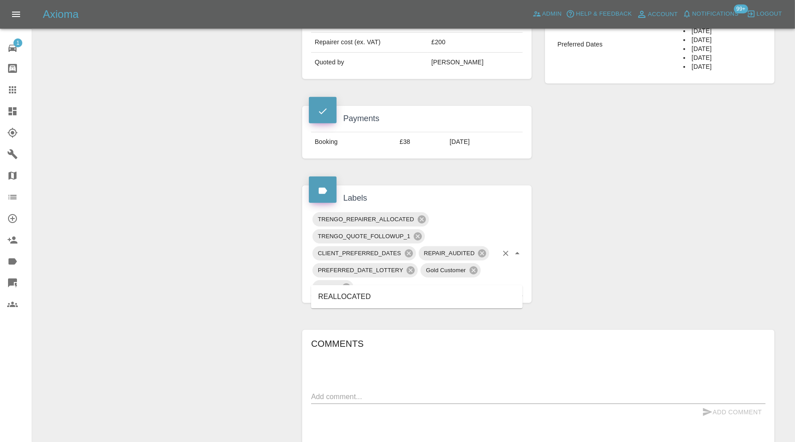
click at [371, 292] on li "REALLOCATED" at bounding box center [417, 296] width 212 height 16
click at [424, 215] on icon at bounding box center [421, 219] width 8 height 8
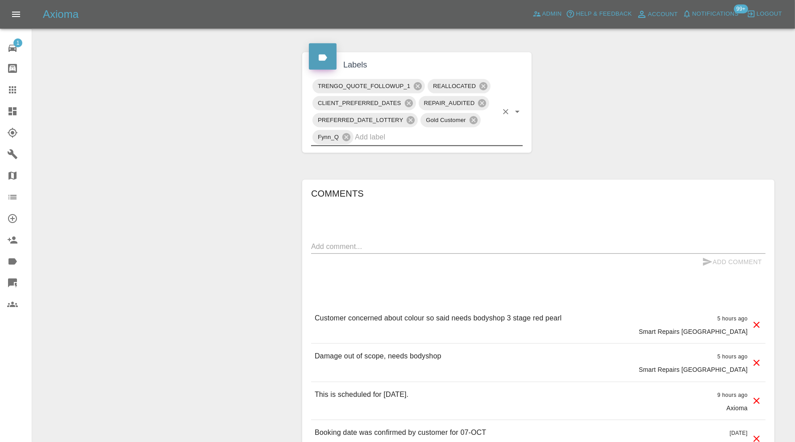
scroll to position [521, 0]
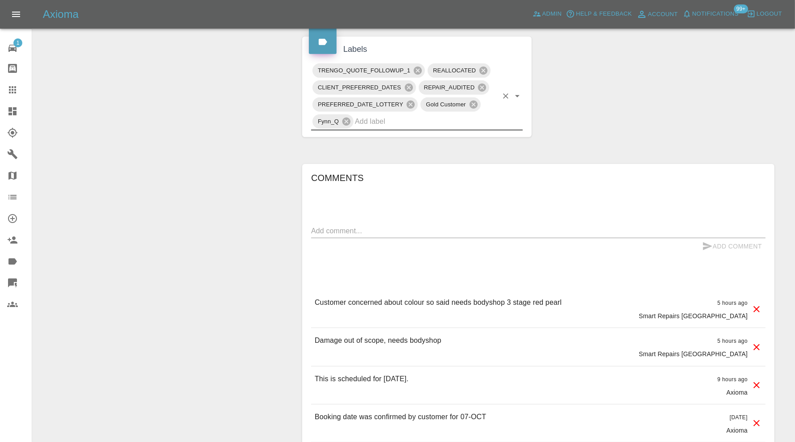
click at [757, 342] on icon at bounding box center [756, 347] width 11 height 11
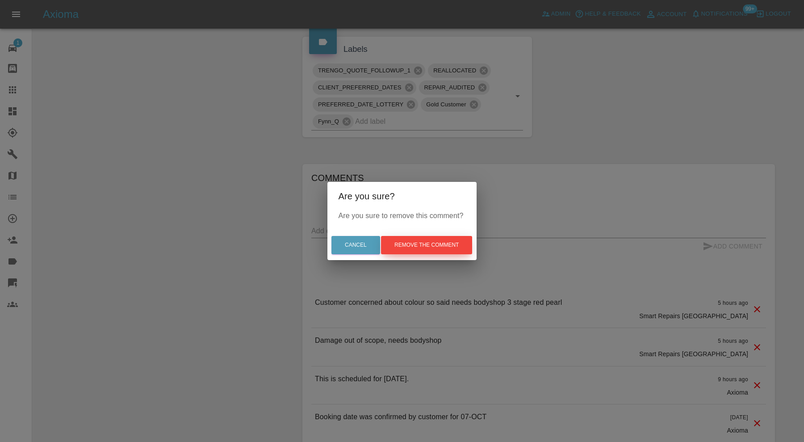
click at [445, 239] on button "Remove the comment" at bounding box center [426, 245] width 91 height 18
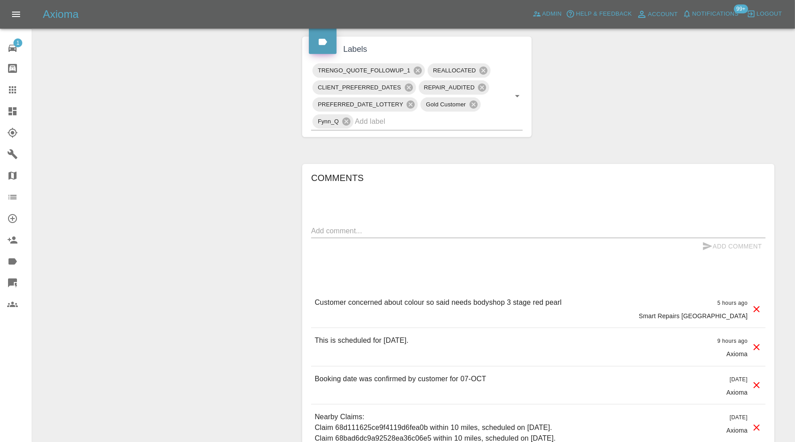
click at [759, 304] on icon at bounding box center [756, 309] width 11 height 11
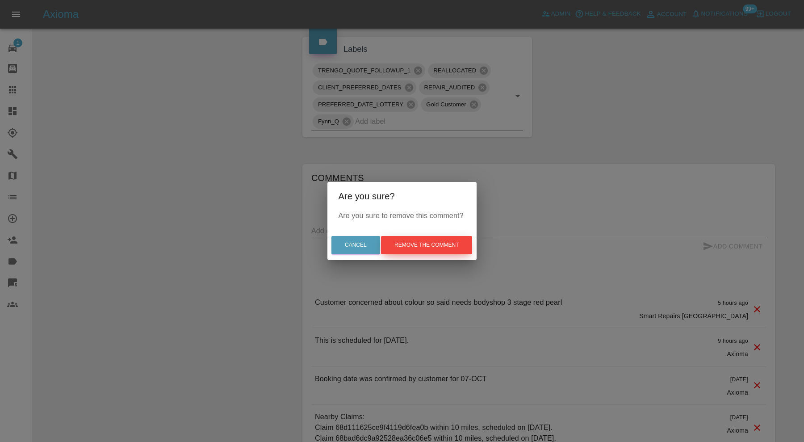
click at [458, 250] on button "Remove the comment" at bounding box center [426, 245] width 91 height 18
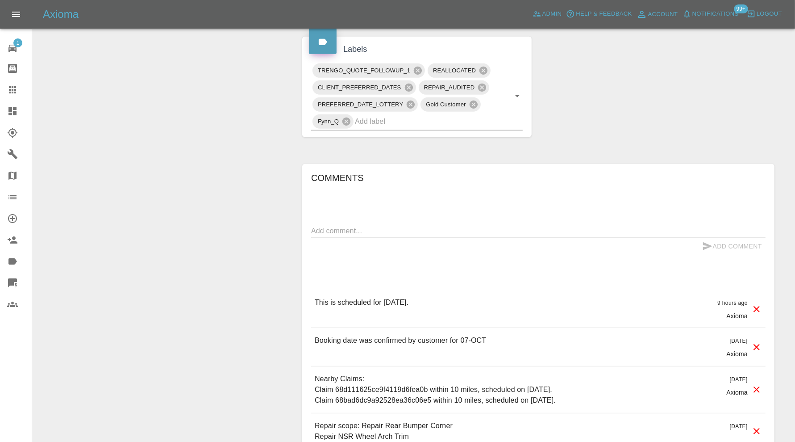
scroll to position [446, 0]
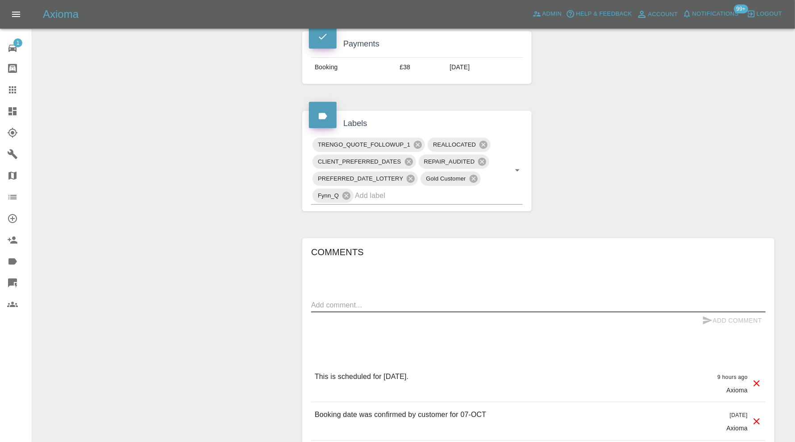
click at [391, 300] on textarea at bounding box center [538, 305] width 454 height 10
type textarea "reallocated and rebooking"
click at [731, 312] on button "Add Comment" at bounding box center [732, 320] width 67 height 17
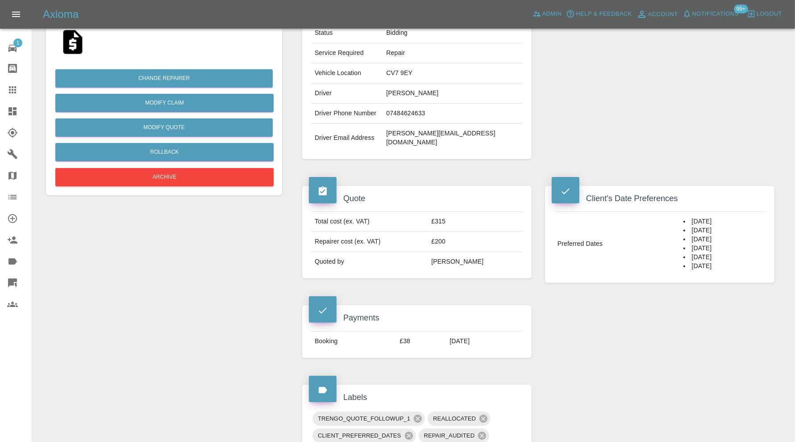
scroll to position [0, 0]
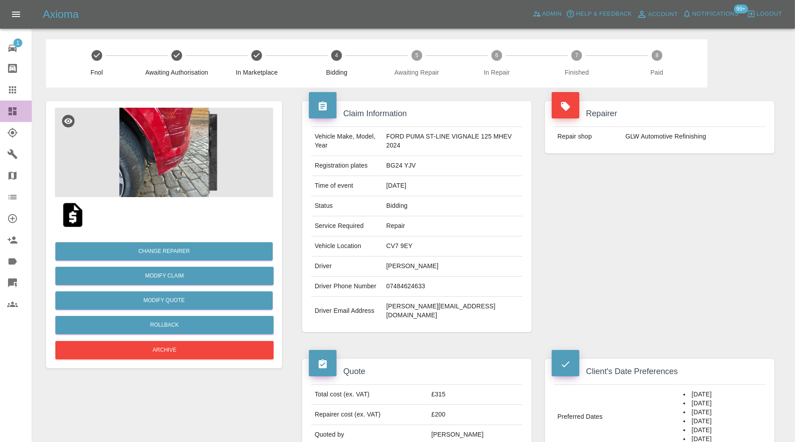
click at [16, 110] on icon at bounding box center [12, 111] width 11 height 11
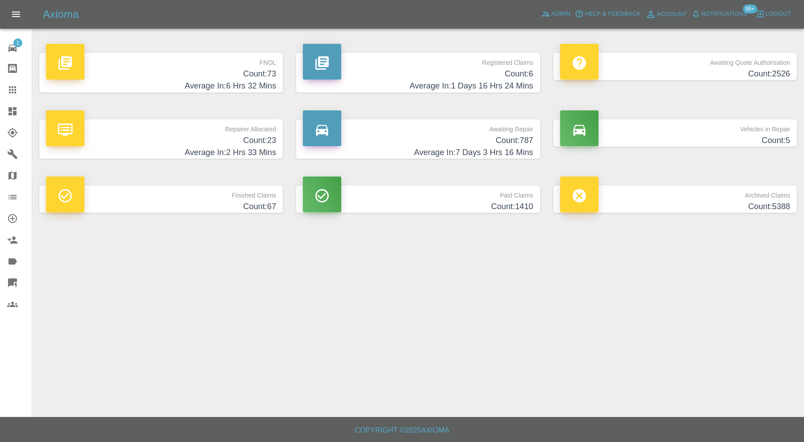
click at [768, 134] on h4 "Count: 5" at bounding box center [675, 140] width 230 height 12
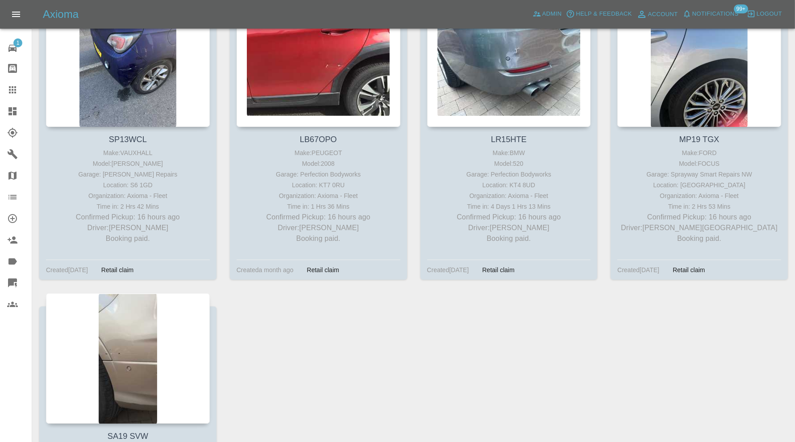
scroll to position [388, 0]
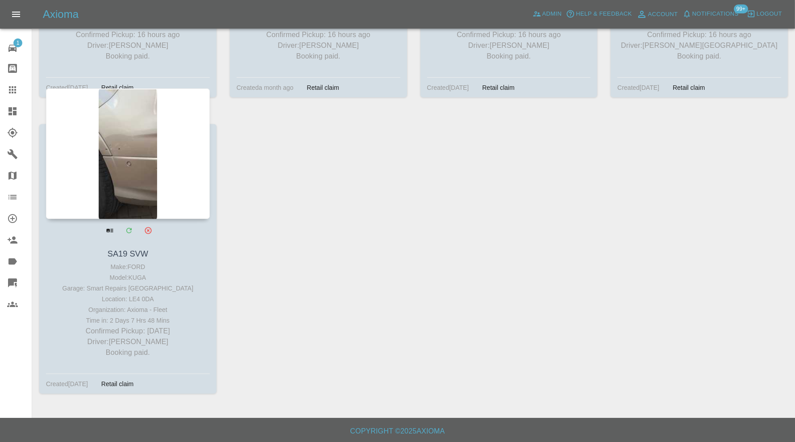
click at [138, 170] on div at bounding box center [128, 153] width 164 height 130
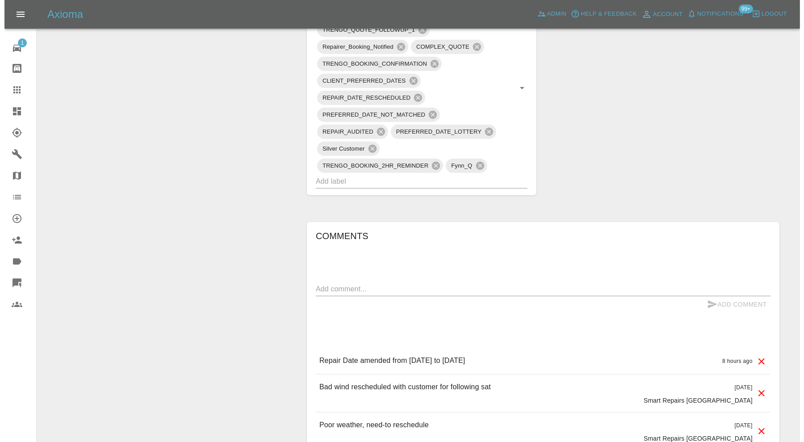
scroll to position [149, 0]
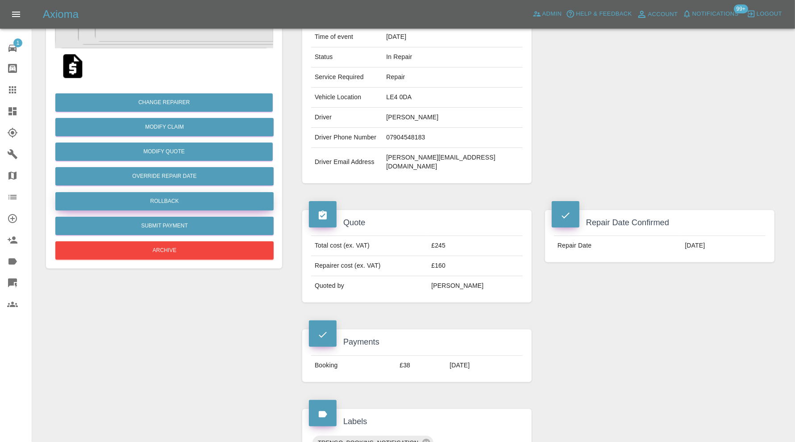
click at [192, 201] on button "Rollback" at bounding box center [164, 201] width 218 height 18
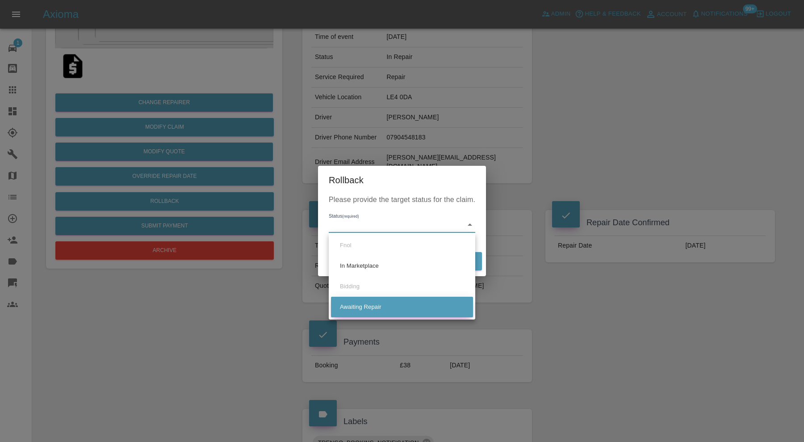
click at [366, 305] on li "Awaiting Repair" at bounding box center [402, 306] width 142 height 21
type input "awaiting-pickup"
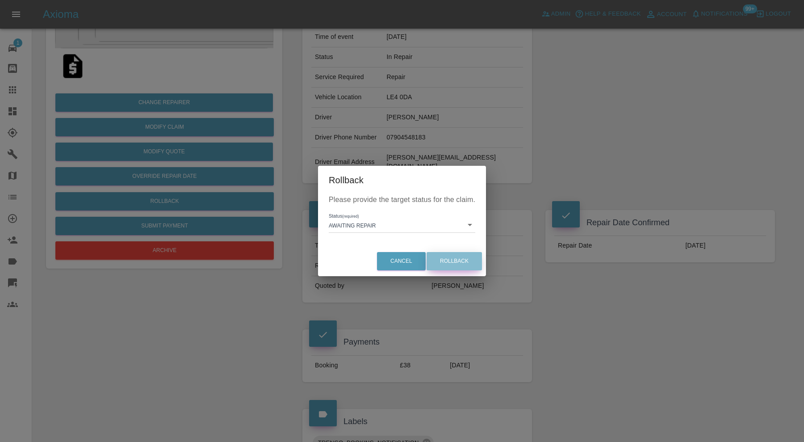
click at [463, 262] on button "Rollback" at bounding box center [453, 261] width 55 height 18
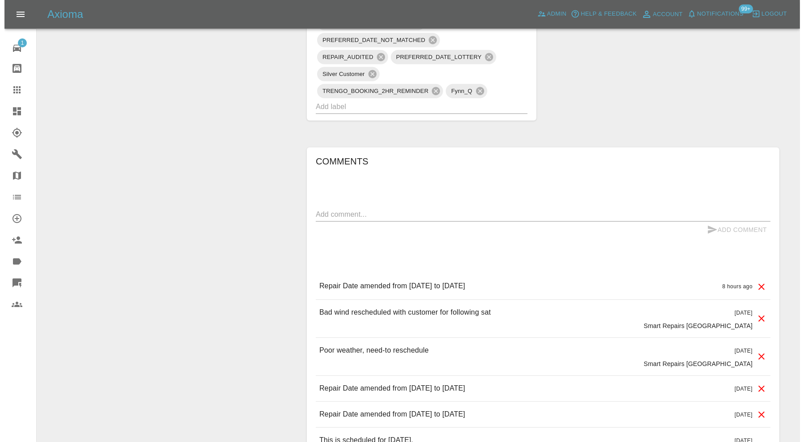
scroll to position [0, 0]
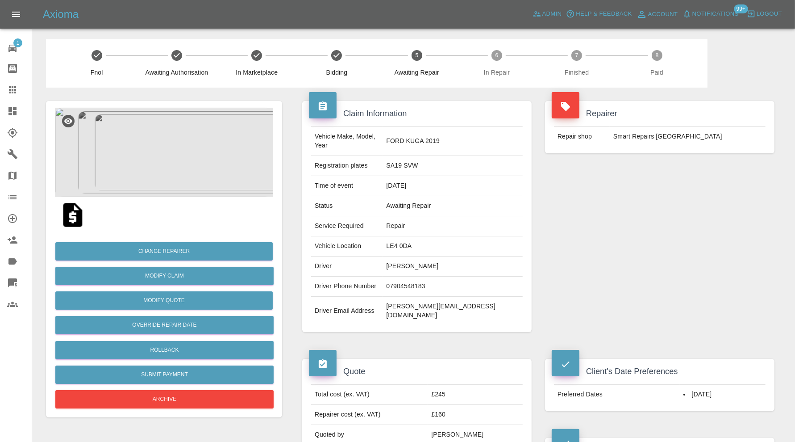
click at [17, 104] on link "Dashboard" at bounding box center [16, 110] width 32 height 21
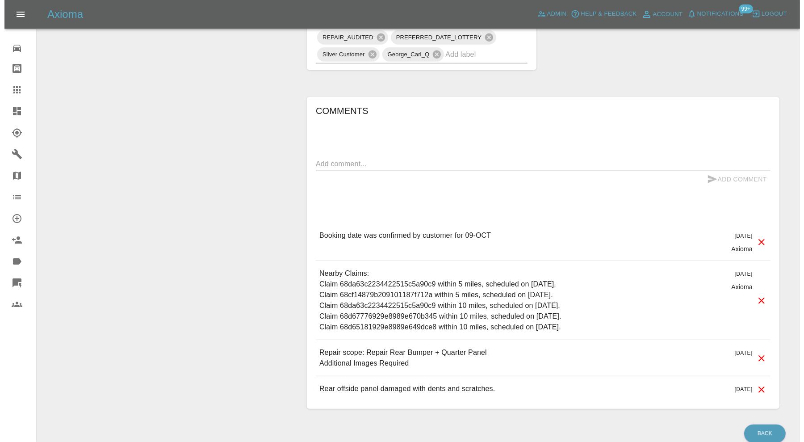
scroll to position [738, 0]
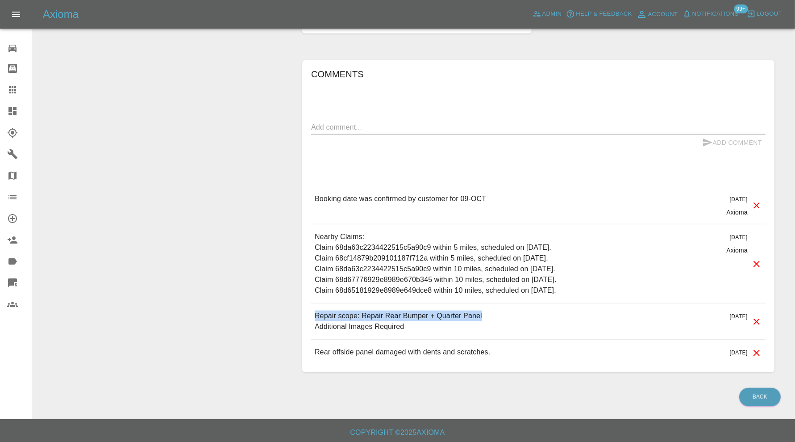
drag, startPoint x: 486, startPoint y: 314, endPoint x: 311, endPoint y: 316, distance: 174.6
click at [311, 316] on div "Repair scope: Repair Rear Bumper + Quarter Panel Additional Images Required [DA…" at bounding box center [538, 321] width 454 height 36
copy p "Repair scope: Repair Rear Bumper + Quarter Panel"
click at [373, 124] on textarea at bounding box center [538, 127] width 454 height 10
paste textarea "Repair scope: Repair Rear Bumper + Quarter Panel"
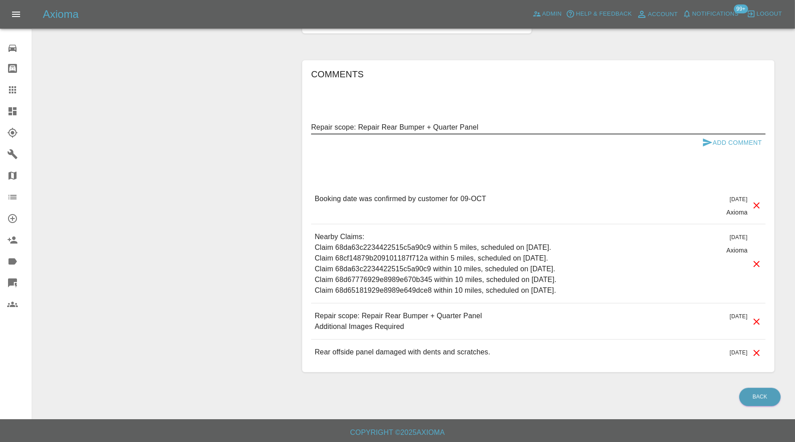
drag, startPoint x: 494, startPoint y: 123, endPoint x: 460, endPoint y: 124, distance: 33.9
click at [460, 124] on textarea "Repair scope: Repair Rear Bumper + Quarter Panel" at bounding box center [538, 127] width 454 height 10
type textarea "Repair scope: Repair Rear Bumper + Quarter + Door"
click at [712, 137] on icon "submit" at bounding box center [707, 142] width 11 height 11
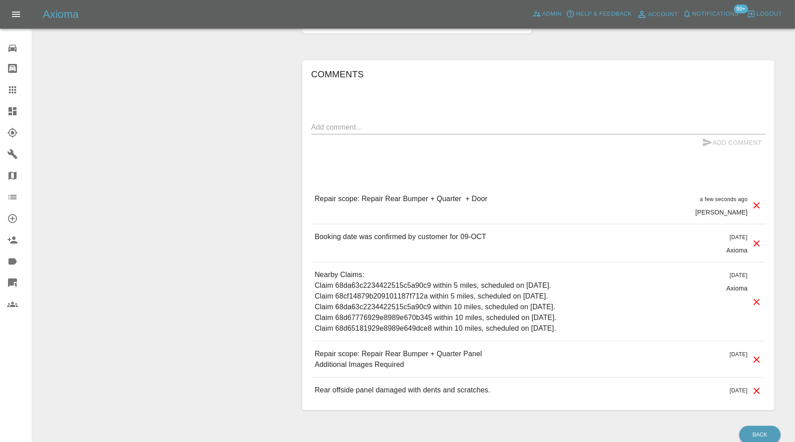
click at [759, 356] on icon at bounding box center [756, 359] width 11 height 11
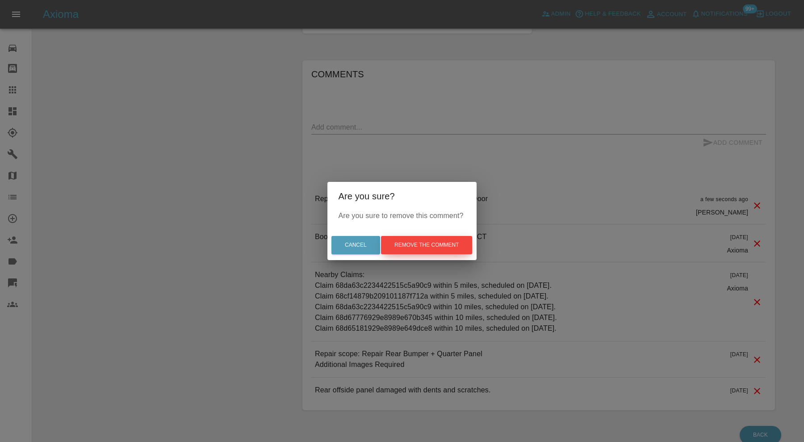
click at [455, 244] on button "Remove the comment" at bounding box center [426, 245] width 91 height 18
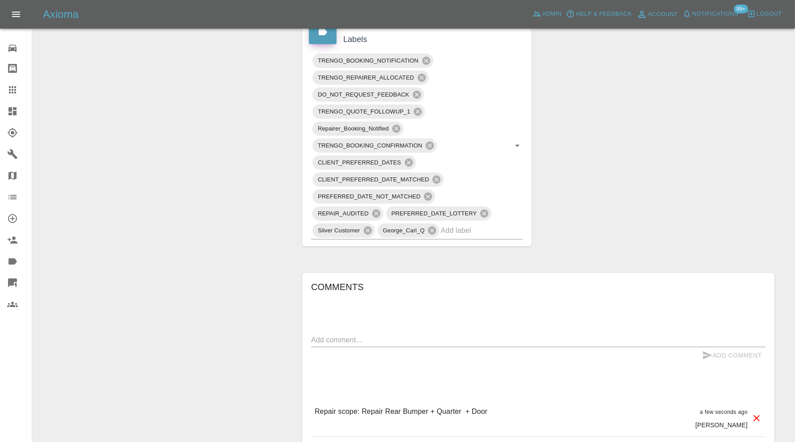
scroll to position [515, 0]
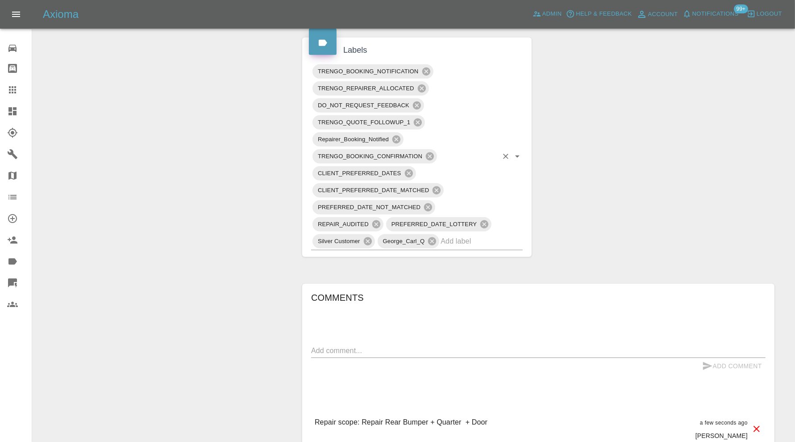
click at [470, 240] on input "text" at bounding box center [469, 241] width 57 height 14
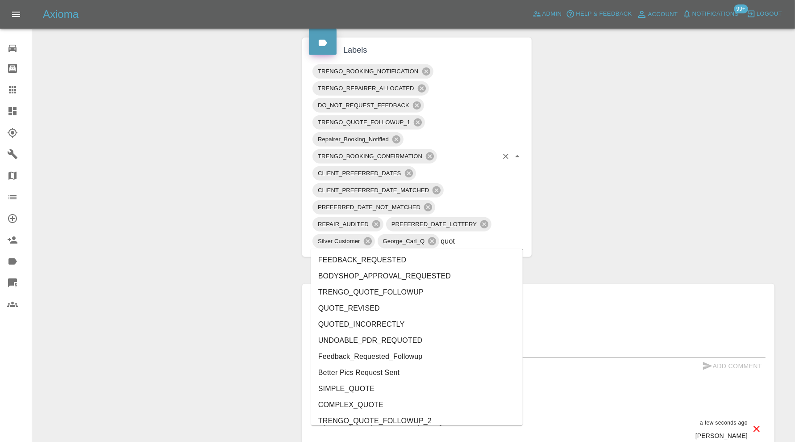
type input "quote"
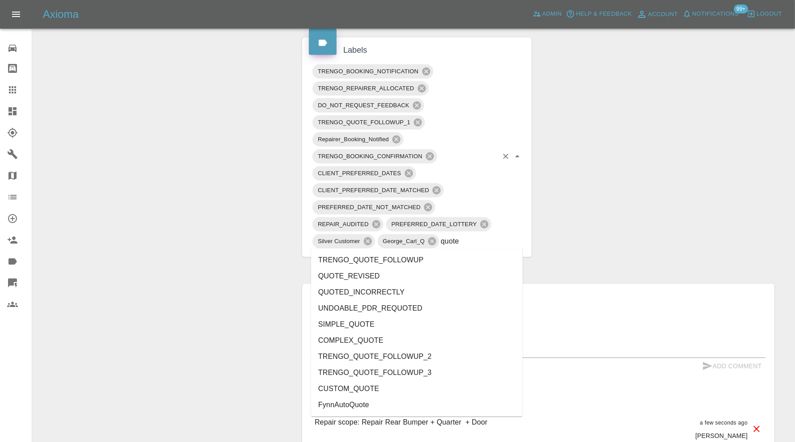
click at [387, 275] on li "QUOTE_REVISED" at bounding box center [417, 276] width 212 height 16
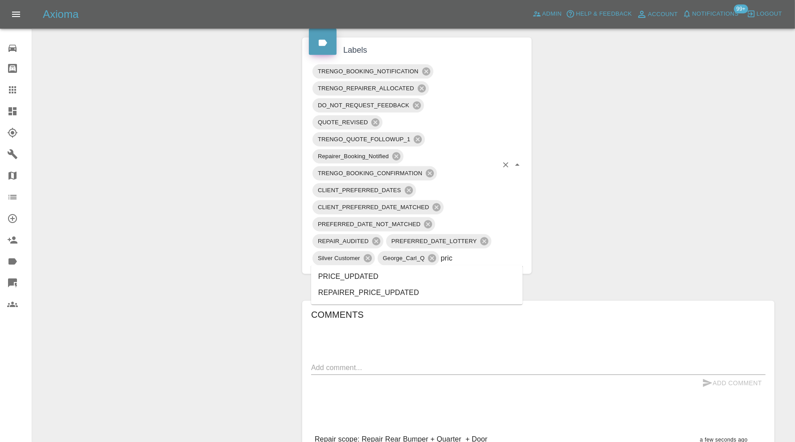
type input "price"
click at [387, 275] on li "PRICE_UPDATED" at bounding box center [417, 277] width 212 height 16
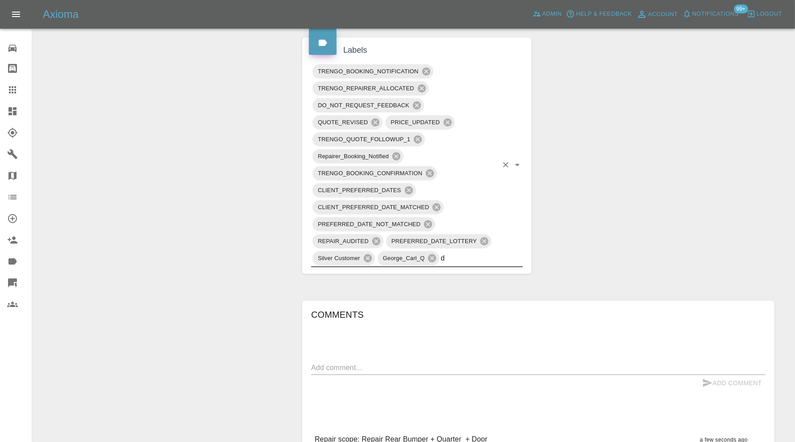
type input "do"
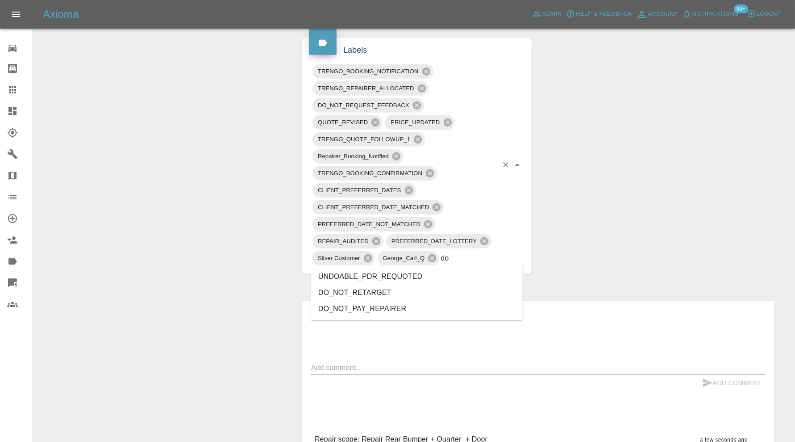
click at [387, 275] on li "UNDOABLE_PDR_REQUOTED" at bounding box center [417, 277] width 212 height 16
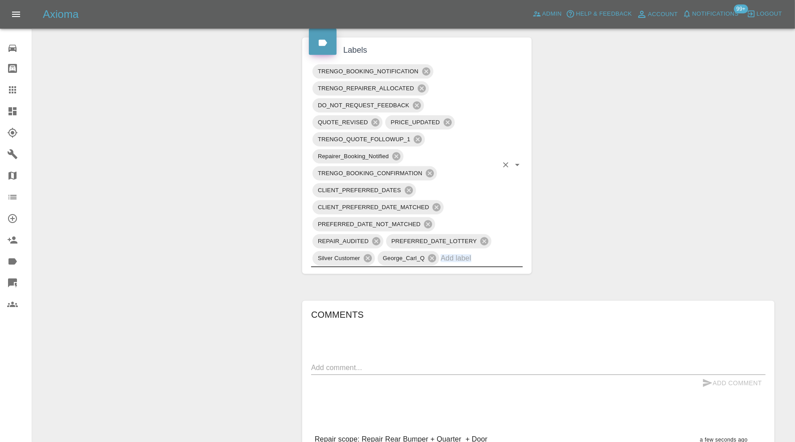
click at [387, 275] on div "Labels TRENGO_BOOKING_NOTIFICATION TRENGO_REPAIRER_ALLOCATED DO_NOT_REQUEST_FEE…" at bounding box center [417, 155] width 243 height 263
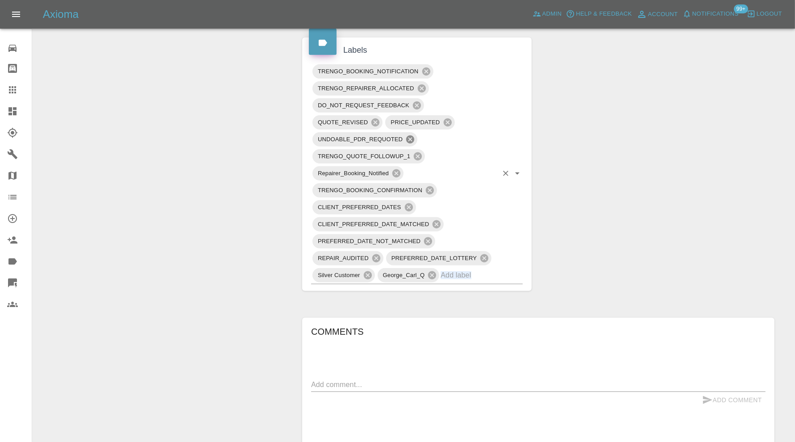
click at [410, 135] on icon at bounding box center [410, 139] width 8 height 8
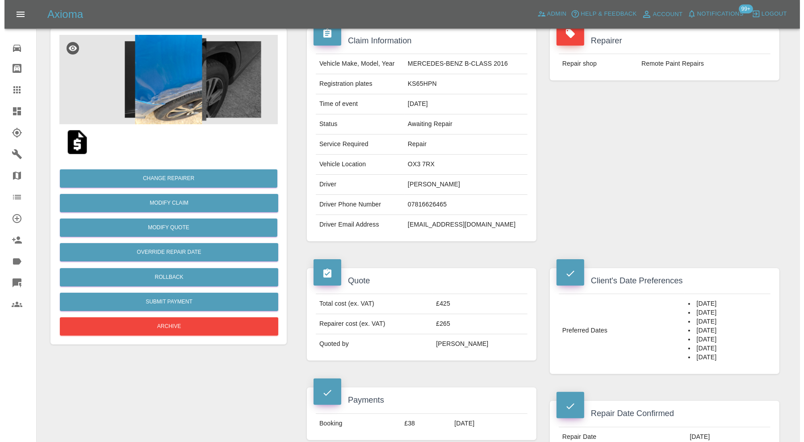
scroll to position [69, 0]
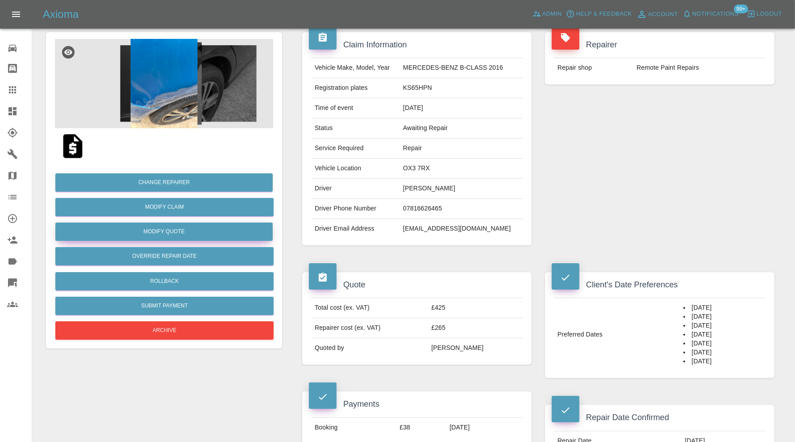
click at [192, 233] on button "Modify Quote" at bounding box center [163, 231] width 217 height 18
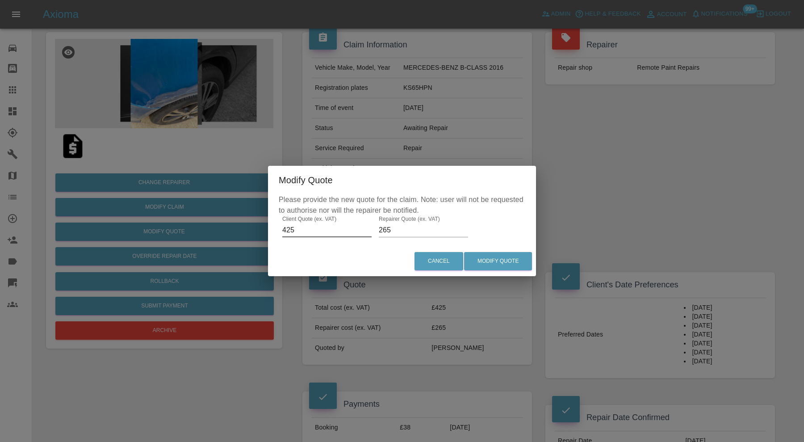
drag, startPoint x: 318, startPoint y: 230, endPoint x: 262, endPoint y: 232, distance: 56.7
click at [262, 232] on div "Modify Quote Please provide the new quote for the claim. Note: user will not be…" at bounding box center [402, 221] width 804 height 442
type input "595"
drag, startPoint x: 406, startPoint y: 230, endPoint x: 359, endPoint y: 233, distance: 46.5
click at [359, 233] on div "Please provide the new quote for the claim. Note: user will not be requested to…" at bounding box center [402, 220] width 268 height 52
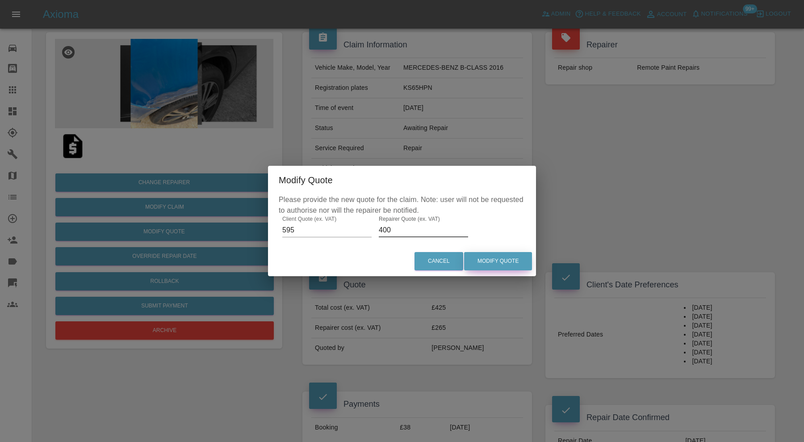
type input "400"
click at [508, 254] on button "Modify Quote" at bounding box center [498, 261] width 68 height 18
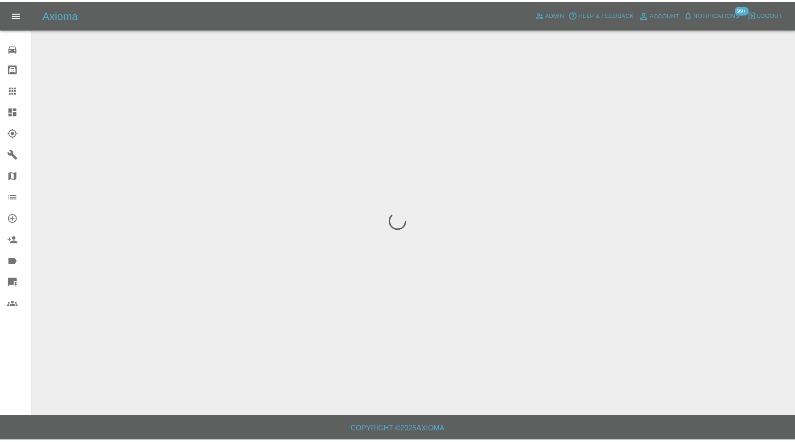
scroll to position [0, 0]
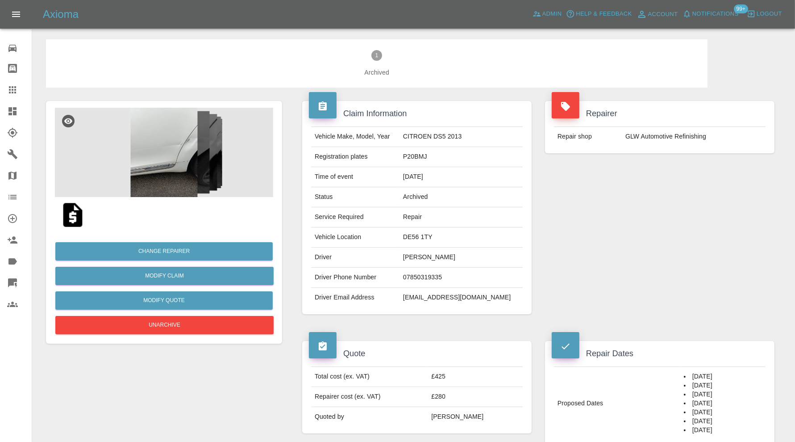
click at [171, 151] on img at bounding box center [164, 152] width 218 height 89
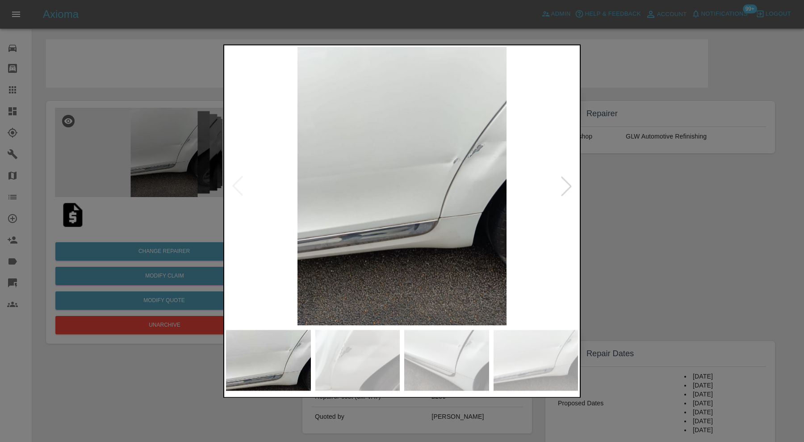
click at [386, 355] on img at bounding box center [357, 359] width 85 height 61
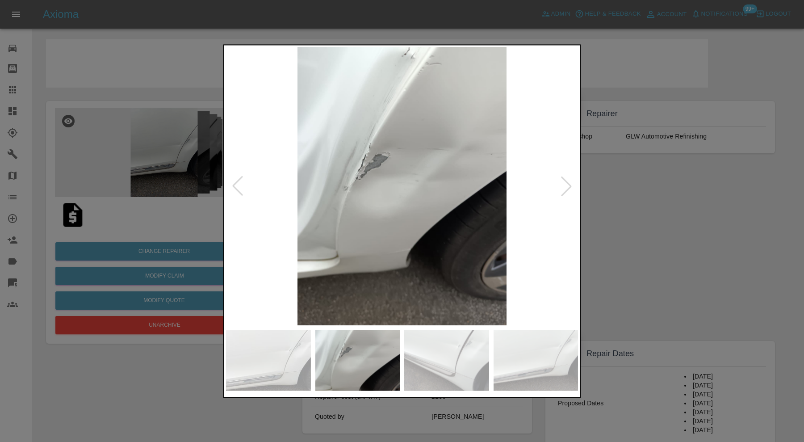
click at [445, 357] on img at bounding box center [446, 359] width 85 height 61
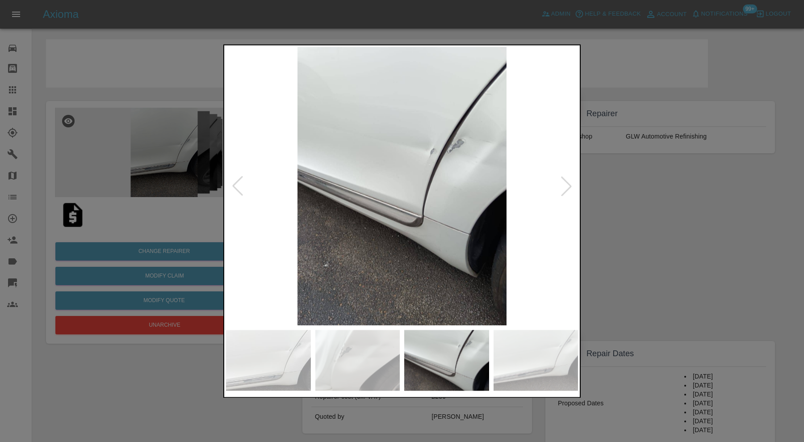
click at [538, 349] on img at bounding box center [535, 359] width 85 height 61
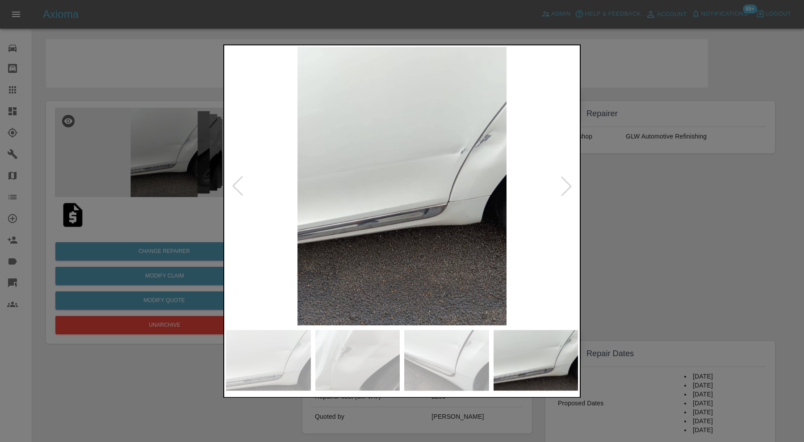
click at [566, 188] on div at bounding box center [566, 186] width 20 height 20
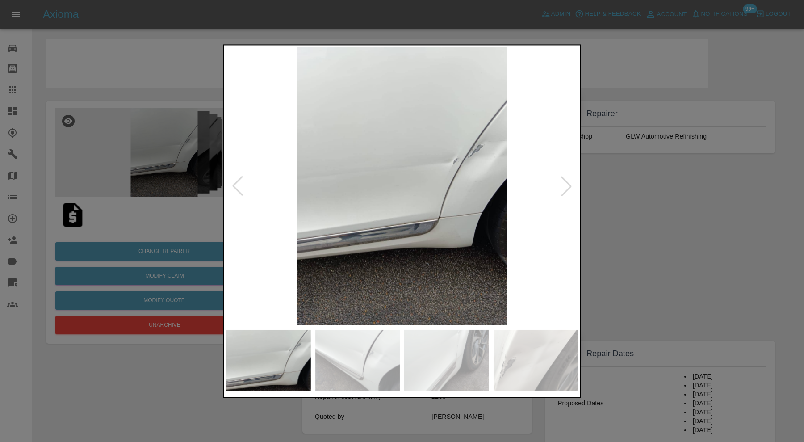
click at [566, 188] on div at bounding box center [566, 186] width 20 height 20
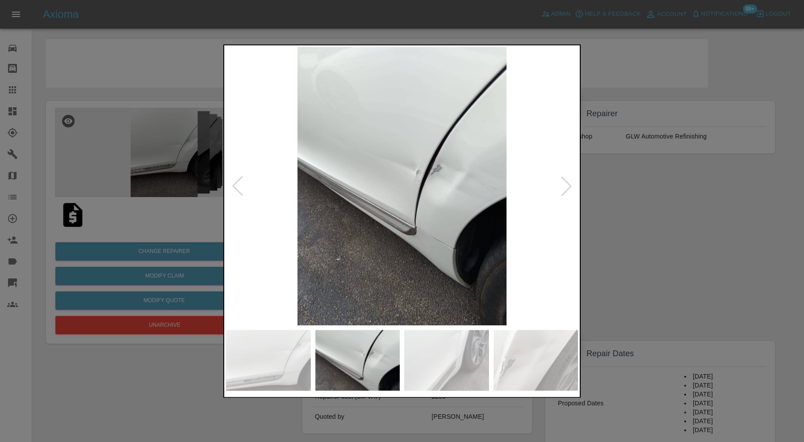
click at [568, 182] on div at bounding box center [566, 186] width 20 height 20
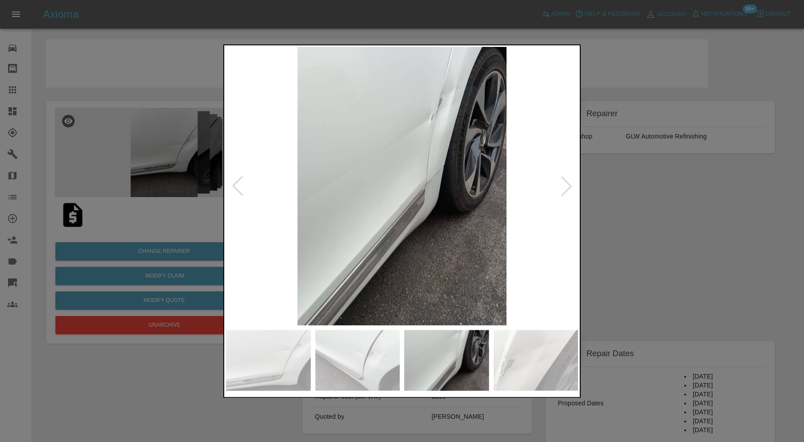
click at [568, 182] on div at bounding box center [566, 186] width 20 height 20
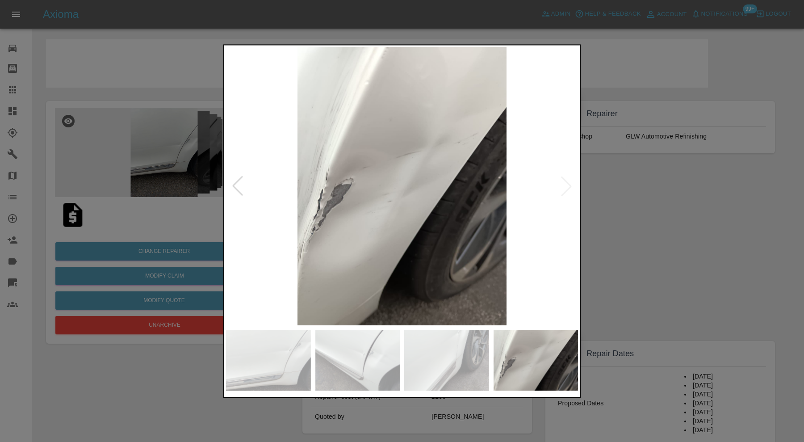
click at [568, 182] on img at bounding box center [402, 186] width 352 height 278
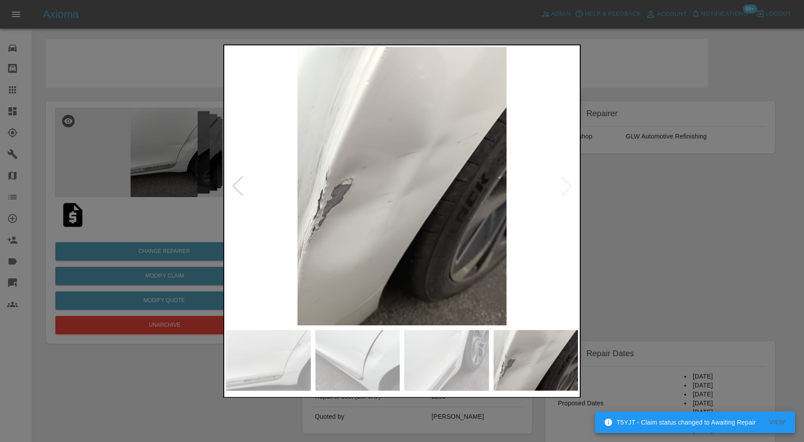
click at [380, 246] on img at bounding box center [402, 186] width 352 height 278
click at [618, 239] on div at bounding box center [402, 221] width 804 height 442
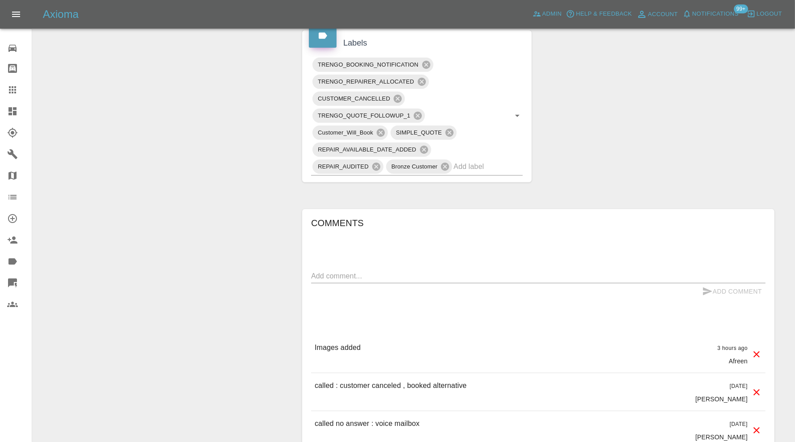
scroll to position [286, 0]
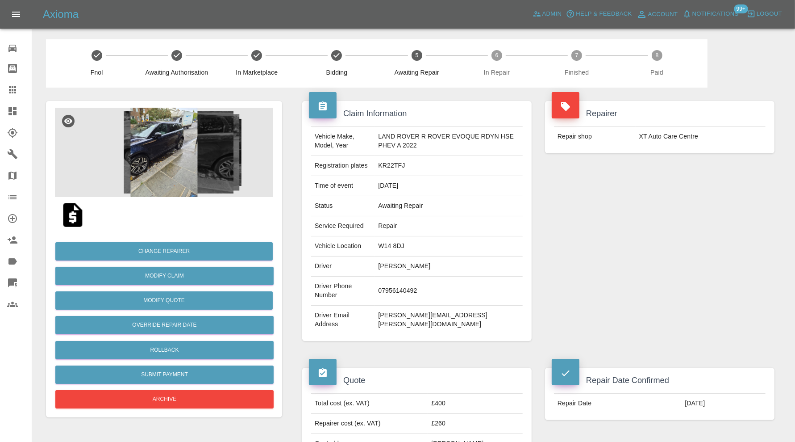
click at [151, 158] on img at bounding box center [164, 152] width 218 height 89
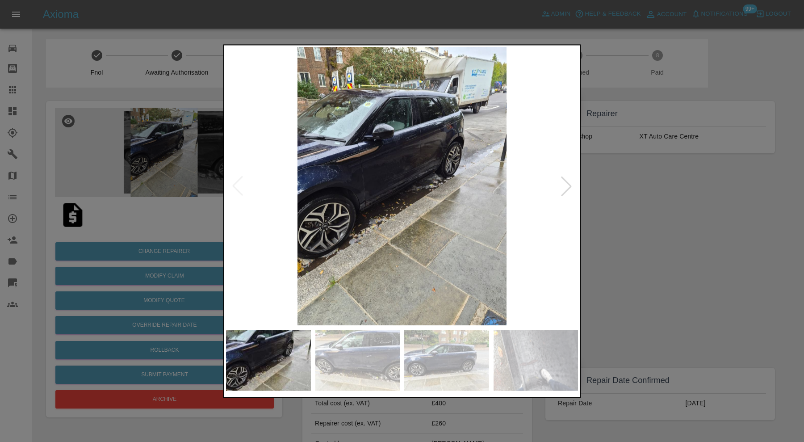
click at [568, 184] on div at bounding box center [566, 186] width 20 height 20
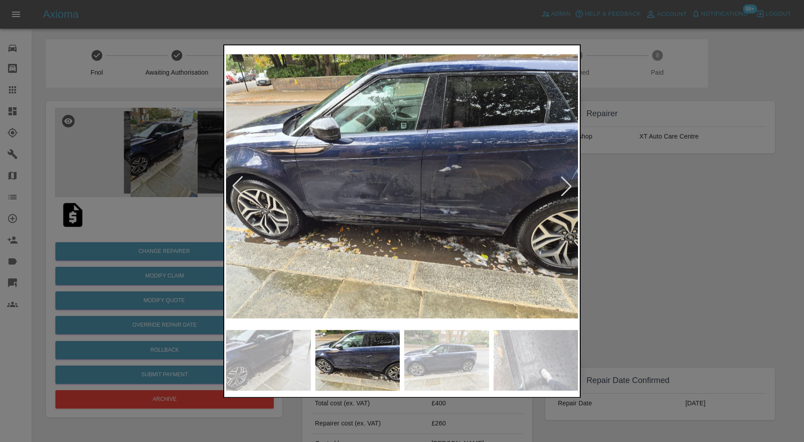
click at [568, 184] on div at bounding box center [566, 186] width 20 height 20
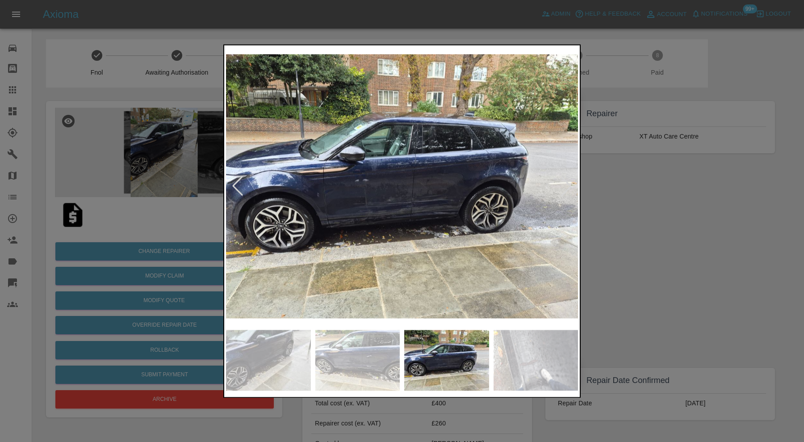
click at [568, 184] on div at bounding box center [566, 186] width 20 height 20
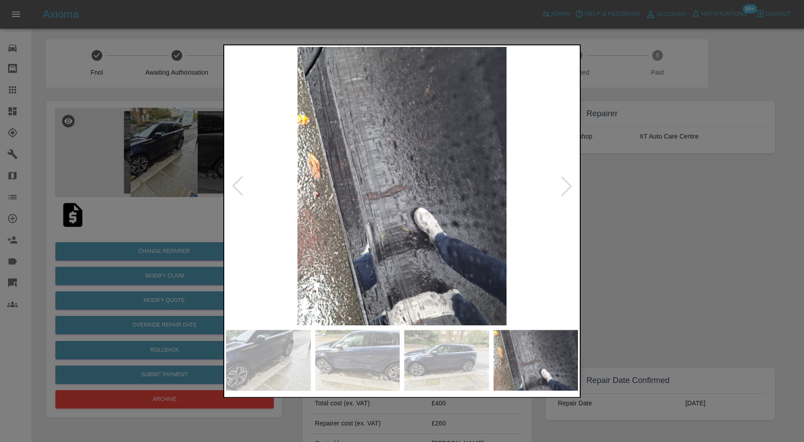
click at [568, 184] on div at bounding box center [566, 186] width 20 height 20
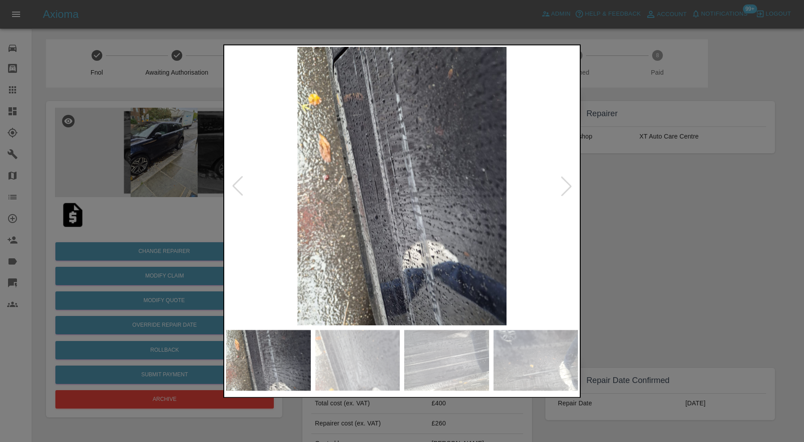
click at [568, 184] on div at bounding box center [566, 186] width 20 height 20
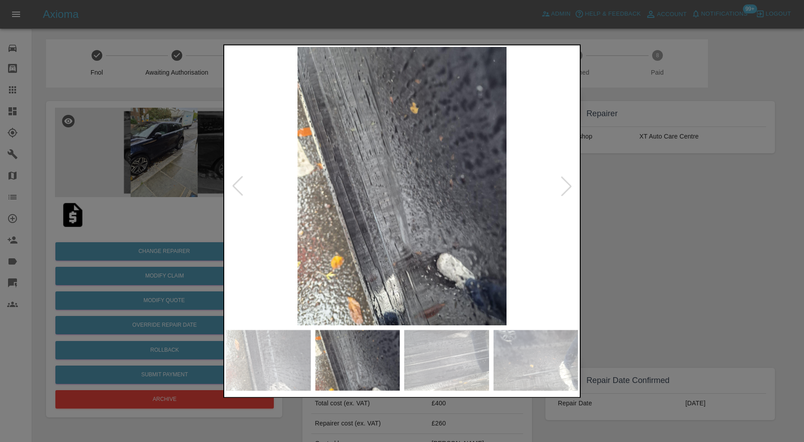
click at [568, 184] on div at bounding box center [566, 186] width 20 height 20
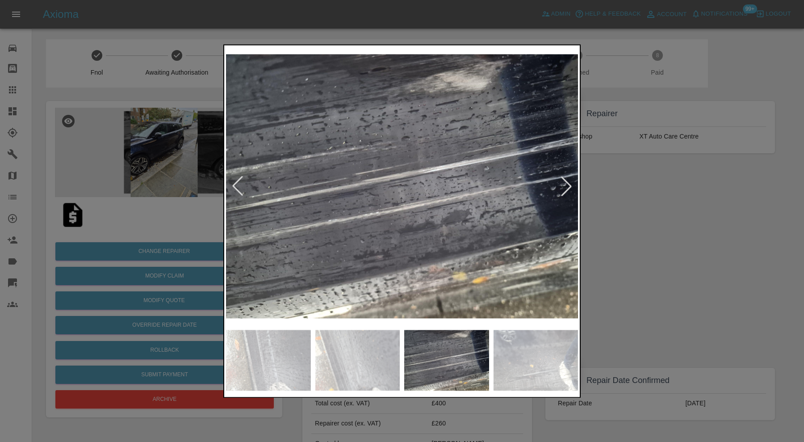
click at [568, 184] on div at bounding box center [566, 186] width 20 height 20
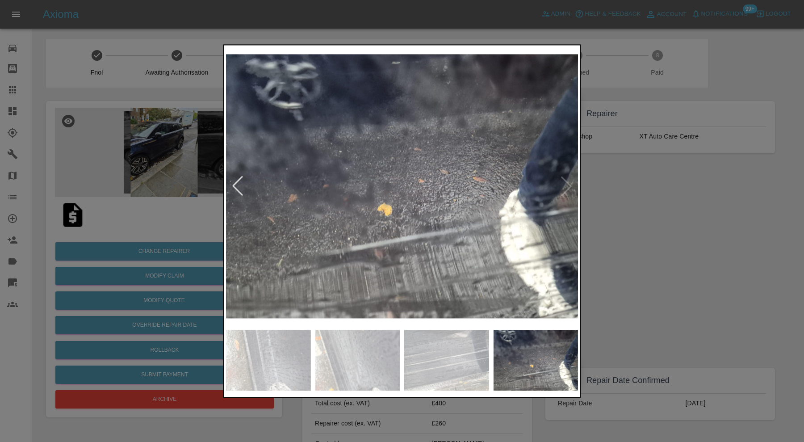
click at [568, 184] on img at bounding box center [402, 186] width 352 height 278
click at [648, 204] on div at bounding box center [402, 221] width 804 height 442
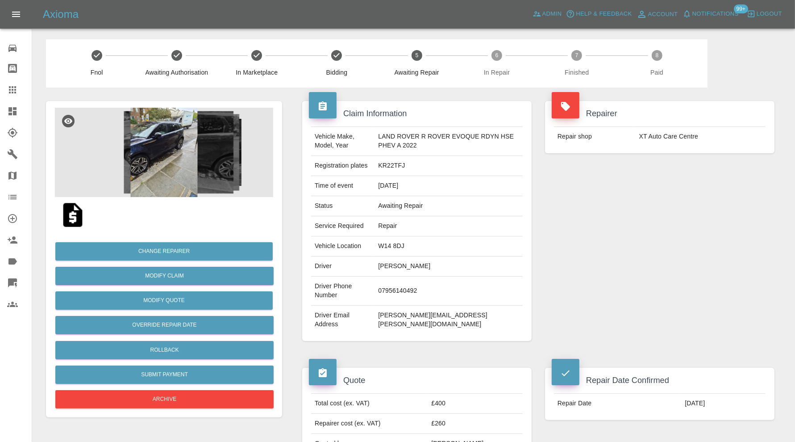
click at [177, 175] on img at bounding box center [164, 152] width 218 height 89
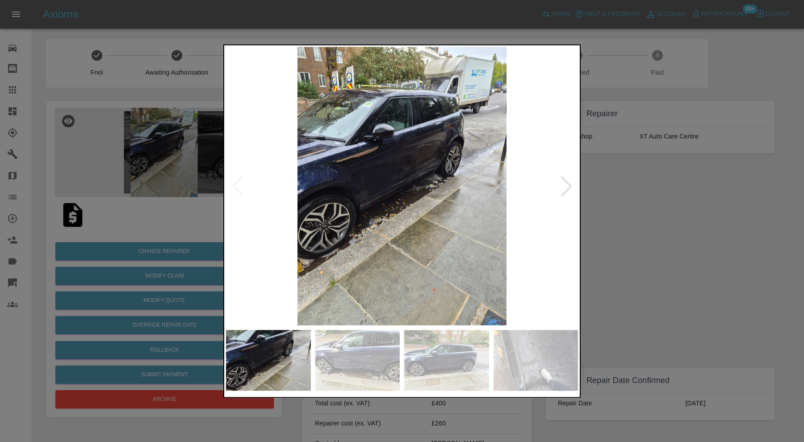
click at [570, 184] on div at bounding box center [566, 186] width 20 height 20
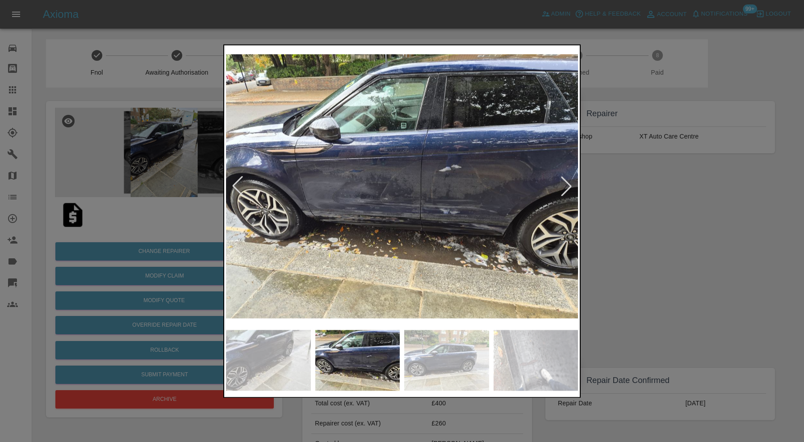
click at [409, 217] on img at bounding box center [402, 186] width 352 height 278
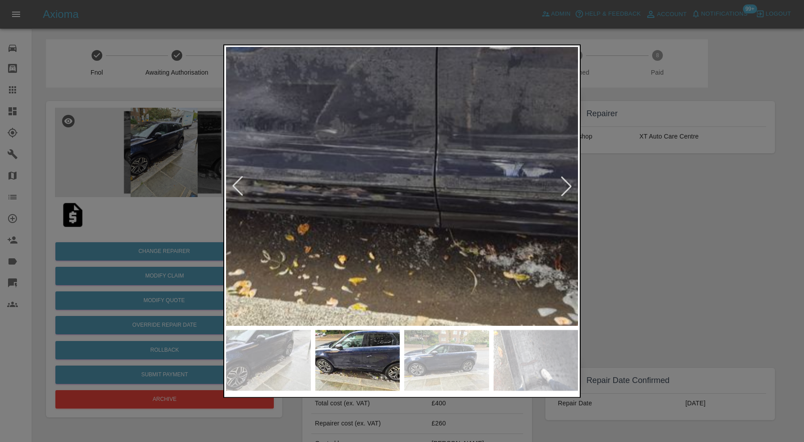
click at [450, 245] on img at bounding box center [379, 93] width 1055 height 835
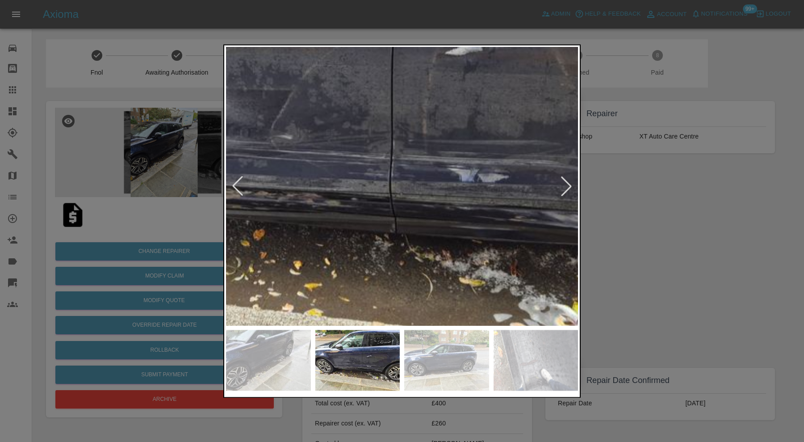
click at [729, 229] on div at bounding box center [402, 221] width 804 height 442
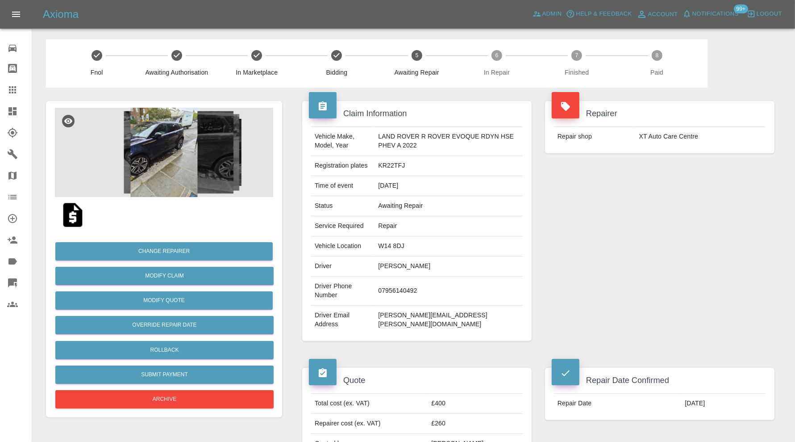
click at [169, 158] on img at bounding box center [164, 152] width 218 height 89
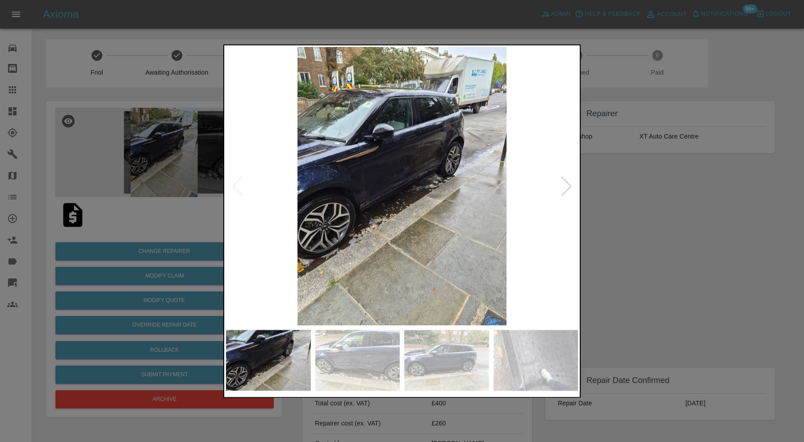
click at [373, 349] on img at bounding box center [357, 359] width 85 height 61
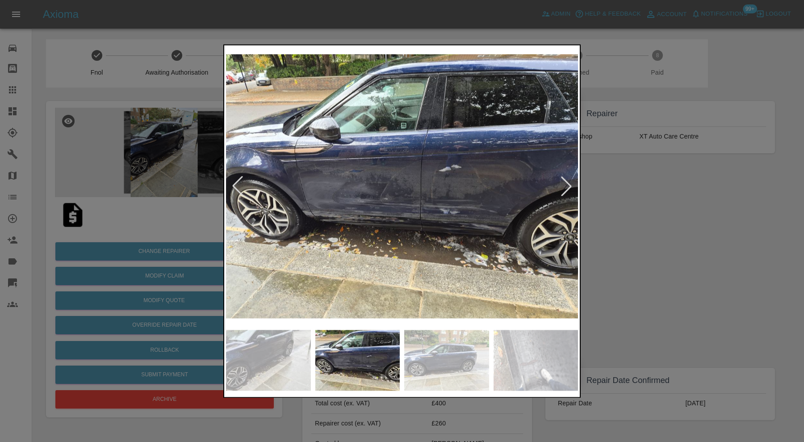
click at [681, 238] on div at bounding box center [402, 221] width 804 height 442
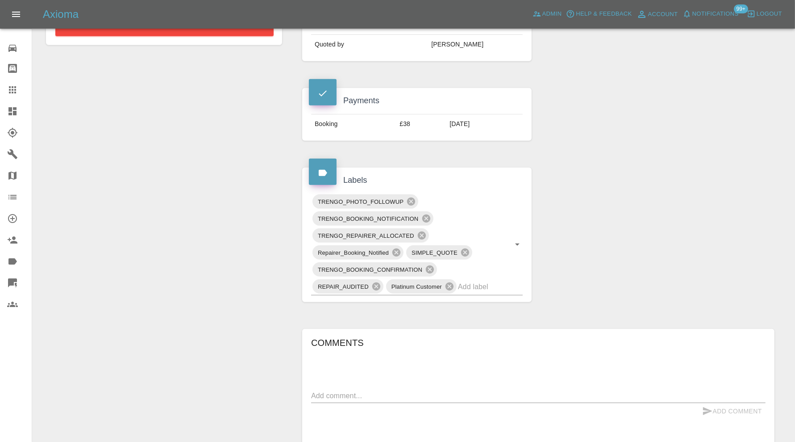
scroll to position [74, 0]
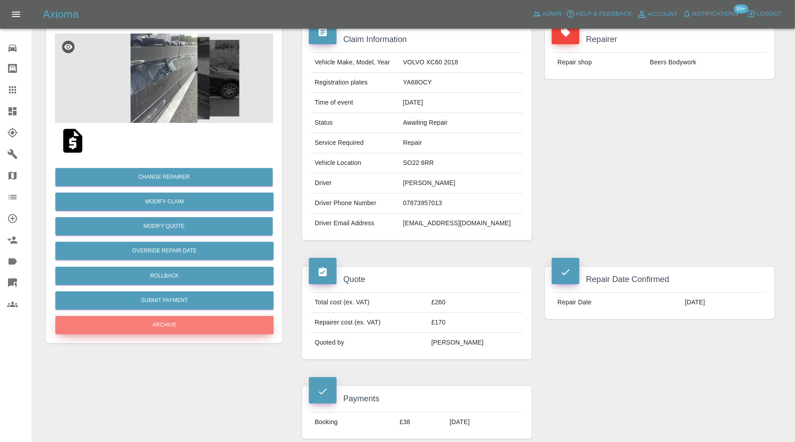
click at [251, 326] on button "Archive" at bounding box center [164, 325] width 218 height 18
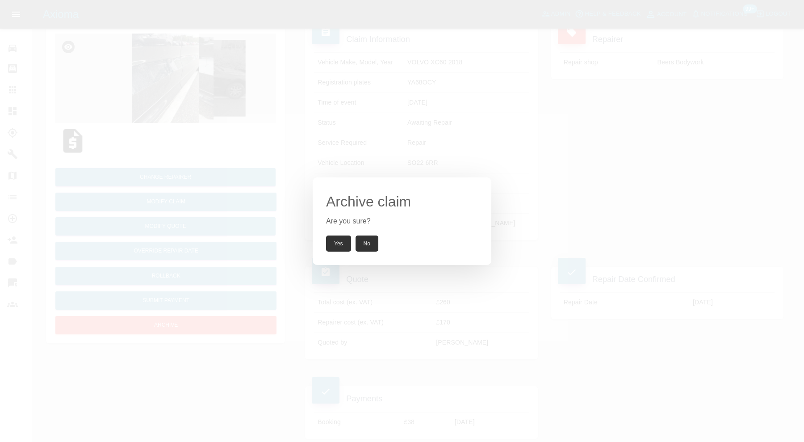
click at [339, 240] on button "Yes" at bounding box center [338, 243] width 25 height 16
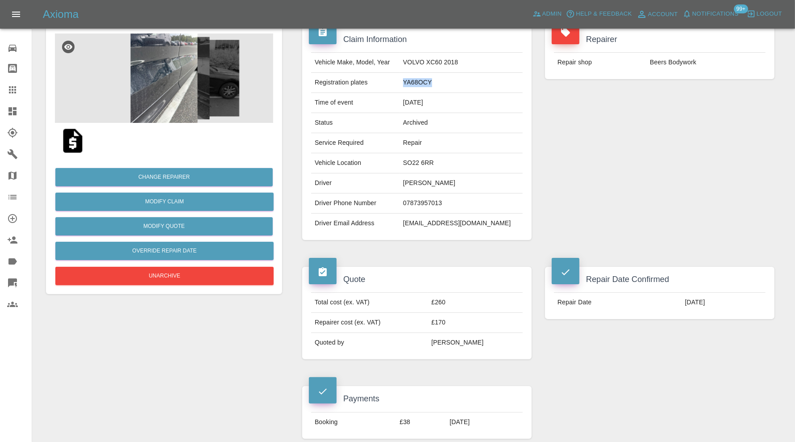
drag, startPoint x: 453, startPoint y: 86, endPoint x: 413, endPoint y: 87, distance: 39.8
click at [413, 87] on td "YA68OCY" at bounding box center [461, 83] width 123 height 20
copy td "YA68OCY"
drag, startPoint x: 457, startPoint y: 162, endPoint x: 413, endPoint y: 168, distance: 44.3
click at [413, 168] on td "SO22 6RR" at bounding box center [461, 163] width 123 height 20
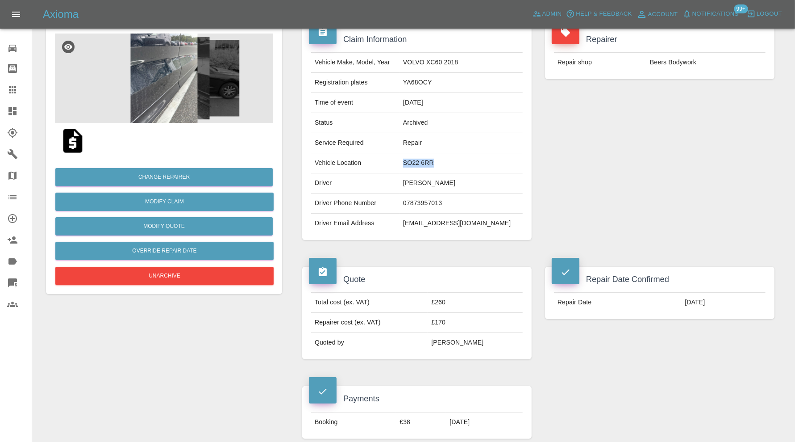
copy td "SO22 6RR"
drag, startPoint x: 705, startPoint y: 299, endPoint x: 666, endPoint y: 305, distance: 40.3
click at [681, 305] on td "[DATE]" at bounding box center [723, 302] width 84 height 20
copy td "[DATE]"
click at [470, 219] on td "[EMAIL_ADDRESS][DOMAIN_NAME]" at bounding box center [461, 223] width 123 height 20
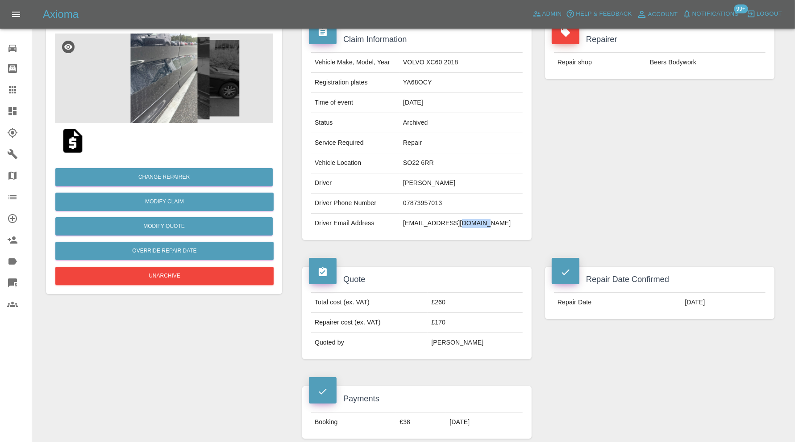
click at [470, 219] on td "[EMAIL_ADDRESS][DOMAIN_NAME]" at bounding box center [461, 223] width 123 height 20
